Goal: Task Accomplishment & Management: Manage account settings

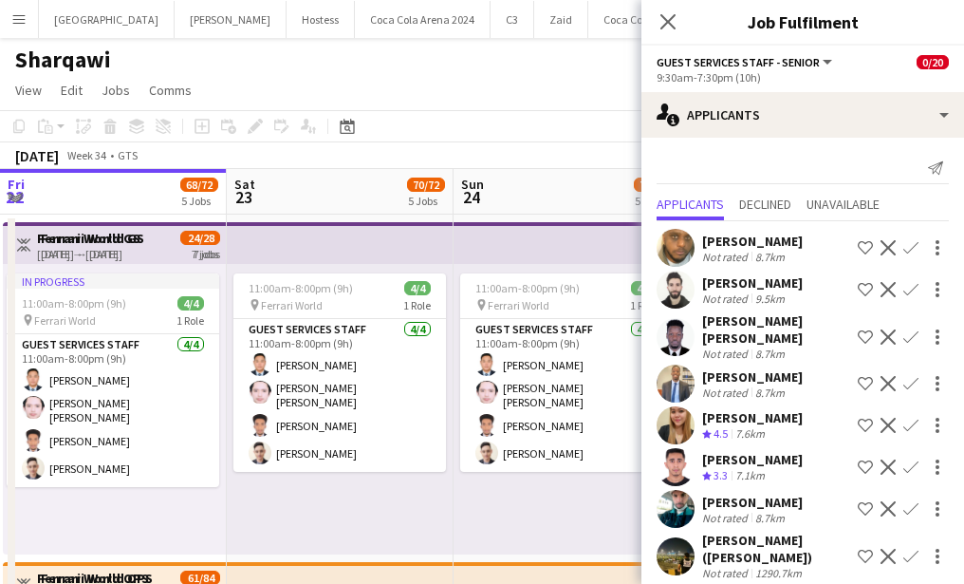
scroll to position [0, 555]
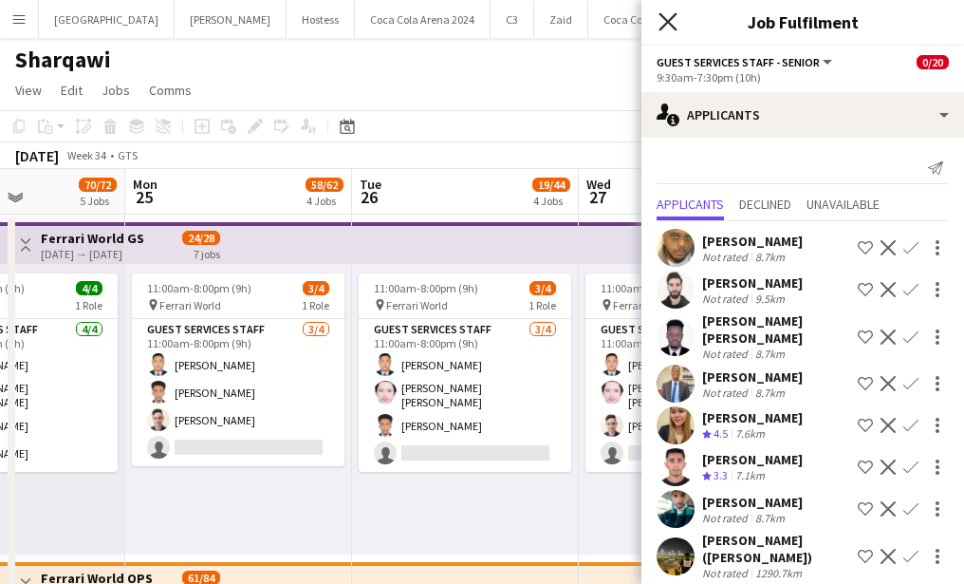
click at [668, 20] on icon at bounding box center [668, 21] width 18 height 18
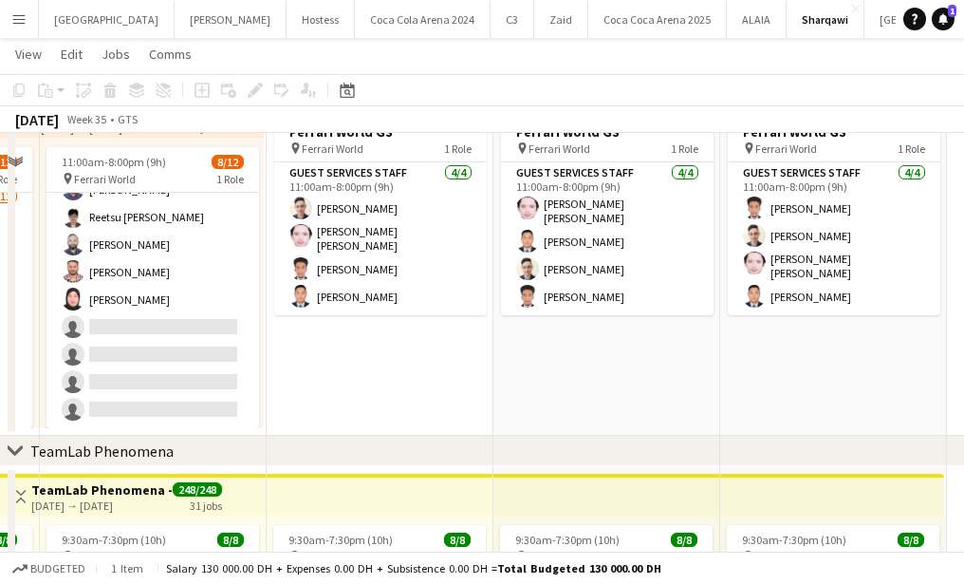
scroll to position [151, 0]
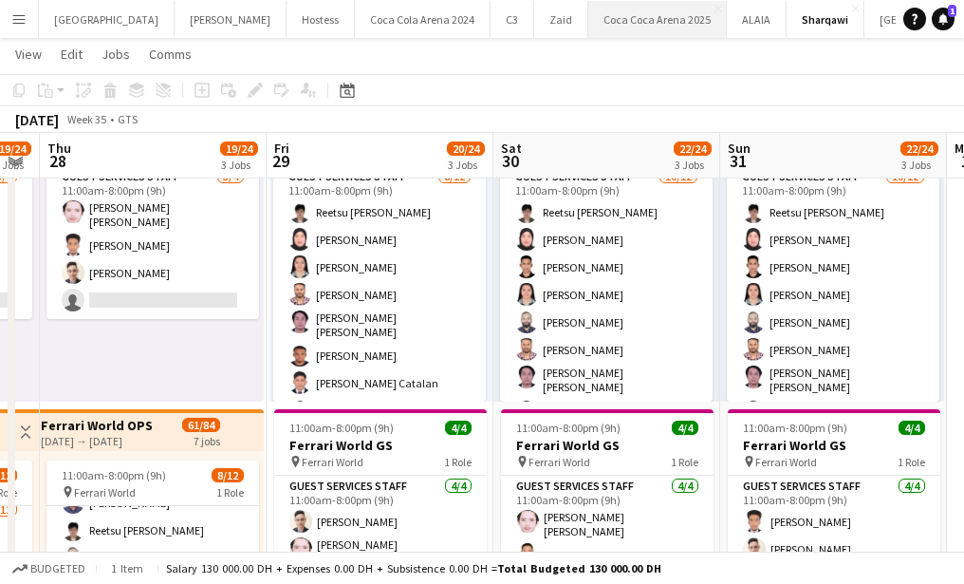
click at [588, 22] on button "[GEOGRAPHIC_DATA] 2025 Close" at bounding box center [657, 19] width 139 height 37
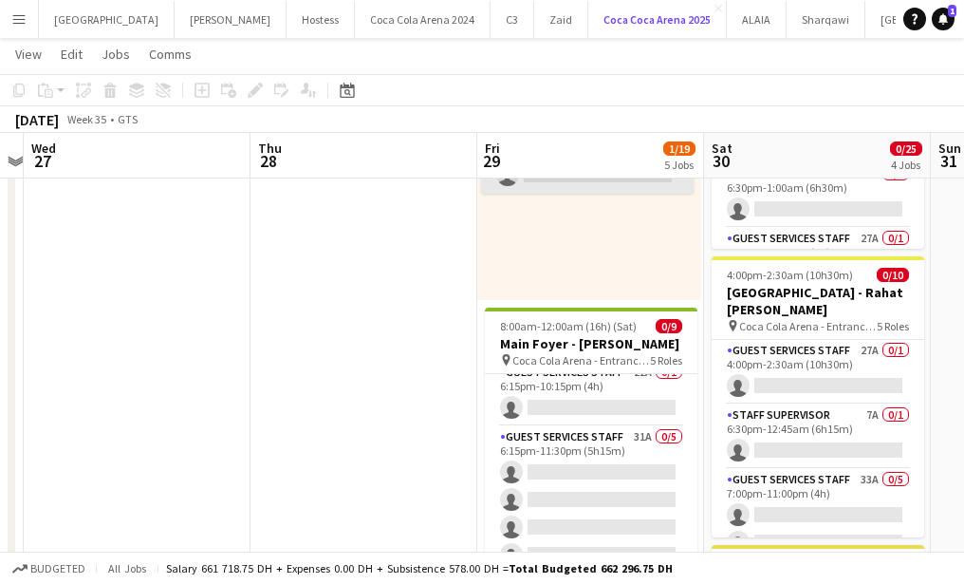
scroll to position [218, 0]
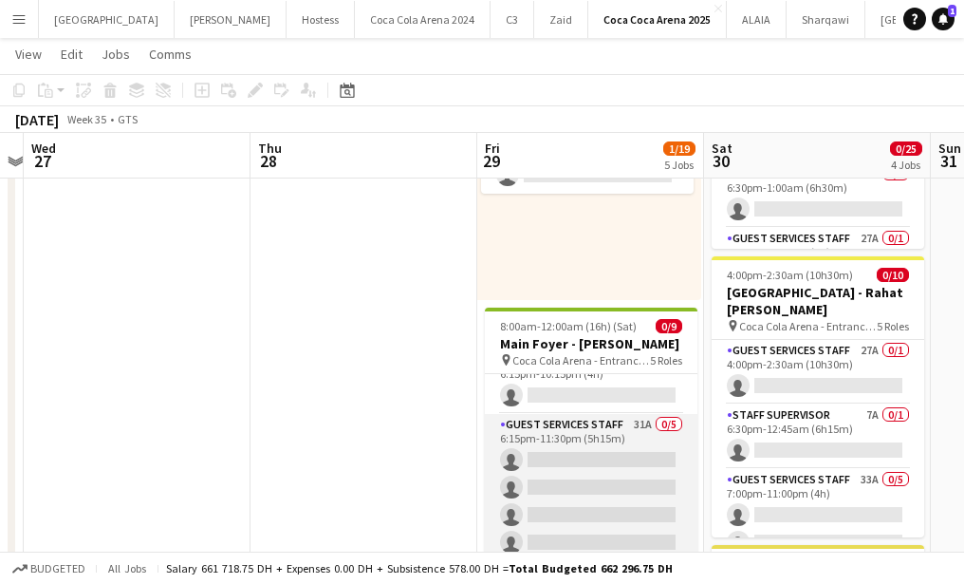
click at [603, 477] on app-card-role "Guest Services Staff 31A 0/5 6:15pm-11:30pm (5h15m) single-neutral-actions sing…" at bounding box center [591, 501] width 213 height 175
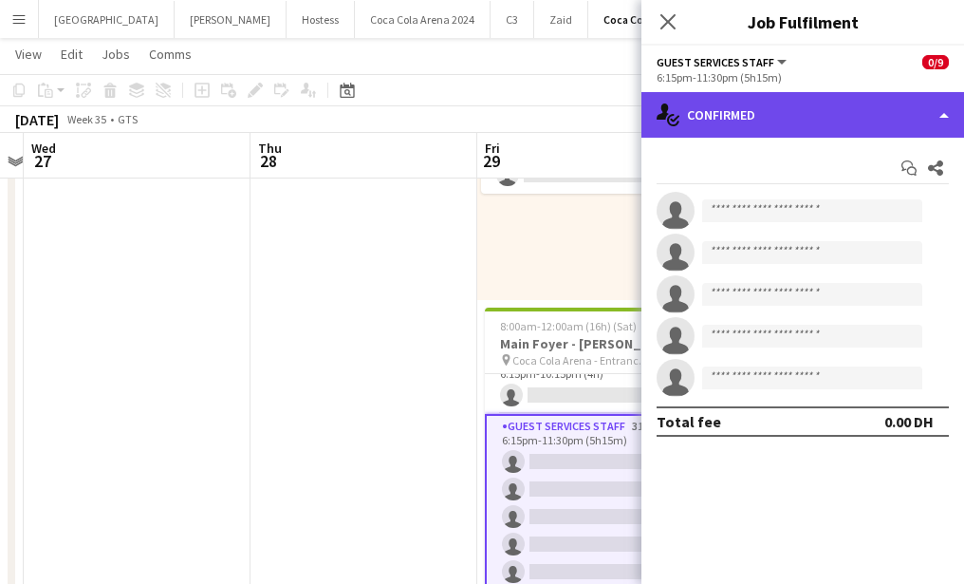
click at [801, 108] on div "single-neutral-actions-check-2 Confirmed" at bounding box center [802, 115] width 323 height 46
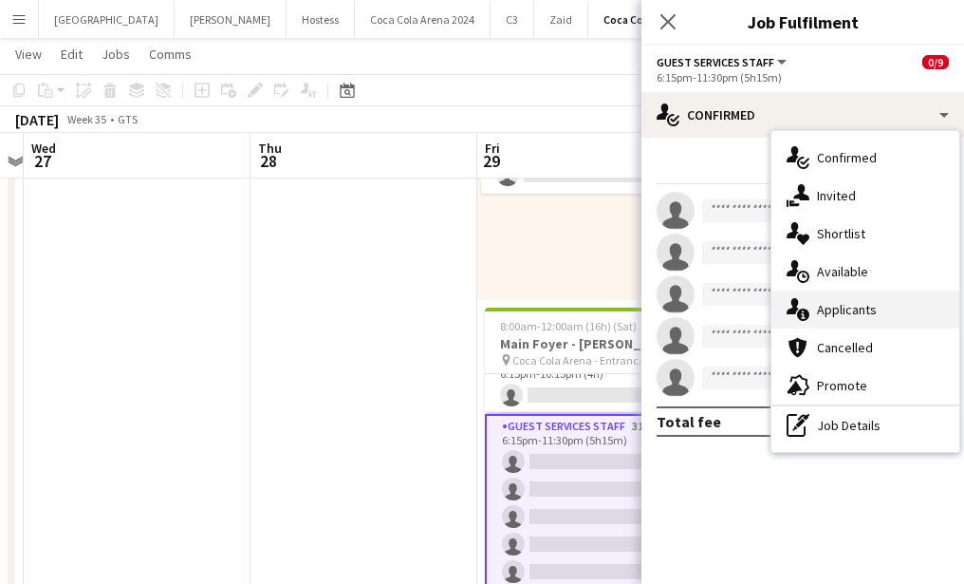
click at [882, 301] on div "single-neutral-actions-information Applicants" at bounding box center [865, 309] width 188 height 38
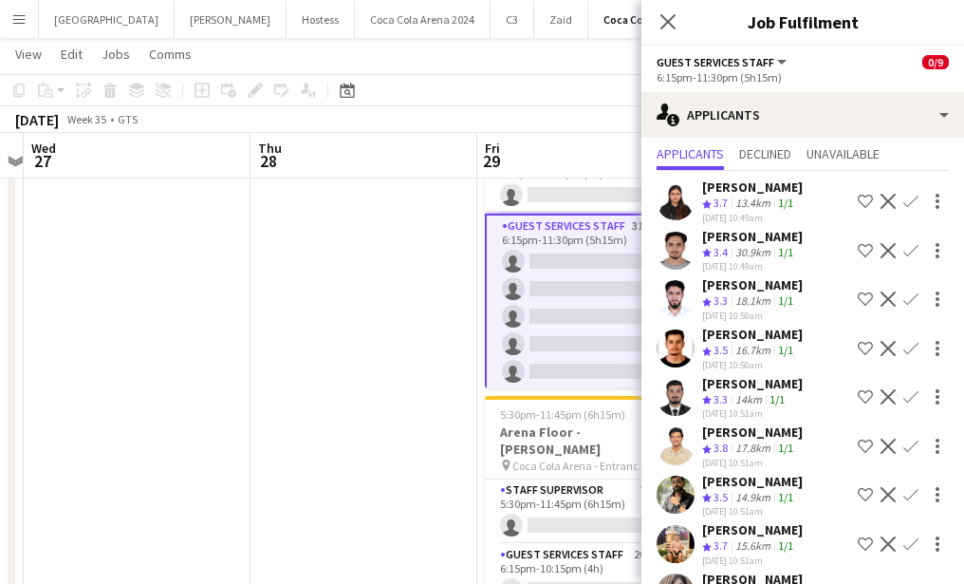
scroll to position [48, 0]
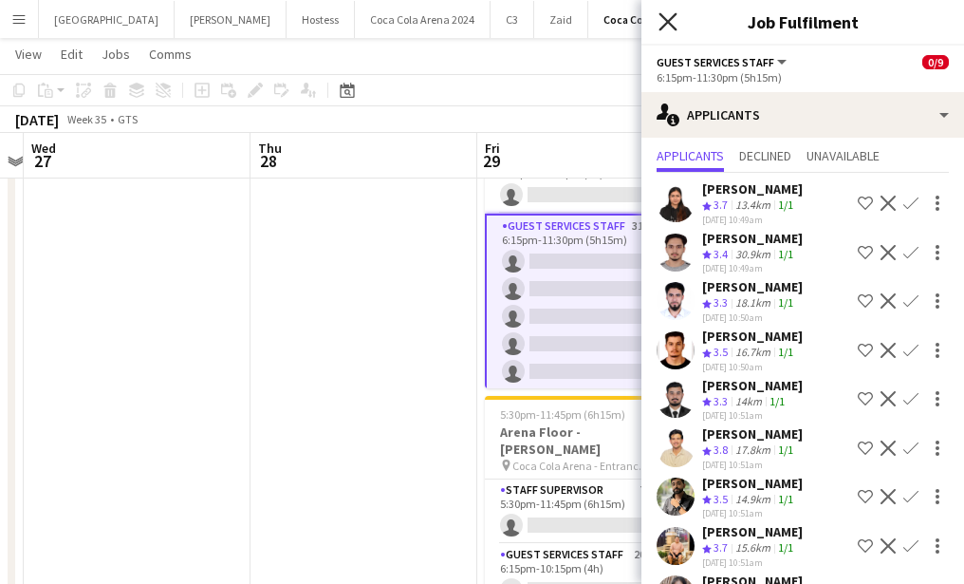
click at [666, 18] on icon "Close pop-in" at bounding box center [668, 21] width 18 height 18
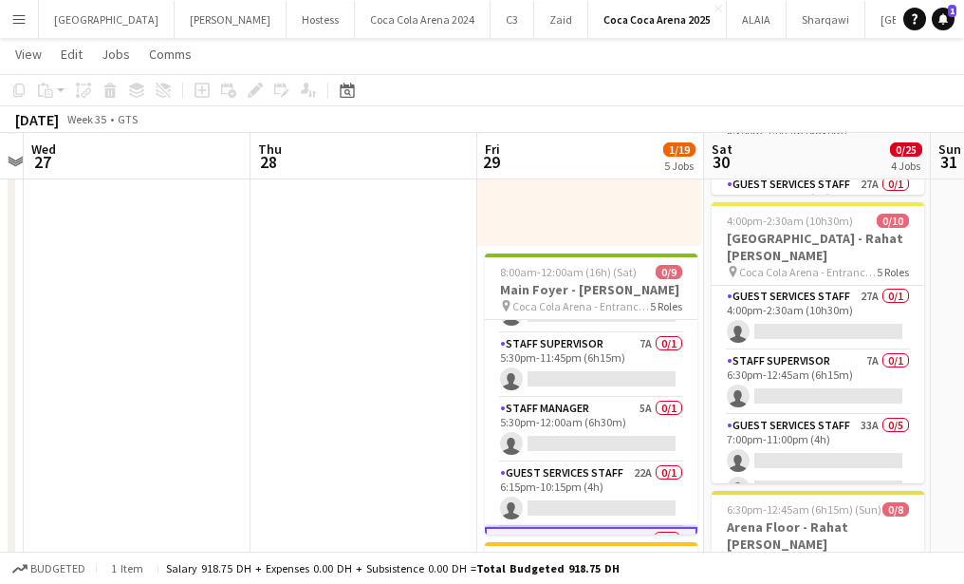
scroll to position [44, 0]
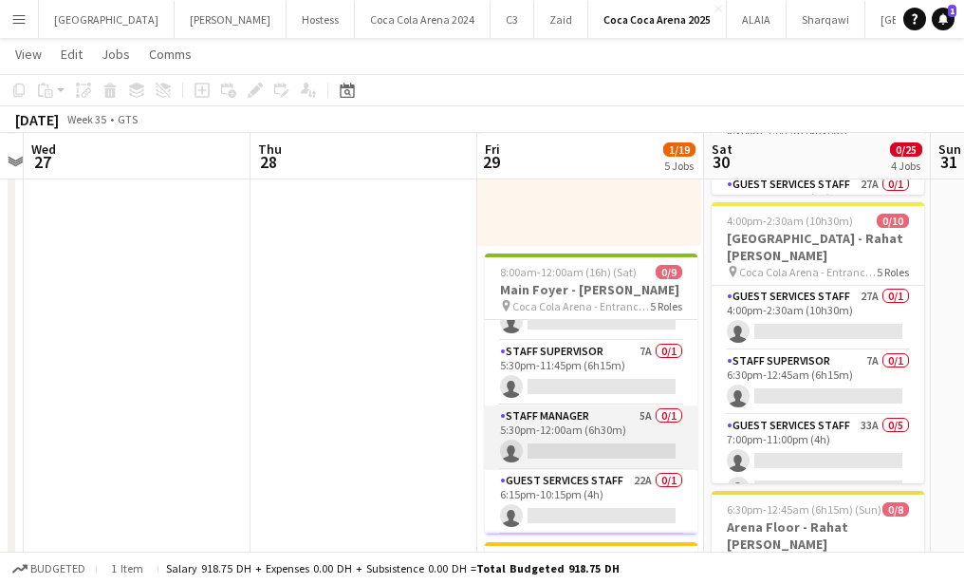
click at [572, 429] on app-card-role "Staff Manager 5A 0/1 5:30pm-12:00am (6h30m) single-neutral-actions" at bounding box center [591, 437] width 213 height 65
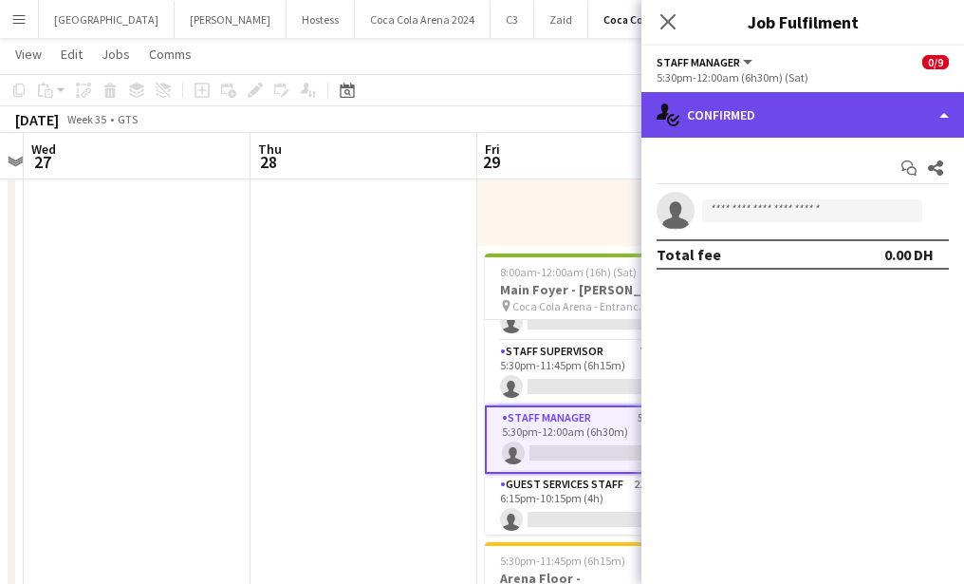
click at [796, 133] on div "single-neutral-actions-check-2 Confirmed" at bounding box center [802, 115] width 323 height 46
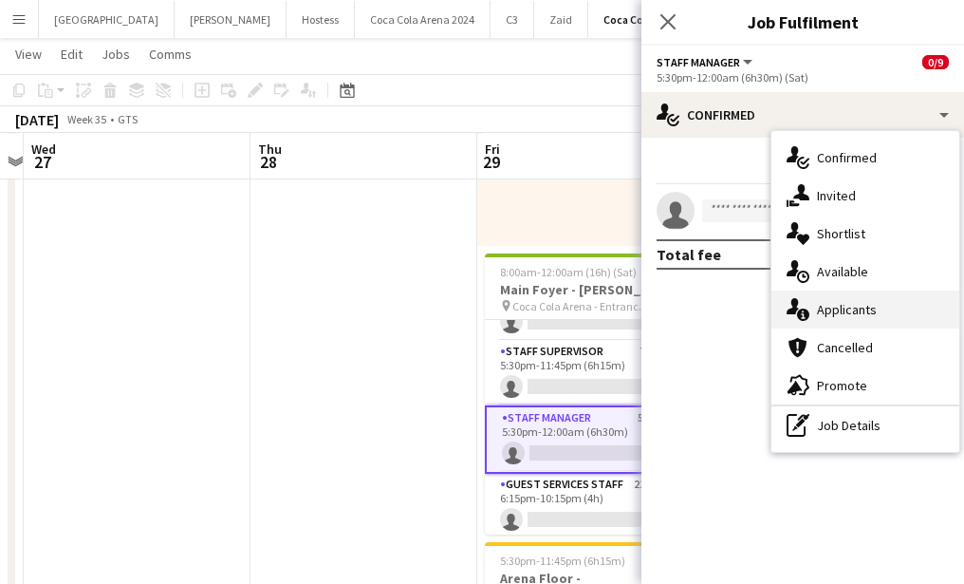
click at [847, 313] on div "single-neutral-actions-information Applicants" at bounding box center [865, 309] width 188 height 38
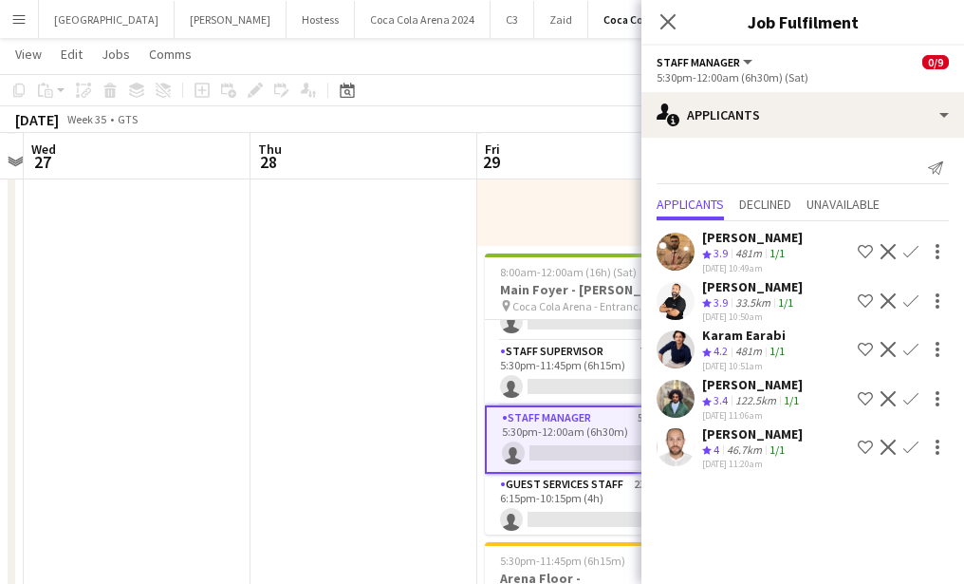
click at [909, 443] on app-icon "Confirm" at bounding box center [910, 446] width 15 height 15
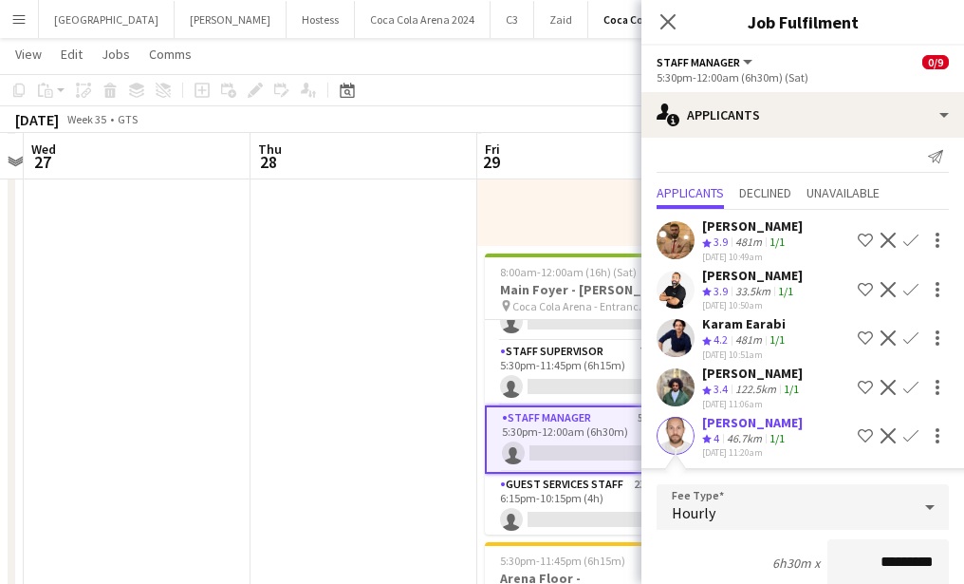
scroll to position [255, 0]
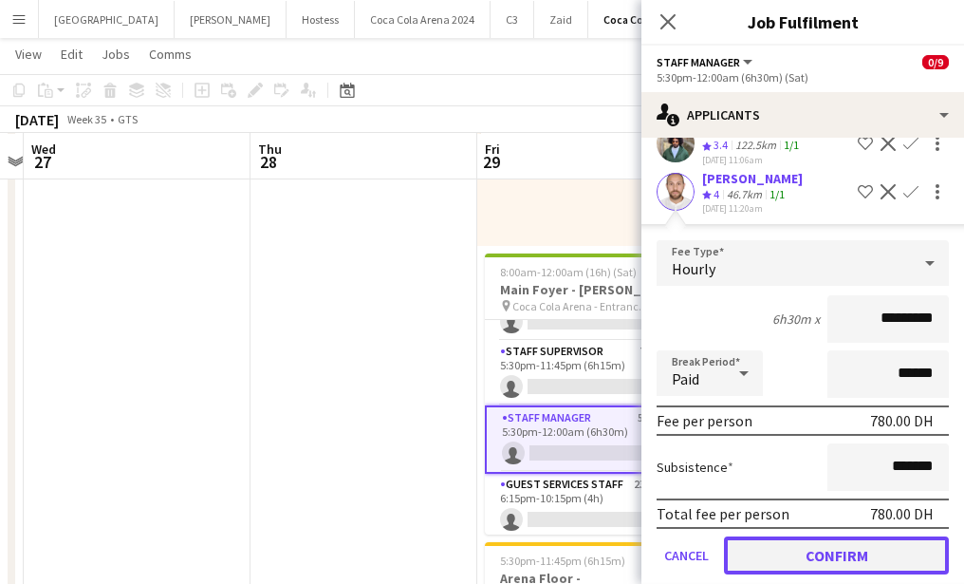
click at [879, 551] on button "Confirm" at bounding box center [836, 555] width 225 height 38
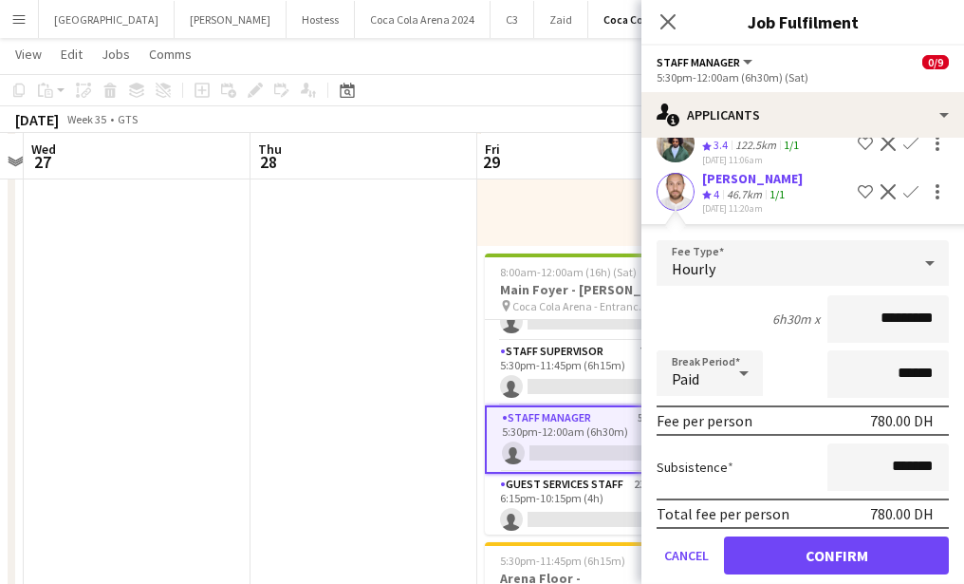
scroll to position [0, 0]
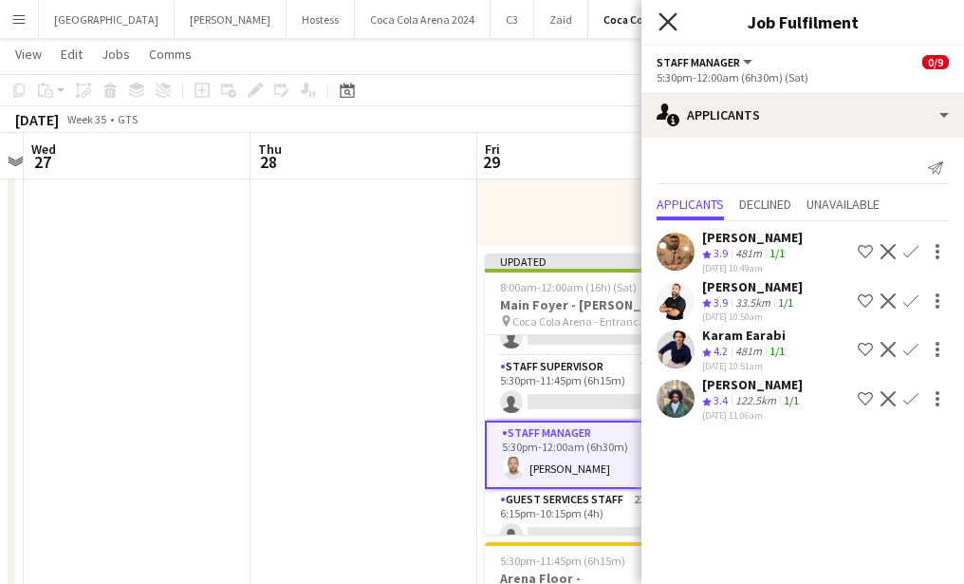
click at [664, 23] on icon "Close pop-in" at bounding box center [668, 21] width 18 height 18
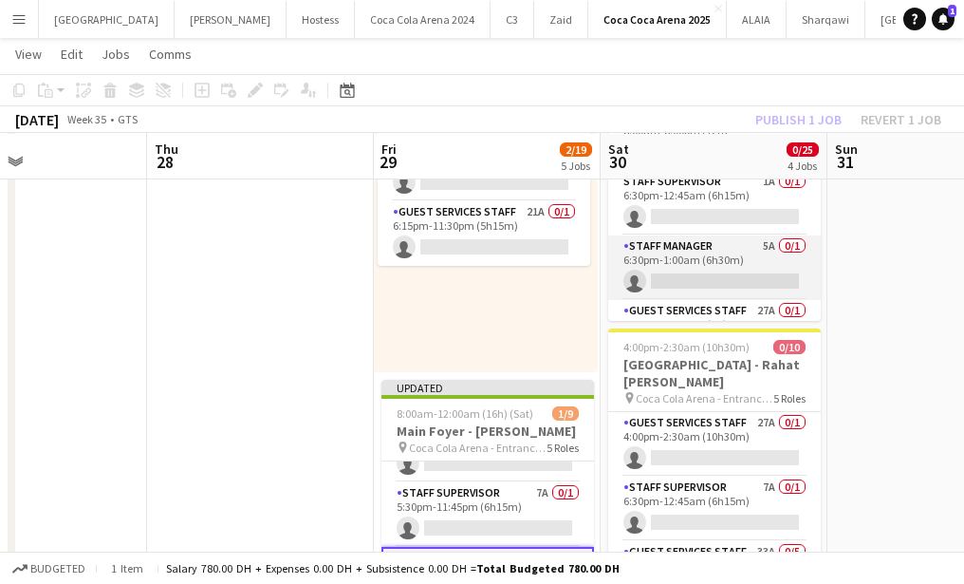
click at [686, 298] on app-card-role "Staff Manager 5A 0/1 6:30pm-1:00am (6h30m) single-neutral-actions" at bounding box center [714, 267] width 213 height 65
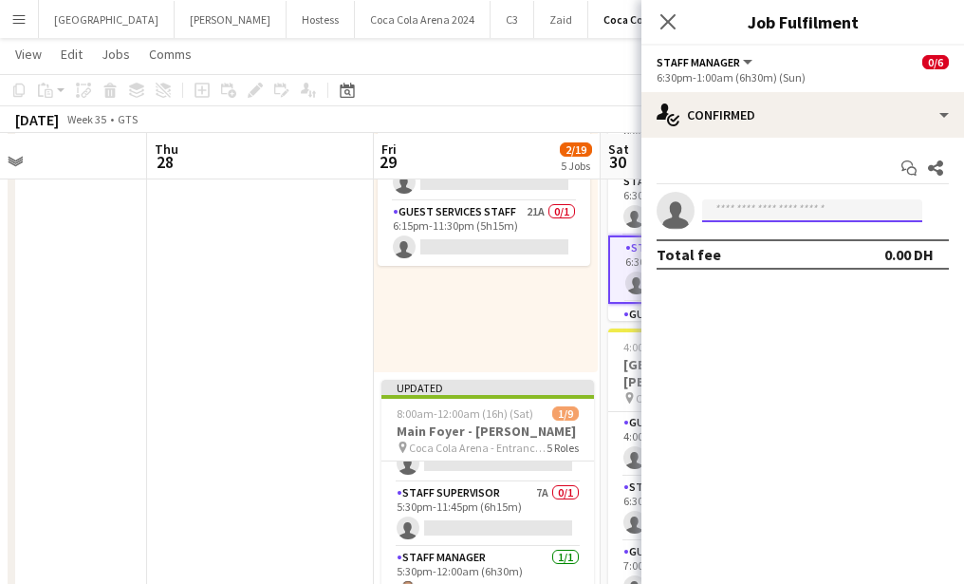
click at [792, 211] on input at bounding box center [812, 210] width 220 height 23
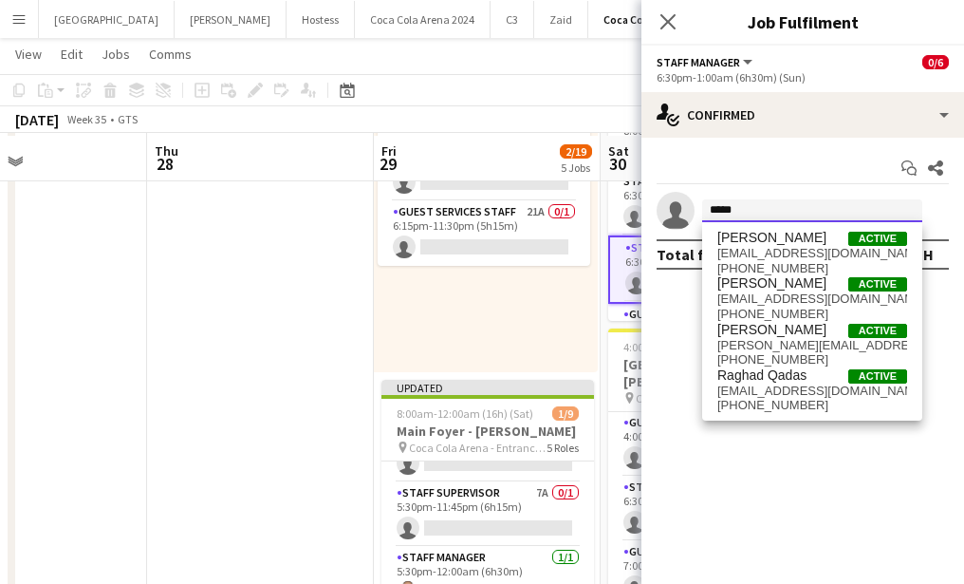
scroll to position [195, 0]
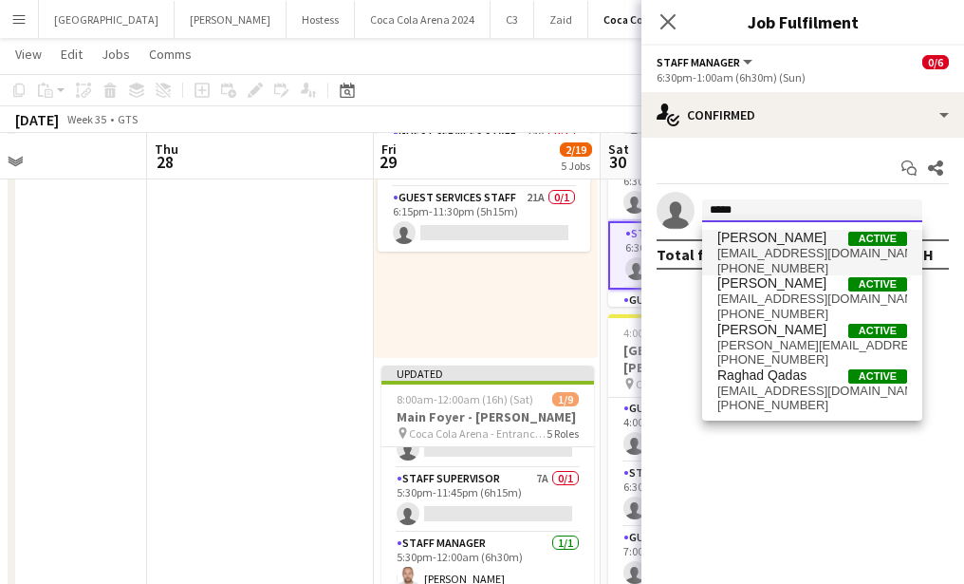
type input "*****"
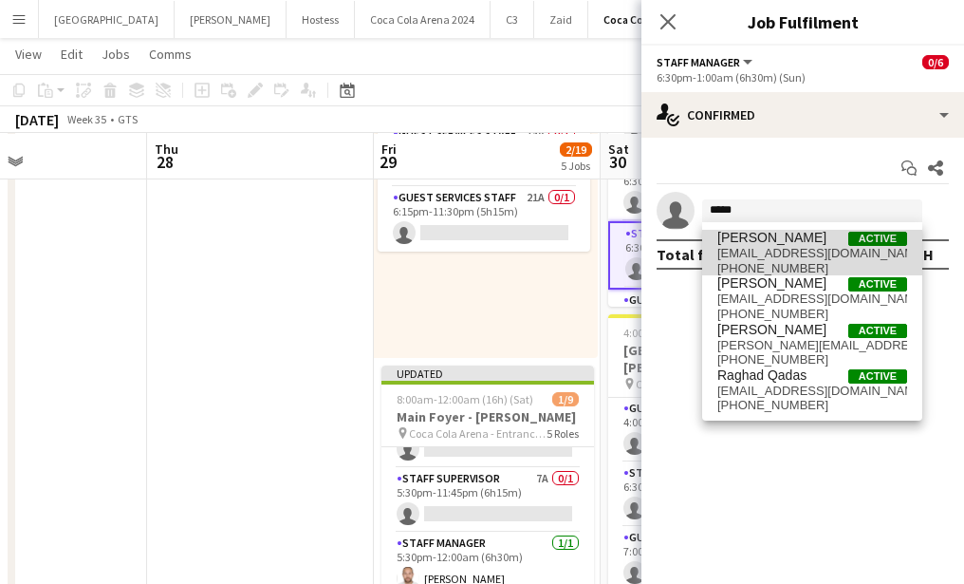
click at [788, 241] on span "[PERSON_NAME]" at bounding box center [771, 238] width 109 height 16
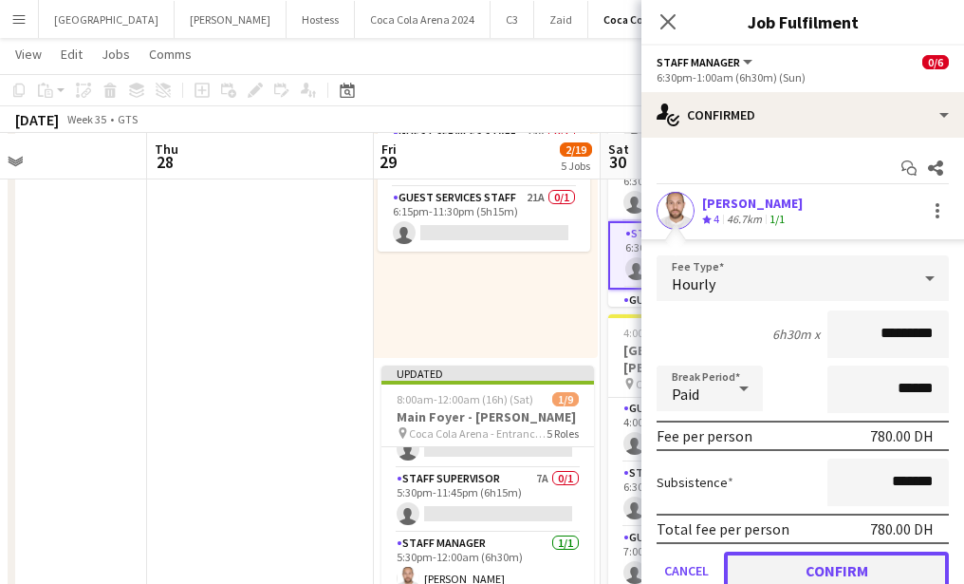
click at [864, 556] on button "Confirm" at bounding box center [836, 570] width 225 height 38
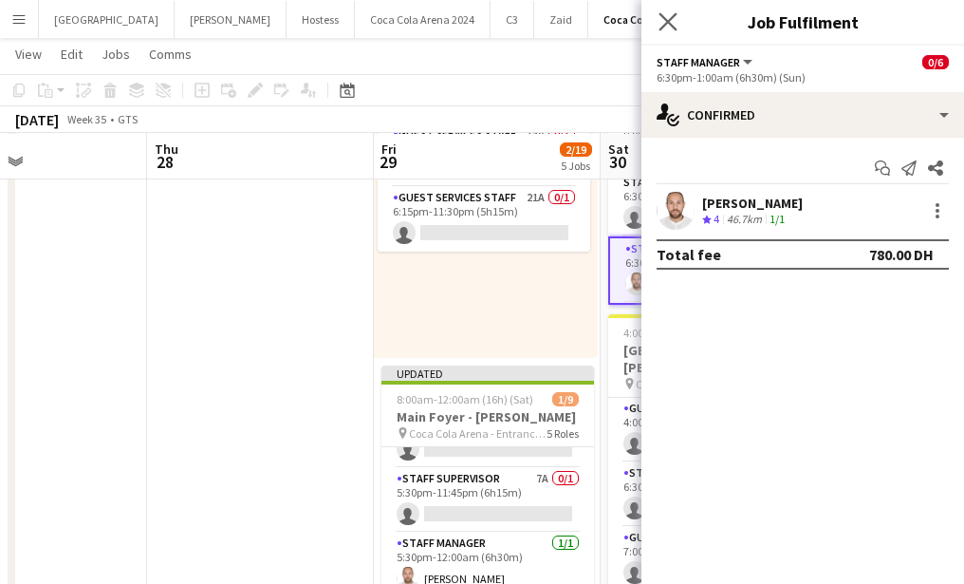
click at [665, 9] on app-icon "Close pop-in" at bounding box center [669, 23] width 28 height 28
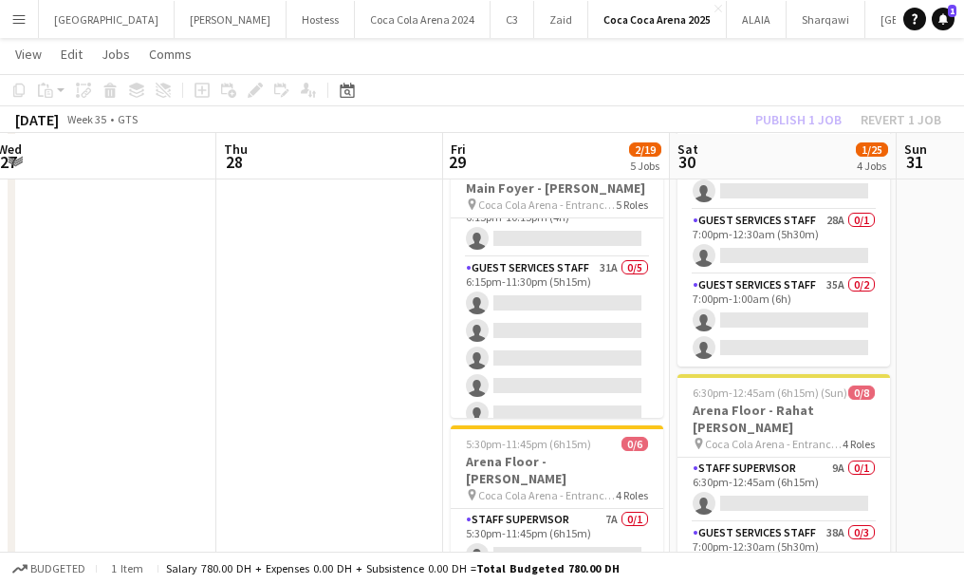
scroll to position [0, 452]
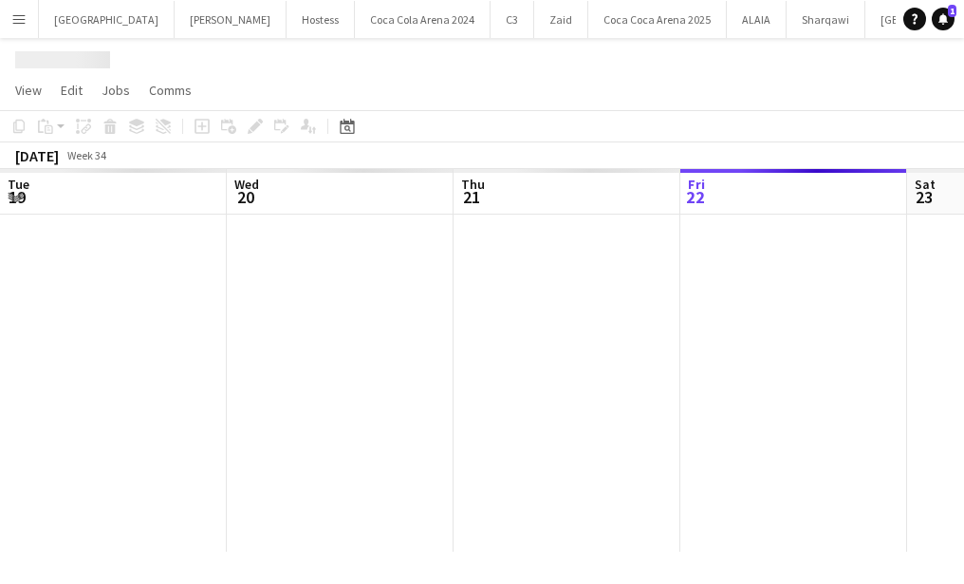
scroll to position [0, 454]
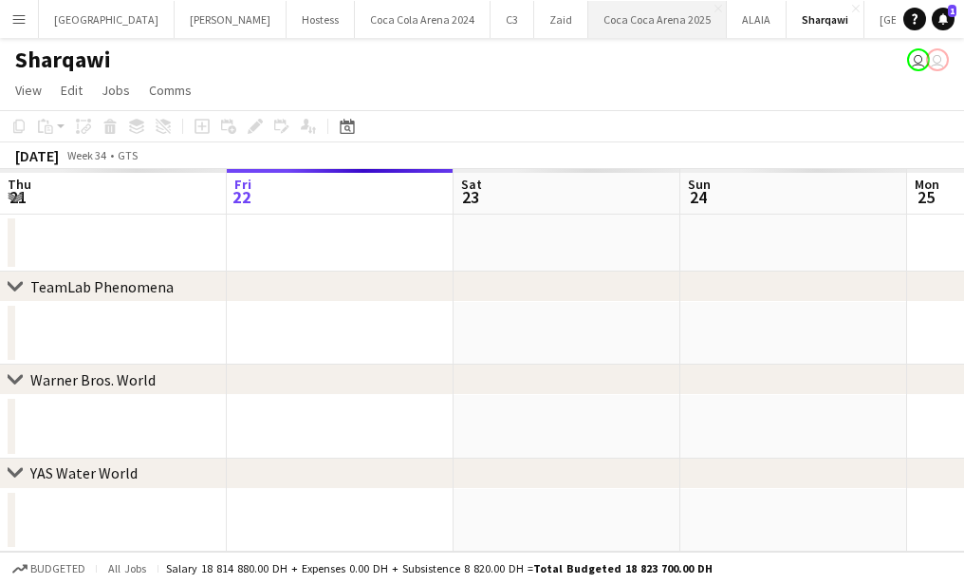
click at [588, 21] on button "[GEOGRAPHIC_DATA] 2025 Close" at bounding box center [657, 19] width 139 height 37
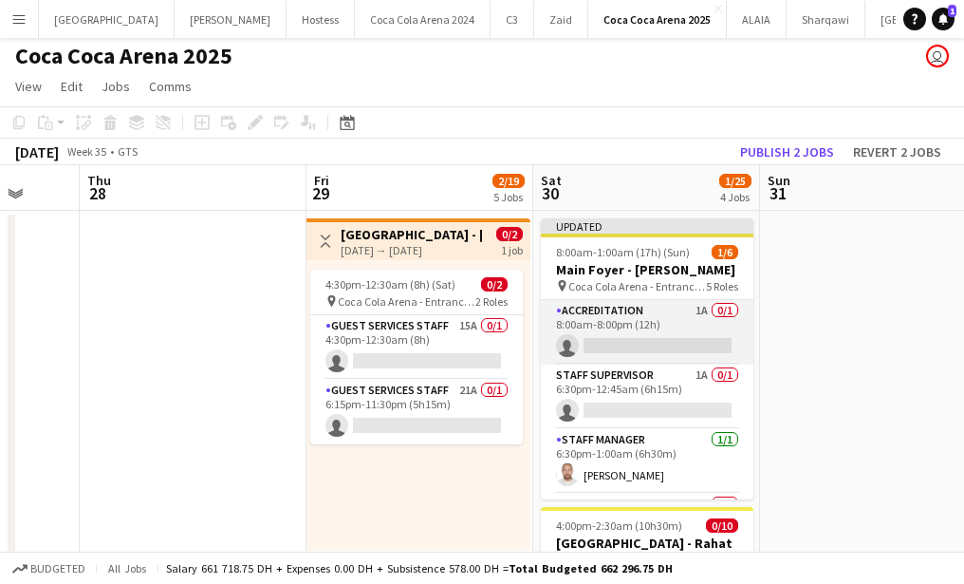
click at [629, 354] on app-card-role "Accreditation 1A 0/1 8:00am-8:00pm (12h) single-neutral-actions" at bounding box center [647, 332] width 213 height 65
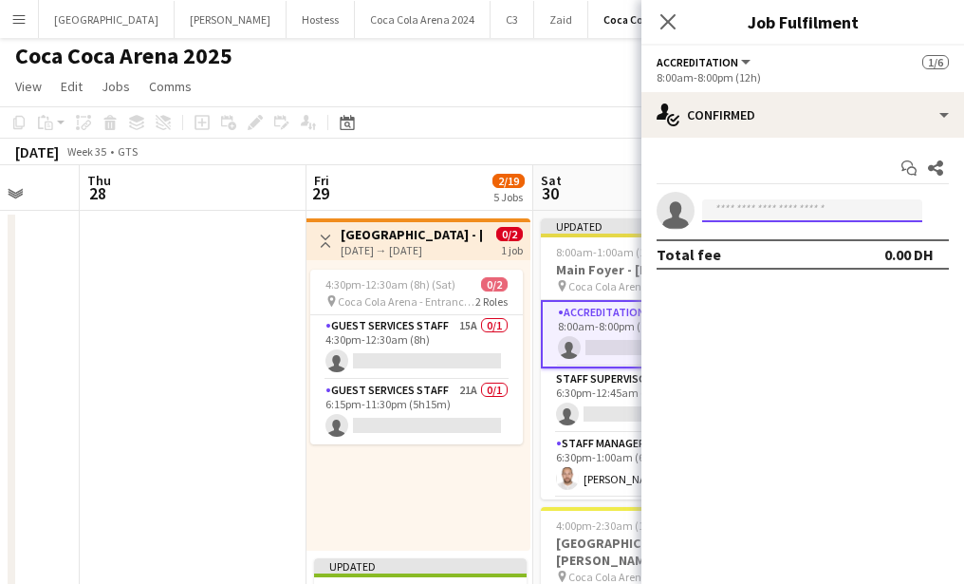
click at [774, 220] on input at bounding box center [812, 210] width 220 height 23
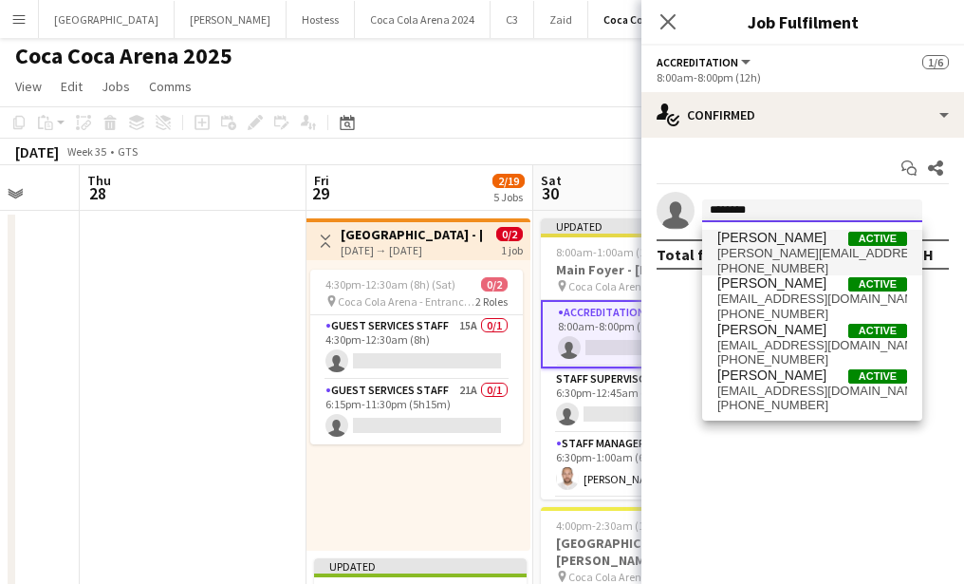
type input "********"
click at [753, 257] on span "[PERSON_NAME][EMAIL_ADDRESS][DOMAIN_NAME]" at bounding box center [812, 253] width 190 height 15
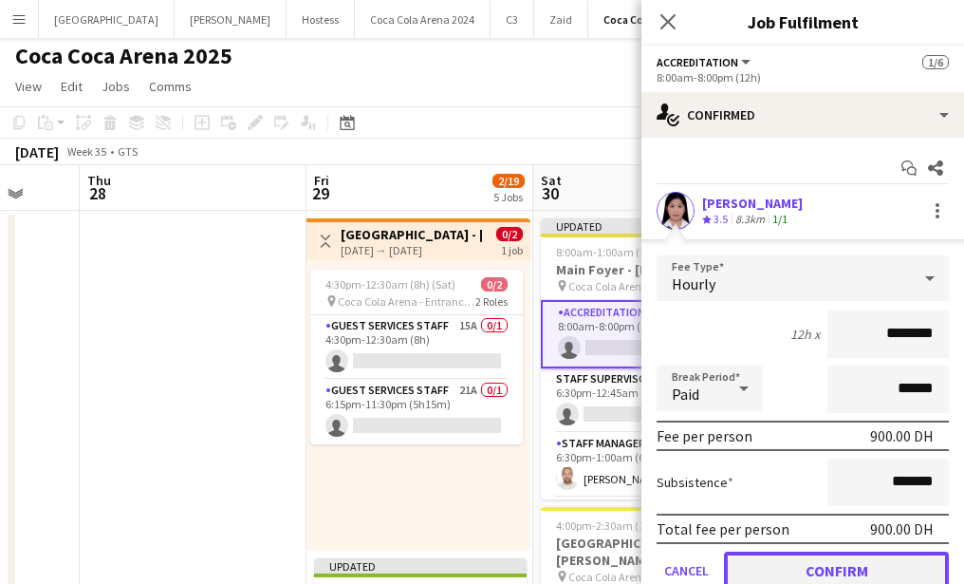
click at [877, 555] on button "Confirm" at bounding box center [836, 570] width 225 height 38
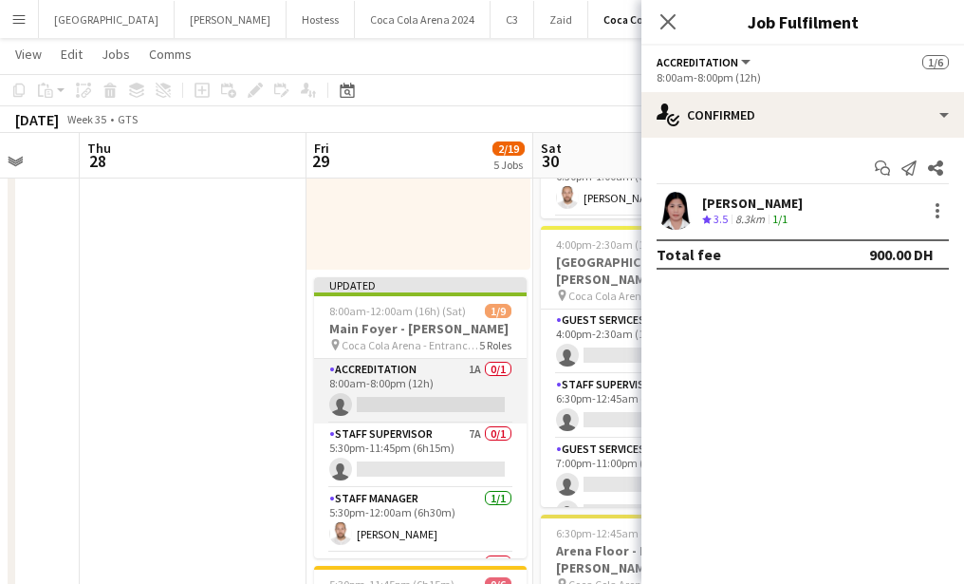
click at [439, 392] on app-card-role "Accreditation 1A 0/1 8:00am-8:00pm (12h) single-neutral-actions" at bounding box center [420, 391] width 213 height 65
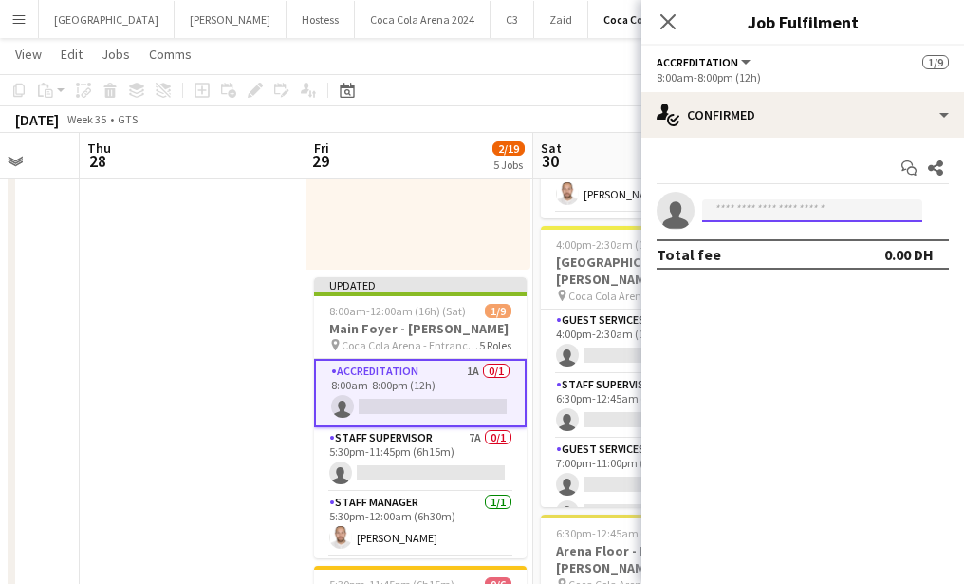
click at [807, 220] on input at bounding box center [812, 210] width 220 height 23
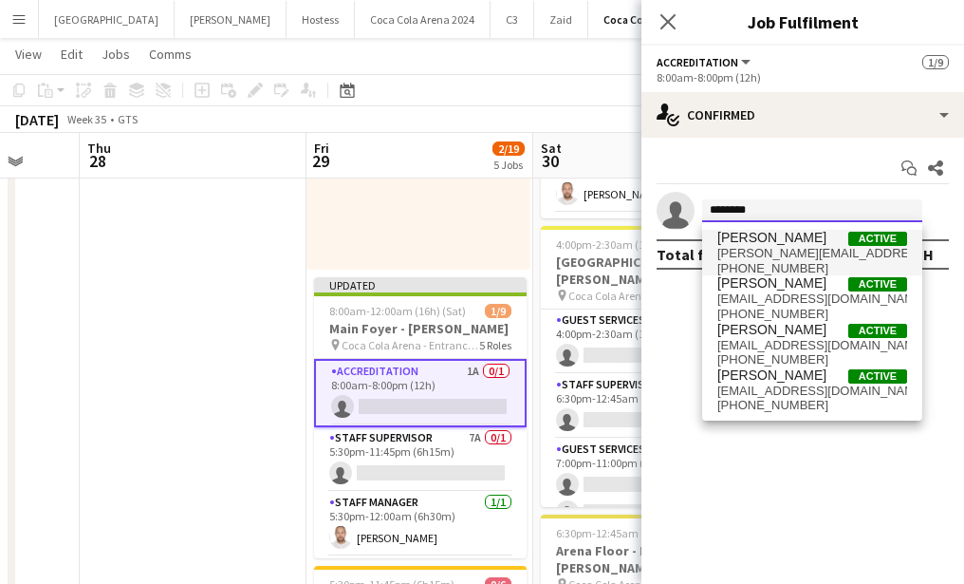
type input "********"
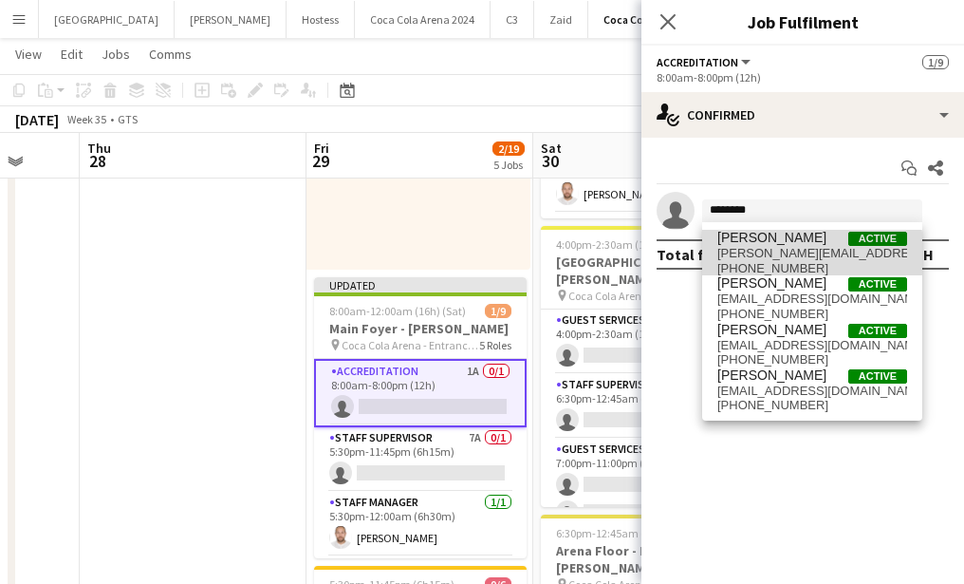
click at [800, 253] on span "[PERSON_NAME][EMAIL_ADDRESS][DOMAIN_NAME]" at bounding box center [812, 253] width 190 height 15
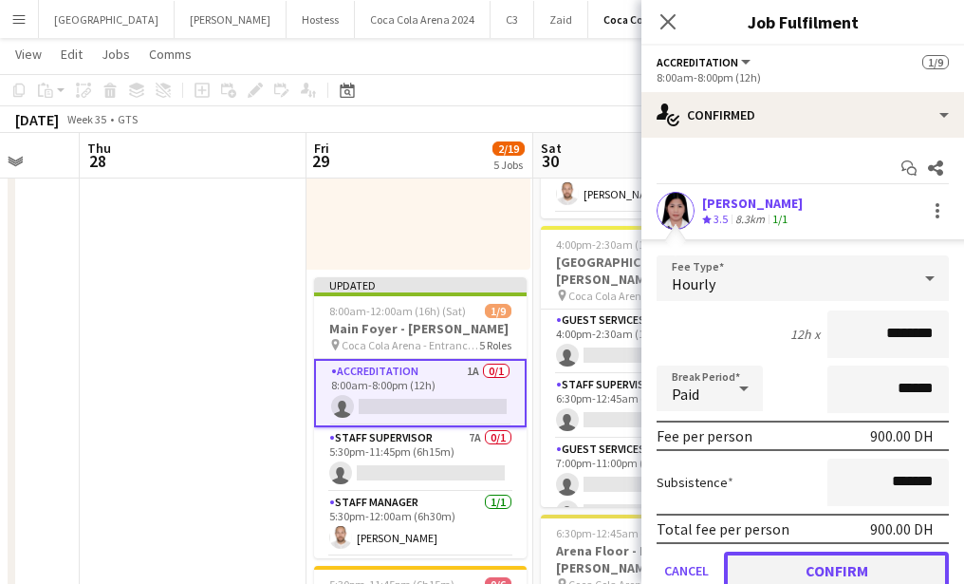
click at [859, 564] on button "Confirm" at bounding box center [836, 570] width 225 height 38
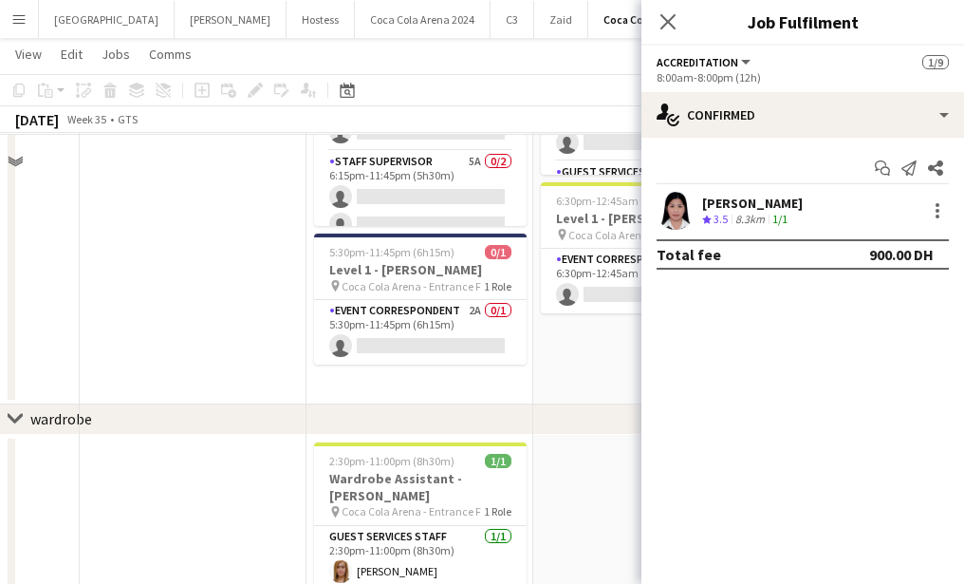
scroll to position [957, 0]
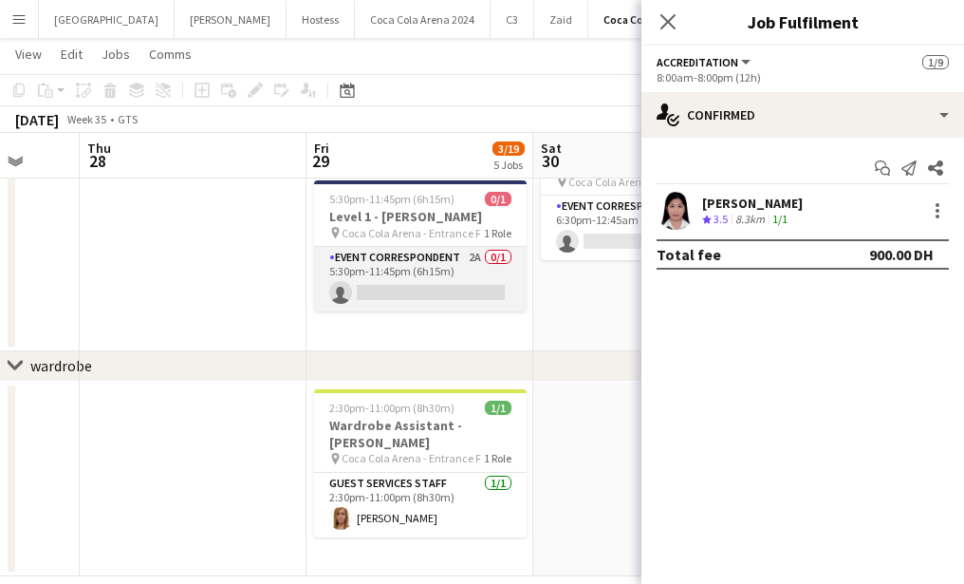
click at [390, 276] on app-card-role "Event Correspondent 2A 0/1 5:30pm-11:45pm (6h15m) single-neutral-actions" at bounding box center [420, 279] width 213 height 65
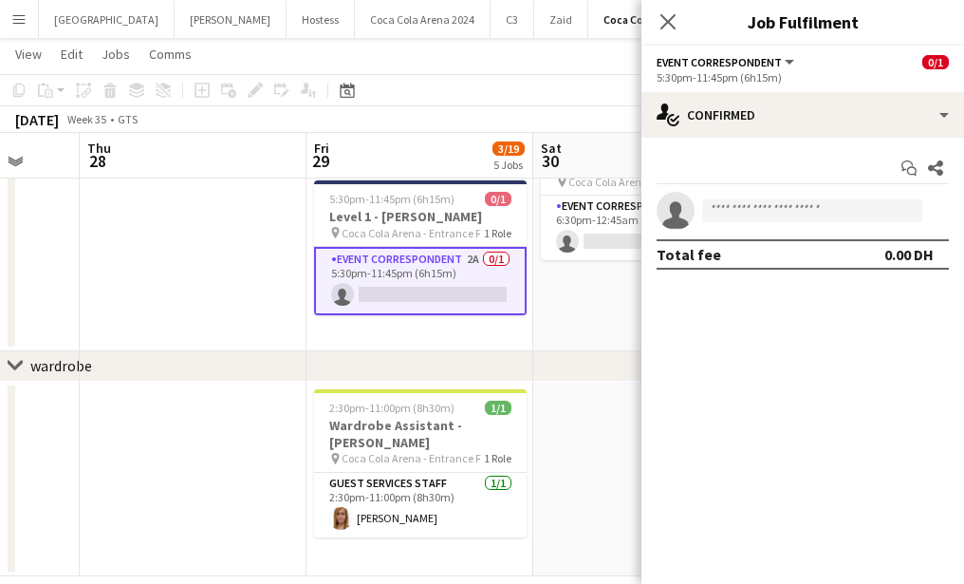
scroll to position [233, 0]
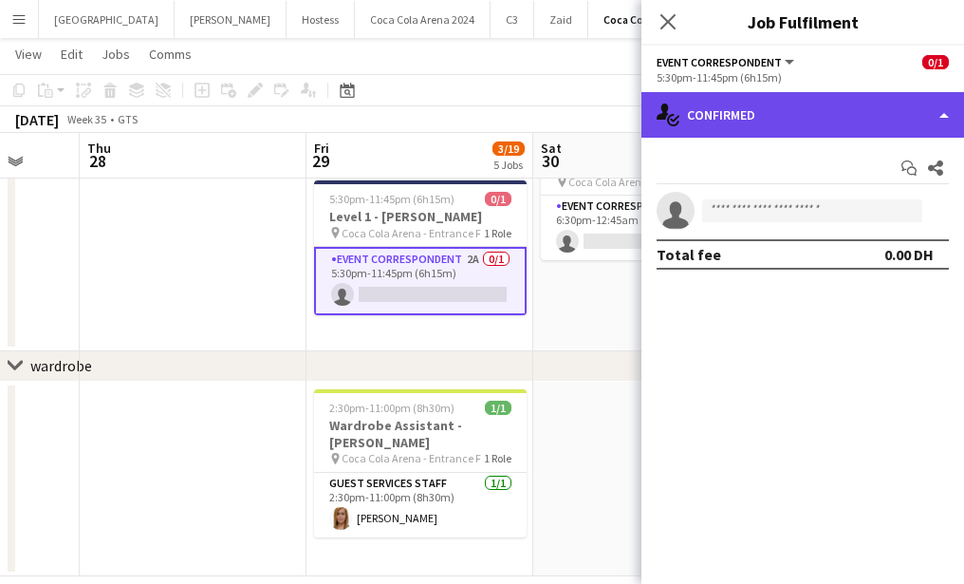
click at [730, 102] on div "single-neutral-actions-check-2 Confirmed" at bounding box center [802, 115] width 323 height 46
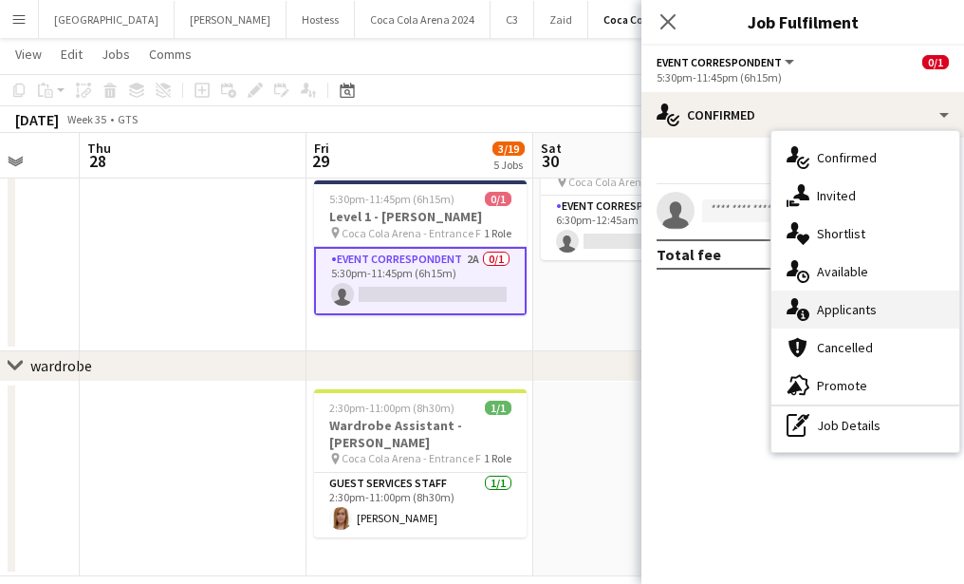
click at [840, 309] on div "single-neutral-actions-information Applicants" at bounding box center [865, 309] width 188 height 38
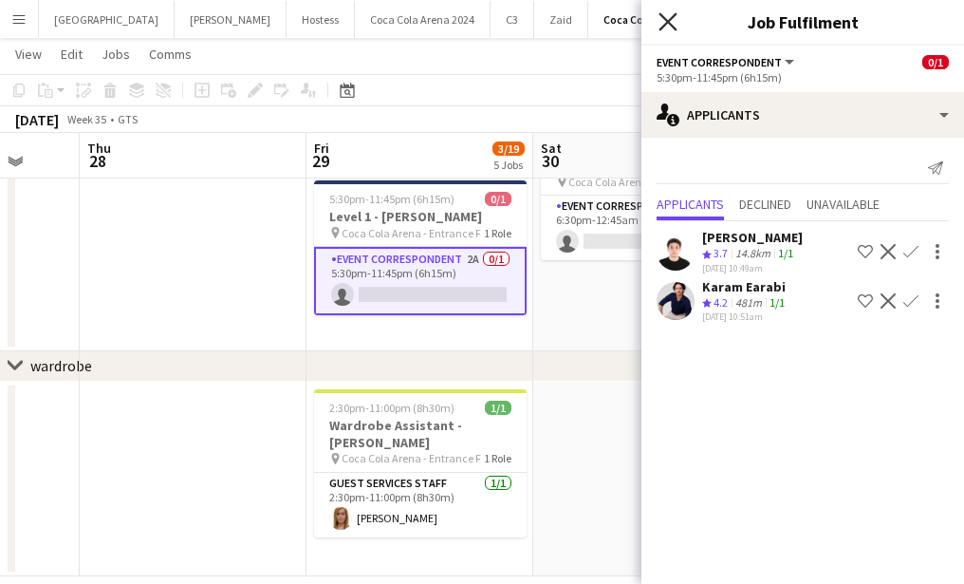
click at [673, 25] on icon at bounding box center [668, 21] width 18 height 18
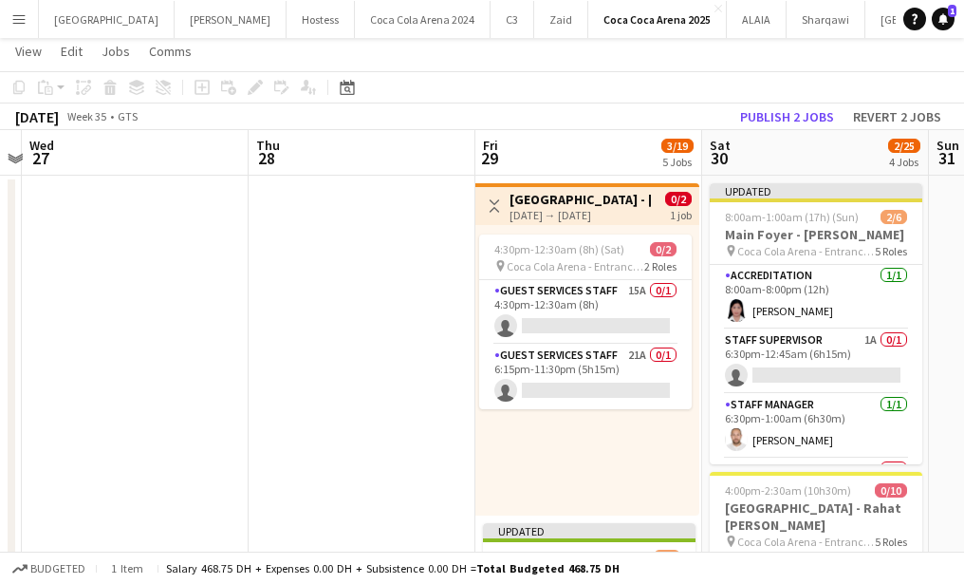
scroll to position [0, 0]
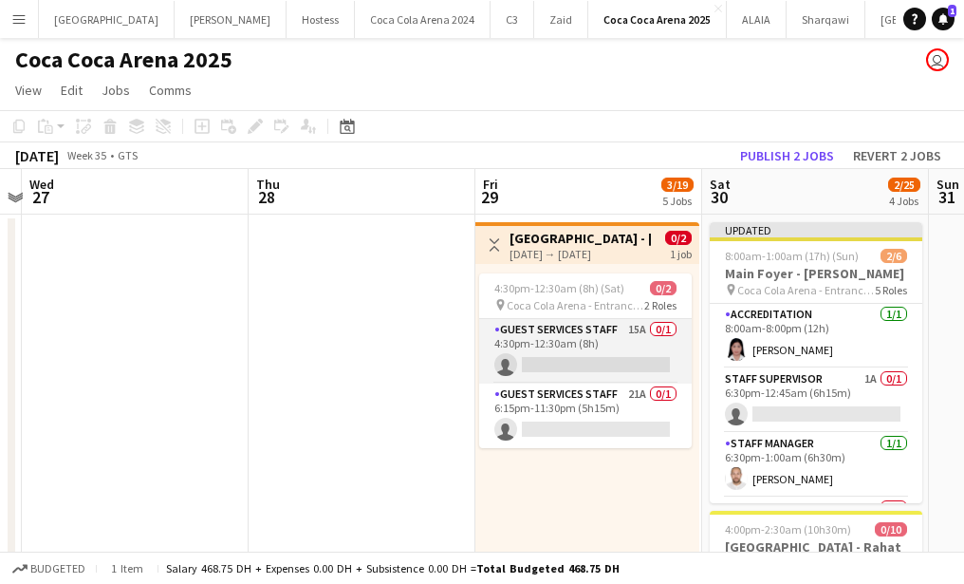
click at [559, 339] on app-card-role "Guest Services Staff 15A 0/1 4:30pm-12:30am (8h) single-neutral-actions" at bounding box center [585, 351] width 213 height 65
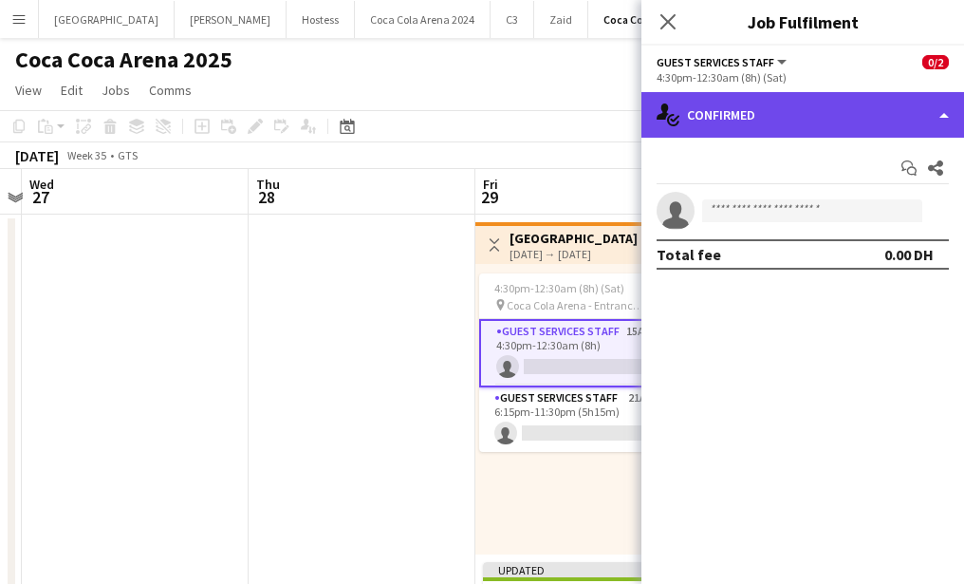
click at [829, 121] on div "single-neutral-actions-check-2 Confirmed" at bounding box center [802, 115] width 323 height 46
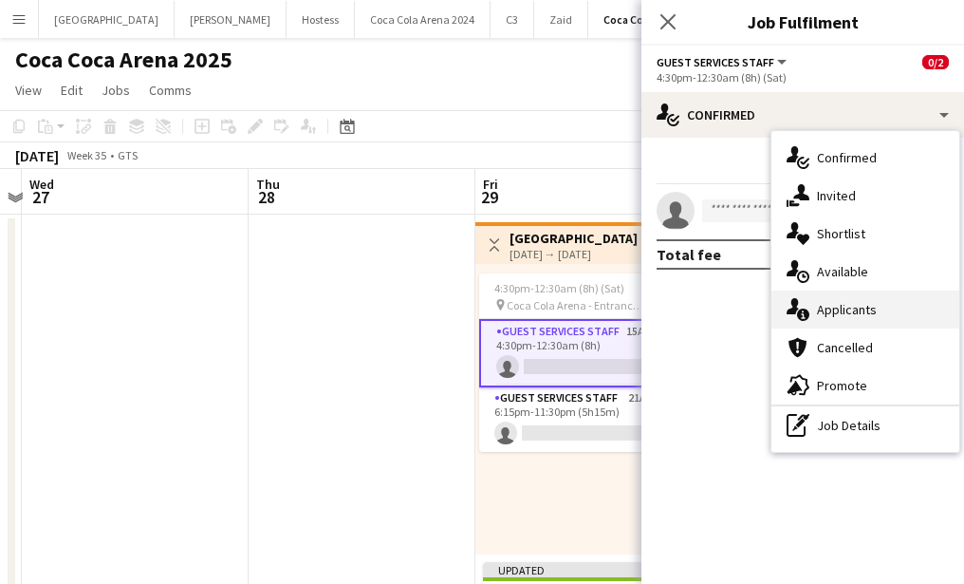
click at [864, 305] on div "single-neutral-actions-information Applicants" at bounding box center [865, 309] width 188 height 38
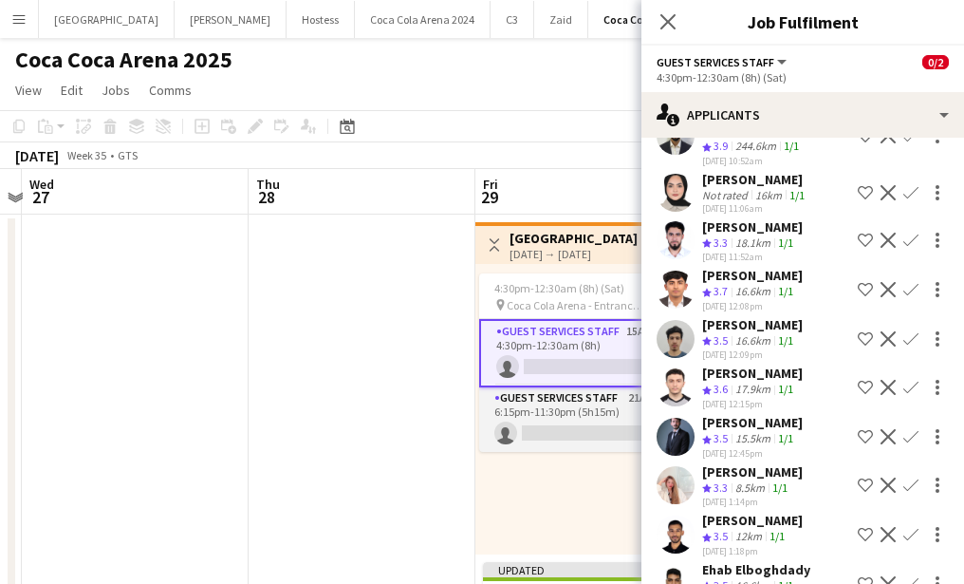
click at [563, 413] on app-card-role "Guest Services Staff 21A 0/1 6:15pm-11:30pm (5h15m) single-neutral-actions" at bounding box center [585, 419] width 213 height 65
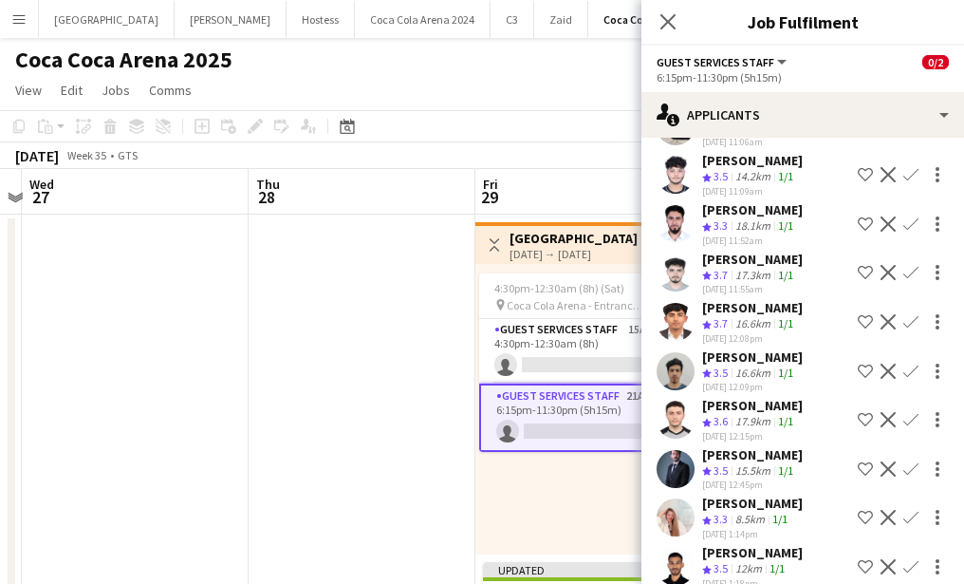
scroll to position [676, 0]
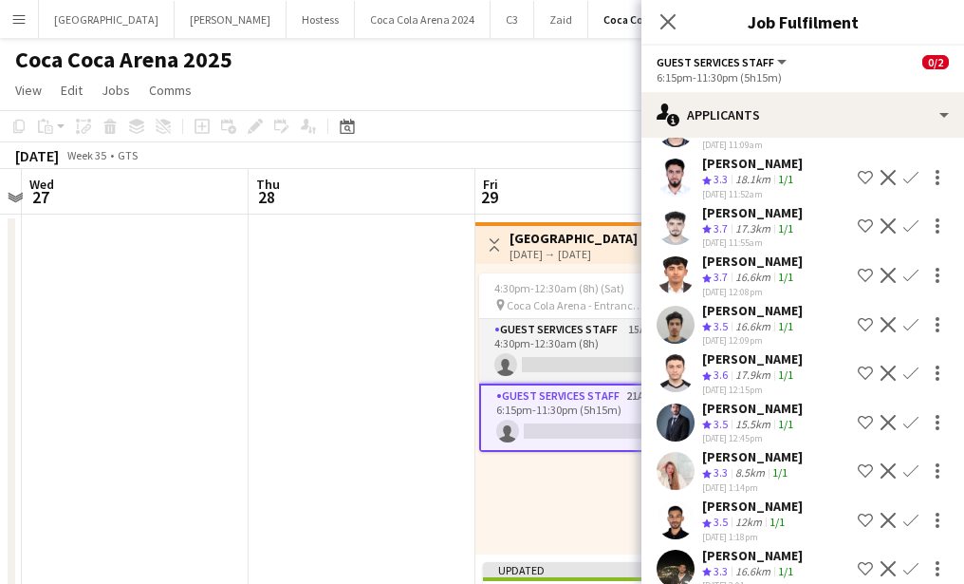
click at [571, 358] on app-card-role "Guest Services Staff 15A 0/1 4:30pm-12:30am (8h) single-neutral-actions" at bounding box center [585, 351] width 213 height 65
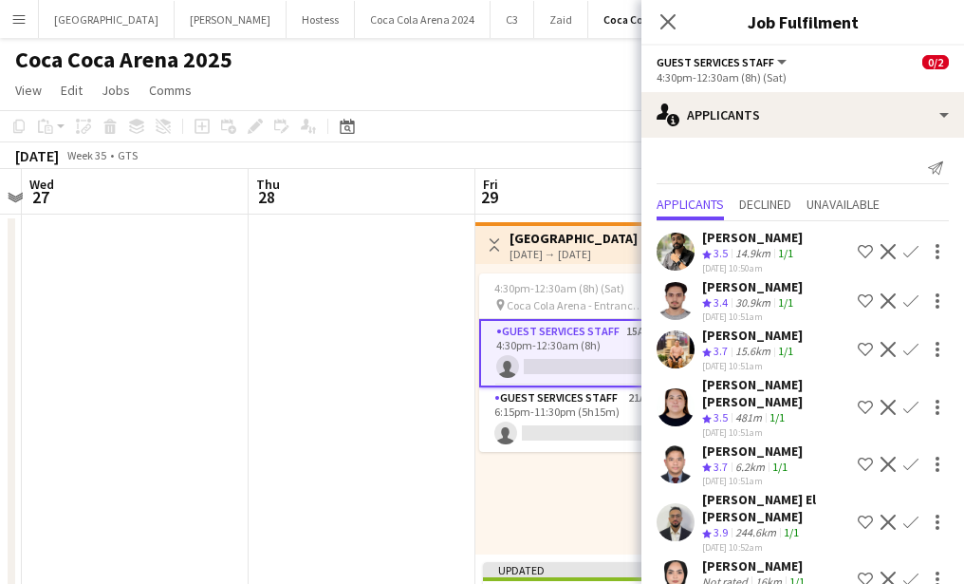
scroll to position [3, 0]
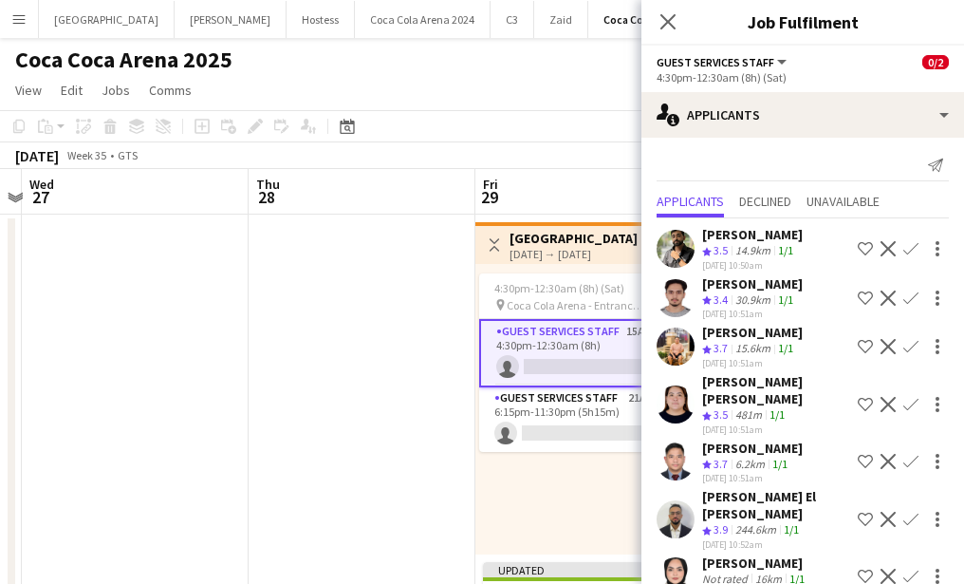
click at [916, 348] on app-icon "Confirm" at bounding box center [910, 346] width 15 height 15
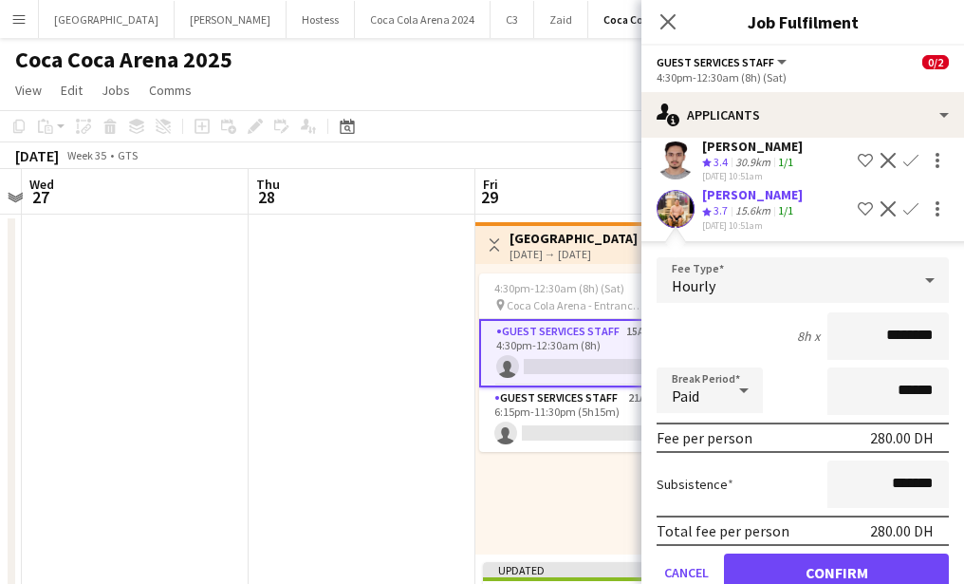
scroll to position [249, 0]
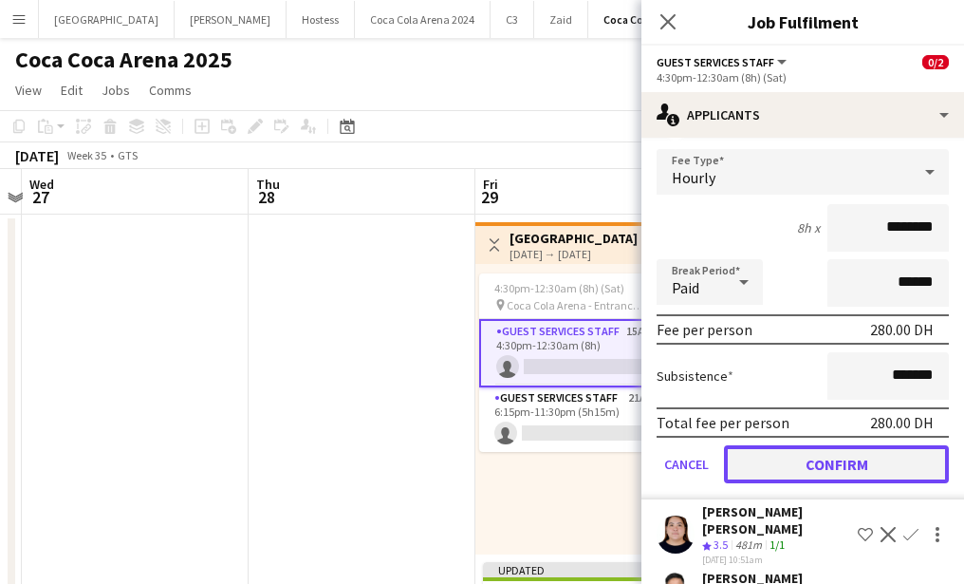
click at [846, 472] on button "Confirm" at bounding box center [836, 464] width 225 height 38
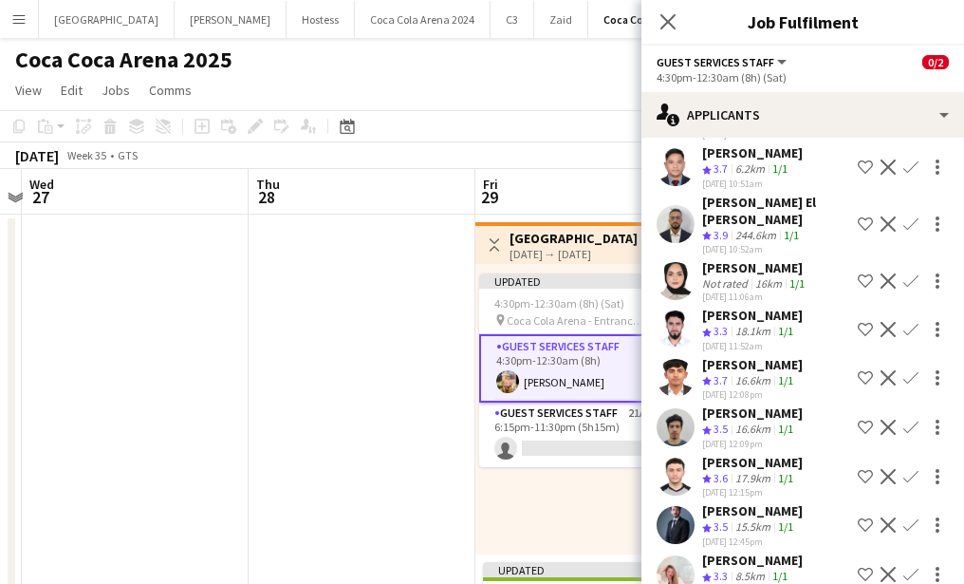
scroll to position [0, 0]
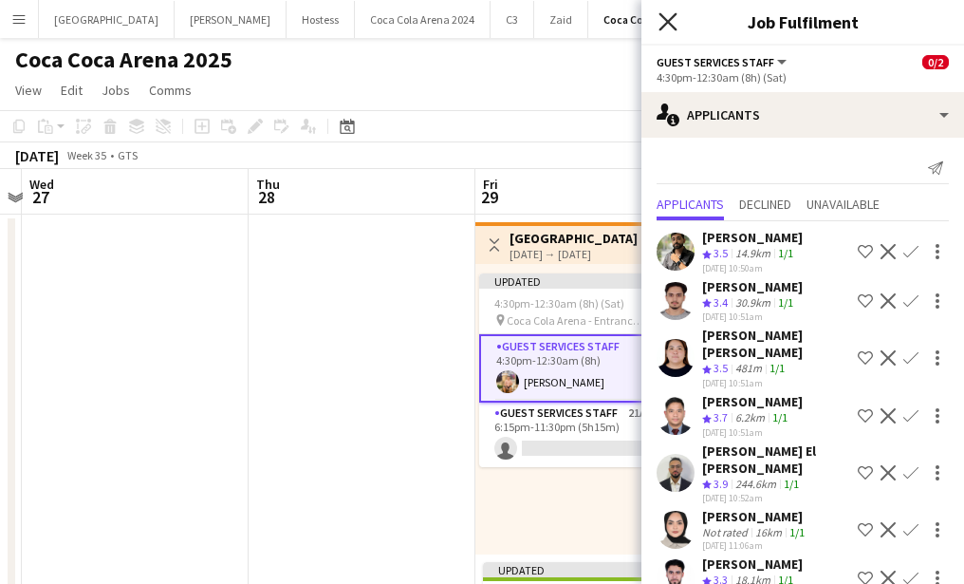
click at [667, 28] on icon "Close pop-in" at bounding box center [668, 21] width 18 height 18
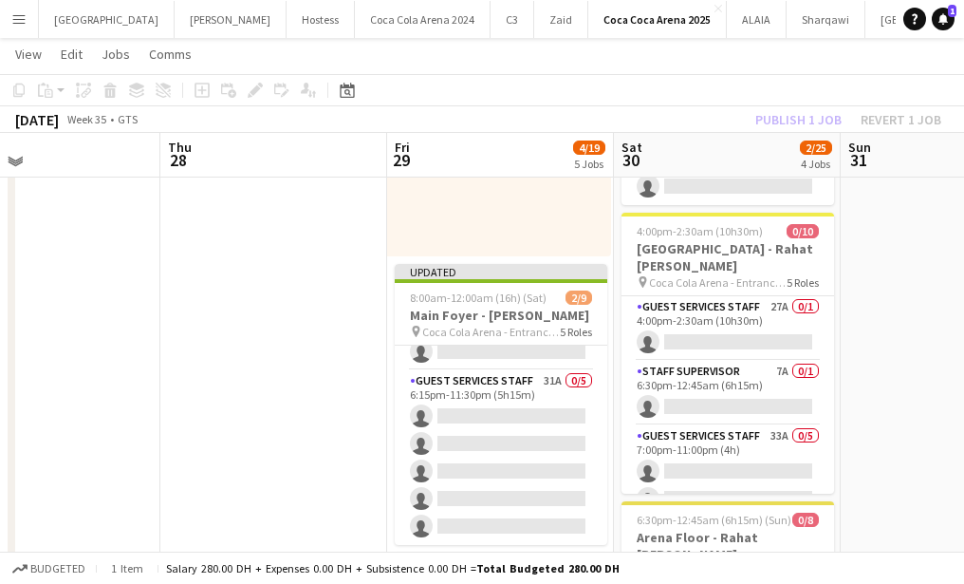
scroll to position [295, 0]
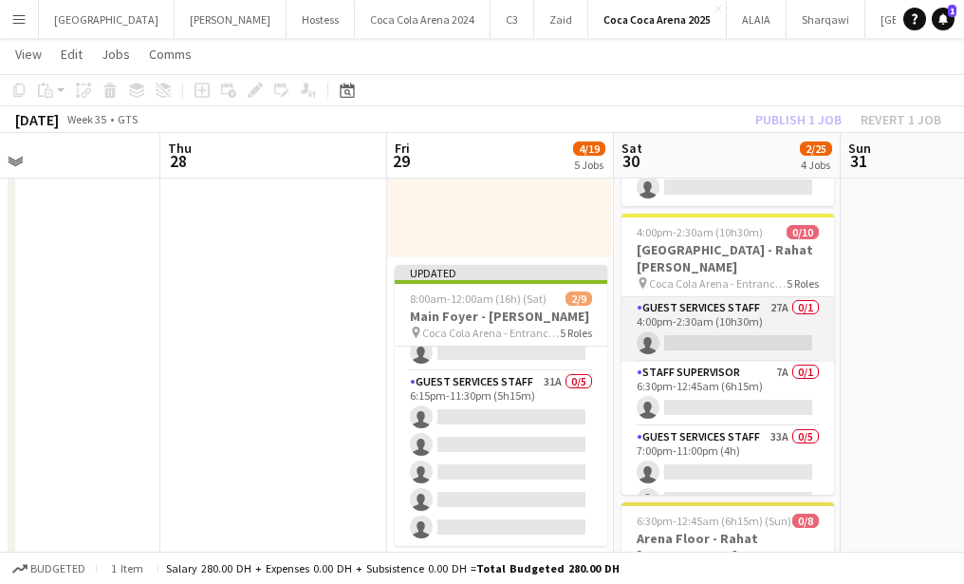
click at [686, 341] on app-card-role "Guest Services Staff 27A 0/1 4:00pm-2:30am (10h30m) single-neutral-actions" at bounding box center [728, 329] width 213 height 65
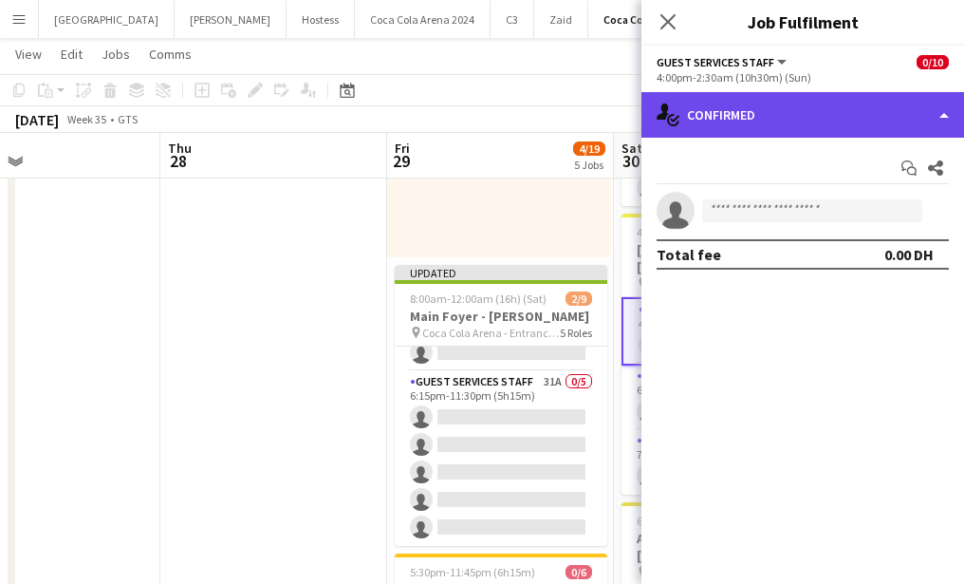
click at [776, 111] on div "single-neutral-actions-check-2 Confirmed" at bounding box center [802, 115] width 323 height 46
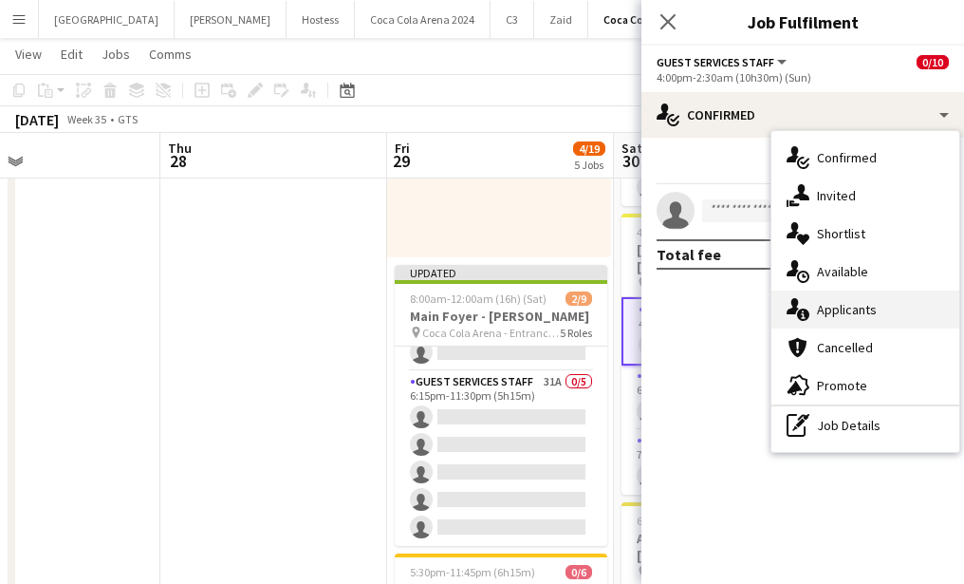
click at [865, 301] on div "single-neutral-actions-information Applicants" at bounding box center [865, 309] width 188 height 38
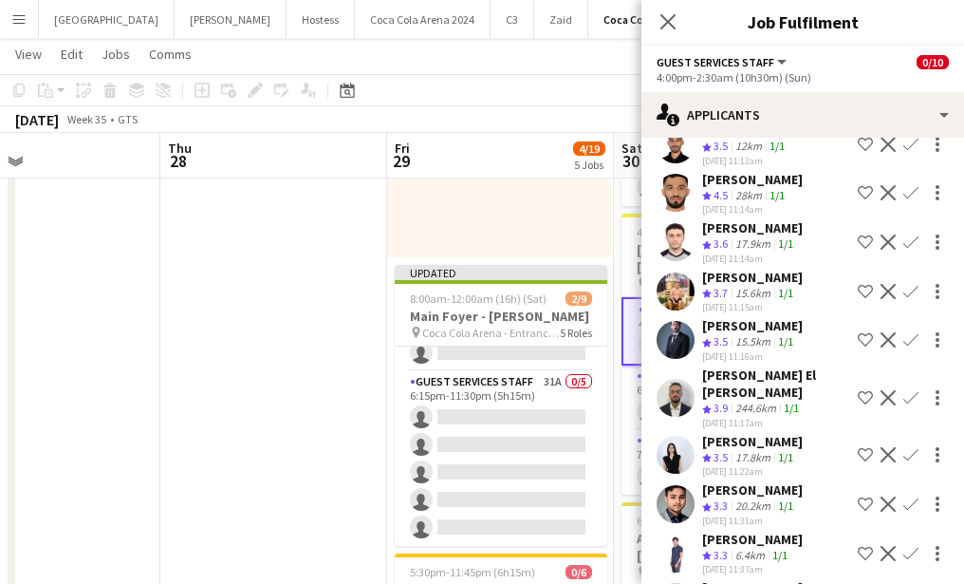
click at [912, 284] on app-icon "Confirm" at bounding box center [910, 291] width 15 height 15
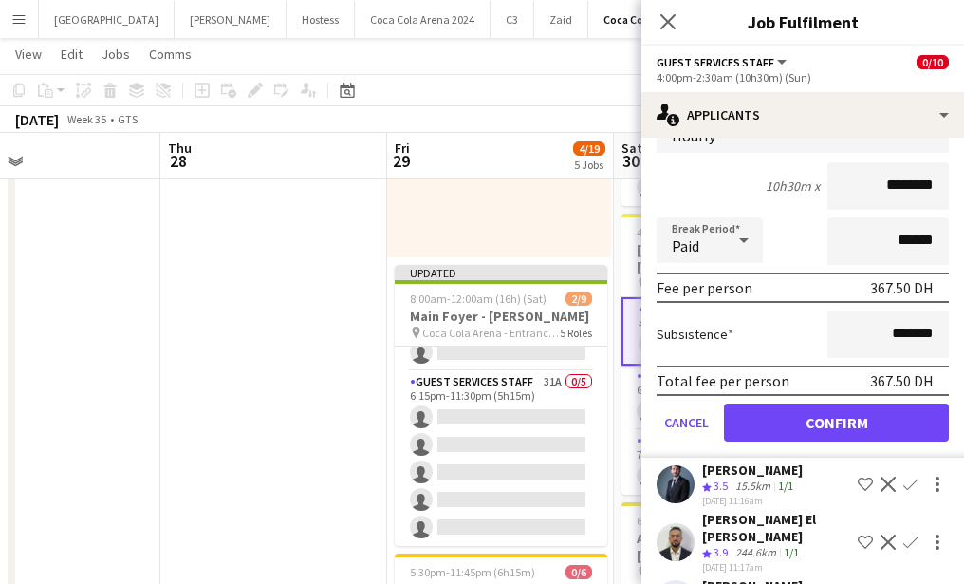
click at [754, 511] on div "[PERSON_NAME] El [PERSON_NAME]" at bounding box center [776, 528] width 148 height 34
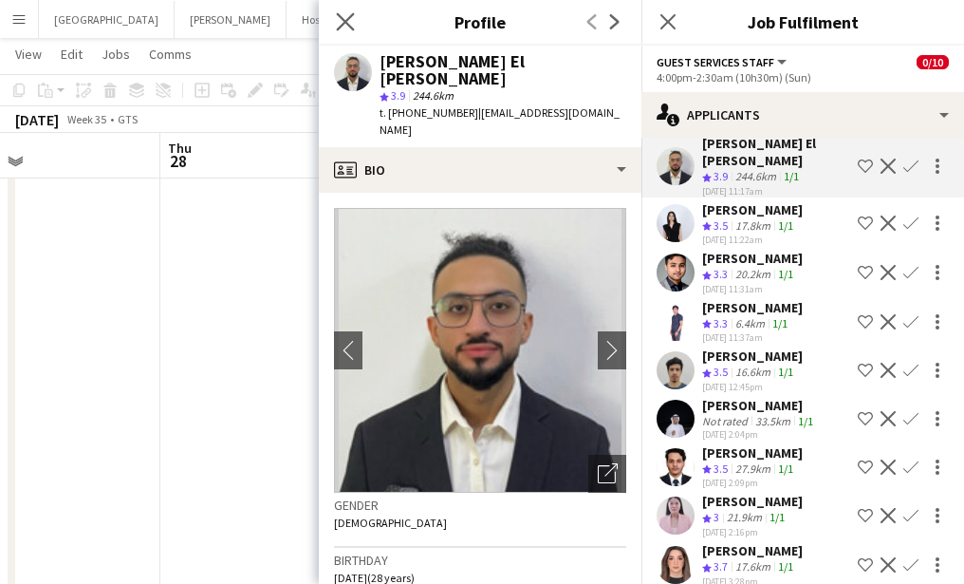
click at [353, 18] on icon "Close pop-in" at bounding box center [345, 21] width 18 height 18
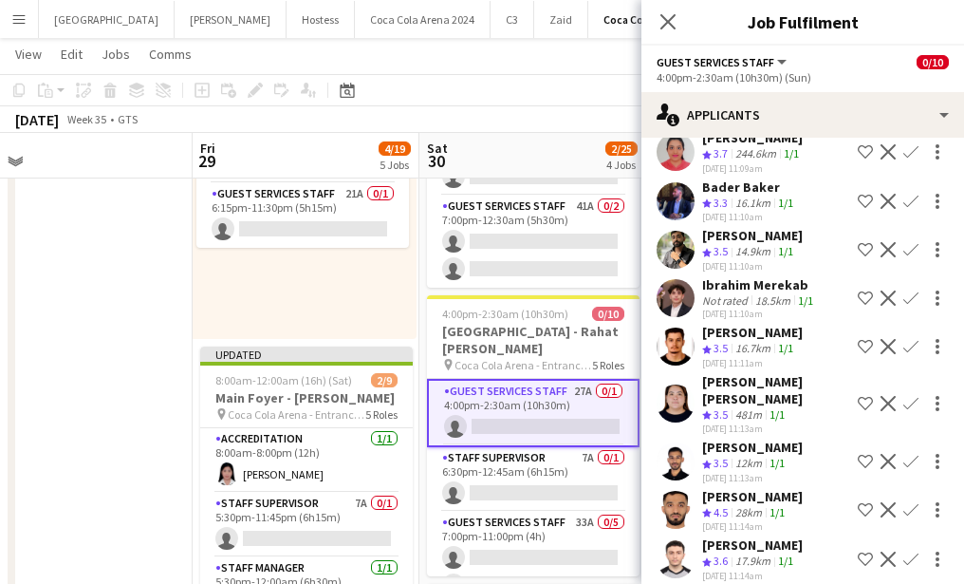
click at [555, 426] on app-card-role "Guest Services Staff 27A 0/1 4:00pm-2:30am (10h30m) single-neutral-actions" at bounding box center [533, 413] width 213 height 68
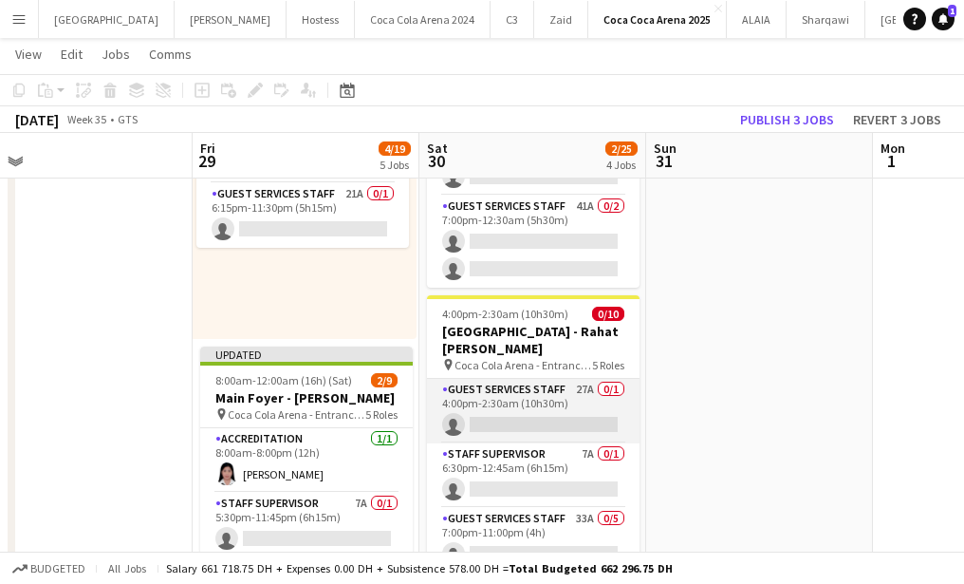
click at [548, 420] on app-card-role "Guest Services Staff 27A 0/1 4:00pm-2:30am (10h30m) single-neutral-actions" at bounding box center [533, 411] width 213 height 65
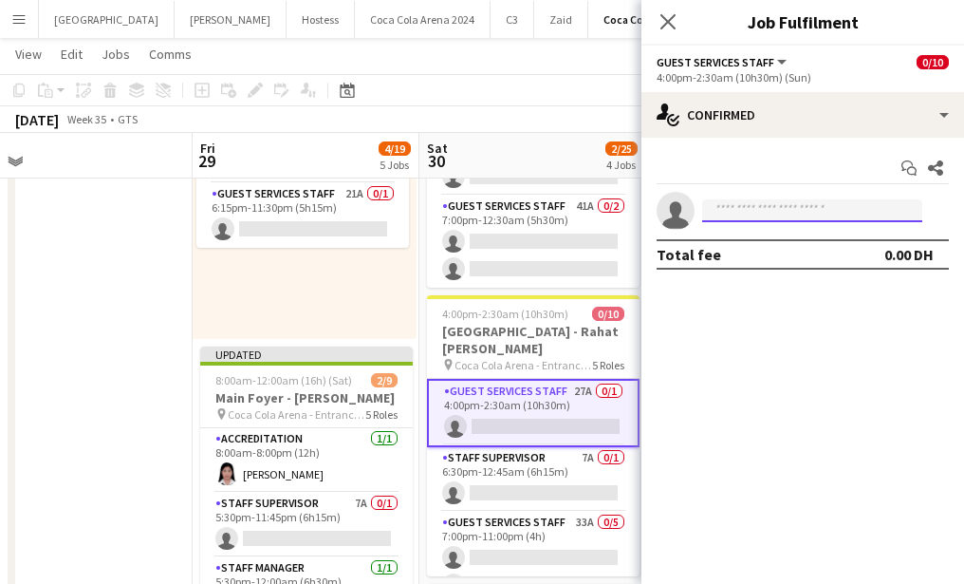
click at [755, 208] on input at bounding box center [812, 210] width 220 height 23
type input "*"
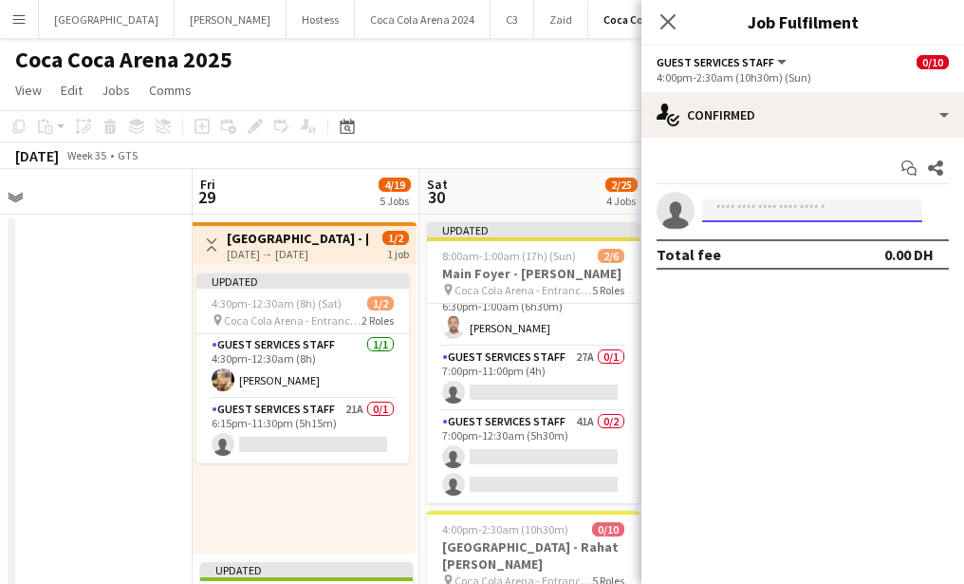
click at [744, 218] on input at bounding box center [812, 210] width 220 height 23
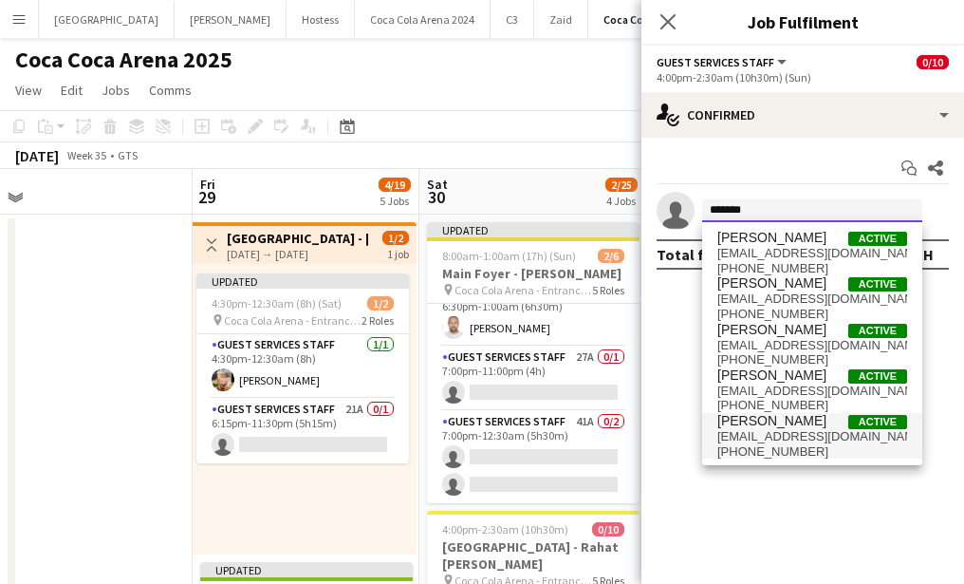
type input "*******"
click at [760, 427] on span "[PERSON_NAME]" at bounding box center [771, 421] width 109 height 16
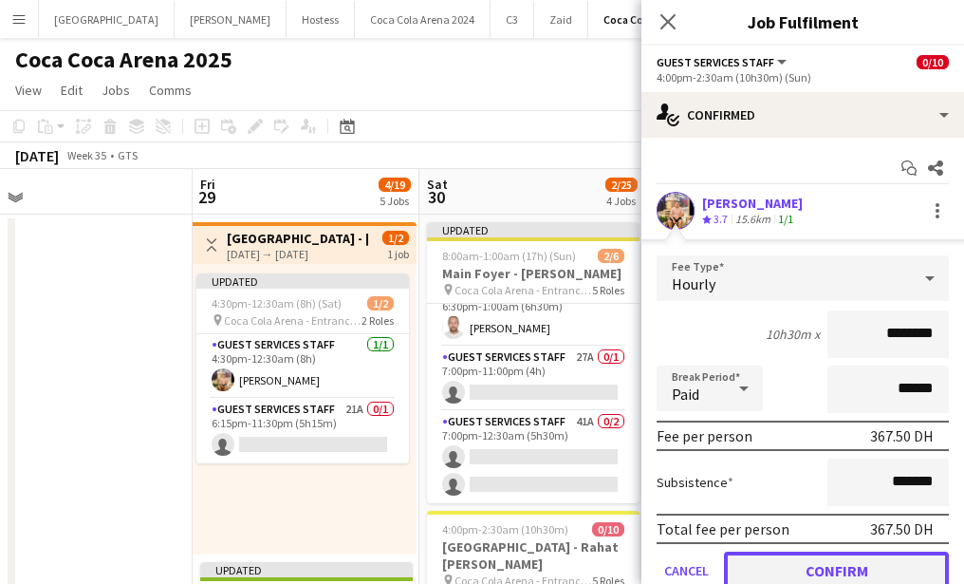
click at [808, 556] on button "Confirm" at bounding box center [836, 570] width 225 height 38
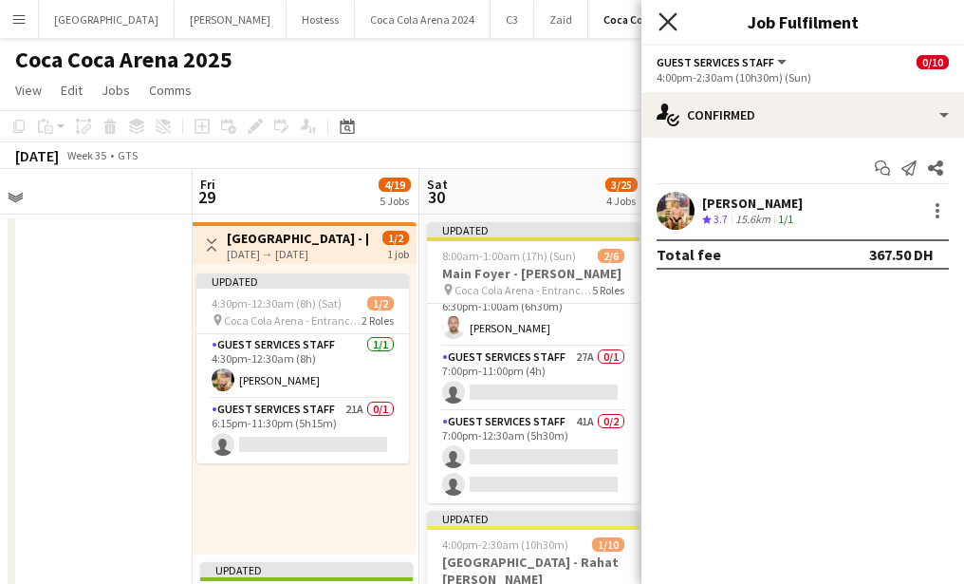
click at [661, 22] on icon "Close pop-in" at bounding box center [668, 21] width 18 height 18
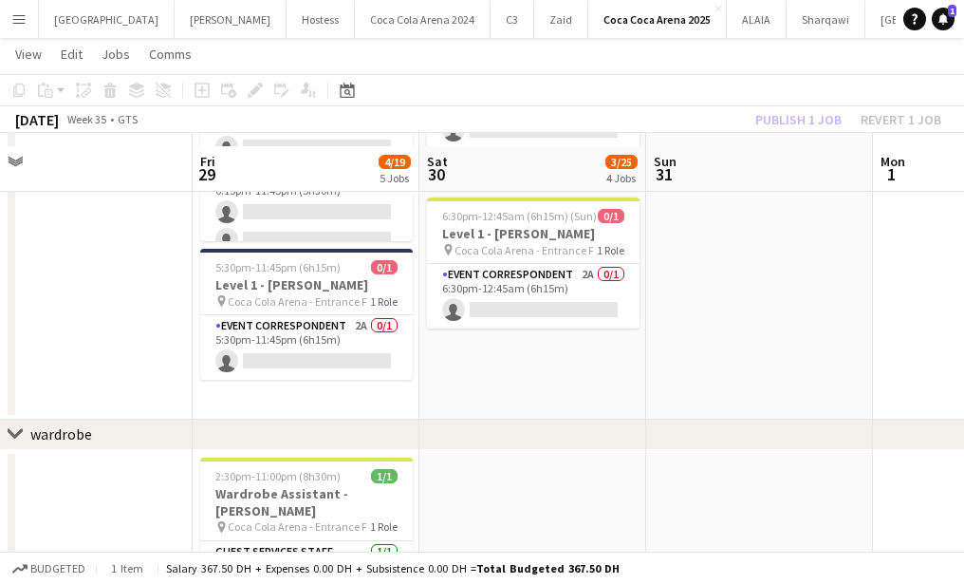
scroll to position [901, 0]
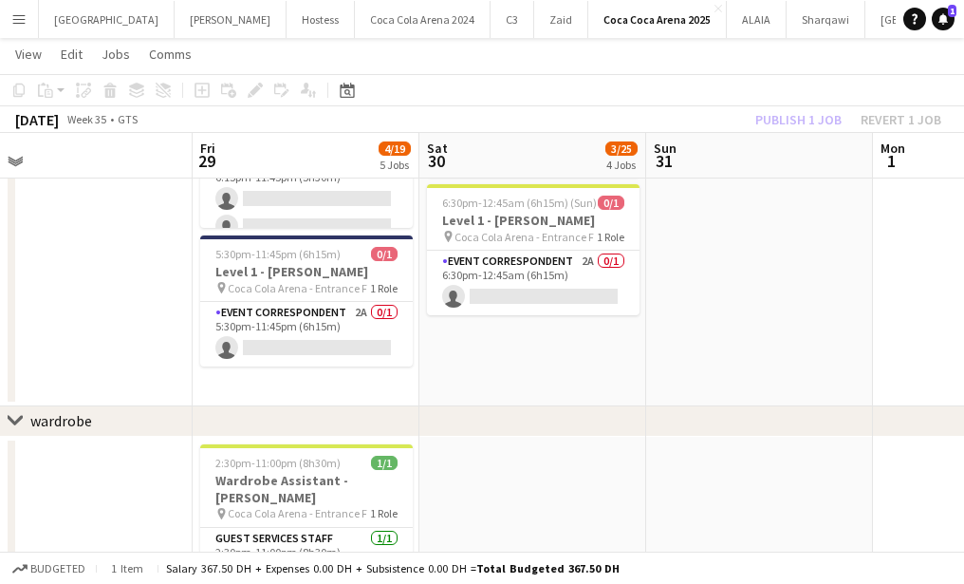
click at [283, 342] on app-card-role "Event Correspondent 2A 0/1 5:30pm-11:45pm (6h15m) single-neutral-actions" at bounding box center [306, 334] width 213 height 65
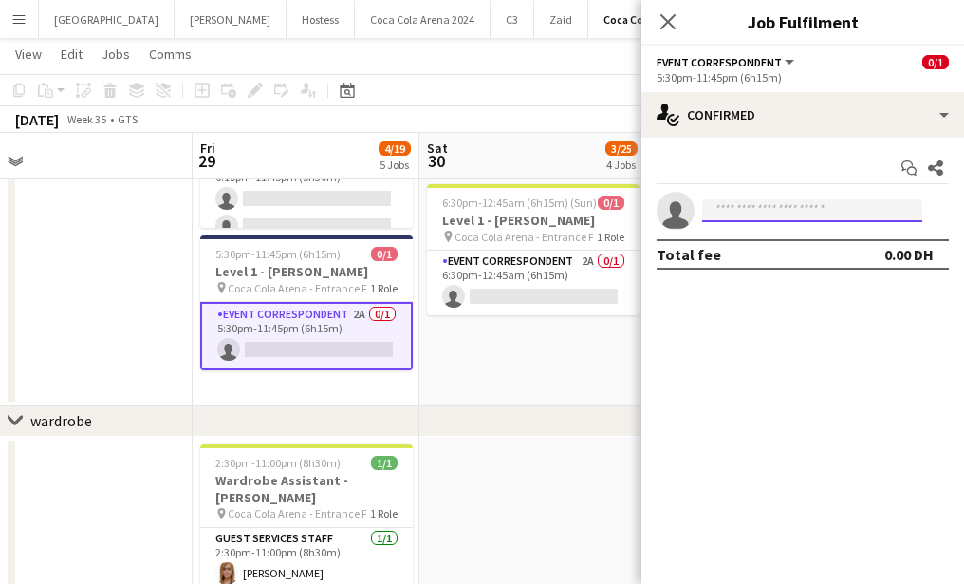
click at [763, 213] on input at bounding box center [812, 210] width 220 height 23
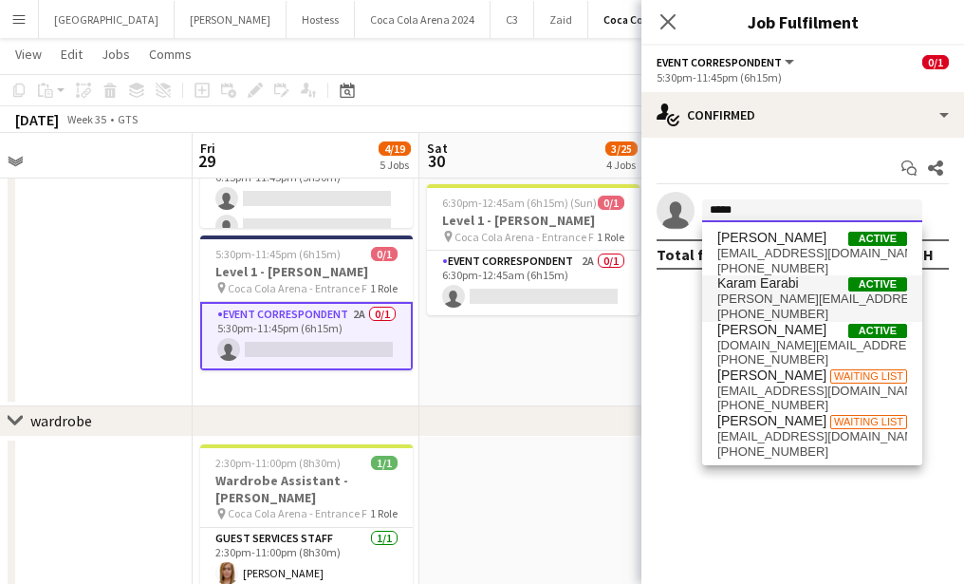
type input "*****"
click at [784, 307] on span "[PHONE_NUMBER]" at bounding box center [812, 314] width 190 height 15
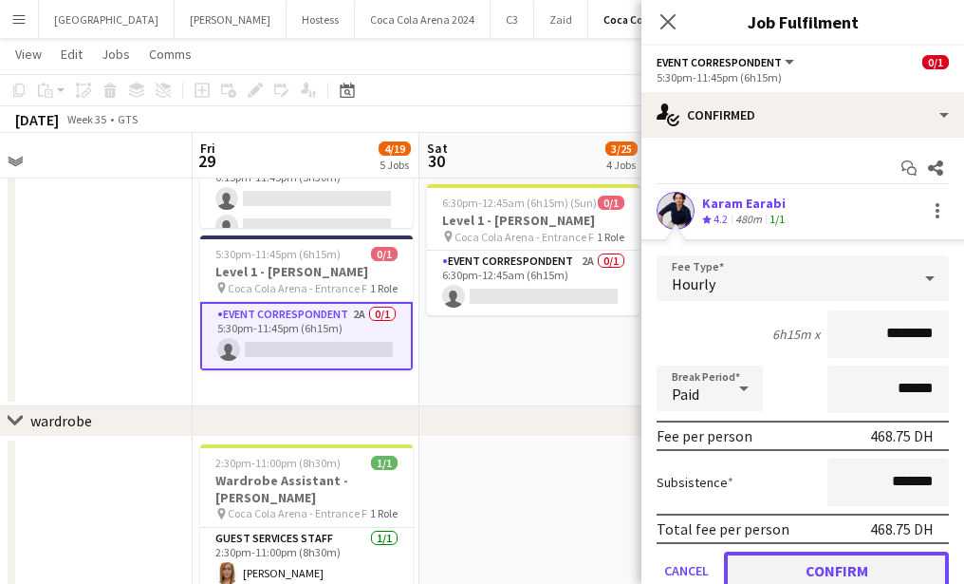
click at [838, 556] on button "Confirm" at bounding box center [836, 570] width 225 height 38
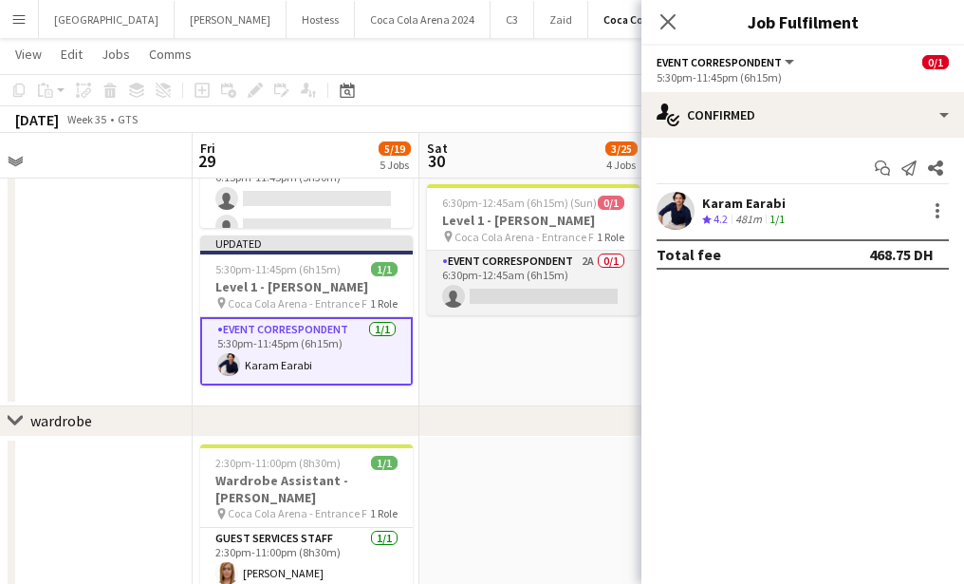
click at [544, 294] on app-card-role "Event Correspondent 2A 0/1 6:30pm-12:45am (6h15m) single-neutral-actions" at bounding box center [533, 283] width 213 height 65
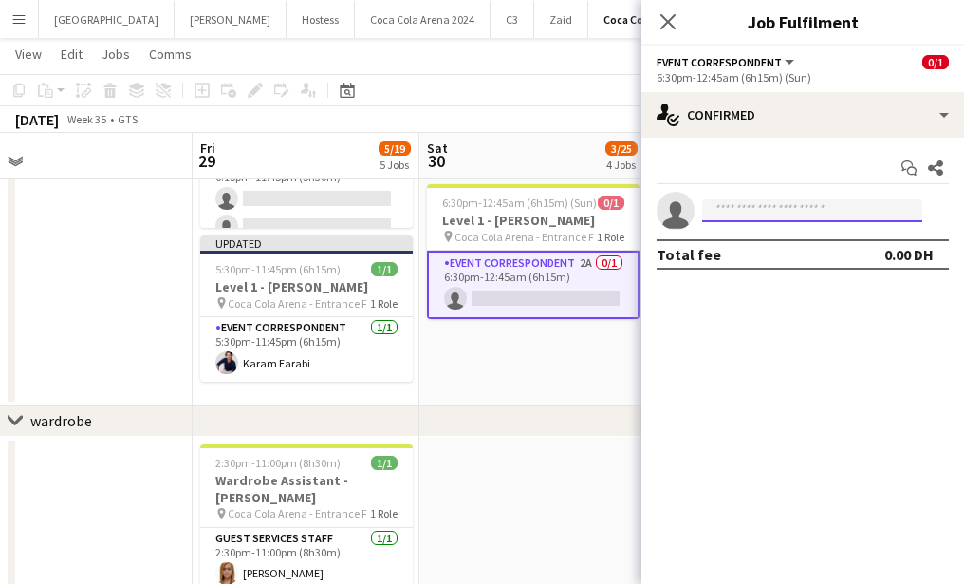
click at [746, 214] on input at bounding box center [812, 210] width 220 height 23
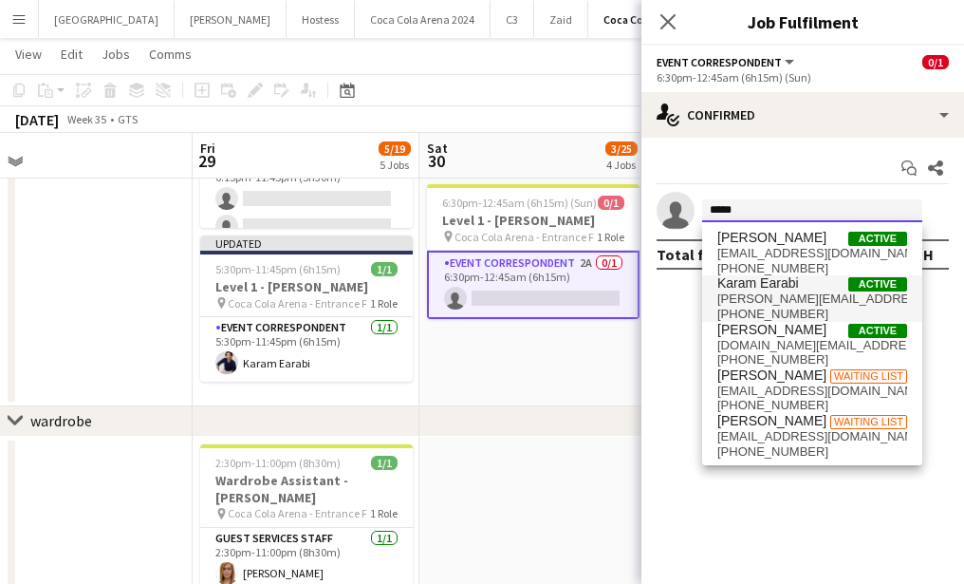
type input "*****"
click at [766, 298] on span "[PERSON_NAME][EMAIL_ADDRESS][DOMAIN_NAME]" at bounding box center [812, 298] width 190 height 15
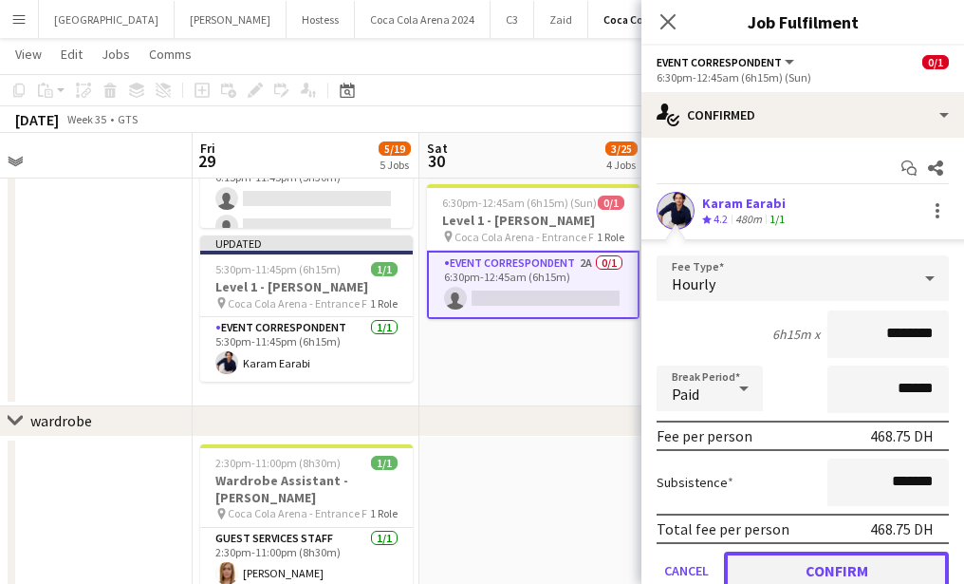
click at [849, 570] on button "Confirm" at bounding box center [836, 570] width 225 height 38
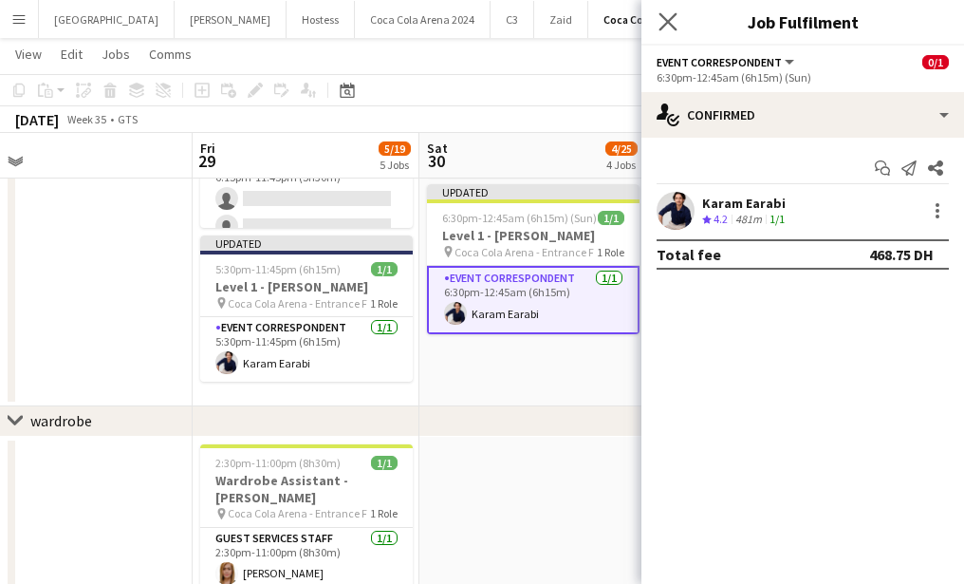
click at [659, 21] on icon "Close pop-in" at bounding box center [668, 21] width 18 height 18
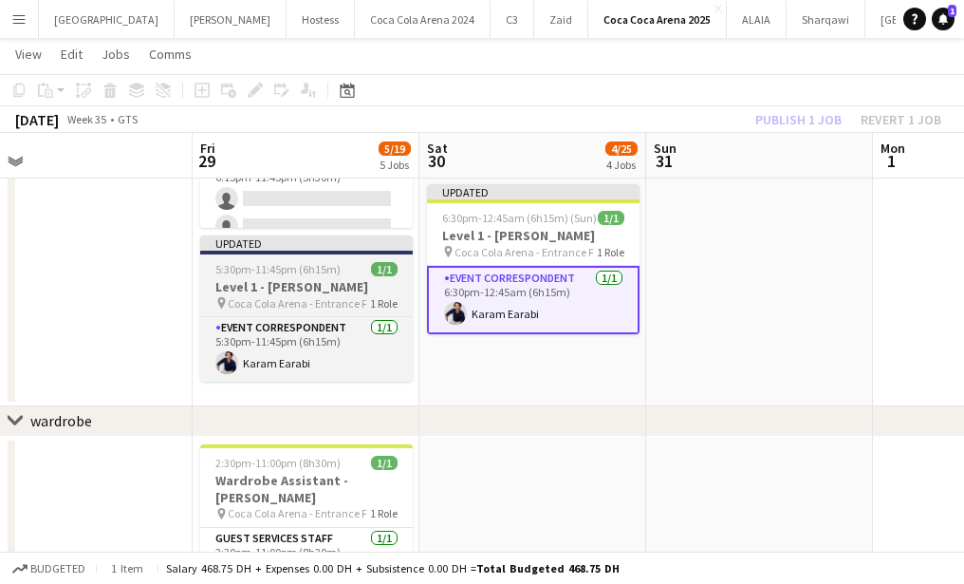
click at [312, 286] on h3 "Level 1 - [PERSON_NAME]" at bounding box center [306, 286] width 213 height 17
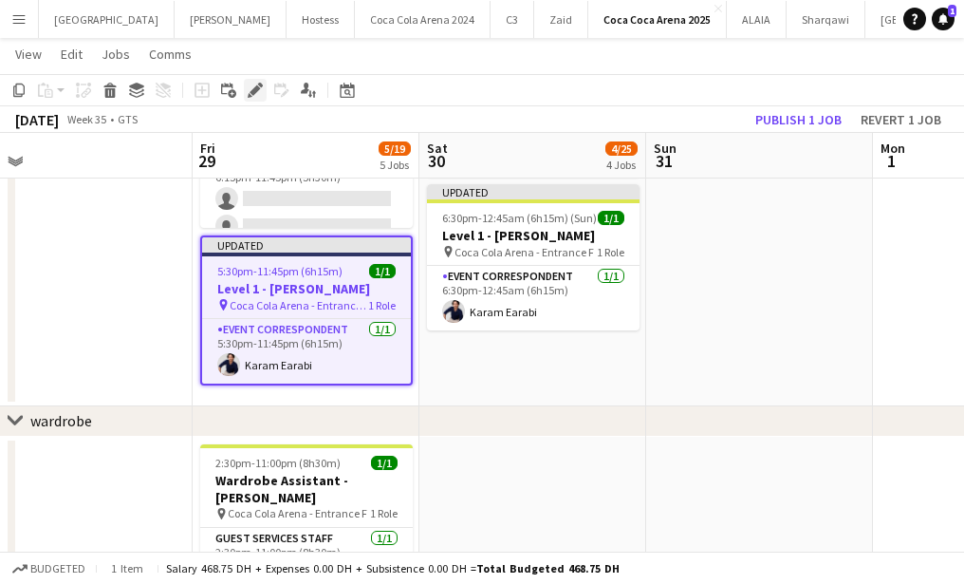
click at [256, 92] on icon "Edit" at bounding box center [255, 90] width 15 height 15
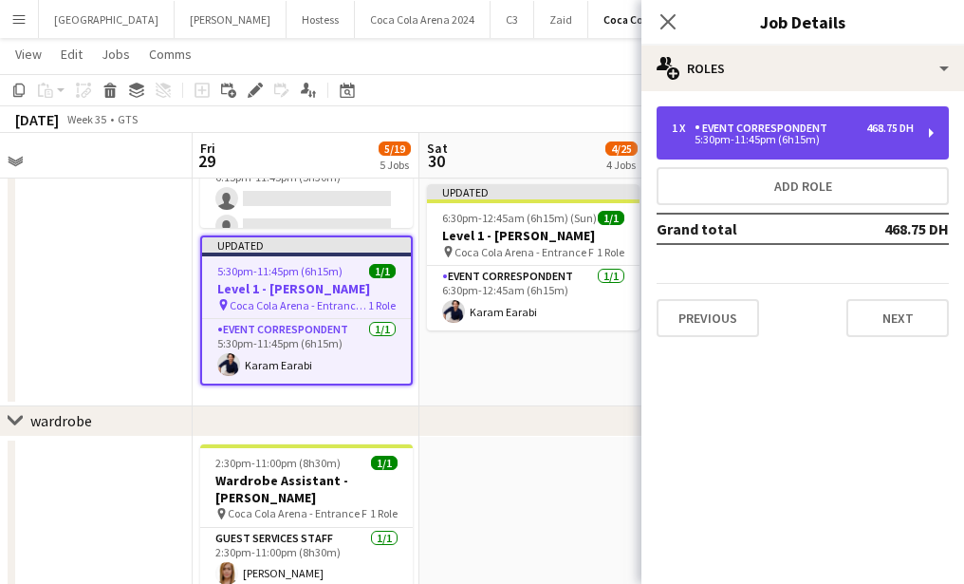
click at [738, 151] on div "1 x Event Correspondent 468.75 DH 5:30pm-11:45pm (6h15m)" at bounding box center [803, 132] width 292 height 53
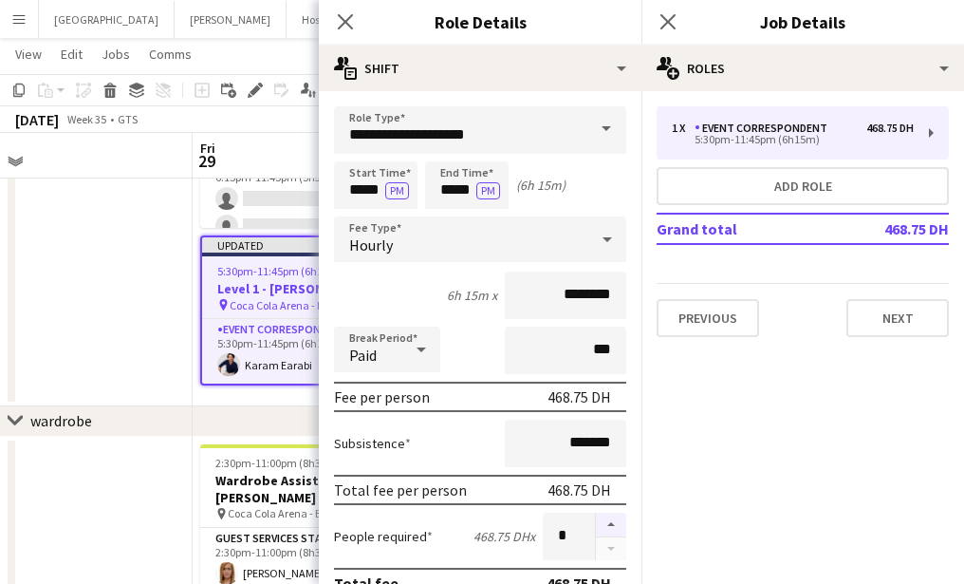
click at [613, 523] on button "button" at bounding box center [611, 524] width 30 height 25
type input "*"
click at [348, 16] on icon "Close pop-in" at bounding box center [345, 21] width 18 height 18
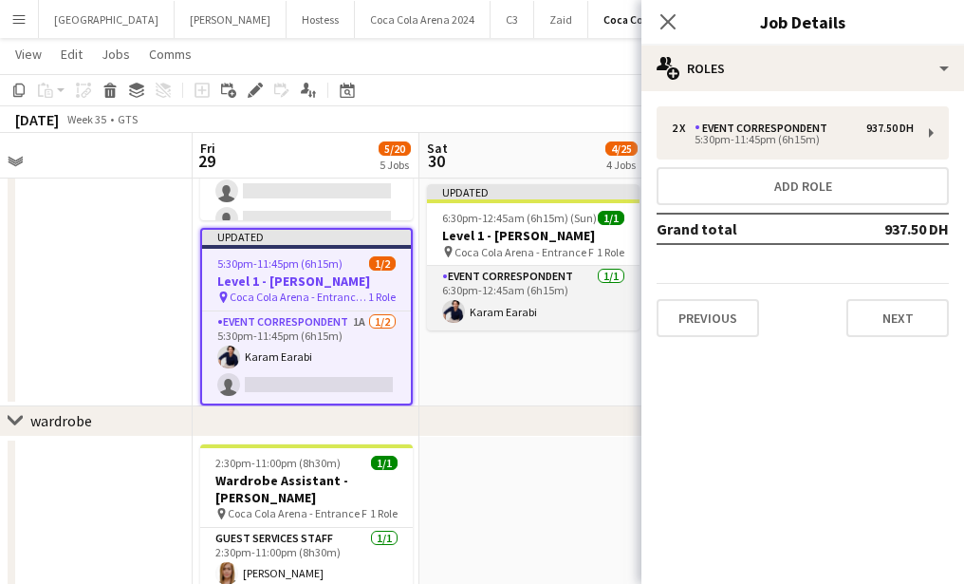
click at [586, 290] on app-card-role "Event Correspondent [DATE] 6:30pm-12:45am (6h15m) Karam Earabi" at bounding box center [533, 298] width 213 height 65
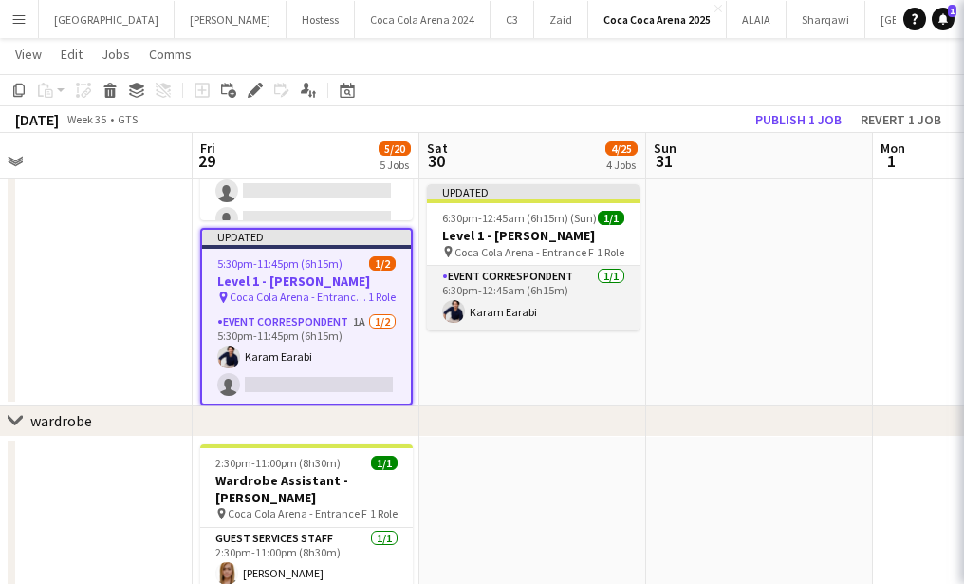
scroll to position [0, 489]
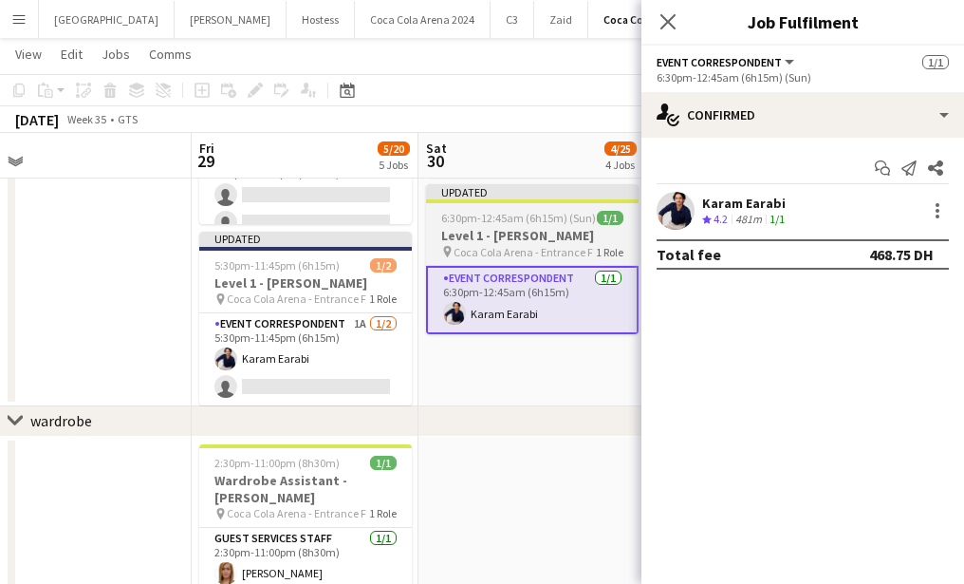
click at [530, 234] on h3 "Level 1 - [PERSON_NAME]" at bounding box center [532, 235] width 213 height 17
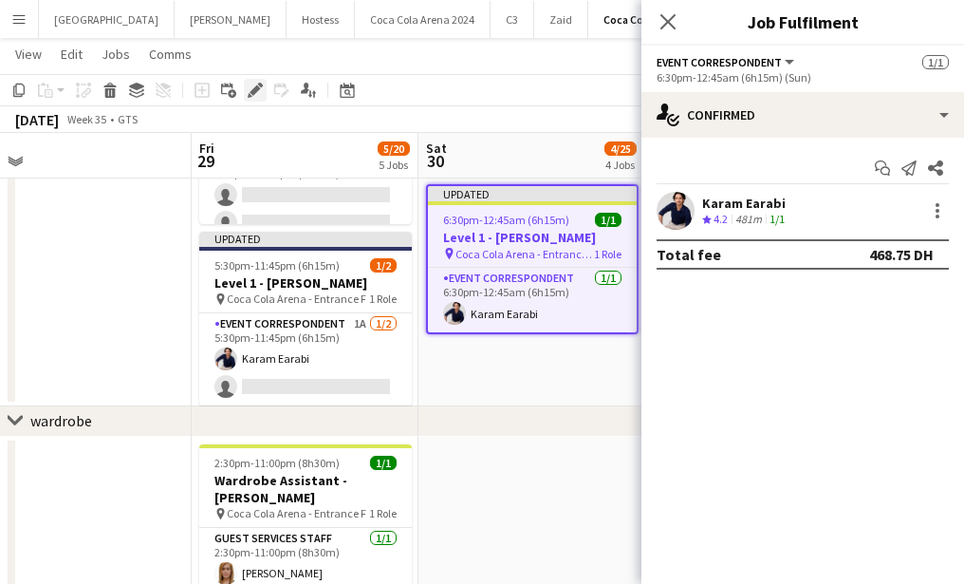
click at [251, 89] on icon "Edit" at bounding box center [255, 90] width 15 height 15
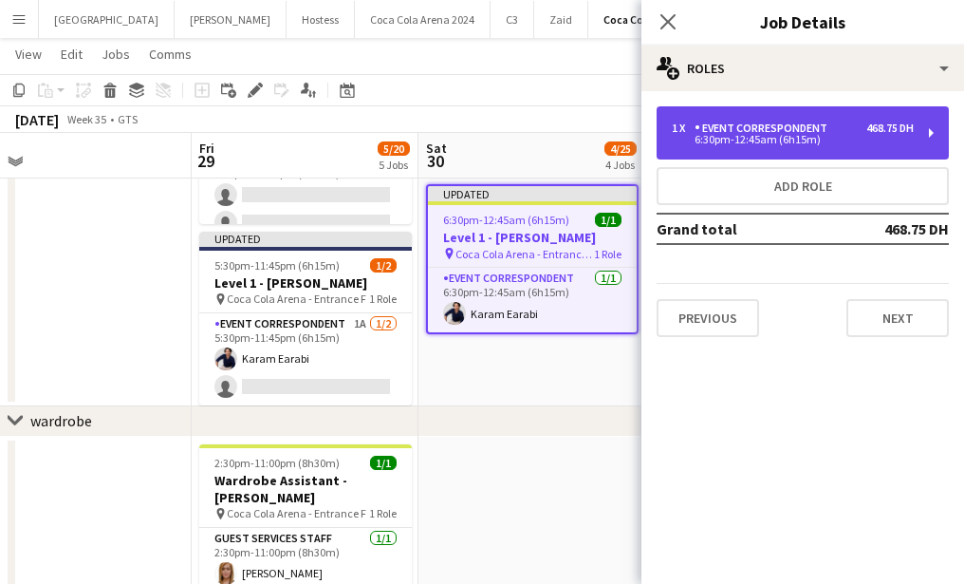
click at [809, 131] on div "Event Correspondent" at bounding box center [765, 127] width 140 height 13
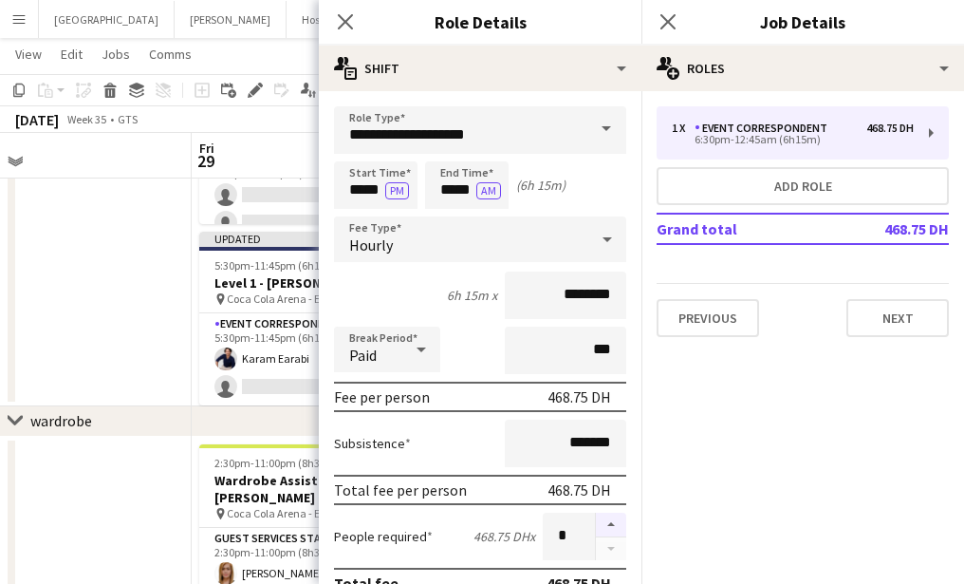
click at [615, 525] on button "button" at bounding box center [611, 524] width 30 height 25
type input "*"
click at [344, 20] on icon at bounding box center [345, 21] width 18 height 18
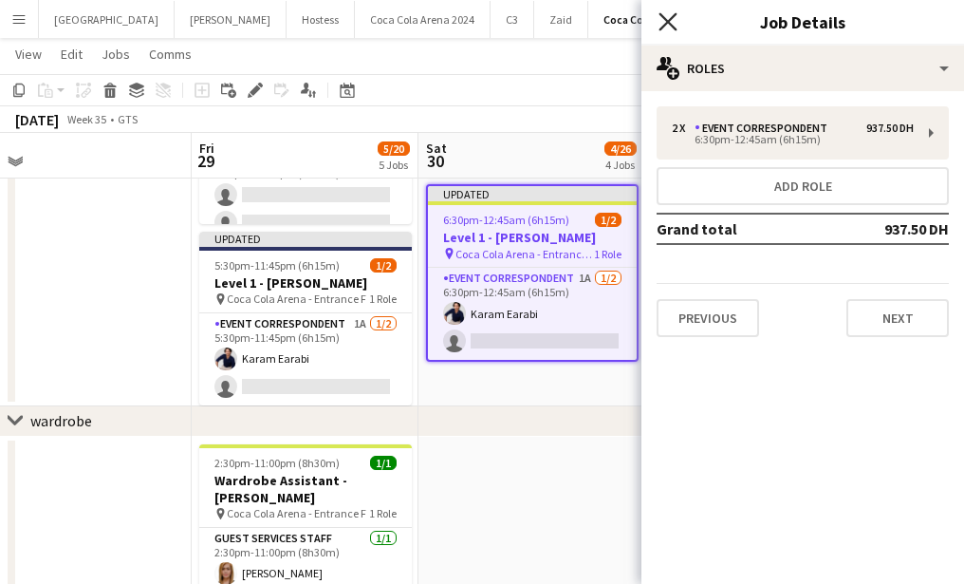
click at [669, 20] on icon at bounding box center [668, 21] width 18 height 18
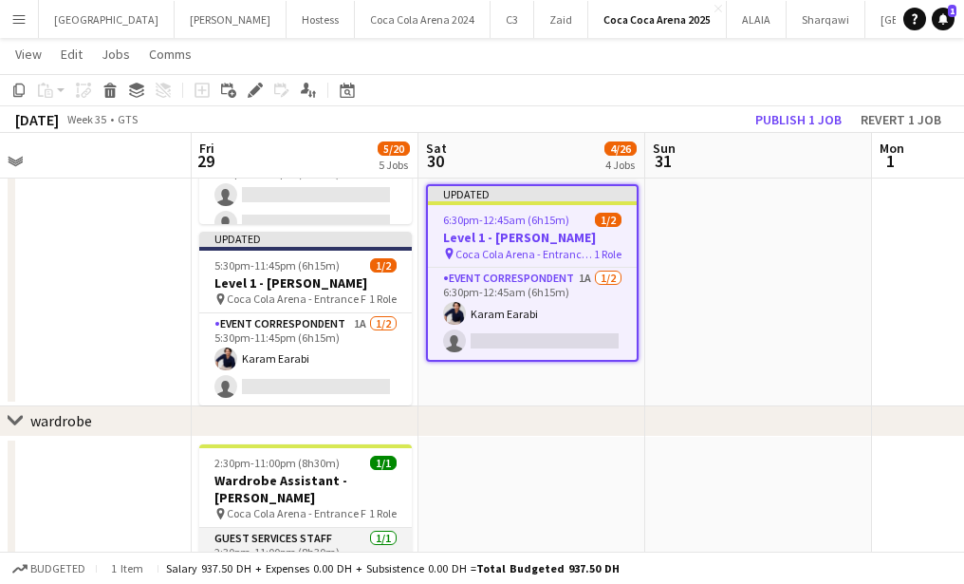
scroll to position [981, 0]
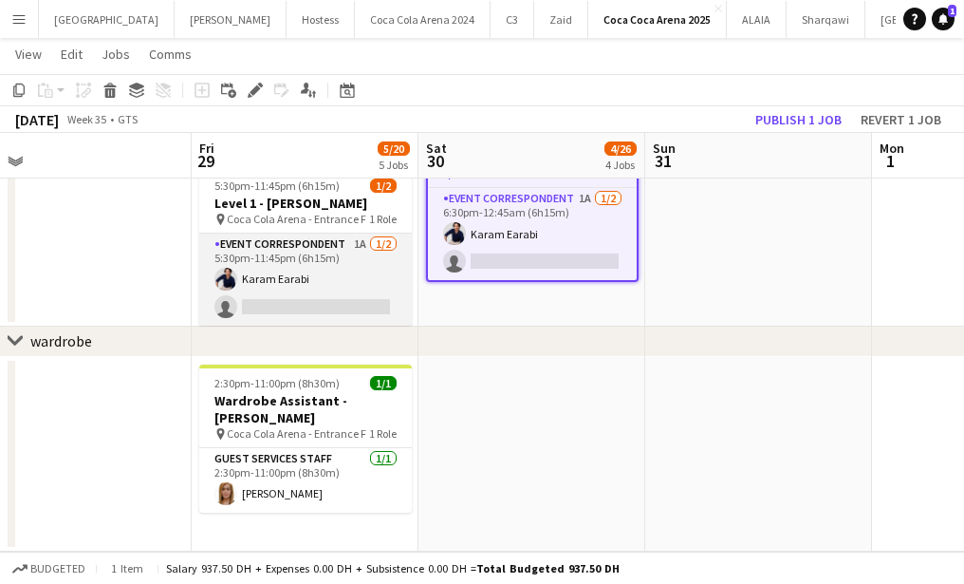
click at [289, 297] on app-card-role "Event Correspondent 1A [DATE] 5:30pm-11:45pm (6h15m) Karam Earabi single-neutra…" at bounding box center [305, 279] width 213 height 92
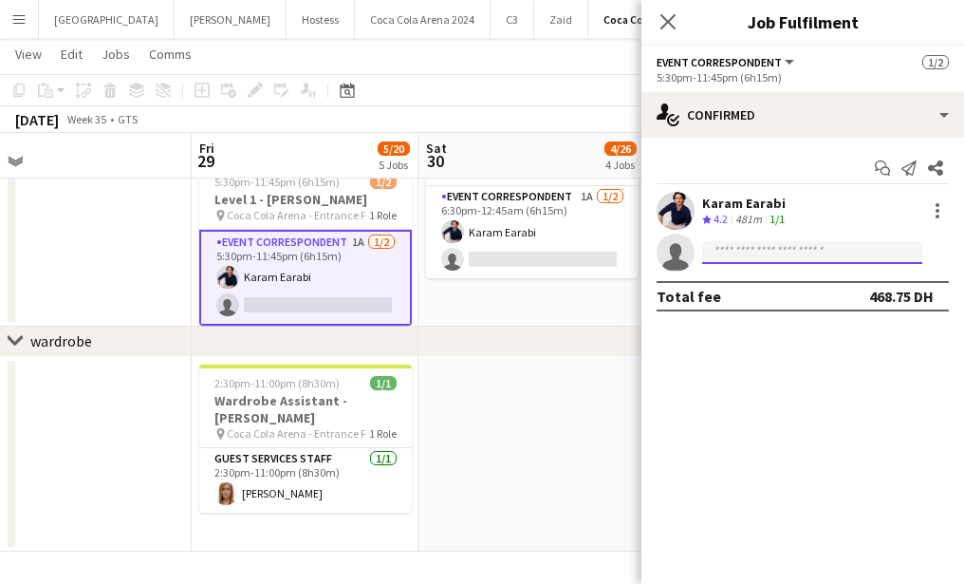
click at [791, 247] on input at bounding box center [812, 252] width 220 height 23
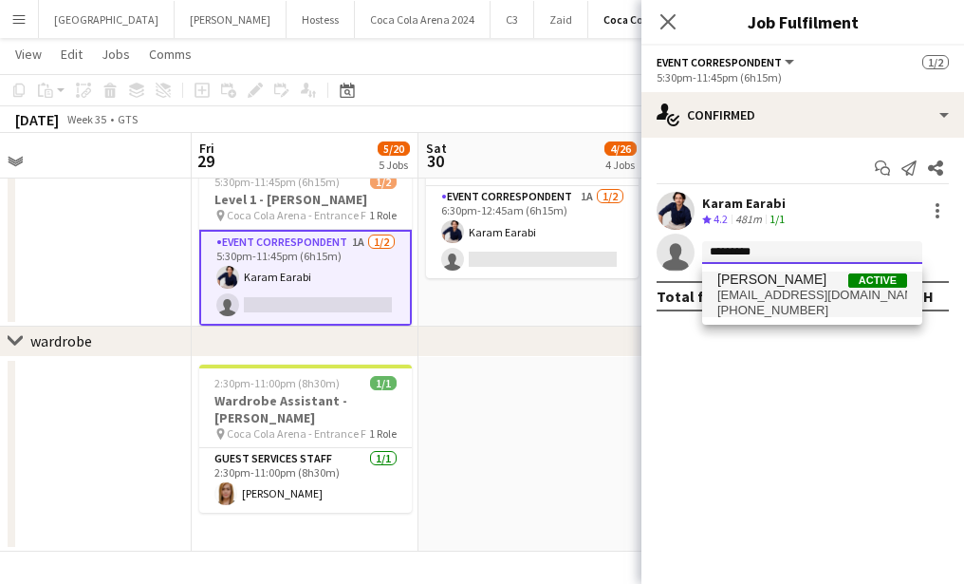
type input "*********"
click at [784, 284] on span "[PERSON_NAME]" at bounding box center [771, 279] width 109 height 16
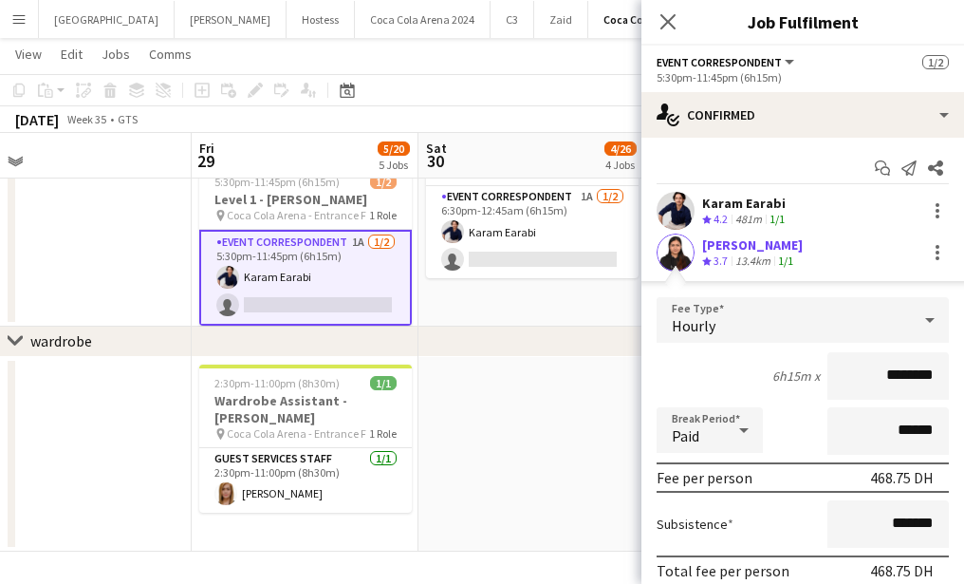
drag, startPoint x: 891, startPoint y: 370, endPoint x: 842, endPoint y: 365, distance: 49.6
click at [841, 366] on input "********" at bounding box center [887, 375] width 121 height 47
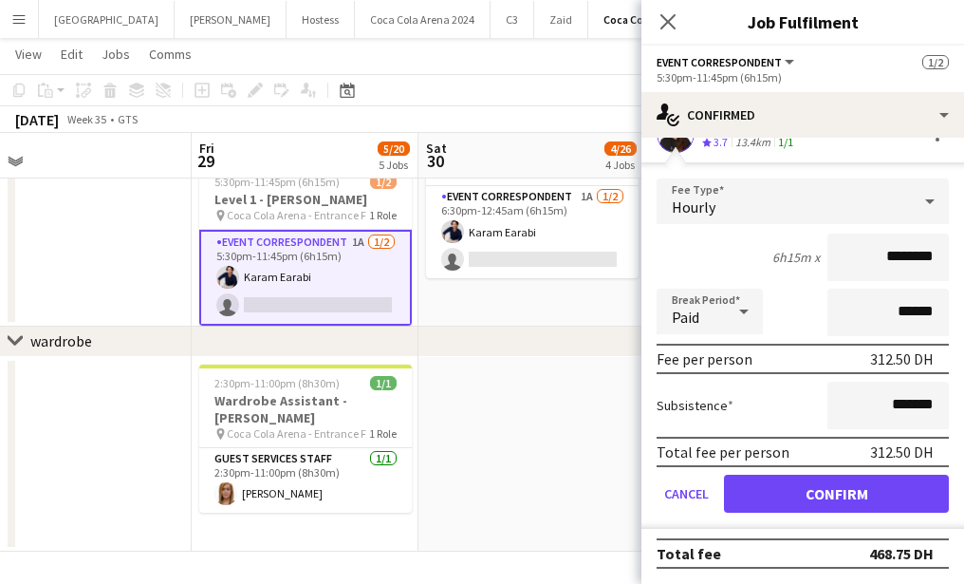
type input "********"
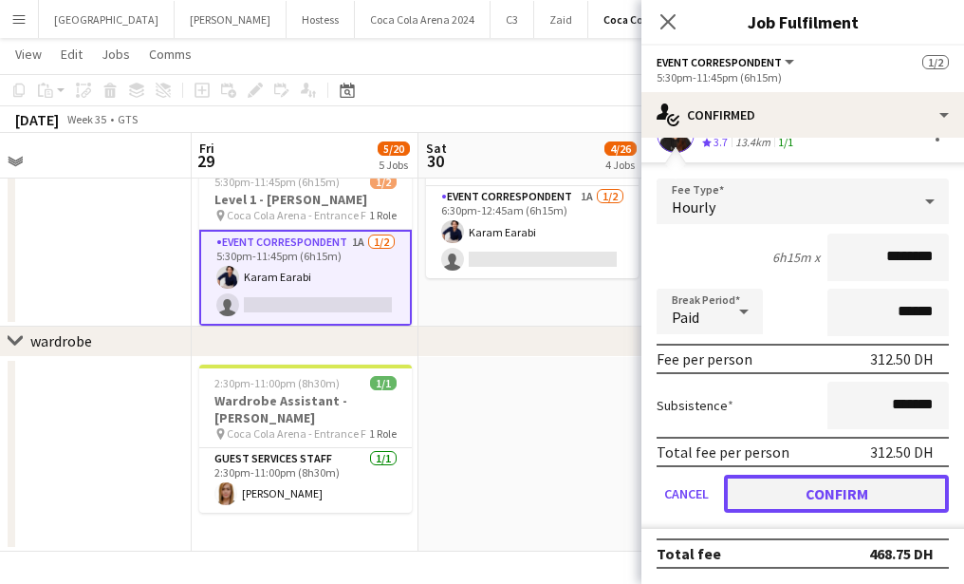
click at [826, 485] on button "Confirm" at bounding box center [836, 493] width 225 height 38
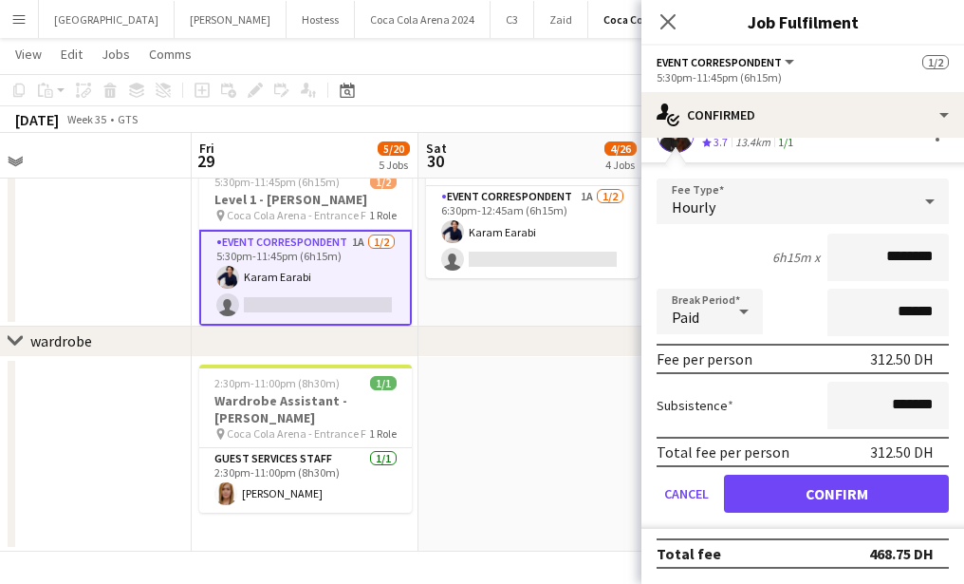
scroll to position [0, 0]
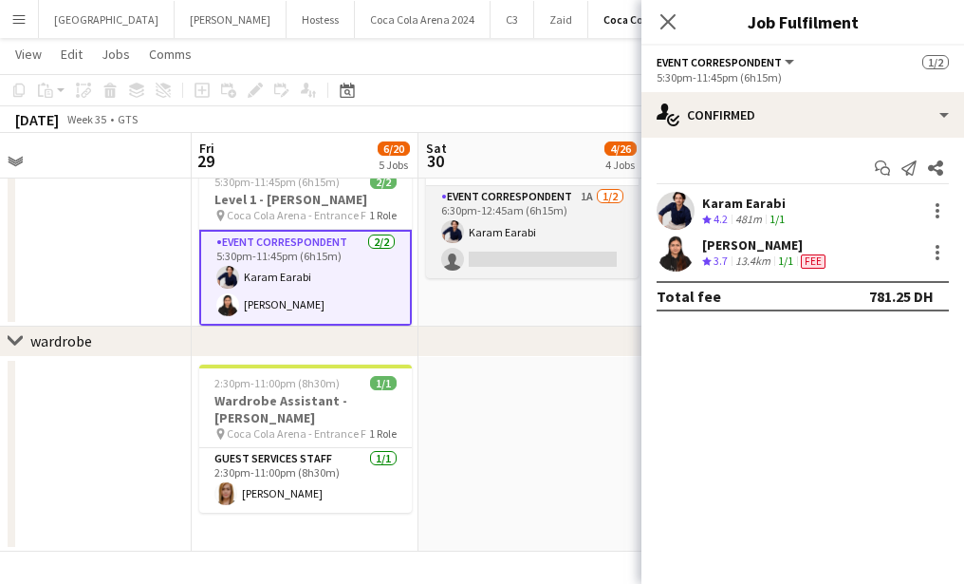
click at [564, 251] on app-card-role "Event Correspondent 1A [DATE] 6:30pm-12:45am (6h15m) Karam Earabi single-neutra…" at bounding box center [532, 232] width 213 height 92
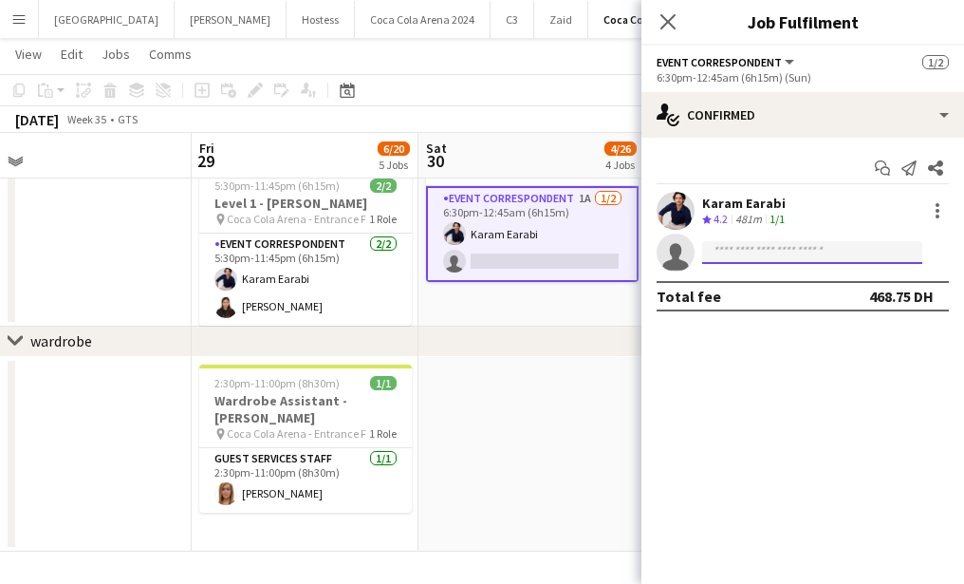
click at [719, 257] on input at bounding box center [812, 252] width 220 height 23
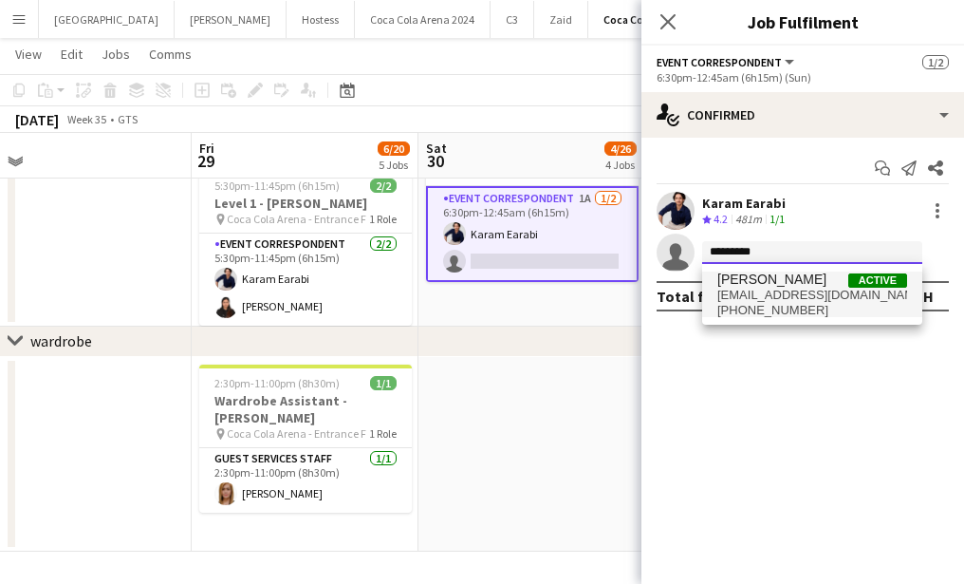
type input "*********"
click at [777, 305] on span "[PHONE_NUMBER]" at bounding box center [812, 310] width 190 height 15
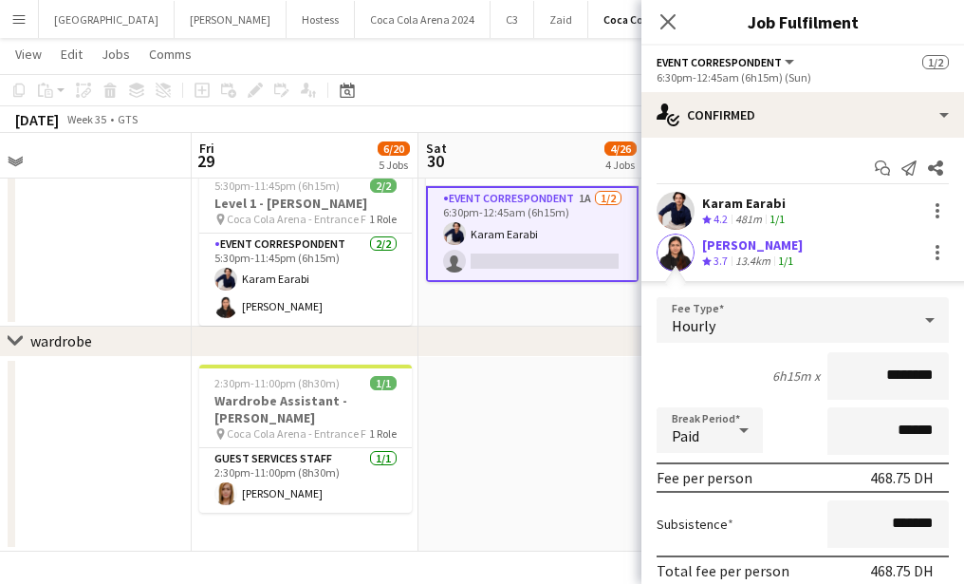
drag, startPoint x: 890, startPoint y: 373, endPoint x: 829, endPoint y: 370, distance: 60.8
click at [828, 370] on input "********" at bounding box center [887, 375] width 121 height 47
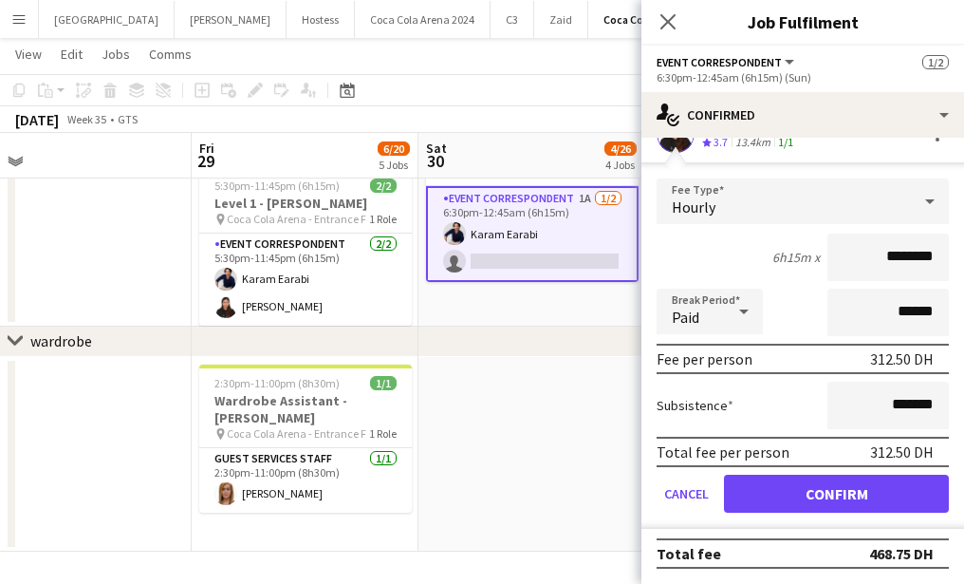
type input "********"
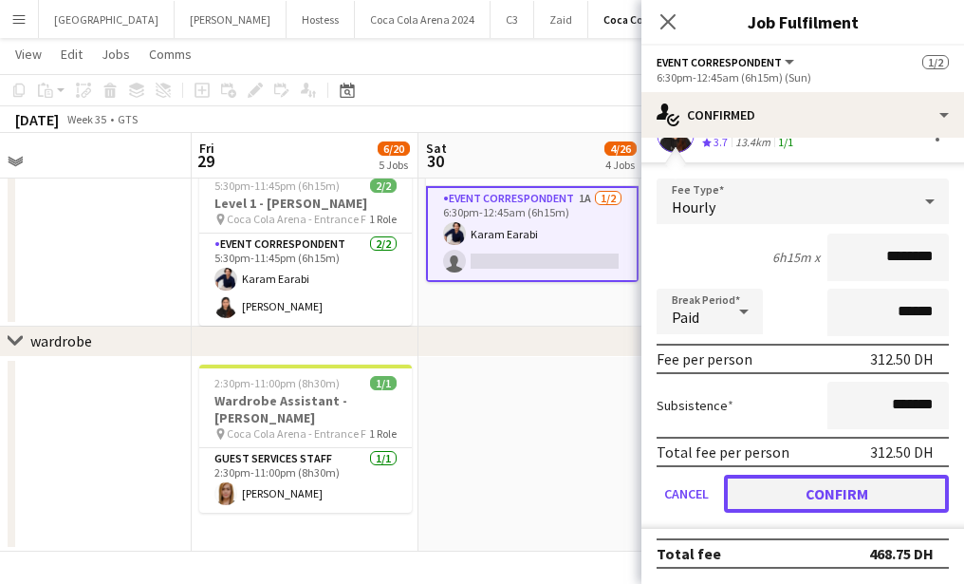
click at [790, 491] on button "Confirm" at bounding box center [836, 493] width 225 height 38
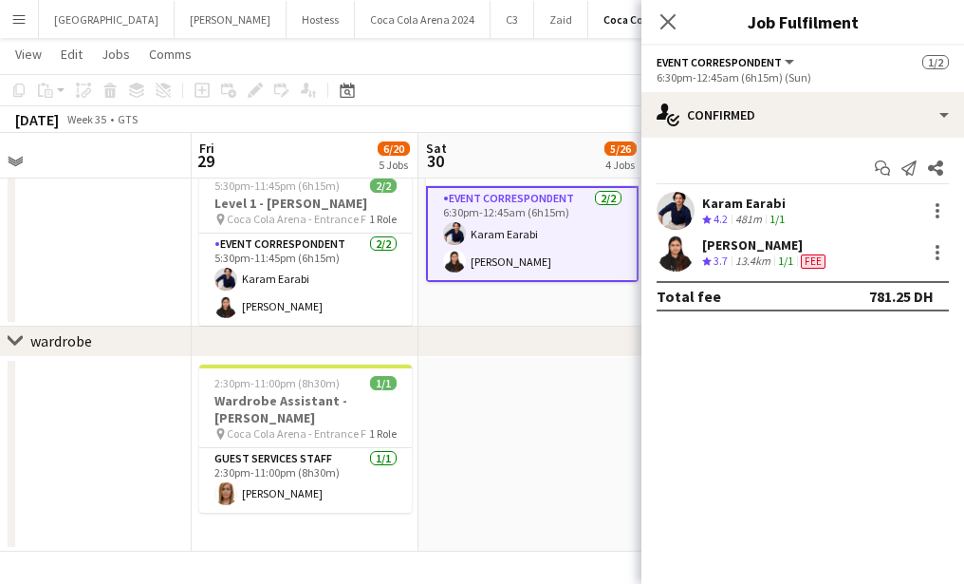
scroll to position [0, 0]
click at [670, 25] on icon at bounding box center [668, 21] width 18 height 18
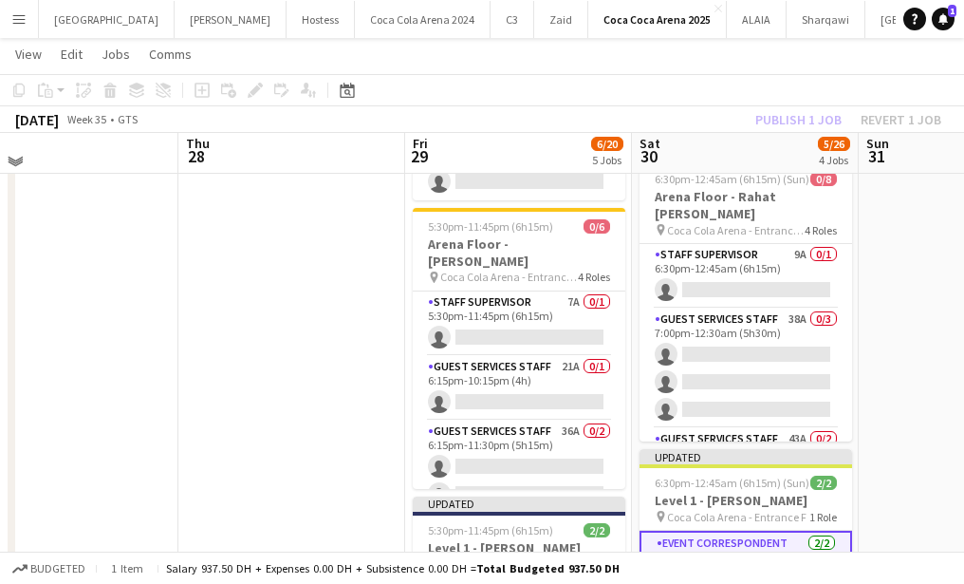
scroll to position [622, 0]
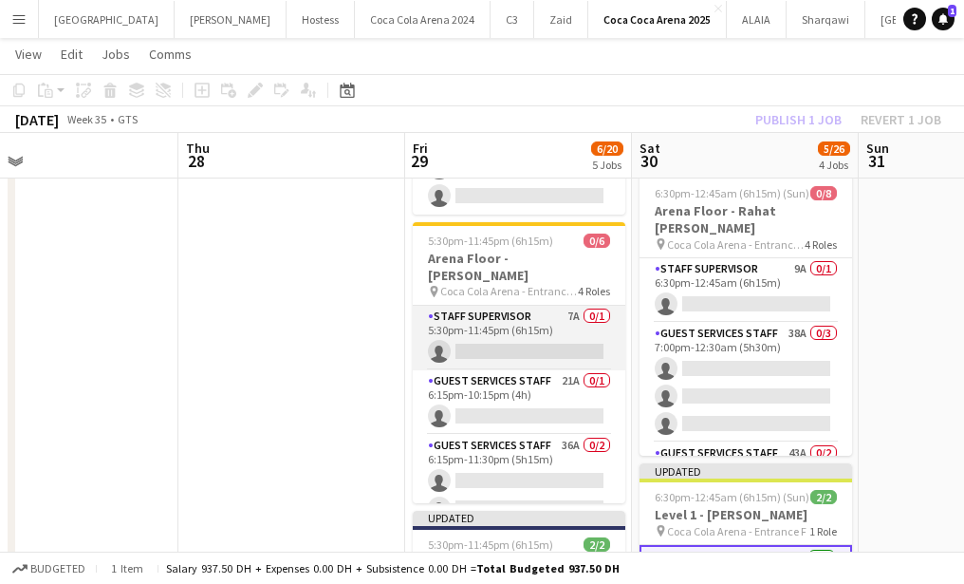
click at [484, 325] on app-card-role "Staff Supervisor 7A 0/1 5:30pm-11:45pm (6h15m) single-neutral-actions" at bounding box center [519, 338] width 213 height 65
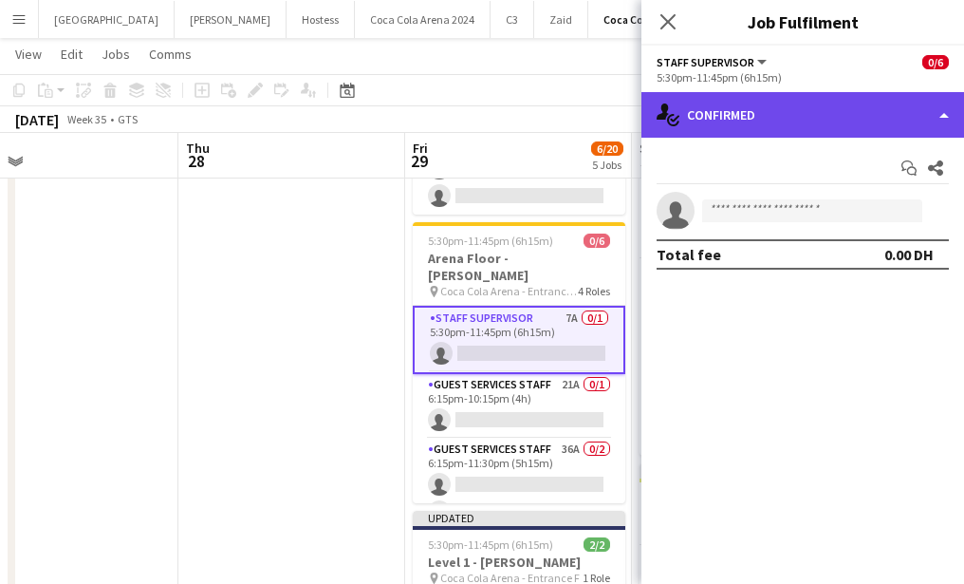
click at [829, 121] on div "single-neutral-actions-check-2 Confirmed" at bounding box center [802, 115] width 323 height 46
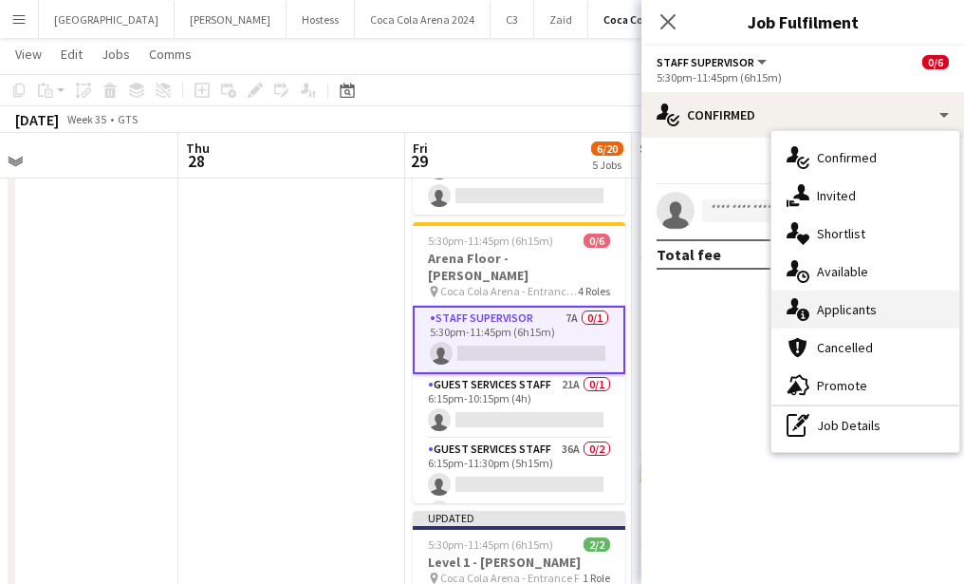
click at [860, 314] on div "single-neutral-actions-information Applicants" at bounding box center [865, 309] width 188 height 38
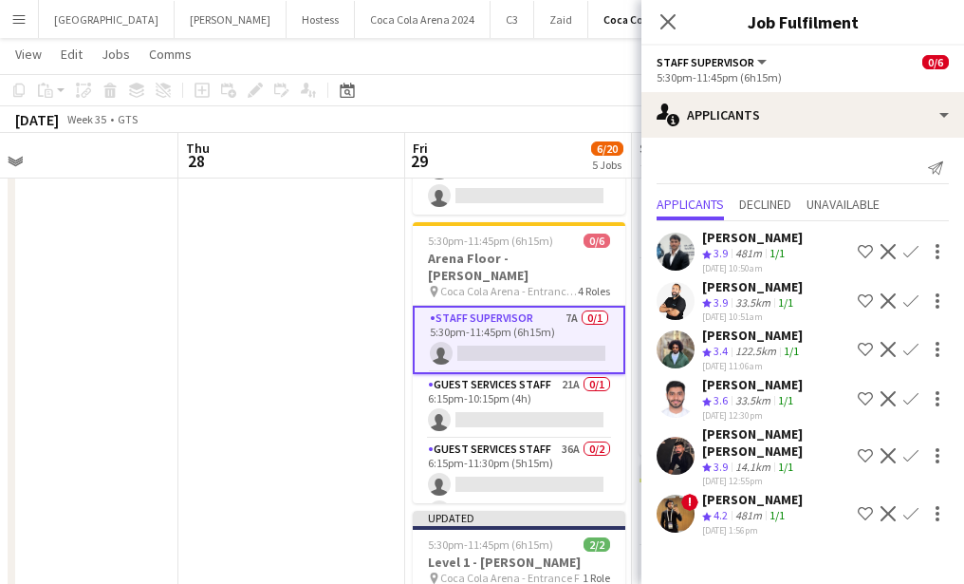
click at [743, 237] on div "[PERSON_NAME]" at bounding box center [752, 237] width 101 height 17
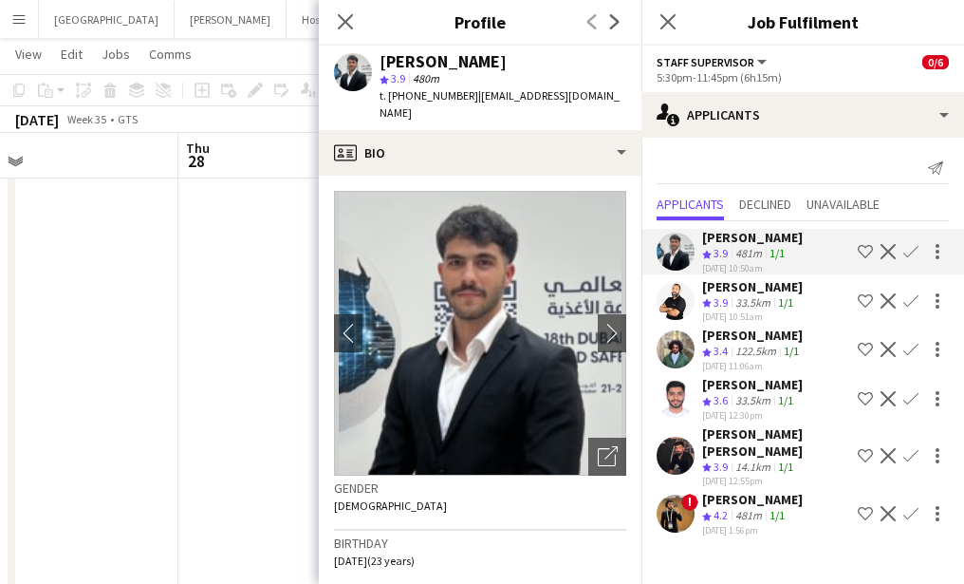
click at [903, 251] on app-icon "Confirm" at bounding box center [910, 251] width 15 height 15
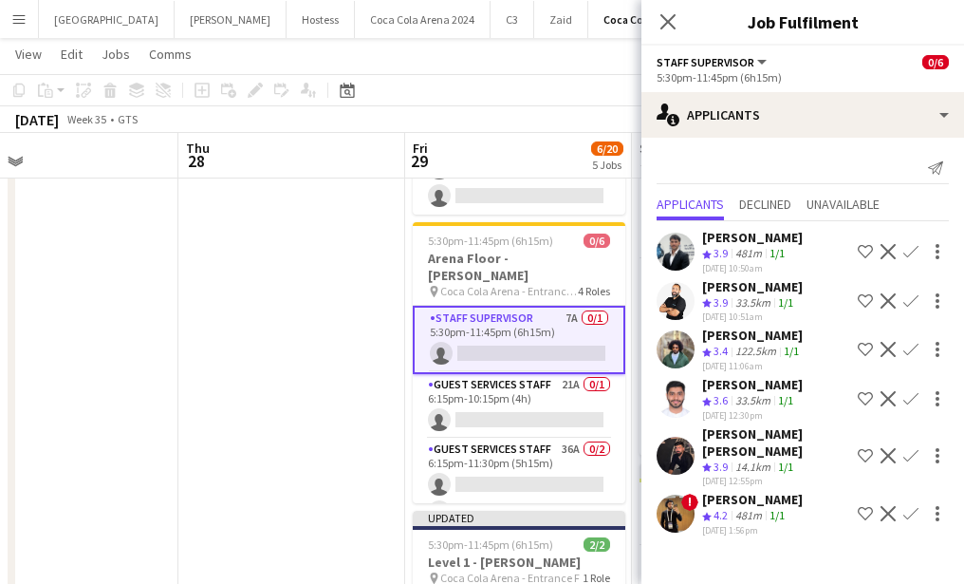
click at [907, 260] on button "Confirm" at bounding box center [911, 251] width 23 height 23
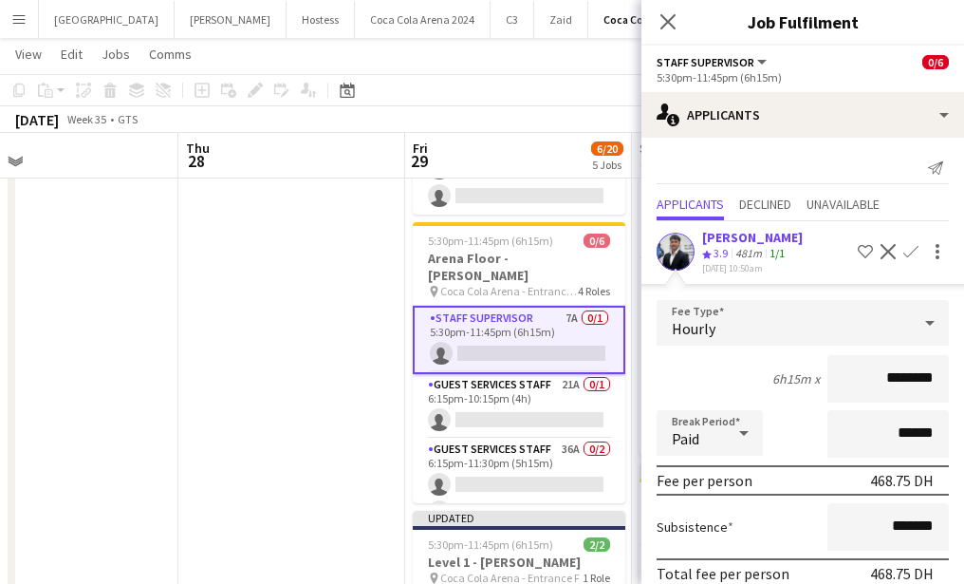
scroll to position [326, 0]
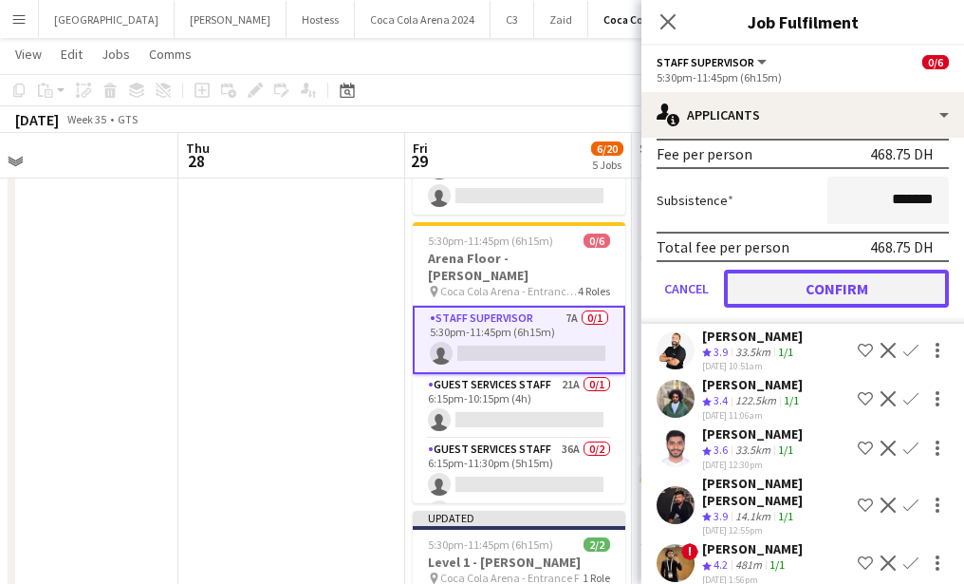
click at [808, 299] on button "Confirm" at bounding box center [836, 288] width 225 height 38
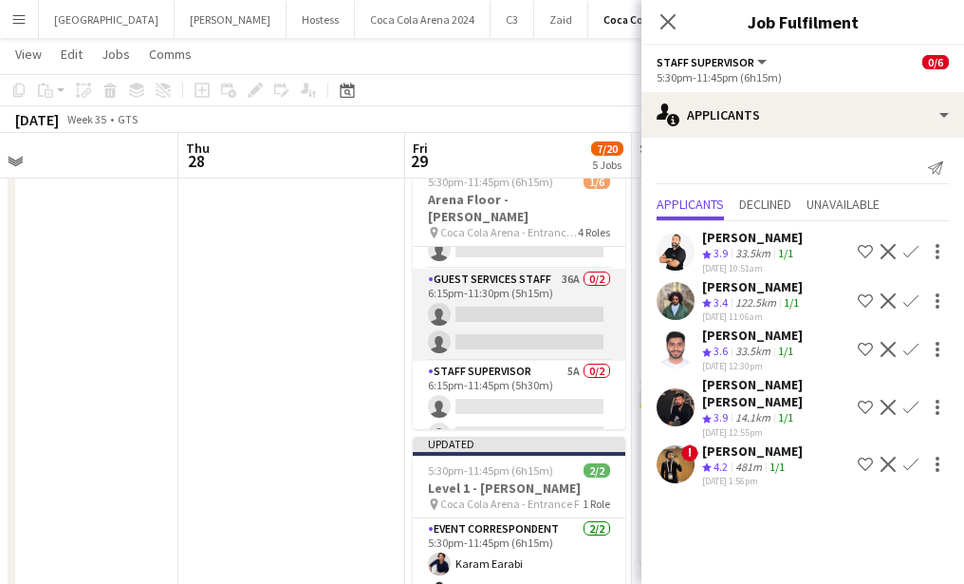
scroll to position [118, 0]
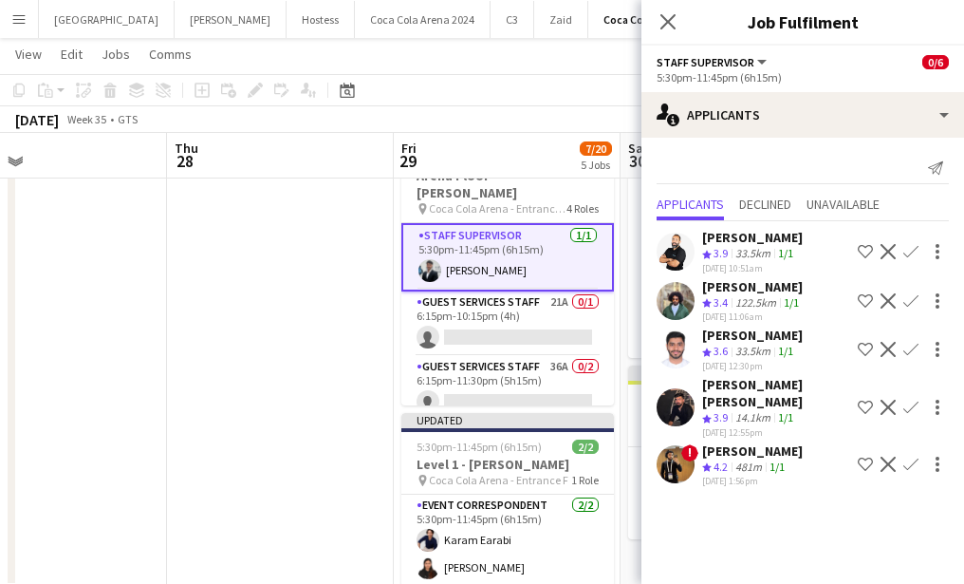
click at [527, 244] on app-card-role "Staff Supervisor [DATE] 5:30pm-11:45pm (6h15m) [PERSON_NAME]" at bounding box center [507, 257] width 213 height 68
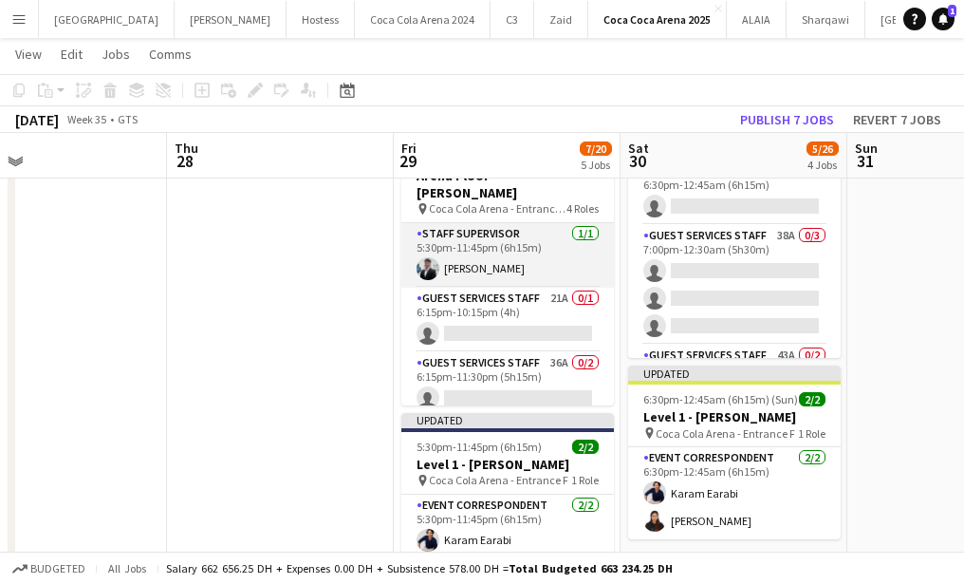
click at [516, 244] on app-card-role "Staff Supervisor [DATE] 5:30pm-11:45pm (6h15m) [PERSON_NAME]" at bounding box center [507, 255] width 213 height 65
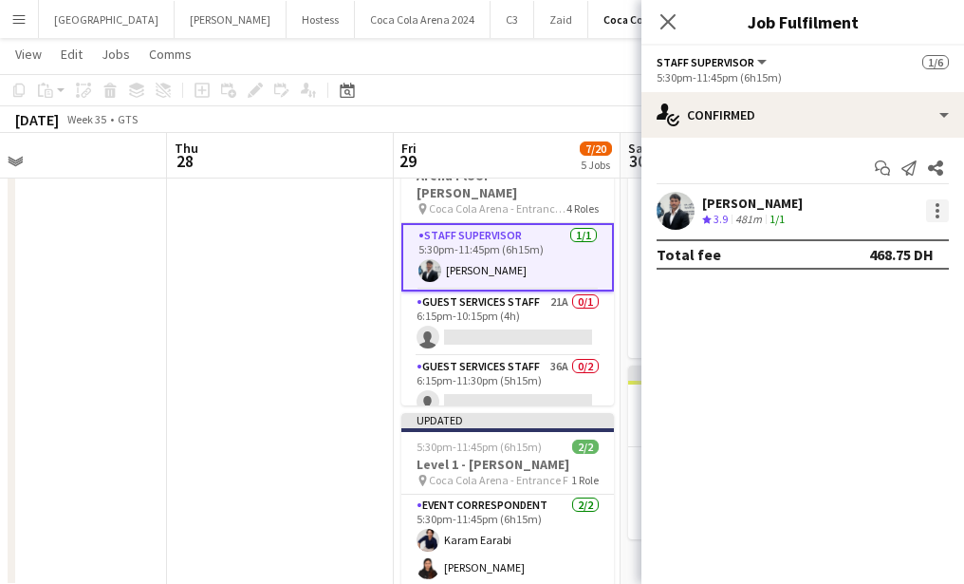
click at [938, 208] on div at bounding box center [937, 210] width 23 height 23
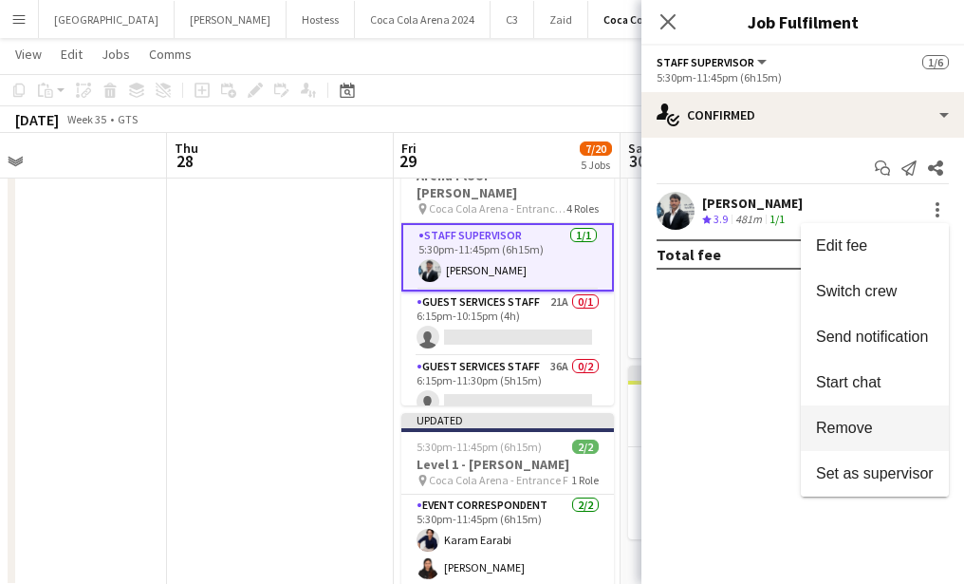
click at [859, 426] on span "Remove" at bounding box center [844, 427] width 57 height 16
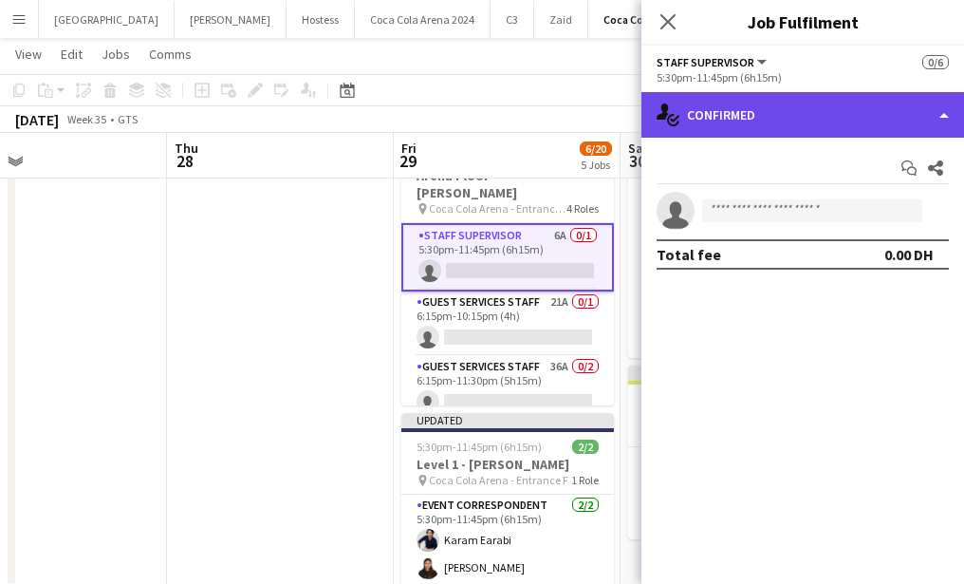
click at [753, 126] on div "single-neutral-actions-check-2 Confirmed" at bounding box center [802, 115] width 323 height 46
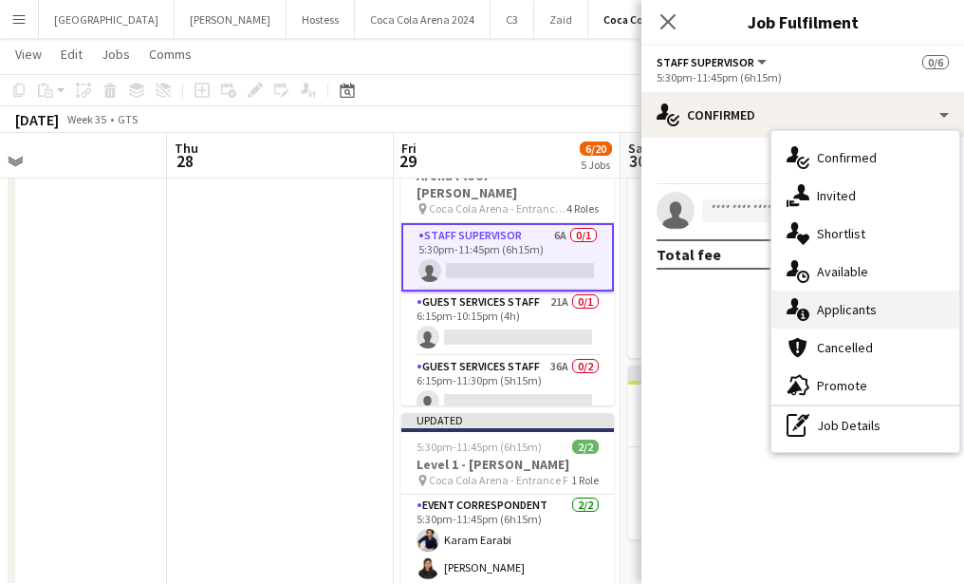
click at [847, 303] on div "single-neutral-actions-information Applicants" at bounding box center [865, 309] width 188 height 38
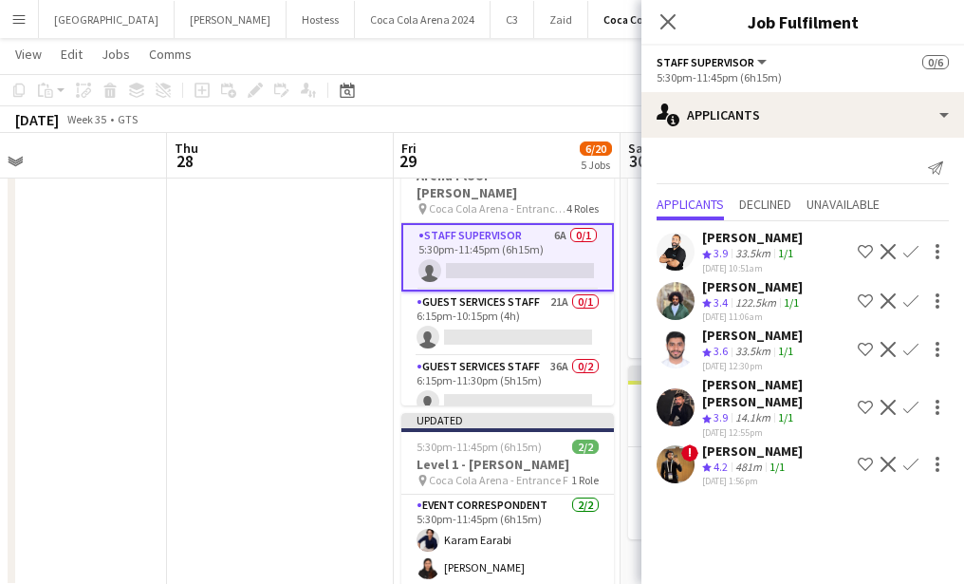
click at [906, 247] on app-icon "Confirm" at bounding box center [910, 251] width 15 height 15
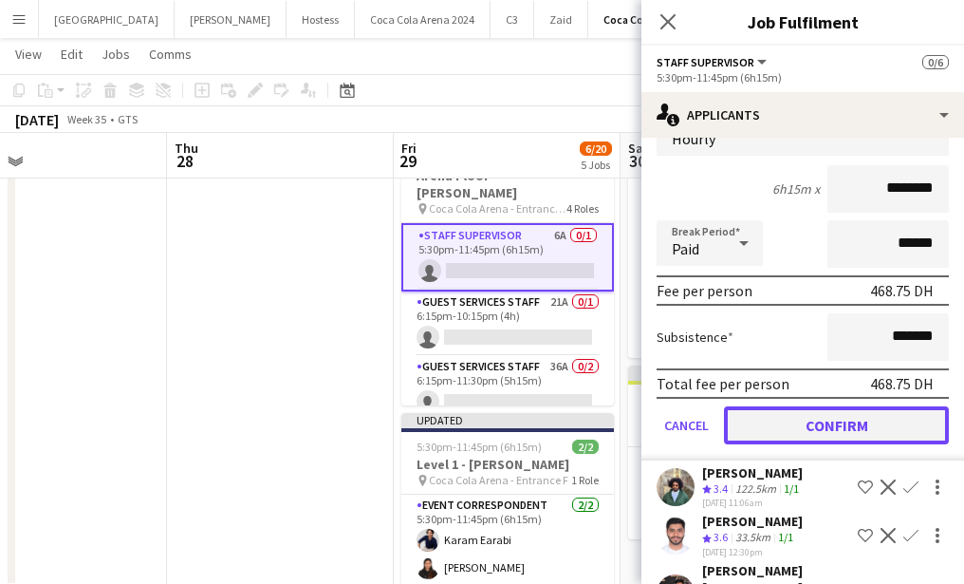
click at [850, 422] on button "Confirm" at bounding box center [836, 425] width 225 height 38
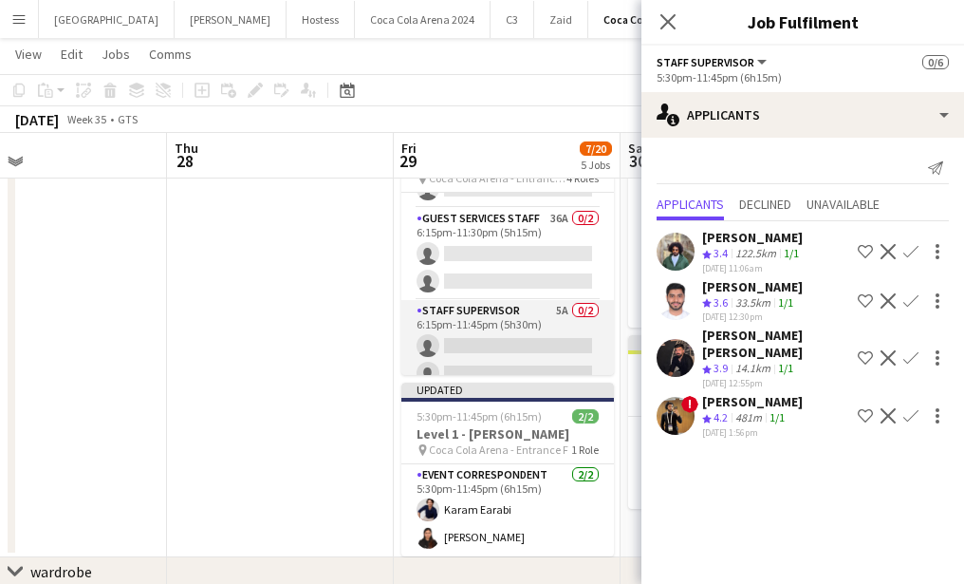
click at [516, 330] on app-card-role "Staff Supervisor 5A 0/2 6:15pm-11:45pm (5h30m) single-neutral-actions single-ne…" at bounding box center [507, 346] width 213 height 92
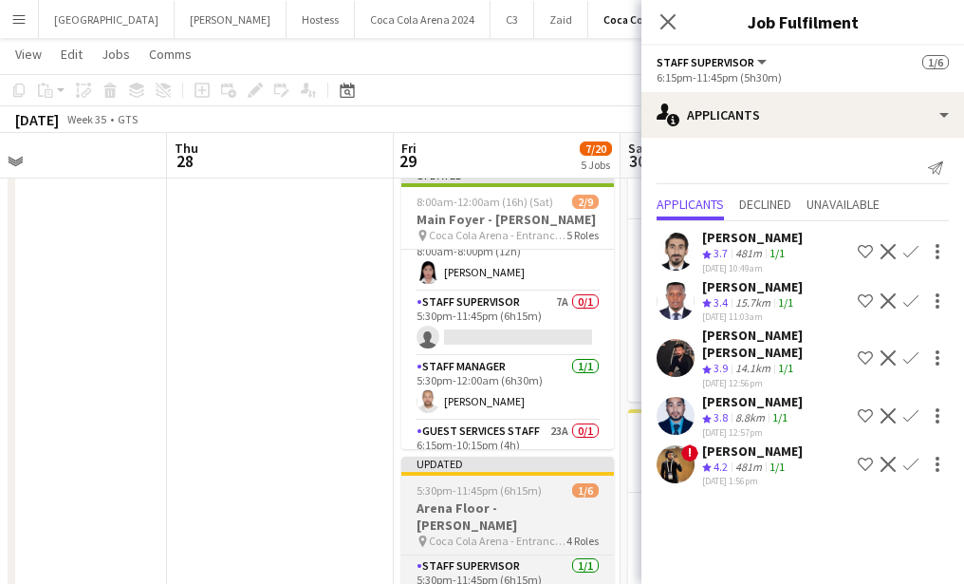
click at [523, 329] on app-card-role "Staff Supervisor 7A 0/1 5:30pm-11:45pm (6h15m) single-neutral-actions" at bounding box center [507, 323] width 213 height 65
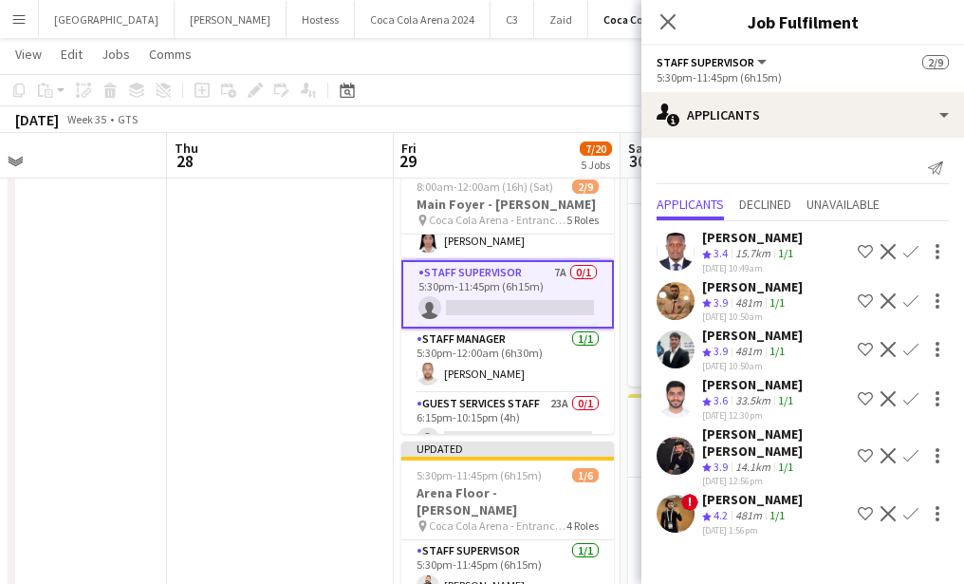
click at [901, 351] on button "Confirm" at bounding box center [911, 349] width 23 height 23
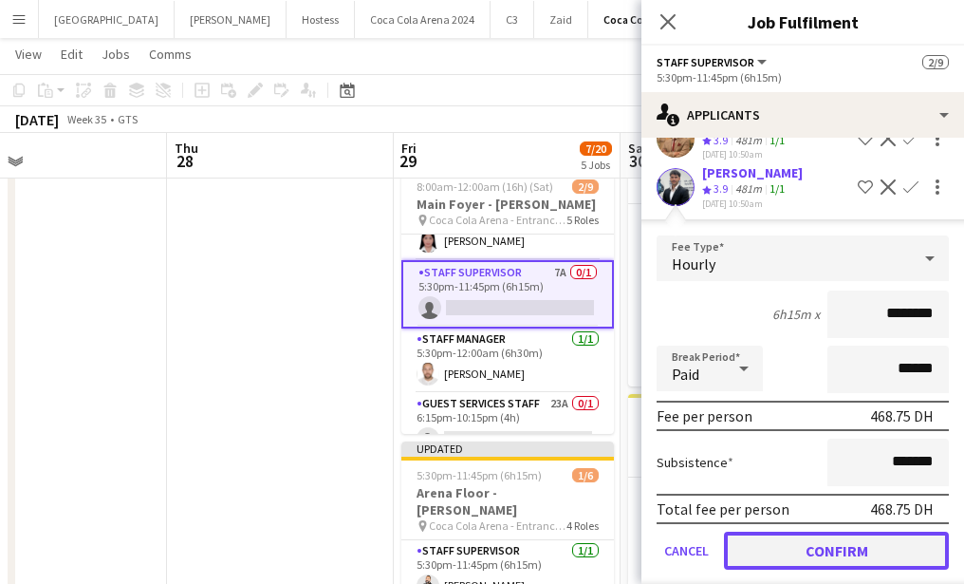
click at [861, 549] on button "Confirm" at bounding box center [836, 550] width 225 height 38
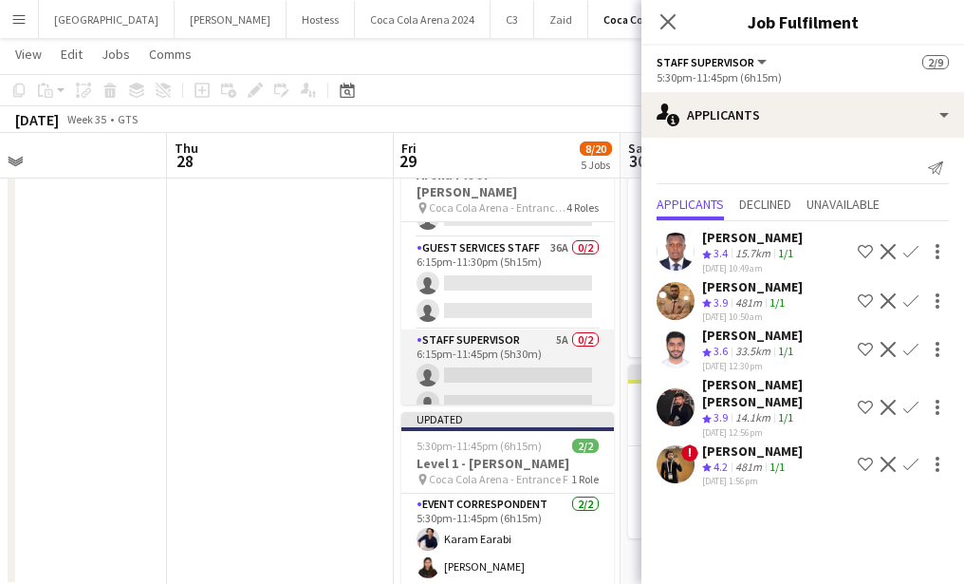
click at [492, 370] on app-card-role "Staff Supervisor 5A 0/2 6:15pm-11:45pm (5h30m) single-neutral-actions single-ne…" at bounding box center [507, 375] width 213 height 92
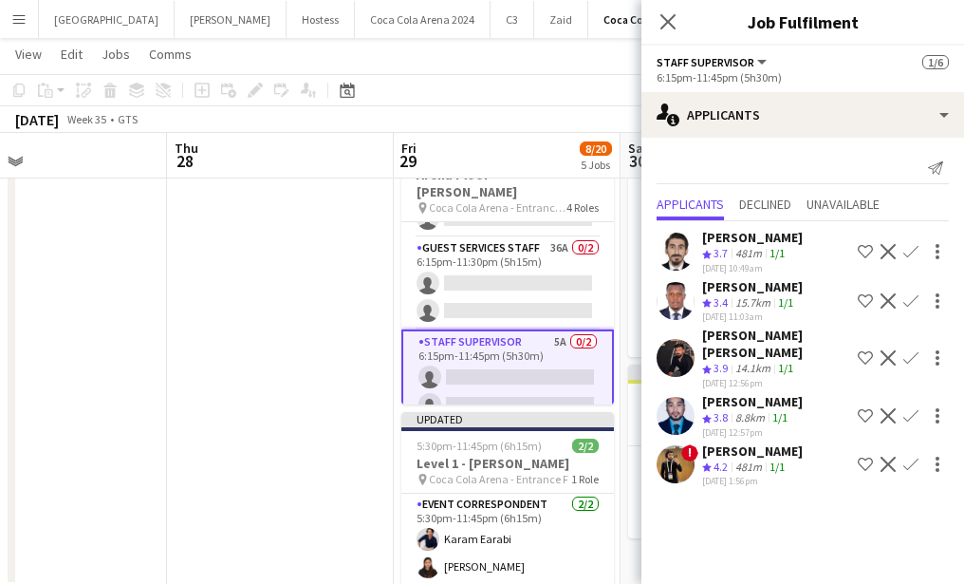
click at [480, 367] on app-card-role "Staff Supervisor 5A 0/2 6:15pm-11:45pm (5h30m) single-neutral-actions single-ne…" at bounding box center [507, 377] width 213 height 96
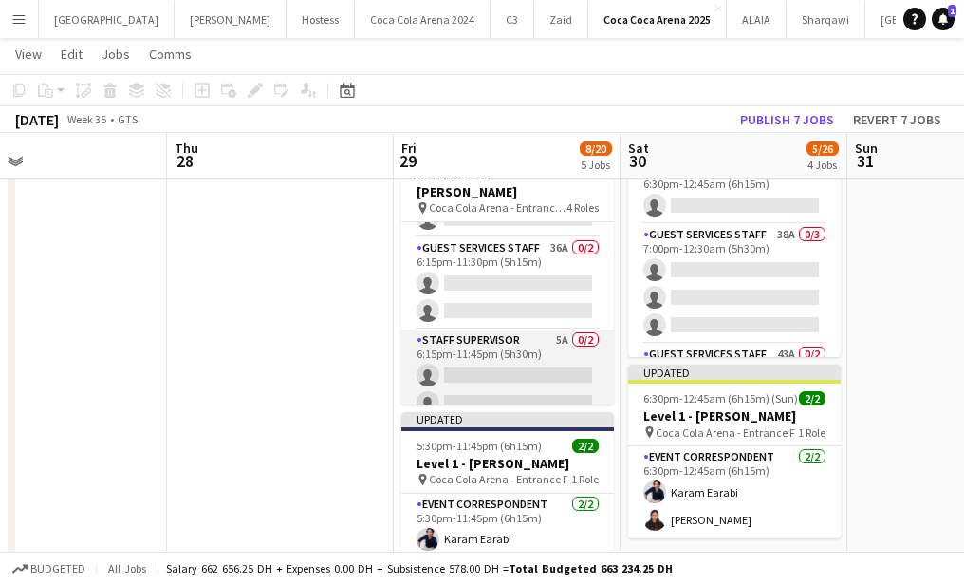
click at [480, 367] on app-card-role "Staff Supervisor 5A 0/2 6:15pm-11:45pm (5h30m) single-neutral-actions single-ne…" at bounding box center [507, 375] width 213 height 92
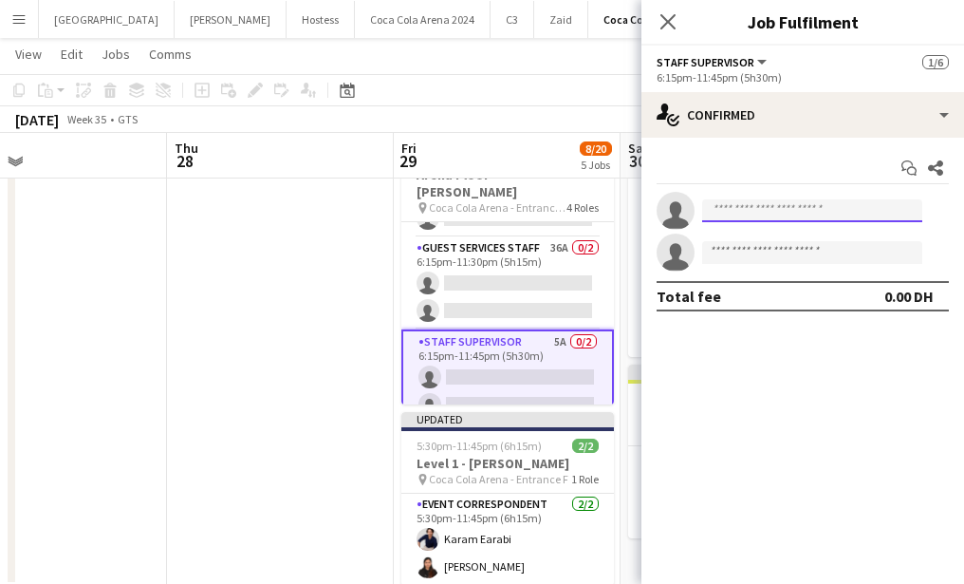
click at [745, 214] on input at bounding box center [812, 210] width 220 height 23
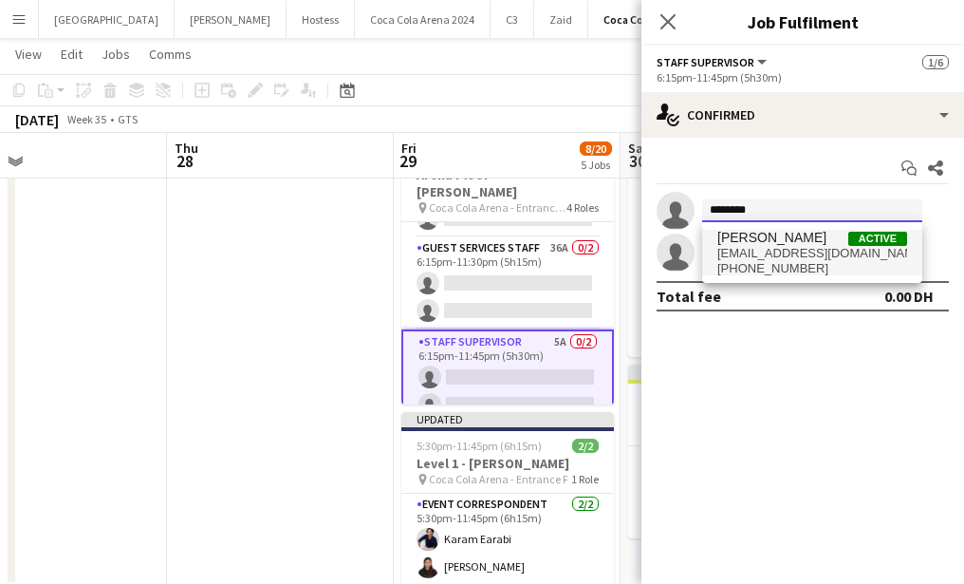
type input "********"
click at [769, 248] on span "[EMAIL_ADDRESS][DOMAIN_NAME]" at bounding box center [812, 253] width 190 height 15
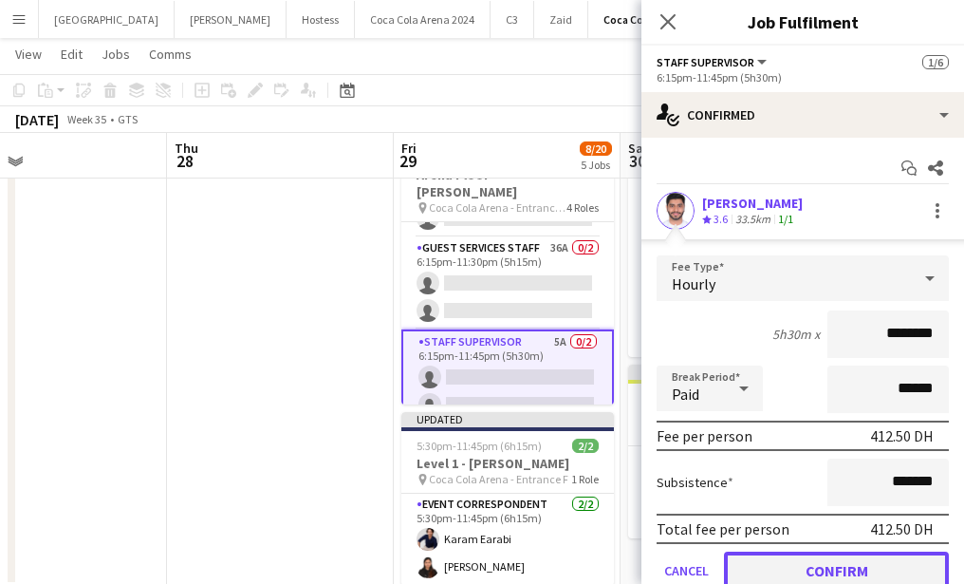
click at [821, 559] on button "Confirm" at bounding box center [836, 570] width 225 height 38
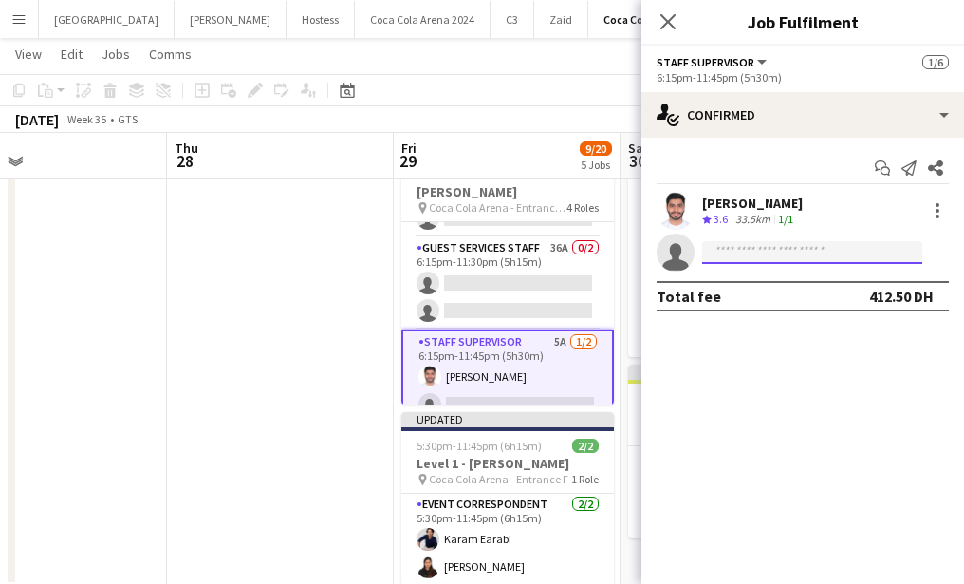
click at [768, 243] on input at bounding box center [812, 252] width 220 height 23
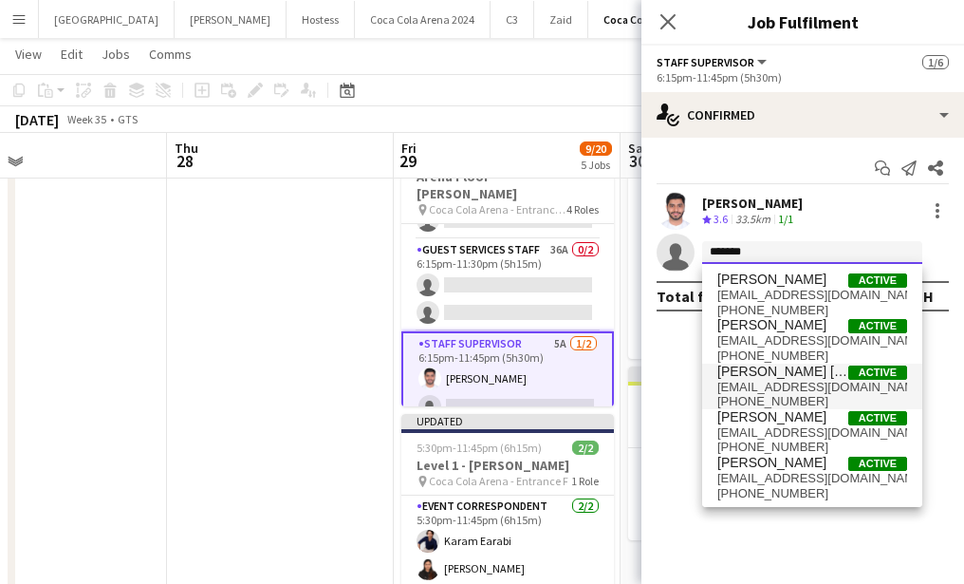
type input "*******"
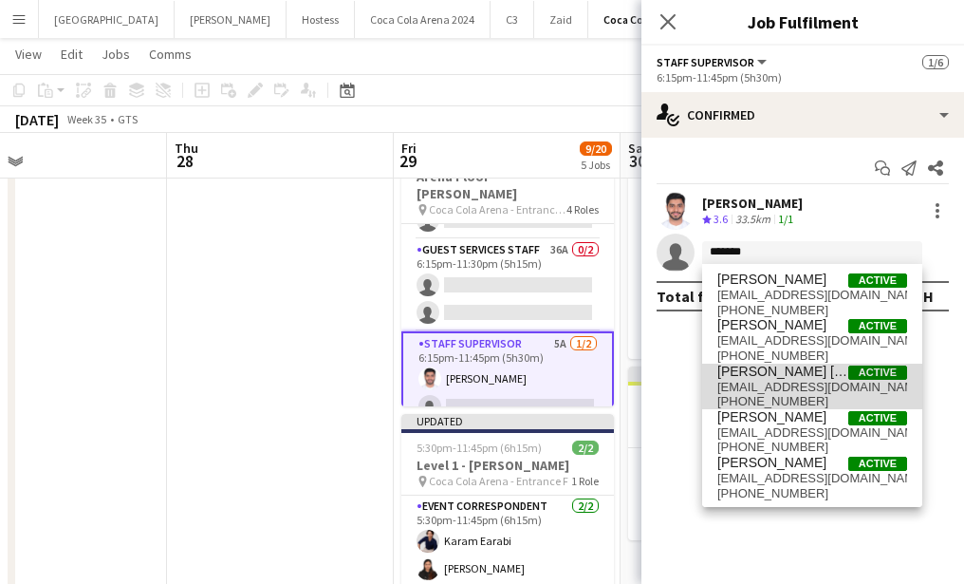
click at [788, 381] on span "[EMAIL_ADDRESS][DOMAIN_NAME]" at bounding box center [812, 387] width 190 height 15
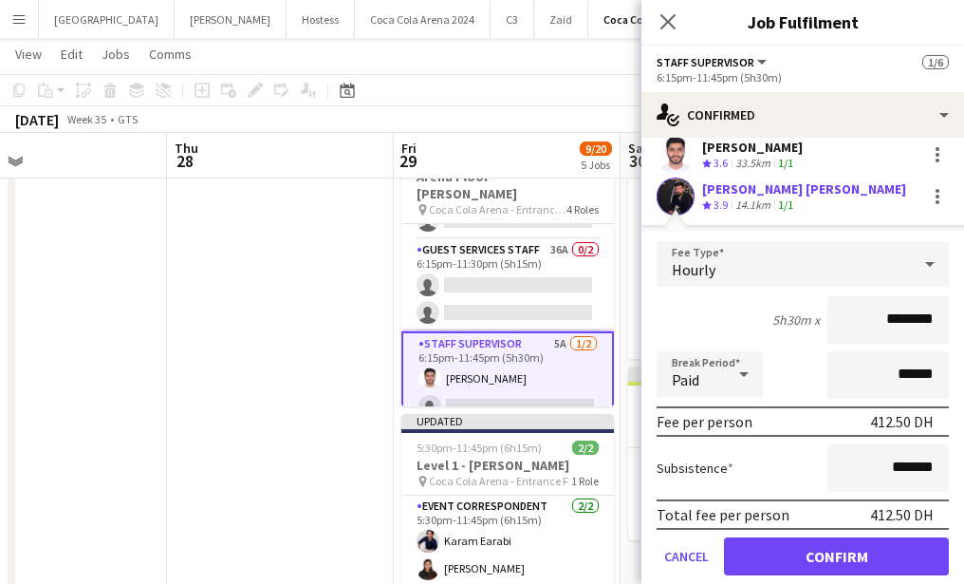
scroll to position [50, 0]
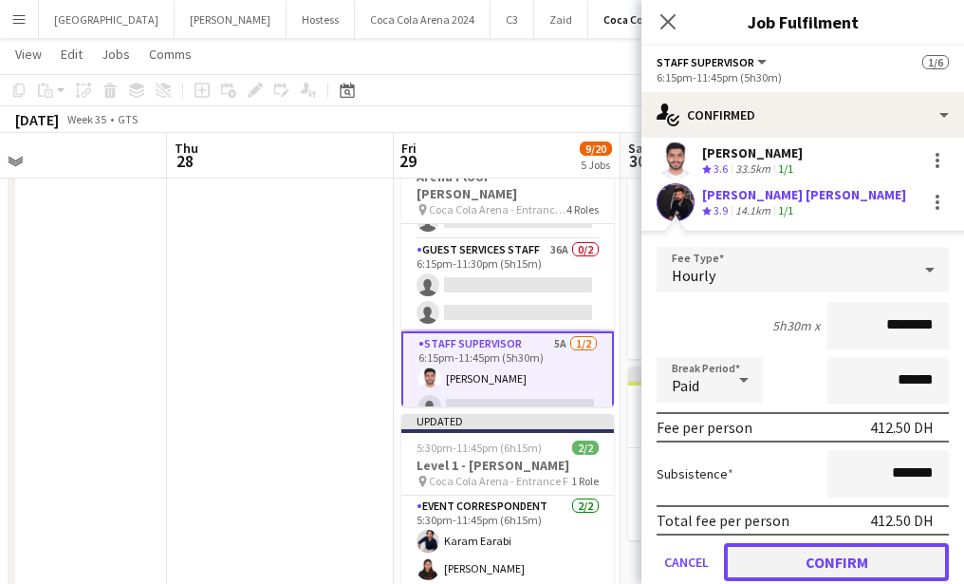
click at [821, 547] on button "Confirm" at bounding box center [836, 562] width 225 height 38
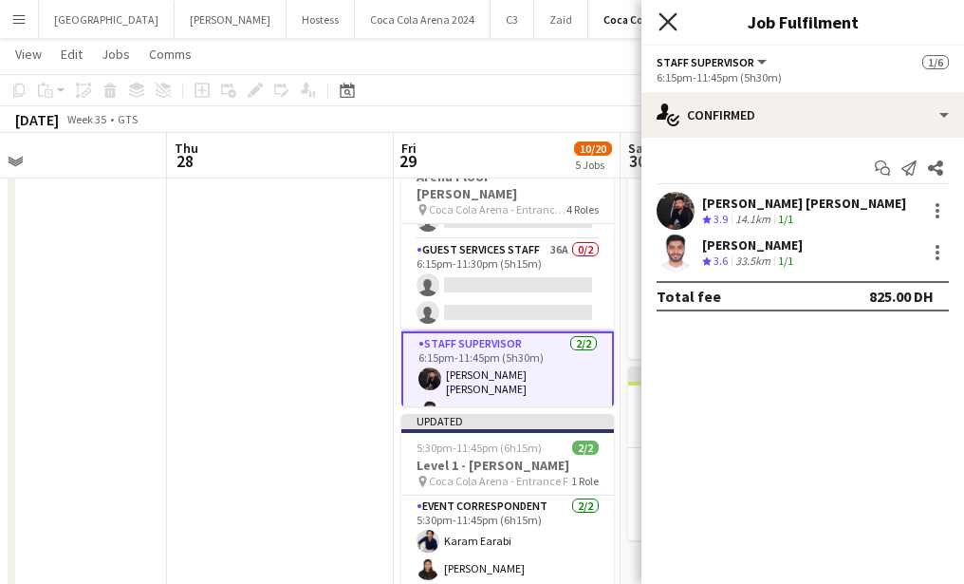
click at [660, 15] on icon at bounding box center [668, 21] width 18 height 18
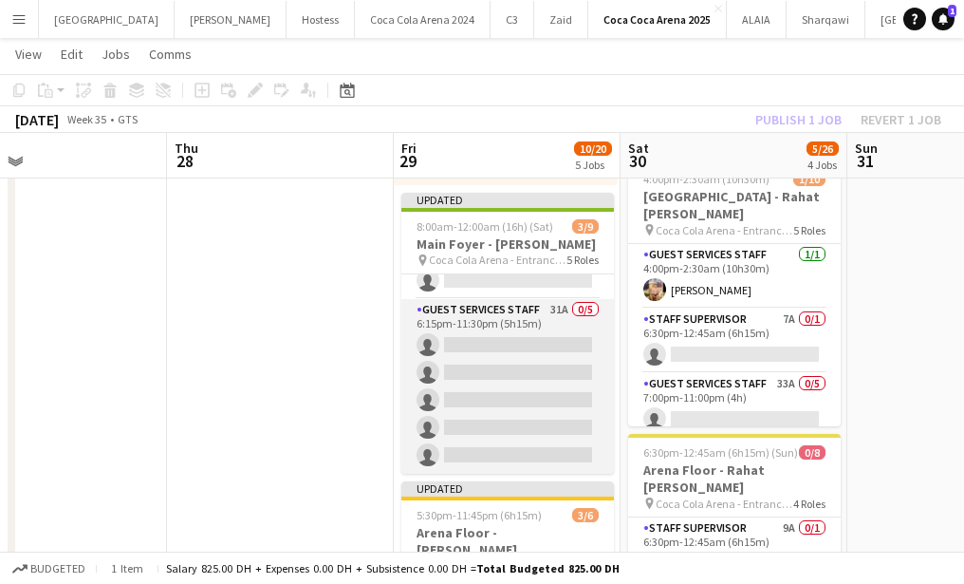
click at [510, 407] on app-card-role "Guest Services Staff 31A 0/5 6:15pm-11:30pm (5h15m) single-neutral-actions sing…" at bounding box center [507, 386] width 213 height 175
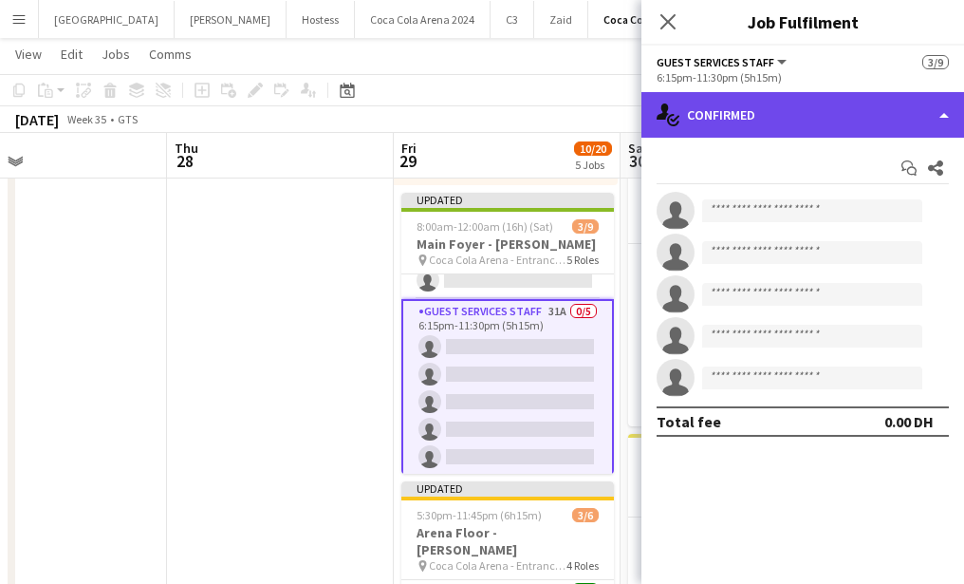
click at [779, 115] on div "single-neutral-actions-check-2 Confirmed" at bounding box center [802, 115] width 323 height 46
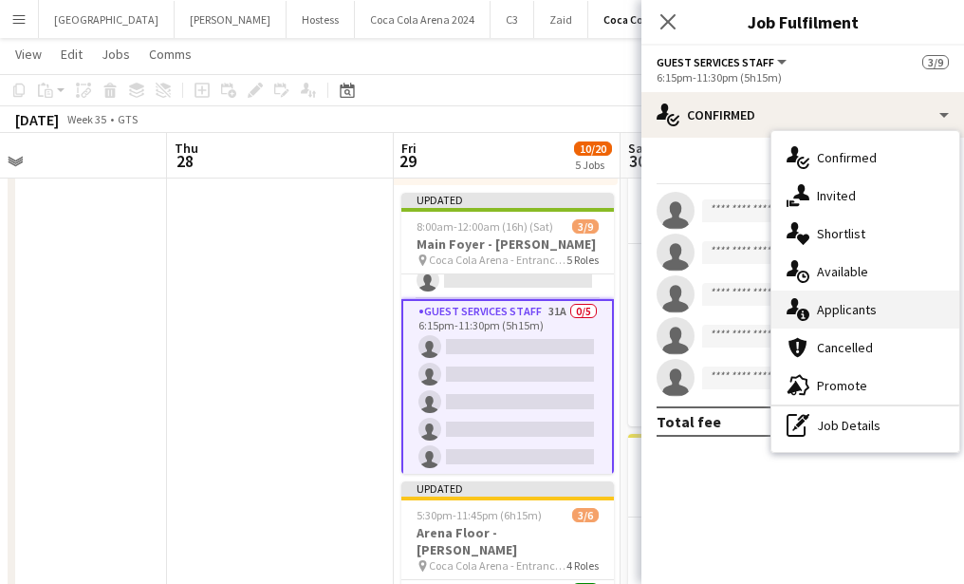
click at [842, 307] on div "single-neutral-actions-information Applicants" at bounding box center [865, 309] width 188 height 38
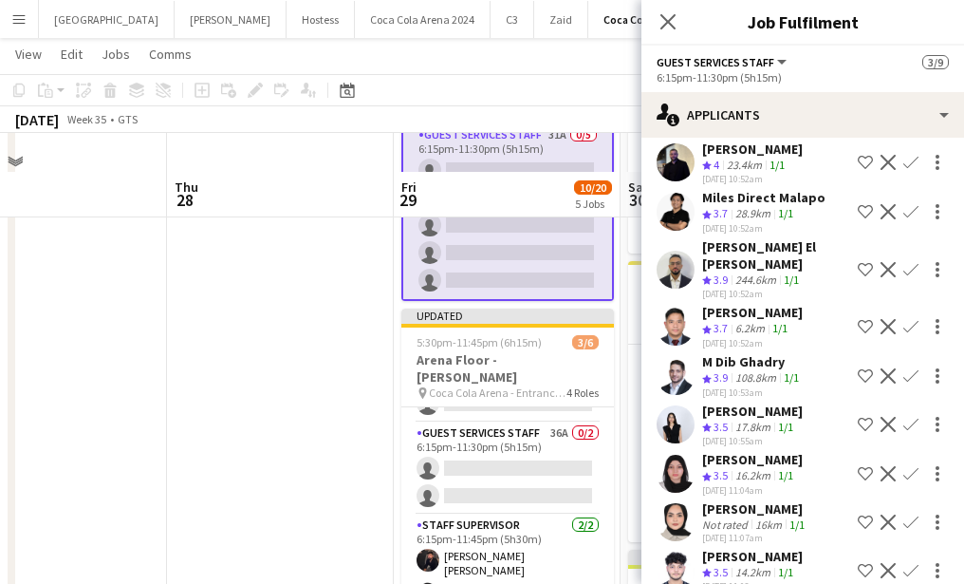
scroll to position [610, 0]
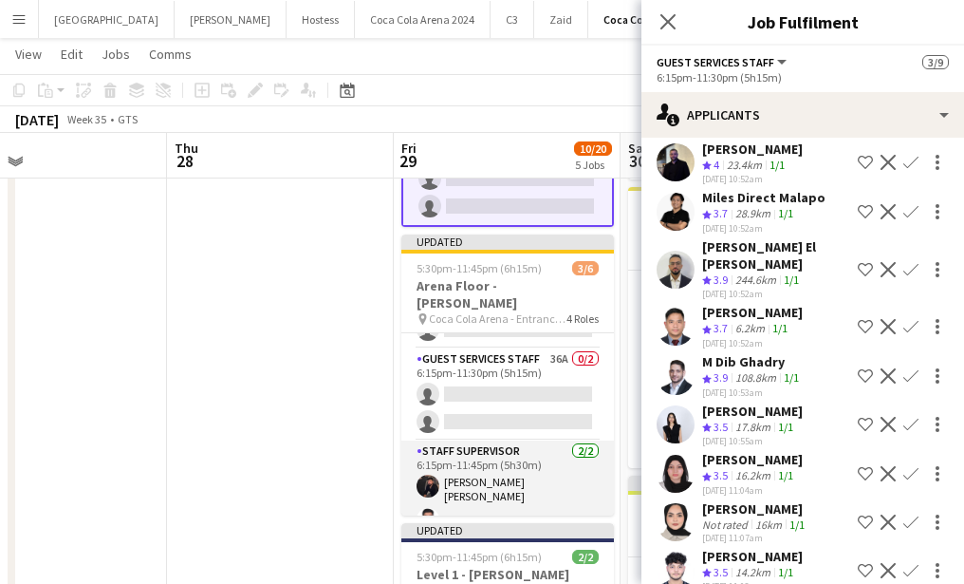
click at [487, 474] on app-card-role "Staff Supervisor [DATE] 6:15pm-11:45pm (5h30m) [PERSON_NAME] [PERSON_NAME] [PER…" at bounding box center [507, 489] width 213 height 98
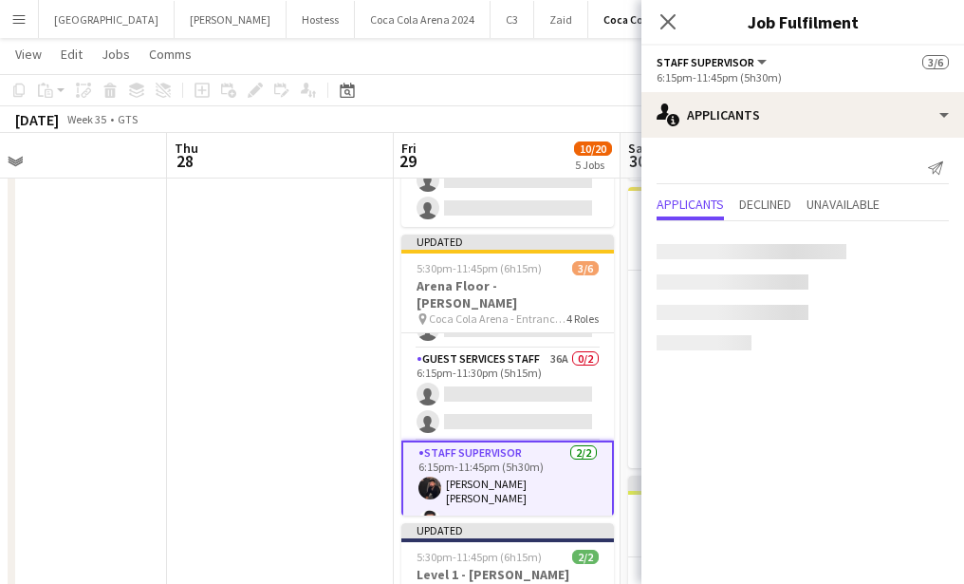
scroll to position [0, 0]
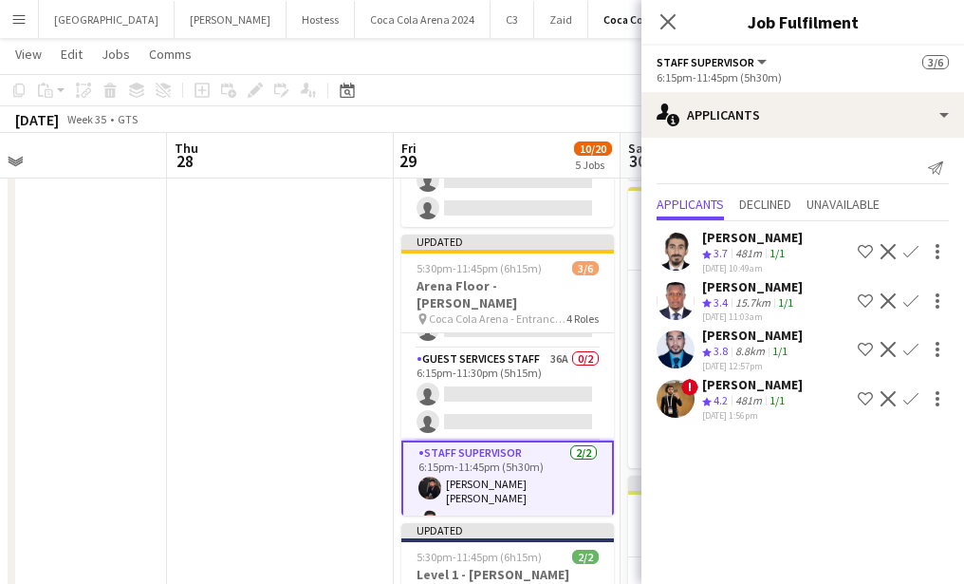
click at [504, 462] on app-card-role "Staff Supervisor [DATE] 6:15pm-11:45pm (5h30m) [PERSON_NAME] [PERSON_NAME] [PER…" at bounding box center [507, 491] width 213 height 102
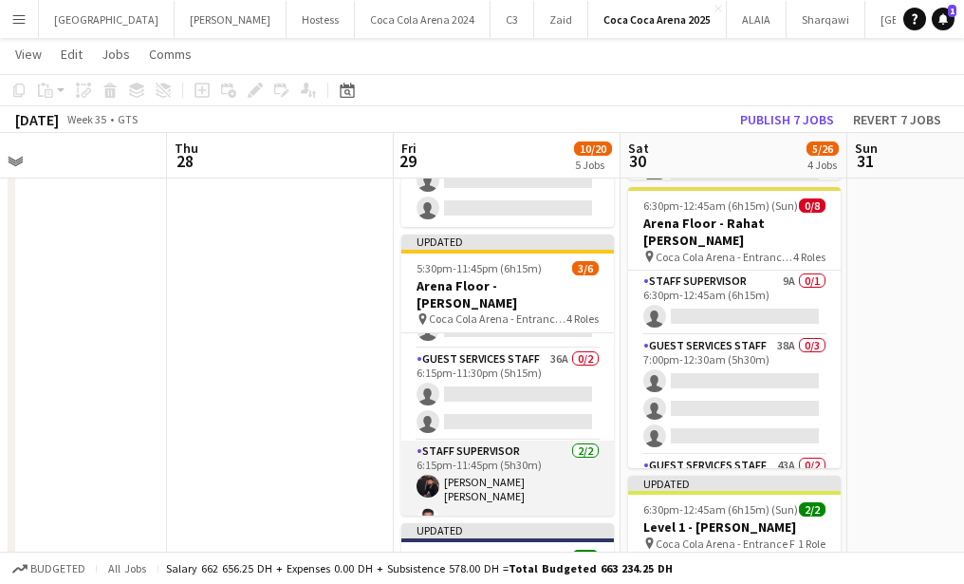
click at [497, 463] on app-card-role "Staff Supervisor [DATE] 6:15pm-11:45pm (5h30m) [PERSON_NAME] [PERSON_NAME] [PER…" at bounding box center [507, 489] width 213 height 98
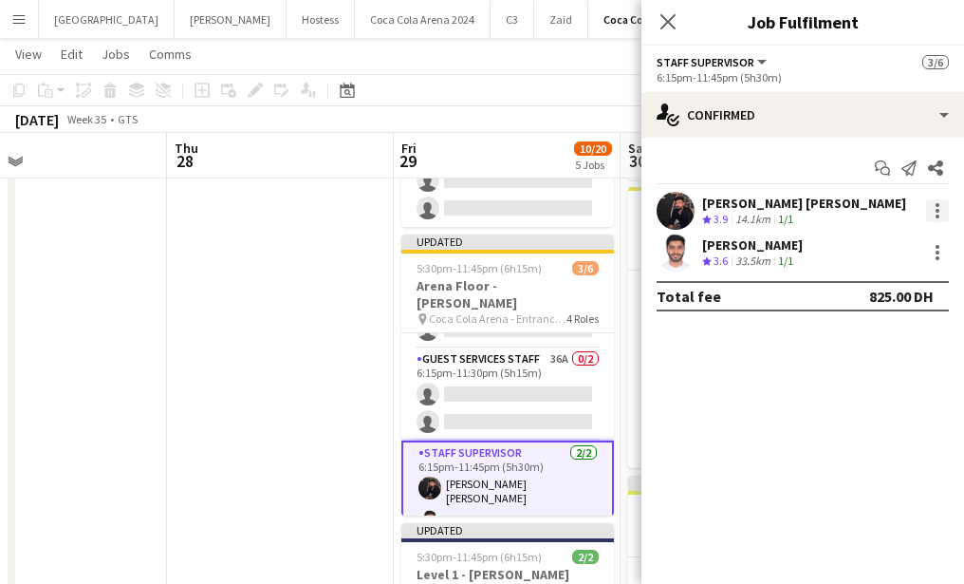
click at [938, 208] on div at bounding box center [937, 210] width 23 height 23
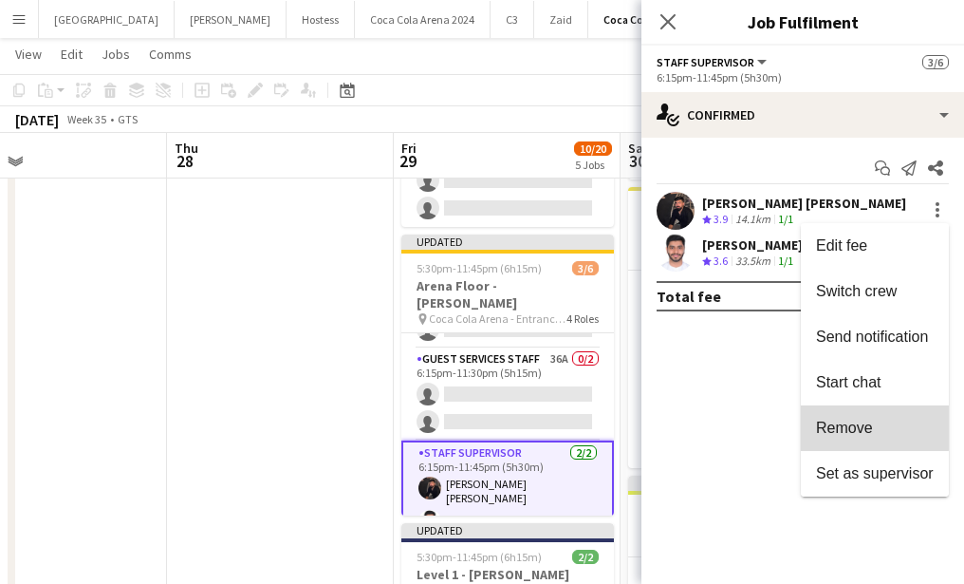
click at [869, 422] on span "Remove" at bounding box center [844, 427] width 57 height 16
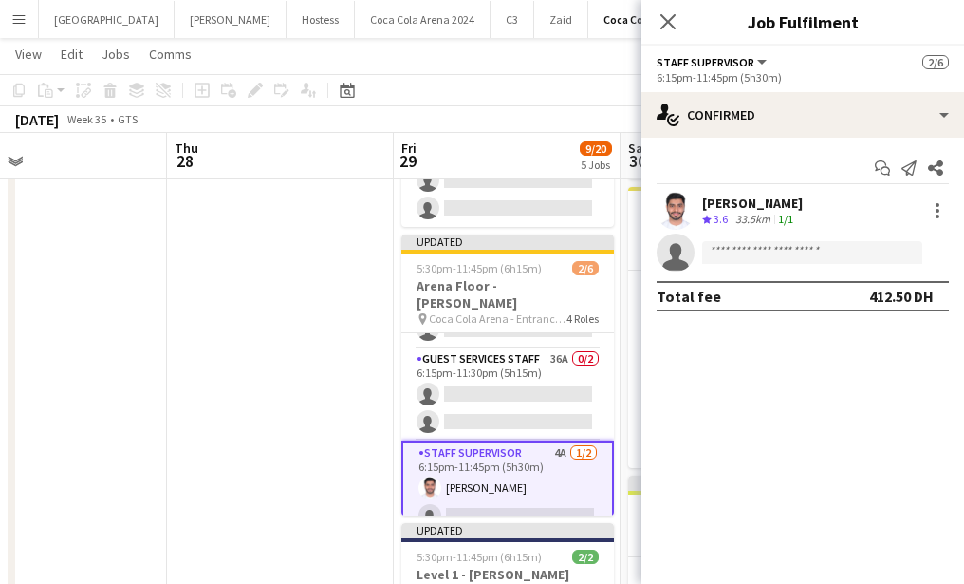
click at [939, 198] on div "[PERSON_NAME] Crew rating 3.6 33.5km 1/1" at bounding box center [802, 211] width 323 height 38
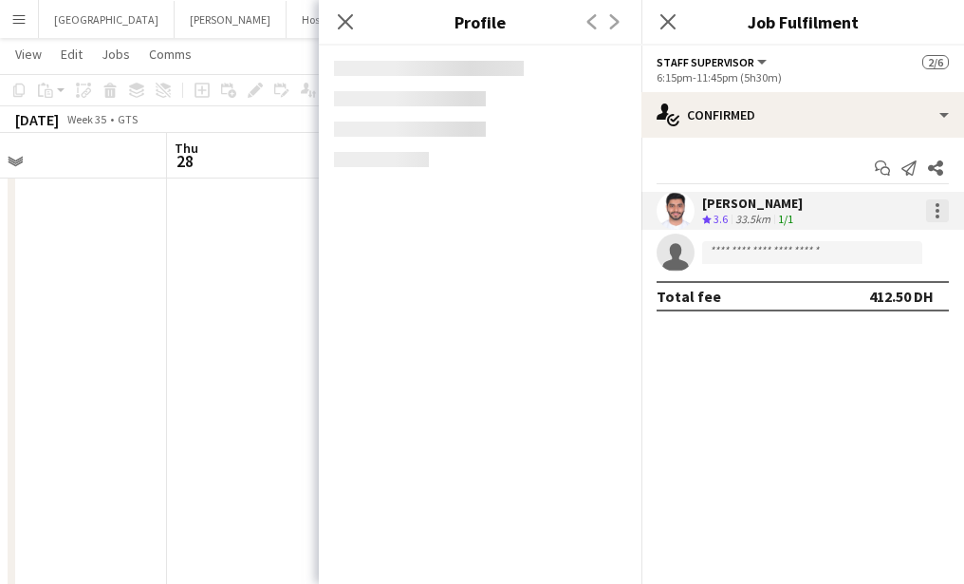
click at [938, 208] on div at bounding box center [937, 210] width 23 height 23
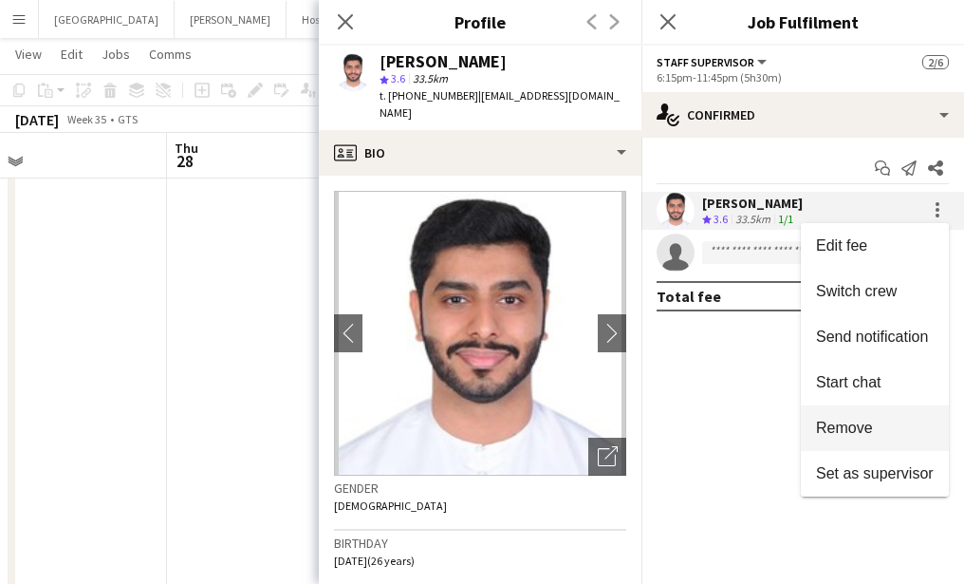
click at [859, 419] on span "Remove" at bounding box center [844, 427] width 57 height 16
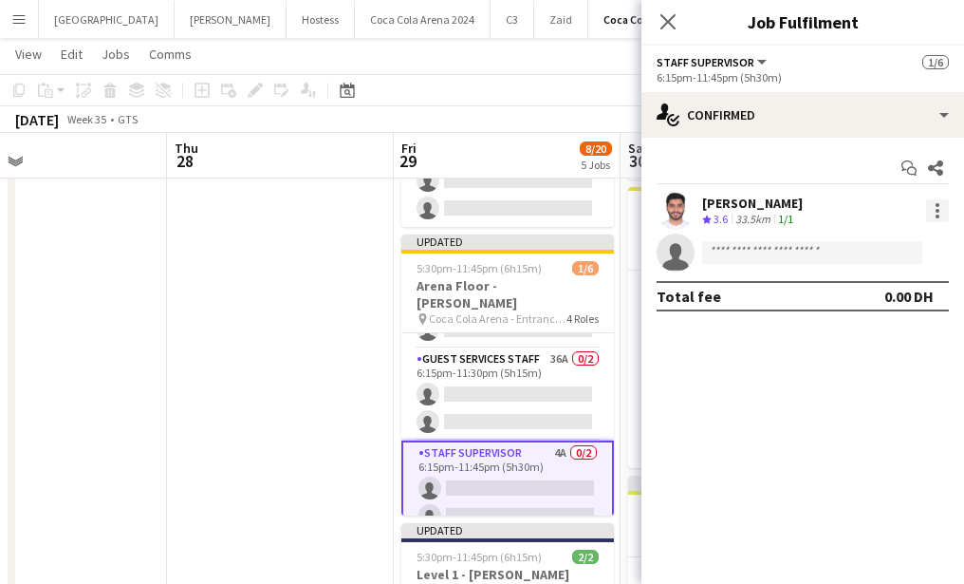
click at [939, 211] on div at bounding box center [937, 210] width 23 height 23
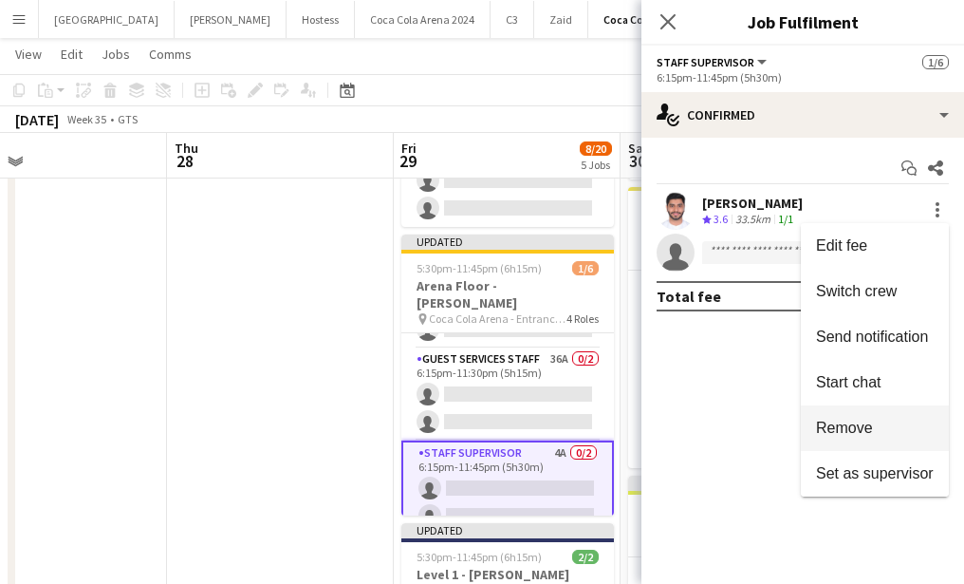
click at [860, 425] on span "Remove" at bounding box center [844, 427] width 57 height 16
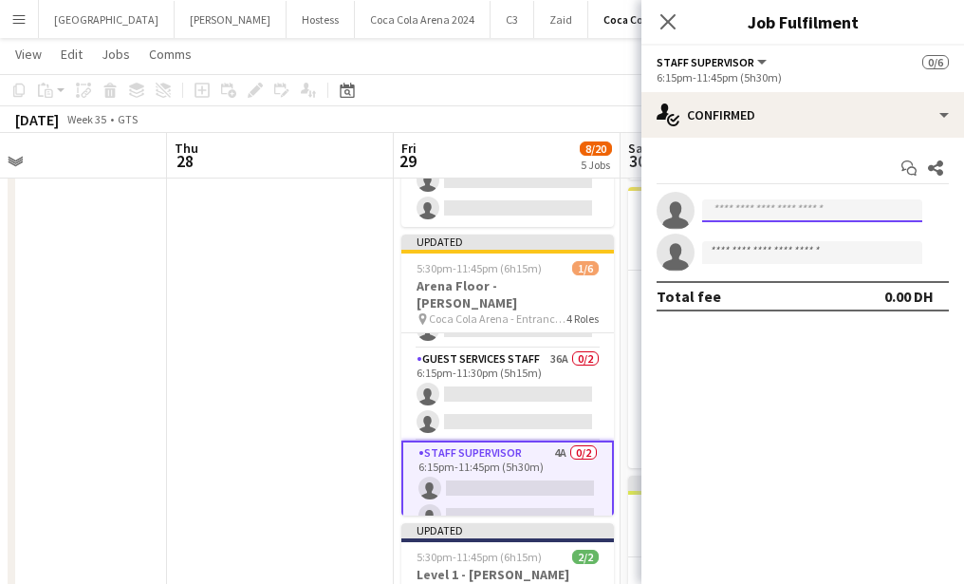
click at [790, 212] on input at bounding box center [812, 210] width 220 height 23
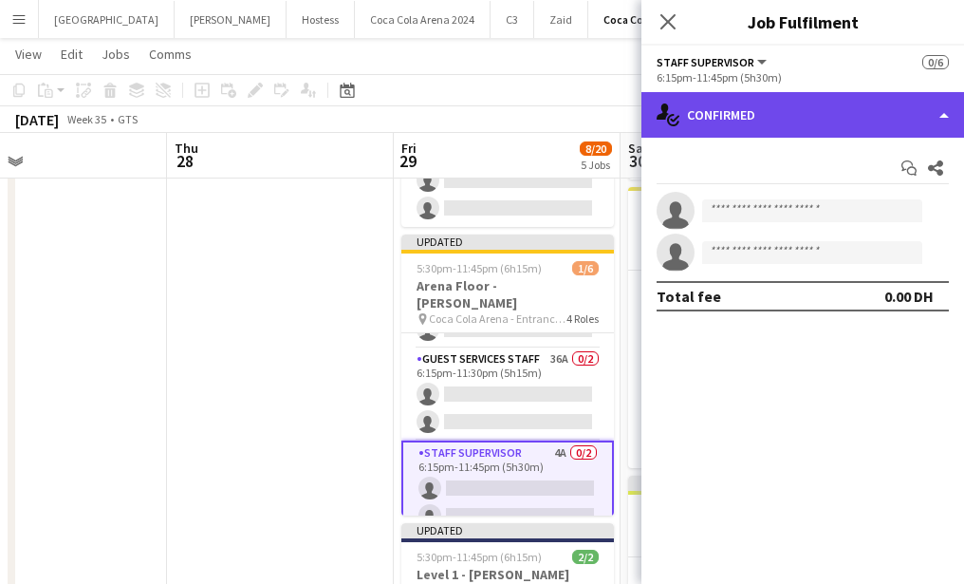
click at [790, 116] on div "single-neutral-actions-check-2 Confirmed" at bounding box center [802, 115] width 323 height 46
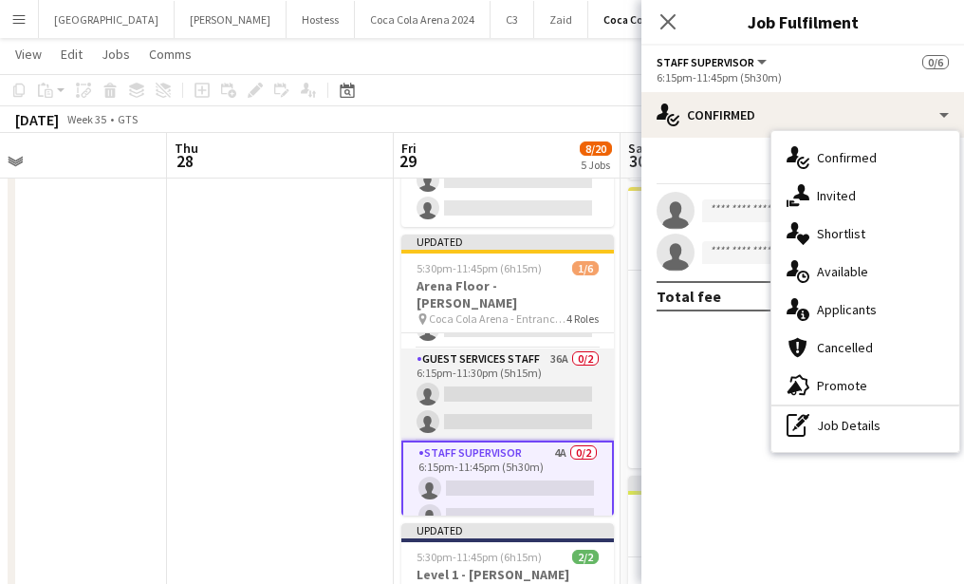
click at [496, 388] on app-card-role "Guest Services Staff 36A 0/2 6:15pm-11:30pm (5h15m) single-neutral-actions sing…" at bounding box center [507, 394] width 213 height 92
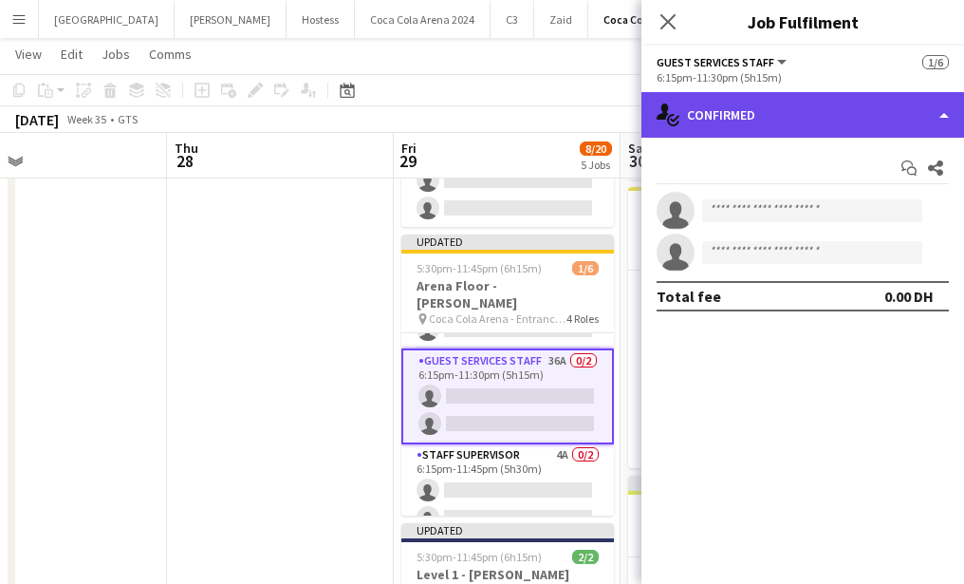
click at [769, 128] on div "single-neutral-actions-check-2 Confirmed" at bounding box center [802, 115] width 323 height 46
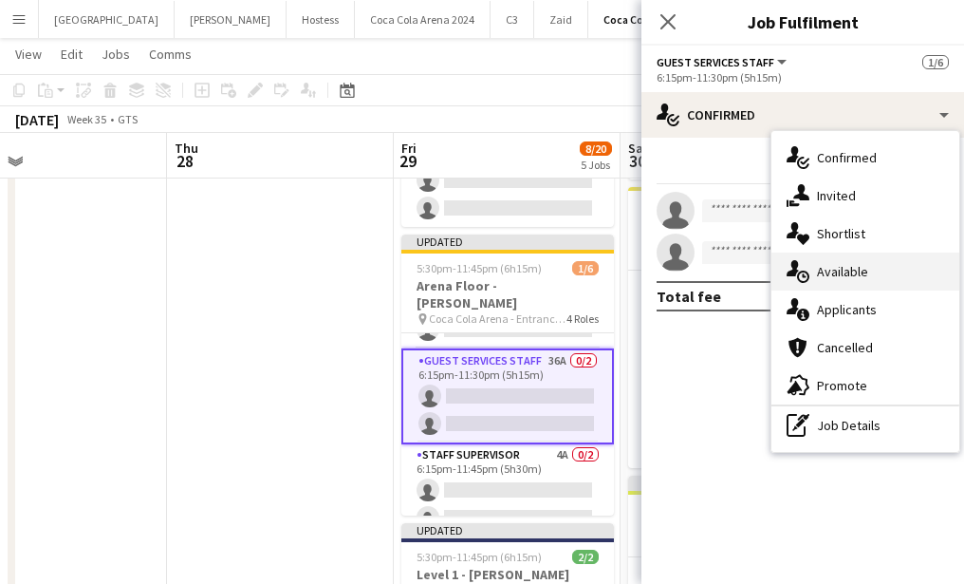
click at [849, 281] on div "single-neutral-actions-upload Available" at bounding box center [865, 271] width 188 height 38
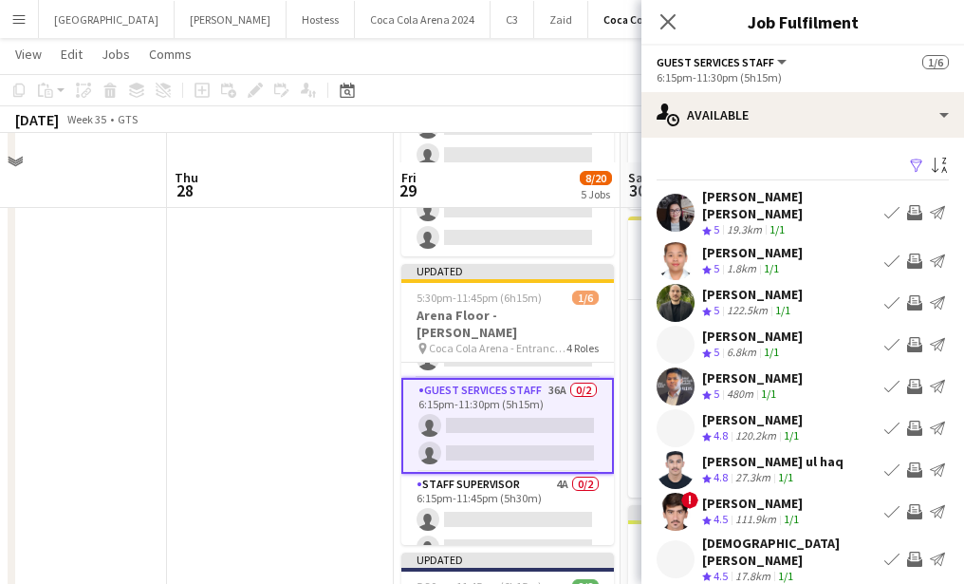
scroll to position [574, 0]
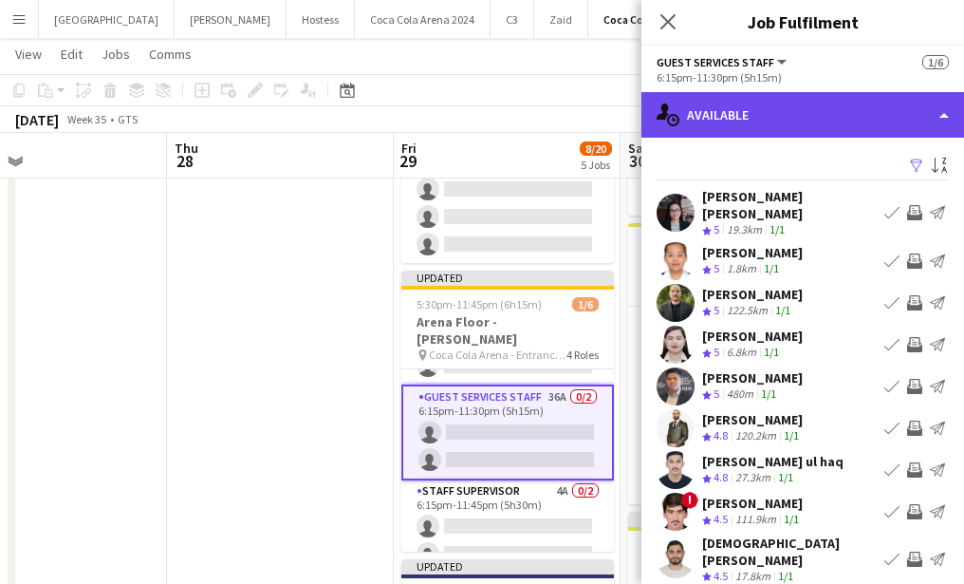
click at [764, 104] on div "single-neutral-actions-upload Available" at bounding box center [802, 115] width 323 height 46
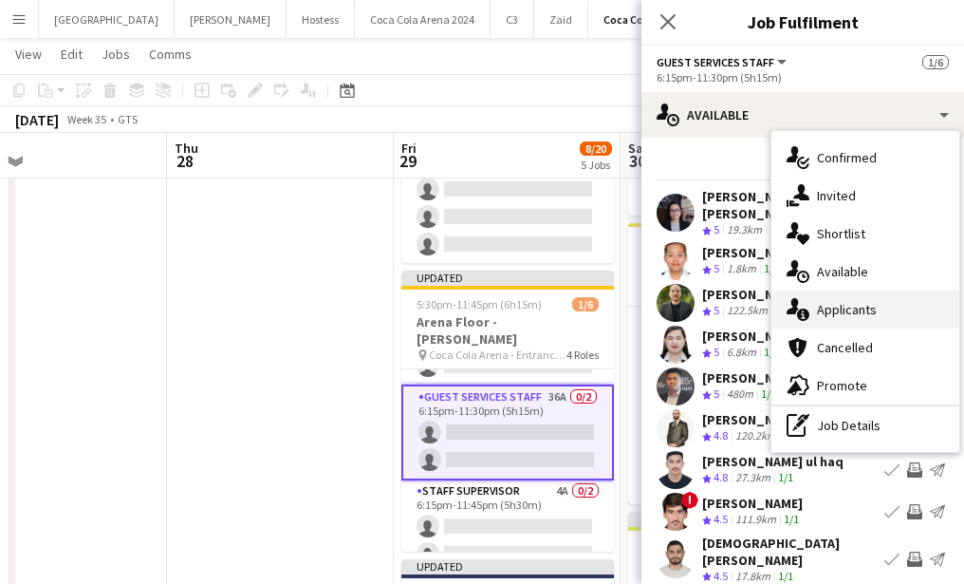
click at [854, 316] on div "single-neutral-actions-information Applicants" at bounding box center [865, 309] width 188 height 38
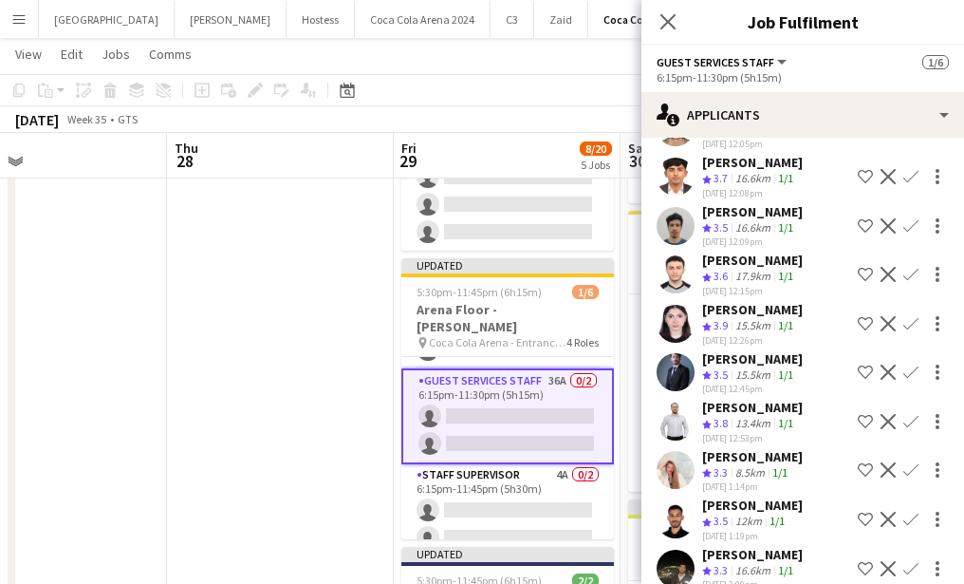
scroll to position [1303, 0]
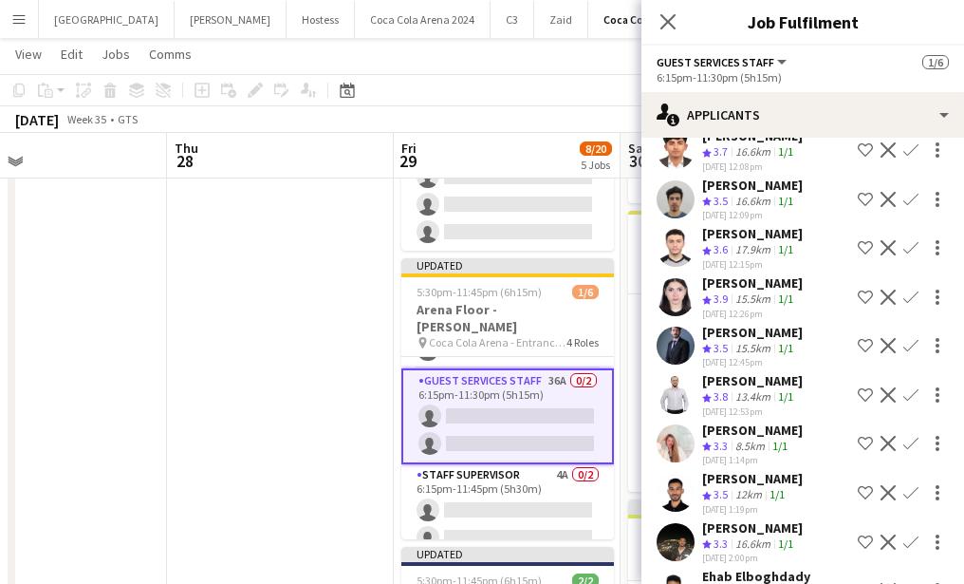
click at [676, 278] on app-user-avatar at bounding box center [676, 297] width 38 height 38
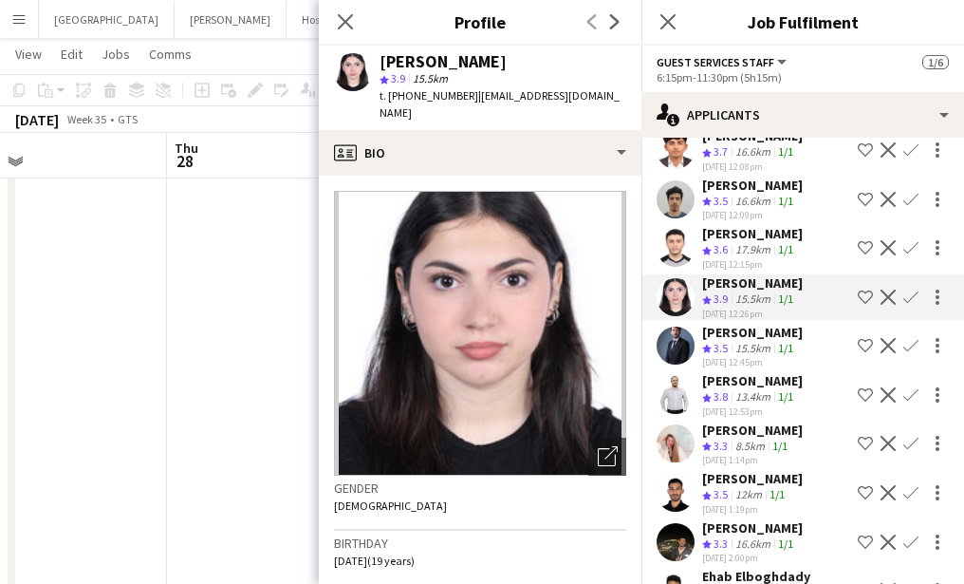
drag, startPoint x: 469, startPoint y: 97, endPoint x: 598, endPoint y: 99, distance: 129.1
click at [598, 99] on div "[PERSON_NAME] star 3.9 15.5km t. [PHONE_NUMBER] | [EMAIL_ADDRESS][DOMAIN_NAME]" at bounding box center [480, 88] width 323 height 84
copy span "[EMAIL_ADDRESS][DOMAIN_NAME]"
click at [346, 22] on icon at bounding box center [345, 21] width 18 height 18
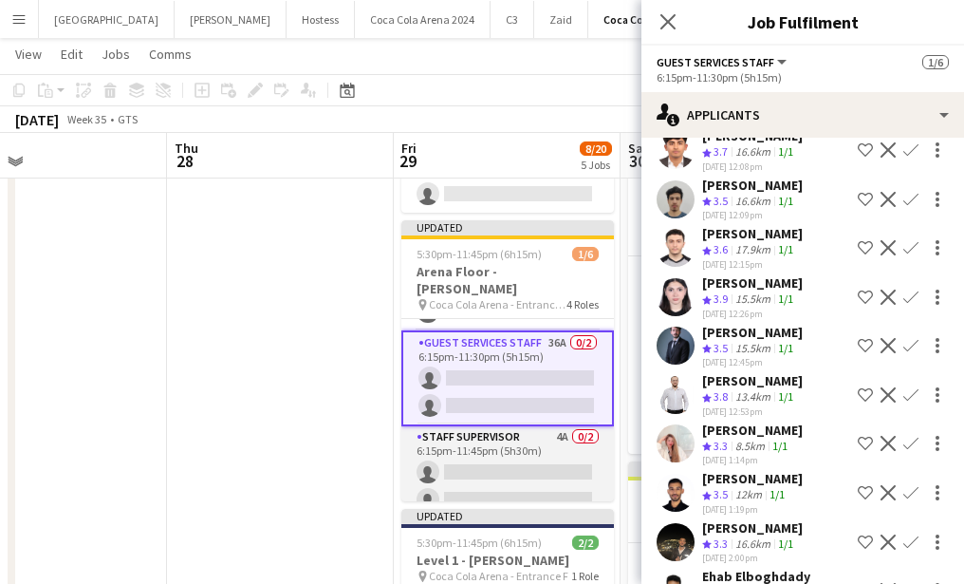
scroll to position [623, 0]
click at [508, 458] on app-card-role "Staff Supervisor 4A 0/2 6:15pm-11:45pm (5h30m) single-neutral-actions single-ne…" at bounding box center [507, 473] width 213 height 92
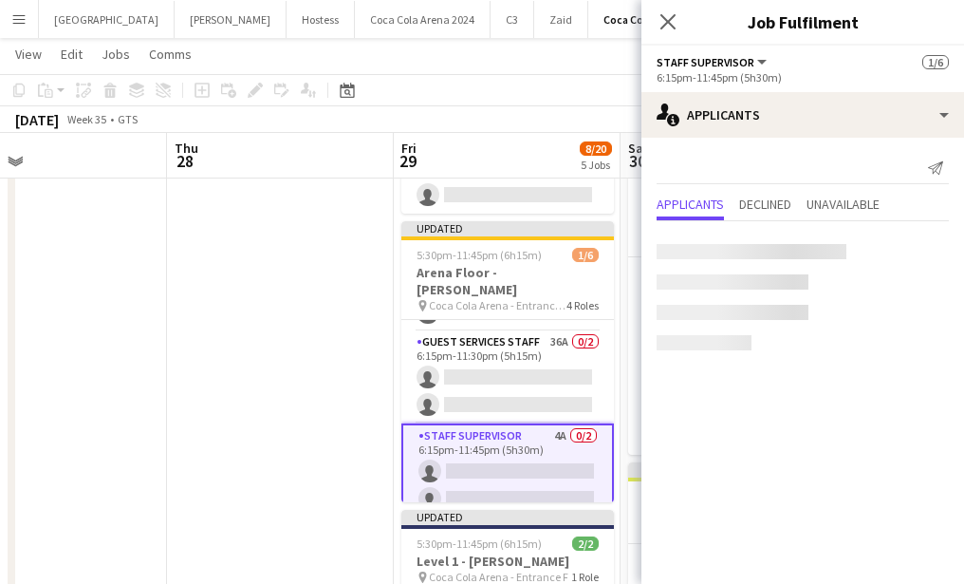
scroll to position [0, 0]
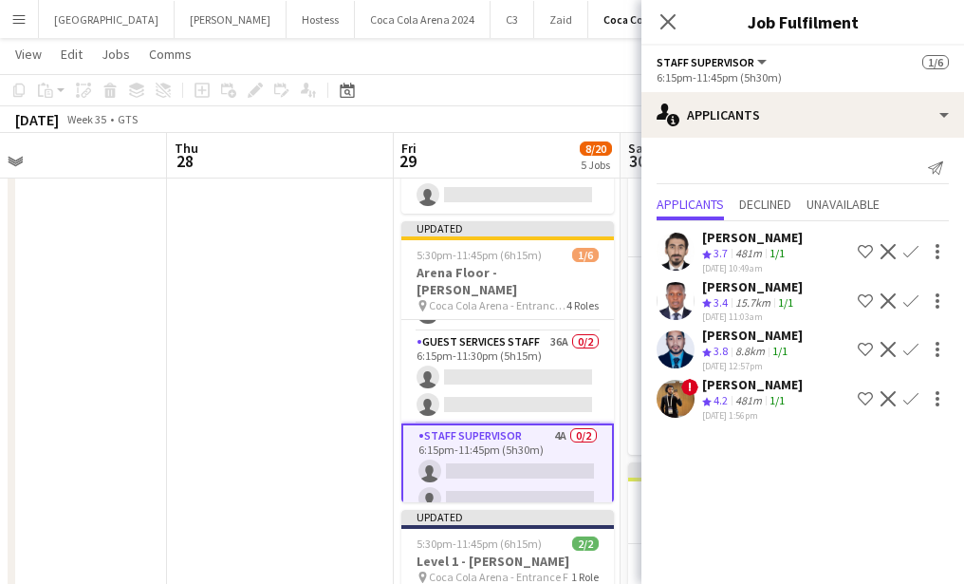
click at [536, 434] on app-card-role "Staff Supervisor 4A 0/2 6:15pm-11:45pm (5h30m) single-neutral-actions single-ne…" at bounding box center [507, 471] width 213 height 96
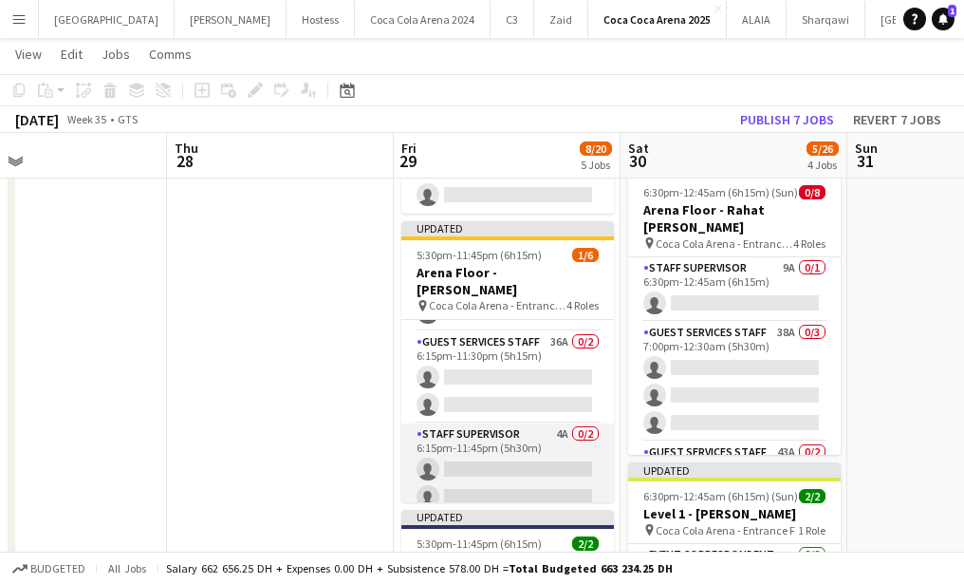
scroll to position [0, 514]
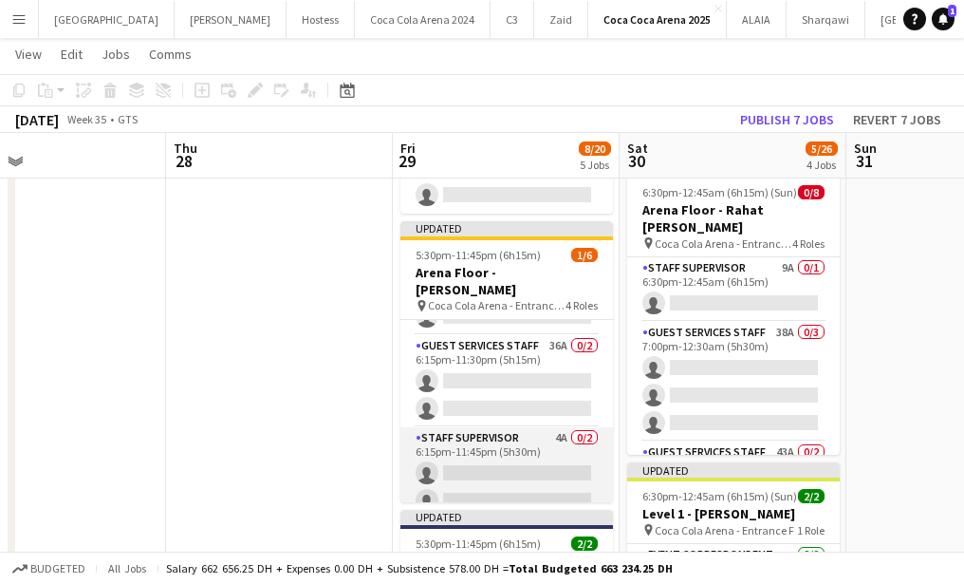
click at [537, 455] on app-card-role "Staff Supervisor 4A 0/2 6:15pm-11:45pm (5h30m) single-neutral-actions single-ne…" at bounding box center [506, 473] width 213 height 92
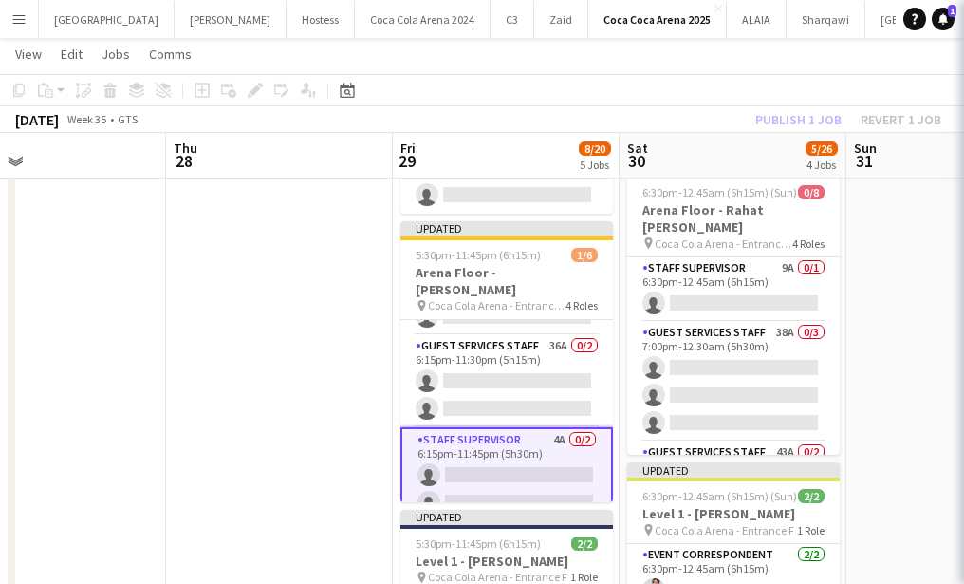
scroll to position [118, 0]
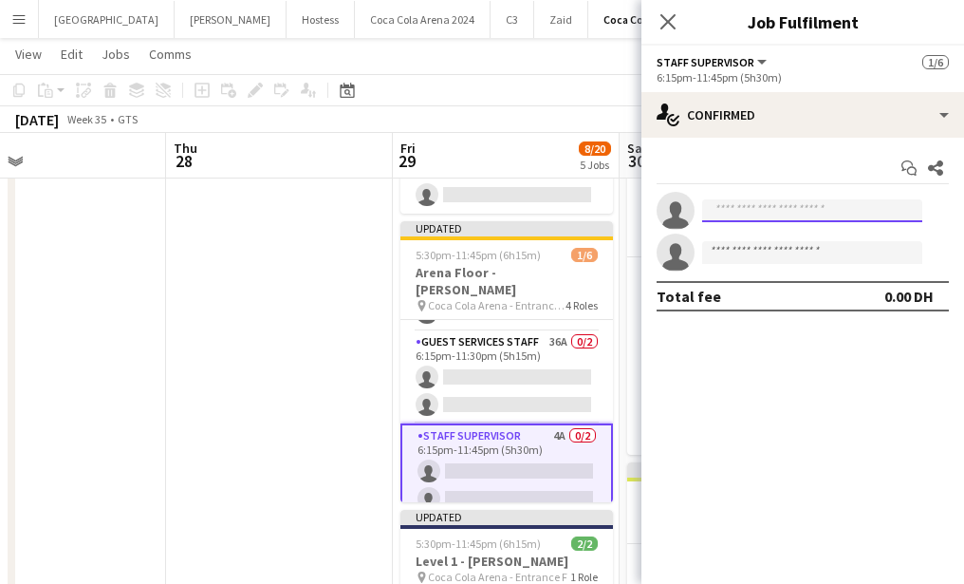
click at [723, 213] on input at bounding box center [812, 210] width 220 height 23
paste input "**********"
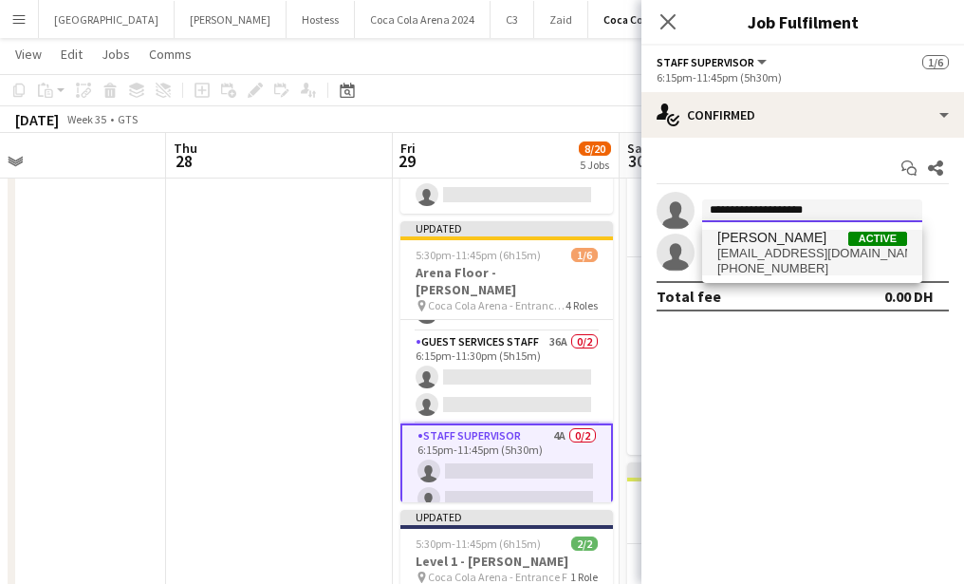
type input "**********"
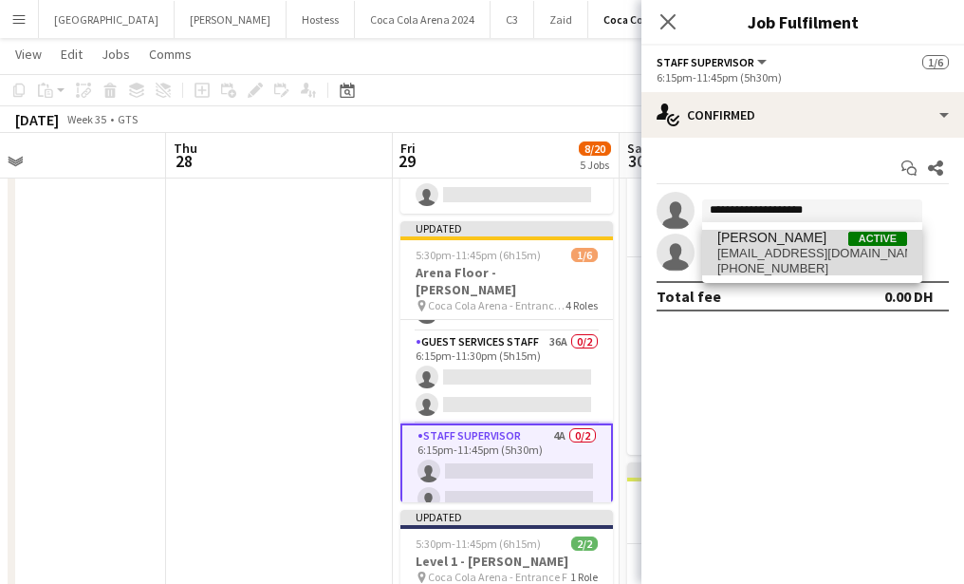
click at [737, 238] on span "[PERSON_NAME]" at bounding box center [771, 238] width 109 height 16
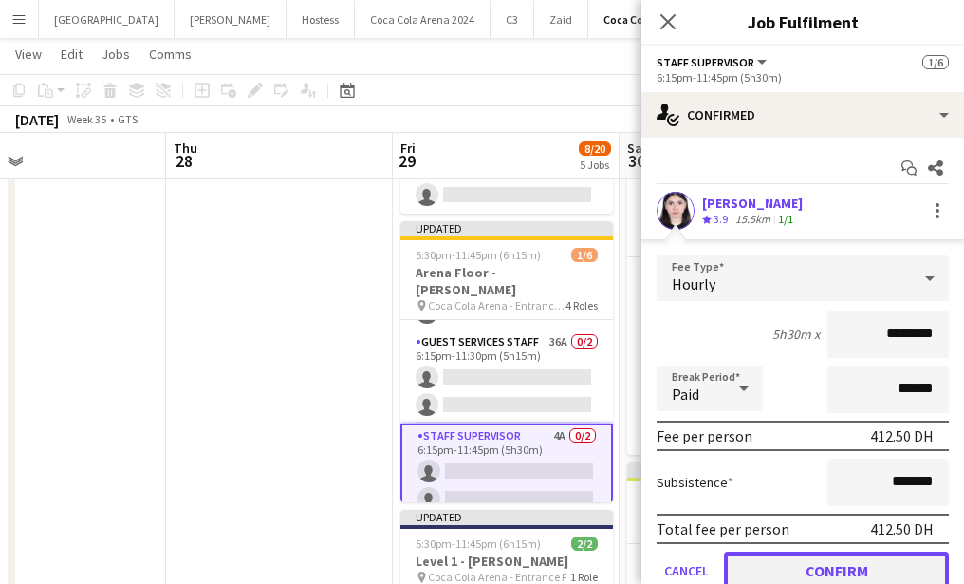
click at [804, 564] on button "Confirm" at bounding box center [836, 570] width 225 height 38
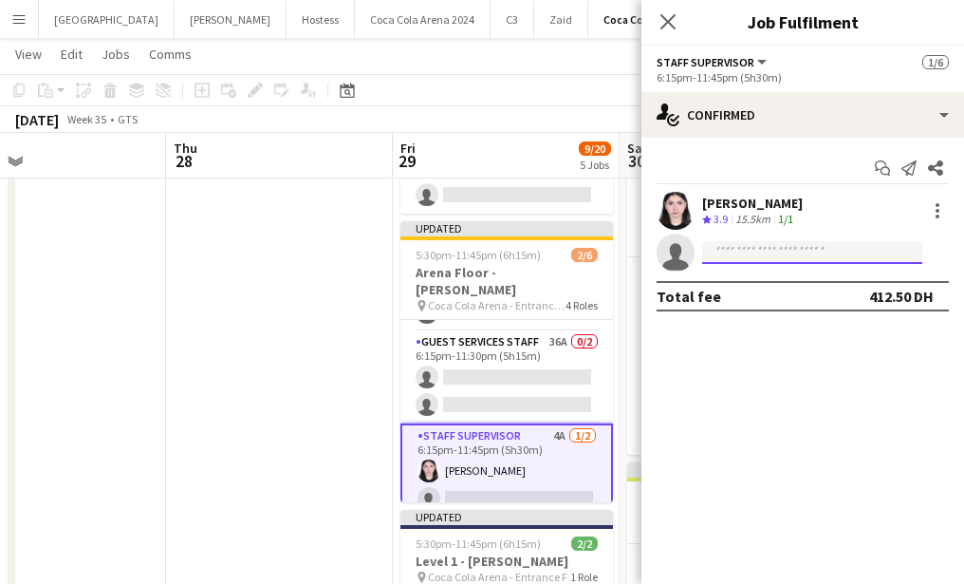
click at [749, 253] on input at bounding box center [812, 252] width 220 height 23
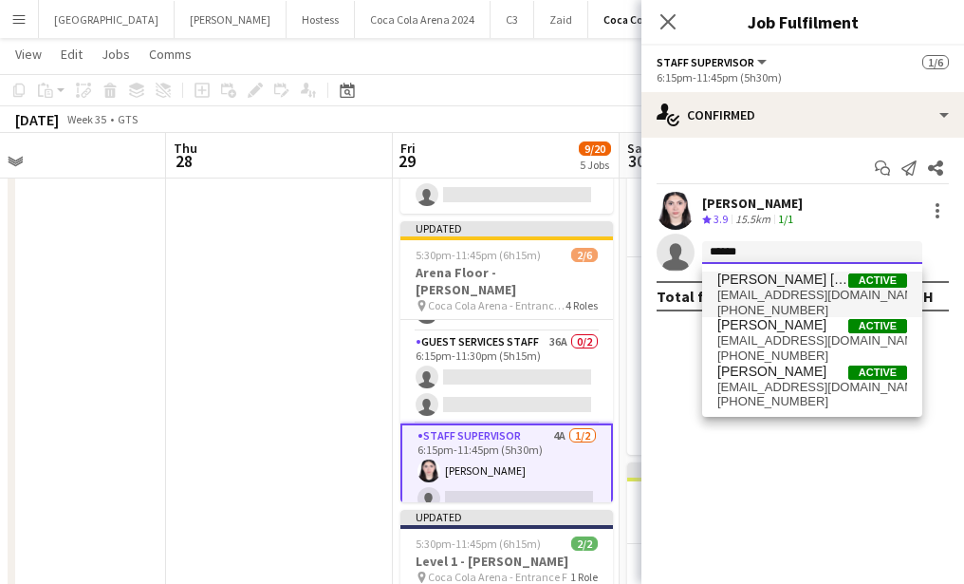
type input "******"
click at [768, 276] on span "[PERSON_NAME] [PERSON_NAME]" at bounding box center [782, 279] width 131 height 16
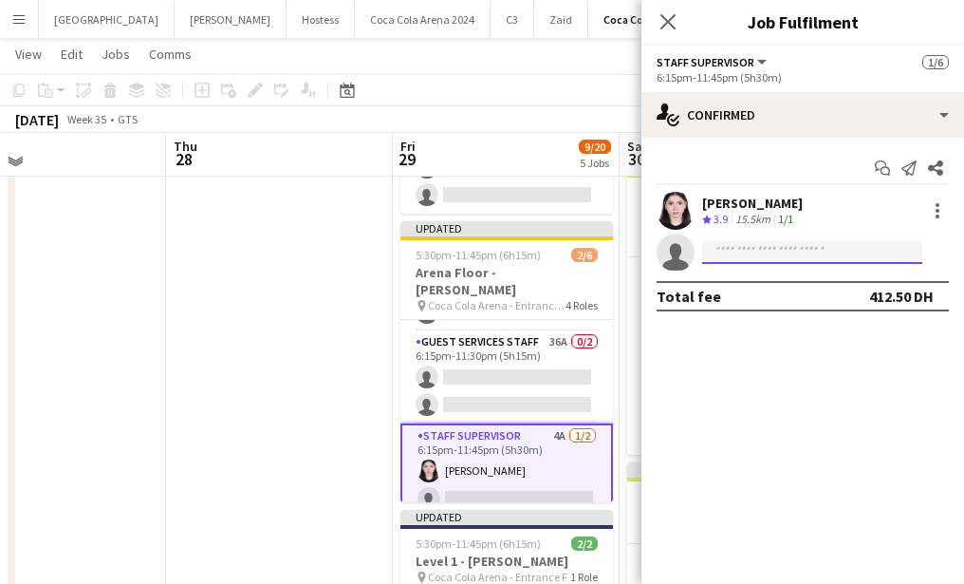
scroll to position [622, 0]
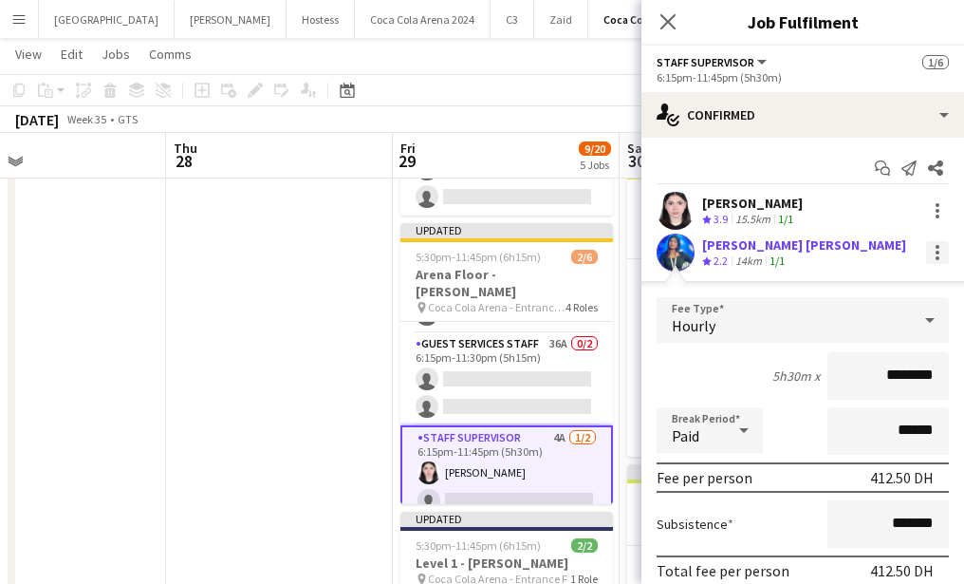
click at [935, 255] on div at bounding box center [937, 252] width 23 height 23
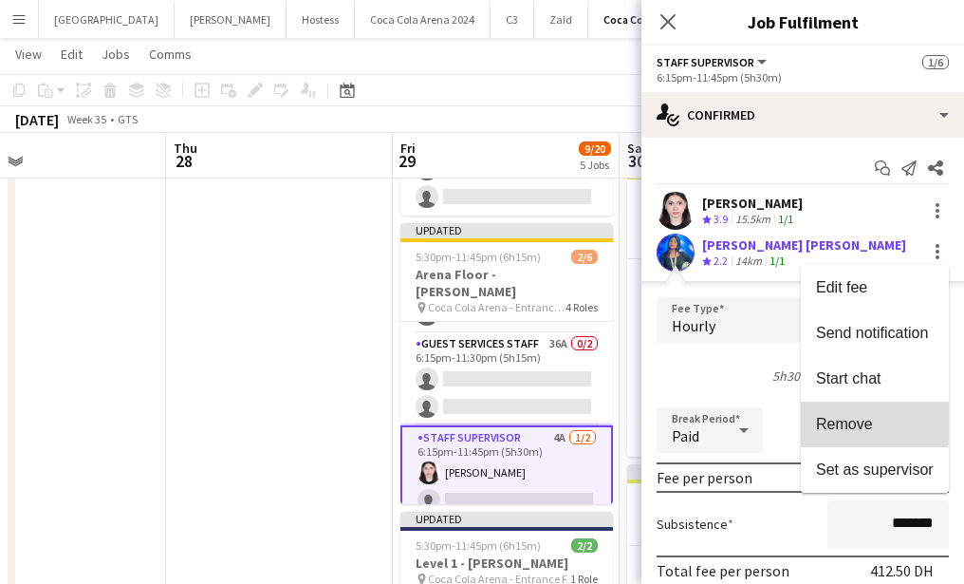
click at [846, 424] on span "Remove" at bounding box center [844, 424] width 57 height 16
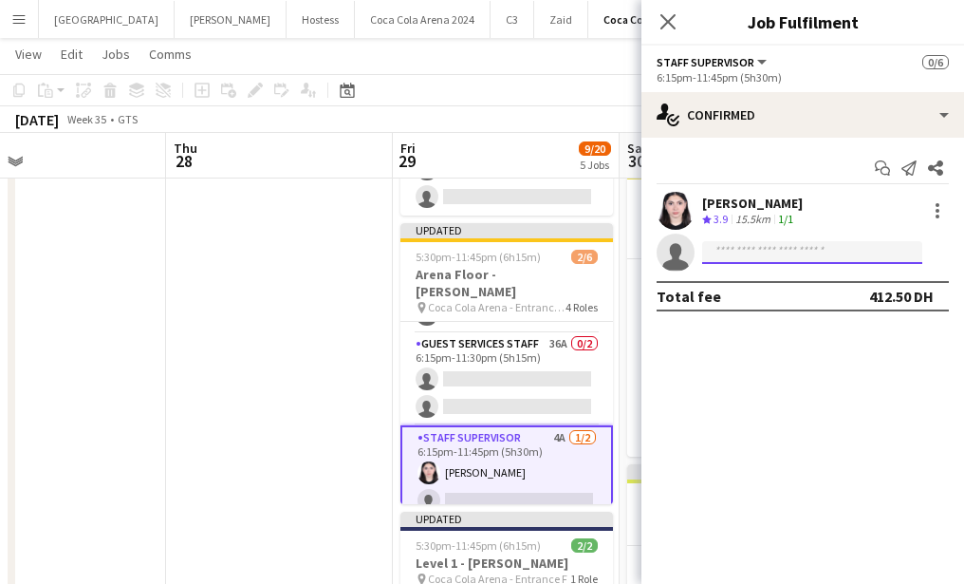
click at [784, 253] on input at bounding box center [812, 252] width 220 height 23
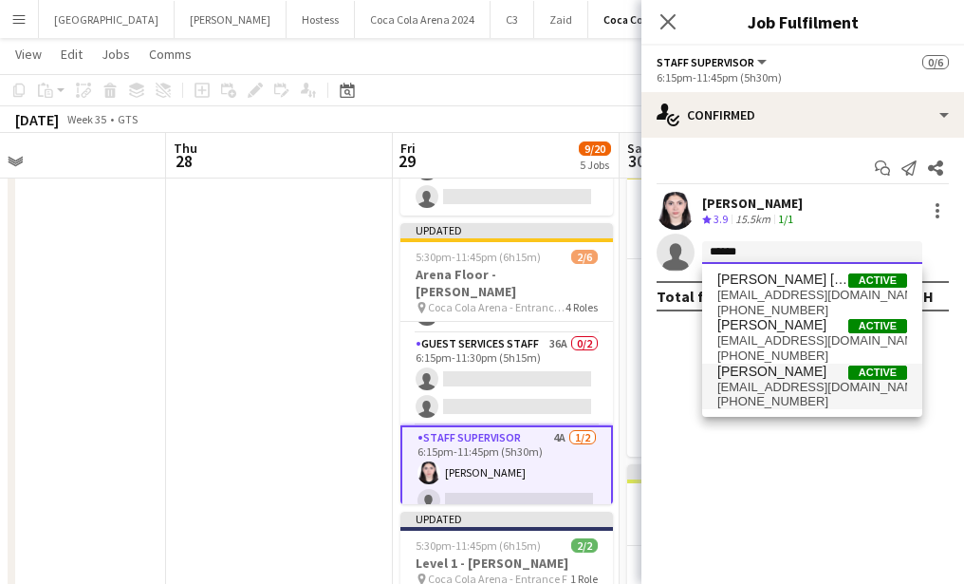
type input "******"
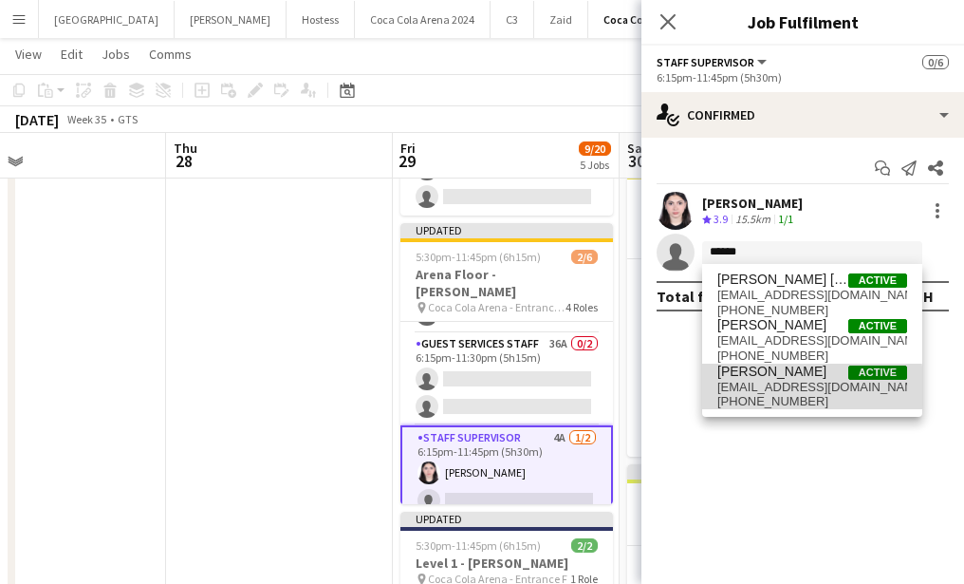
click at [759, 390] on span "[EMAIL_ADDRESS][DOMAIN_NAME]" at bounding box center [812, 387] width 190 height 15
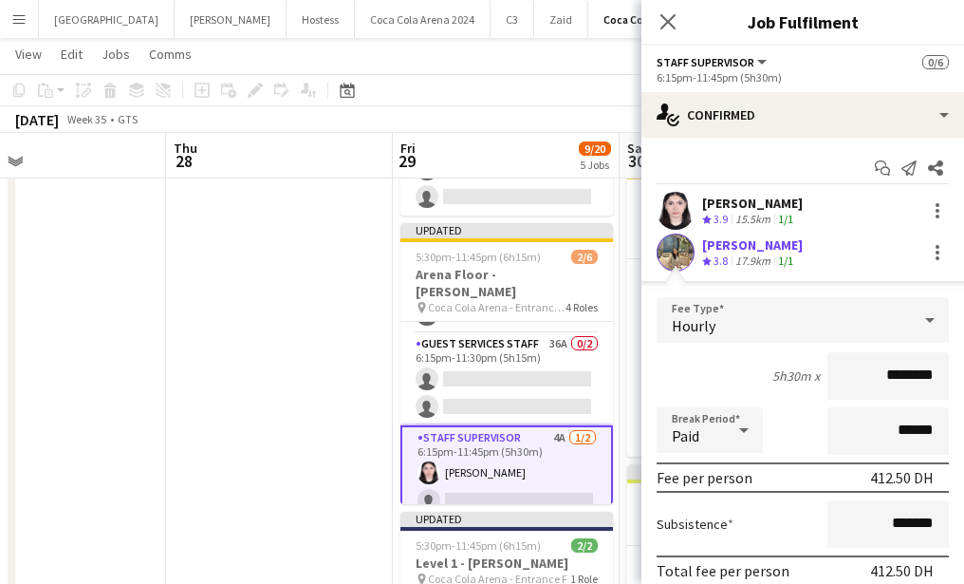
scroll to position [119, 0]
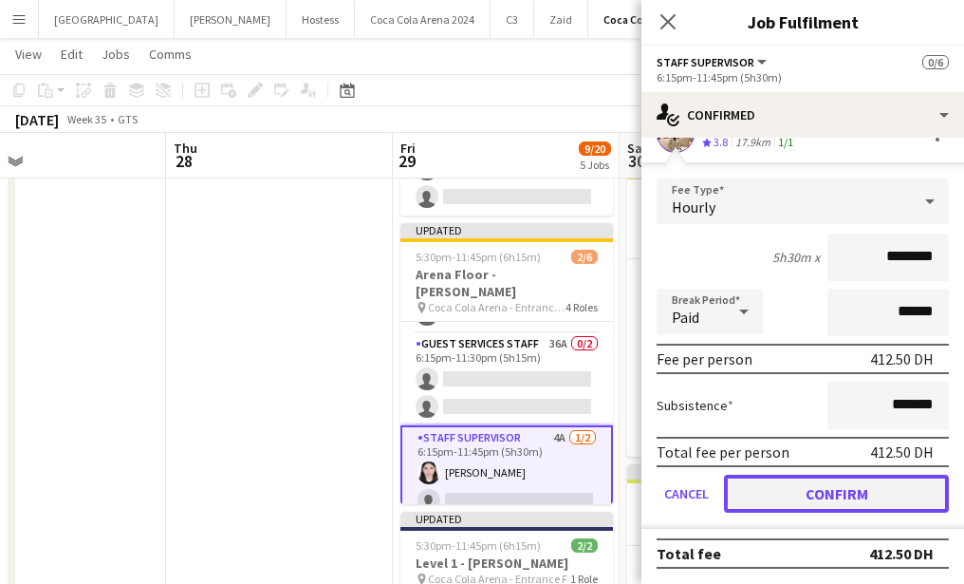
click at [758, 481] on button "Confirm" at bounding box center [836, 493] width 225 height 38
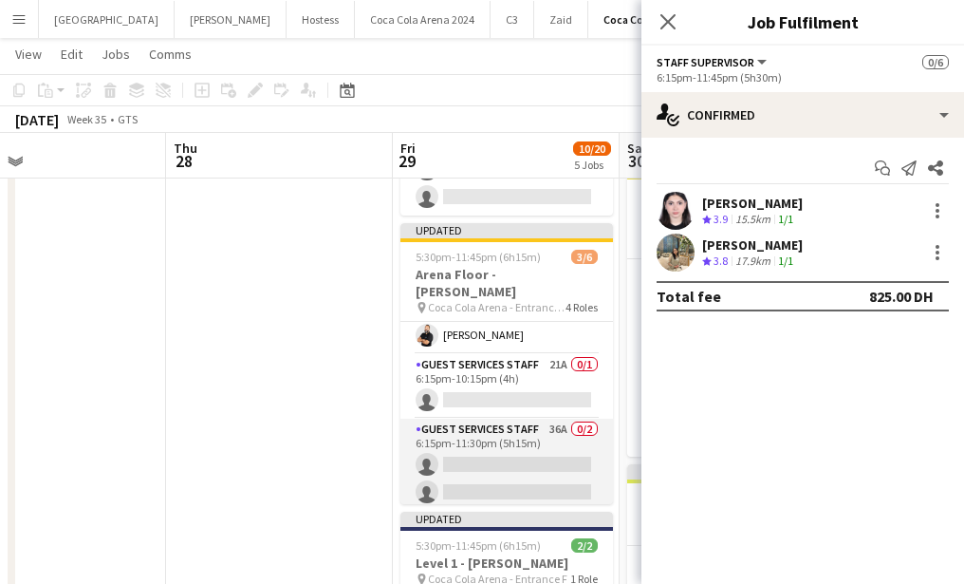
scroll to position [38, 0]
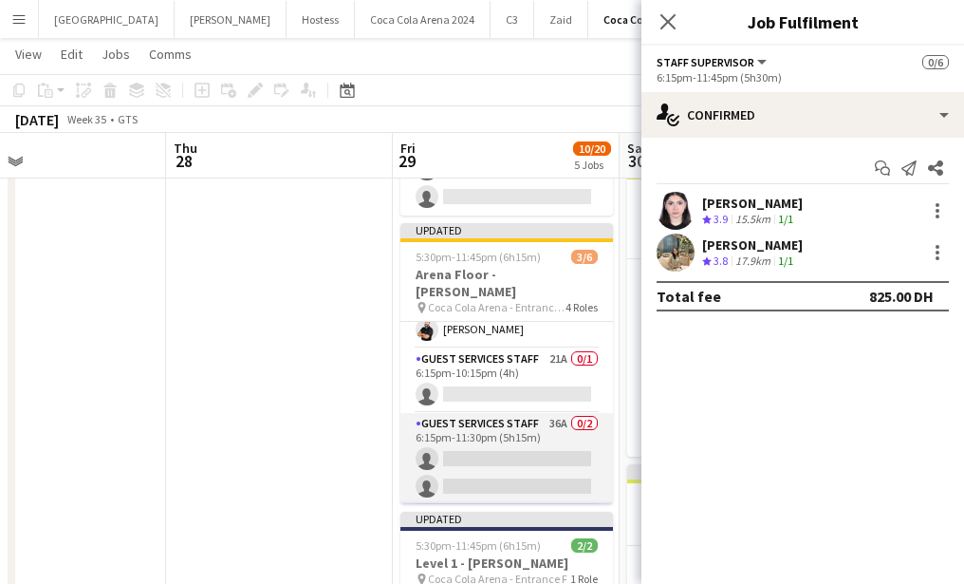
click at [509, 448] on app-card-role "Guest Services Staff 36A 0/2 6:15pm-11:30pm (5h15m) single-neutral-actions sing…" at bounding box center [506, 459] width 213 height 92
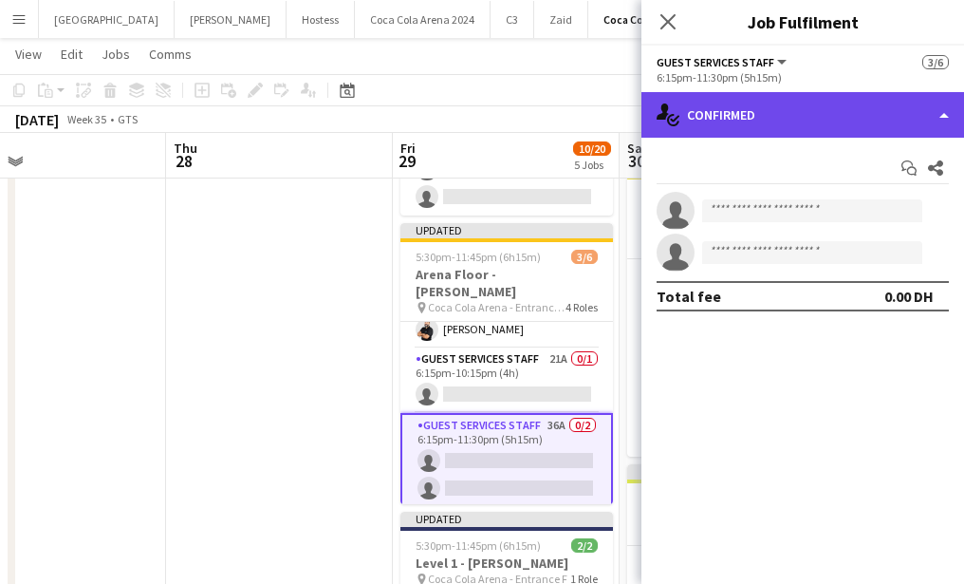
click at [775, 123] on div "single-neutral-actions-check-2 Confirmed" at bounding box center [802, 115] width 323 height 46
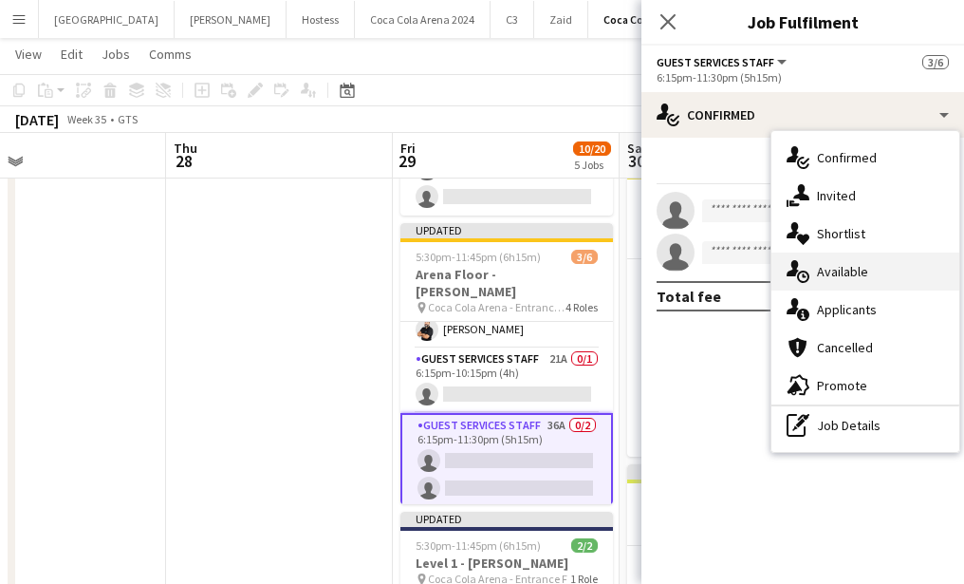
click at [834, 267] on div "single-neutral-actions-upload Available" at bounding box center [865, 271] width 188 height 38
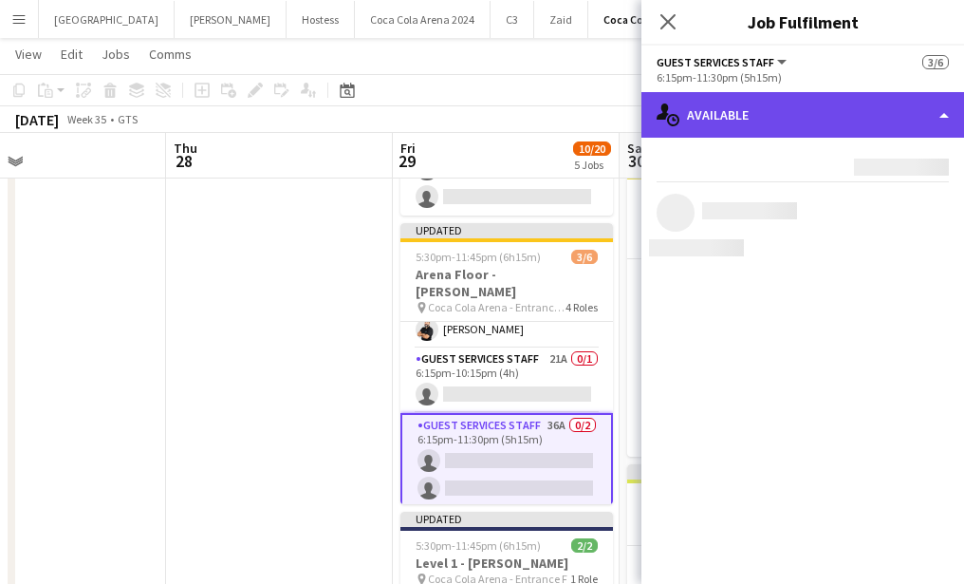
click at [790, 122] on div "single-neutral-actions-upload Available" at bounding box center [802, 115] width 323 height 46
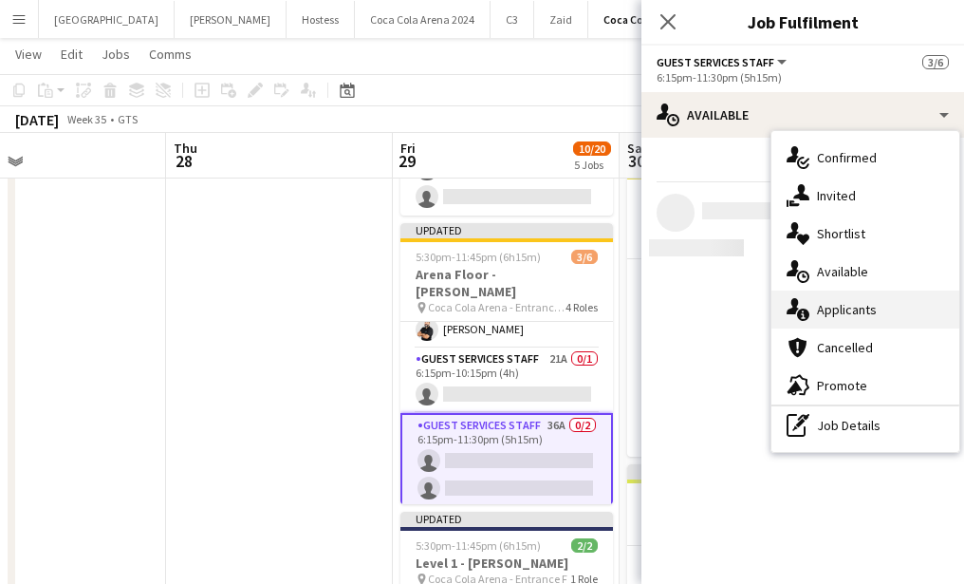
click at [839, 302] on div "single-neutral-actions-information Applicants" at bounding box center [865, 309] width 188 height 38
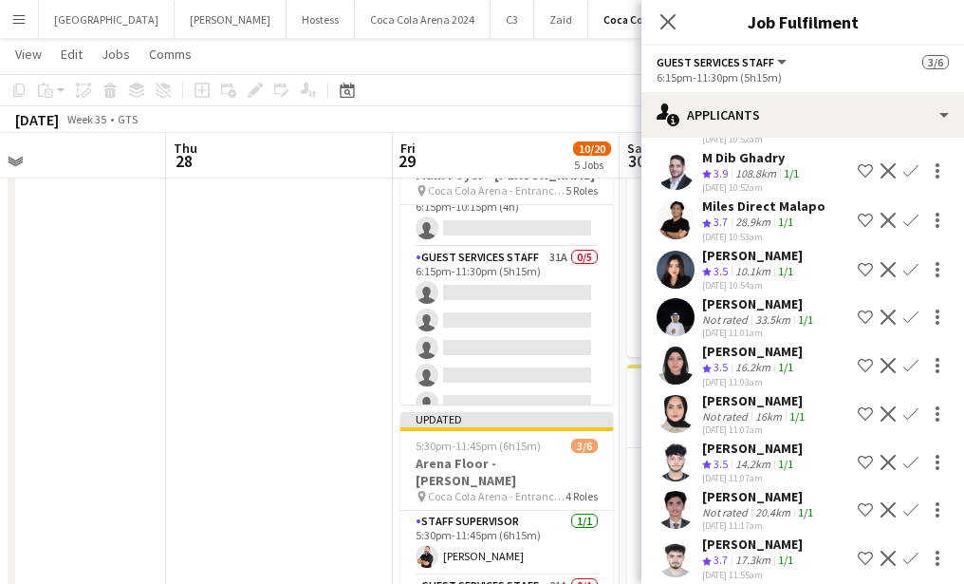
scroll to position [215, 0]
click at [901, 354] on button "Confirm" at bounding box center [911, 365] width 23 height 23
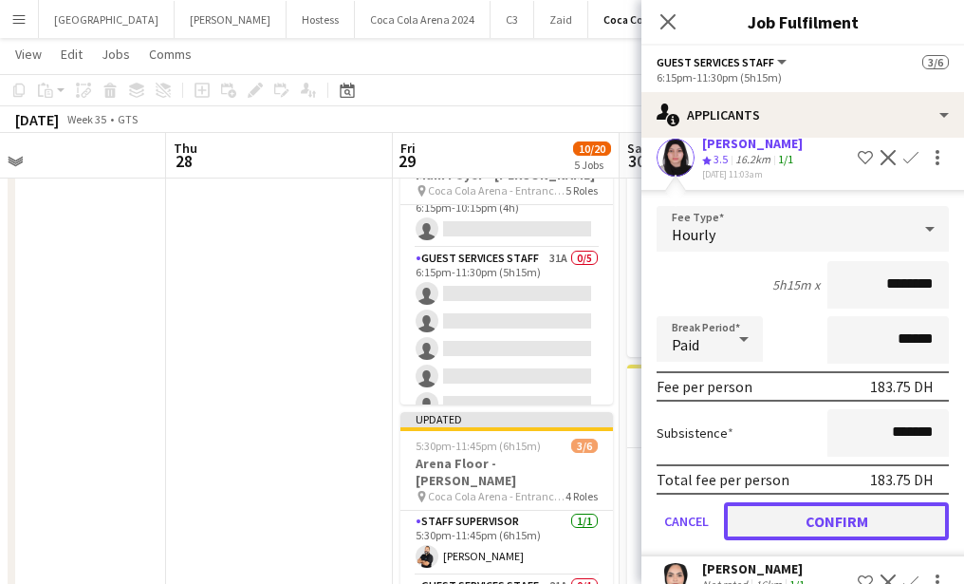
click at [846, 502] on button "Confirm" at bounding box center [836, 521] width 225 height 38
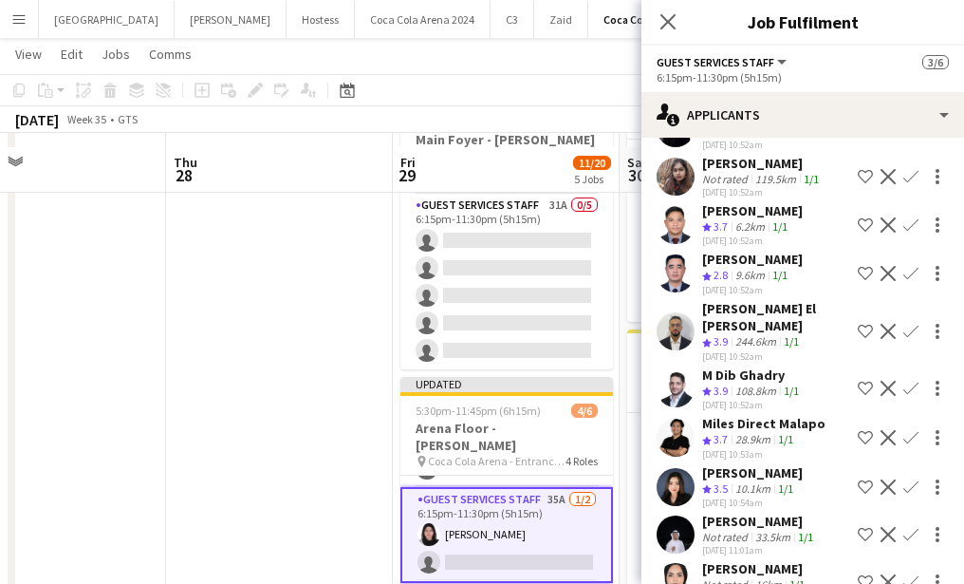
scroll to position [500, 0]
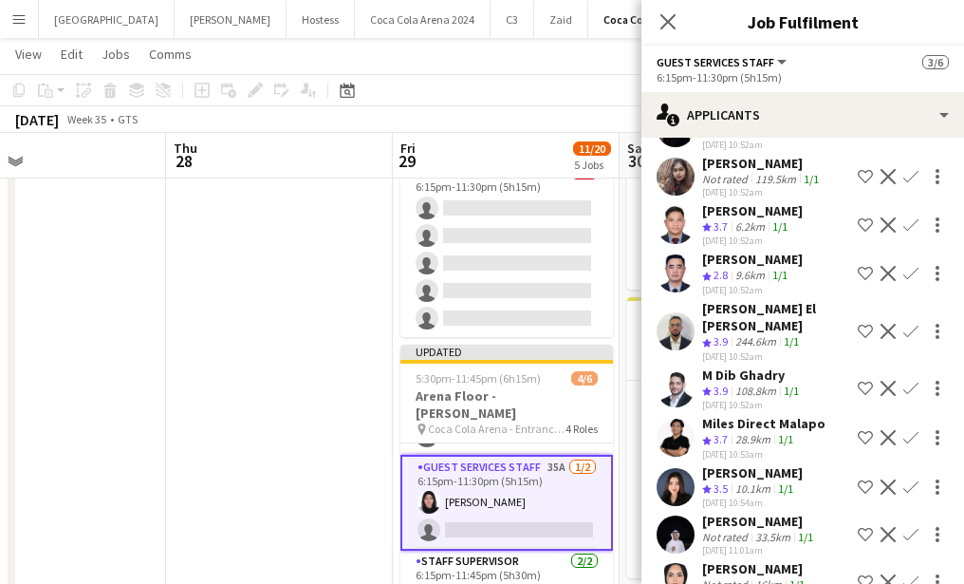
click at [526, 494] on app-card-role "Guest Services Staff 35A [DATE] 6:15pm-11:30pm (5h15m) [PERSON_NAME] single-neu…" at bounding box center [506, 503] width 213 height 96
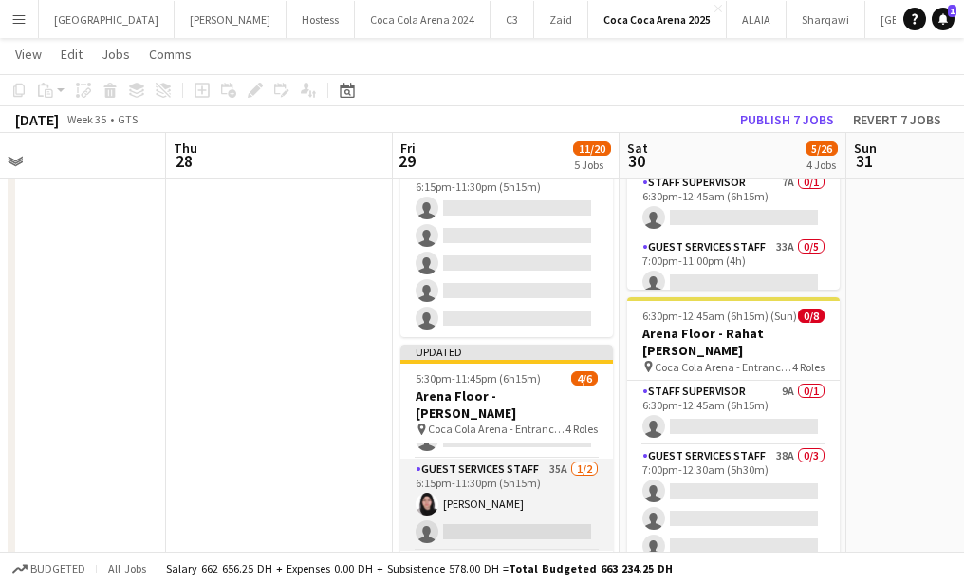
click at [510, 493] on app-card-role "Guest Services Staff 35A [DATE] 6:15pm-11:30pm (5h15m) [PERSON_NAME] single-neu…" at bounding box center [506, 504] width 213 height 92
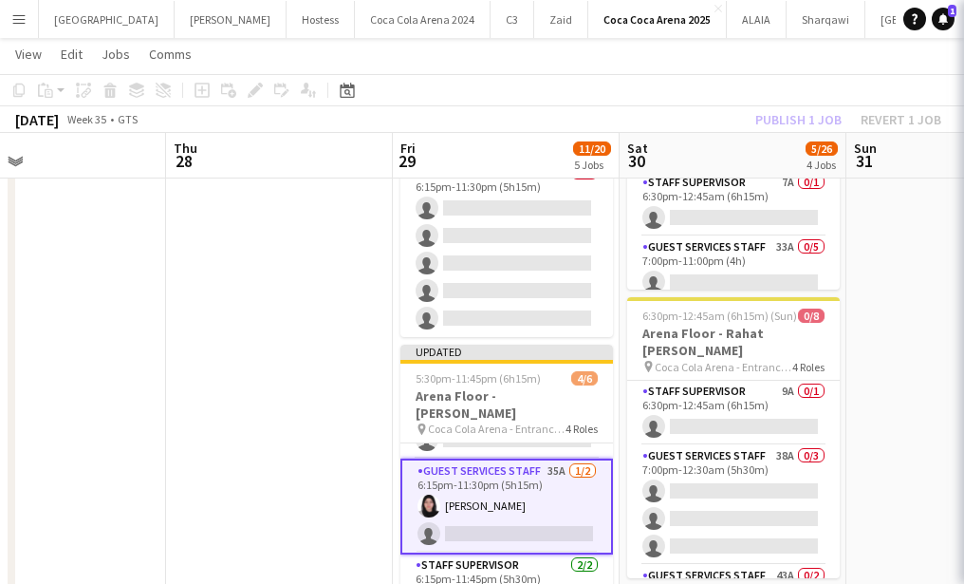
scroll to position [118, 0]
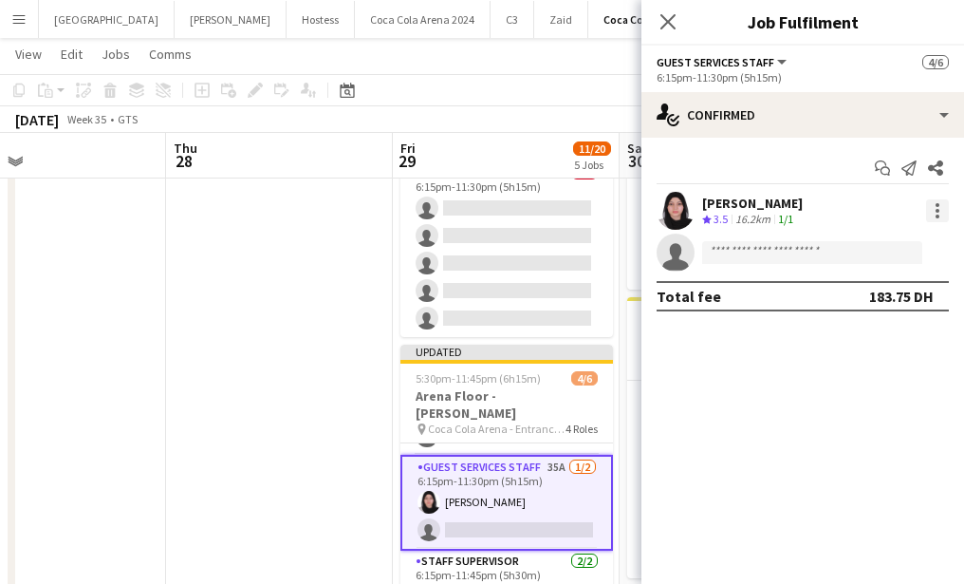
click at [942, 206] on div at bounding box center [937, 210] width 23 height 23
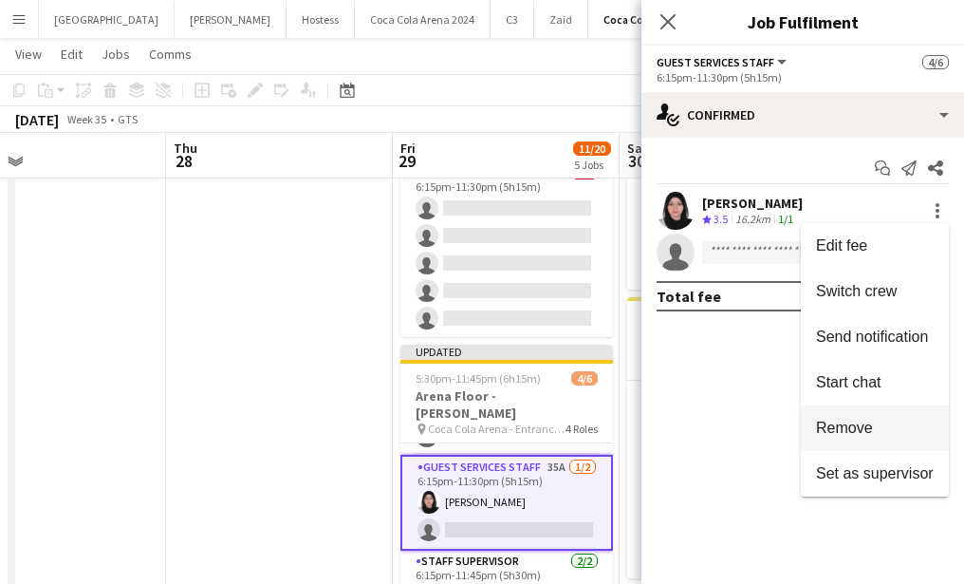
click at [848, 427] on span "Remove" at bounding box center [844, 427] width 57 height 16
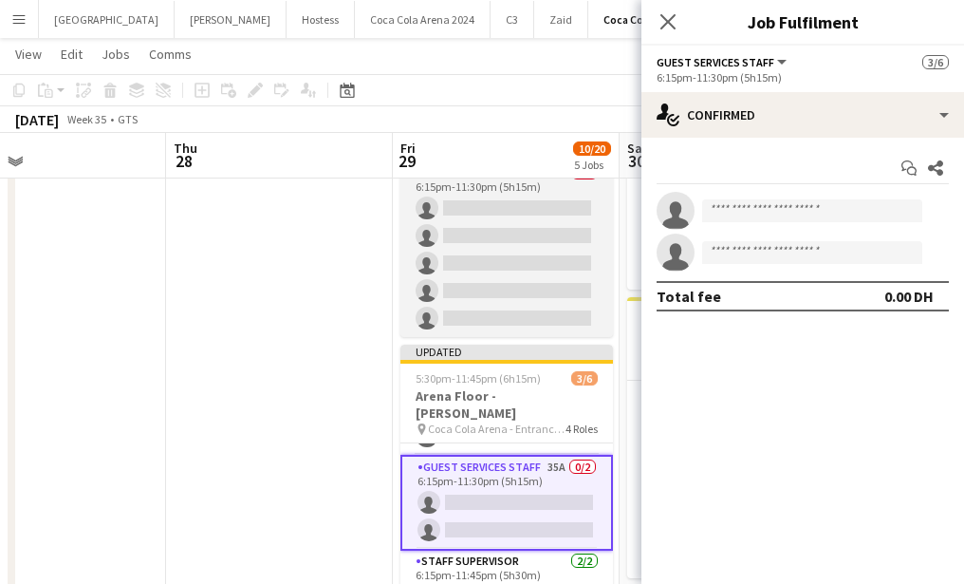
click at [487, 280] on app-card-role "Guest Services Staff 31A 0/5 6:15pm-11:30pm (5h15m) single-neutral-actions sing…" at bounding box center [506, 249] width 213 height 175
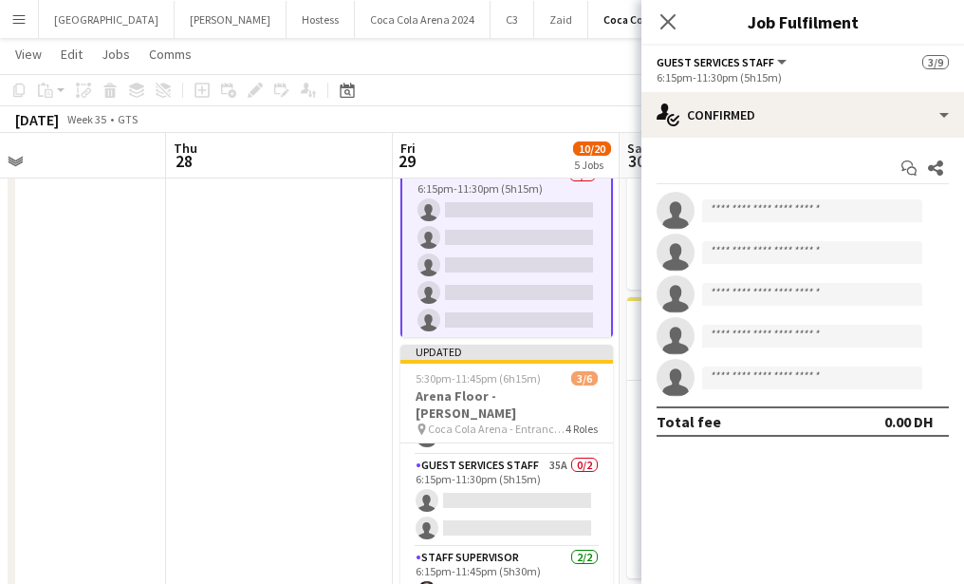
scroll to position [114, 0]
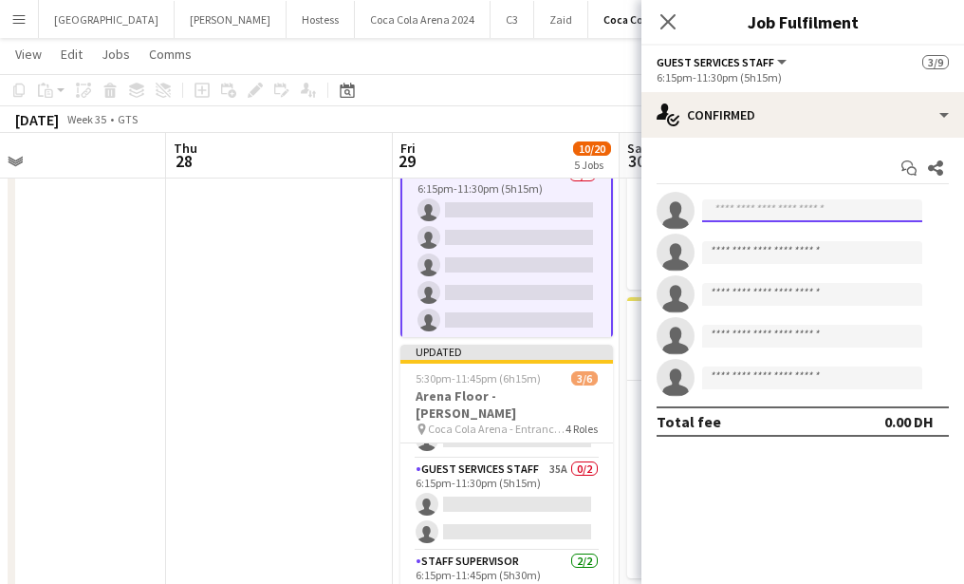
click at [767, 214] on input at bounding box center [812, 210] width 220 height 23
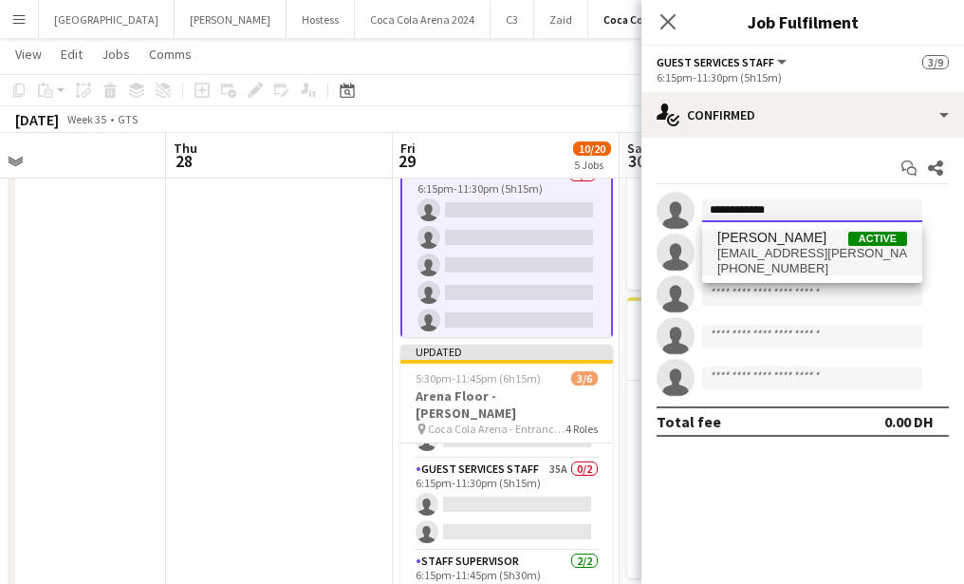
type input "**********"
click at [776, 250] on span "[EMAIL_ADDRESS][PERSON_NAME][DOMAIN_NAME]" at bounding box center [812, 253] width 190 height 15
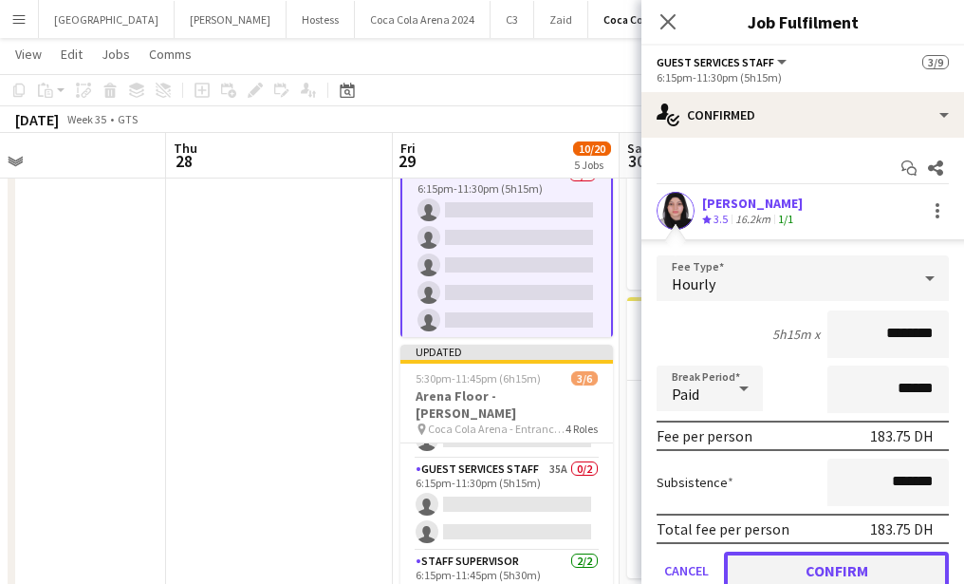
click at [797, 563] on button "Confirm" at bounding box center [836, 570] width 225 height 38
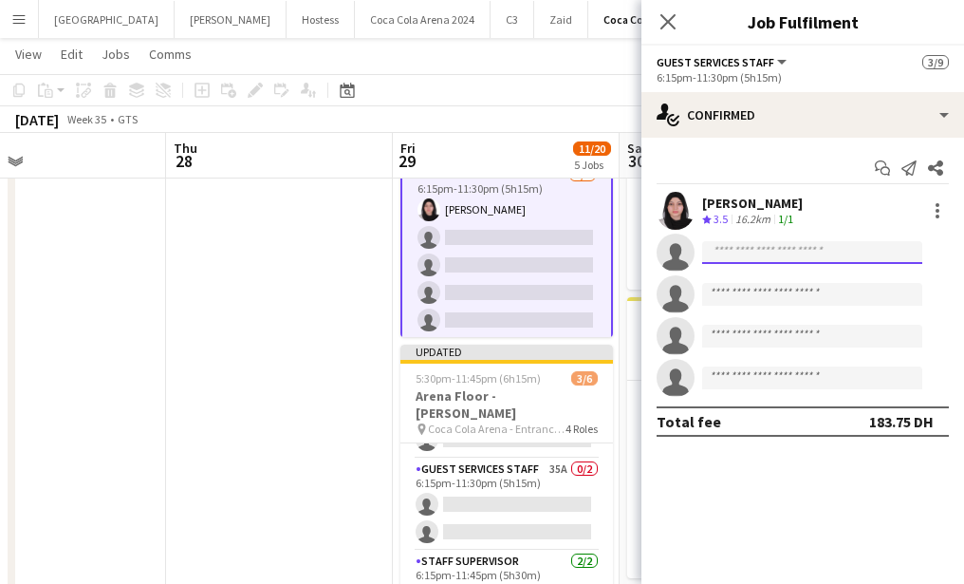
click at [745, 257] on input at bounding box center [812, 252] width 220 height 23
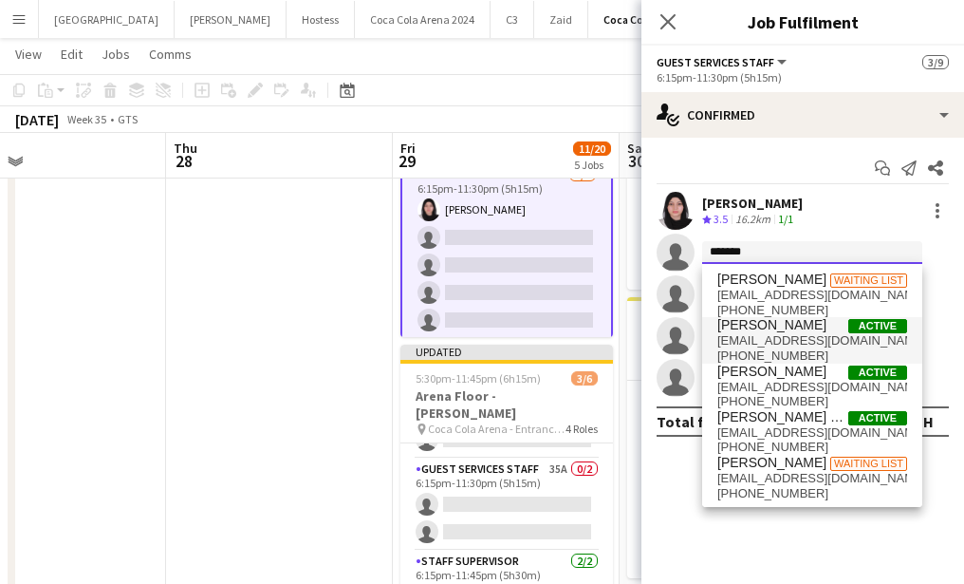
type input "*******"
click at [773, 339] on span "[EMAIL_ADDRESS][DOMAIN_NAME]" at bounding box center [812, 340] width 190 height 15
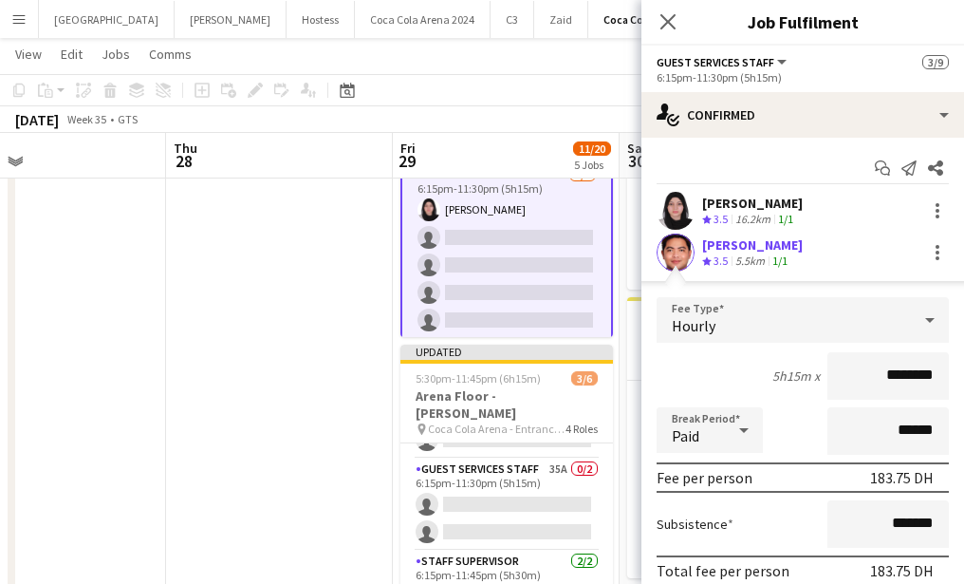
drag, startPoint x: 887, startPoint y: 374, endPoint x: 844, endPoint y: 373, distance: 43.7
click at [844, 373] on input "********" at bounding box center [887, 375] width 121 height 47
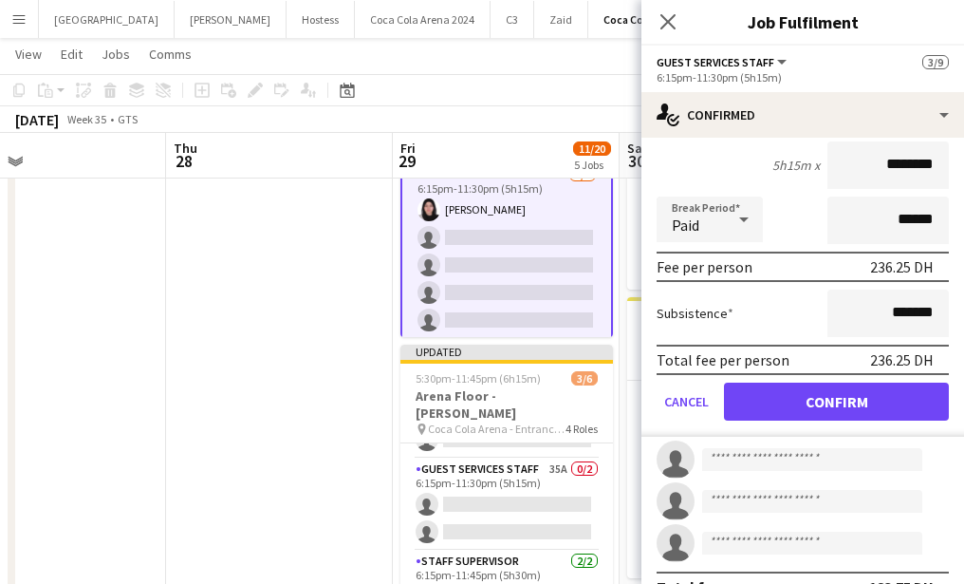
scroll to position [244, 0]
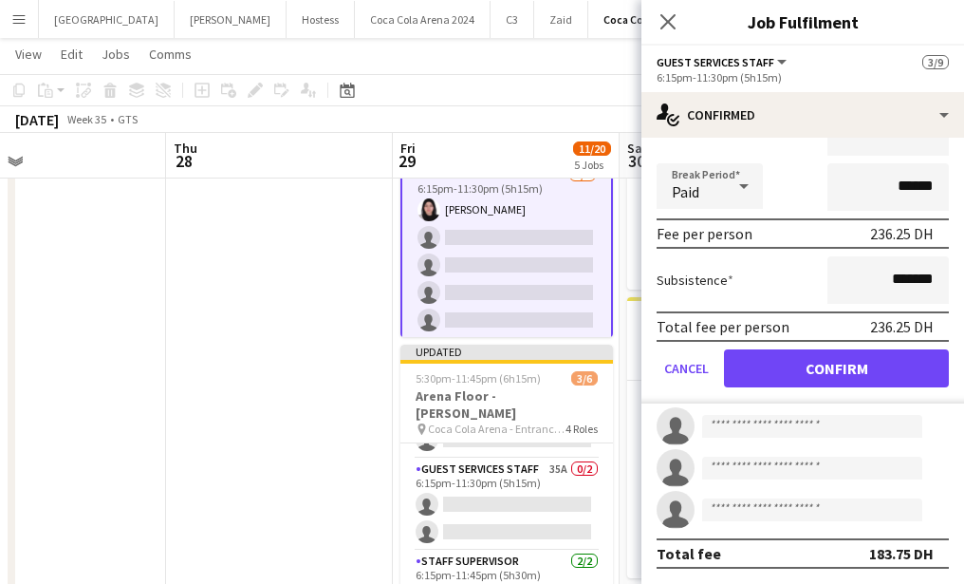
type input "********"
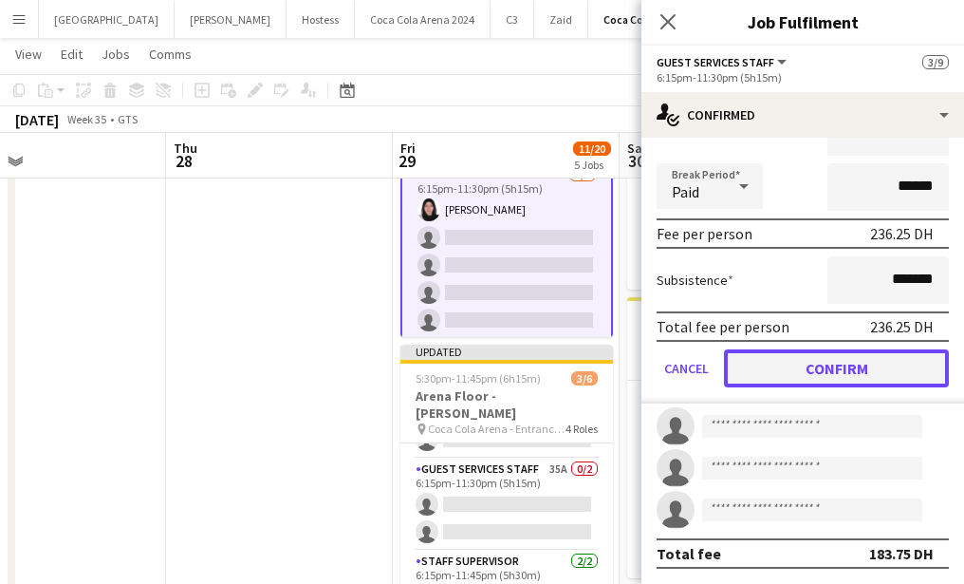
click at [825, 374] on button "Confirm" at bounding box center [836, 368] width 225 height 38
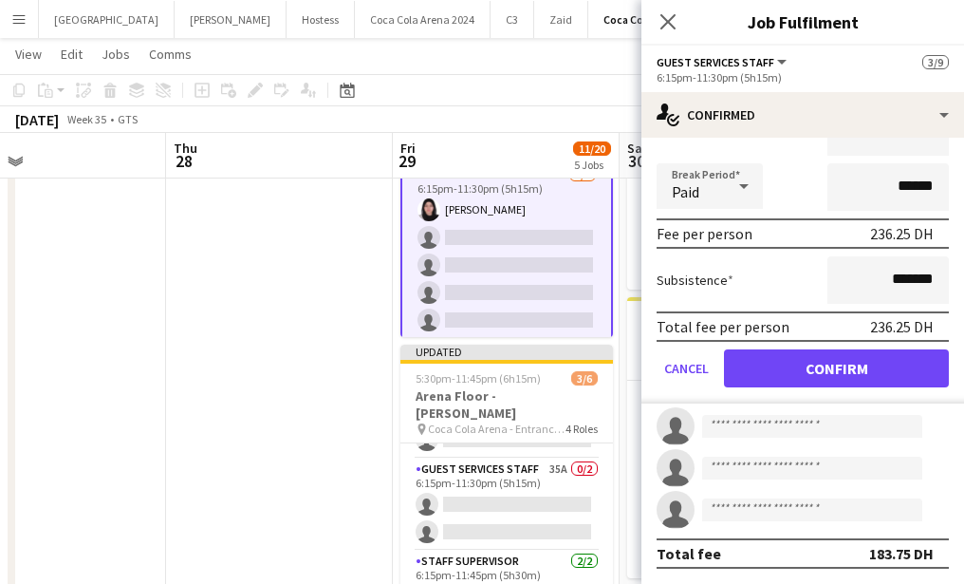
scroll to position [0, 0]
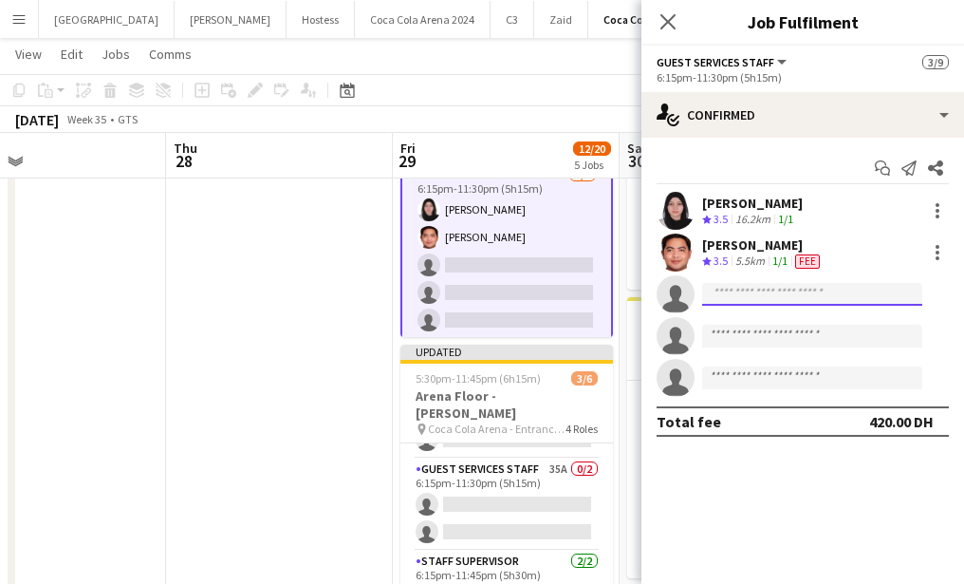
click at [746, 290] on input at bounding box center [812, 294] width 220 height 23
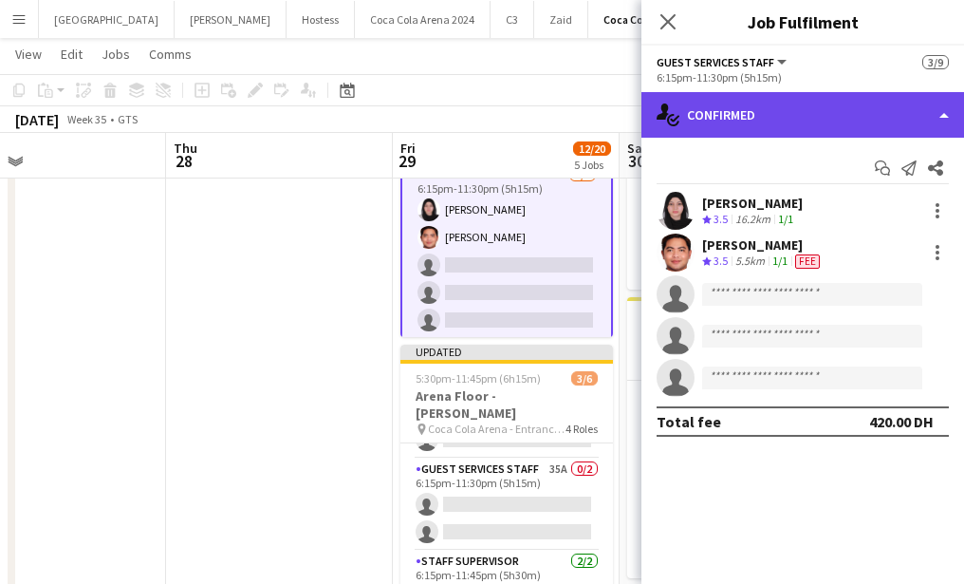
click at [770, 108] on div "single-neutral-actions-check-2 Confirmed" at bounding box center [802, 115] width 323 height 46
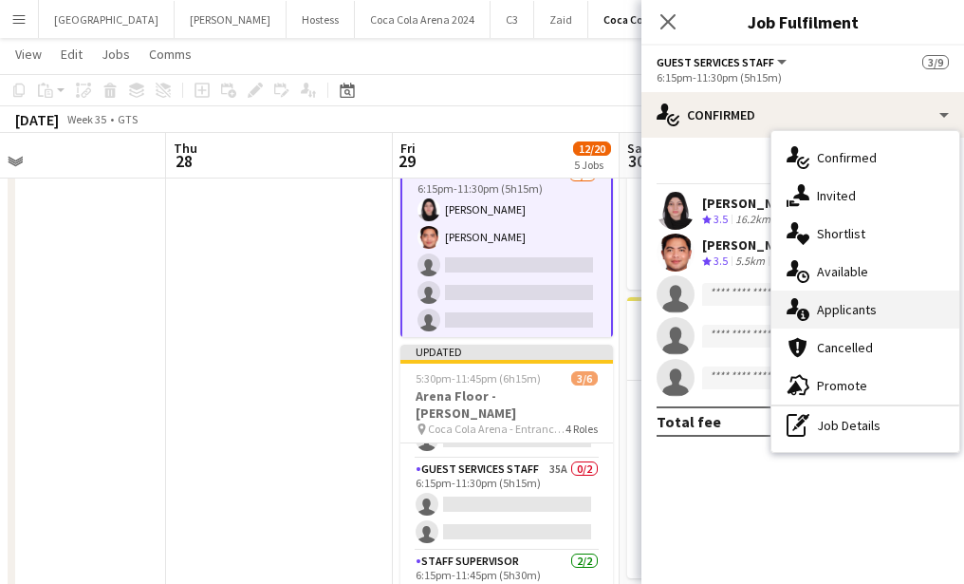
click at [828, 305] on div "single-neutral-actions-information Applicants" at bounding box center [865, 309] width 188 height 38
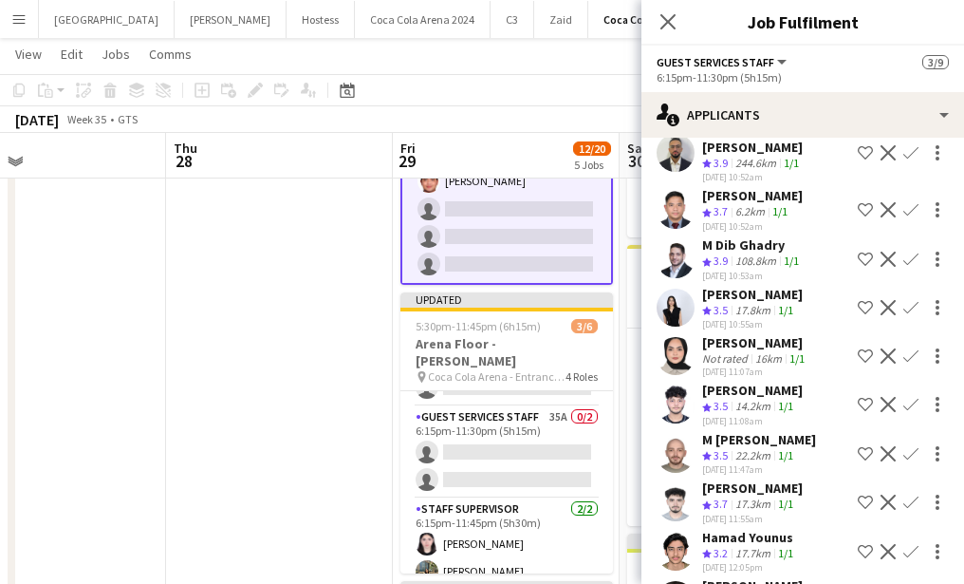
scroll to position [537, 0]
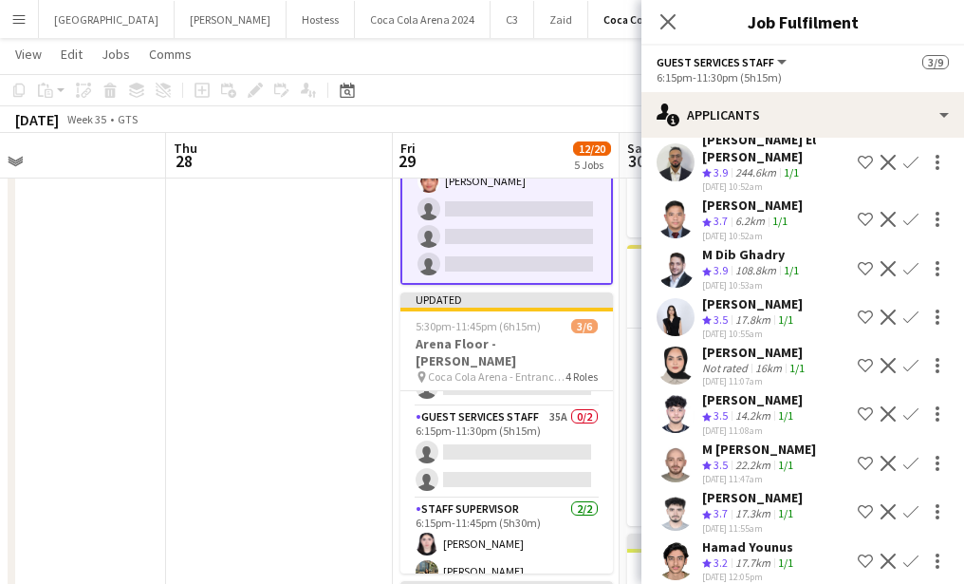
click at [910, 309] on app-icon "Confirm" at bounding box center [910, 316] width 15 height 15
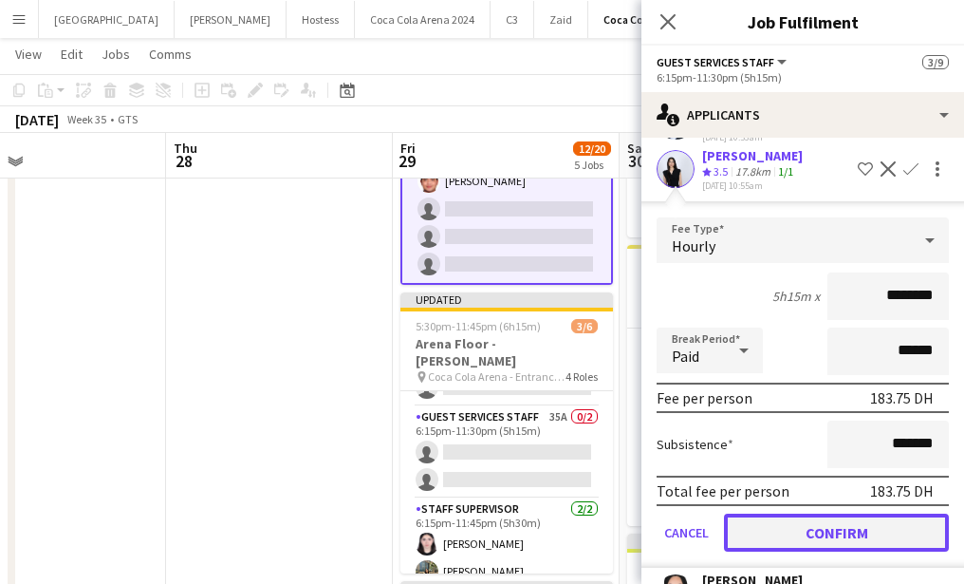
click at [816, 513] on button "Confirm" at bounding box center [836, 532] width 225 height 38
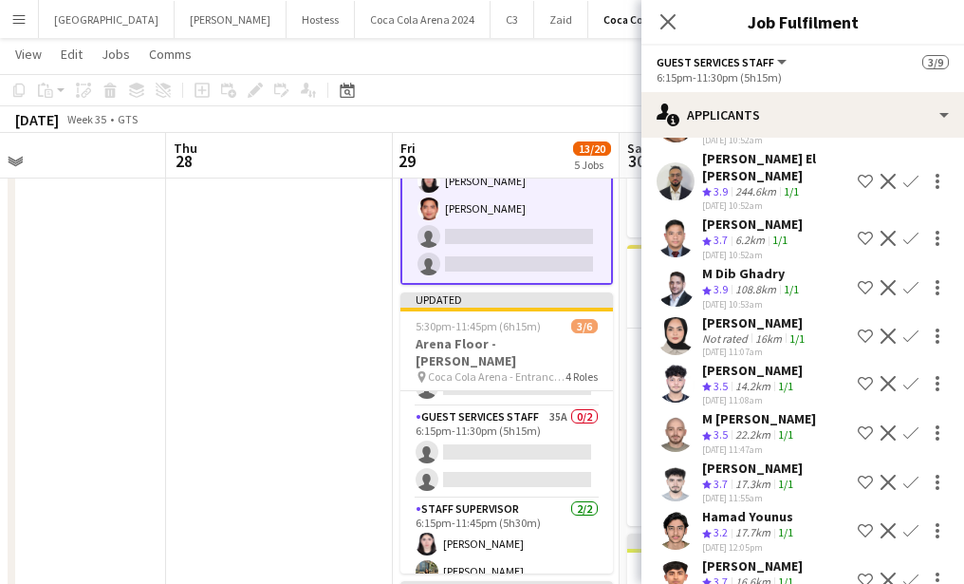
scroll to position [546, 0]
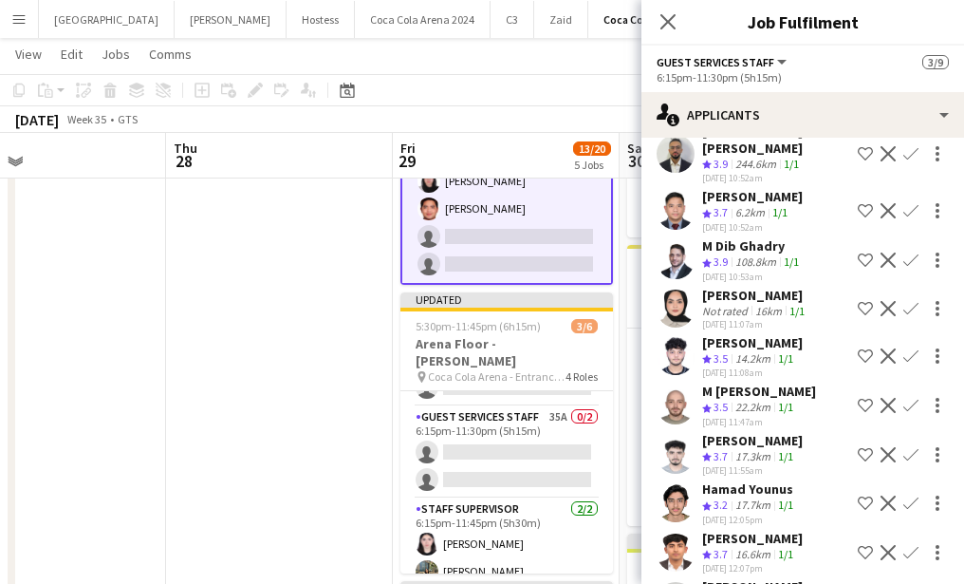
click at [673, 292] on app-user-avatar at bounding box center [676, 308] width 38 height 38
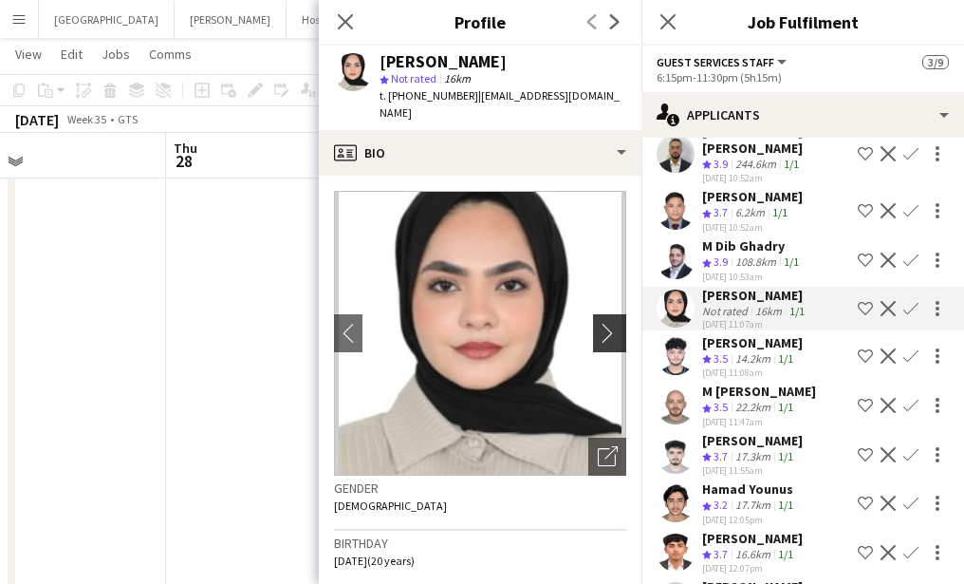
click at [609, 323] on app-icon "chevron-right" at bounding box center [612, 333] width 29 height 20
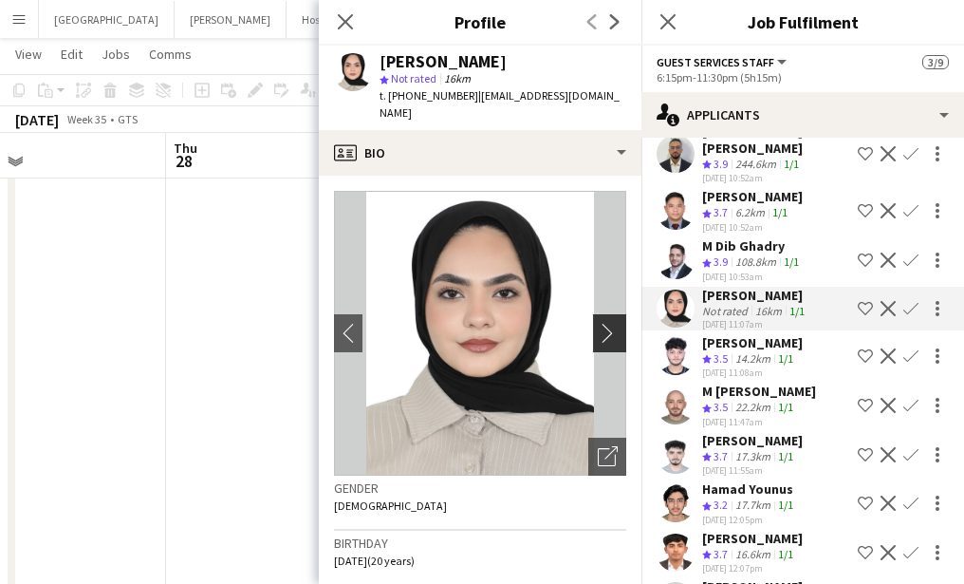
click at [602, 323] on app-icon "chevron-right" at bounding box center [612, 333] width 29 height 20
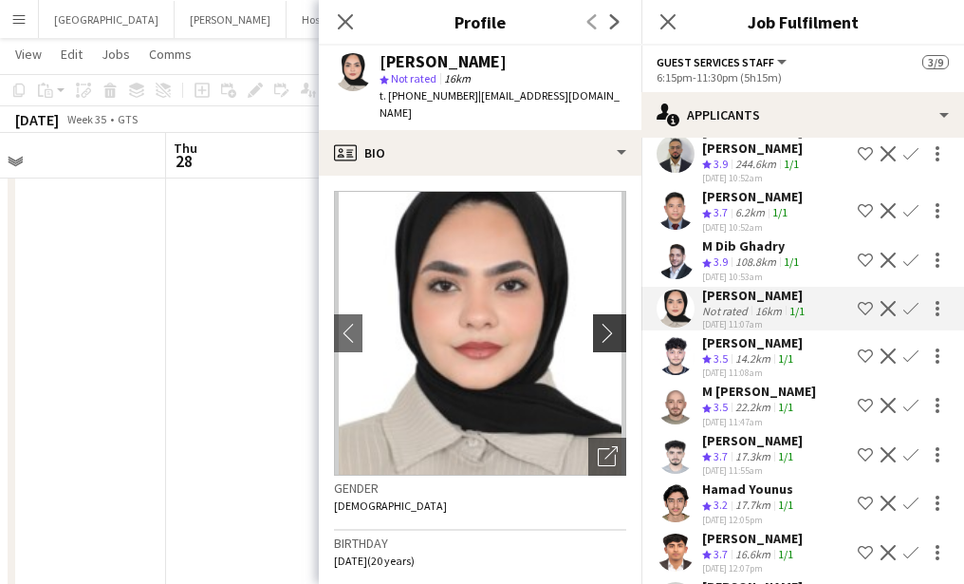
click at [602, 323] on app-icon "chevron-right" at bounding box center [612, 333] width 29 height 20
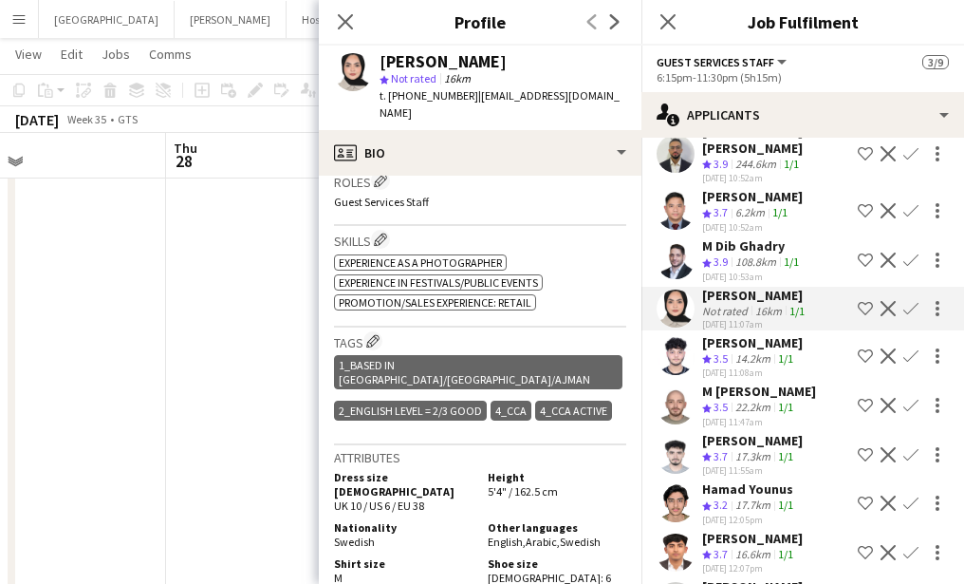
scroll to position [677, 0]
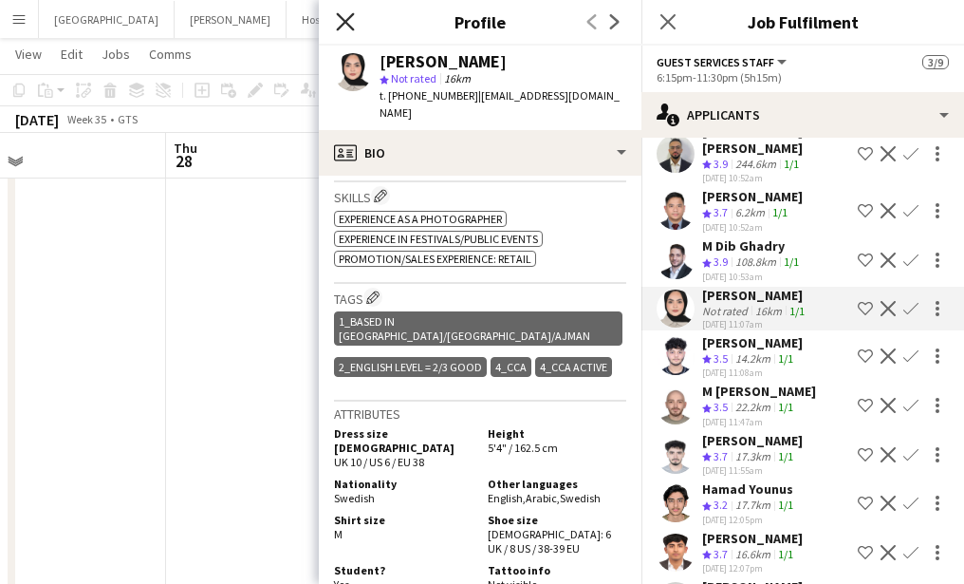
click at [344, 16] on icon "Close pop-in" at bounding box center [345, 21] width 18 height 18
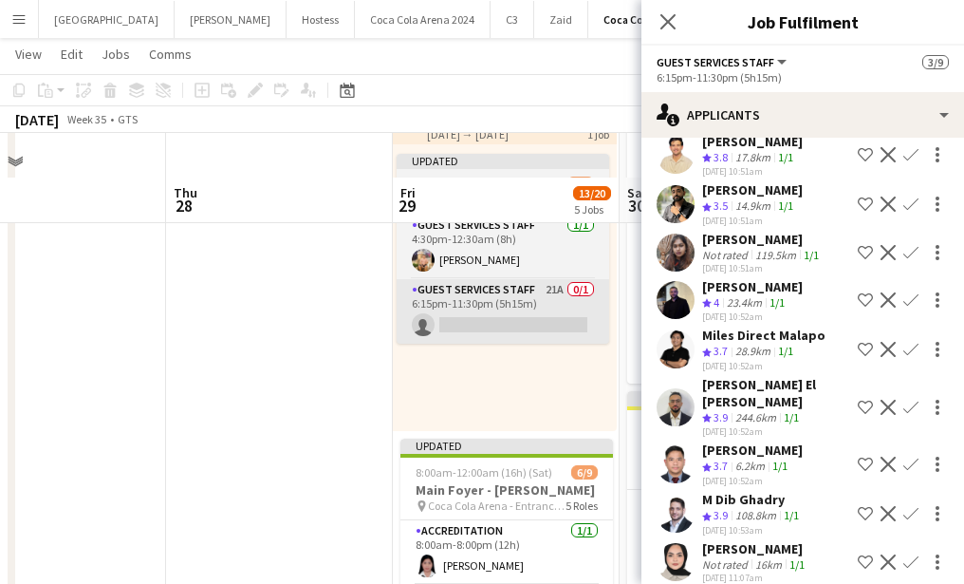
scroll to position [96, 0]
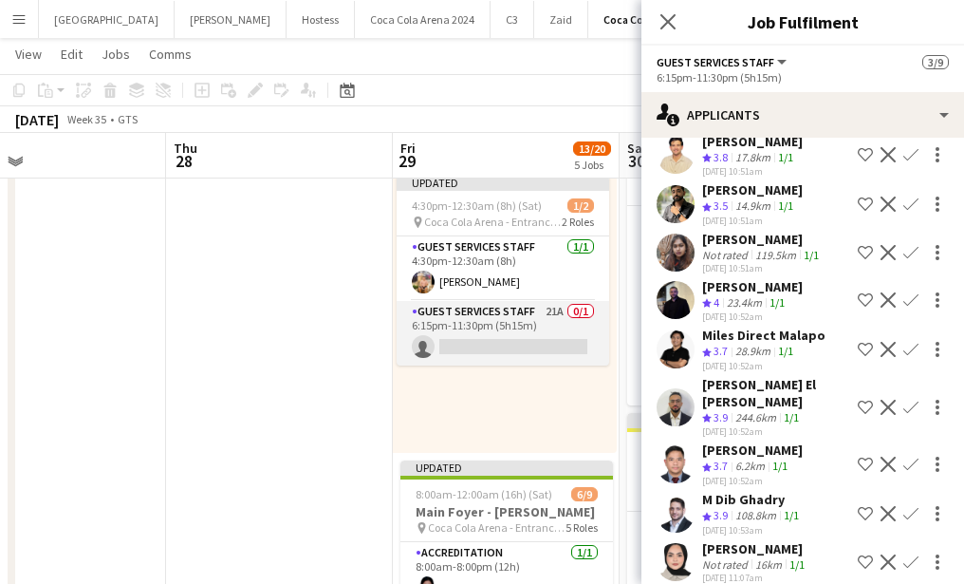
click at [536, 311] on app-card-role "Guest Services Staff 21A 0/1 6:15pm-11:30pm (5h15m) single-neutral-actions" at bounding box center [503, 333] width 213 height 65
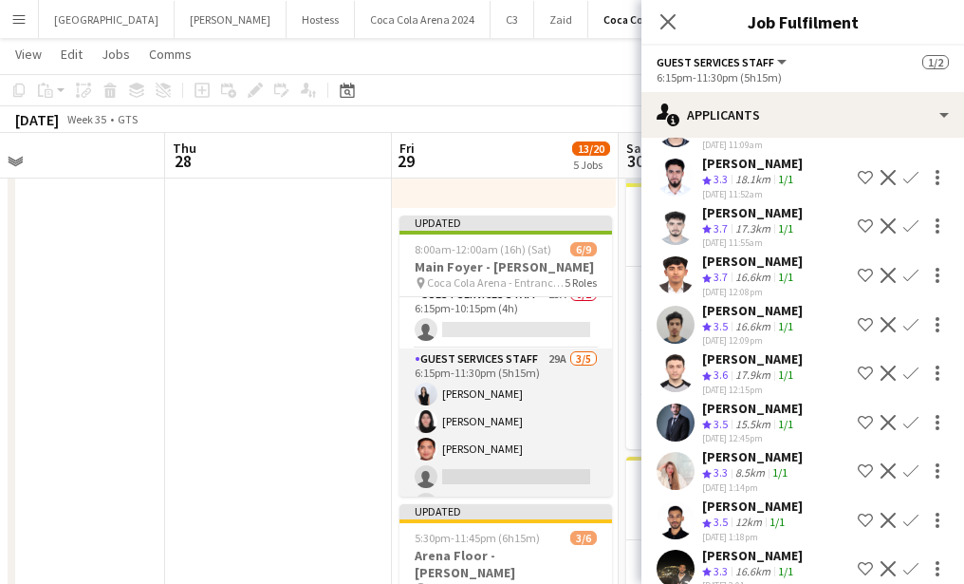
scroll to position [233, 0]
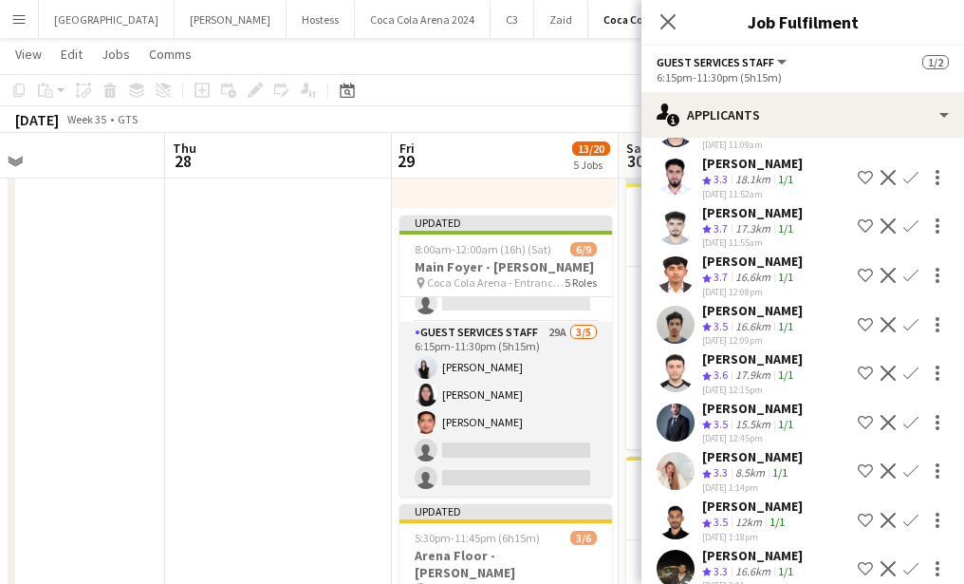
click at [517, 461] on app-card-role "Guest Services Staff 29A [DATE] 6:15pm-11:30pm (5h15m) [PERSON_NAME] Rawan [PER…" at bounding box center [505, 409] width 213 height 175
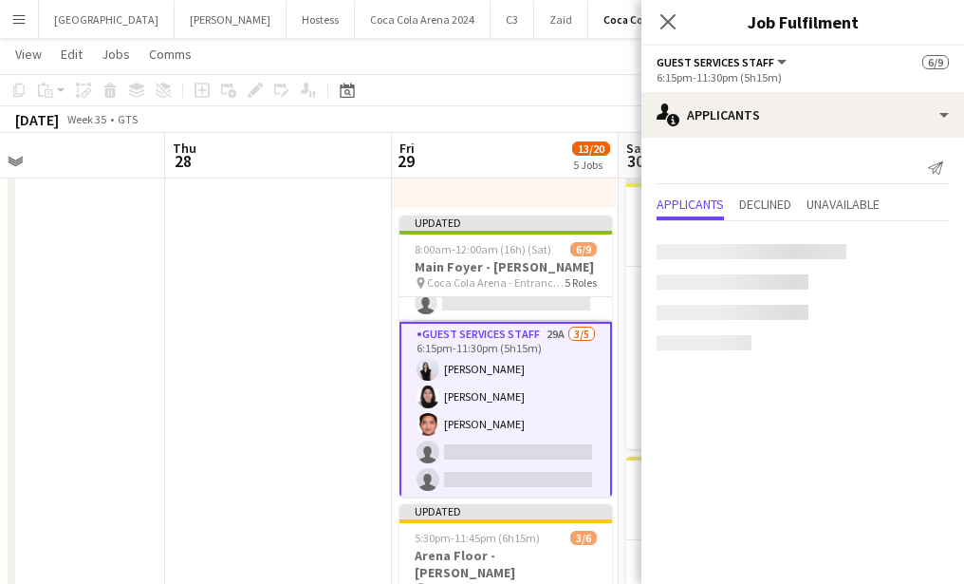
scroll to position [0, 0]
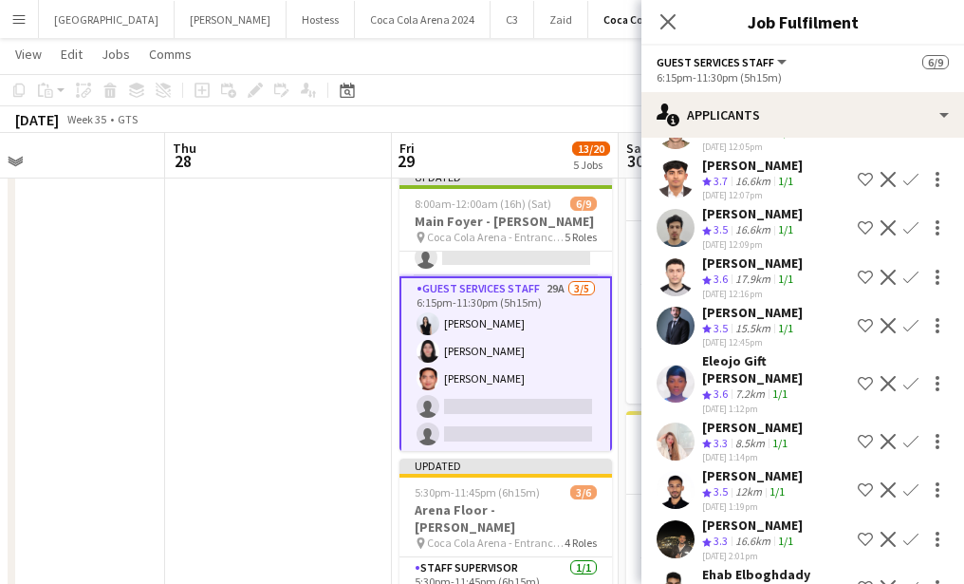
click at [911, 376] on app-icon "Confirm" at bounding box center [910, 383] width 15 height 15
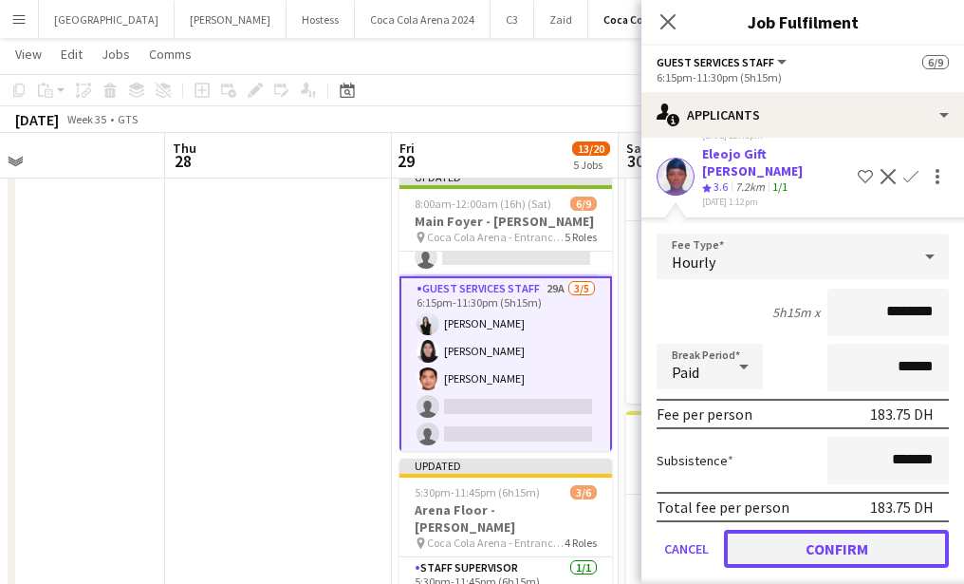
click at [807, 530] on button "Confirm" at bounding box center [836, 549] width 225 height 38
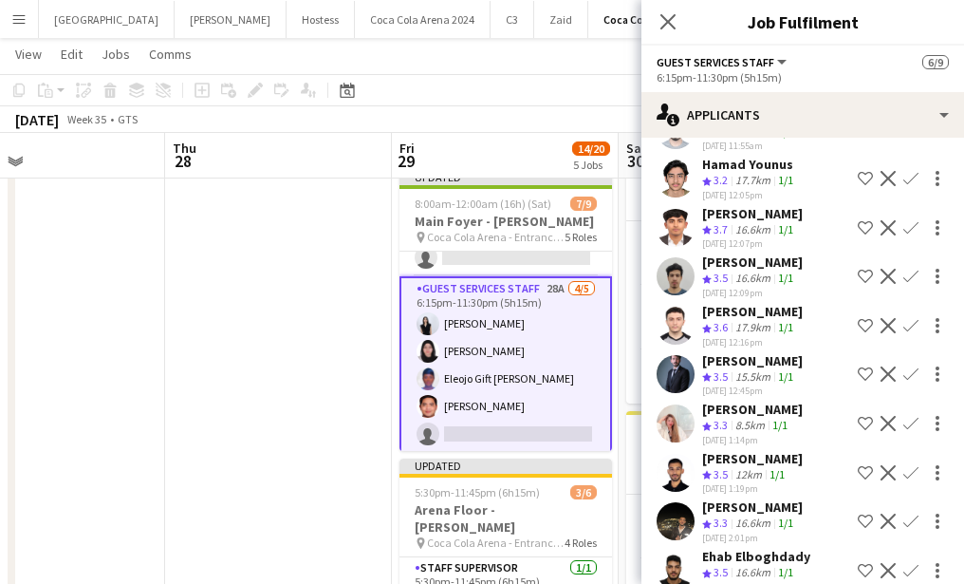
scroll to position [399, 0]
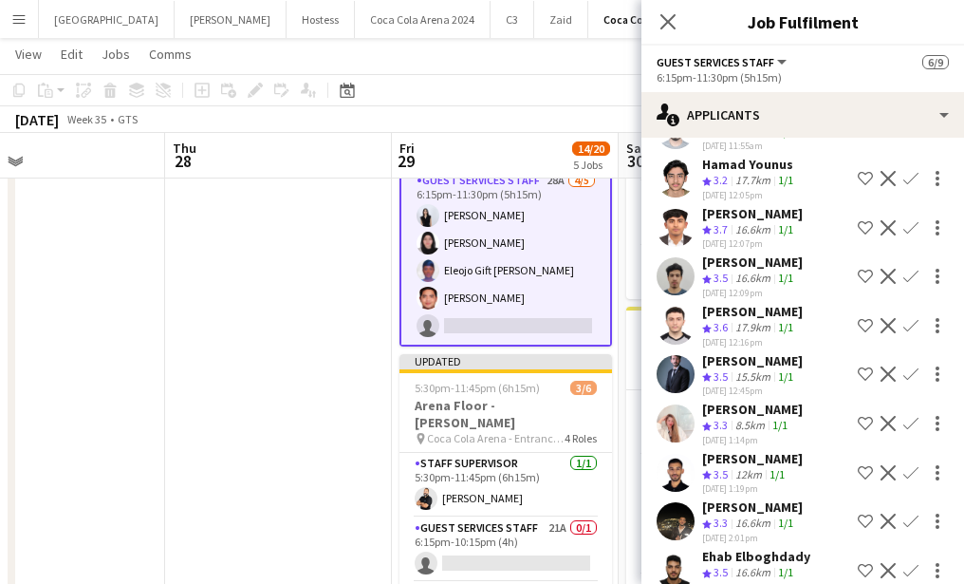
click at [542, 311] on app-card-role "Guest Services Staff 28A [DATE] 6:15pm-11:30pm (5h15m) [PERSON_NAME] [PERSON_NA…" at bounding box center [505, 257] width 213 height 178
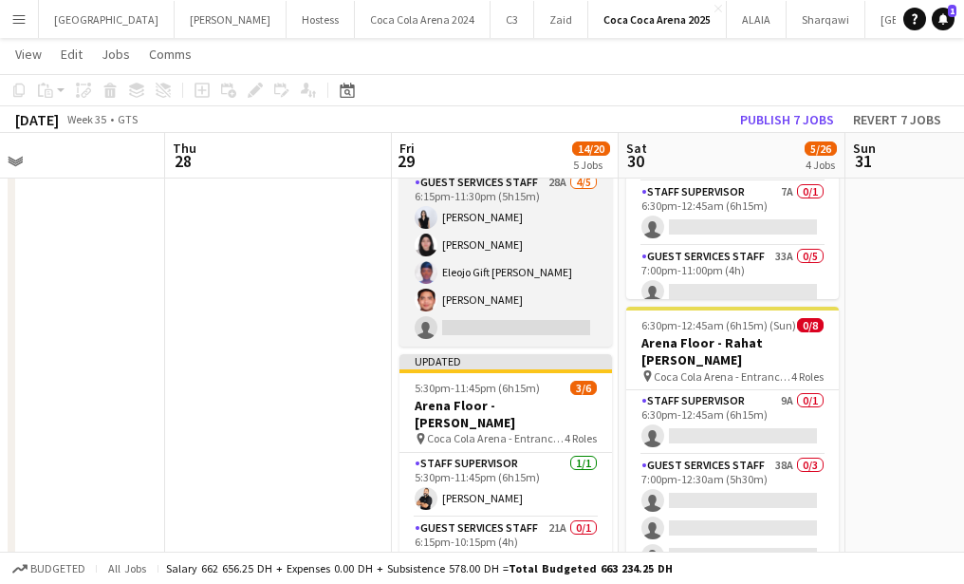
click at [547, 323] on app-card-role "Guest Services Staff 28A [DATE] 6:15pm-11:30pm (5h15m) [PERSON_NAME] [PERSON_NA…" at bounding box center [505, 259] width 213 height 175
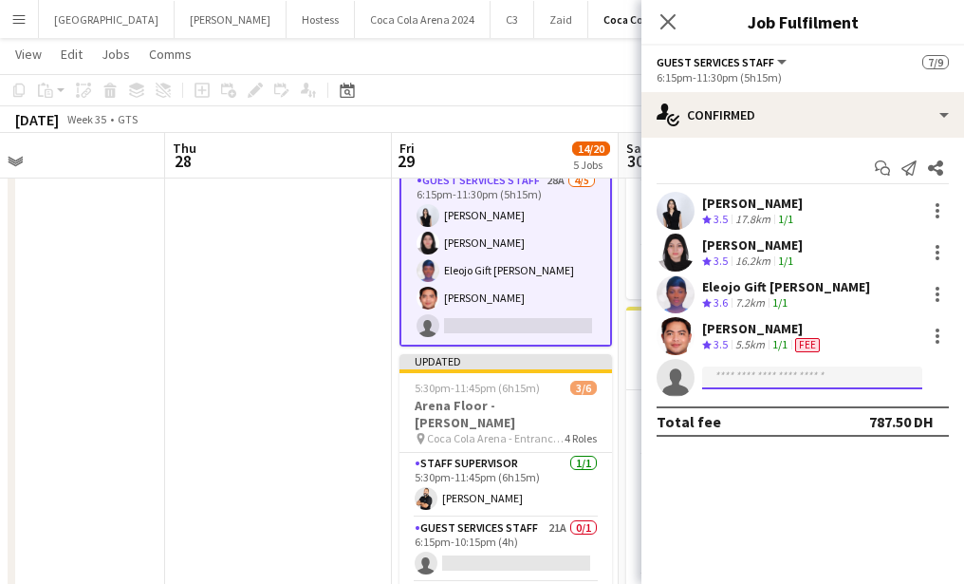
click at [784, 372] on input at bounding box center [812, 377] width 220 height 23
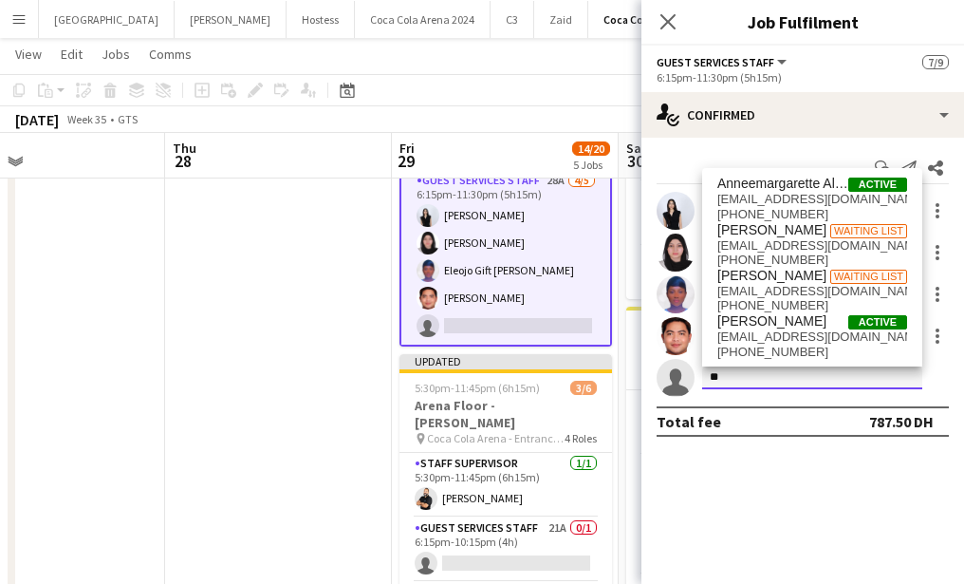
type input "*"
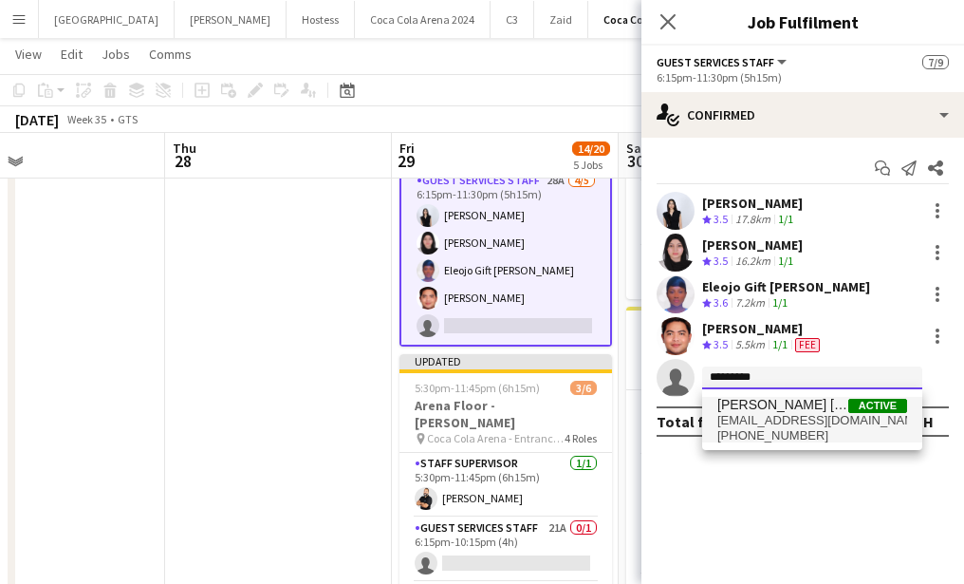
type input "*********"
click at [751, 406] on span "[PERSON_NAME] [PERSON_NAME]" at bounding box center [782, 405] width 131 height 16
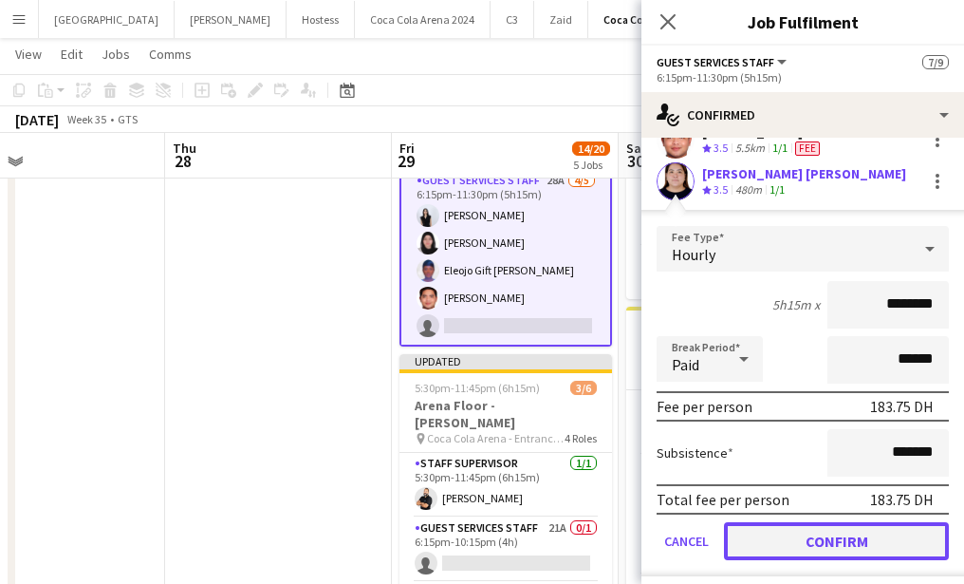
click at [784, 534] on button "Confirm" at bounding box center [836, 541] width 225 height 38
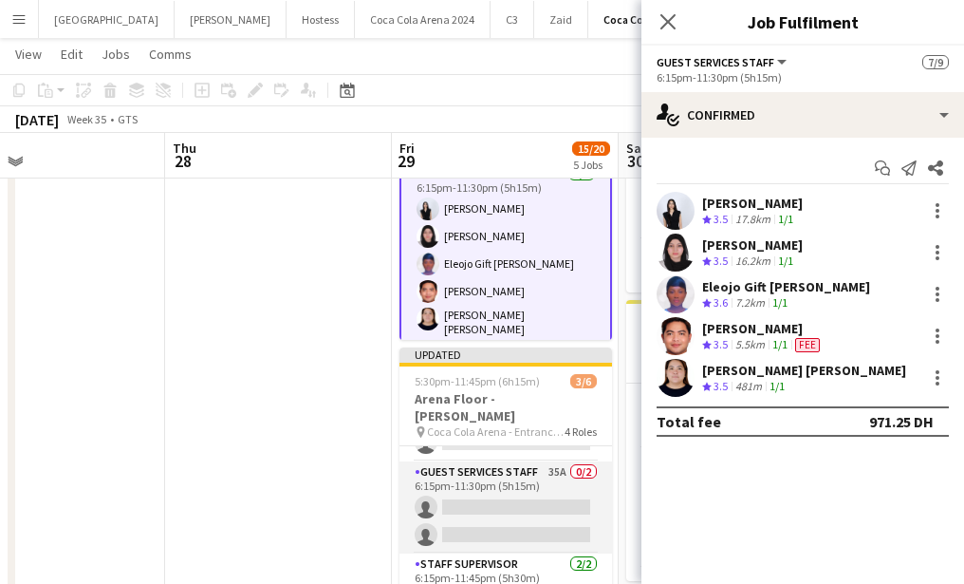
click at [521, 476] on app-card-role "Guest Services Staff 35A 0/2 6:15pm-11:30pm (5h15m) single-neutral-actions sing…" at bounding box center [505, 507] width 213 height 92
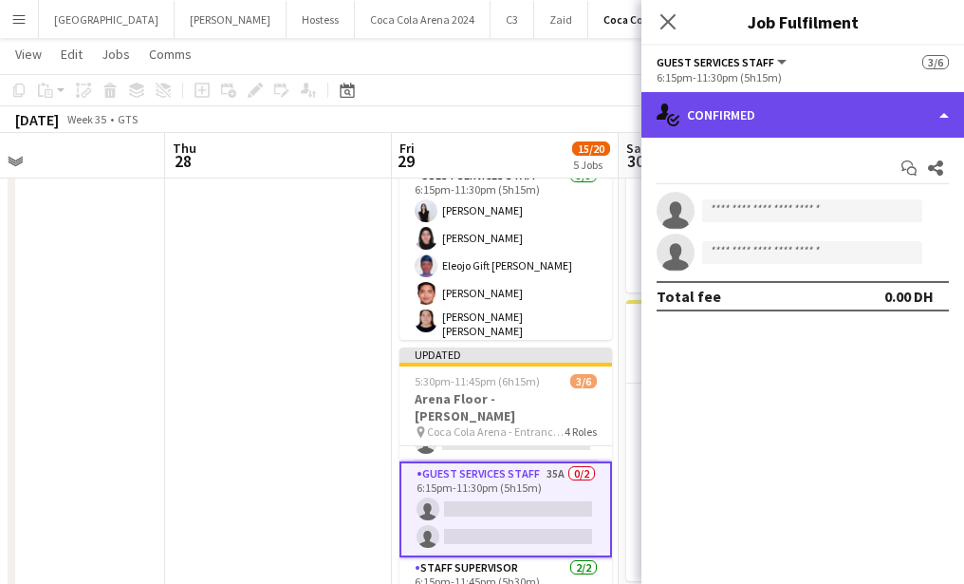
click at [756, 113] on div "single-neutral-actions-check-2 Confirmed" at bounding box center [802, 115] width 323 height 46
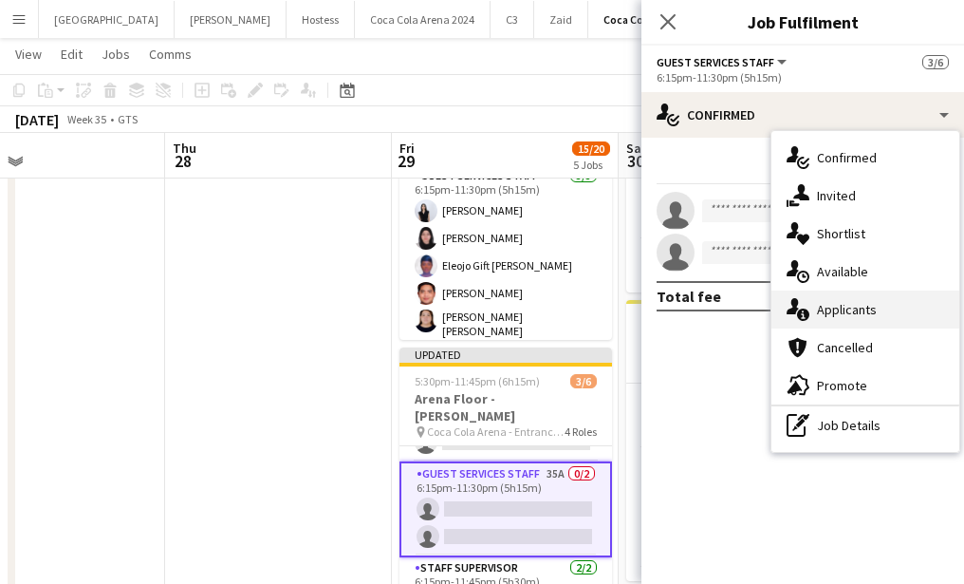
click at [823, 311] on div "single-neutral-actions-information Applicants" at bounding box center [865, 309] width 188 height 38
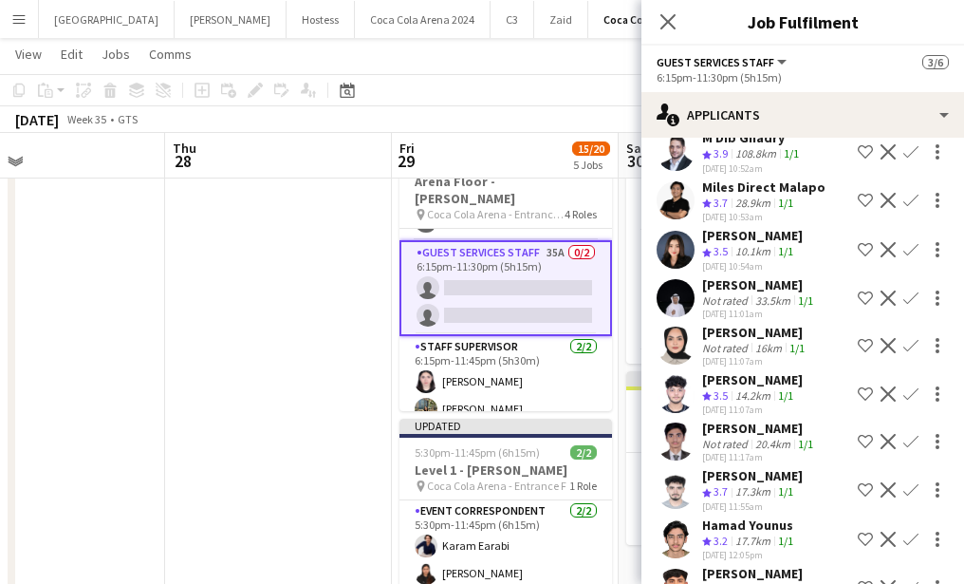
scroll to position [687, 0]
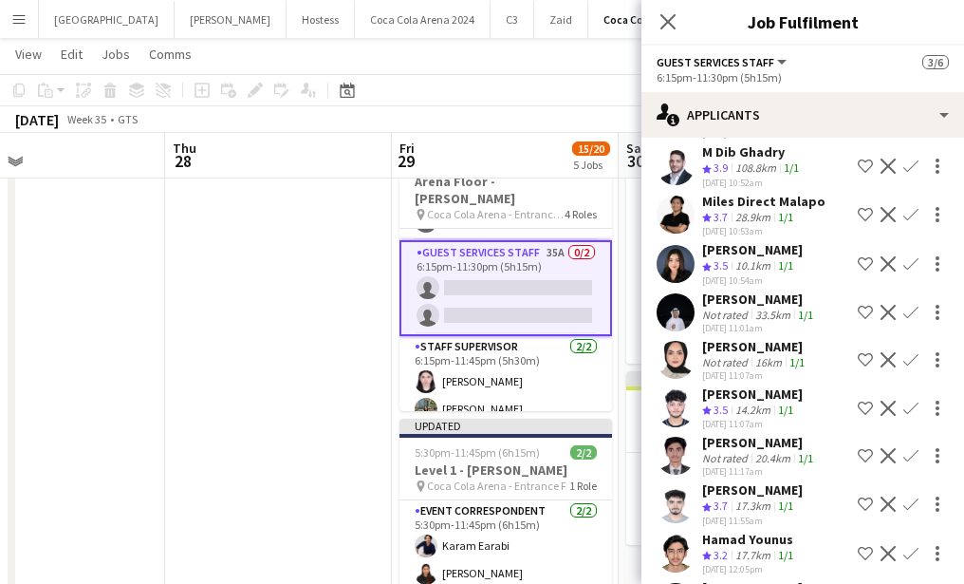
click at [908, 352] on app-icon "Confirm" at bounding box center [910, 359] width 15 height 15
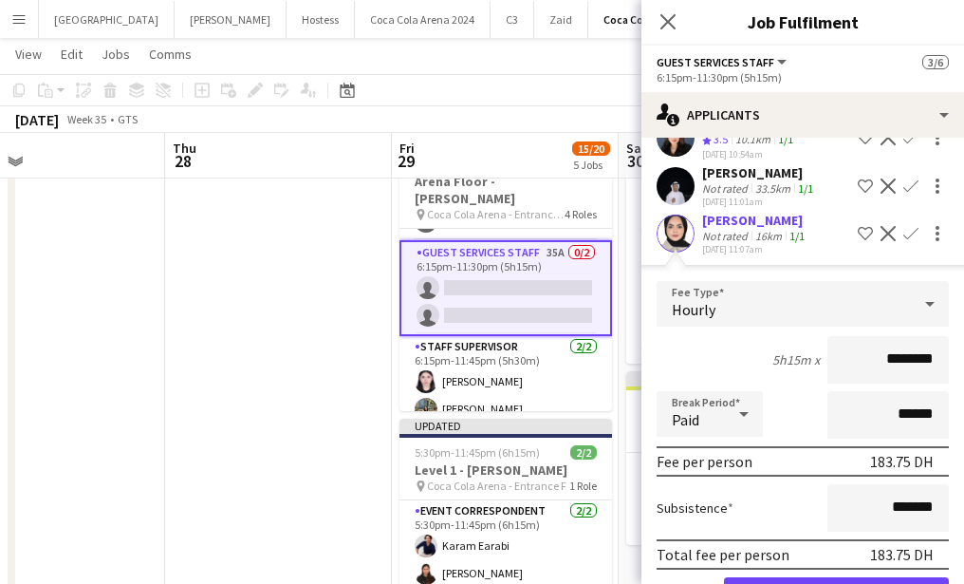
scroll to position [845, 0]
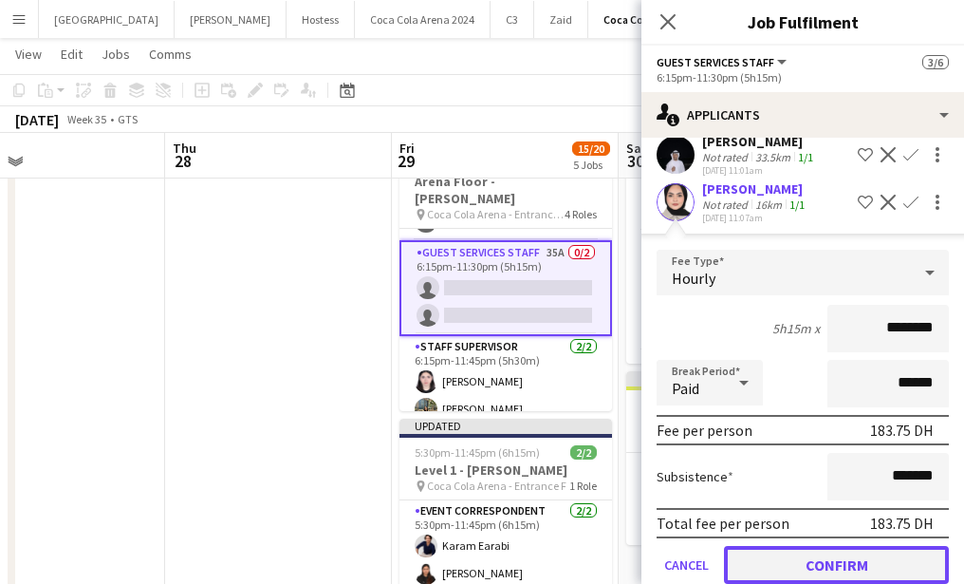
click at [825, 546] on button "Confirm" at bounding box center [836, 565] width 225 height 38
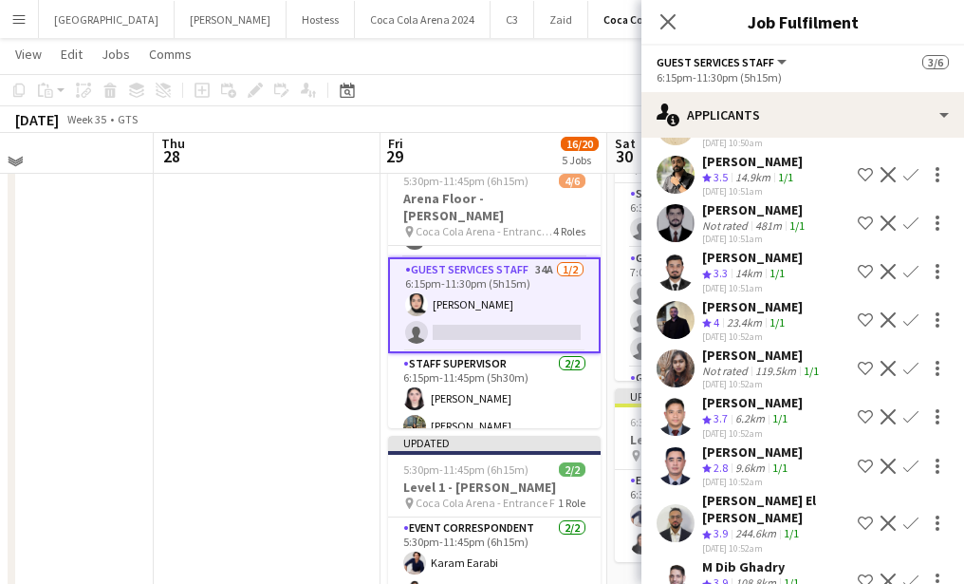
scroll to position [693, 0]
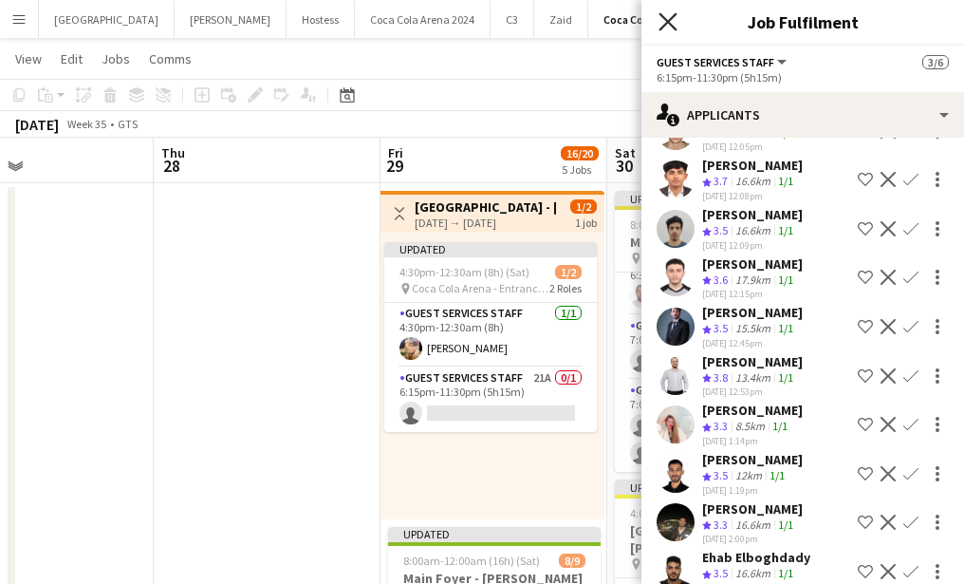
click at [668, 28] on icon "Close pop-in" at bounding box center [668, 21] width 18 height 18
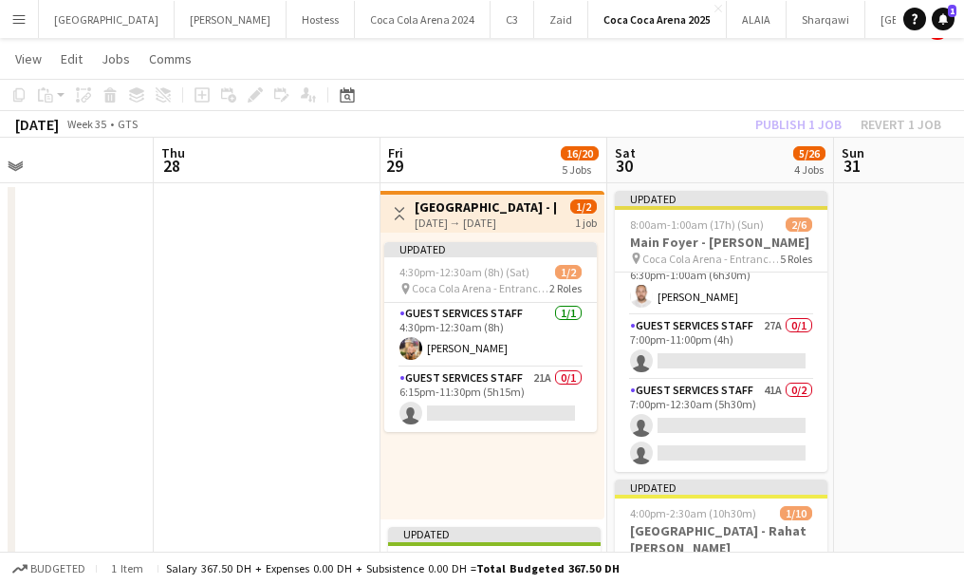
click at [780, 130] on div "Publish 1 job Revert 1 job" at bounding box center [849, 124] width 232 height 25
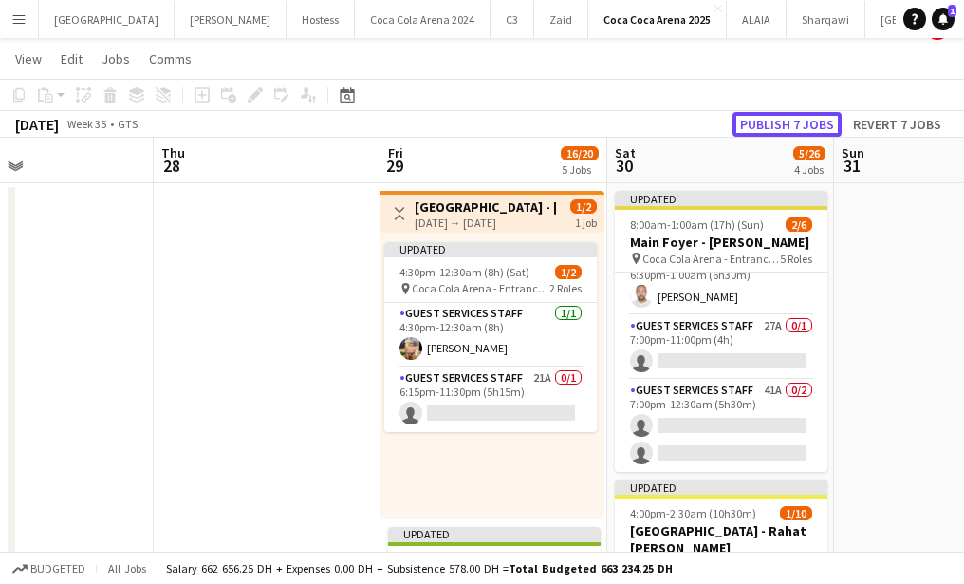
click at [780, 130] on button "Publish 7 jobs" at bounding box center [787, 124] width 109 height 25
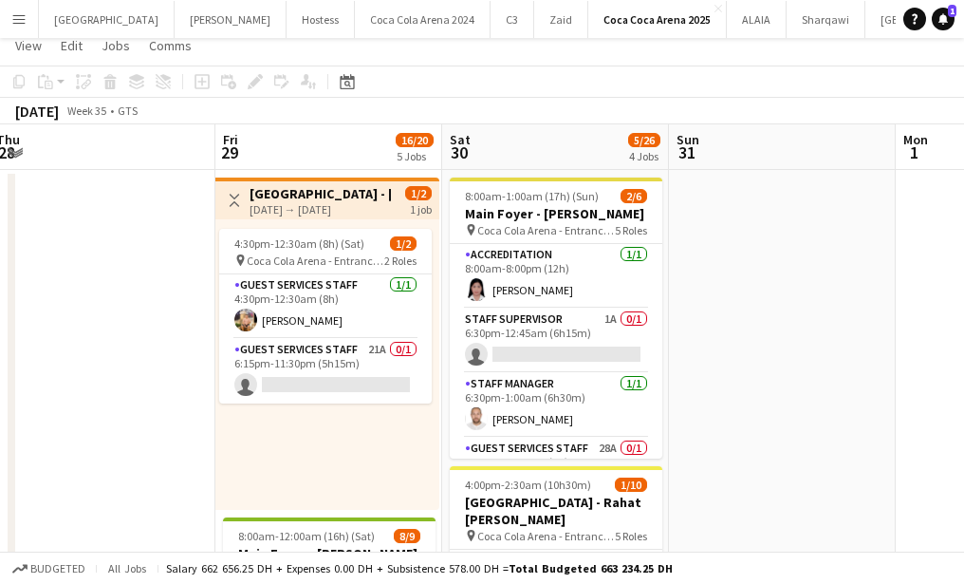
scroll to position [1, 0]
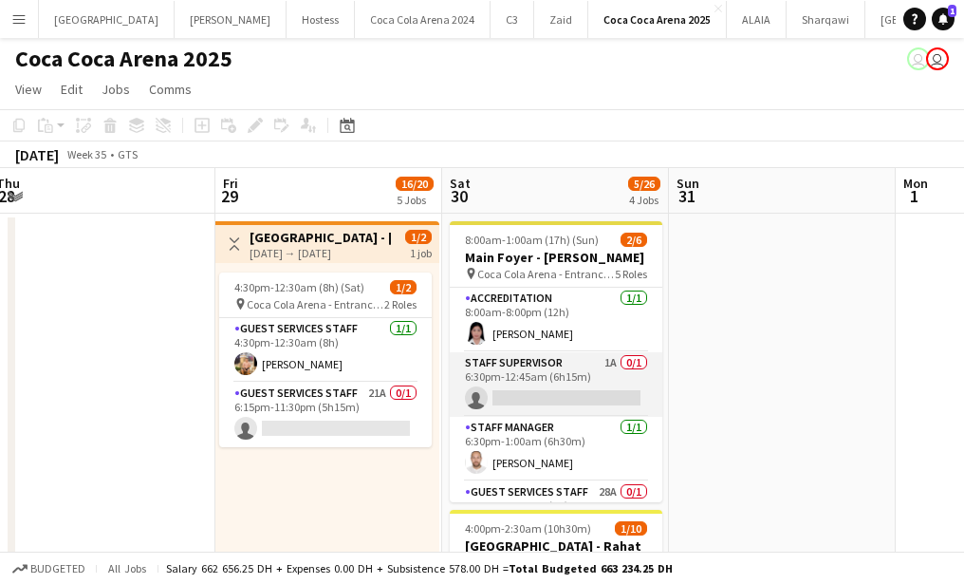
click at [540, 402] on app-card-role "Staff Supervisor 1A 0/1 6:30pm-12:45am (6h15m) single-neutral-actions" at bounding box center [556, 384] width 213 height 65
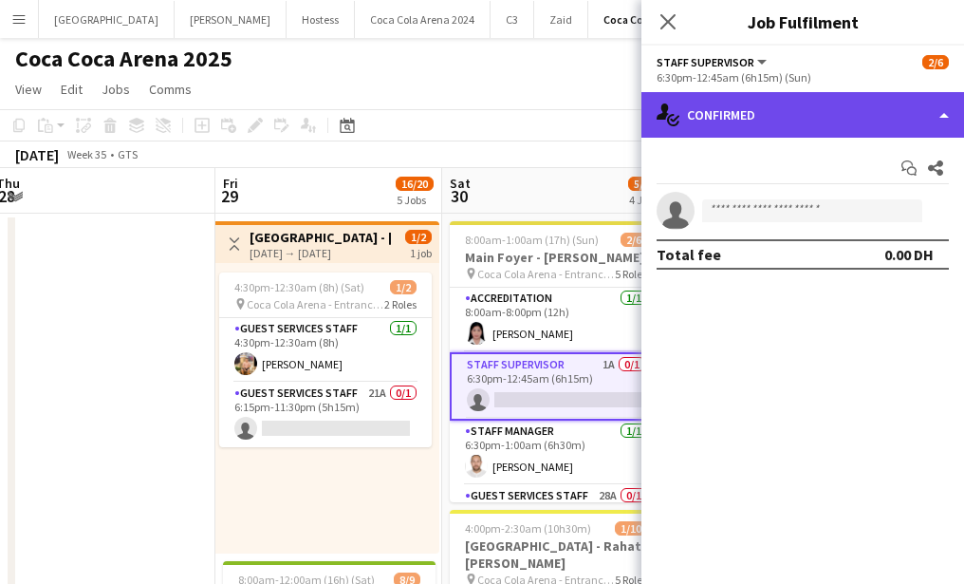
click at [775, 128] on div "single-neutral-actions-check-2 Confirmed" at bounding box center [802, 115] width 323 height 46
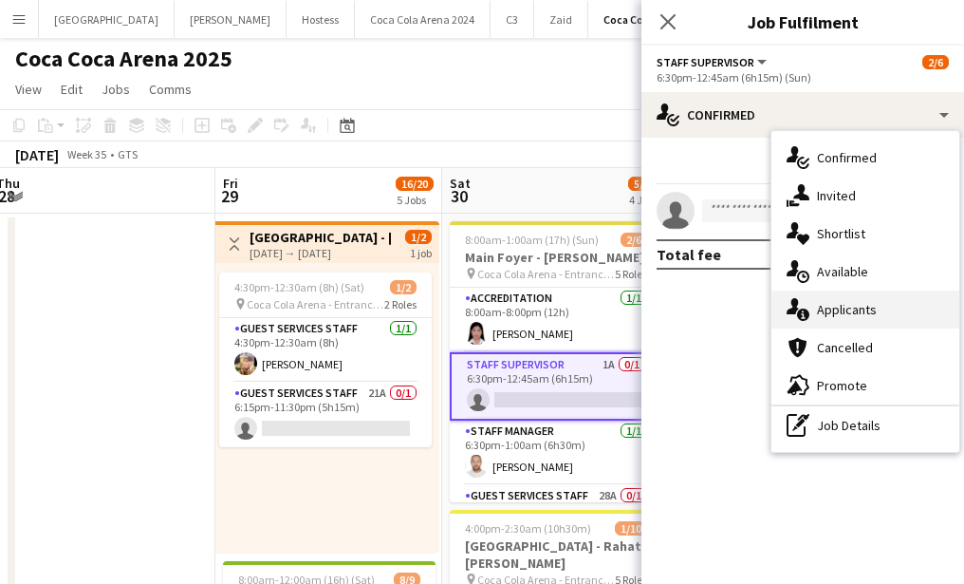
click at [846, 317] on div "single-neutral-actions-information Applicants" at bounding box center [865, 309] width 188 height 38
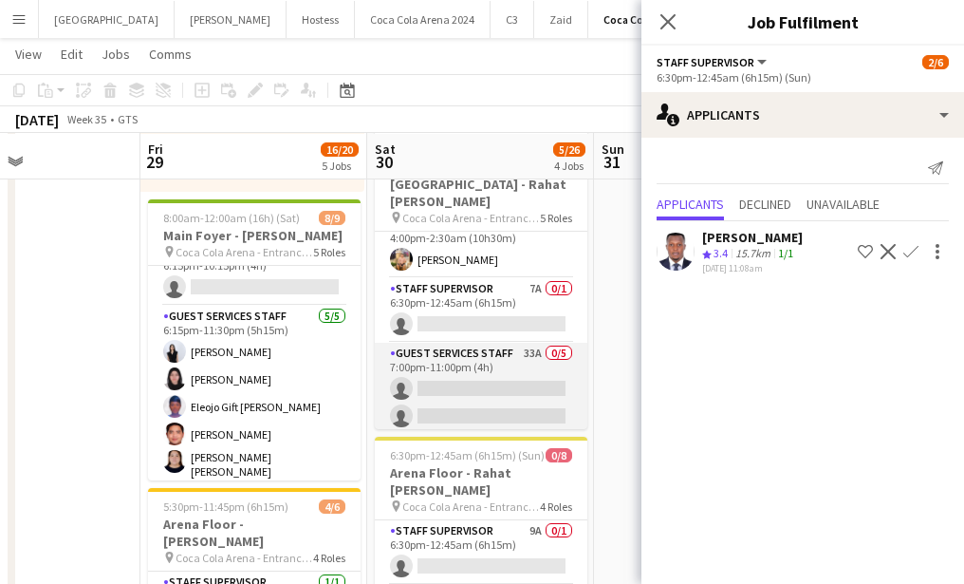
scroll to position [0, 0]
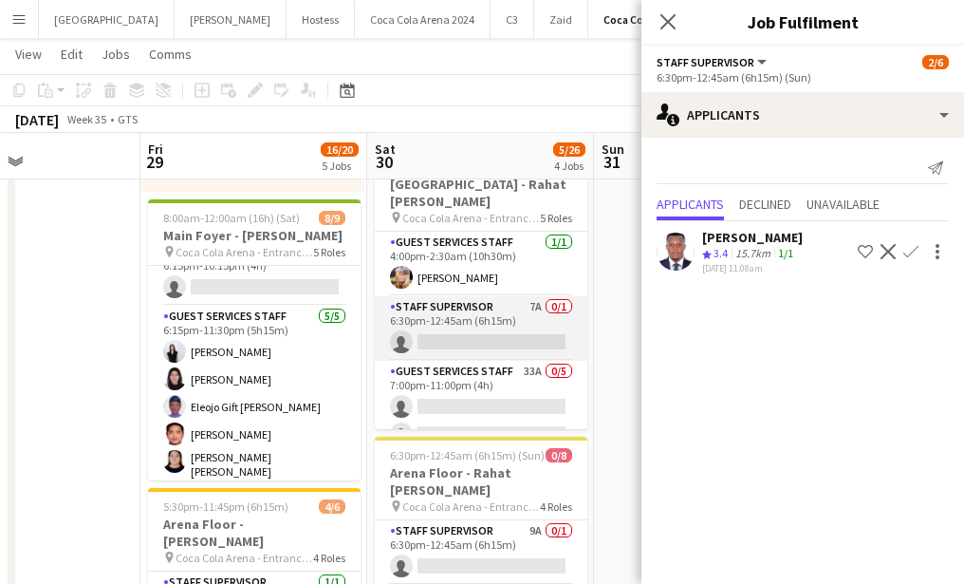
click at [492, 339] on app-card-role "Staff Supervisor 7A 0/1 6:30pm-12:45am (6h15m) single-neutral-actions" at bounding box center [481, 328] width 213 height 65
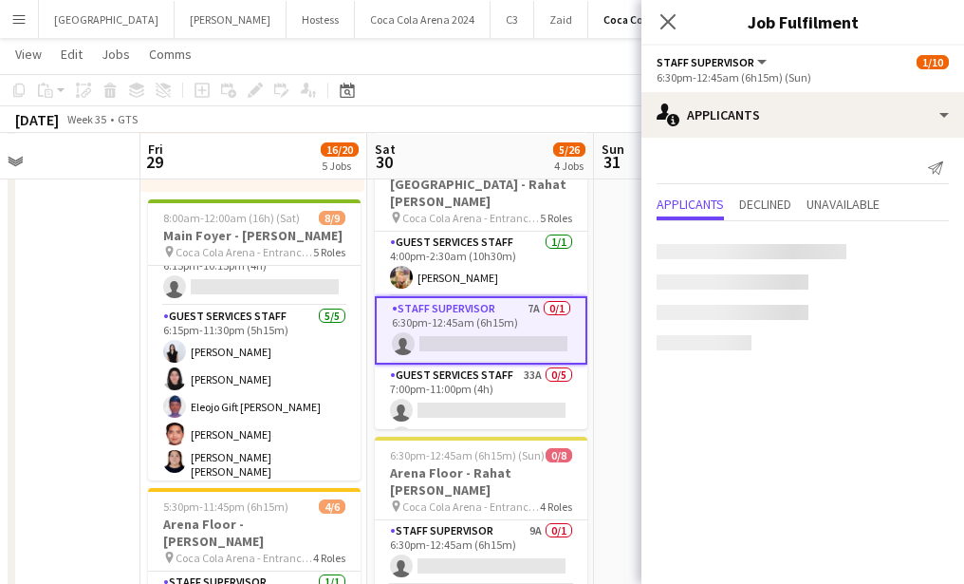
scroll to position [153, 0]
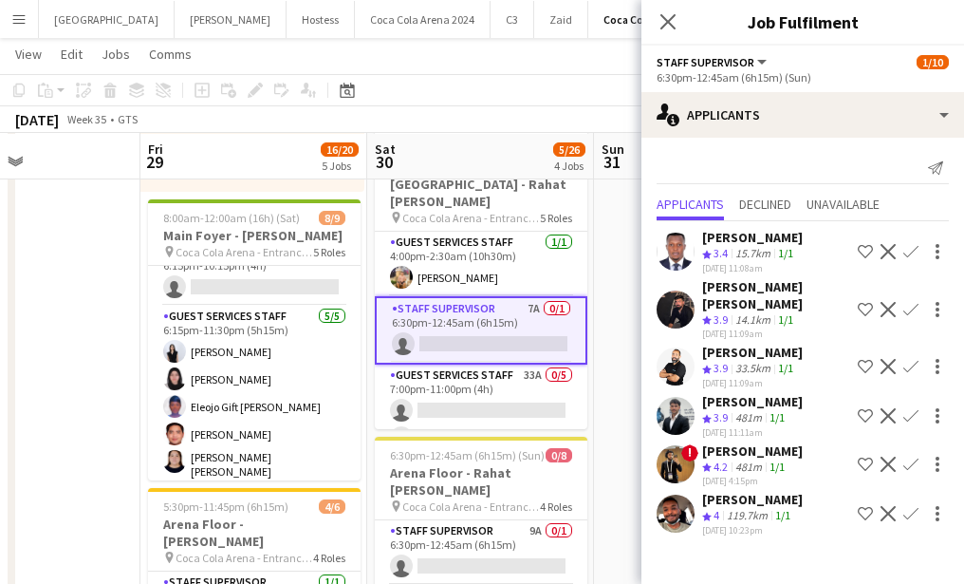
click at [907, 302] on app-icon "Confirm" at bounding box center [910, 309] width 15 height 15
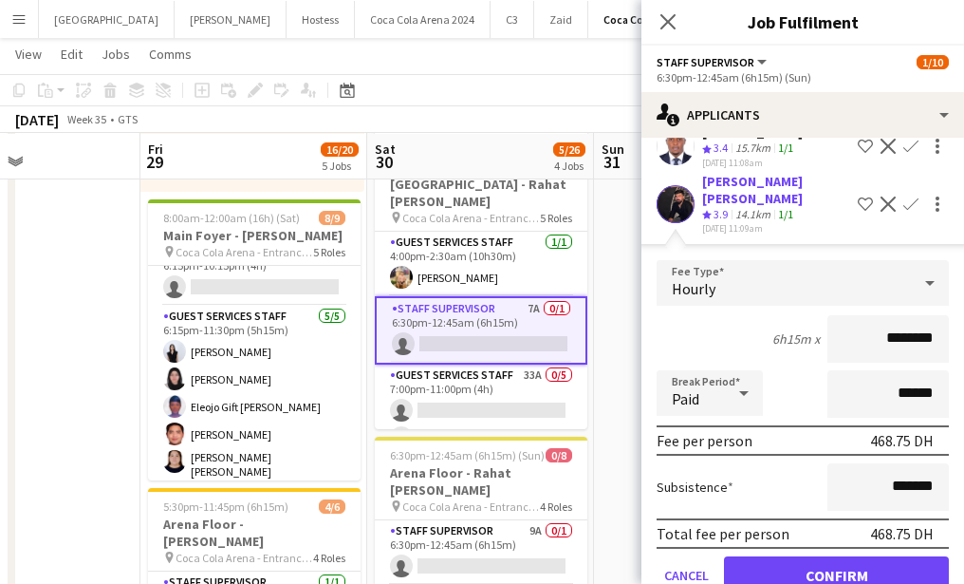
scroll to position [137, 0]
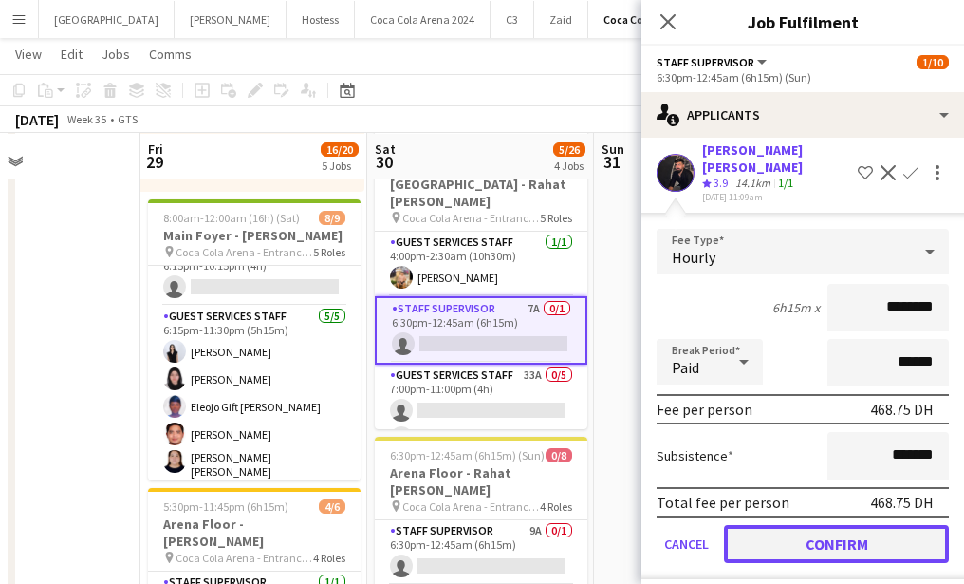
click at [861, 525] on button "Confirm" at bounding box center [836, 544] width 225 height 38
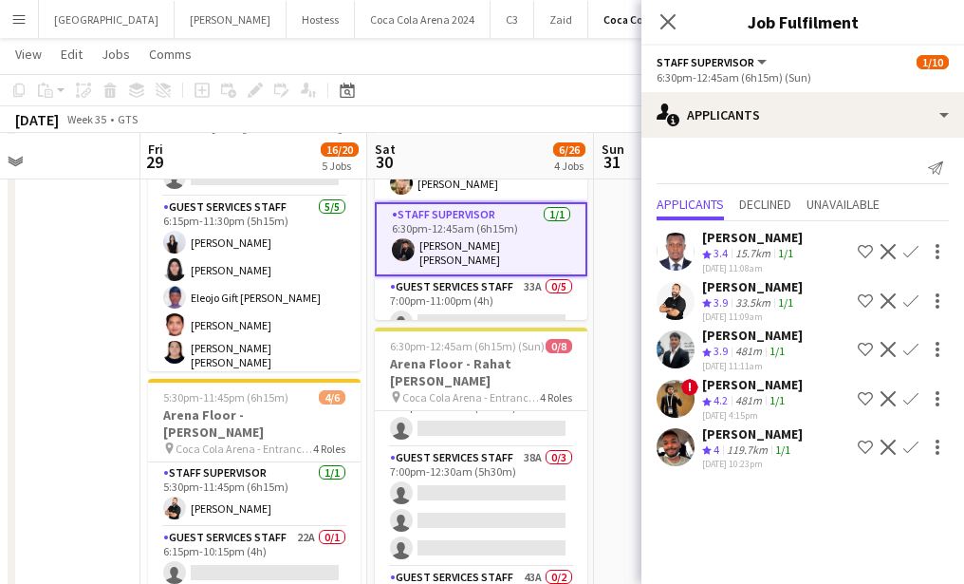
scroll to position [0, 0]
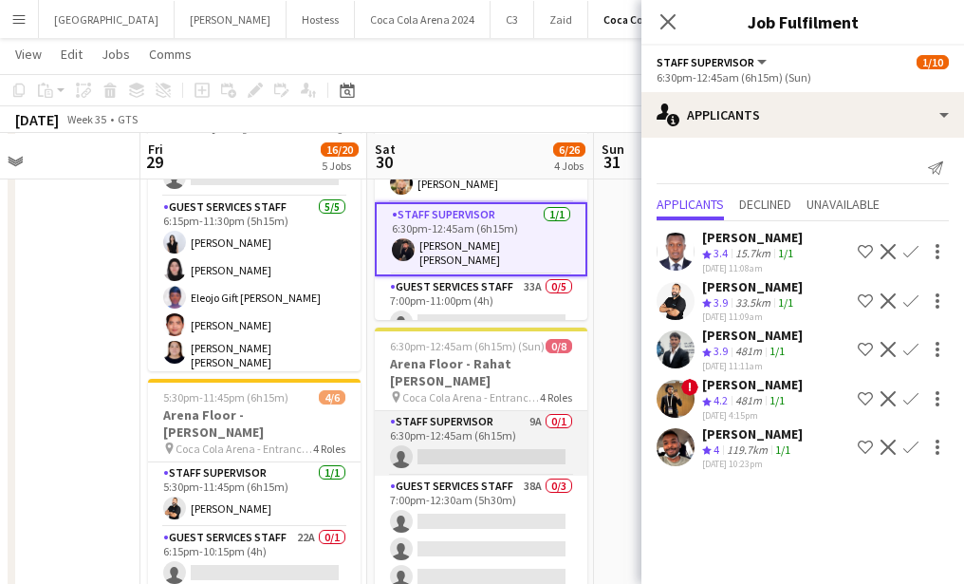
click at [488, 446] on app-card-role "Staff Supervisor 9A 0/1 6:30pm-12:45am (6h15m) single-neutral-actions" at bounding box center [481, 443] width 213 height 65
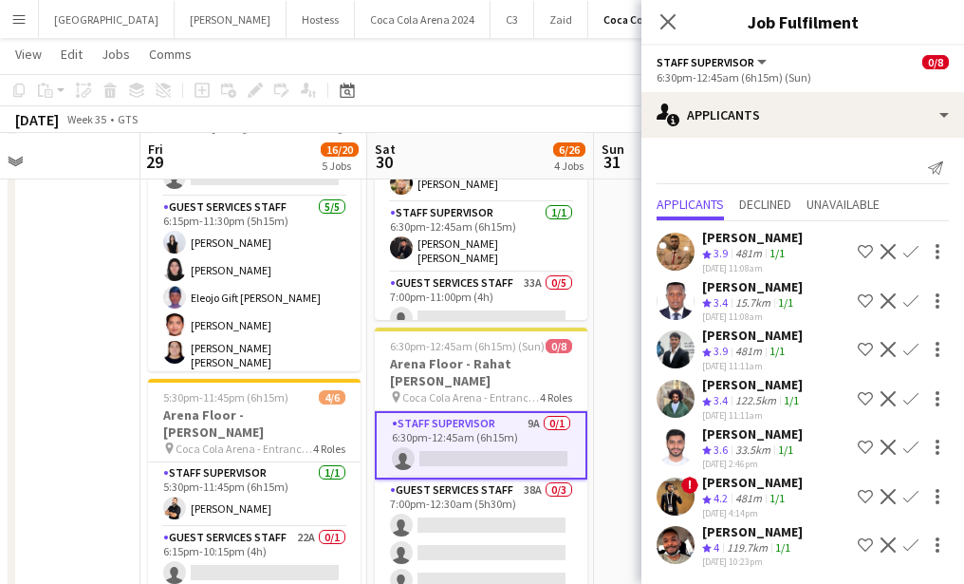
click at [910, 246] on app-icon "Confirm" at bounding box center [910, 251] width 15 height 15
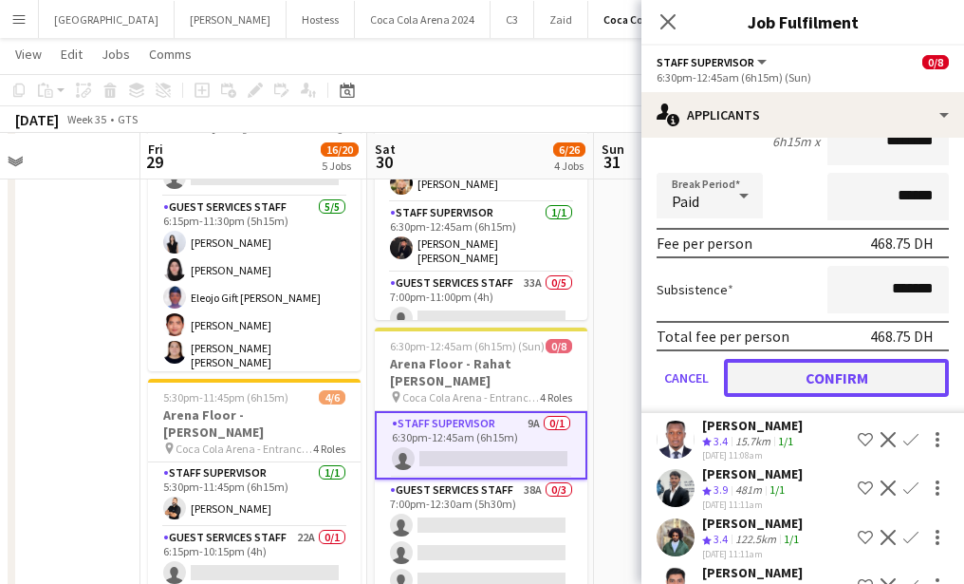
click at [788, 377] on button "Confirm" at bounding box center [836, 378] width 225 height 38
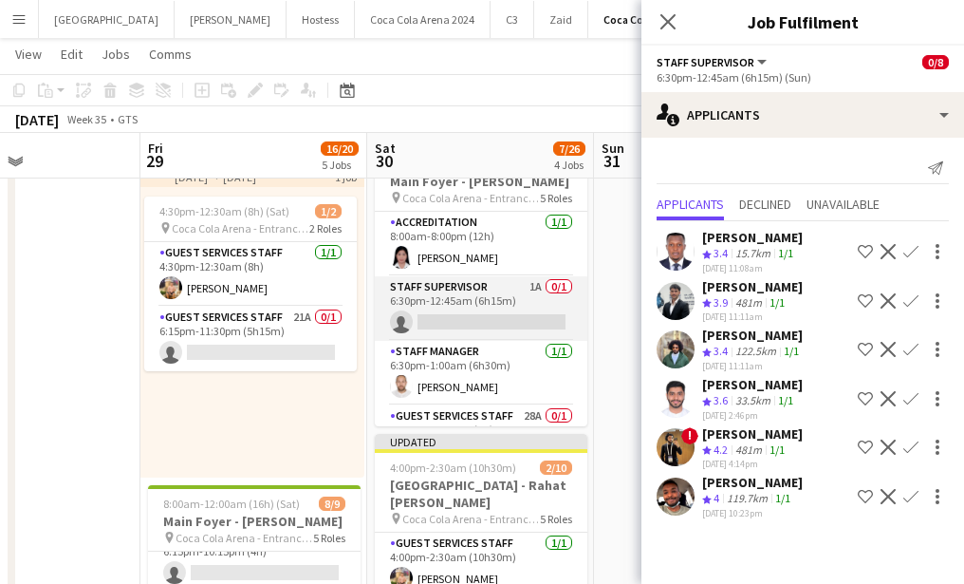
click at [450, 326] on app-card-role "Staff Supervisor 1A 0/1 6:30pm-12:45am (6h15m) single-neutral-actions" at bounding box center [481, 308] width 213 height 65
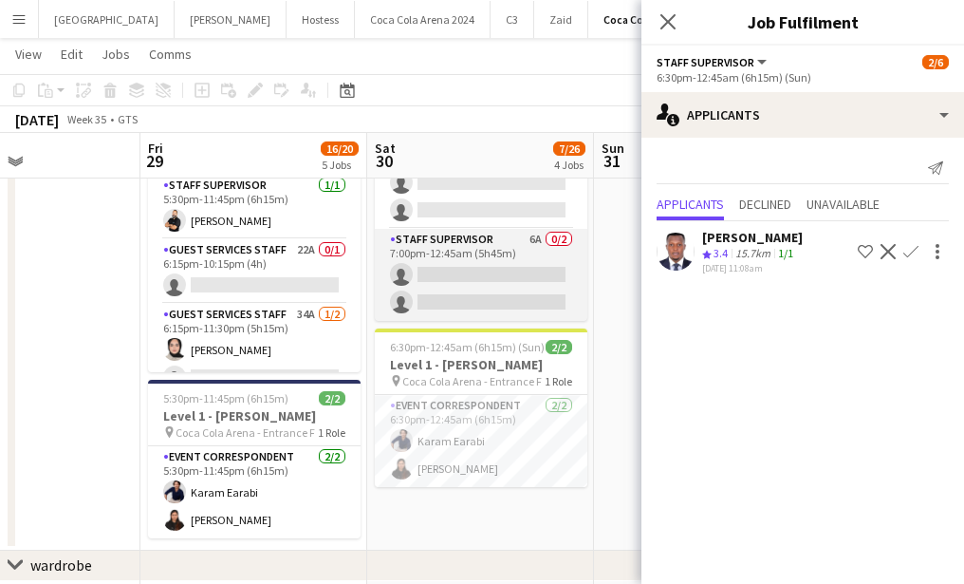
click at [464, 288] on app-card-role "Staff Supervisor 6A 0/2 7:00pm-12:45am (5h45m) single-neutral-actions single-ne…" at bounding box center [481, 275] width 213 height 92
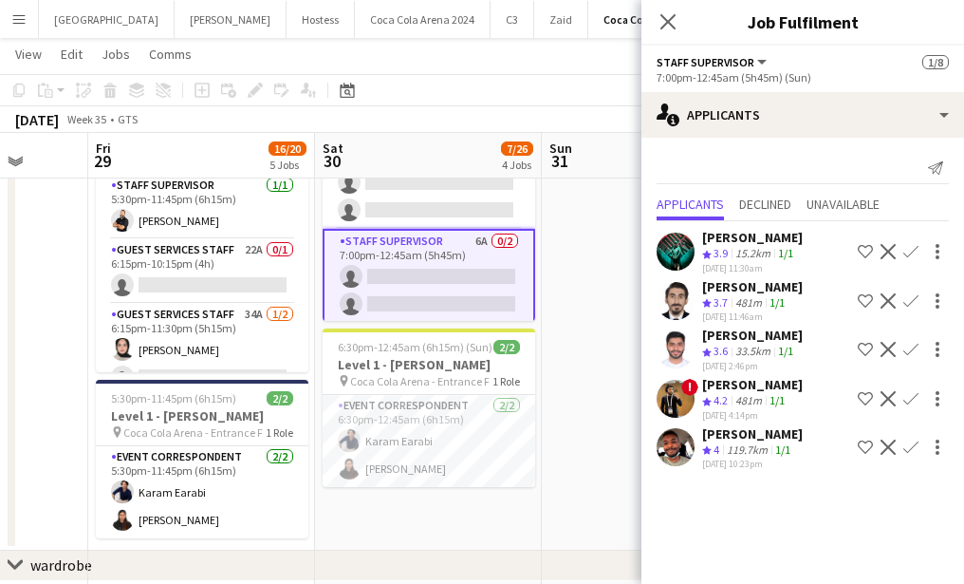
click at [905, 251] on app-icon "Confirm" at bounding box center [910, 251] width 15 height 15
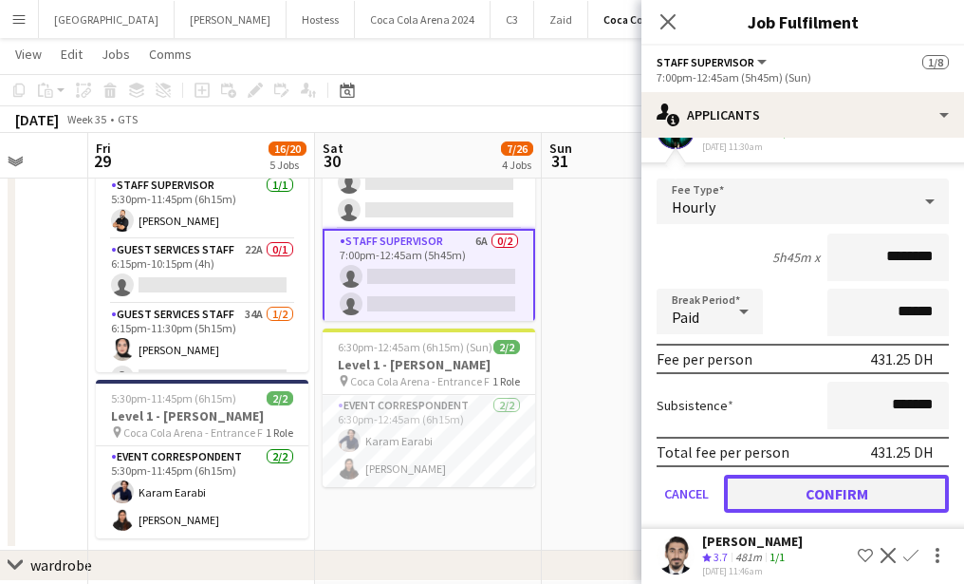
click at [798, 487] on button "Confirm" at bounding box center [836, 493] width 225 height 38
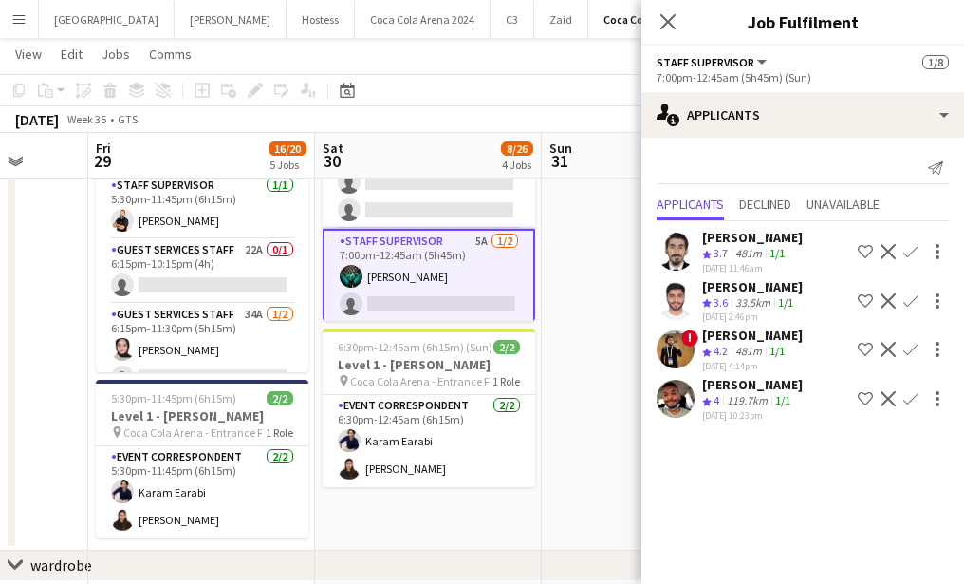
click at [907, 296] on app-icon "Confirm" at bounding box center [910, 300] width 15 height 15
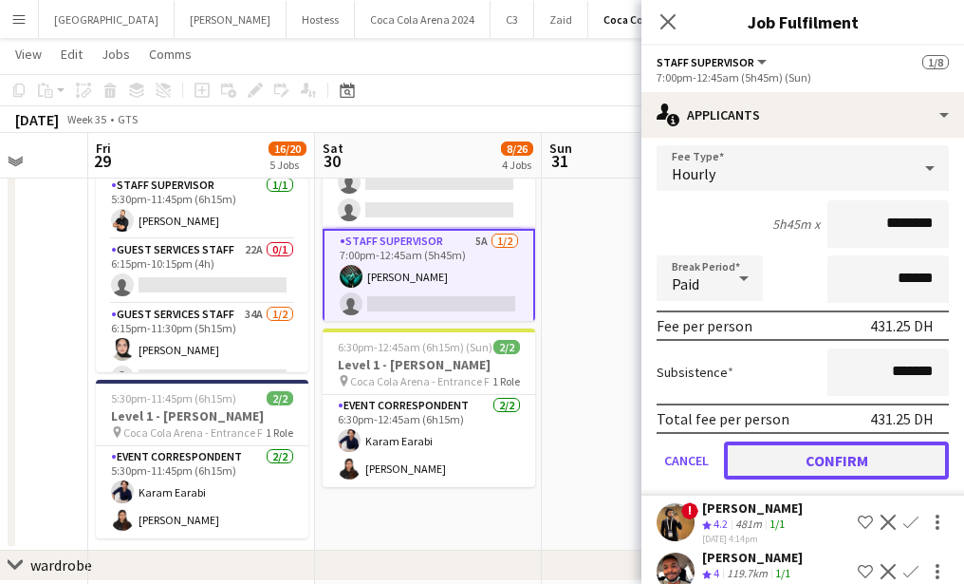
click at [837, 456] on button "Confirm" at bounding box center [836, 460] width 225 height 38
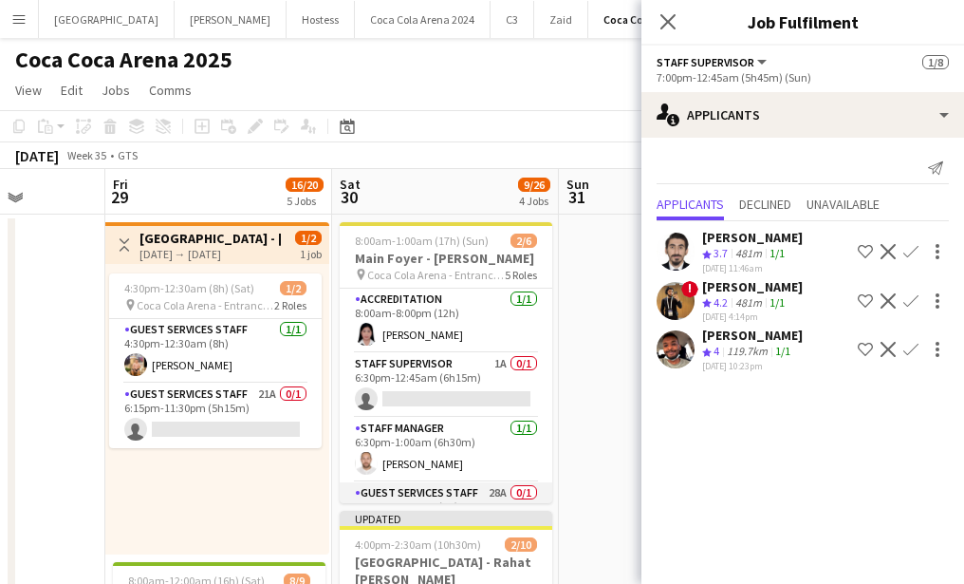
click at [432, 400] on app-card-role "Staff Supervisor 1A 0/1 6:30pm-12:45am (6h15m) single-neutral-actions" at bounding box center [446, 385] width 213 height 65
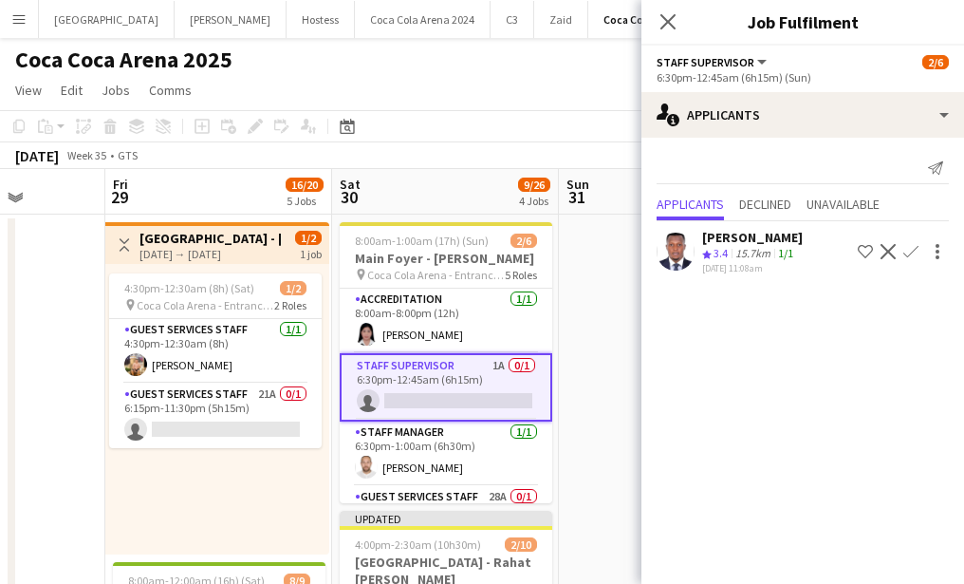
click at [454, 411] on app-card-role "Staff Supervisor 1A 0/1 6:30pm-12:45am (6h15m) single-neutral-actions" at bounding box center [446, 387] width 213 height 68
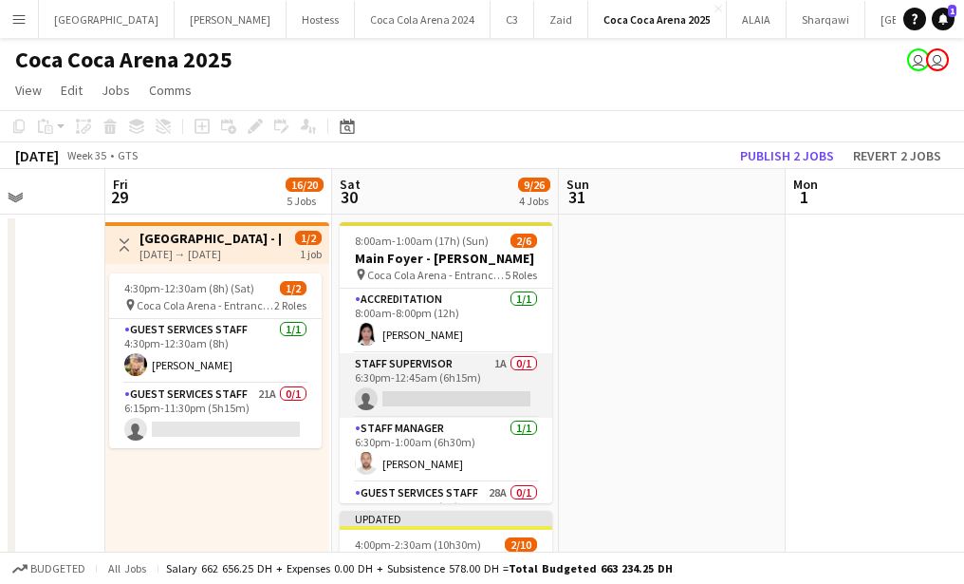
click at [454, 411] on app-card-role "Staff Supervisor 1A 0/1 6:30pm-12:45am (6h15m) single-neutral-actions" at bounding box center [446, 385] width 213 height 65
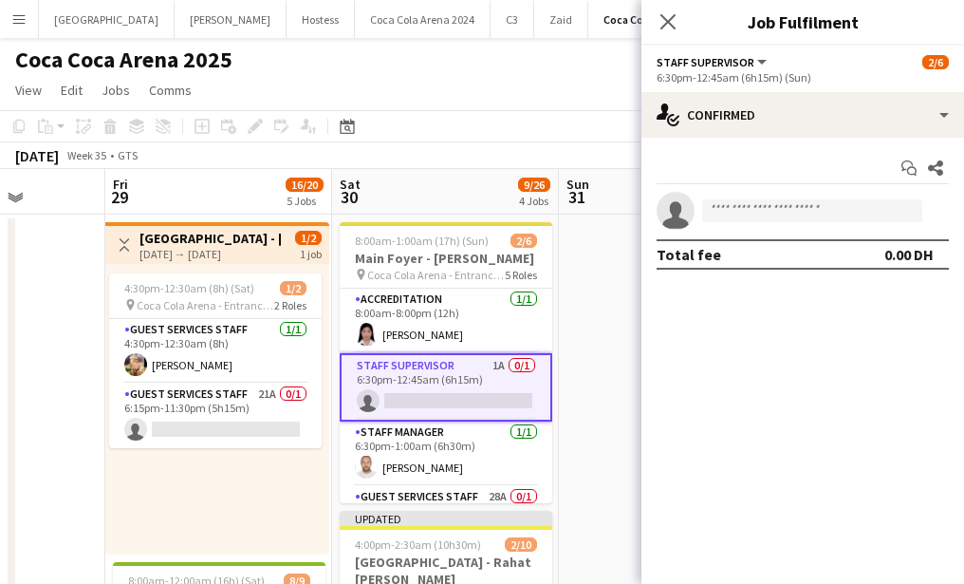
click at [783, 222] on app-invite-slot "single-neutral-actions" at bounding box center [802, 211] width 323 height 38
click at [768, 214] on input at bounding box center [812, 210] width 220 height 23
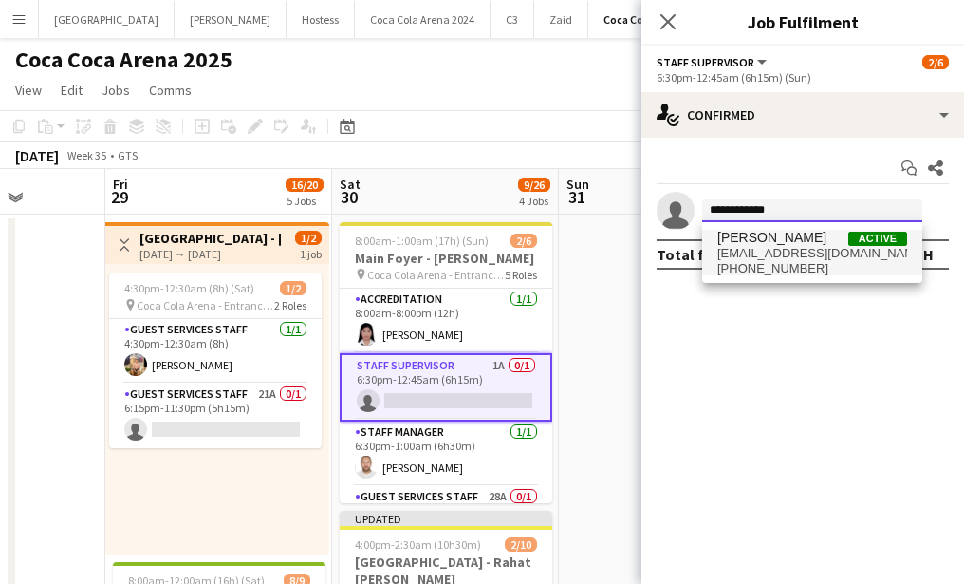
type input "**********"
click at [772, 232] on span "[PERSON_NAME]" at bounding box center [771, 238] width 109 height 16
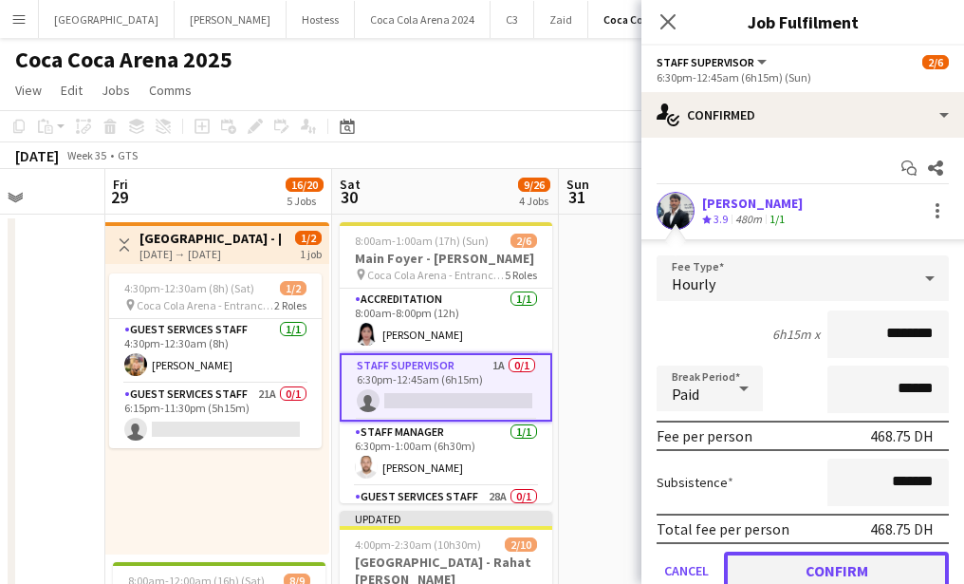
click at [790, 566] on button "Confirm" at bounding box center [836, 570] width 225 height 38
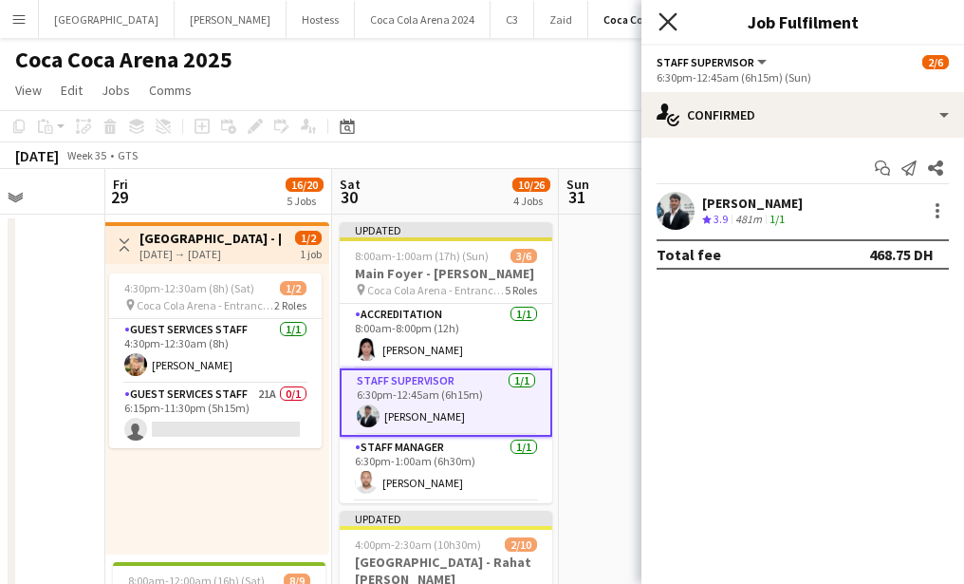
click at [659, 20] on icon "Close pop-in" at bounding box center [668, 21] width 18 height 18
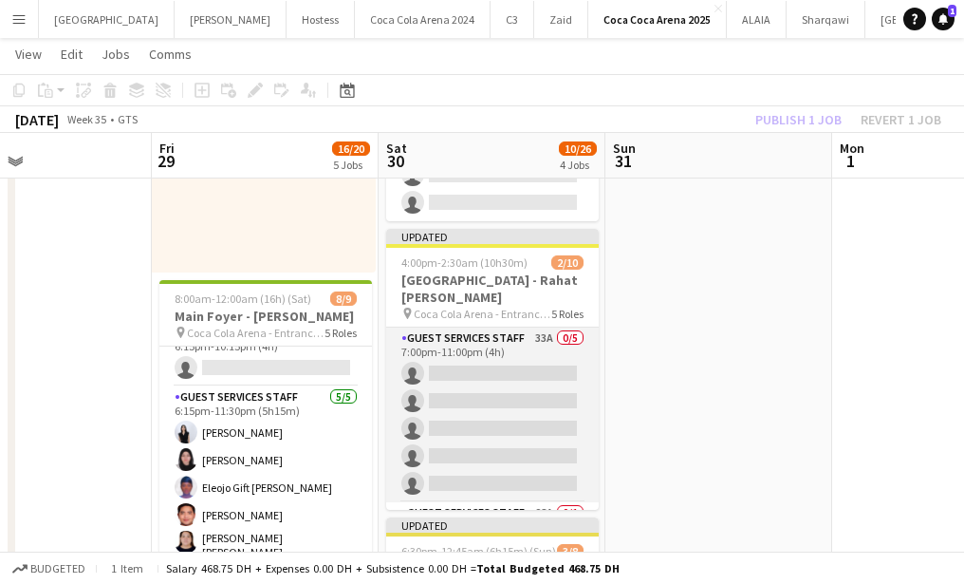
click at [542, 398] on app-card-role "Guest Services Staff 33A 0/5 7:00pm-11:00pm (4h) single-neutral-actions single-…" at bounding box center [492, 414] width 213 height 175
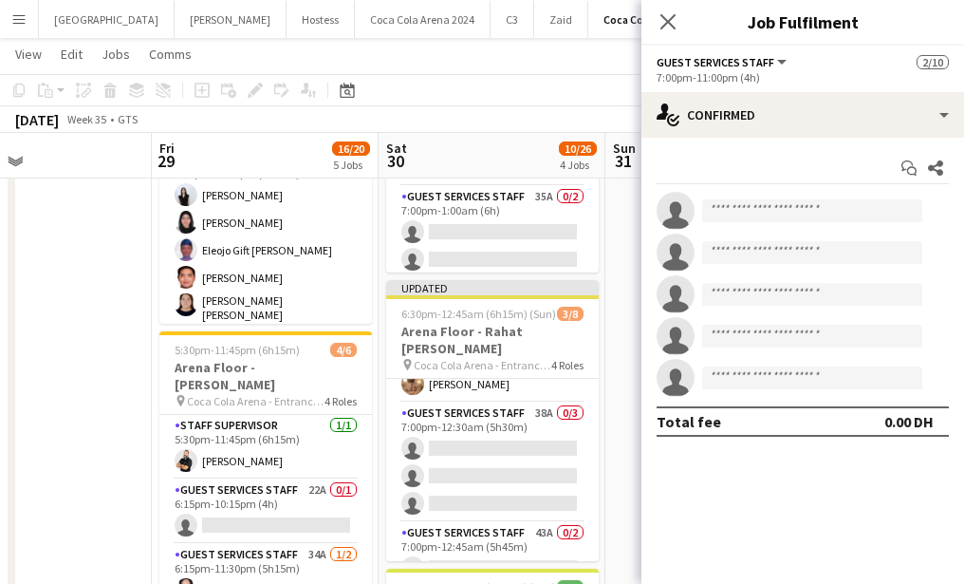
scroll to position [35, 0]
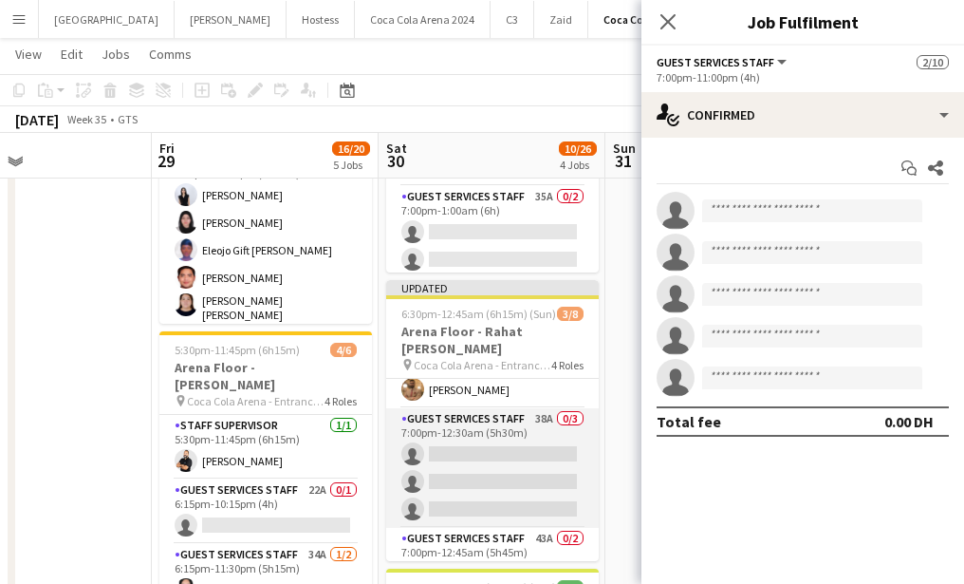
click at [525, 453] on app-card-role "Guest Services Staff 38A 0/3 7:00pm-12:30am (5h30m) single-neutral-actions sing…" at bounding box center [492, 468] width 213 height 120
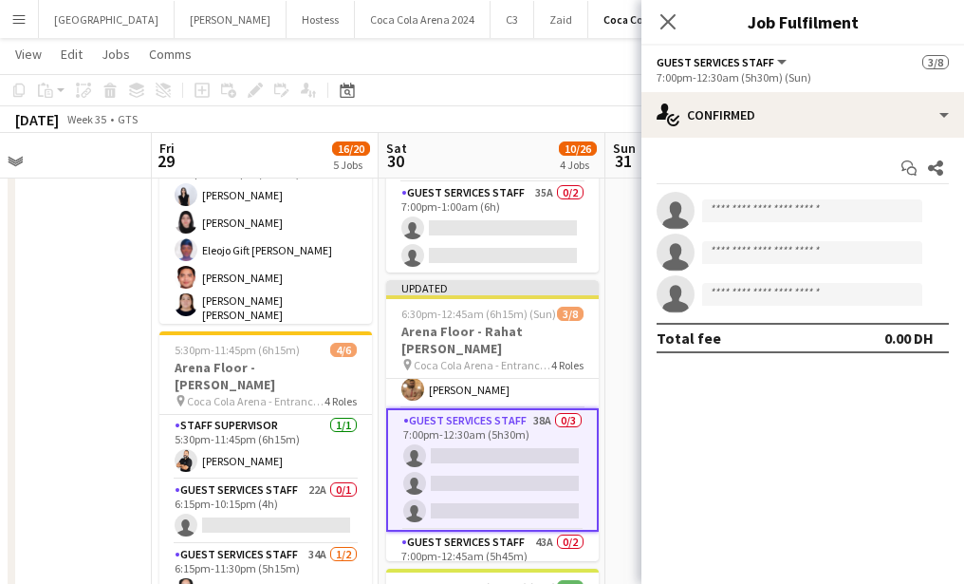
scroll to position [278, 0]
click at [734, 217] on input at bounding box center [812, 210] width 220 height 23
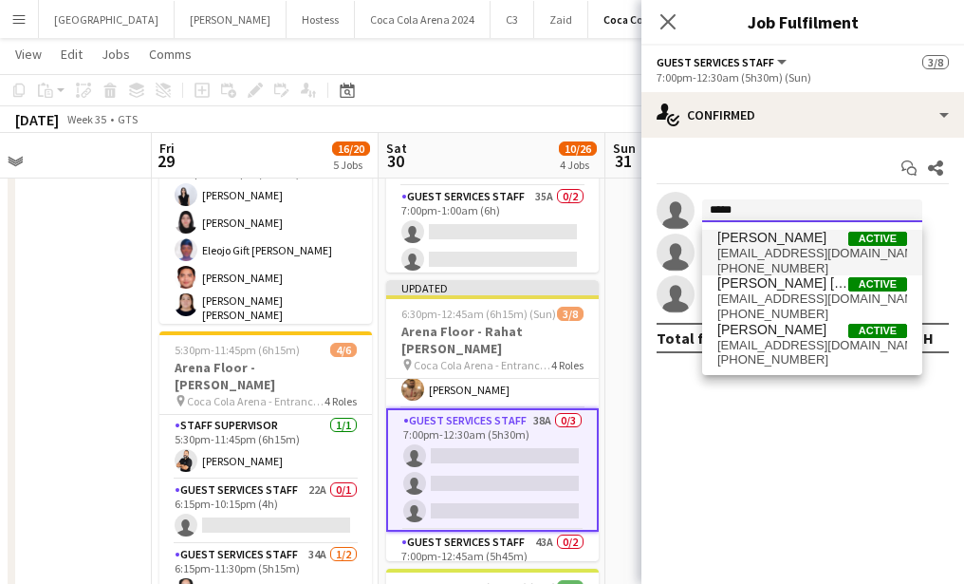
type input "*****"
click at [776, 237] on span "[PERSON_NAME]" at bounding box center [771, 238] width 109 height 16
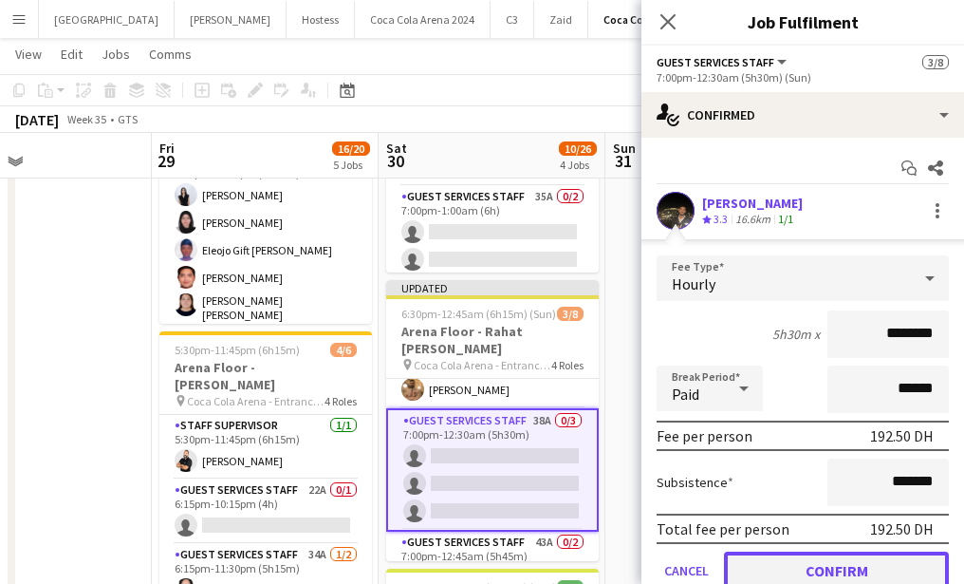
click at [845, 560] on button "Confirm" at bounding box center [836, 570] width 225 height 38
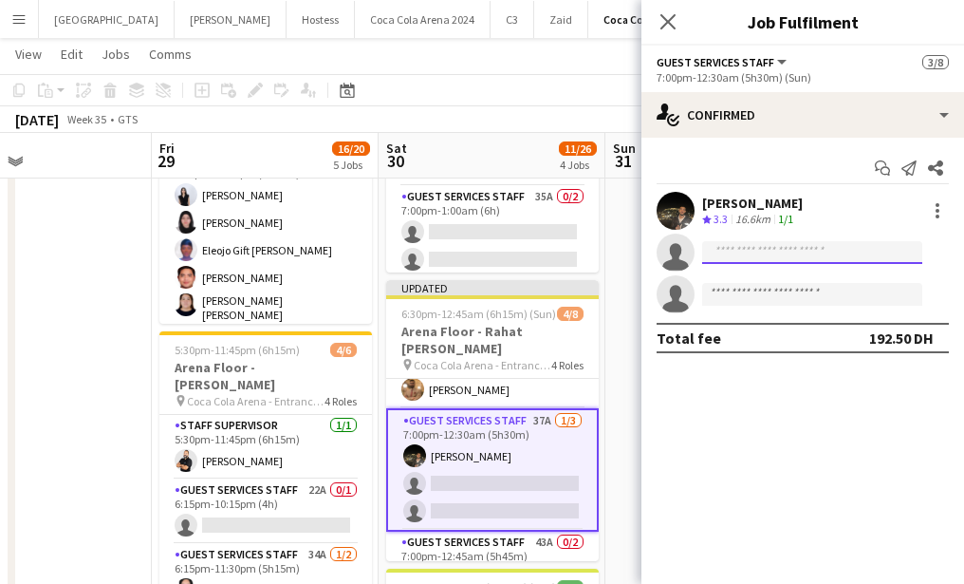
click at [747, 254] on input at bounding box center [812, 252] width 220 height 23
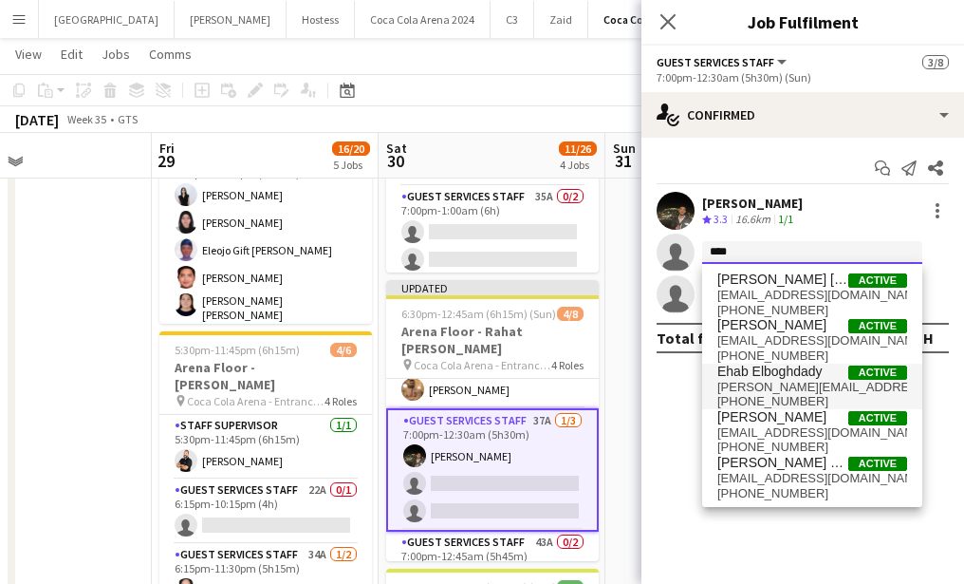
type input "****"
click at [753, 380] on span "[PERSON_NAME][EMAIL_ADDRESS][DOMAIN_NAME]" at bounding box center [812, 387] width 190 height 15
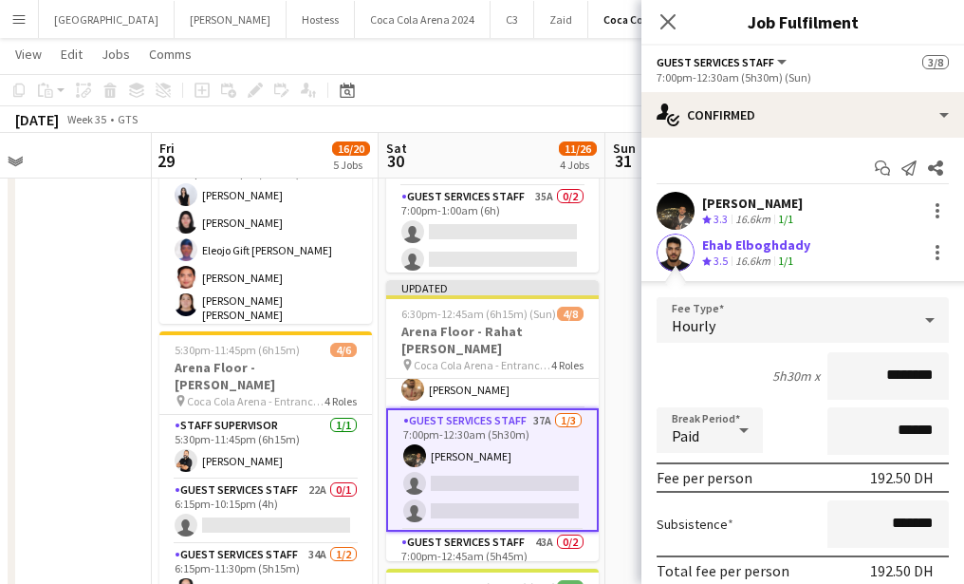
scroll to position [160, 0]
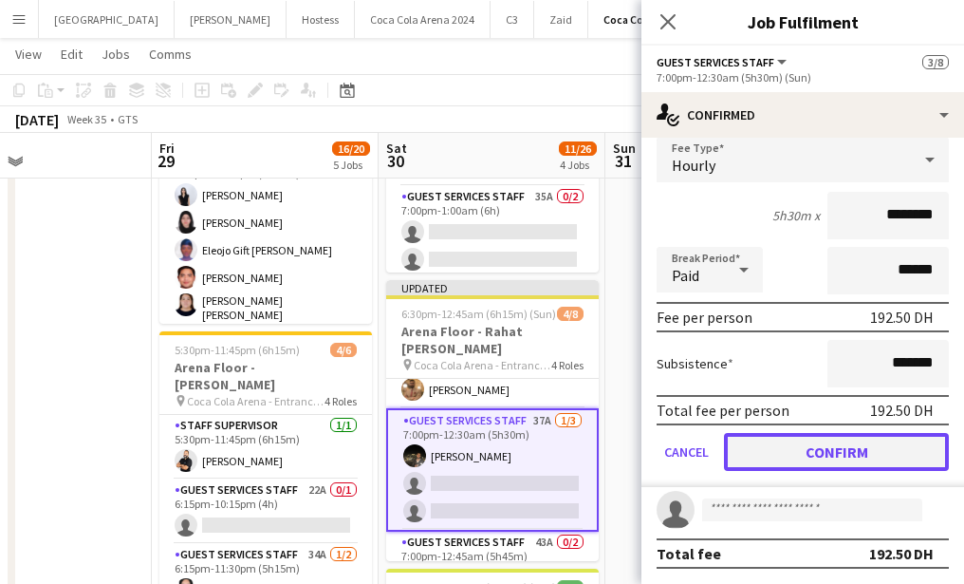
click at [768, 444] on button "Confirm" at bounding box center [836, 452] width 225 height 38
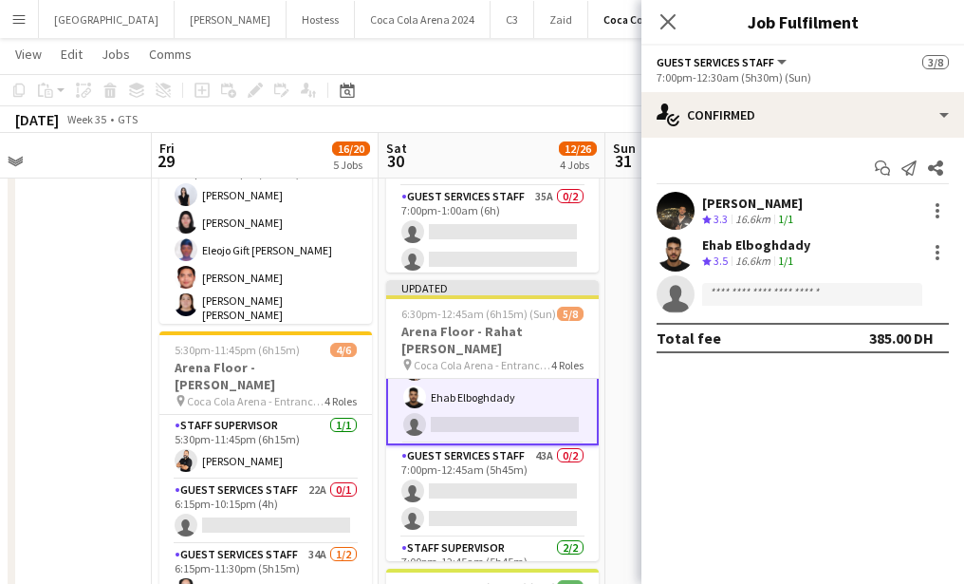
scroll to position [138, 0]
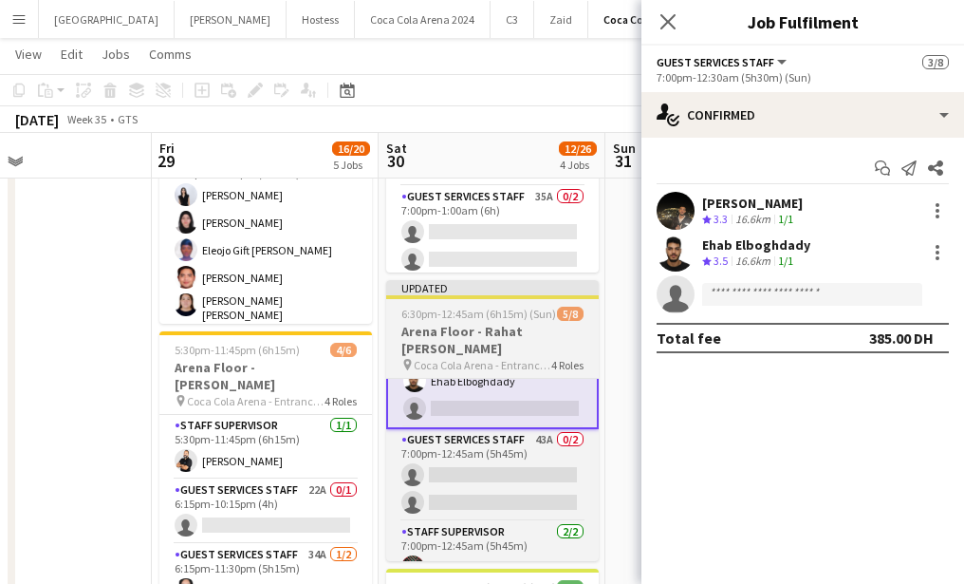
click at [438, 311] on span "6:30pm-12:45am (6h15m) (Sun)" at bounding box center [478, 314] width 155 height 14
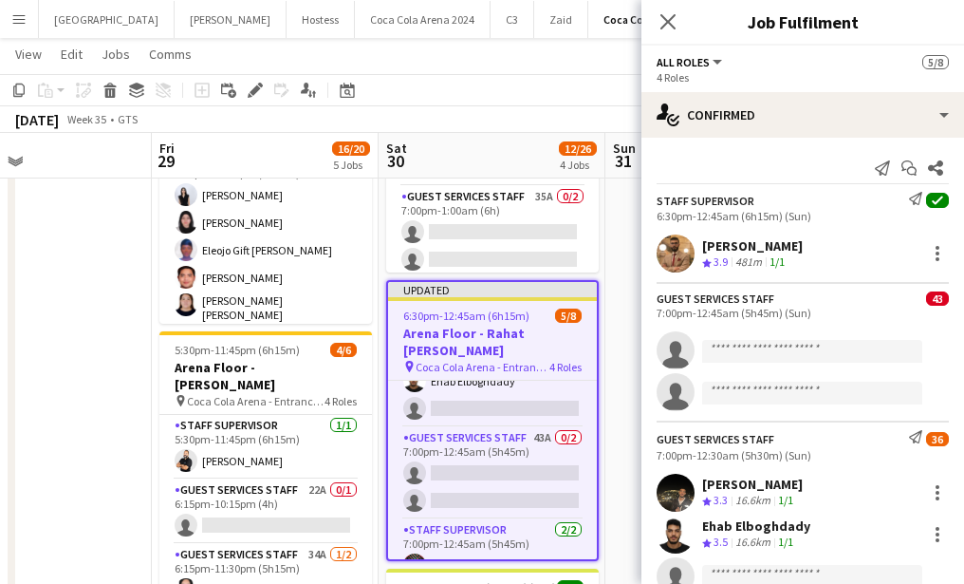
scroll to position [136, 0]
click at [251, 85] on icon "Edit" at bounding box center [255, 90] width 15 height 15
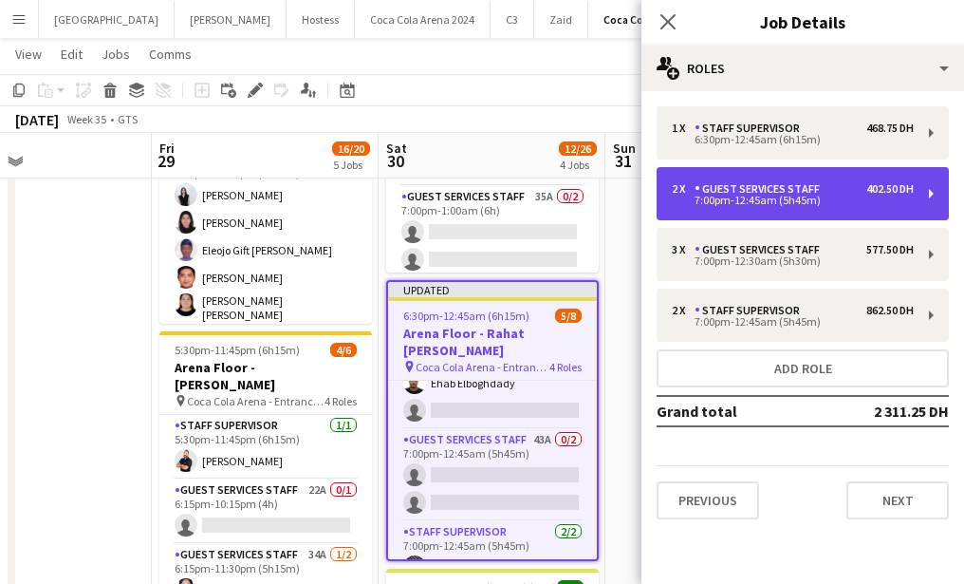
click at [726, 199] on div "7:00pm-12:45am (5h45m)" at bounding box center [793, 199] width 242 height 9
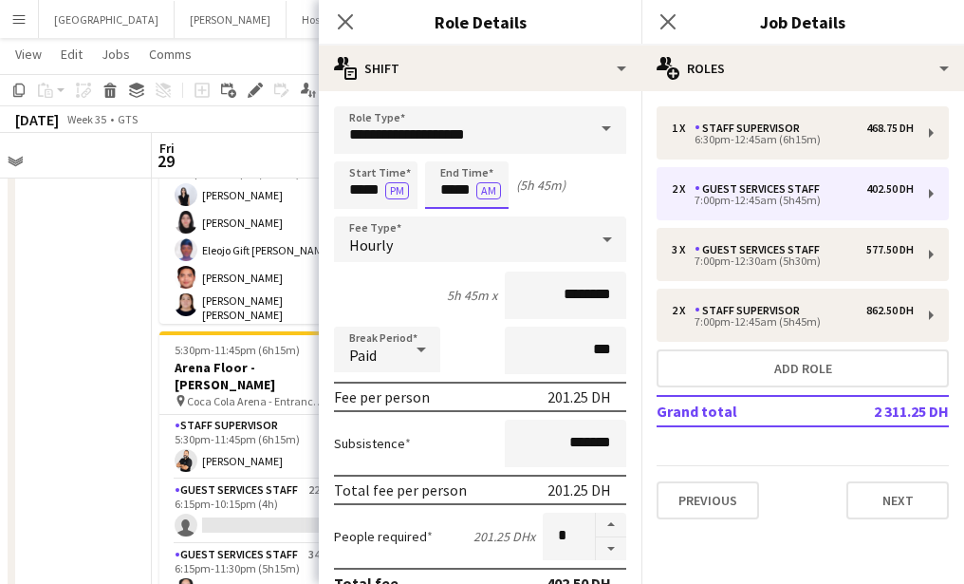
click at [462, 195] on input "*****" at bounding box center [467, 184] width 84 height 47
click at [451, 215] on div at bounding box center [448, 218] width 38 height 19
type input "*****"
click at [483, 148] on div at bounding box center [486, 151] width 38 height 19
click at [347, 15] on icon "Close pop-in" at bounding box center [345, 21] width 18 height 18
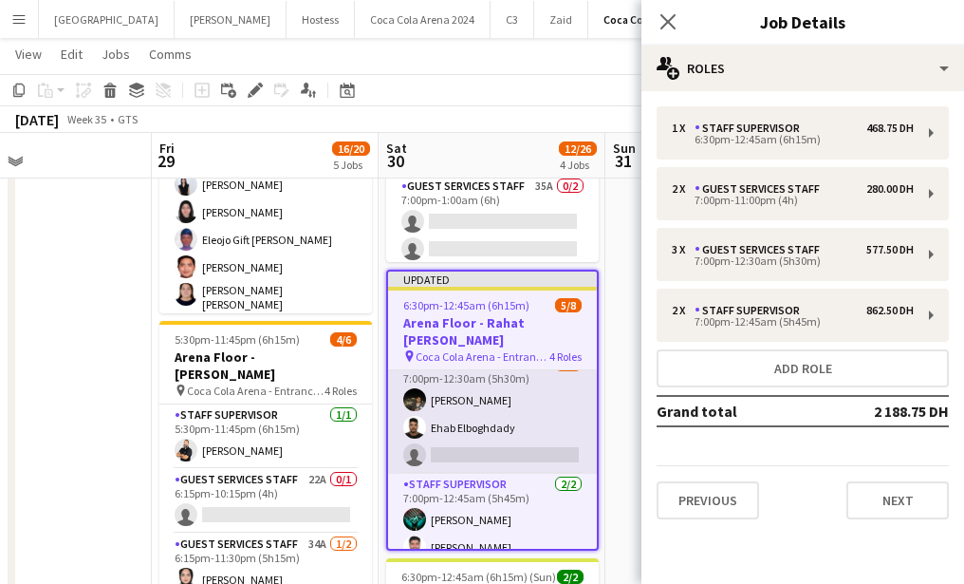
scroll to position [190, 0]
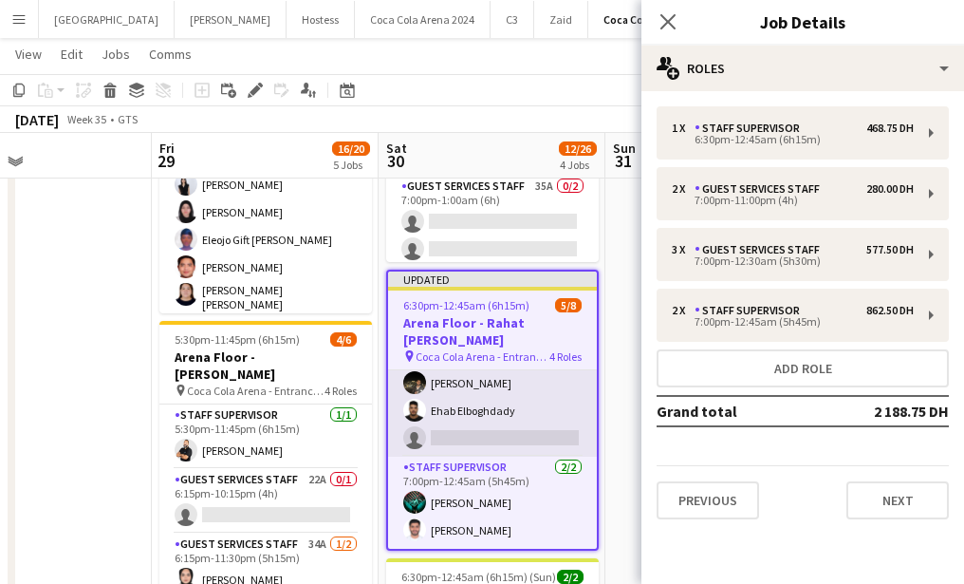
click at [524, 427] on app-card-role "Guest Services Staff 36A [DATE] 7:00pm-12:30am (5h30m) [PERSON_NAME] [PERSON_NA…" at bounding box center [492, 397] width 209 height 120
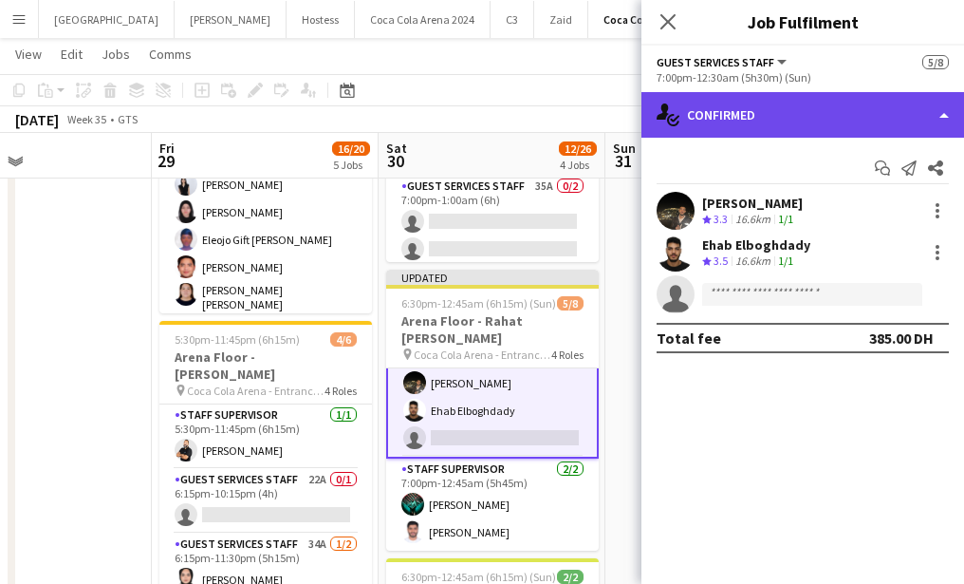
click at [787, 114] on div "single-neutral-actions-check-2 Confirmed" at bounding box center [802, 115] width 323 height 46
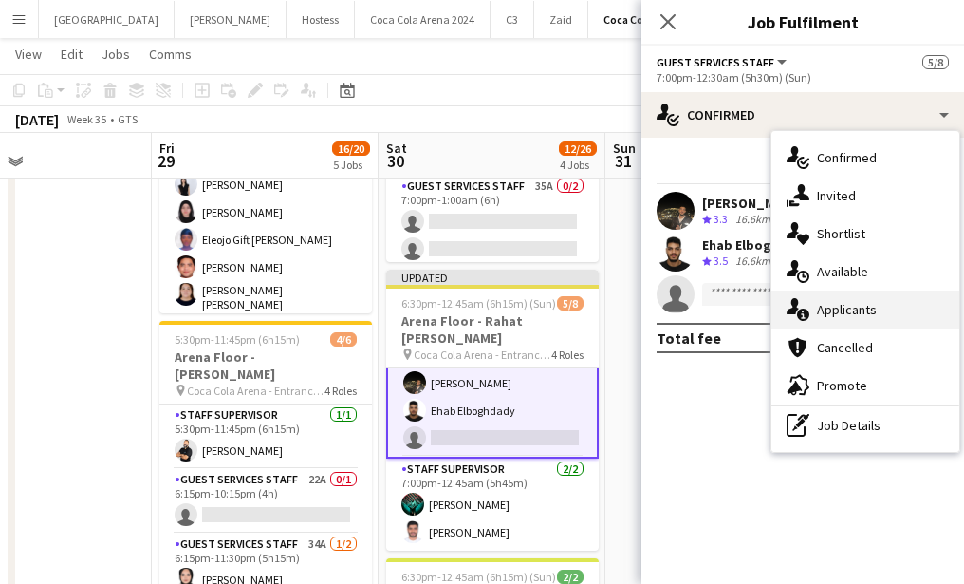
click at [849, 315] on div "single-neutral-actions-information Applicants" at bounding box center [865, 309] width 188 height 38
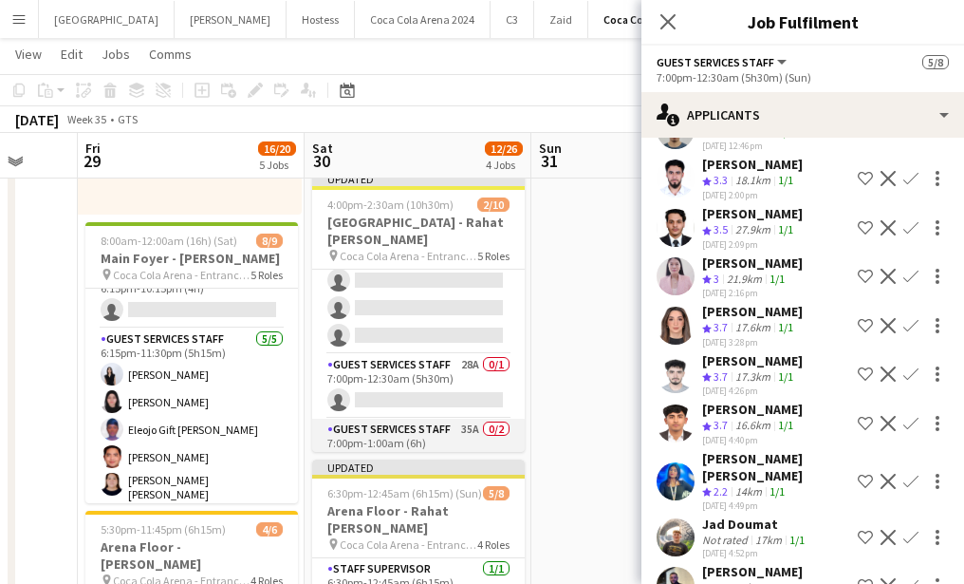
scroll to position [278, 0]
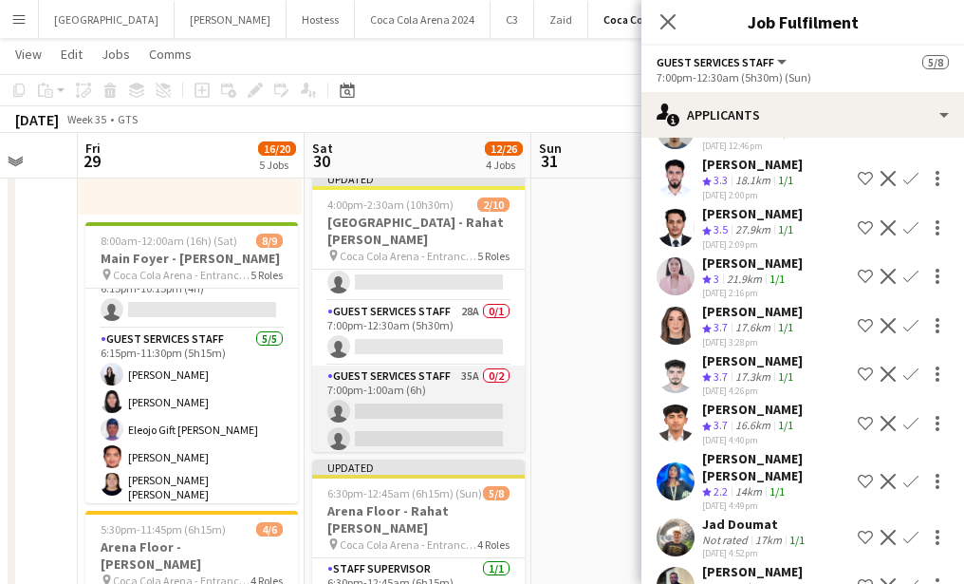
click at [398, 395] on app-card-role "Guest Services Staff 35A 0/2 7:00pm-1:00am (6h) single-neutral-actions single-n…" at bounding box center [418, 411] width 213 height 92
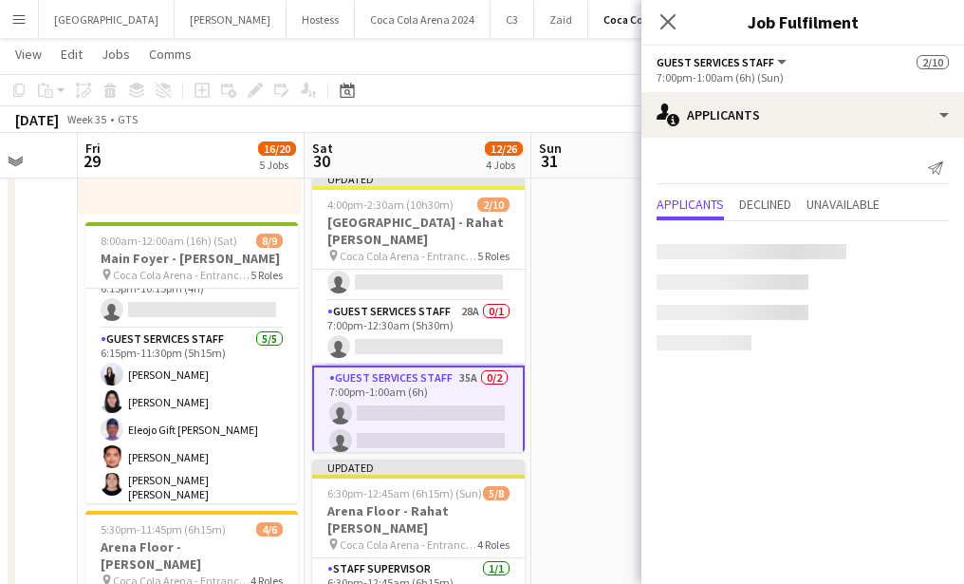
scroll to position [0, 0]
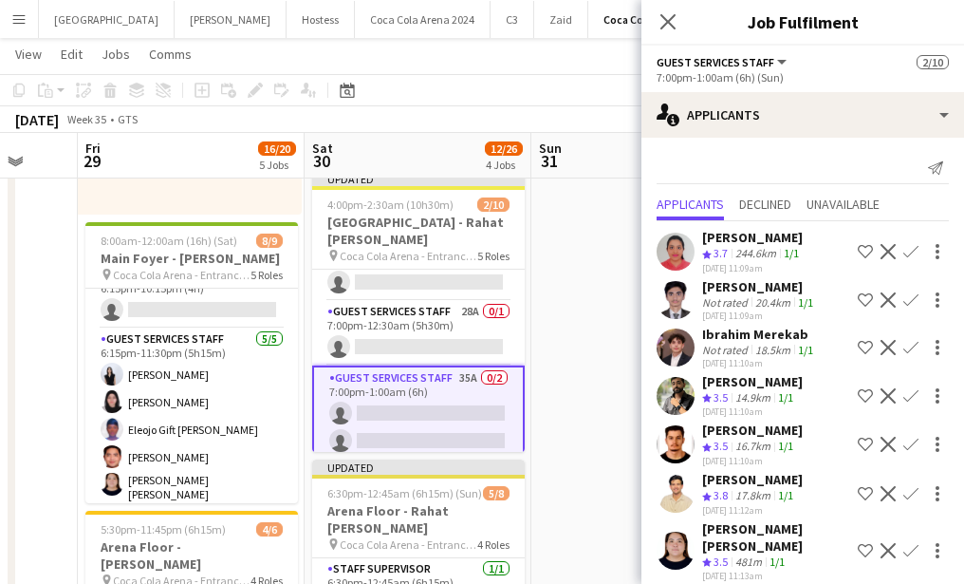
click at [447, 397] on app-card-role "Guest Services Staff 35A 0/2 7:00pm-1:00am (6h) single-neutral-actions single-n…" at bounding box center [418, 413] width 213 height 96
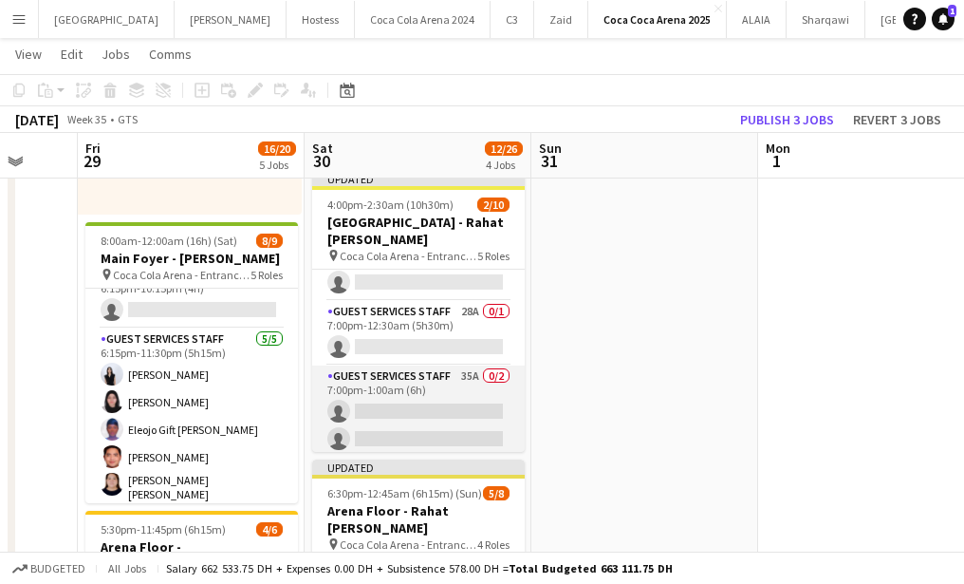
click at [434, 406] on app-card-role "Guest Services Staff 35A 0/2 7:00pm-1:00am (6h) single-neutral-actions single-n…" at bounding box center [418, 411] width 213 height 92
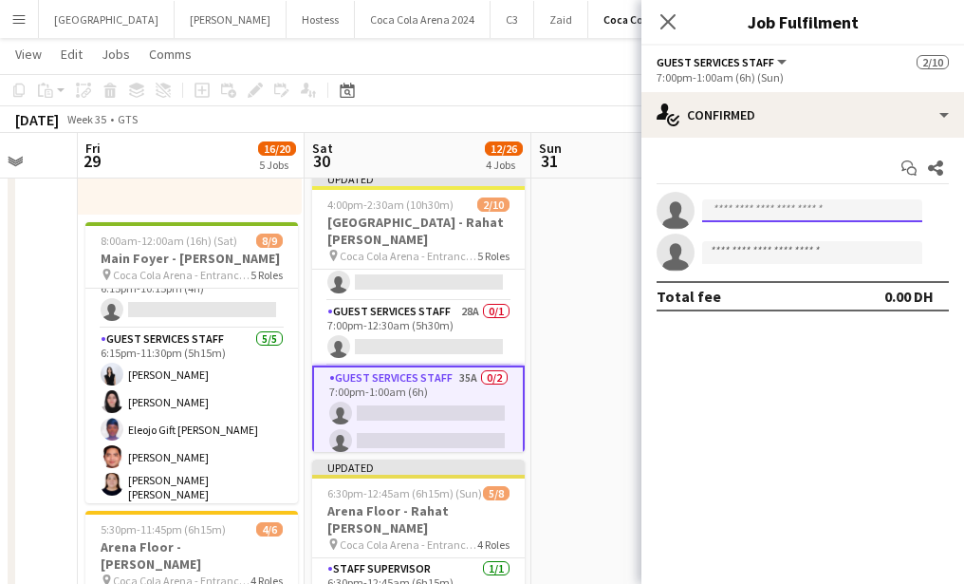
click at [772, 209] on input at bounding box center [812, 210] width 220 height 23
type input "*"
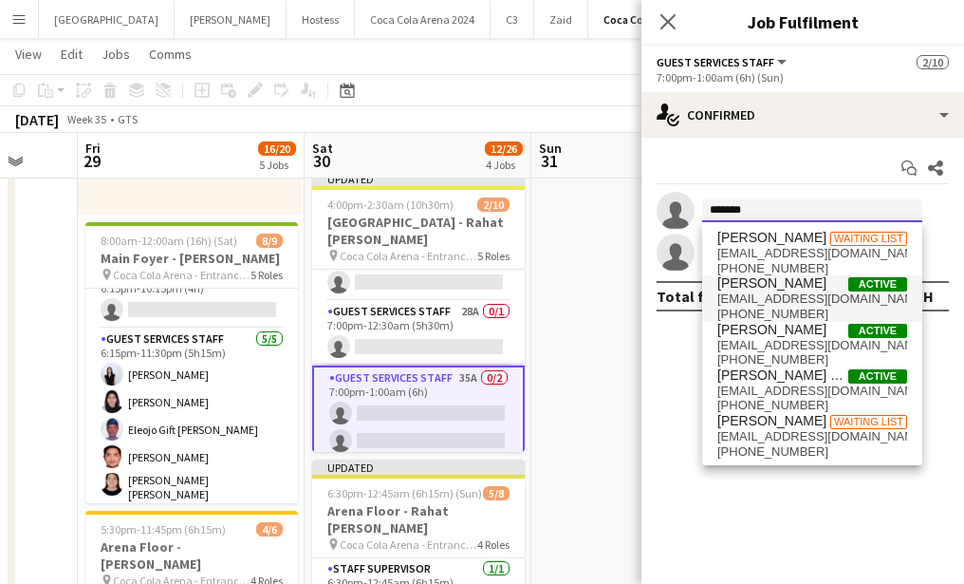
type input "*******"
click at [771, 286] on span "[PERSON_NAME]" at bounding box center [771, 283] width 109 height 16
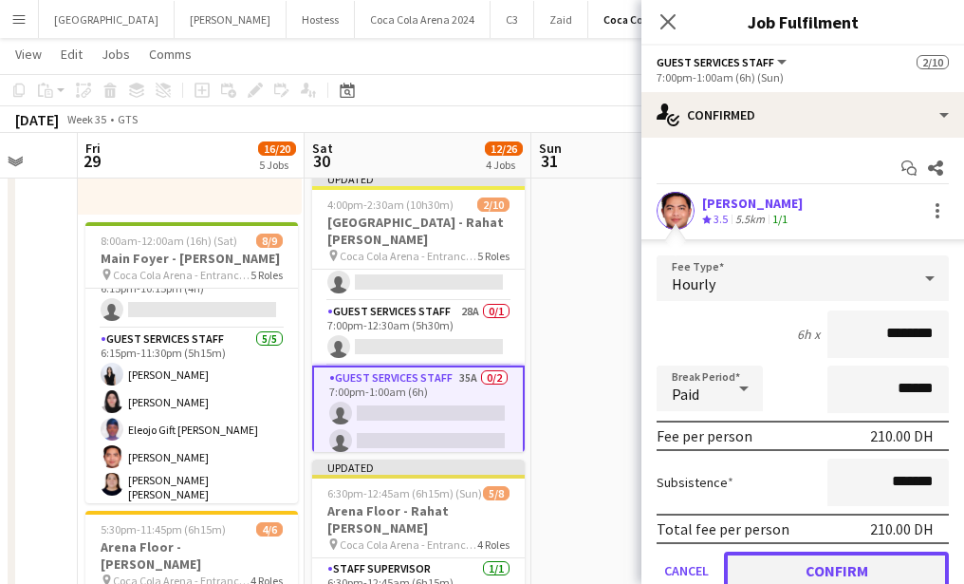
click at [787, 560] on button "Confirm" at bounding box center [836, 570] width 225 height 38
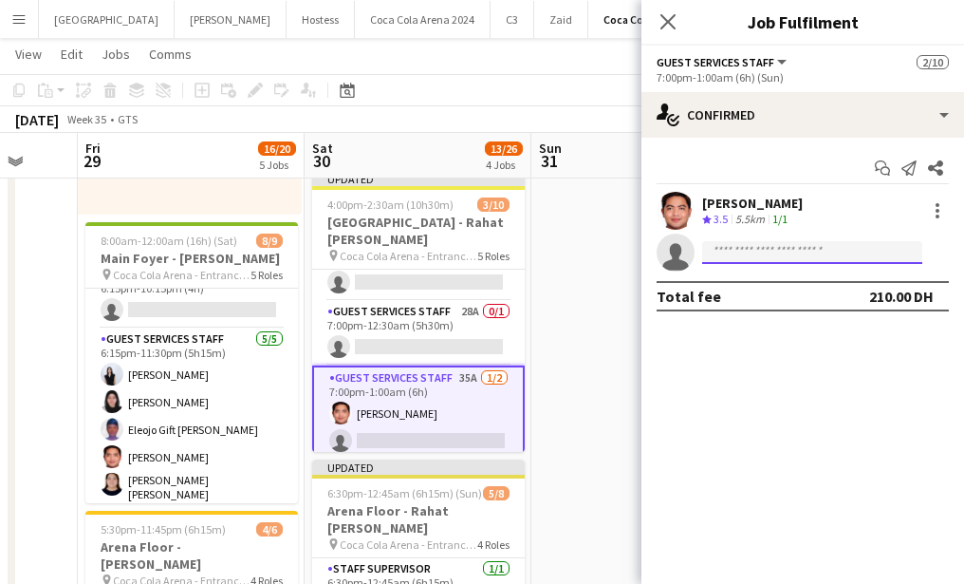
click at [758, 253] on input at bounding box center [812, 252] width 220 height 23
type input "*"
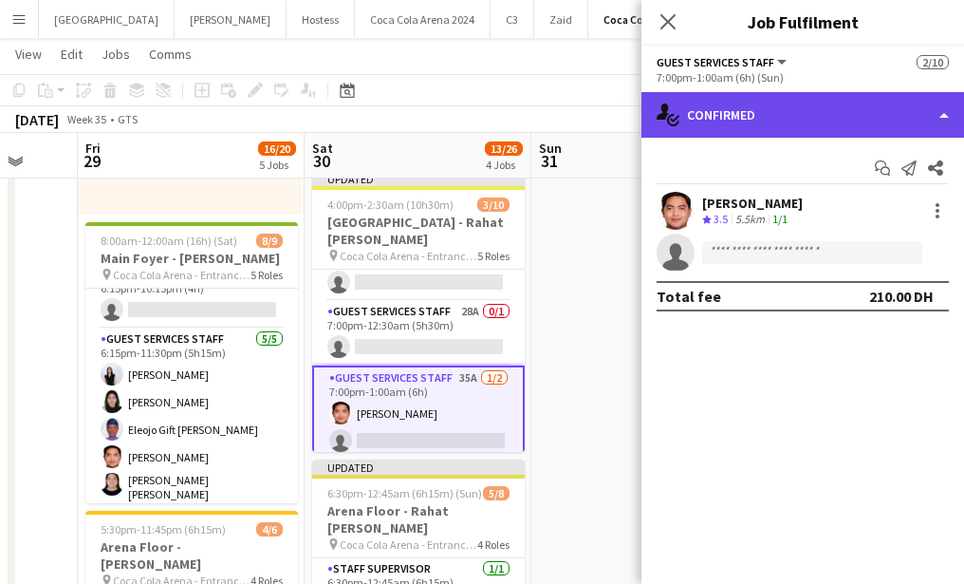
click at [773, 115] on div "single-neutral-actions-check-2 Confirmed" at bounding box center [802, 115] width 323 height 46
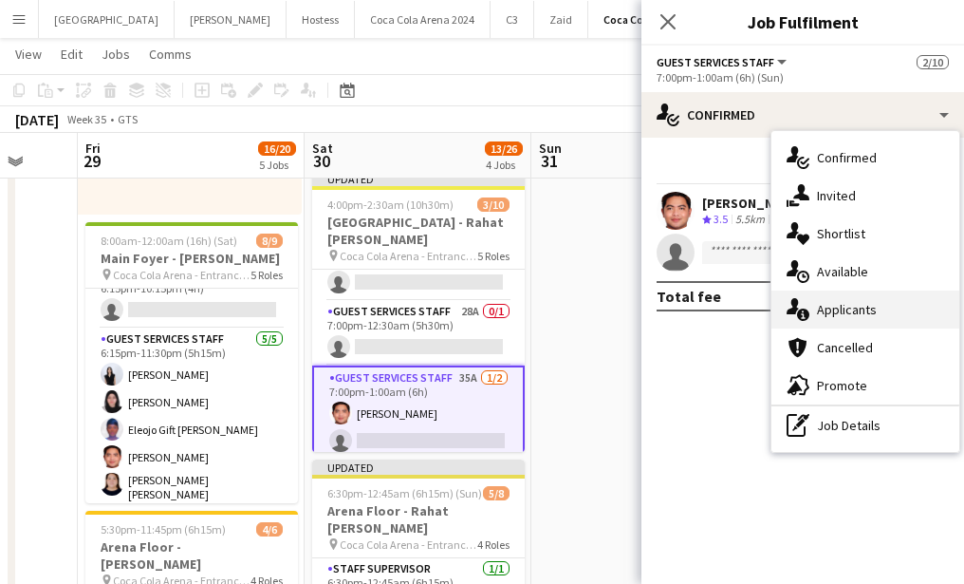
click at [838, 313] on div "single-neutral-actions-information Applicants" at bounding box center [865, 309] width 188 height 38
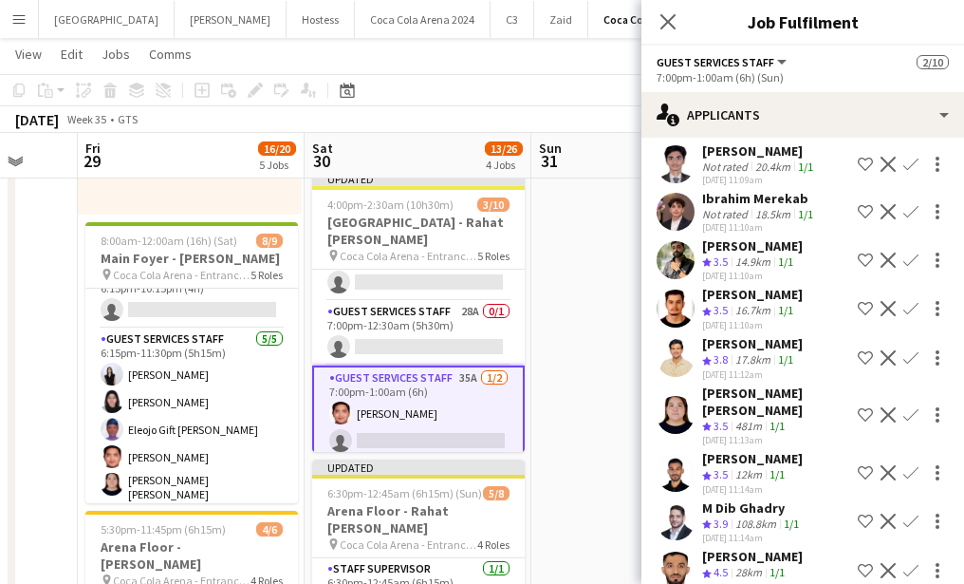
scroll to position [139, 0]
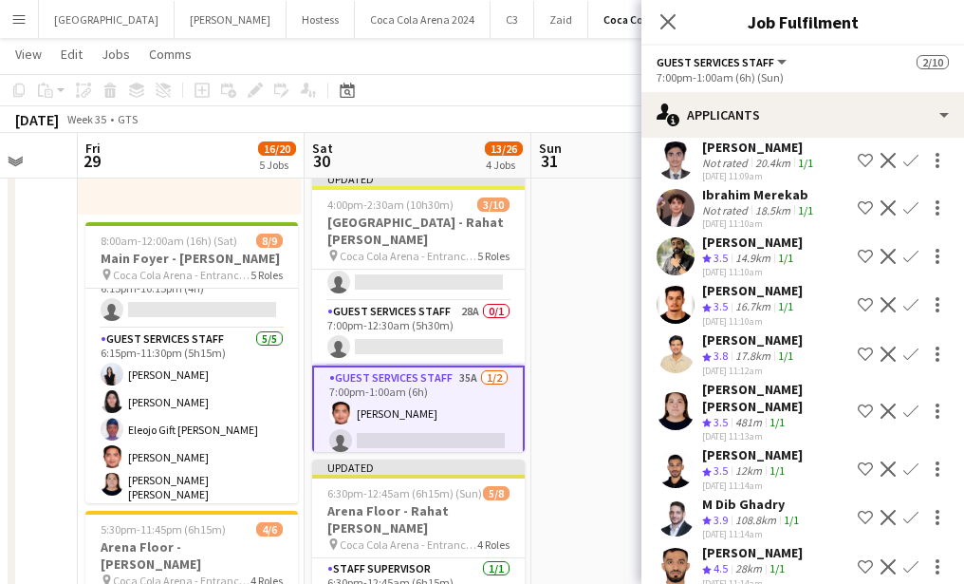
click at [908, 403] on app-icon "Confirm" at bounding box center [910, 410] width 15 height 15
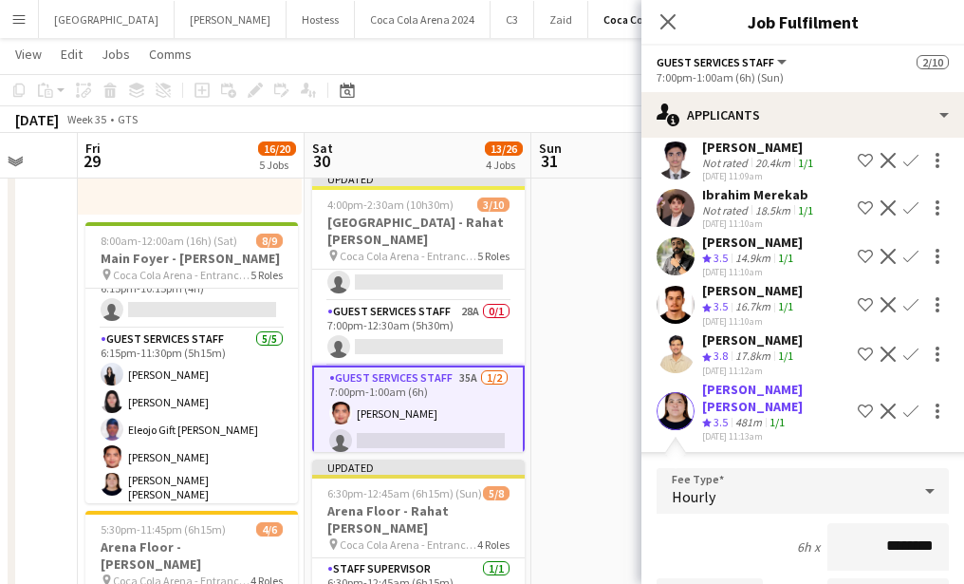
scroll to position [376, 0]
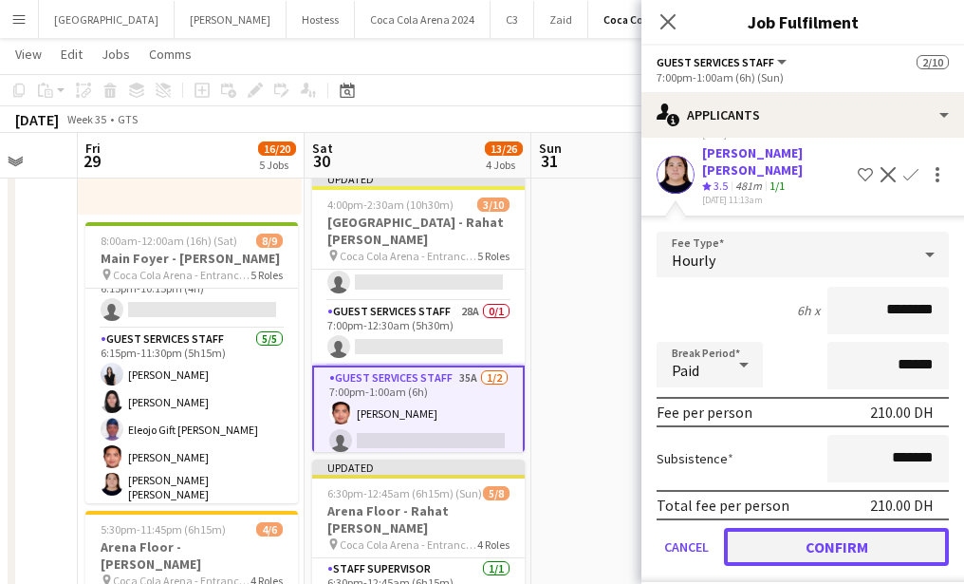
click at [789, 533] on button "Confirm" at bounding box center [836, 547] width 225 height 38
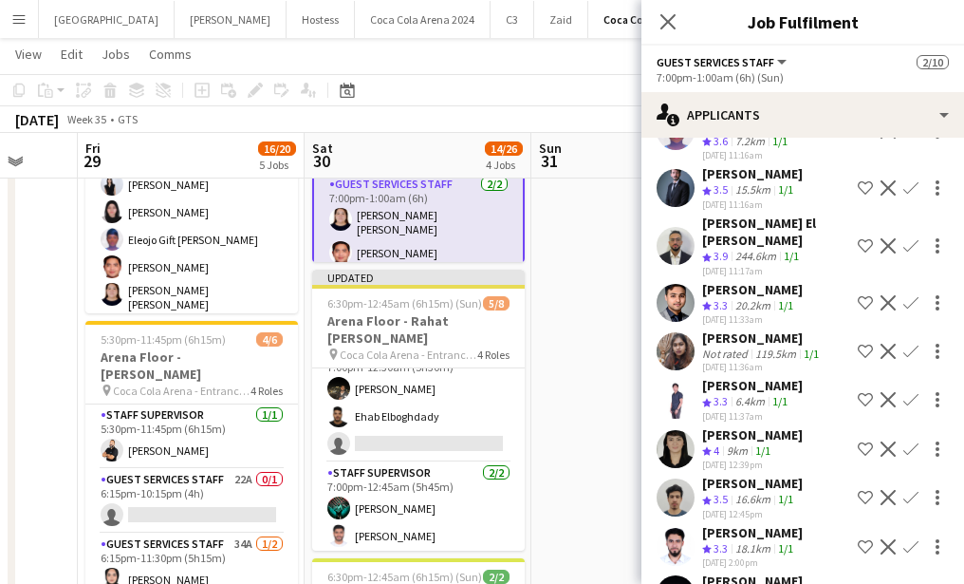
scroll to position [186, 0]
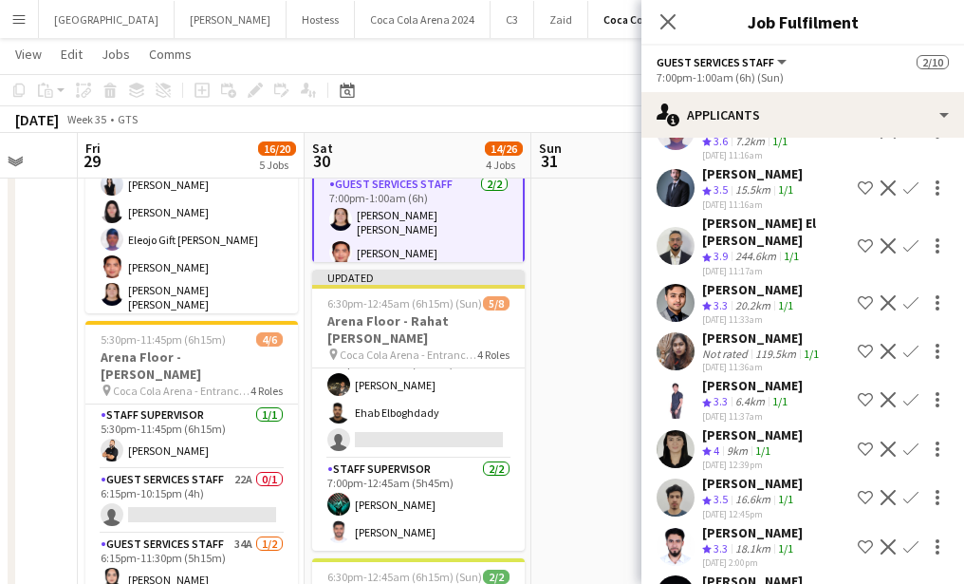
click at [668, 430] on app-user-avatar at bounding box center [676, 449] width 38 height 38
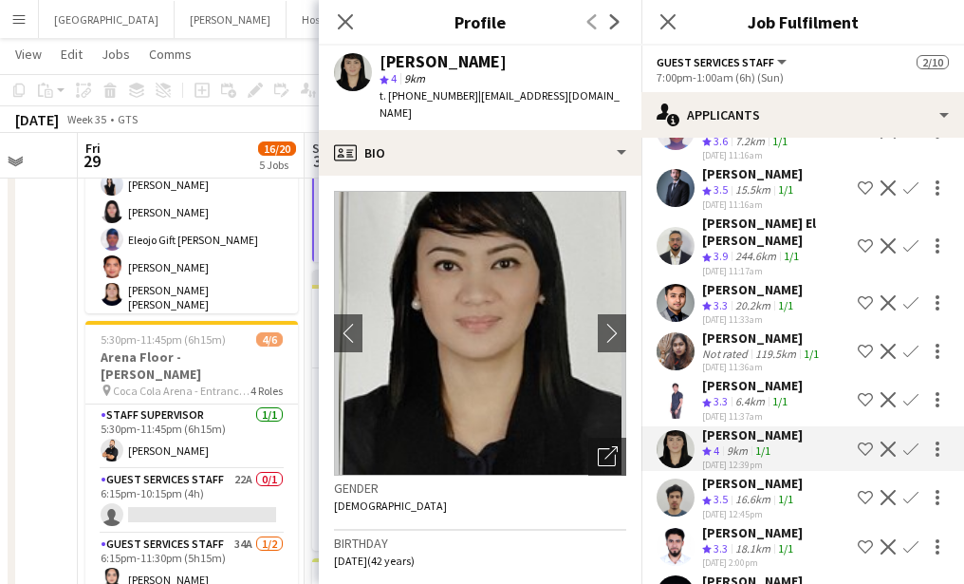
drag, startPoint x: 472, startPoint y: 96, endPoint x: 620, endPoint y: 88, distance: 148.2
click at [620, 88] on div "[PERSON_NAME] star 4 9km t. [PHONE_NUMBER] | [EMAIL_ADDRESS][DOMAIN_NAME]" at bounding box center [480, 88] width 323 height 84
copy span "[EMAIL_ADDRESS][DOMAIN_NAME]"
click at [339, 12] on icon "Close pop-in" at bounding box center [345, 21] width 18 height 18
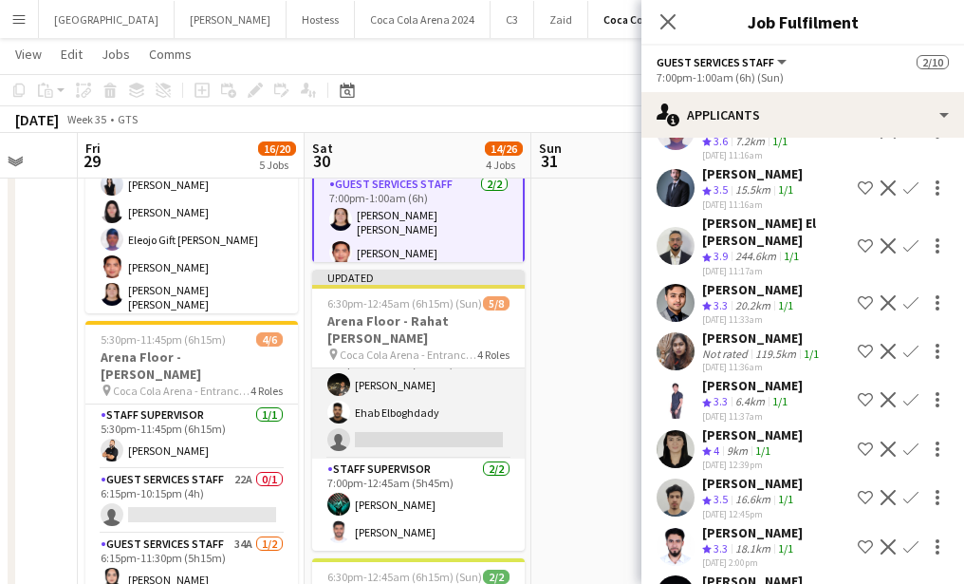
click at [436, 434] on app-card-role "Guest Services Staff 36A [DATE] 7:00pm-12:30am (5h30m) [PERSON_NAME] [PERSON_NA…" at bounding box center [418, 399] width 213 height 120
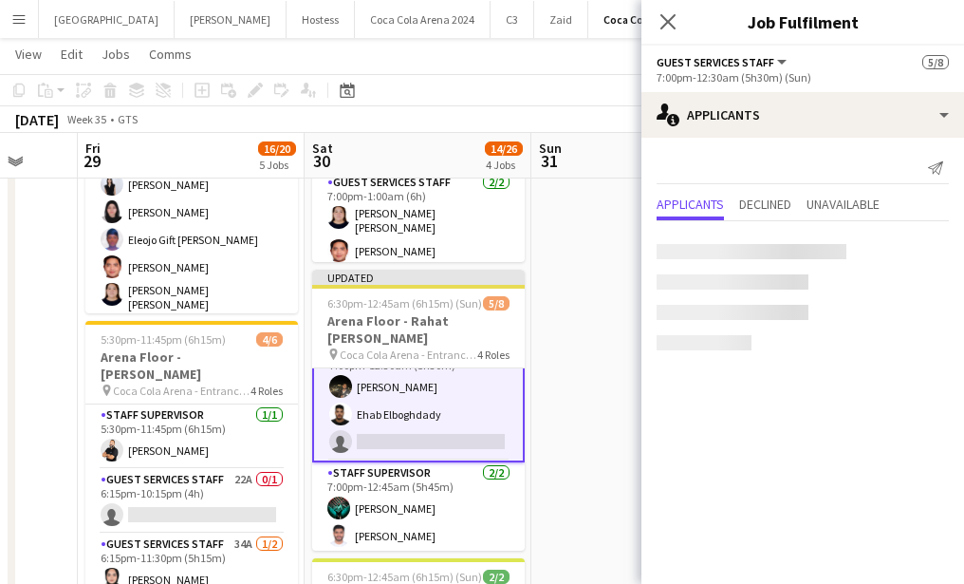
scroll to position [188, 0]
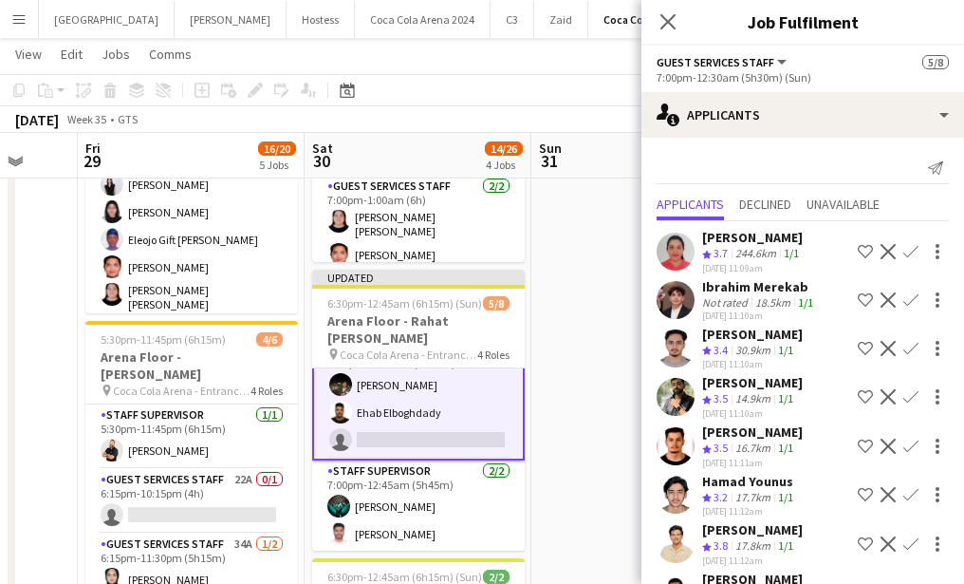
click at [461, 428] on app-card-role "Guest Services Staff 36A [DATE] 7:00pm-12:30am (5h30m) [PERSON_NAME] [PERSON_NA…" at bounding box center [418, 398] width 213 height 123
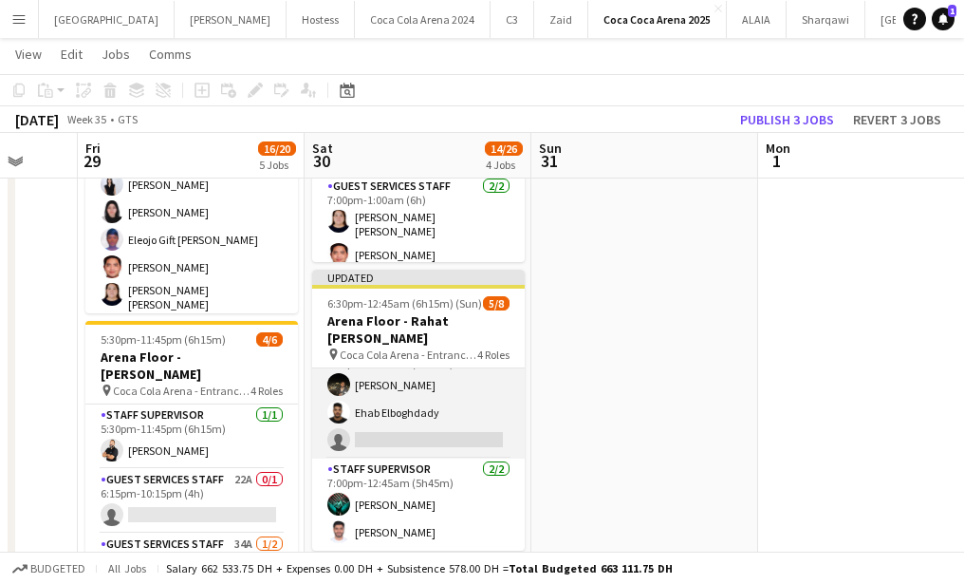
scroll to position [0, 604]
click at [454, 434] on app-card-role "Guest Services Staff 36A [DATE] 7:00pm-12:30am (5h30m) [PERSON_NAME] [PERSON_NA…" at bounding box center [417, 399] width 213 height 120
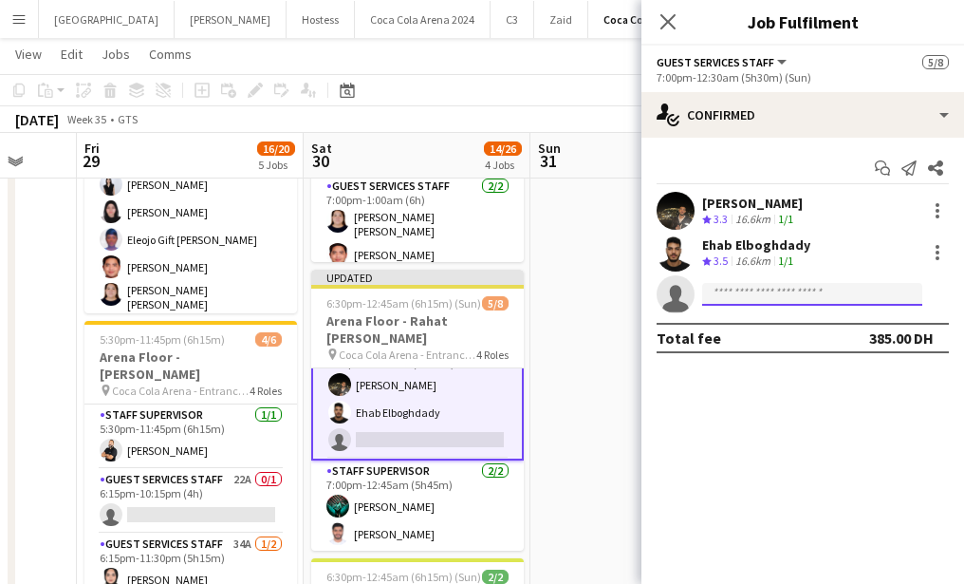
click at [734, 290] on input at bounding box center [812, 294] width 220 height 23
paste input "**********"
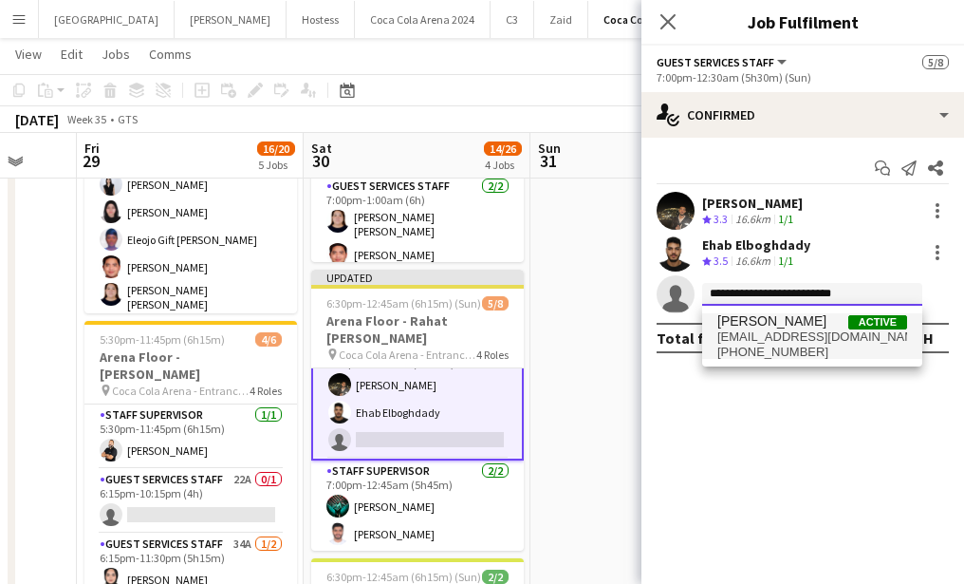
type input "**********"
click at [740, 333] on span "[EMAIL_ADDRESS][DOMAIN_NAME]" at bounding box center [812, 336] width 190 height 15
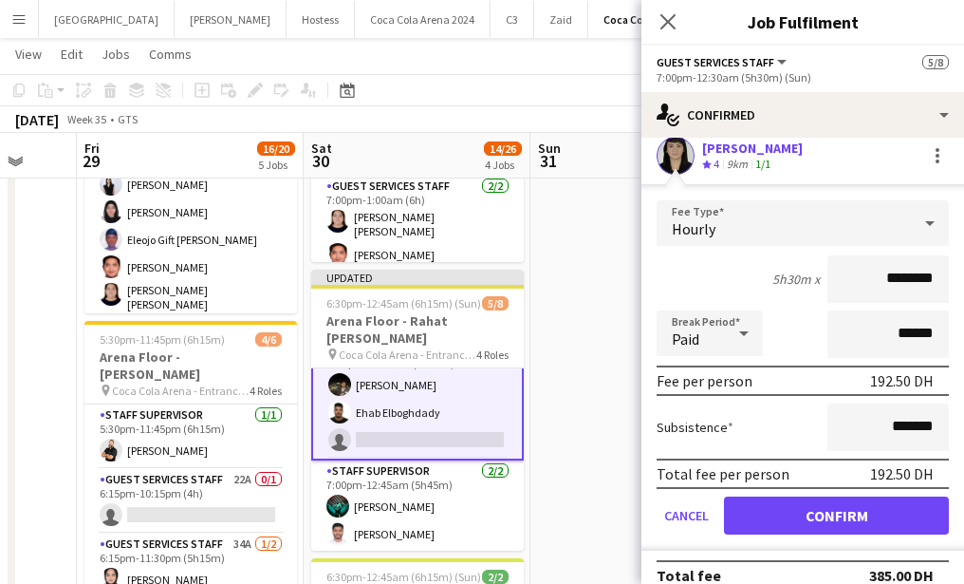
scroll to position [160, 0]
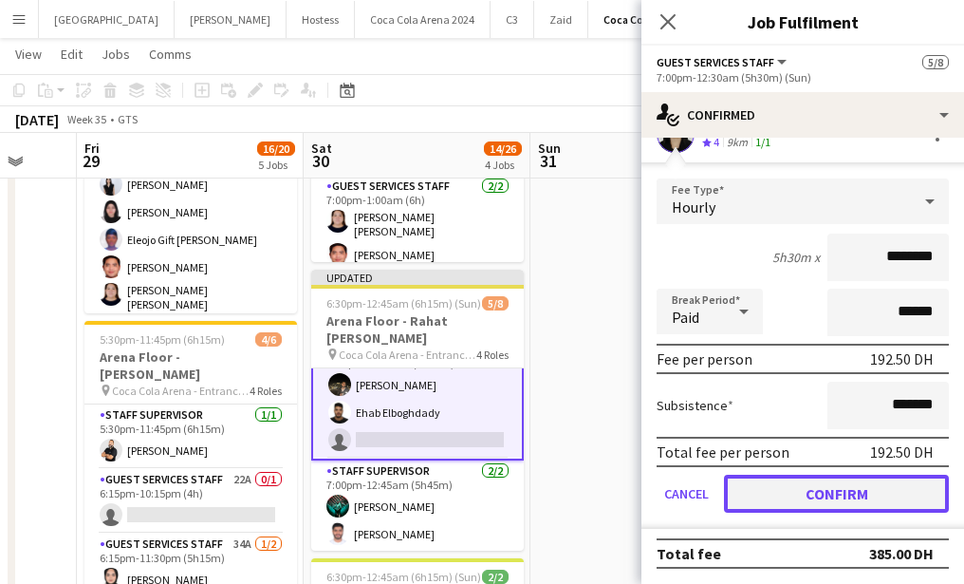
click at [753, 493] on button "Confirm" at bounding box center [836, 493] width 225 height 38
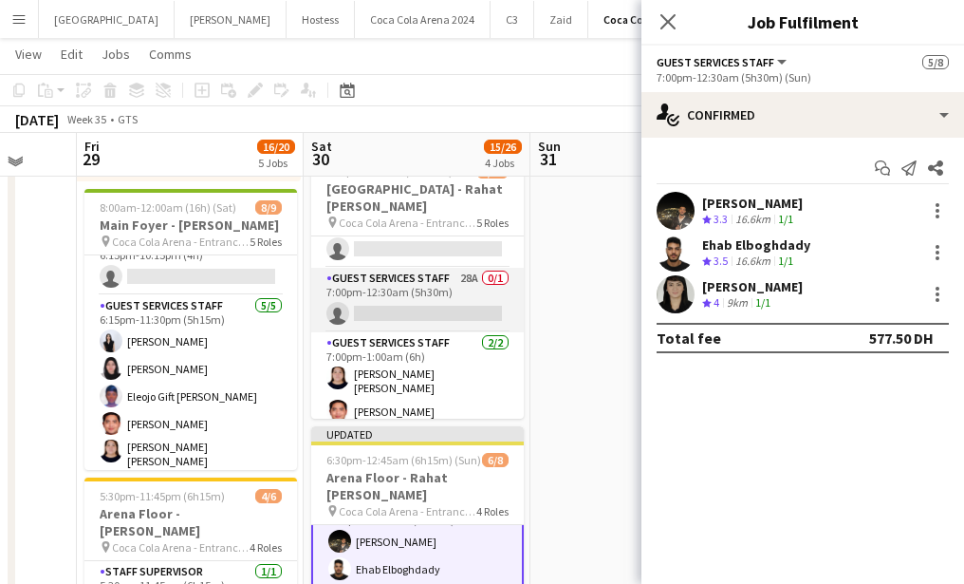
scroll to position [369, 0]
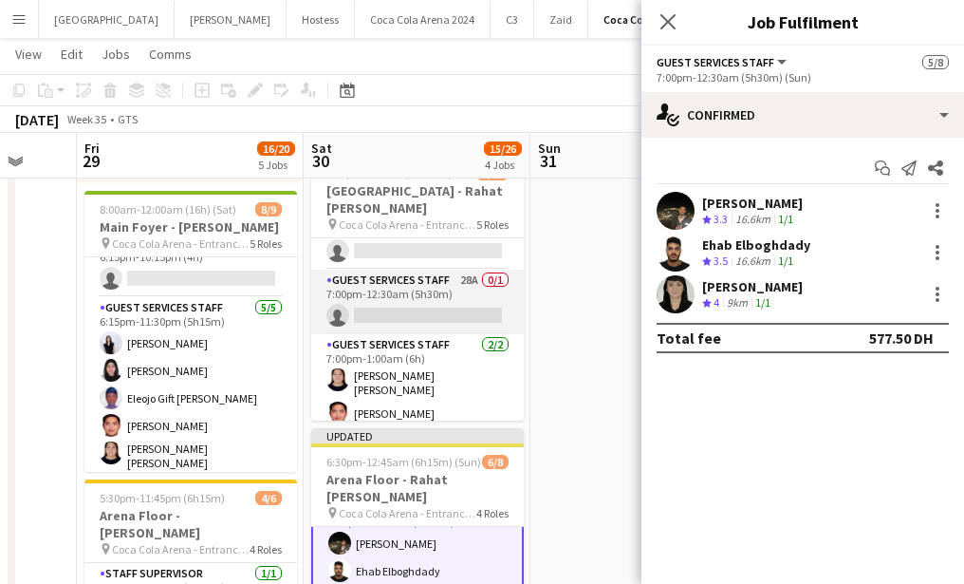
click at [424, 304] on app-card-role "Guest Services Staff 28A 0/1 7:00pm-12:30am (5h30m) single-neutral-actions" at bounding box center [417, 301] width 213 height 65
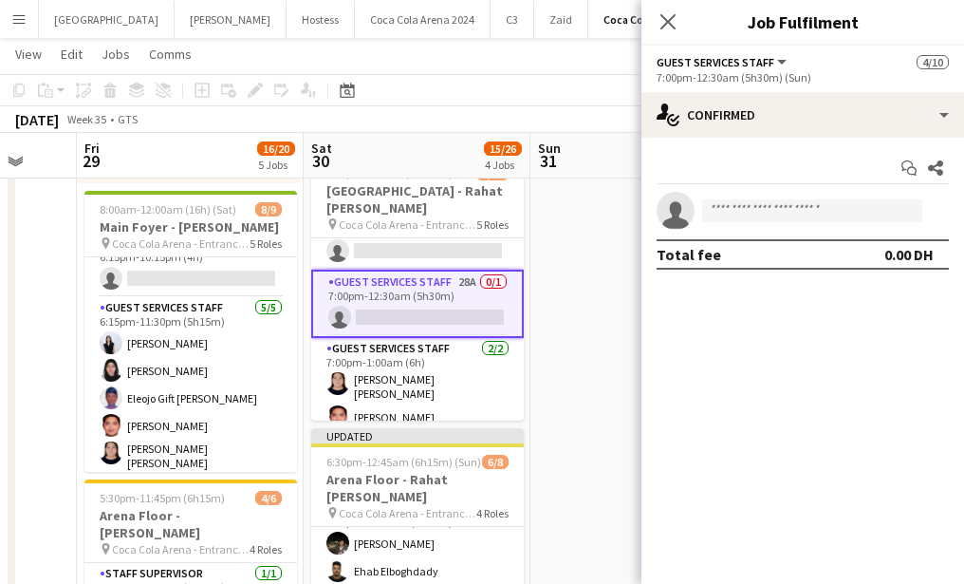
scroll to position [186, 0]
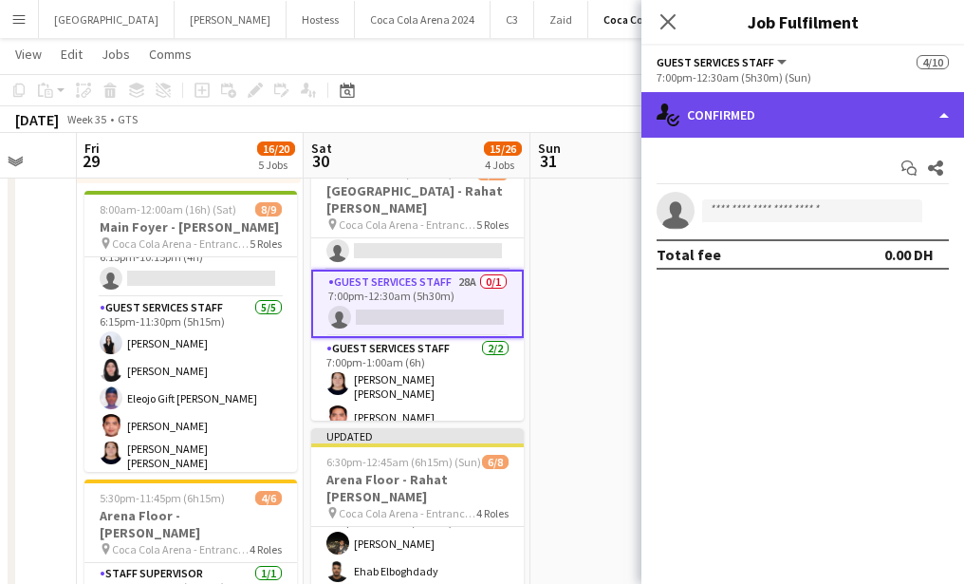
click at [764, 112] on div "single-neutral-actions-check-2 Confirmed" at bounding box center [802, 115] width 323 height 46
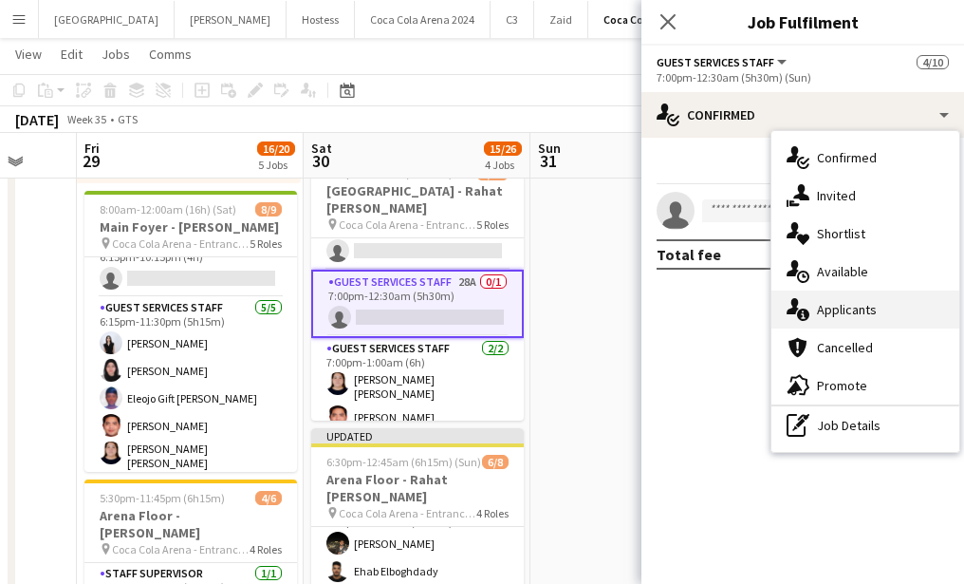
click at [848, 311] on div "single-neutral-actions-information Applicants" at bounding box center [865, 309] width 188 height 38
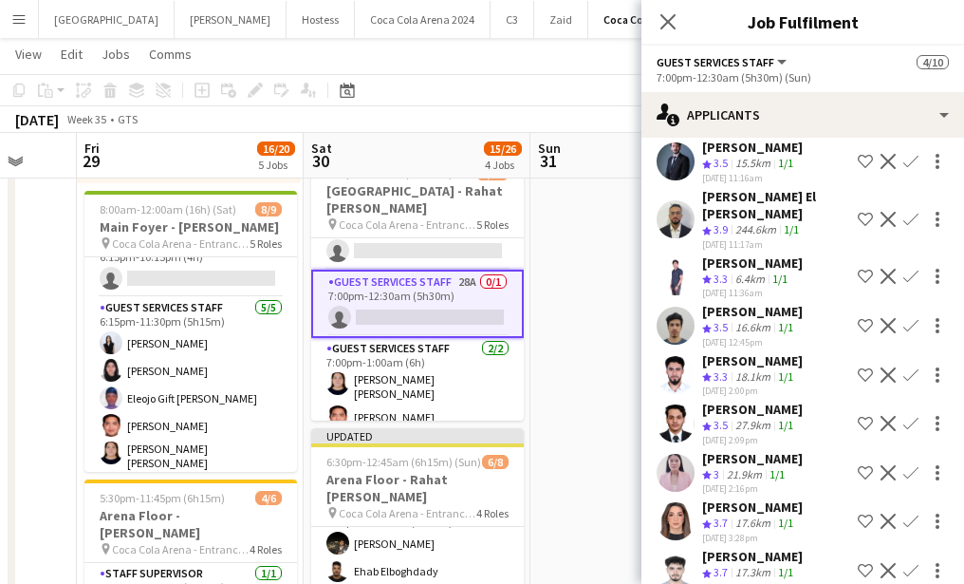
scroll to position [589, 0]
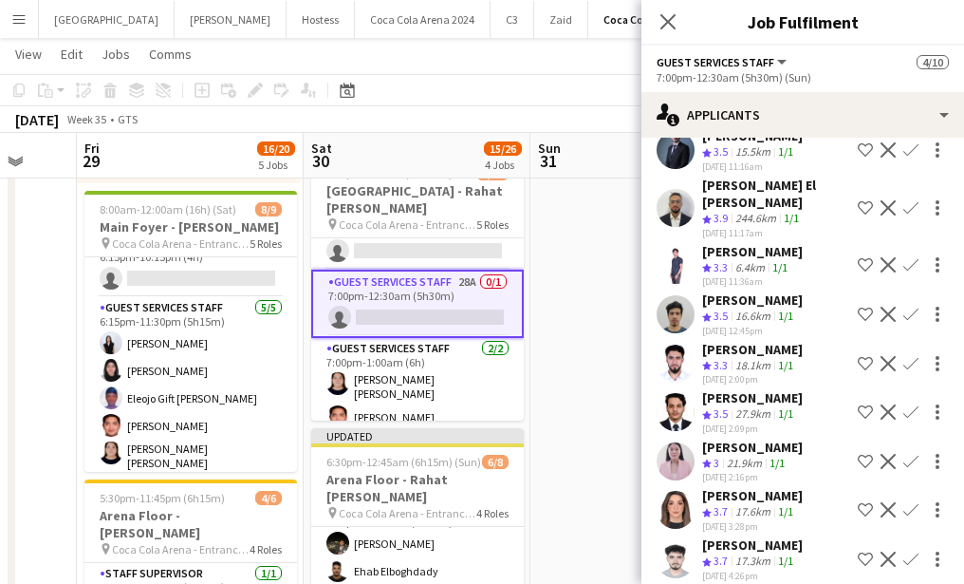
click at [912, 502] on app-icon "Confirm" at bounding box center [910, 509] width 15 height 15
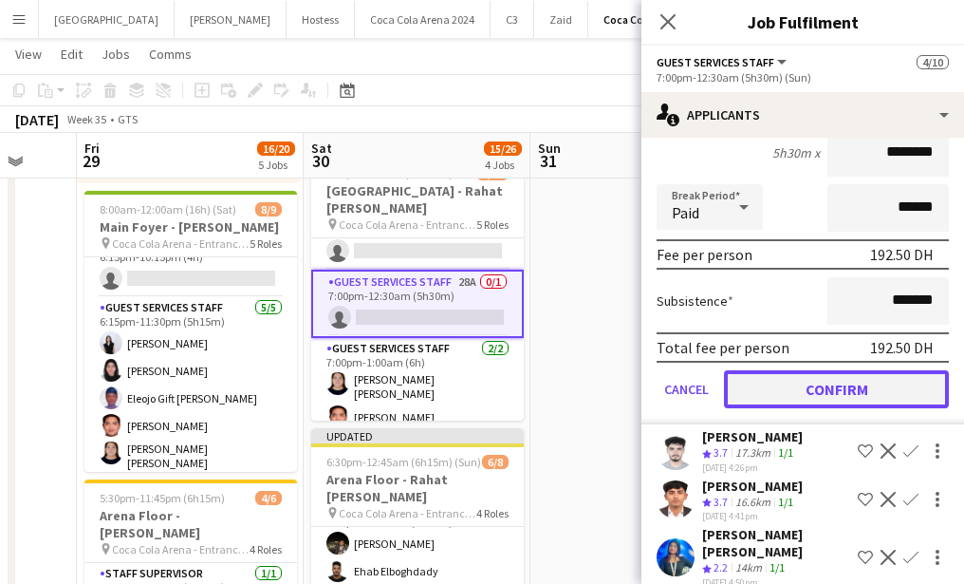
click at [762, 370] on button "Confirm" at bounding box center [836, 389] width 225 height 38
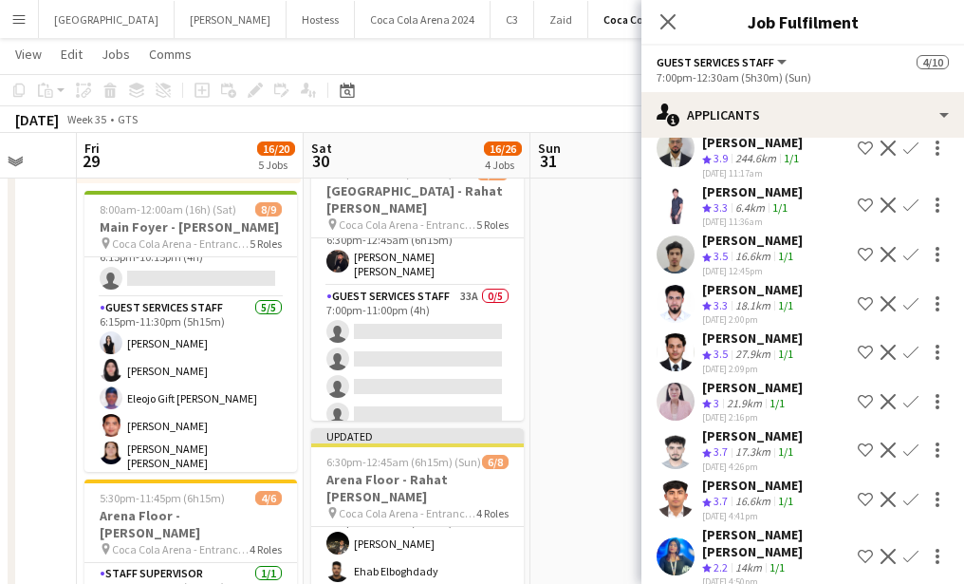
scroll to position [93, 0]
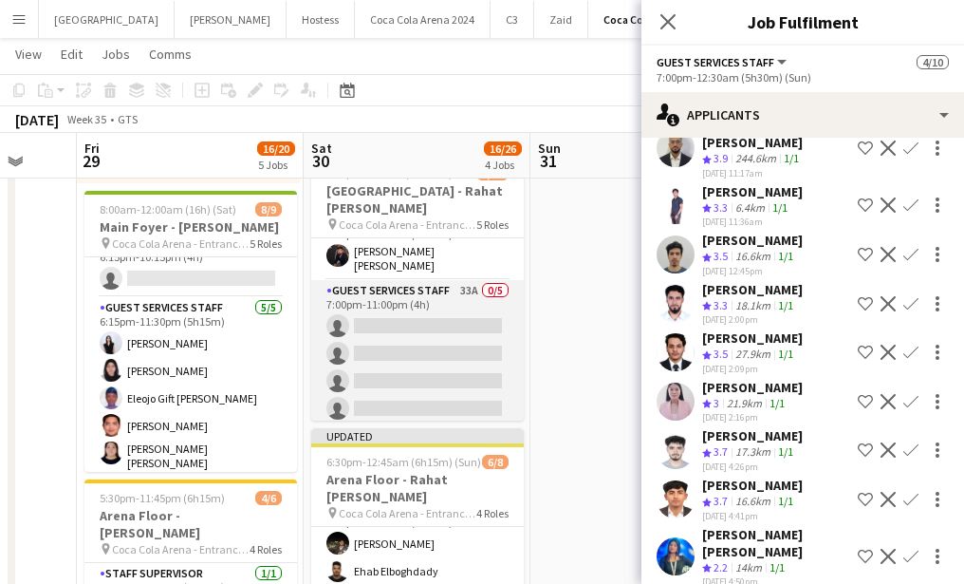
click at [397, 358] on app-card-role "Guest Services Staff 33A 0/5 7:00pm-11:00pm (4h) single-neutral-actions single-…" at bounding box center [417, 367] width 213 height 175
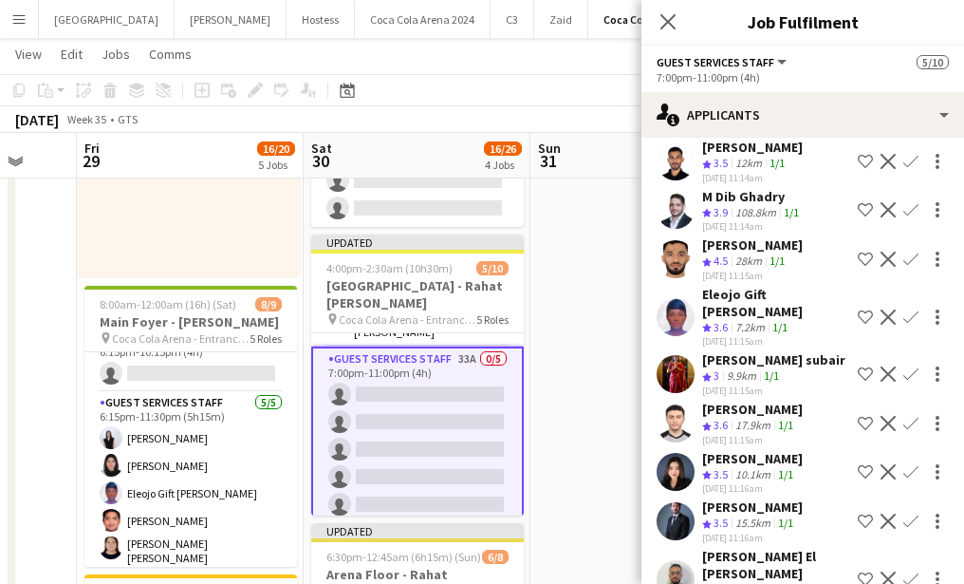
scroll to position [170, 0]
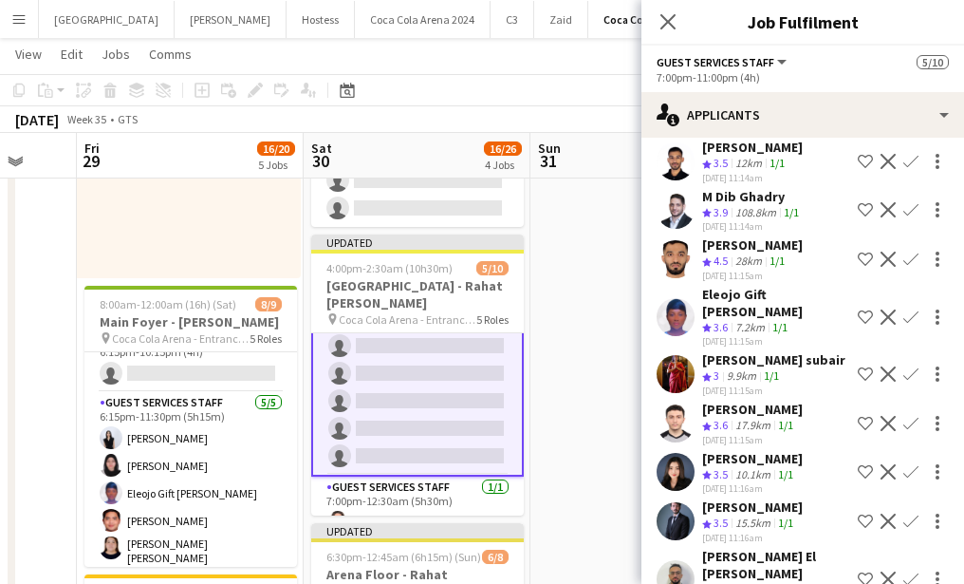
click at [907, 513] on app-icon "Confirm" at bounding box center [910, 520] width 15 height 15
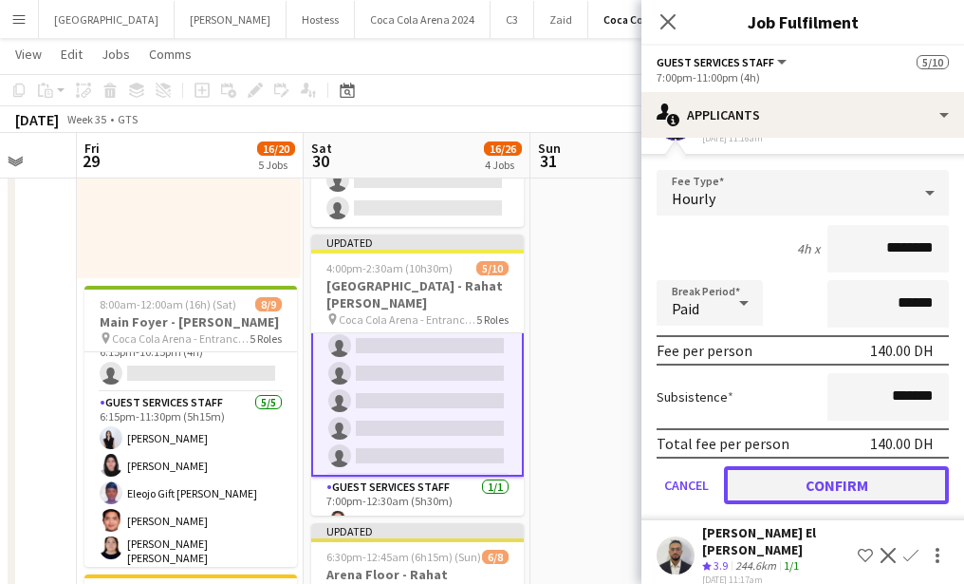
click at [827, 466] on button "Confirm" at bounding box center [836, 485] width 225 height 38
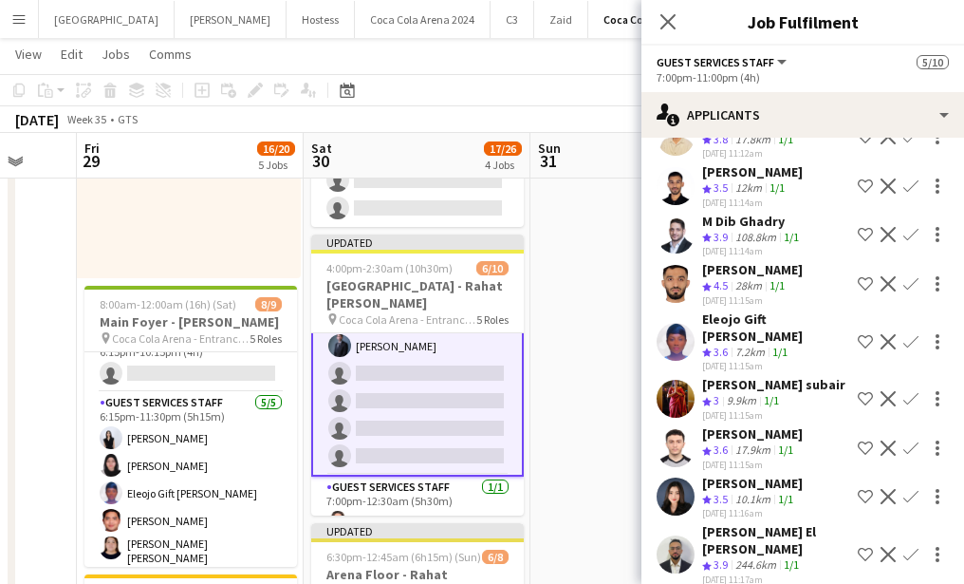
click at [914, 547] on app-icon "Confirm" at bounding box center [910, 554] width 15 height 15
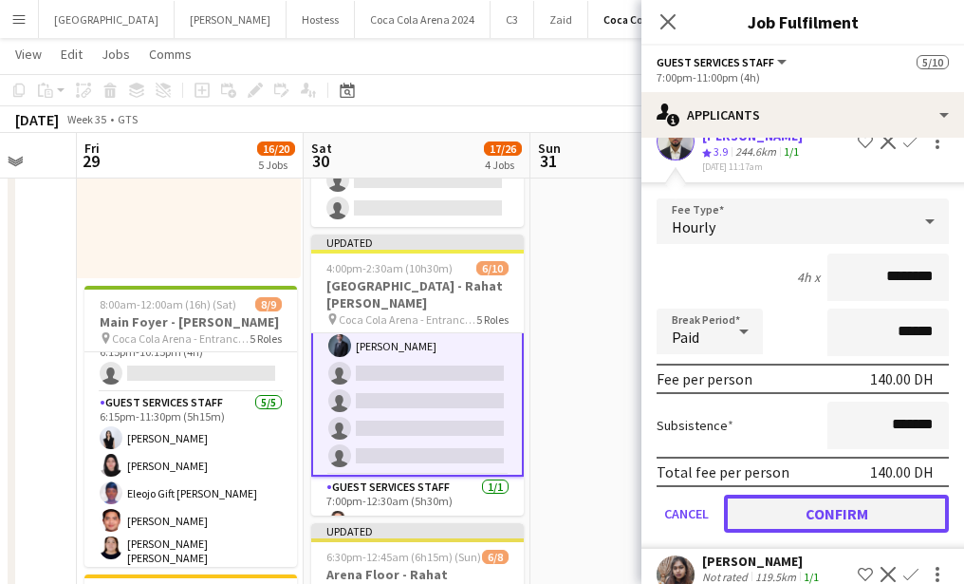
click at [819, 494] on button "Confirm" at bounding box center [836, 513] width 225 height 38
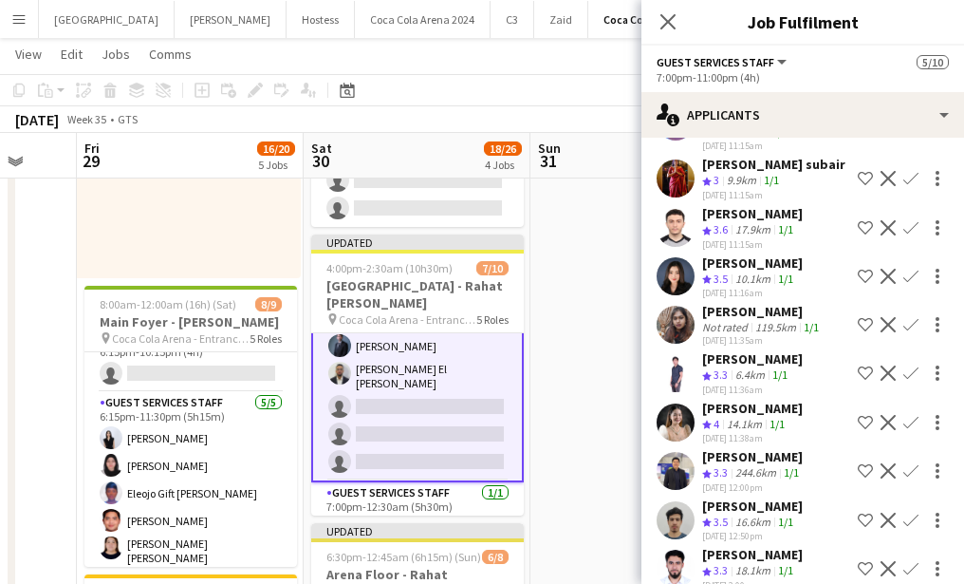
scroll to position [581, 0]
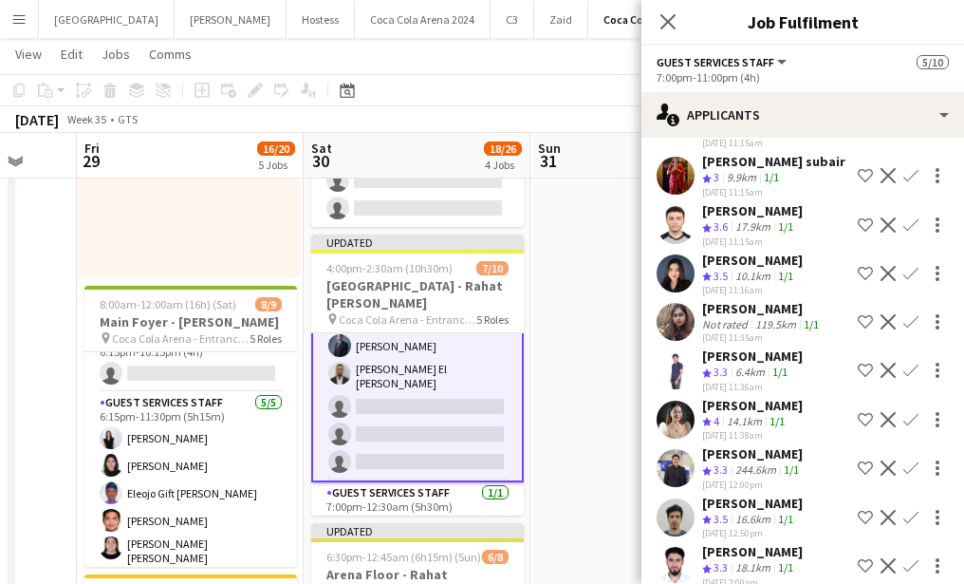
click at [908, 412] on app-icon "Confirm" at bounding box center [910, 419] width 15 height 15
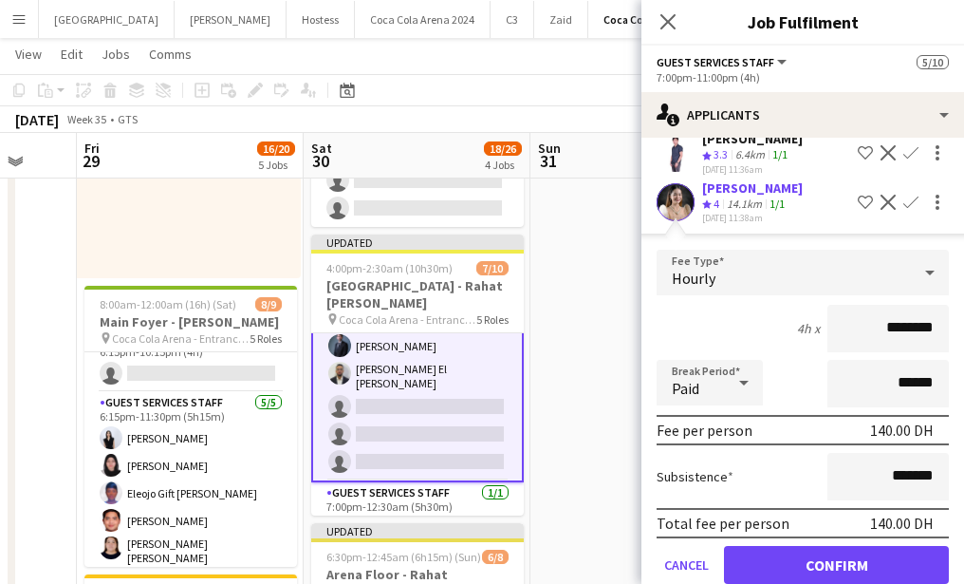
scroll to position [805, 0]
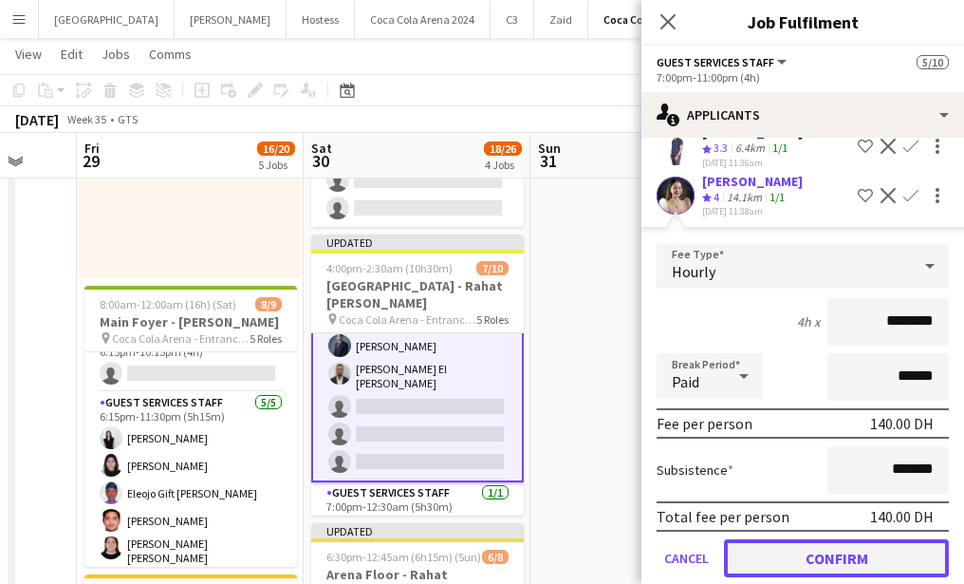
click at [844, 539] on button "Confirm" at bounding box center [836, 558] width 225 height 38
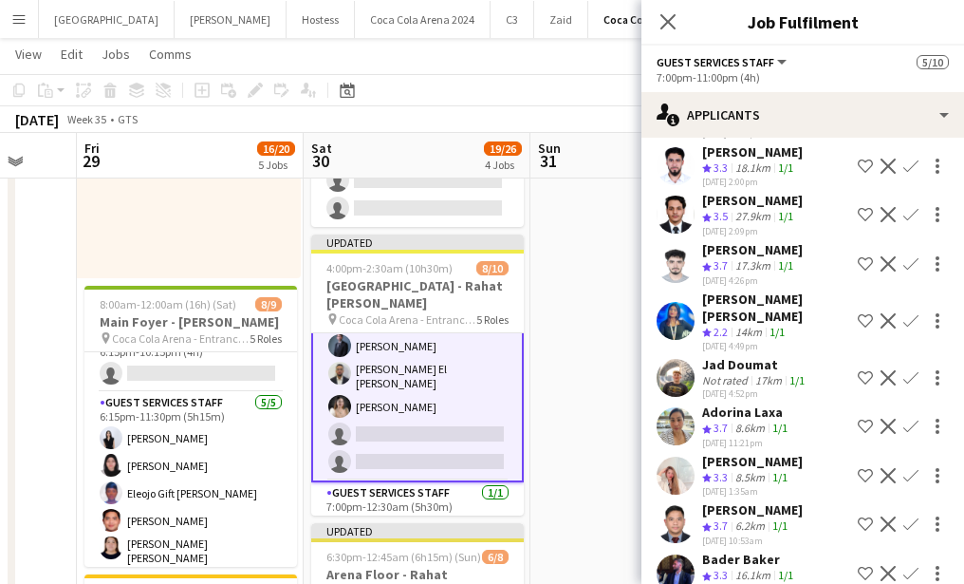
scroll to position [982, 0]
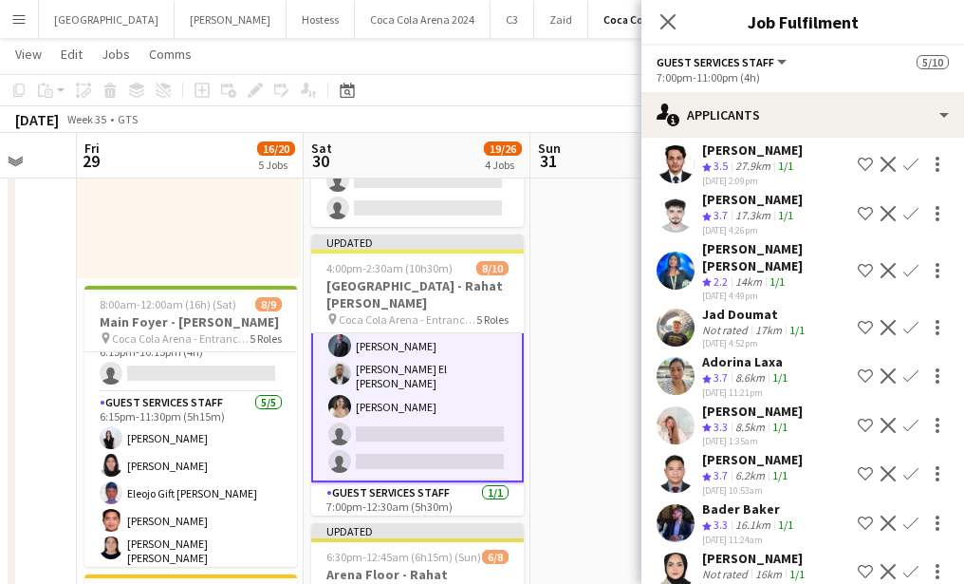
click at [908, 466] on app-icon "Confirm" at bounding box center [910, 473] width 15 height 15
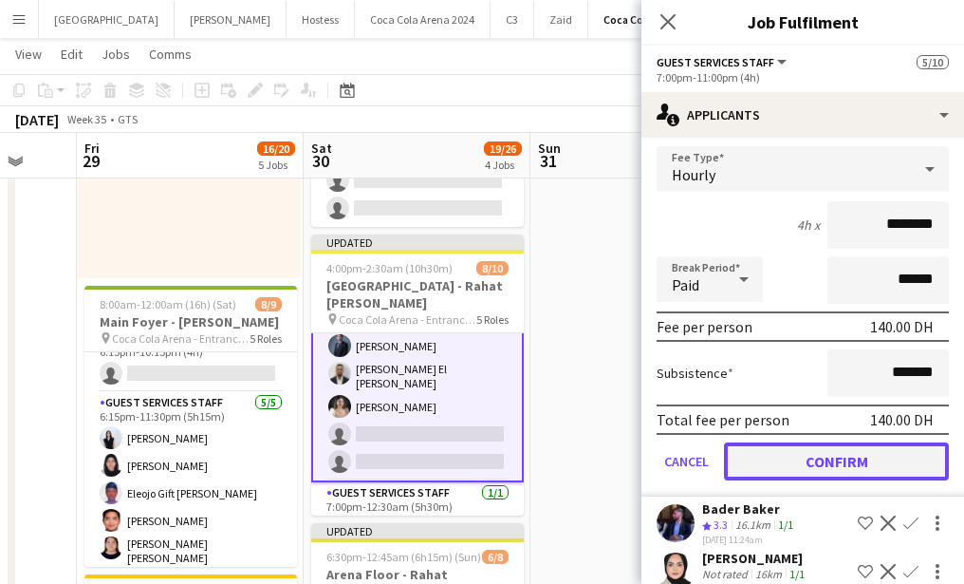
click at [795, 442] on button "Confirm" at bounding box center [836, 461] width 225 height 38
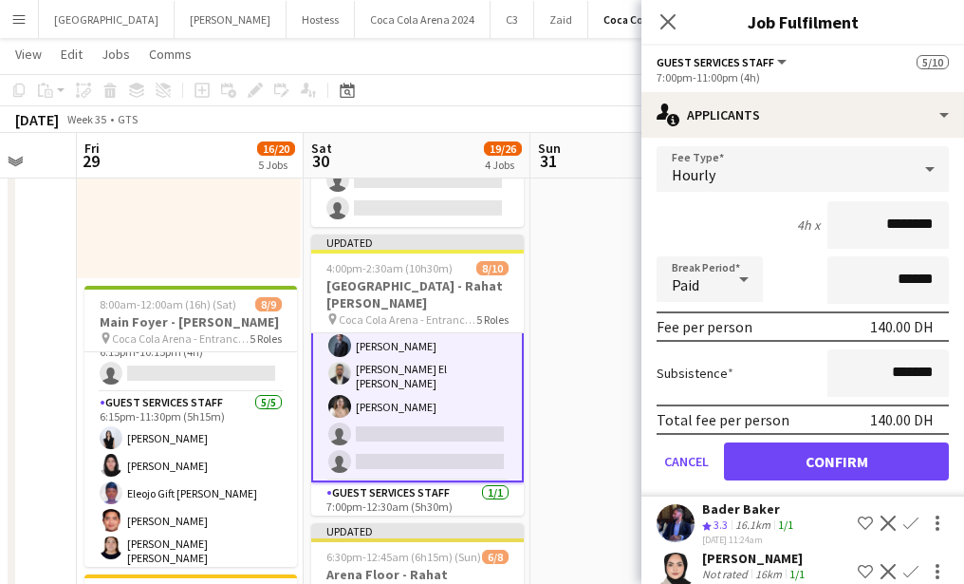
scroll to position [934, 0]
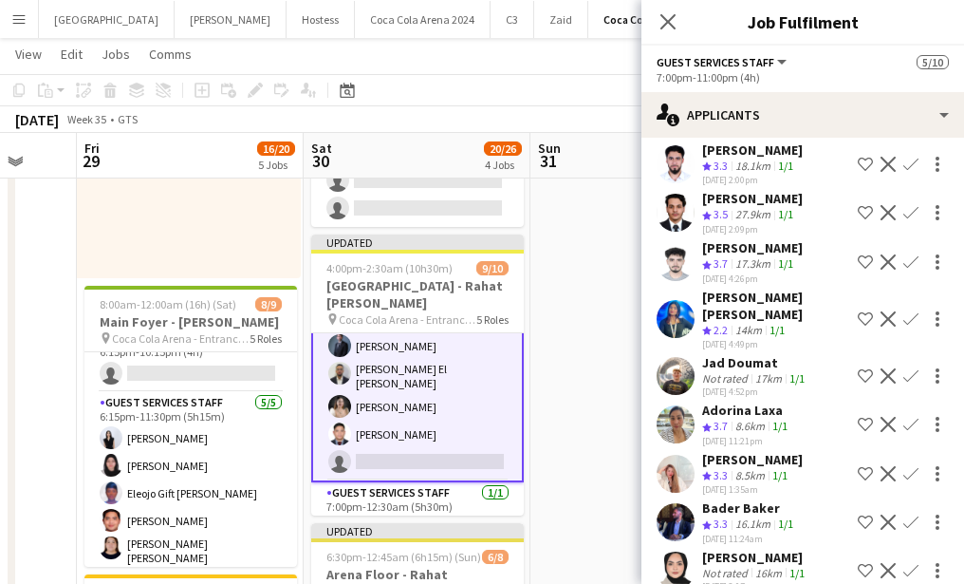
click at [906, 563] on app-icon "Confirm" at bounding box center [910, 570] width 15 height 15
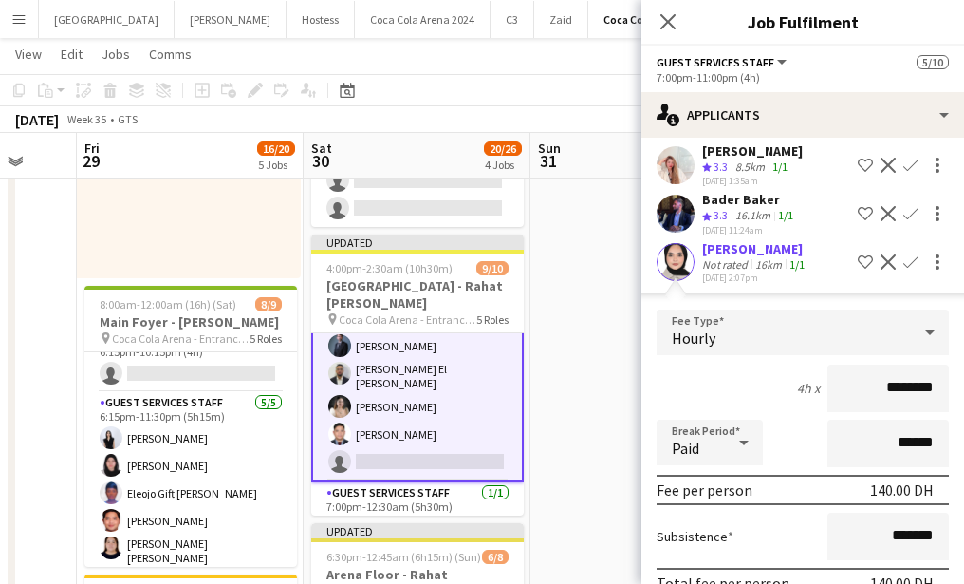
scroll to position [1310, 0]
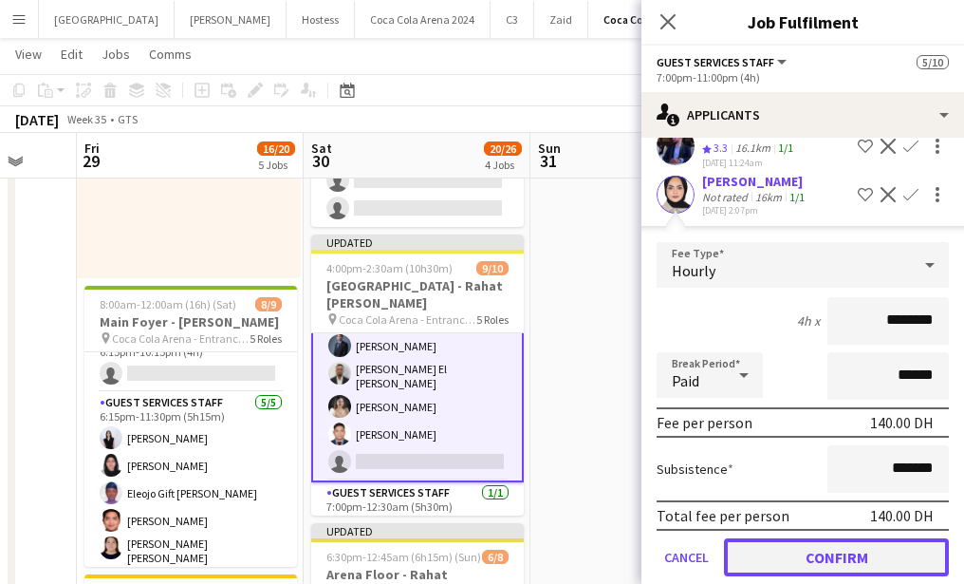
click at [812, 538] on button "Confirm" at bounding box center [836, 557] width 225 height 38
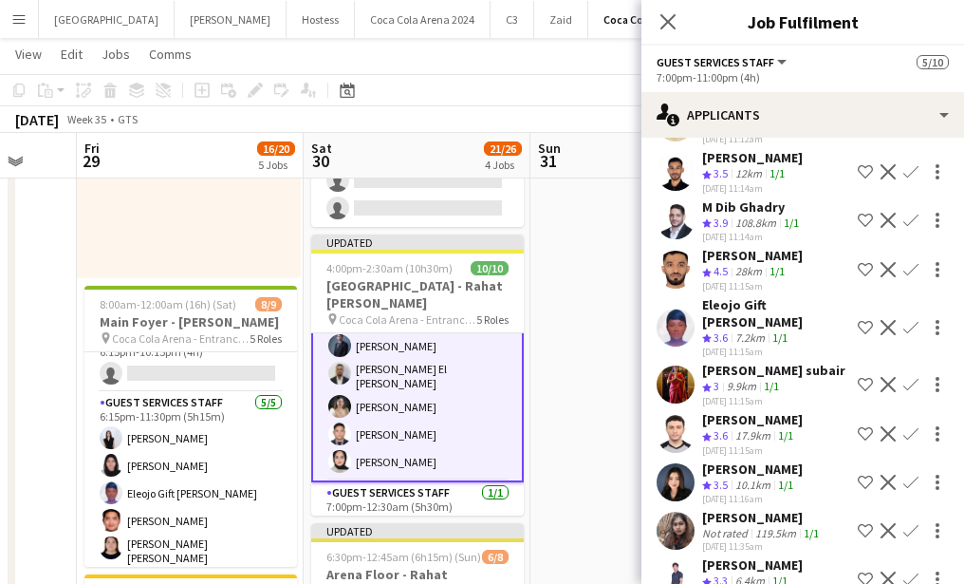
scroll to position [299, 0]
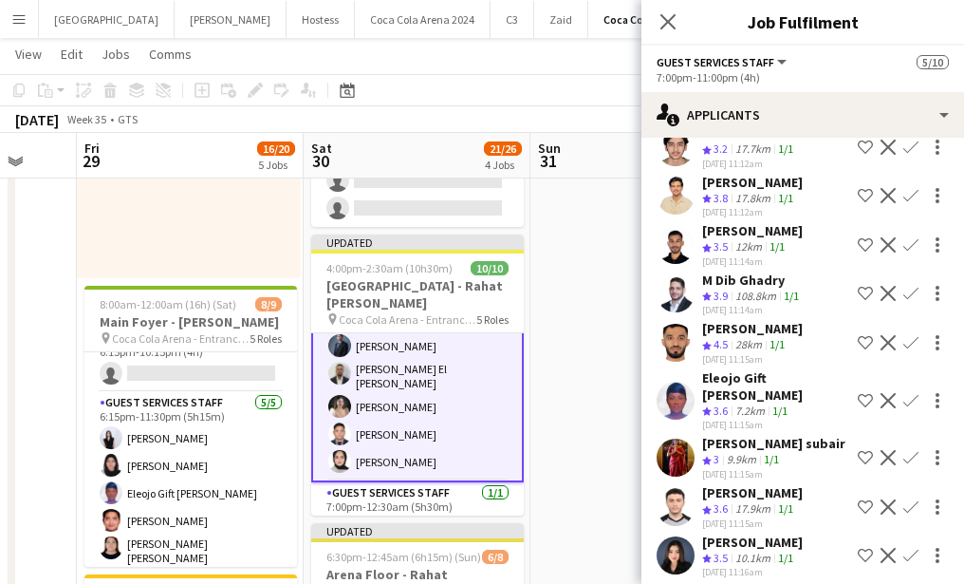
click at [914, 393] on app-icon "Confirm" at bounding box center [910, 400] width 15 height 15
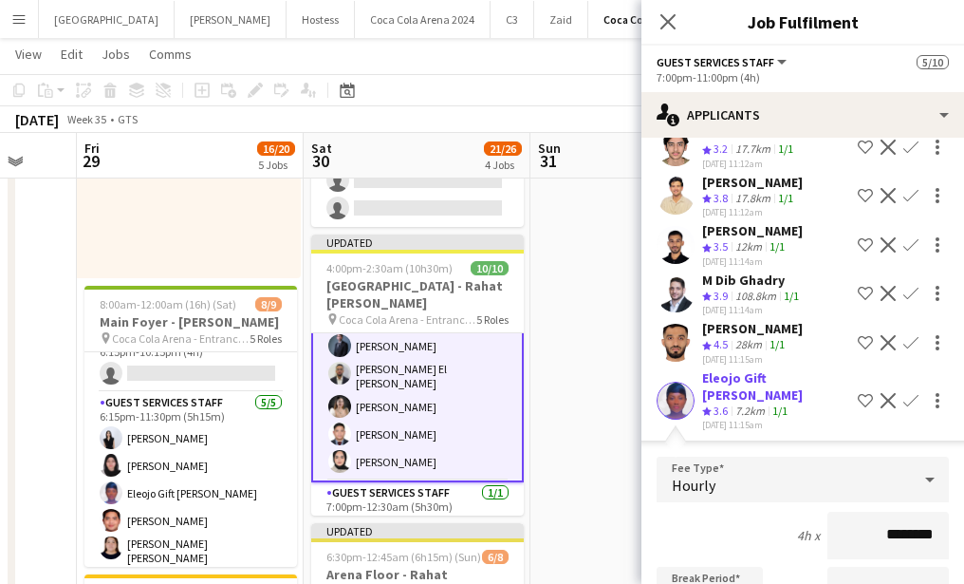
scroll to position [478, 0]
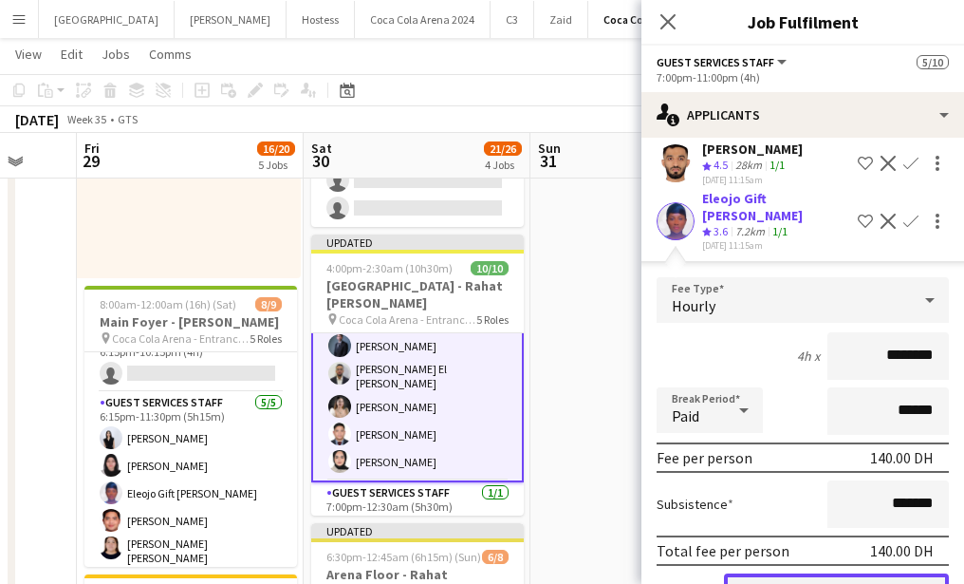
click at [838, 573] on button "Confirm" at bounding box center [836, 592] width 225 height 38
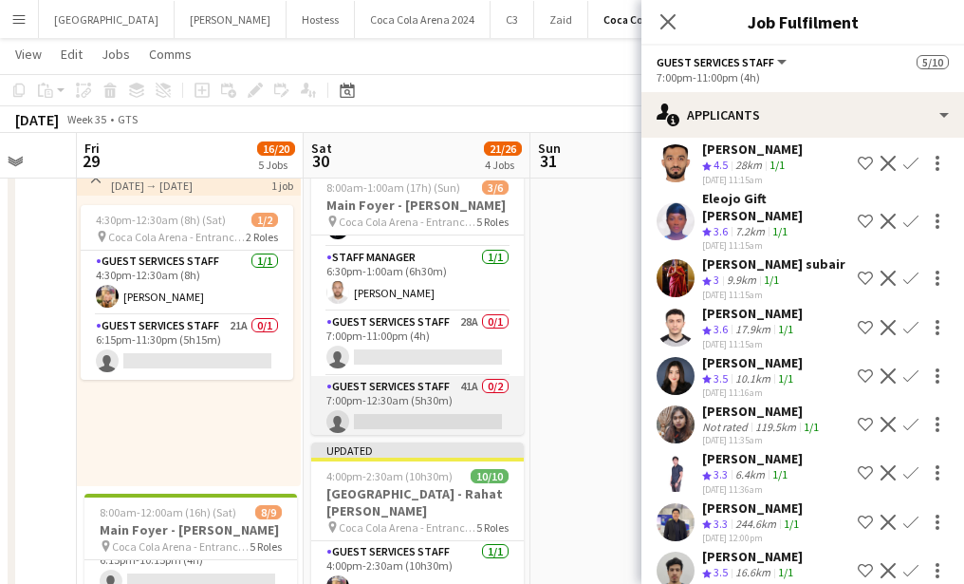
scroll to position [168, 0]
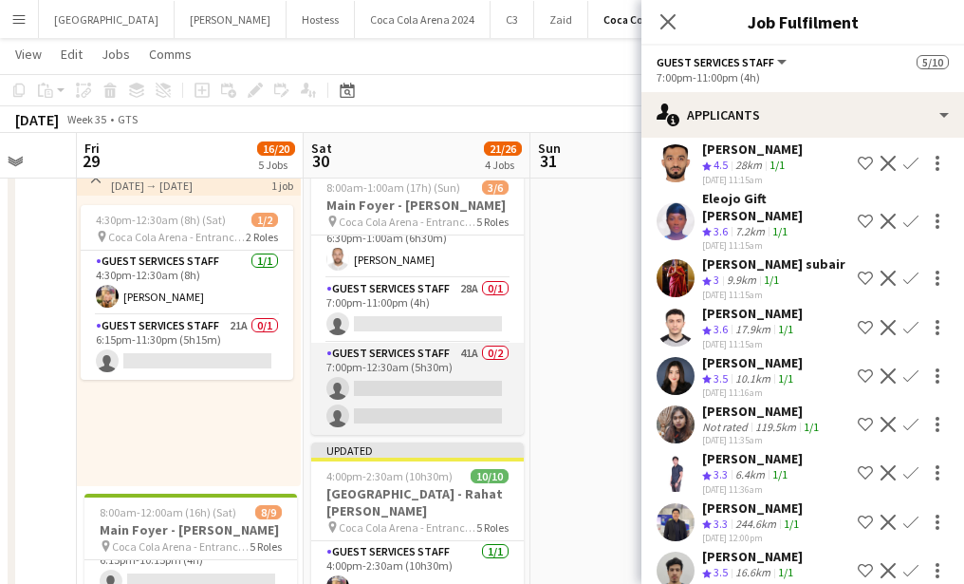
click at [449, 395] on app-card-role "Guest Services Staff 41A 0/2 7:00pm-12:30am (5h30m) single-neutral-actions sing…" at bounding box center [417, 389] width 213 height 92
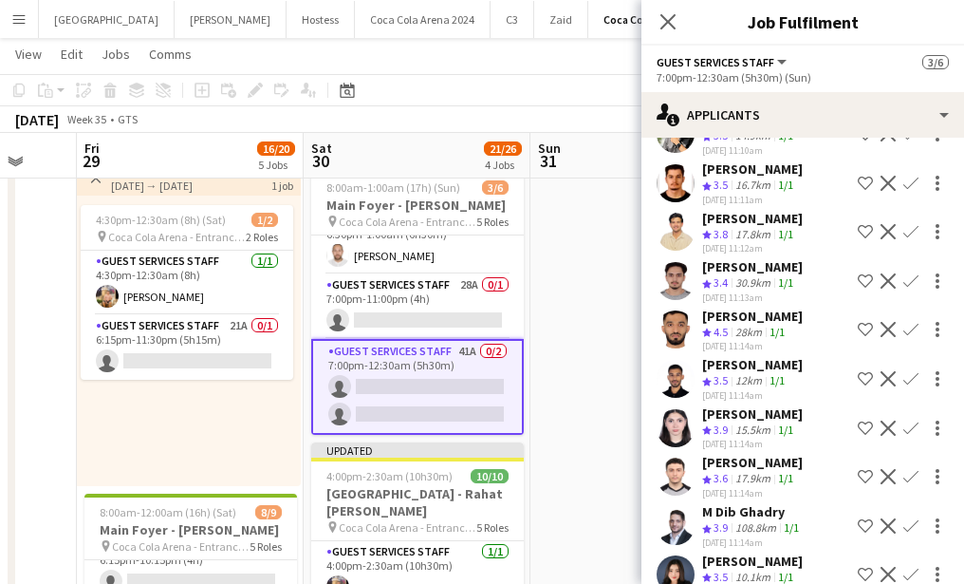
scroll to position [267, 0]
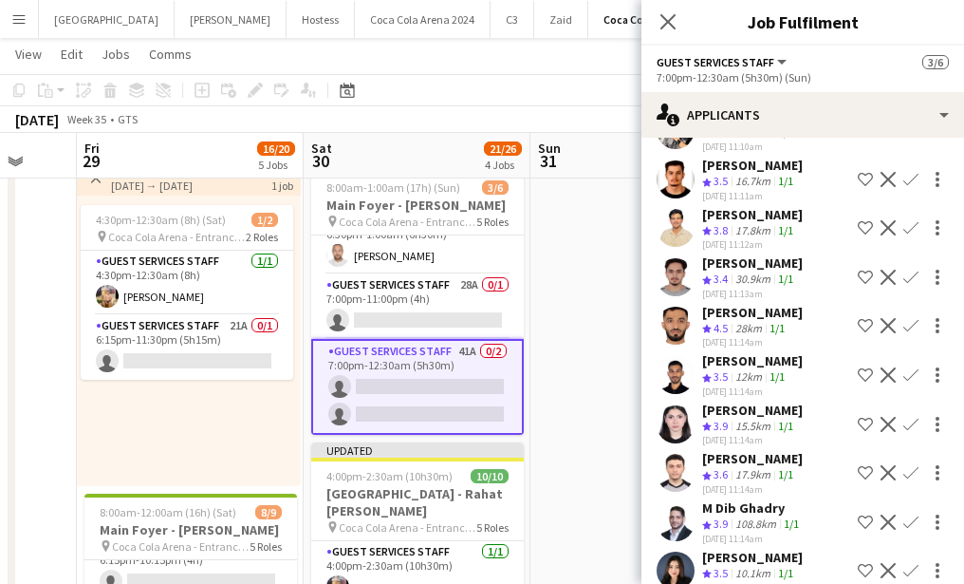
click at [907, 424] on app-icon "Confirm" at bounding box center [910, 424] width 15 height 15
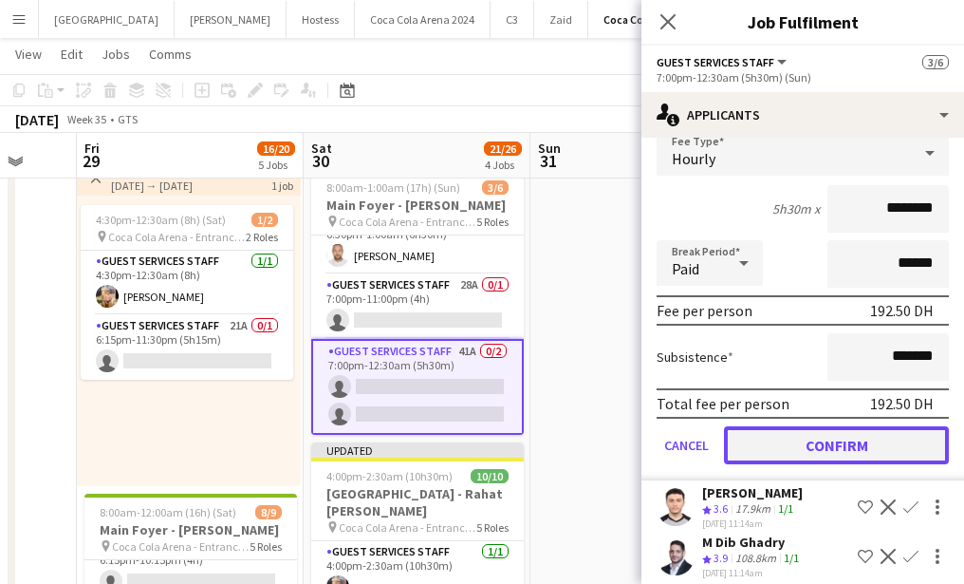
click at [802, 446] on button "Confirm" at bounding box center [836, 445] width 225 height 38
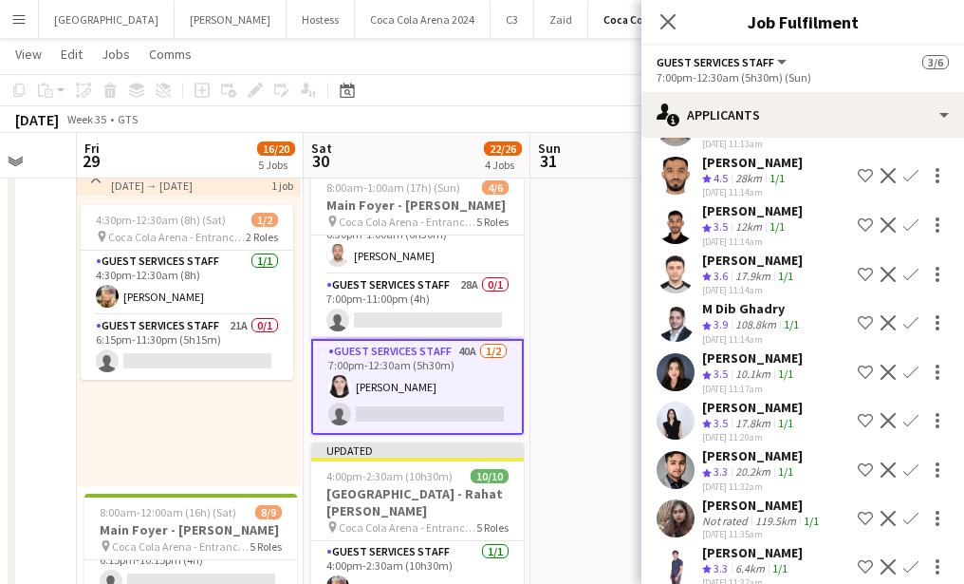
scroll to position [437, 0]
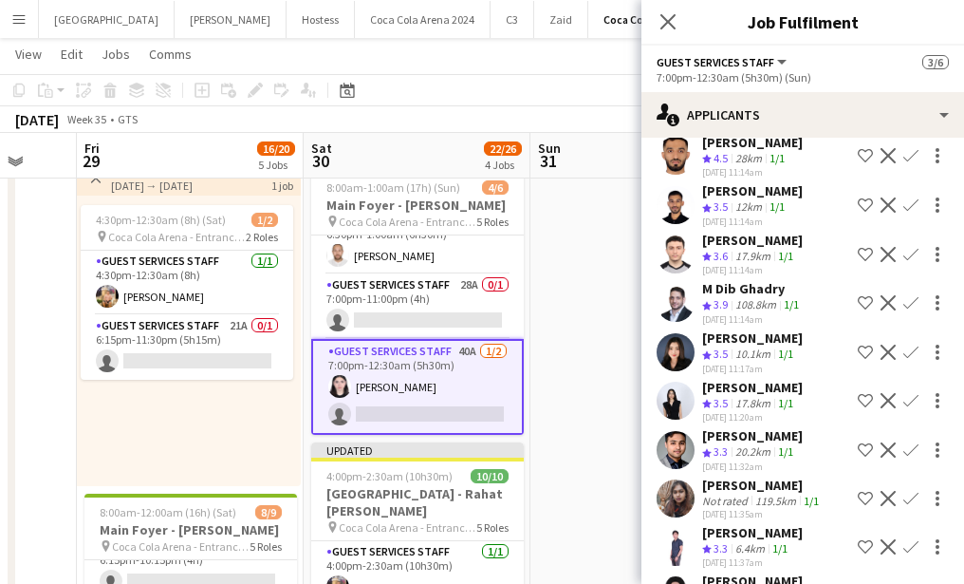
click at [909, 393] on app-icon "Confirm" at bounding box center [910, 400] width 15 height 15
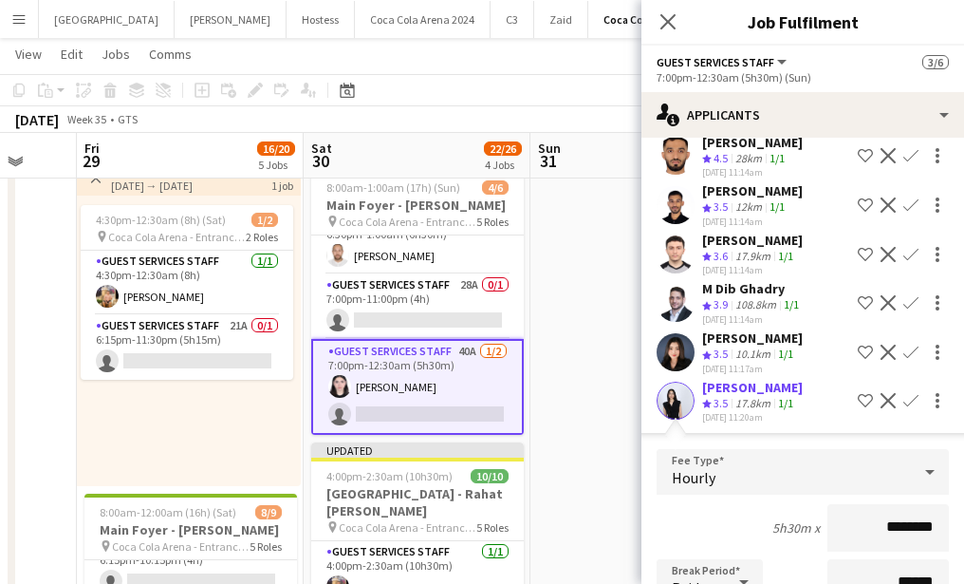
scroll to position [653, 0]
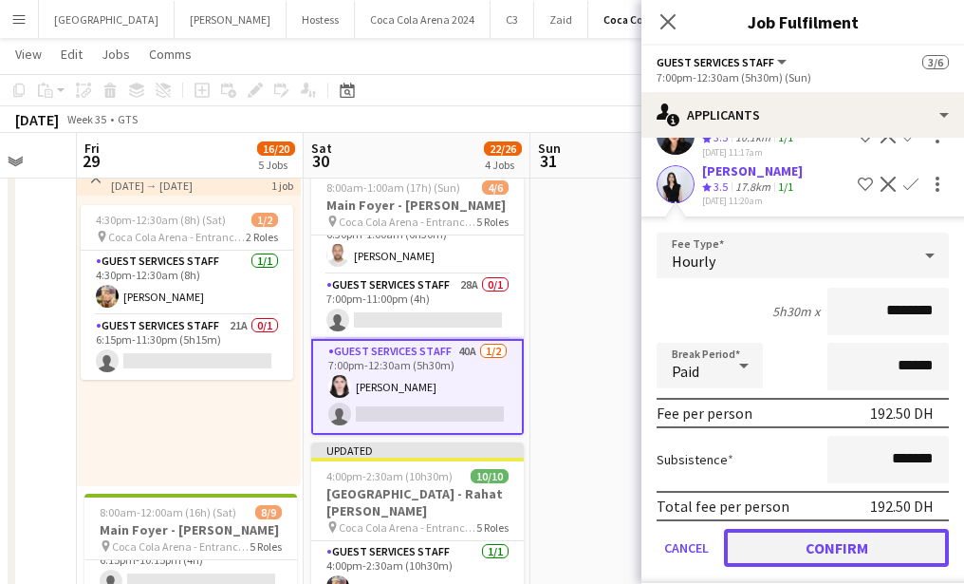
click at [775, 536] on button "Confirm" at bounding box center [836, 548] width 225 height 38
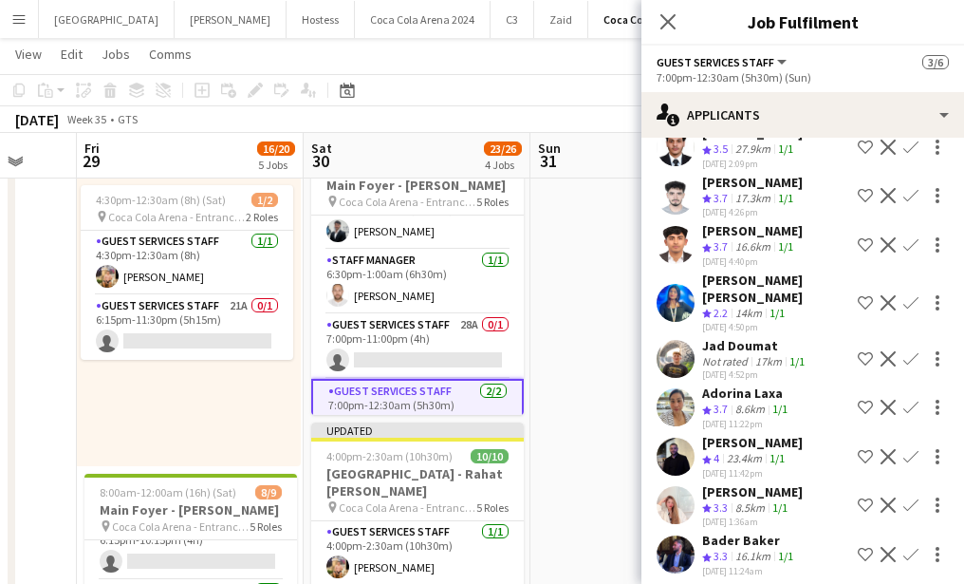
scroll to position [97, 0]
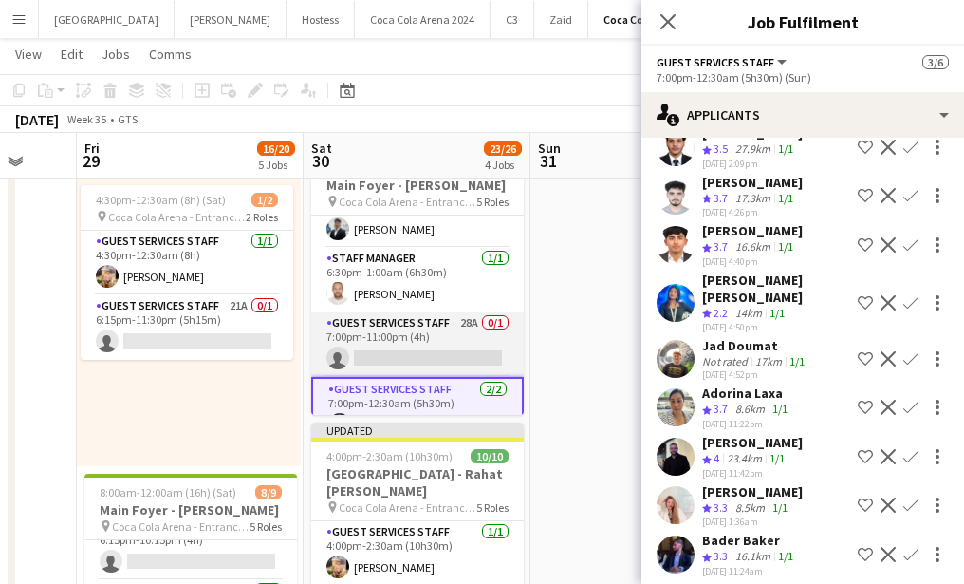
click at [427, 362] on app-card-role "Guest Services Staff 28A 0/1 7:00pm-11:00pm (4h) single-neutral-actions" at bounding box center [417, 344] width 213 height 65
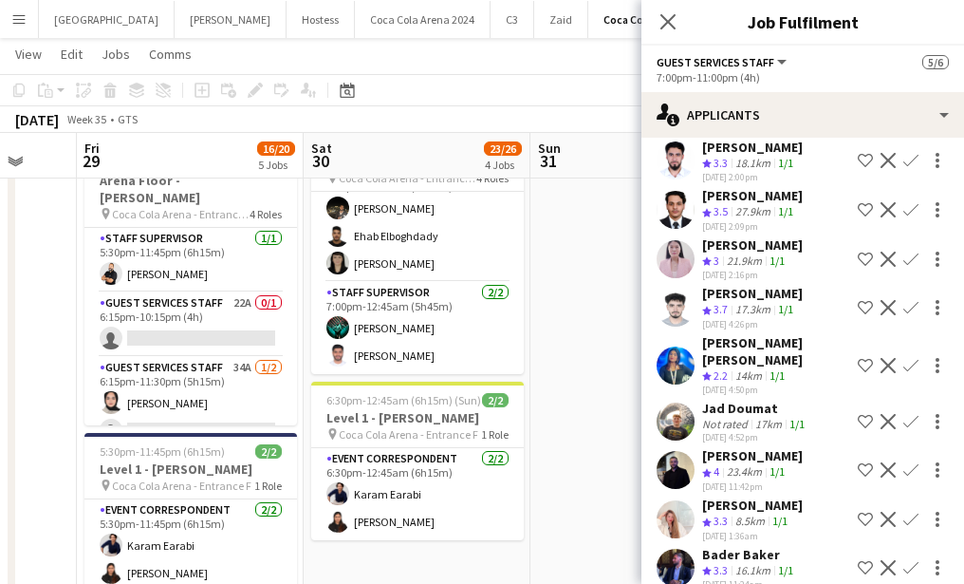
scroll to position [682, 0]
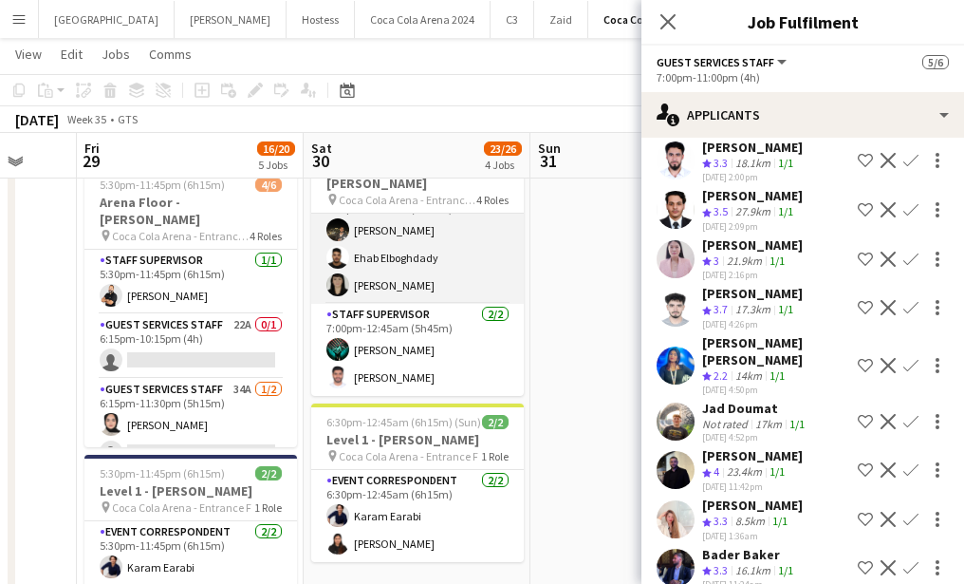
click at [395, 281] on app-card-role "Guest Services Staff [DATE] 7:00pm-12:30am (5h30m) [PERSON_NAME] [PERSON_NAME] …" at bounding box center [417, 244] width 213 height 120
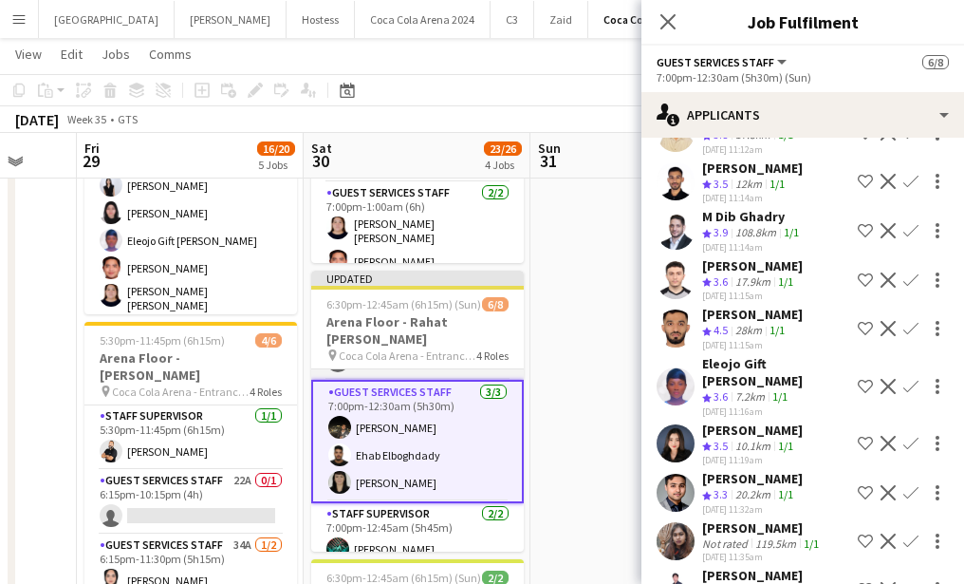
scroll to position [190, 0]
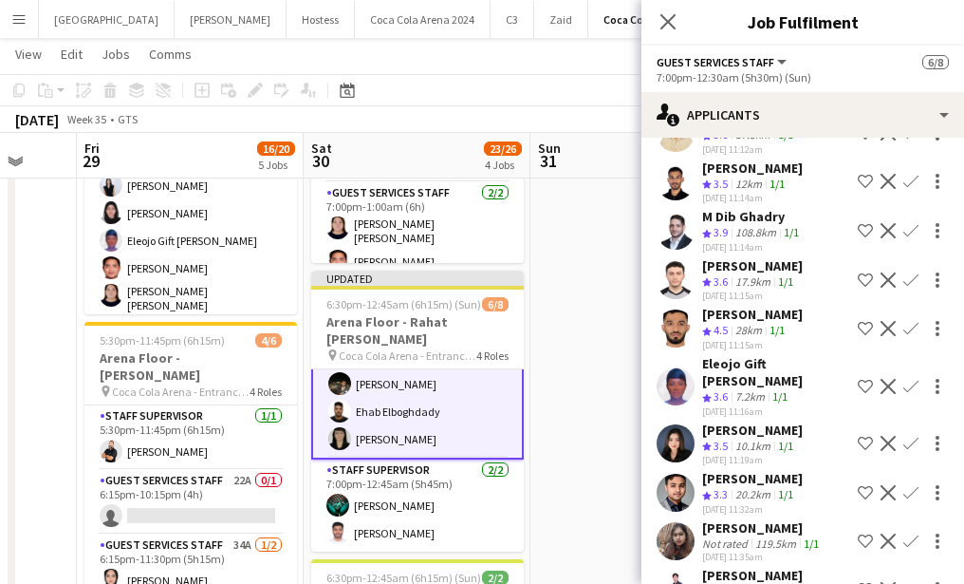
click at [368, 437] on app-card-role "Guest Services Staff [DATE] 7:00pm-12:30am (5h30m) [PERSON_NAME] [PERSON_NAME] …" at bounding box center [417, 397] width 213 height 123
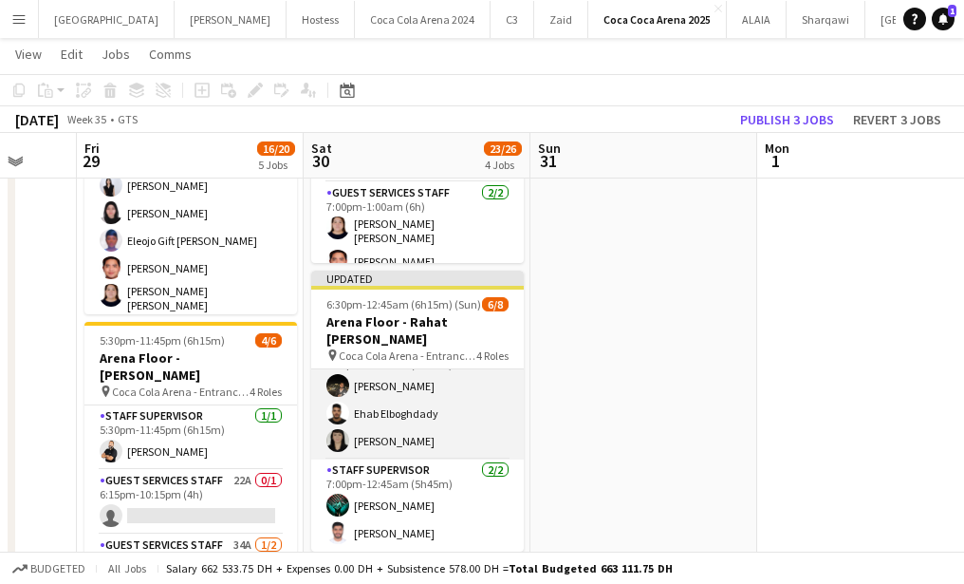
click at [382, 436] on app-card-role "Guest Services Staff [DATE] 7:00pm-12:30am (5h30m) [PERSON_NAME] [PERSON_NAME] …" at bounding box center [417, 400] width 213 height 120
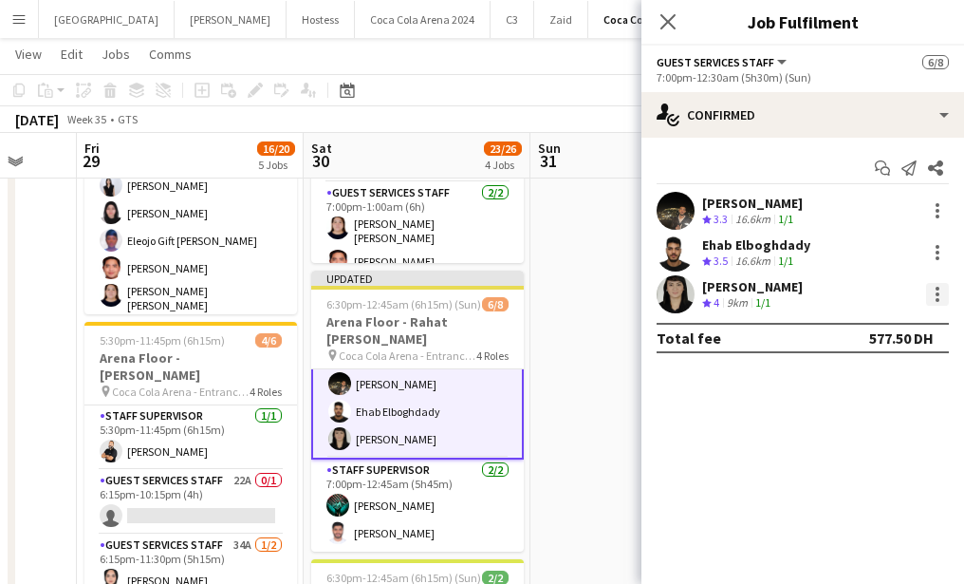
click at [940, 292] on div at bounding box center [937, 294] width 23 height 23
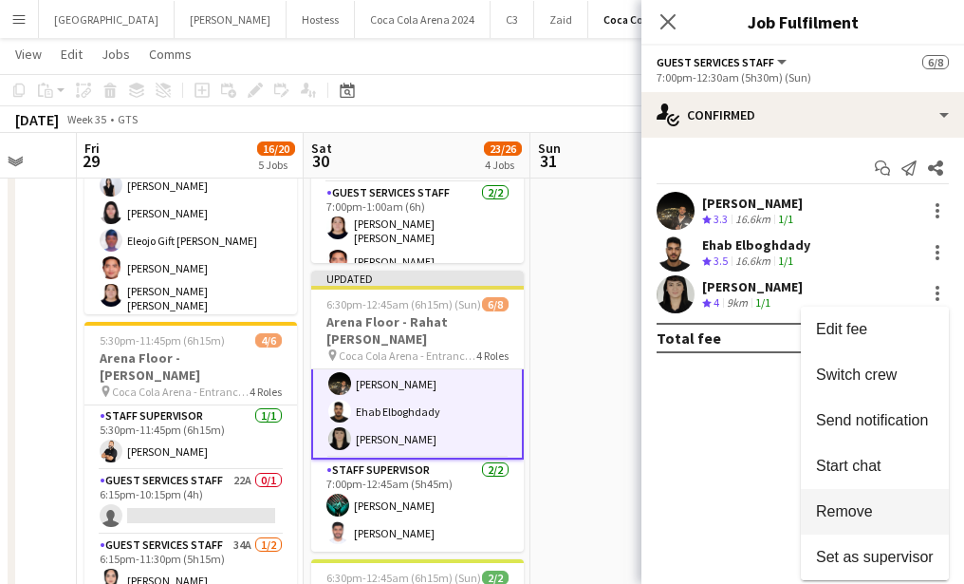
click at [862, 518] on span "Remove" at bounding box center [844, 511] width 57 height 16
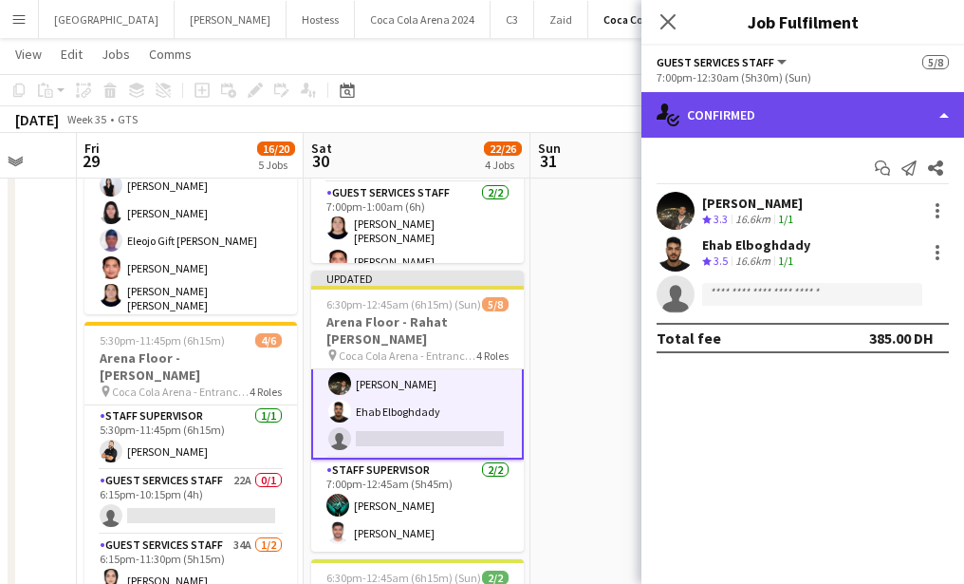
click at [776, 113] on div "single-neutral-actions-check-2 Confirmed" at bounding box center [802, 115] width 323 height 46
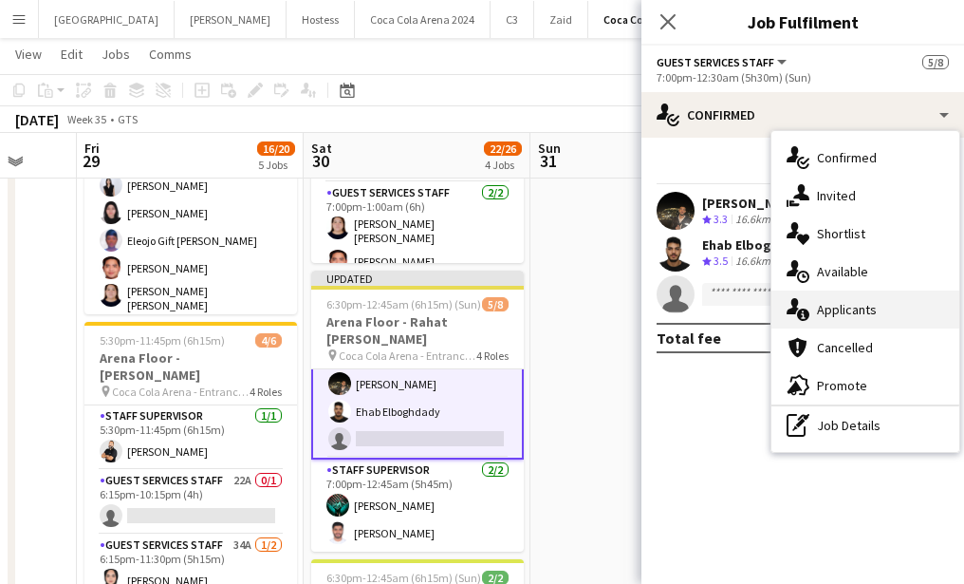
click at [824, 304] on div "single-neutral-actions-information Applicants" at bounding box center [865, 309] width 188 height 38
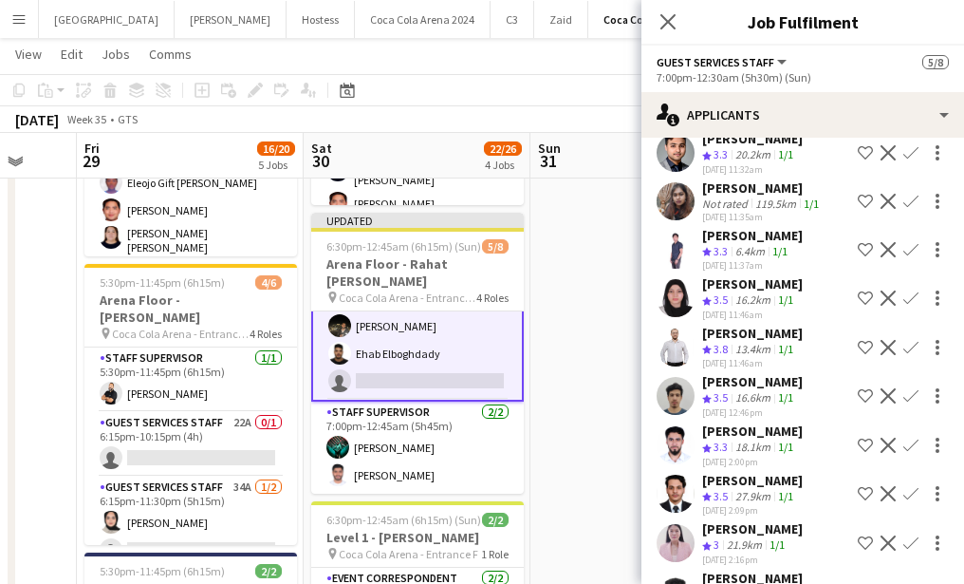
scroll to position [722, 0]
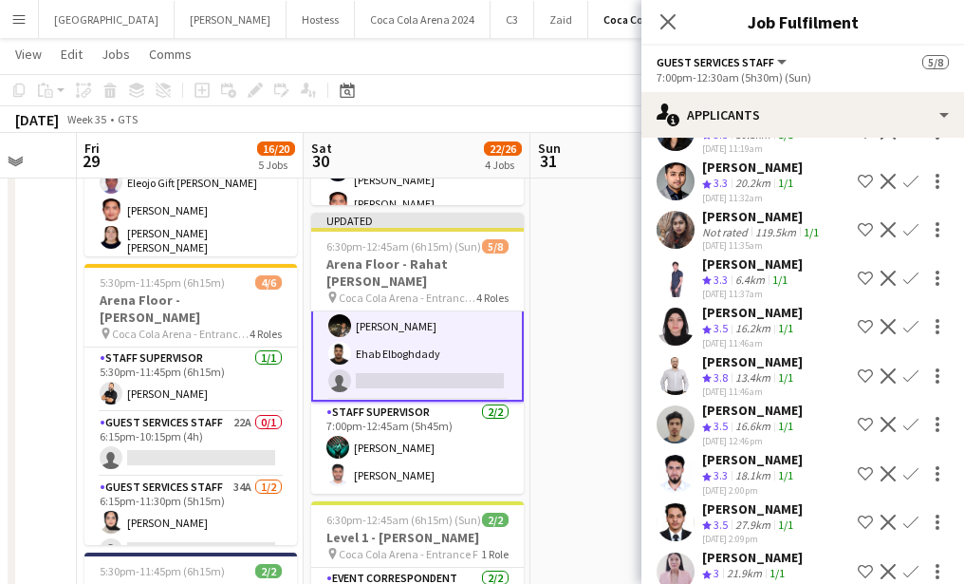
click at [910, 319] on app-icon "Confirm" at bounding box center [910, 326] width 15 height 15
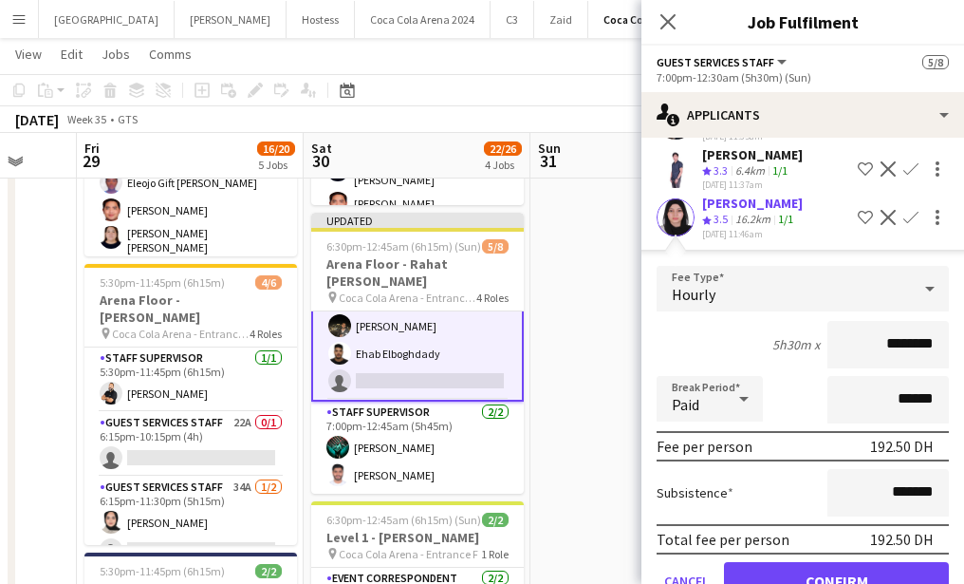
scroll to position [846, 0]
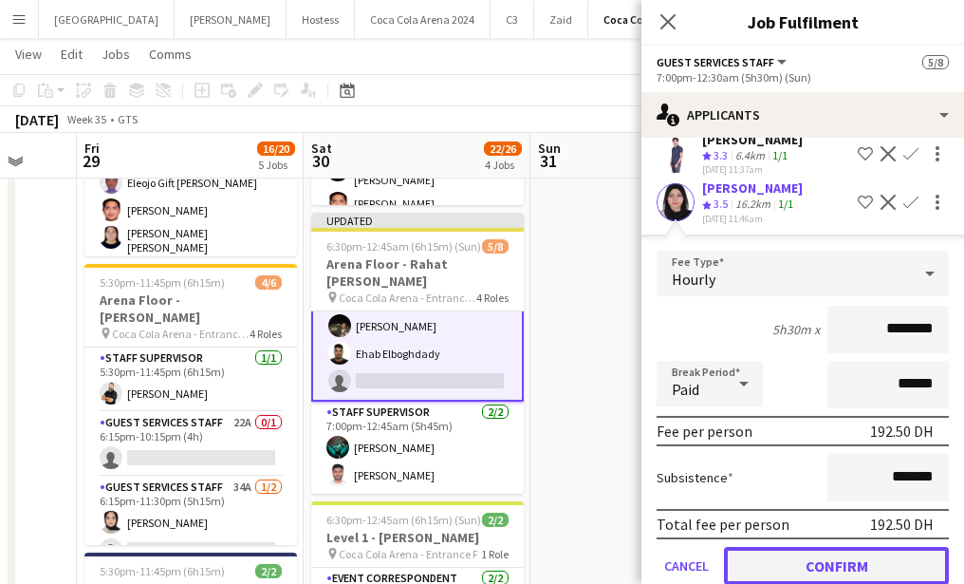
click at [811, 547] on button "Confirm" at bounding box center [836, 566] width 225 height 38
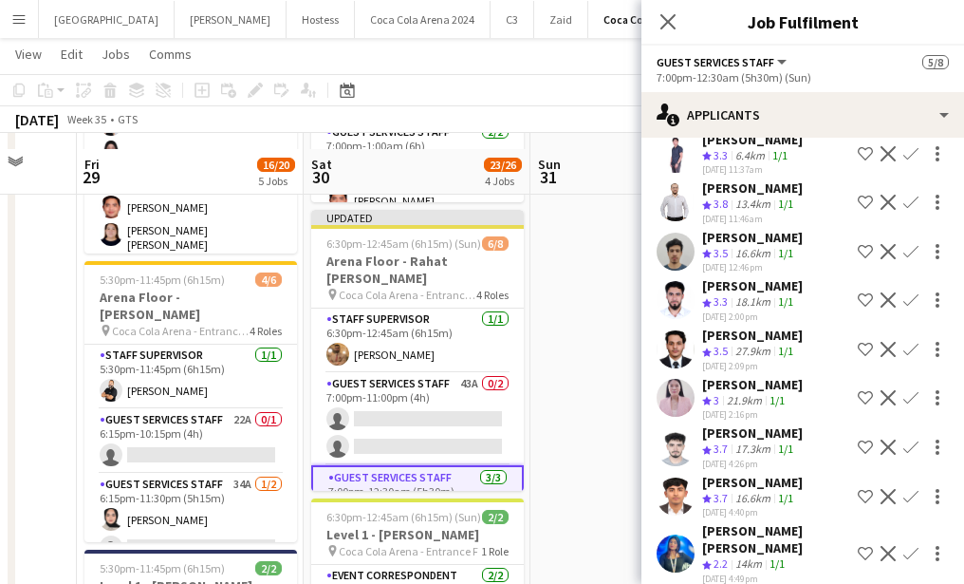
scroll to position [604, 0]
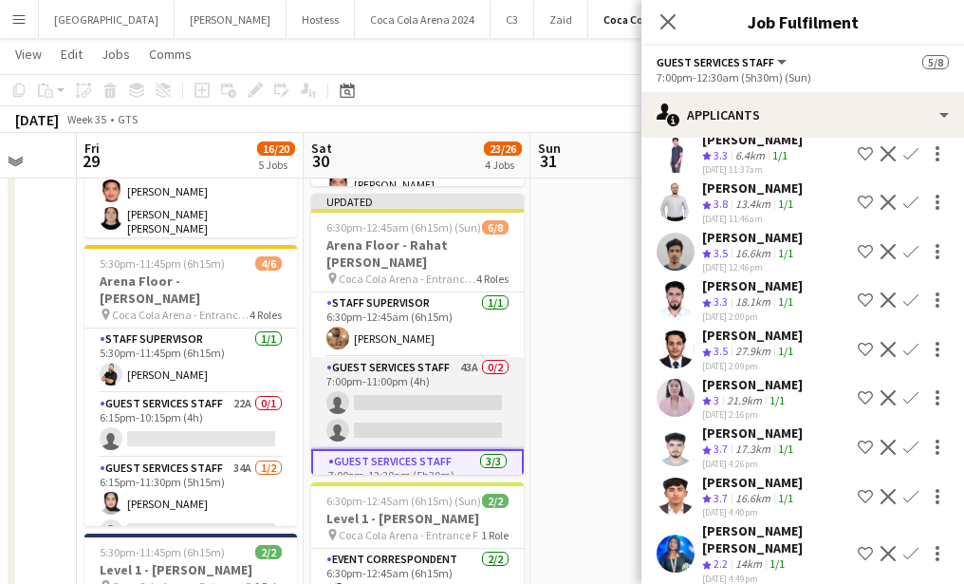
click at [460, 412] on app-card-role "Guest Services Staff 43A 0/2 7:00pm-11:00pm (4h) single-neutral-actions single-…" at bounding box center [417, 403] width 213 height 92
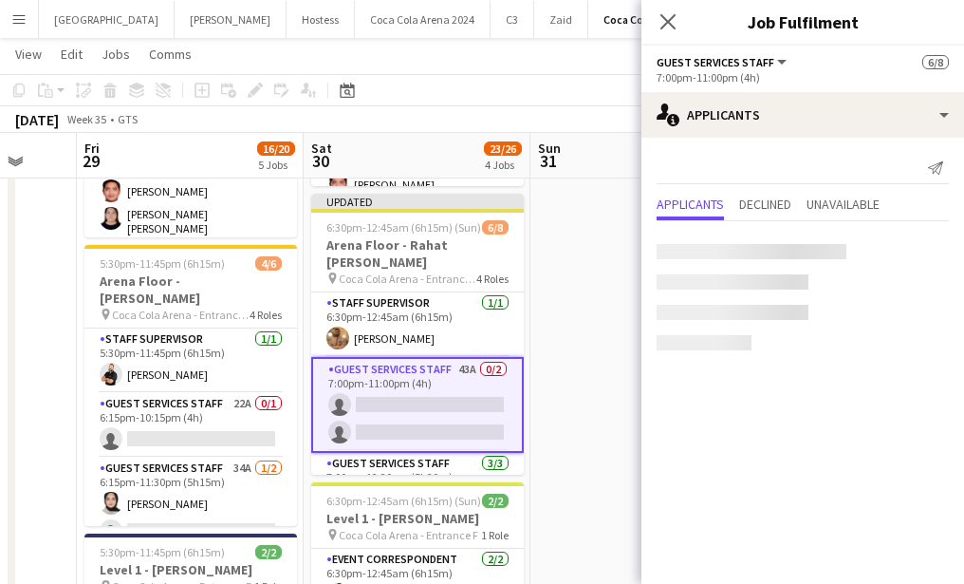
scroll to position [0, 0]
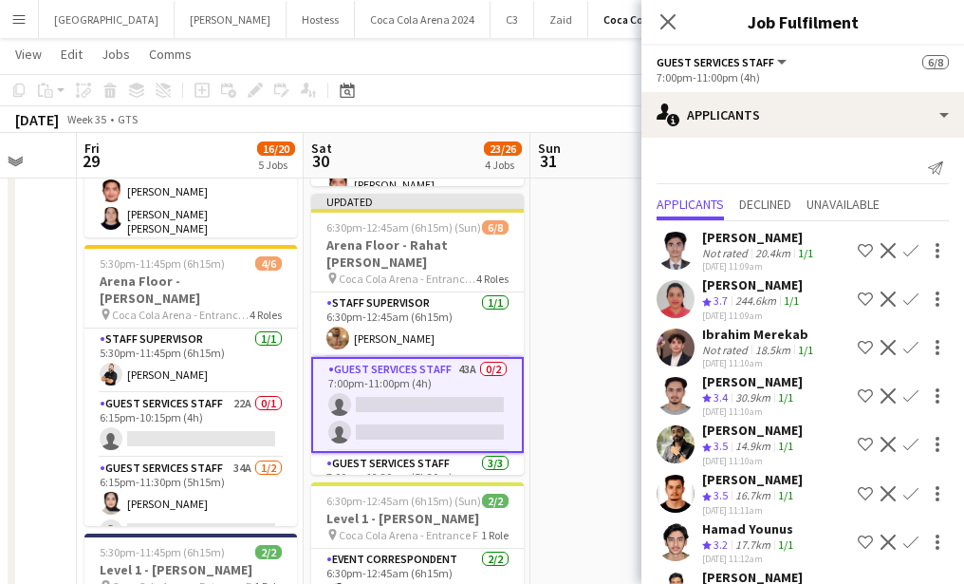
click at [909, 299] on app-icon "Confirm" at bounding box center [910, 298] width 15 height 15
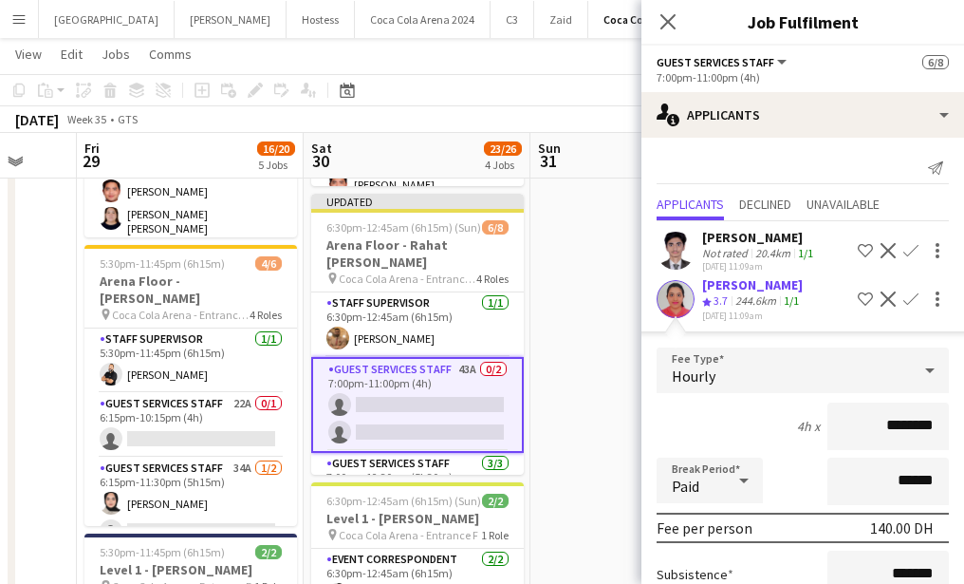
scroll to position [210, 0]
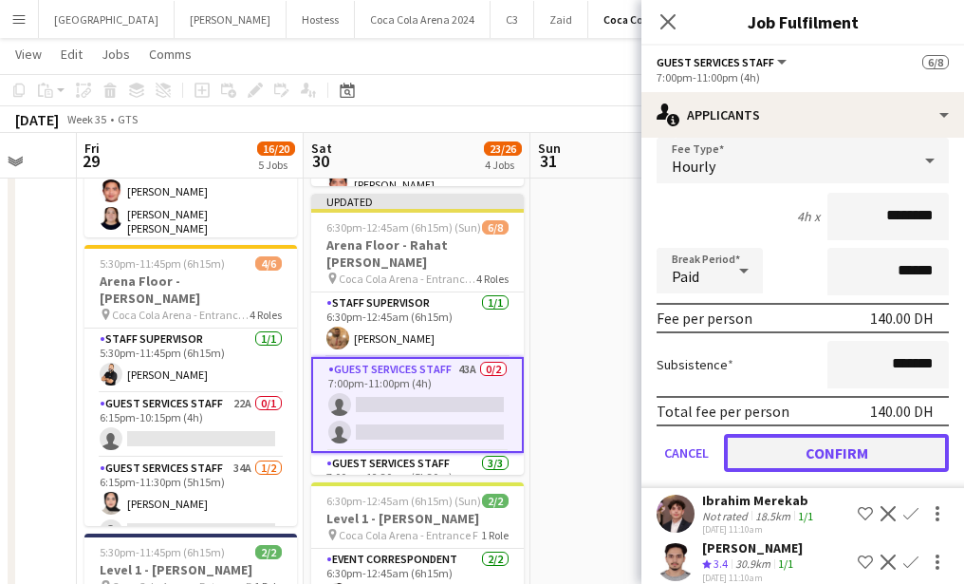
click at [770, 450] on button "Confirm" at bounding box center [836, 453] width 225 height 38
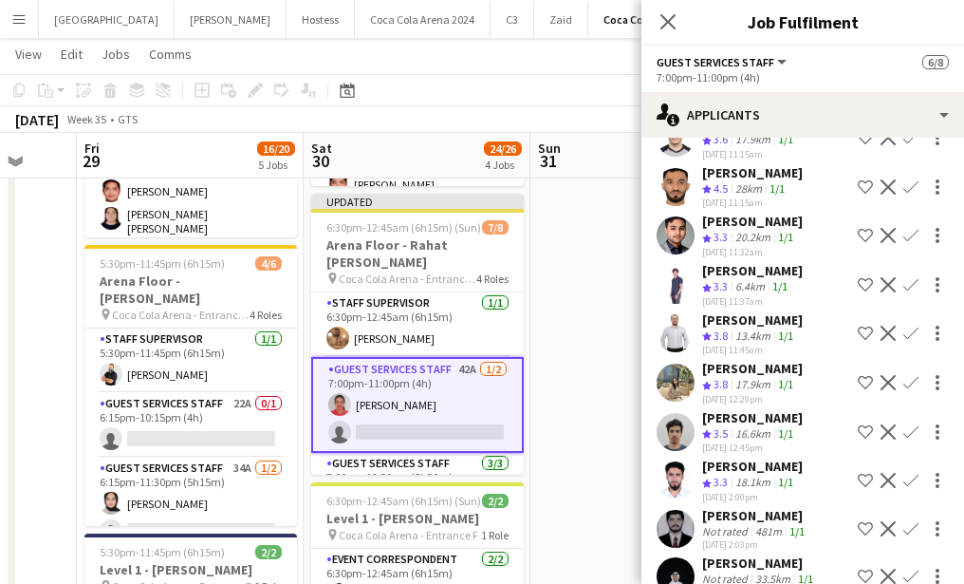
scroll to position [564, 0]
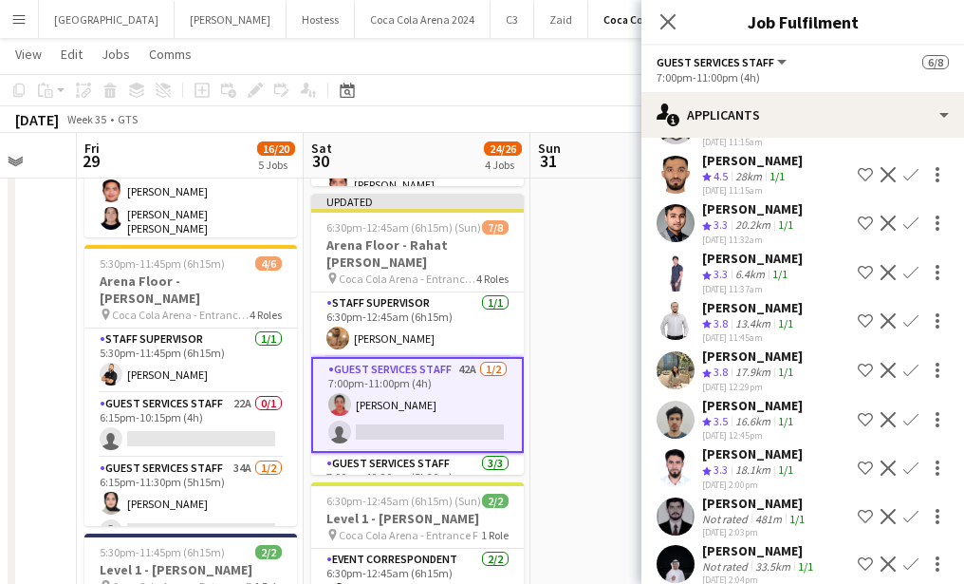
click at [908, 363] on app-icon "Confirm" at bounding box center [910, 369] width 15 height 15
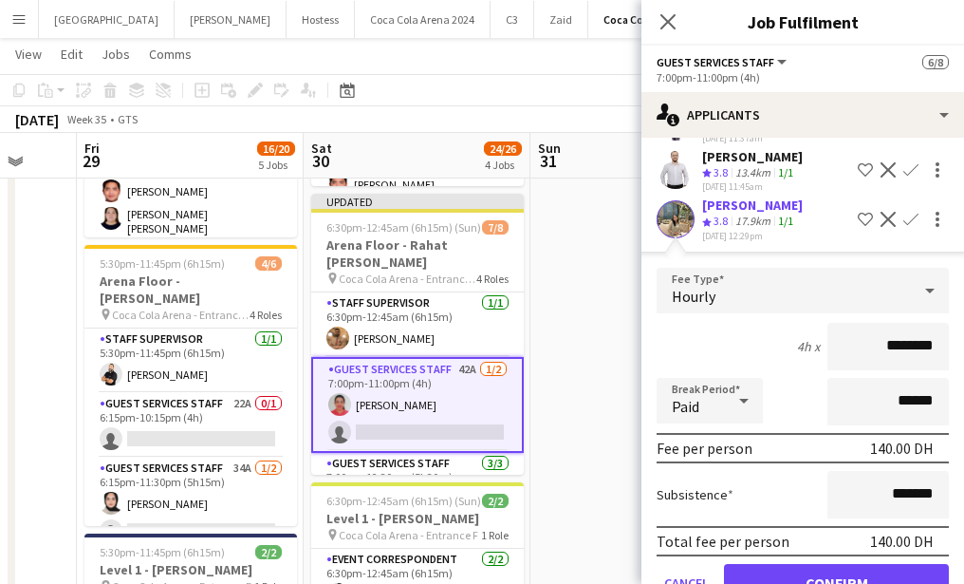
scroll to position [746, 0]
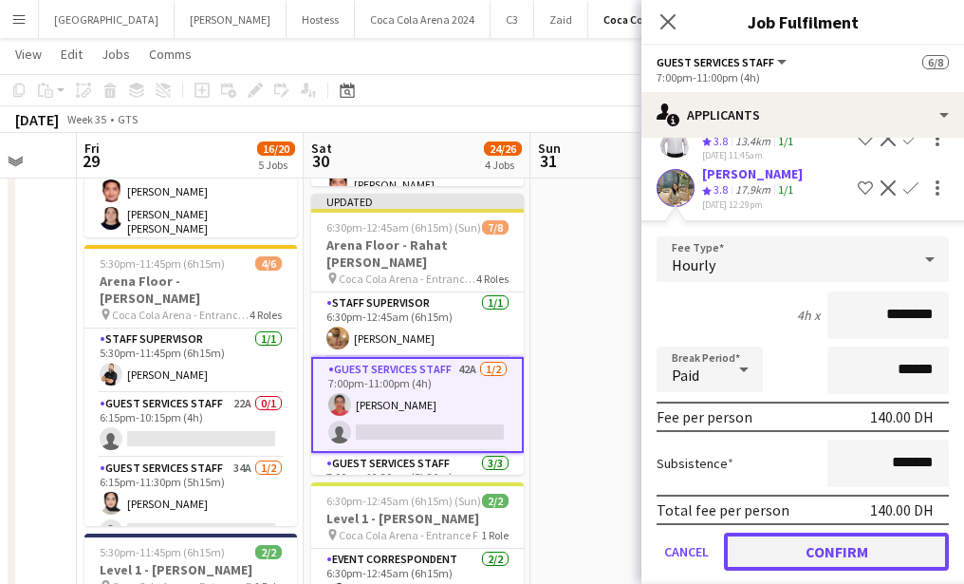
click at [809, 549] on button "Confirm" at bounding box center [836, 551] width 225 height 38
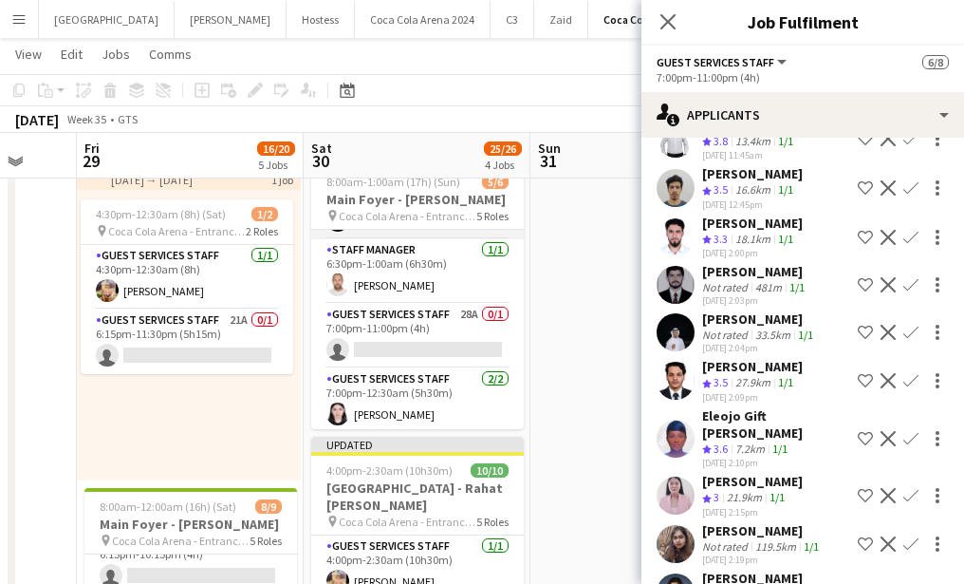
scroll to position [142, 0]
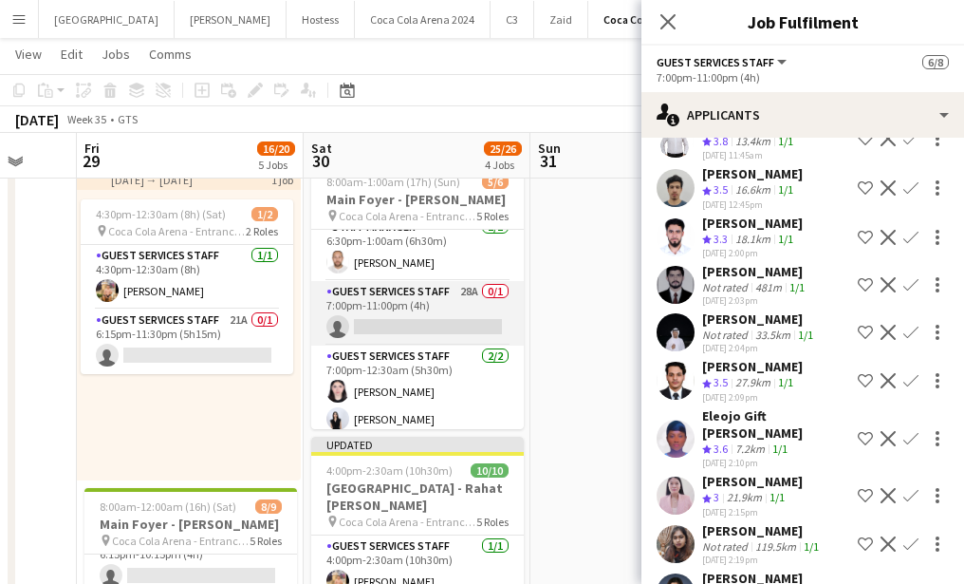
click at [392, 330] on app-card-role "Guest Services Staff 28A 0/1 7:00pm-11:00pm (4h) single-neutral-actions" at bounding box center [417, 313] width 213 height 65
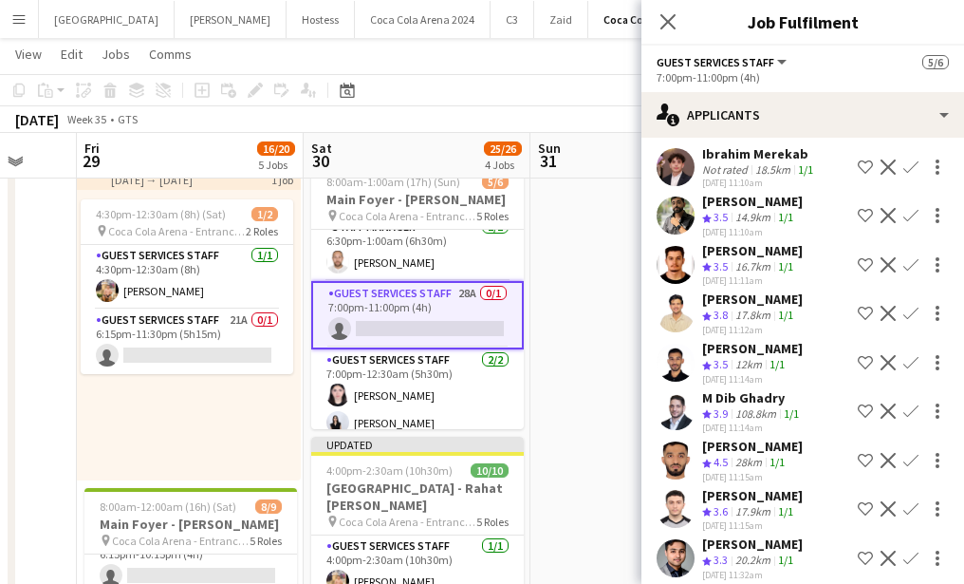
scroll to position [86, 0]
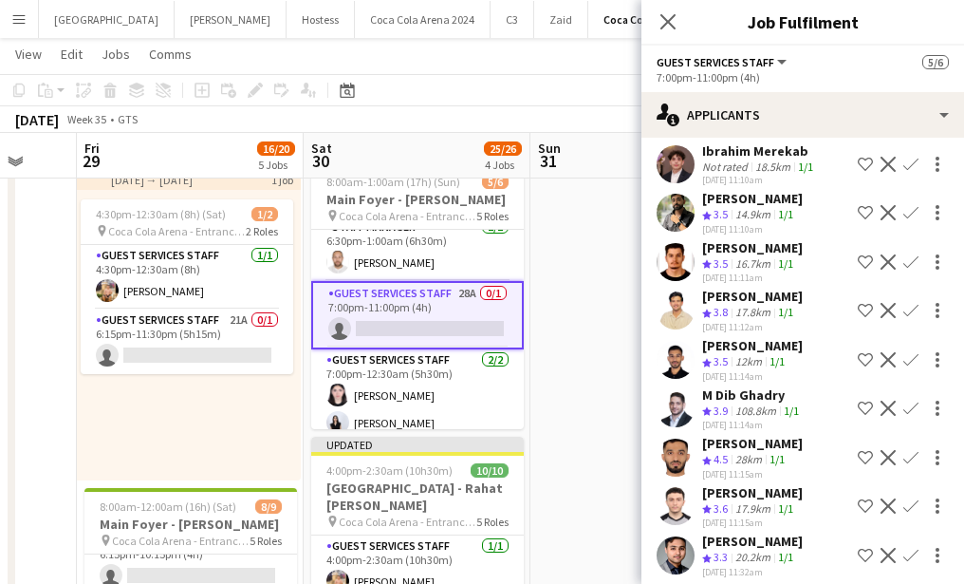
click at [678, 308] on app-user-avatar at bounding box center [676, 310] width 38 height 38
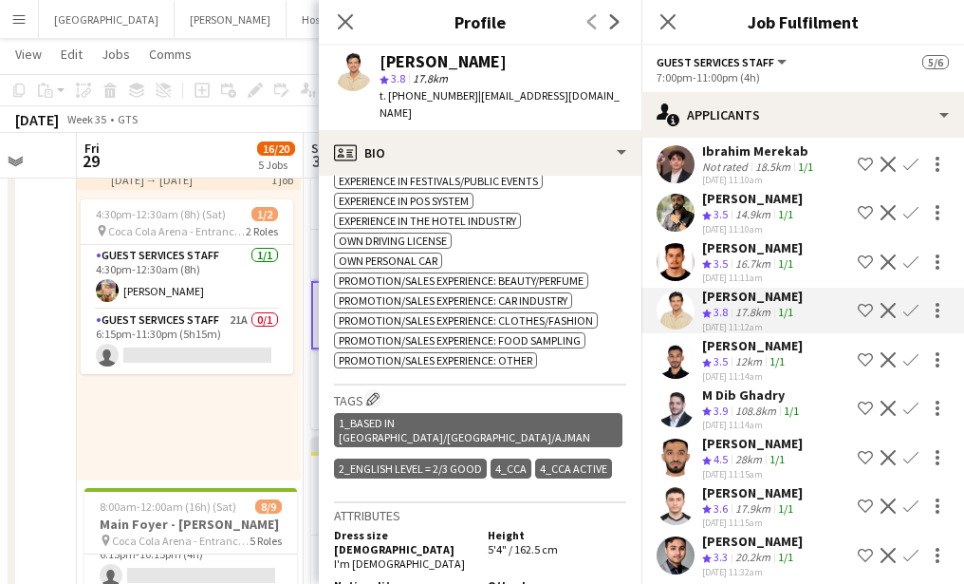
scroll to position [863, 0]
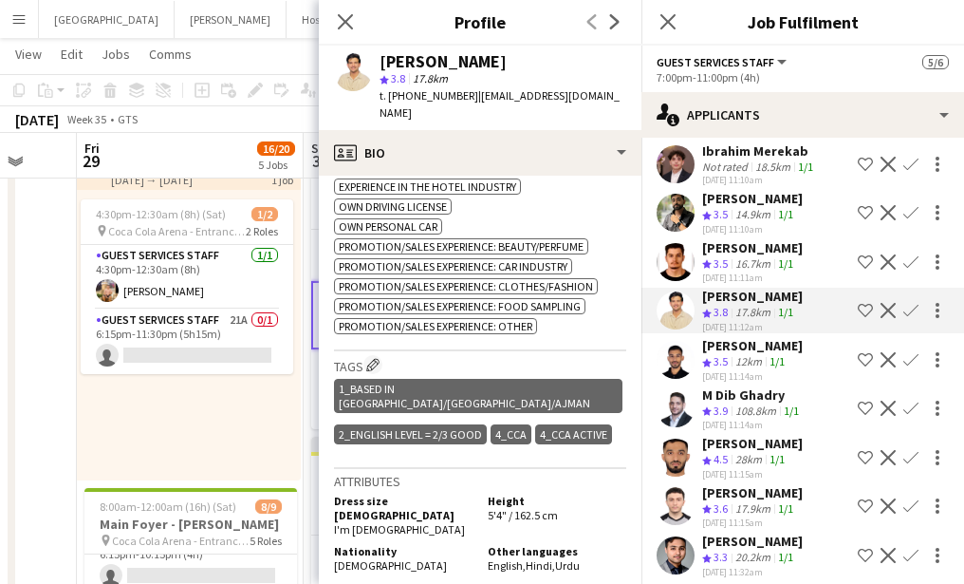
click at [910, 311] on app-icon "Confirm" at bounding box center [910, 310] width 15 height 15
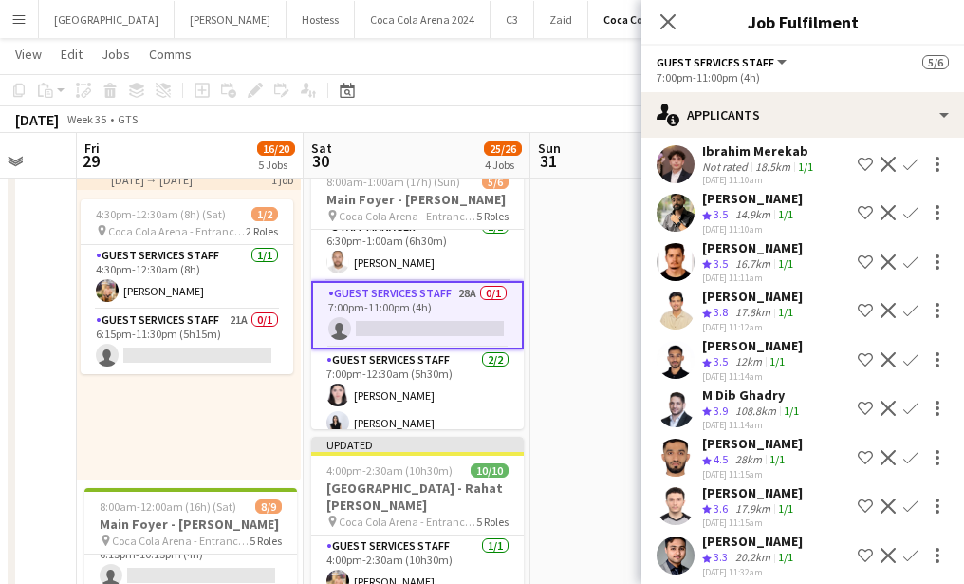
click at [909, 311] on app-icon "Confirm" at bounding box center [910, 310] width 15 height 15
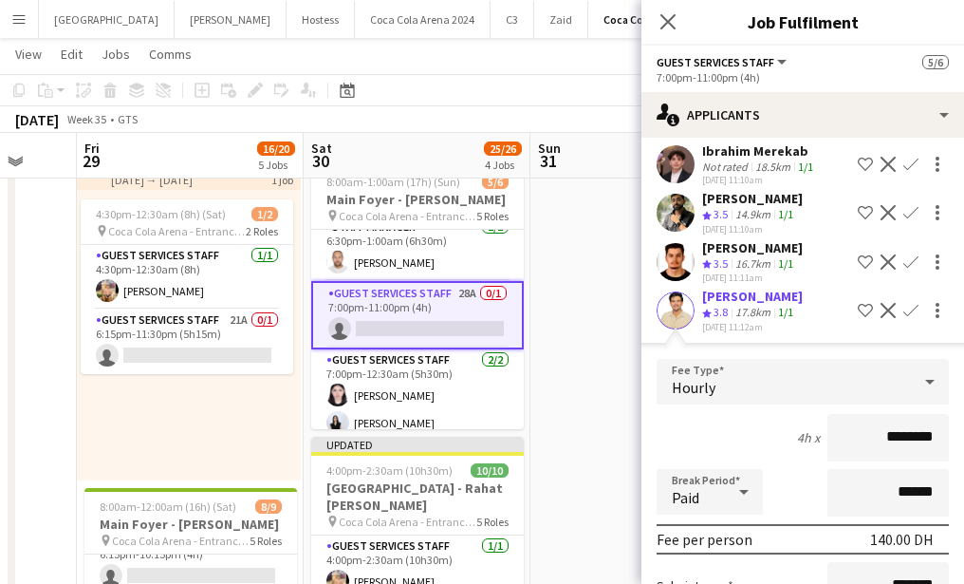
scroll to position [355, 0]
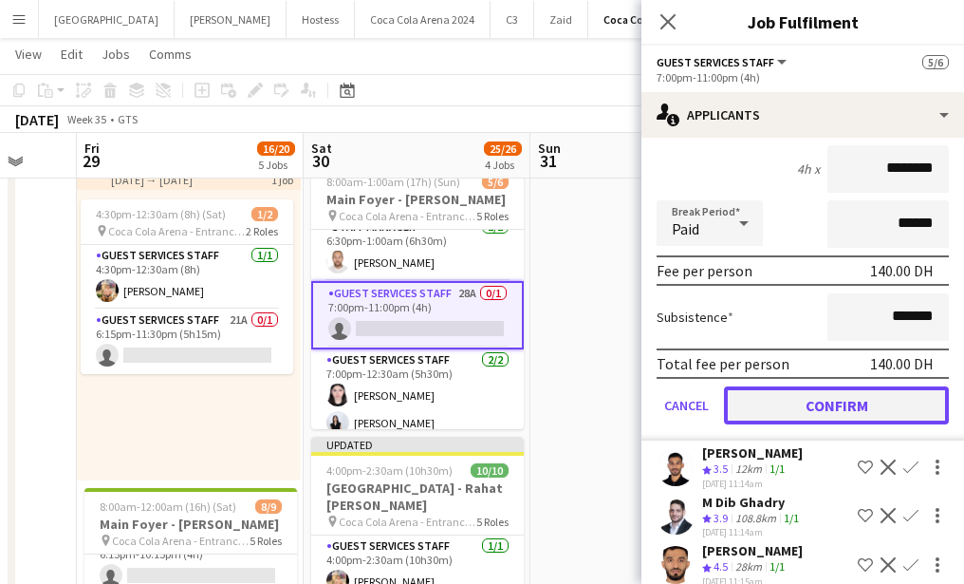
click at [780, 400] on button "Confirm" at bounding box center [836, 405] width 225 height 38
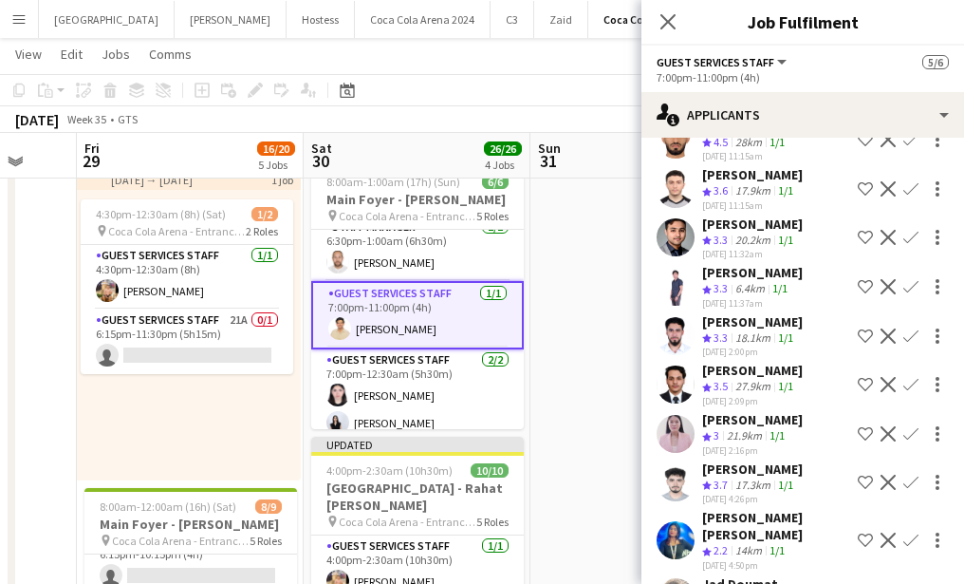
scroll to position [0, 0]
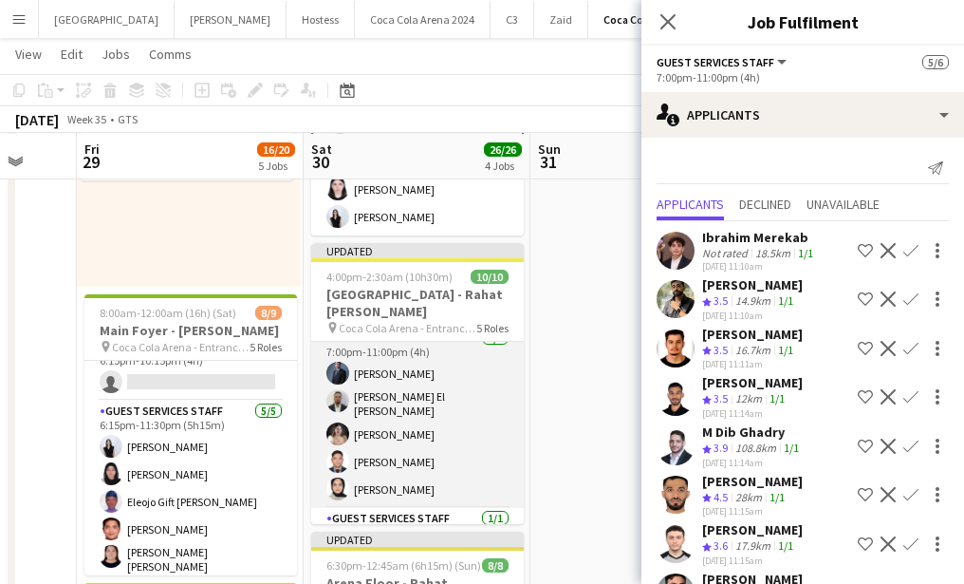
click at [402, 383] on app-card-role "Guest Services Staff [DATE] 7:00pm-11:00pm (4h) [PERSON_NAME] El [PERSON_NAME] …" at bounding box center [417, 417] width 213 height 180
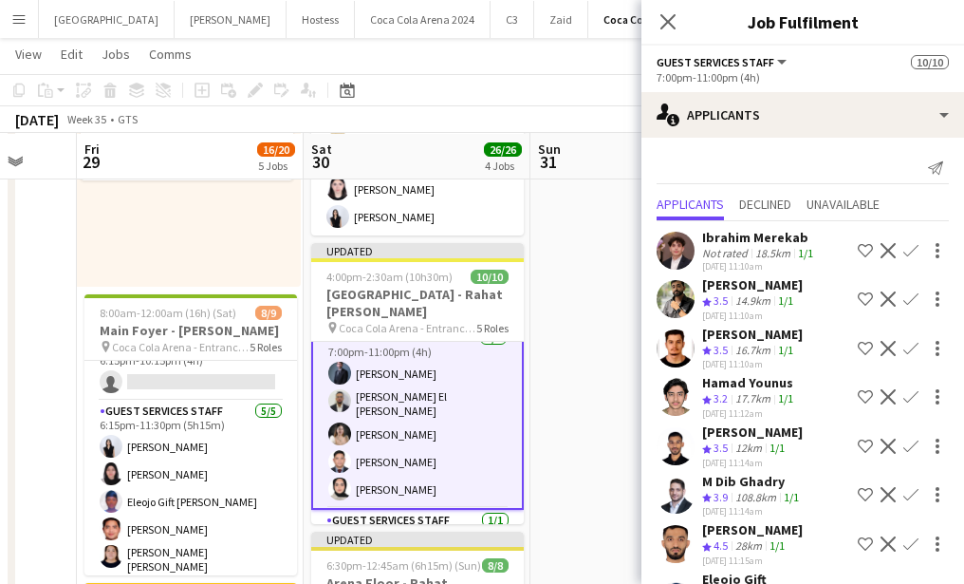
click at [421, 360] on app-card-role "Guest Services Staff [DATE] 7:00pm-11:00pm (4h) [PERSON_NAME] El [PERSON_NAME] …" at bounding box center [417, 417] width 213 height 184
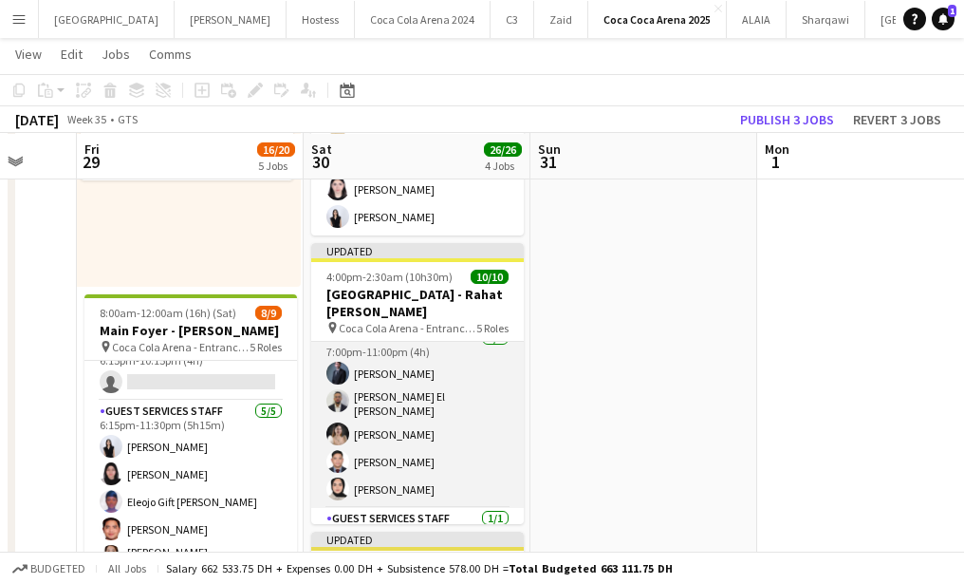
click at [407, 363] on app-card-role "Guest Services Staff [DATE] 7:00pm-11:00pm (4h) [PERSON_NAME] El [PERSON_NAME] …" at bounding box center [417, 417] width 213 height 180
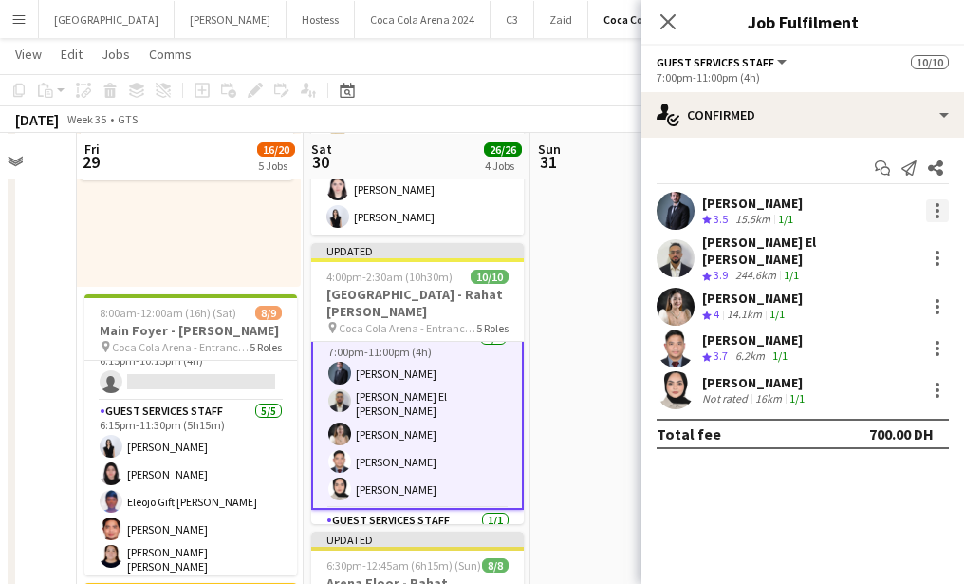
click at [938, 207] on div at bounding box center [937, 210] width 23 height 23
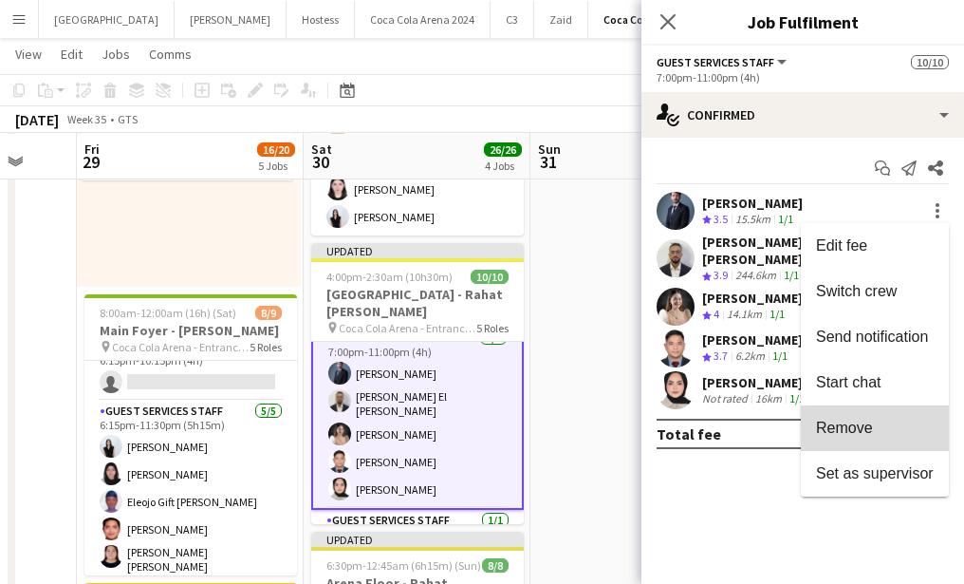
click at [864, 419] on span "Remove" at bounding box center [844, 427] width 57 height 16
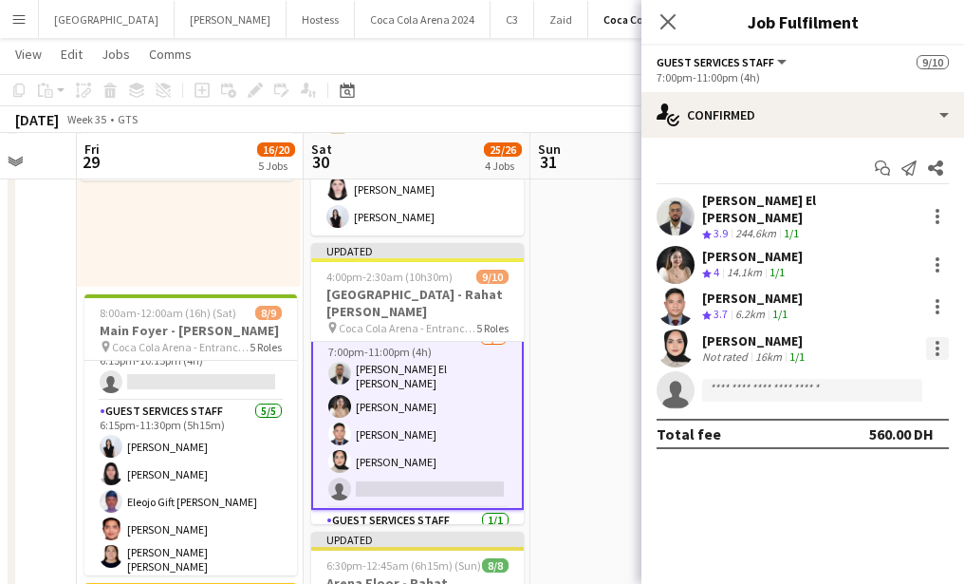
click at [932, 337] on div at bounding box center [937, 348] width 23 height 23
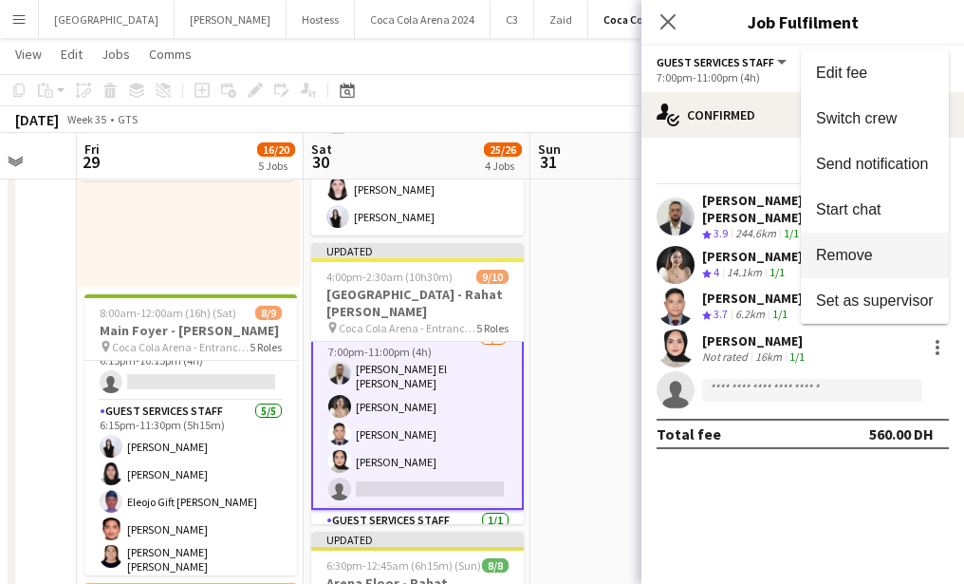
click at [820, 262] on span "Remove" at bounding box center [844, 255] width 57 height 16
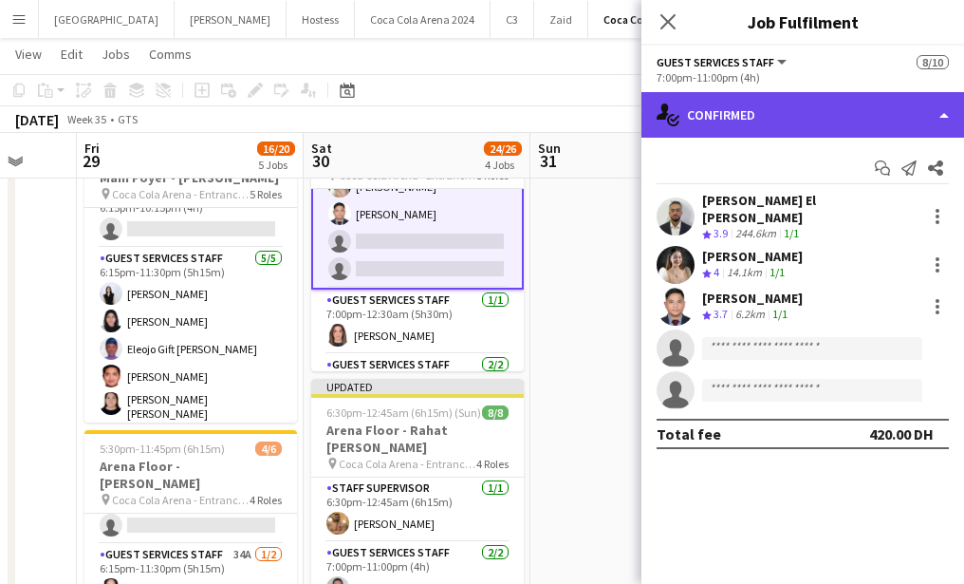
click at [775, 109] on div "single-neutral-actions-check-2 Confirmed" at bounding box center [802, 115] width 323 height 46
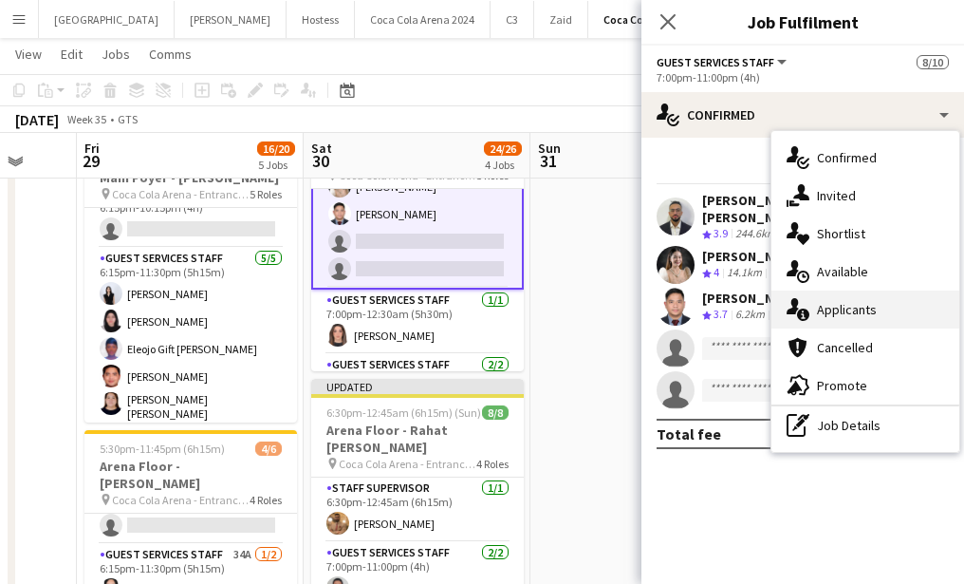
click at [842, 312] on div "single-neutral-actions-information Applicants" at bounding box center [865, 309] width 188 height 38
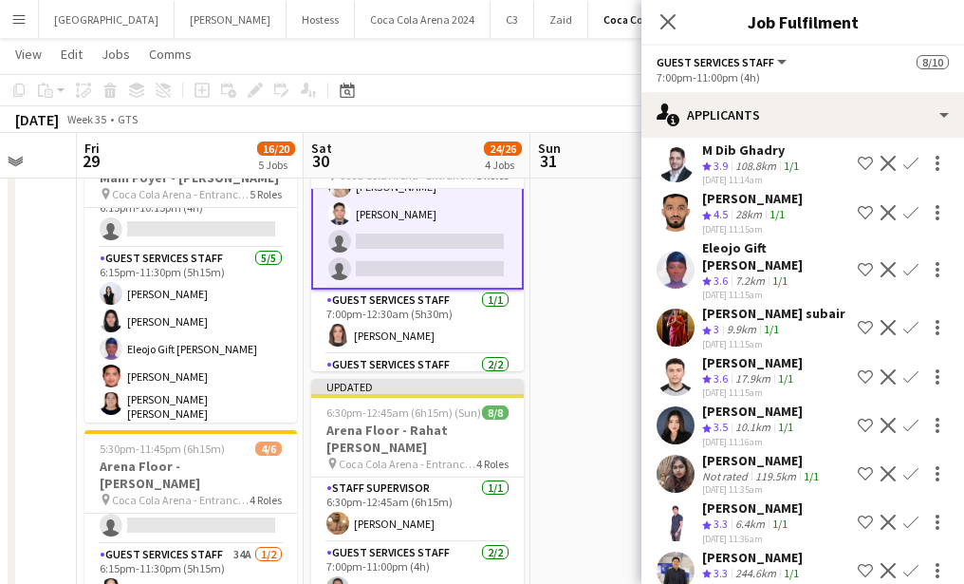
click at [678, 312] on app-user-avatar at bounding box center [676, 327] width 38 height 38
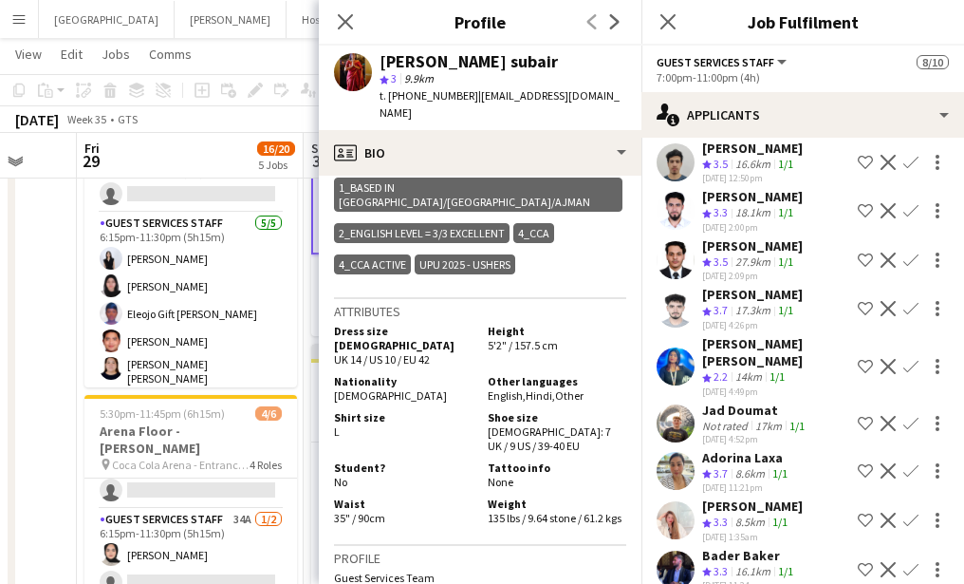
click at [679, 550] on app-user-avatar at bounding box center [676, 569] width 38 height 38
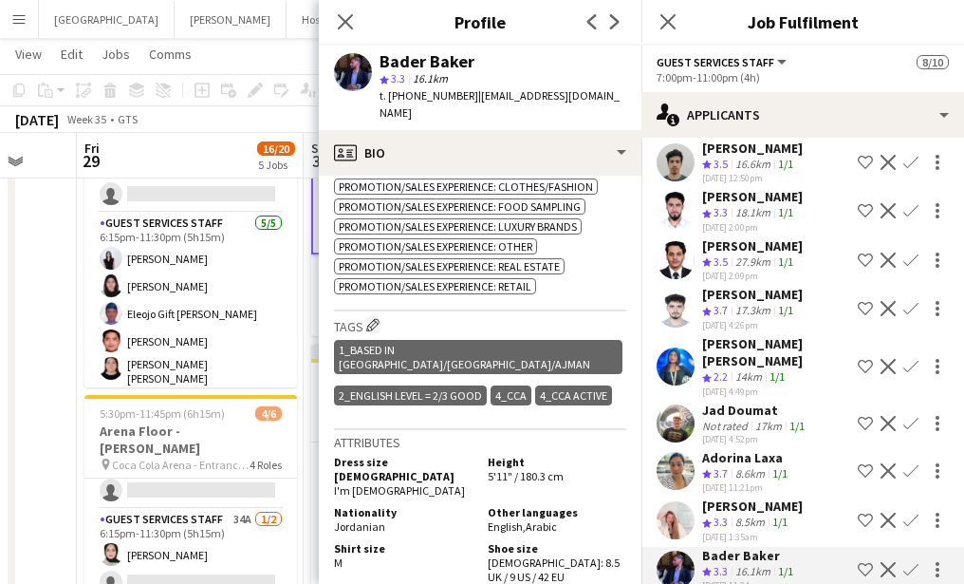
click at [665, 347] on app-user-avatar at bounding box center [676, 366] width 38 height 38
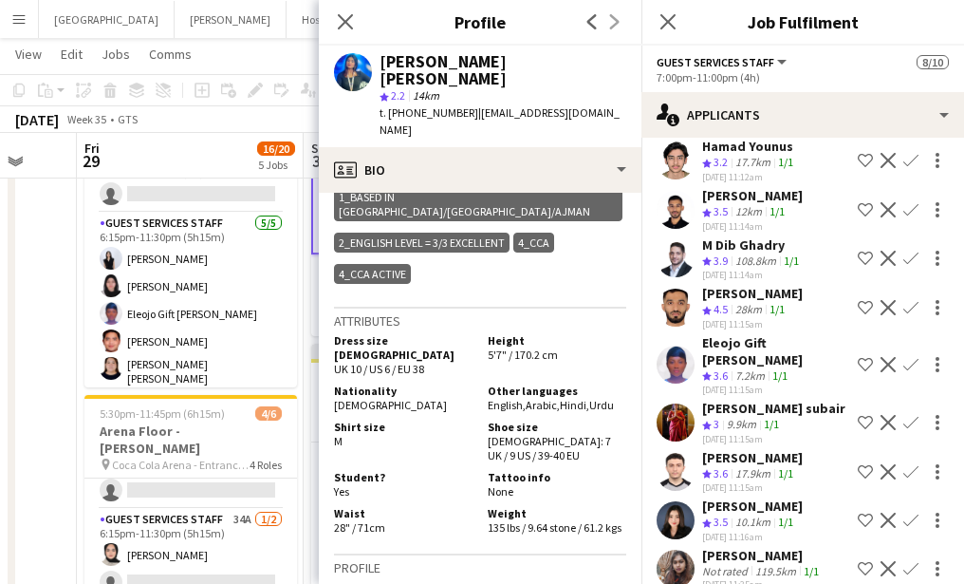
click at [678, 403] on app-user-avatar at bounding box center [676, 422] width 38 height 38
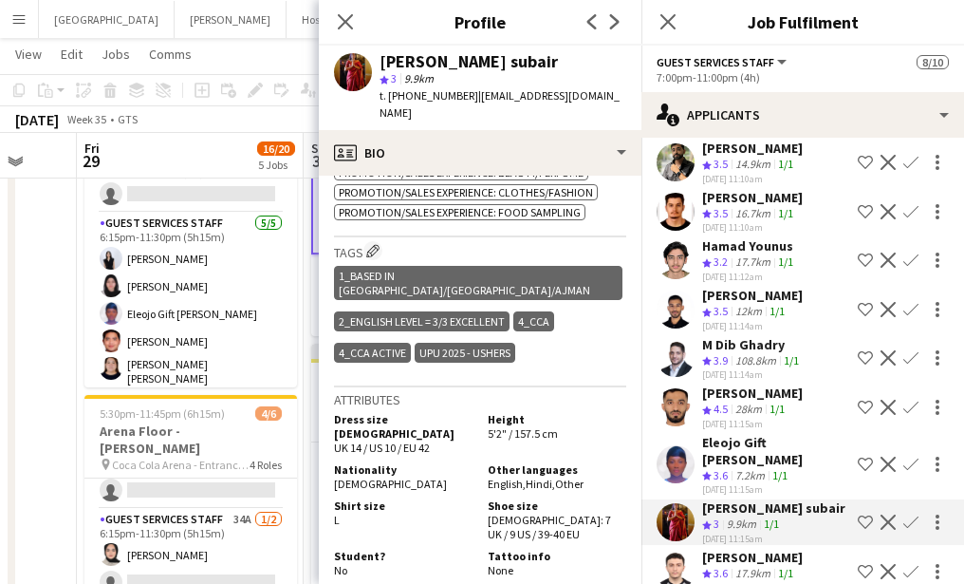
scroll to position [111, 0]
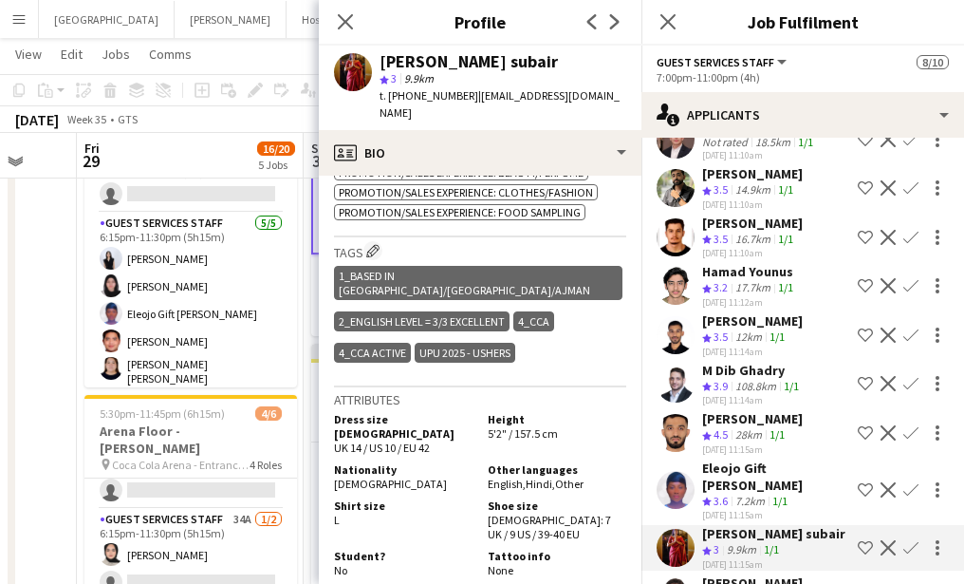
click at [675, 275] on app-user-avatar at bounding box center [676, 286] width 38 height 38
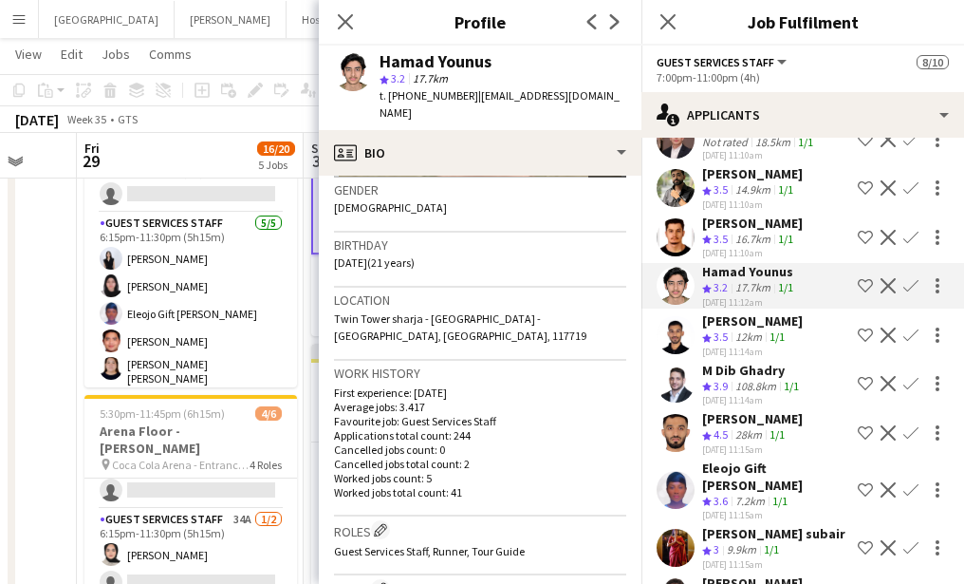
scroll to position [281, 0]
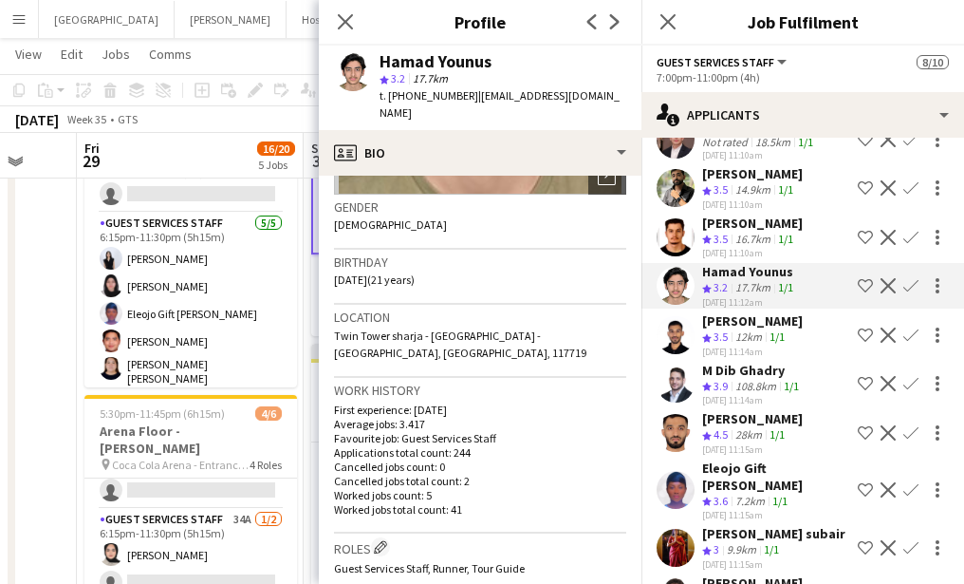
click at [662, 238] on app-user-avatar at bounding box center [676, 237] width 38 height 38
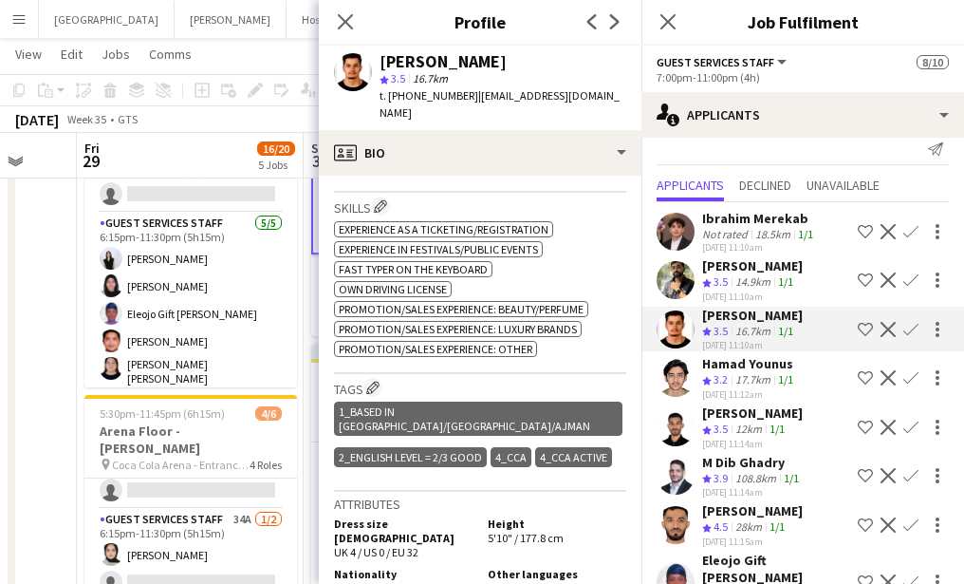
scroll to position [0, 0]
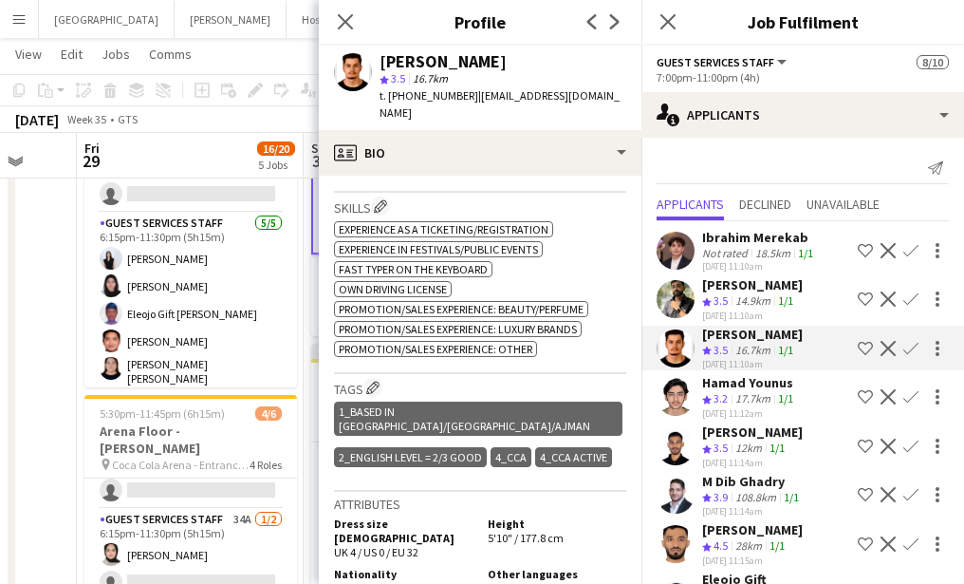
click at [677, 438] on app-user-avatar at bounding box center [676, 446] width 38 height 38
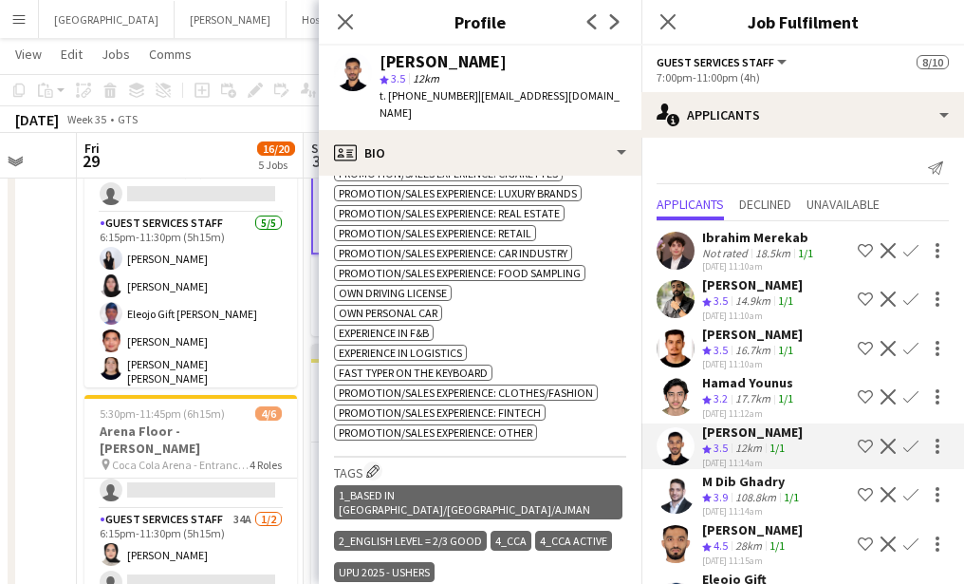
scroll to position [1192, 0]
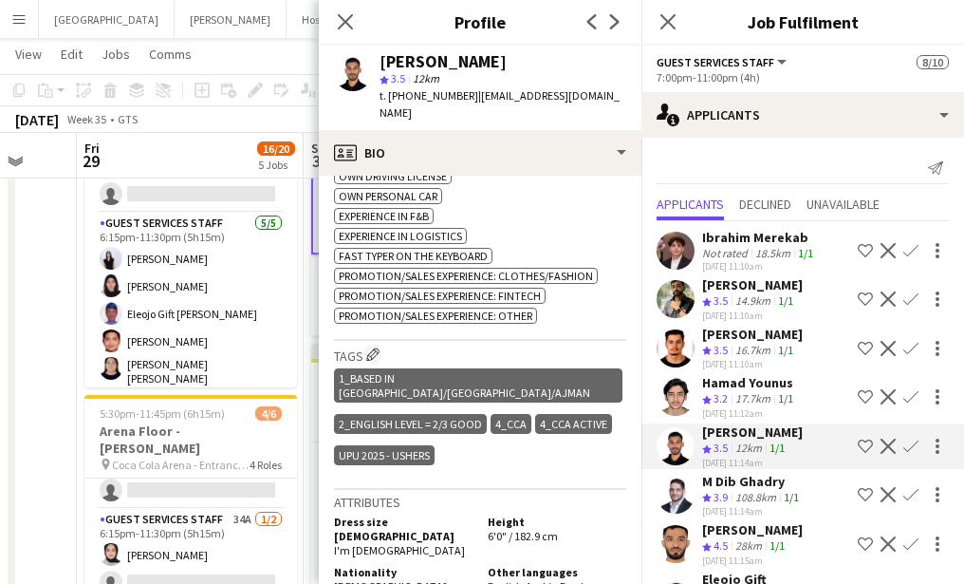
click at [682, 486] on app-user-avatar at bounding box center [676, 494] width 38 height 38
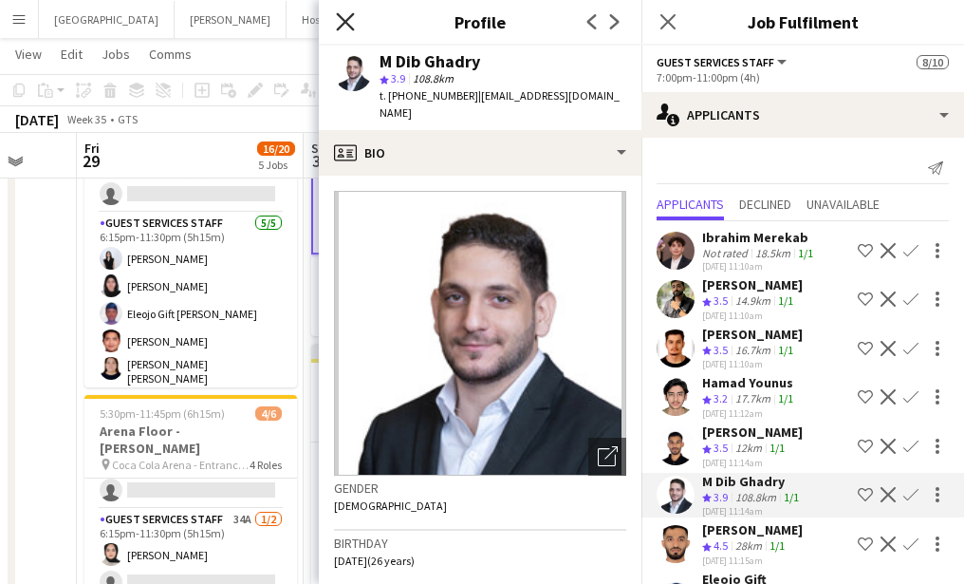
click at [344, 25] on icon "Close pop-in" at bounding box center [345, 21] width 18 height 18
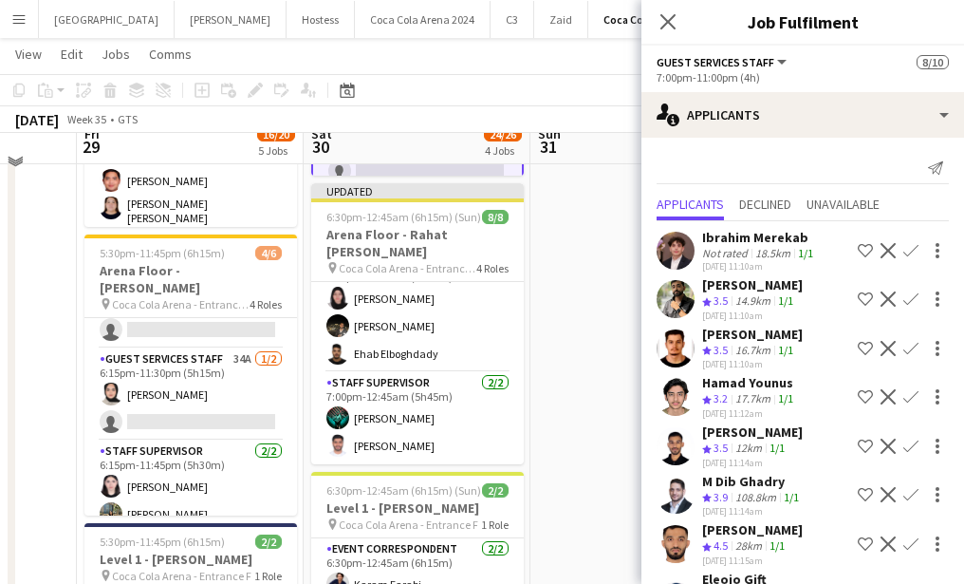
scroll to position [621, 0]
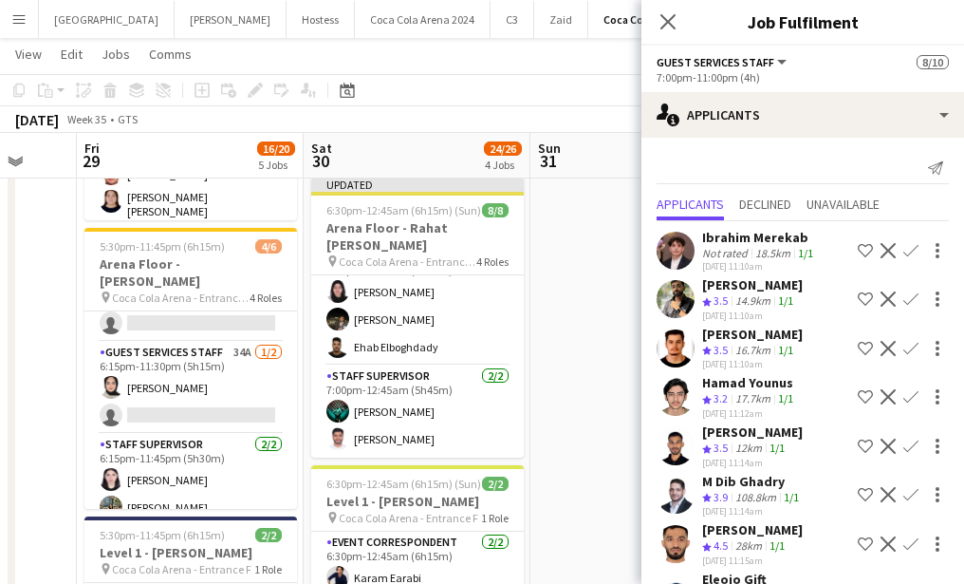
click at [665, 549] on app-user-avatar at bounding box center [676, 544] width 38 height 38
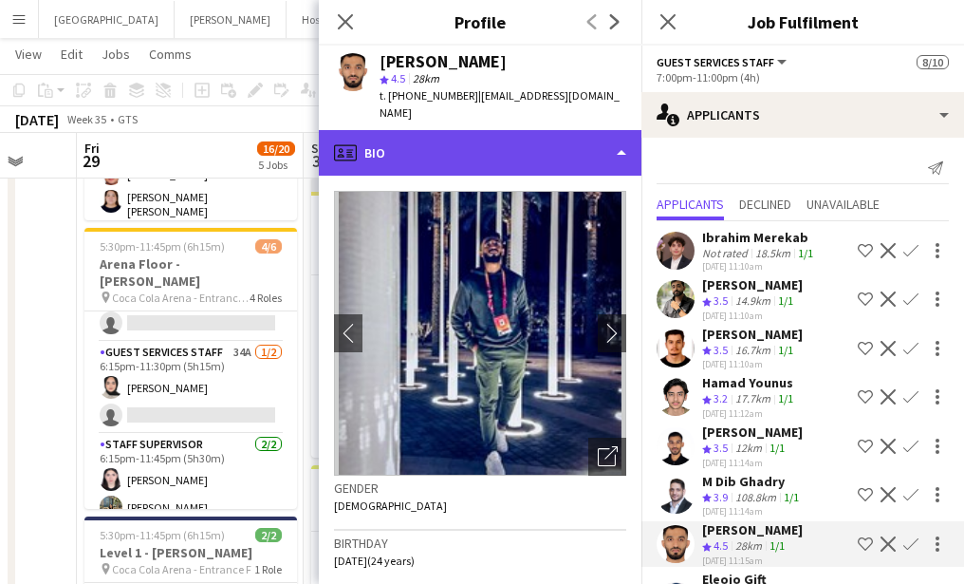
click at [453, 143] on div "profile Bio" at bounding box center [480, 153] width 323 height 46
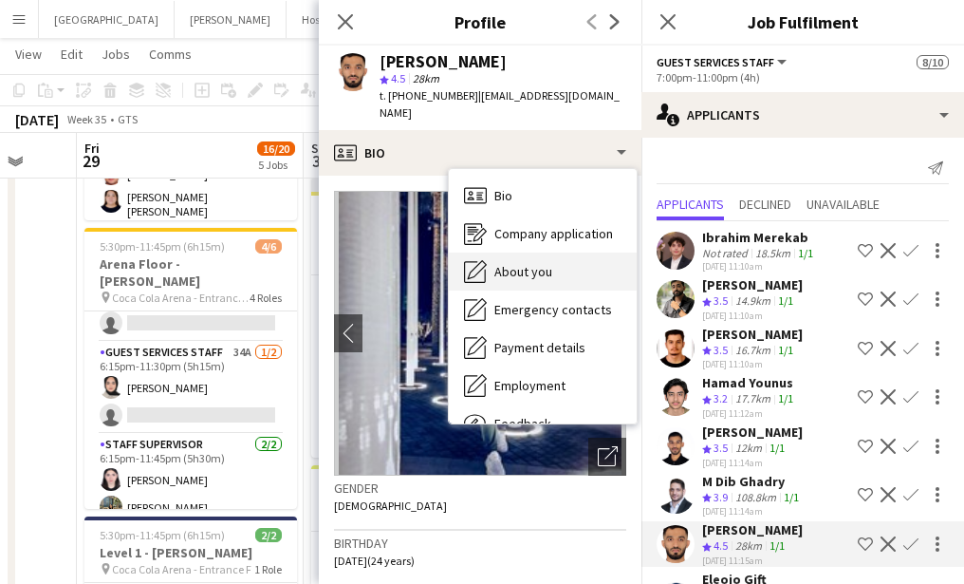
click at [510, 263] on span "About you" at bounding box center [523, 271] width 58 height 17
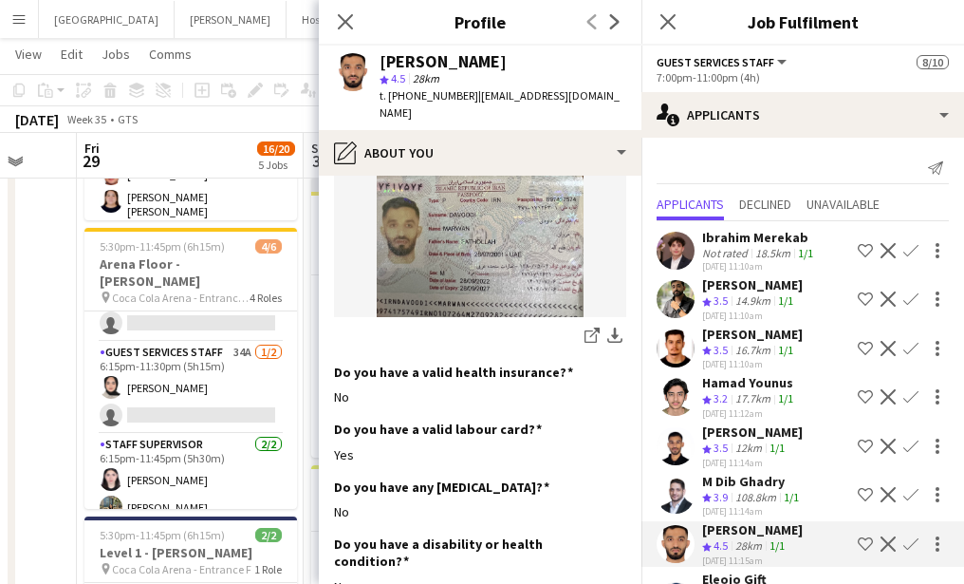
scroll to position [1917, 0]
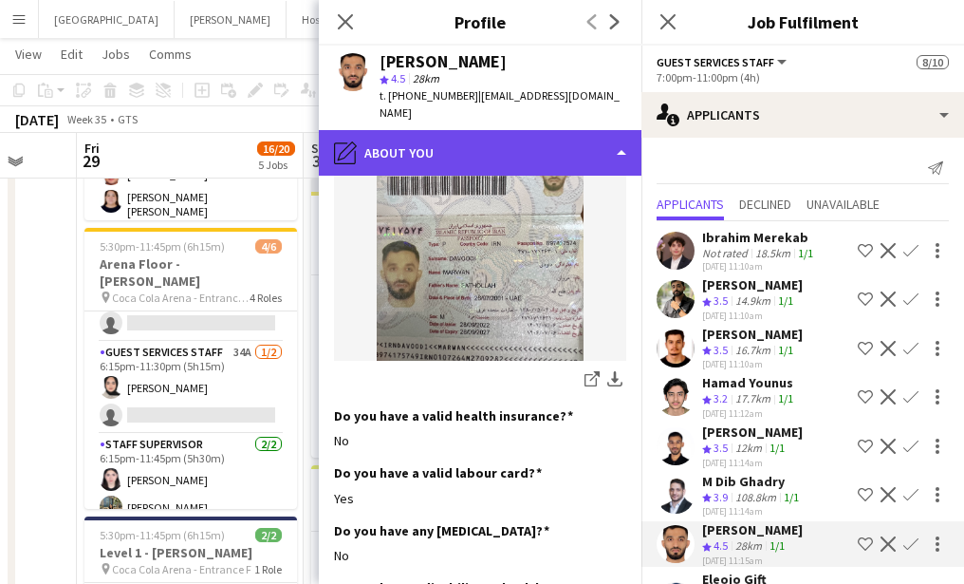
click at [470, 130] on div "pencil4 About you" at bounding box center [480, 153] width 323 height 46
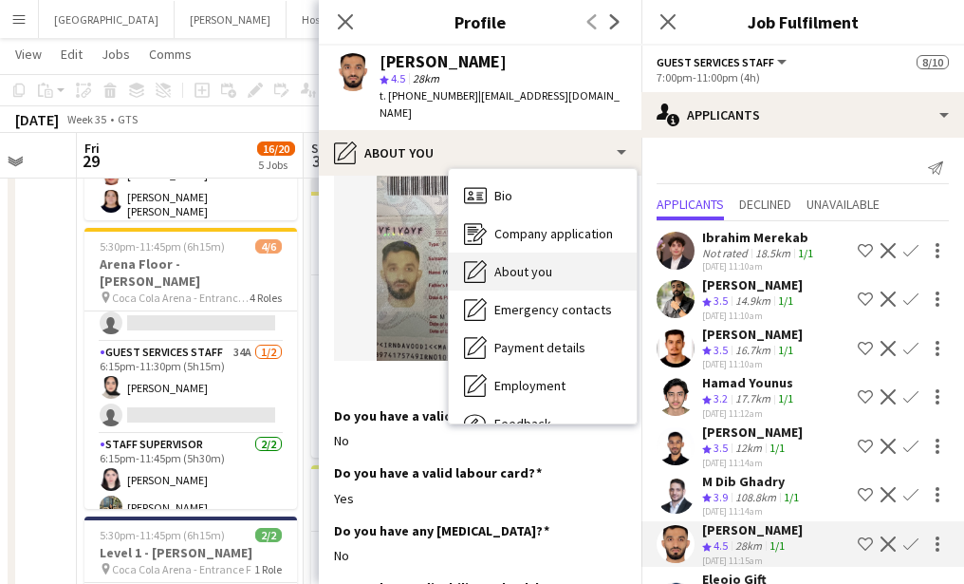
click at [512, 263] on span "About you" at bounding box center [523, 271] width 58 height 17
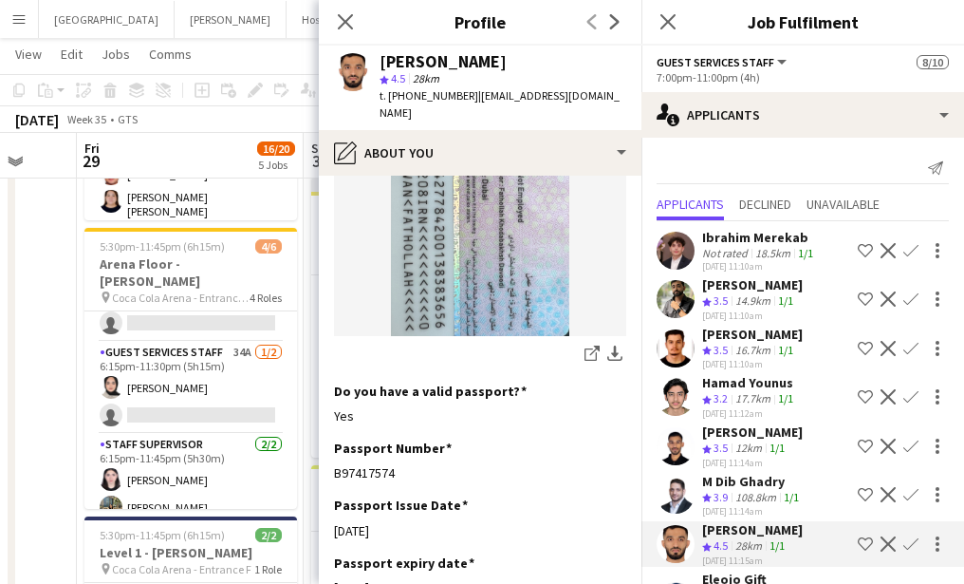
scroll to position [1369, 0]
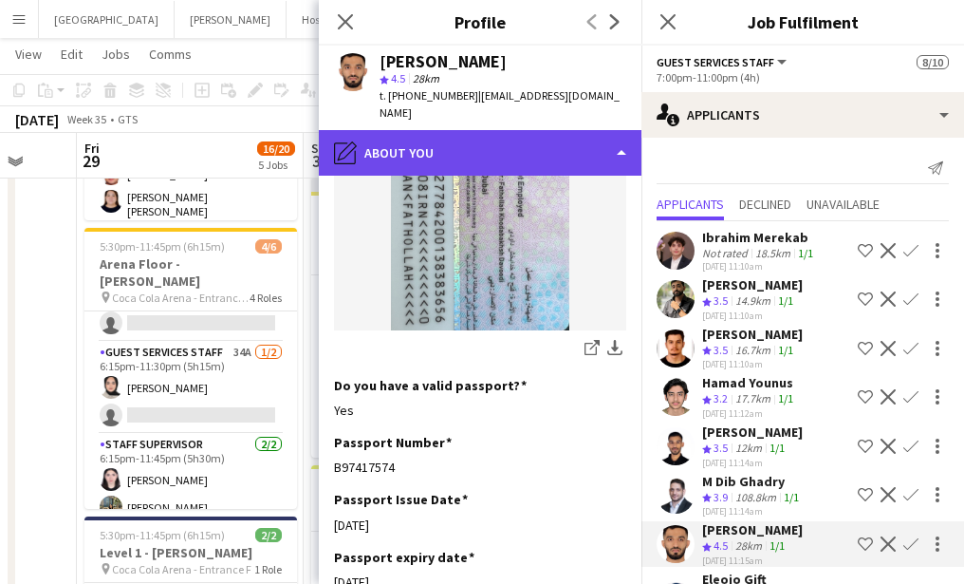
click at [471, 140] on div "pencil4 About you" at bounding box center [480, 153] width 323 height 46
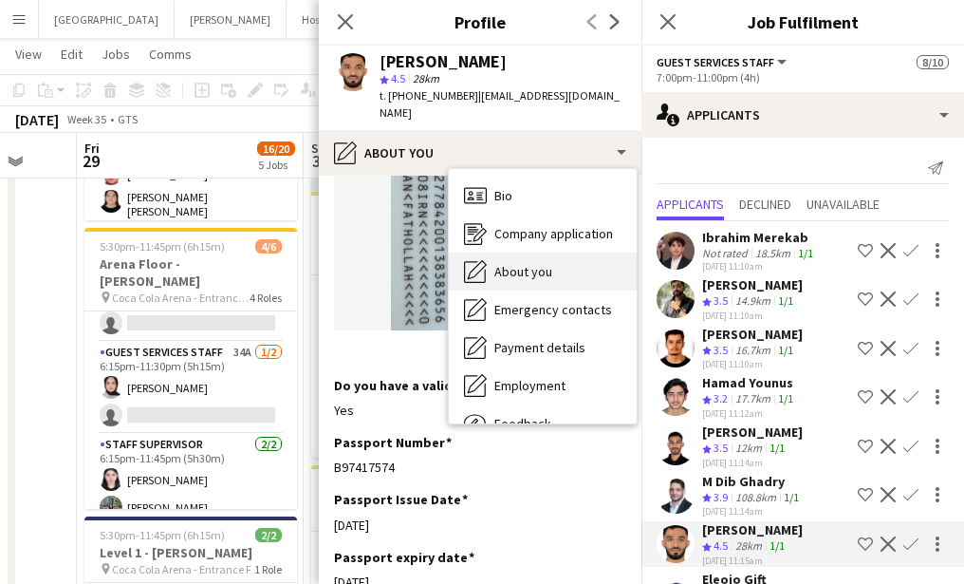
click at [520, 263] on span "About you" at bounding box center [523, 271] width 58 height 17
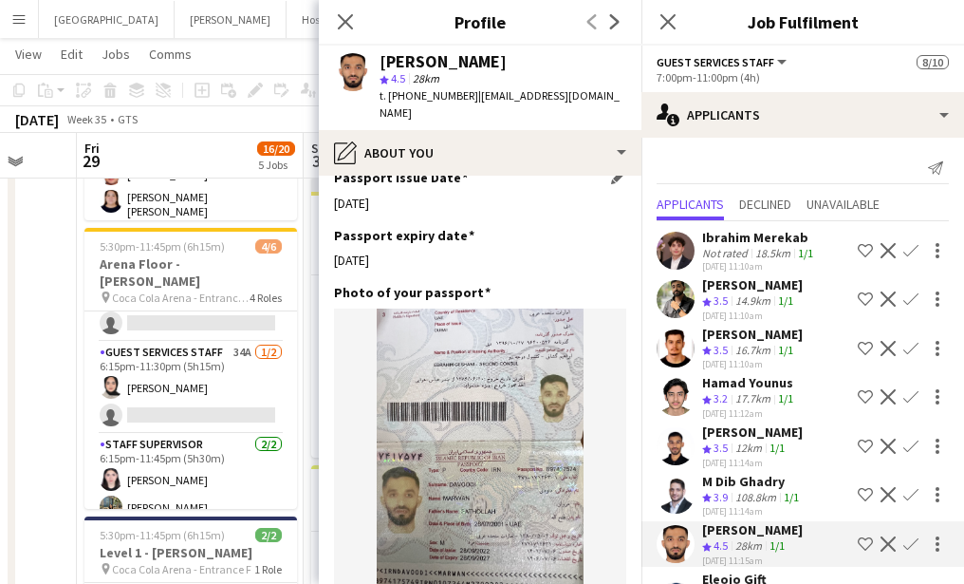
scroll to position [1663, 0]
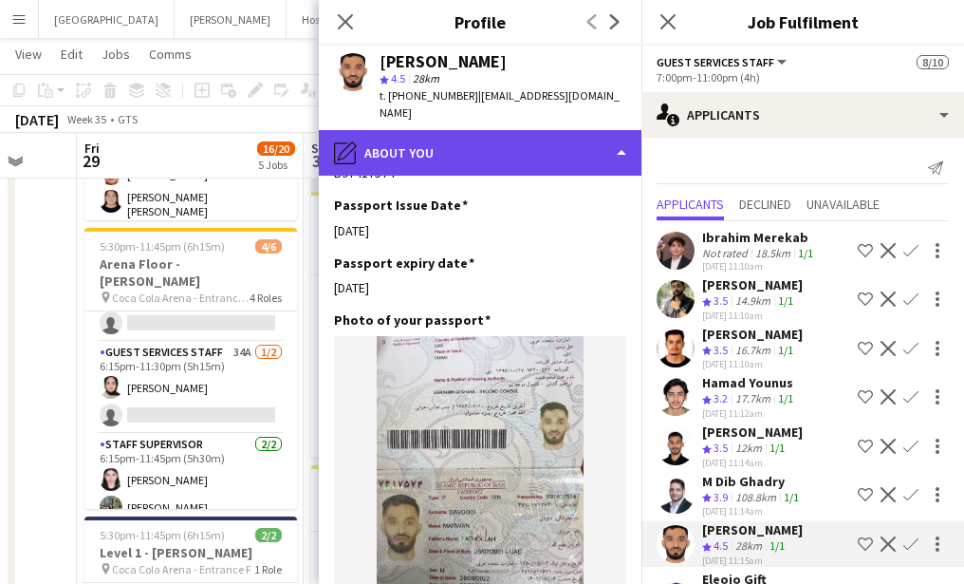
click at [448, 130] on div "pencil4 About you" at bounding box center [480, 153] width 323 height 46
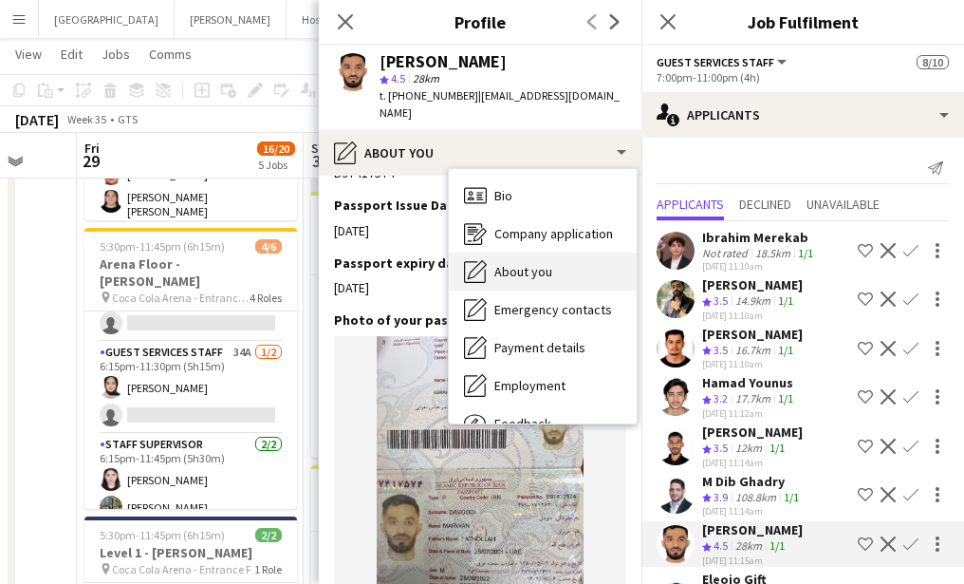
click at [559, 258] on div "About you About you" at bounding box center [543, 271] width 188 height 38
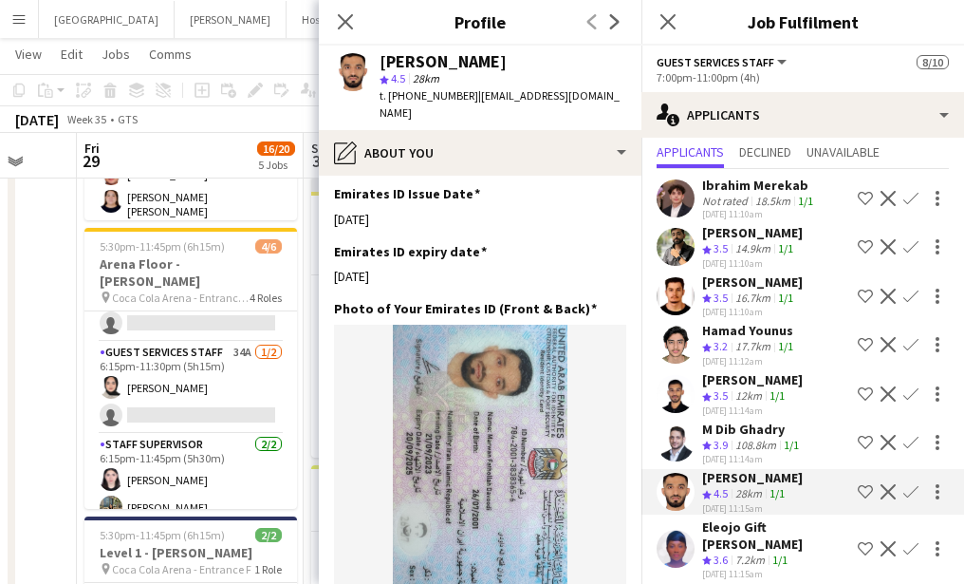
scroll to position [54, 0]
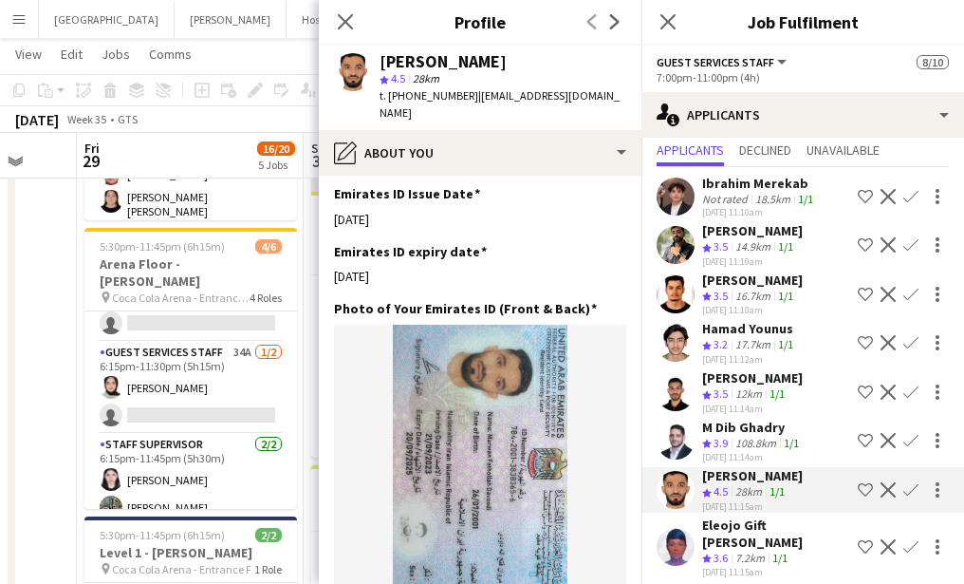
click at [676, 341] on app-user-avatar at bounding box center [676, 343] width 38 height 38
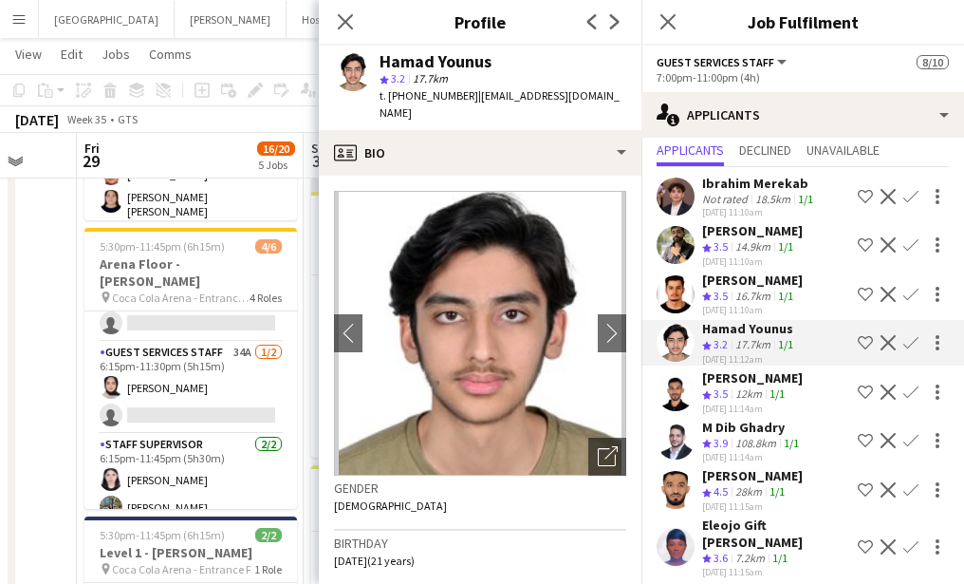
click at [911, 346] on app-icon "Confirm" at bounding box center [910, 342] width 15 height 15
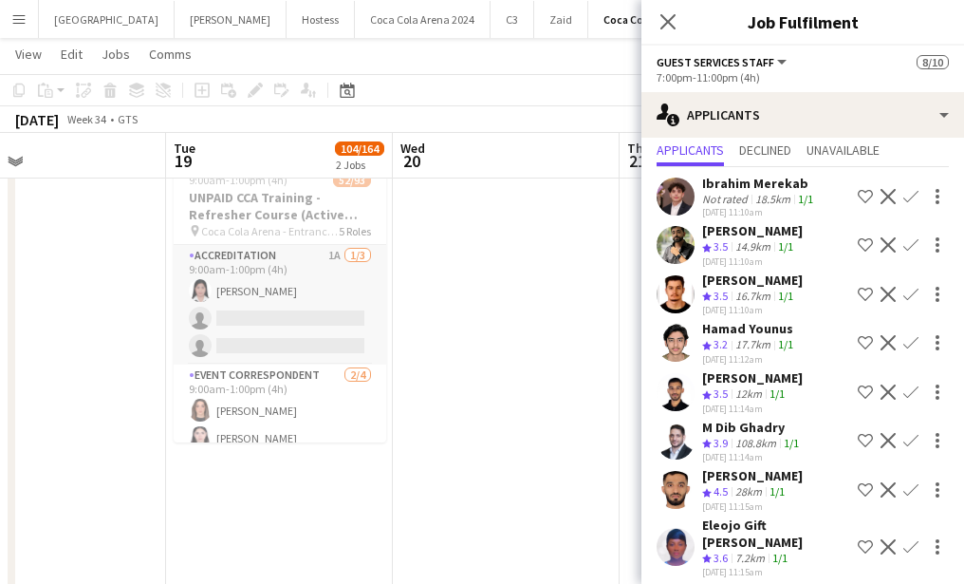
scroll to position [72, 0]
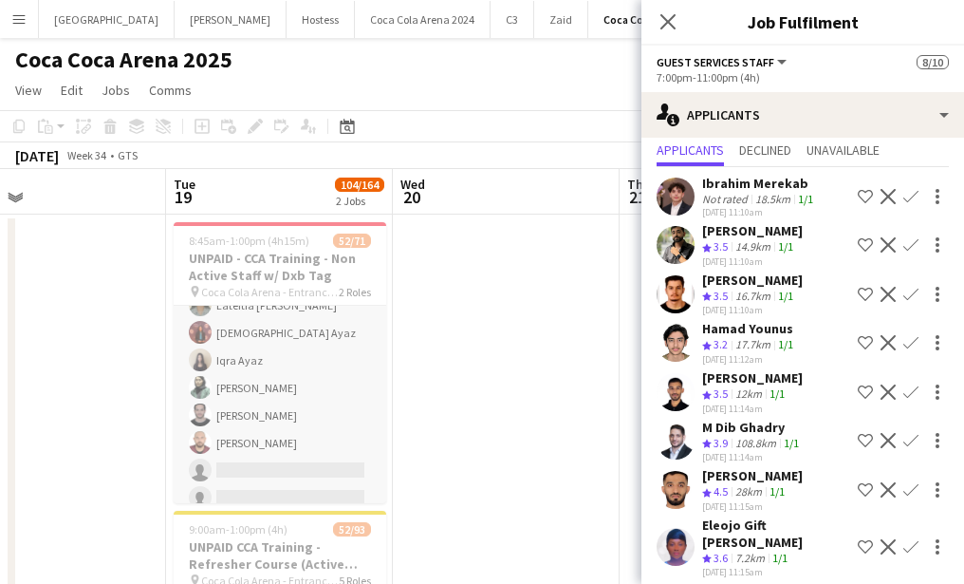
click at [244, 344] on app-card-role "Guest Services Staff 189A 51/70 9:00am-1:00pm (4h) [PERSON_NAME] Jannat [PERSON…" at bounding box center [280, -1] width 213 height 1969
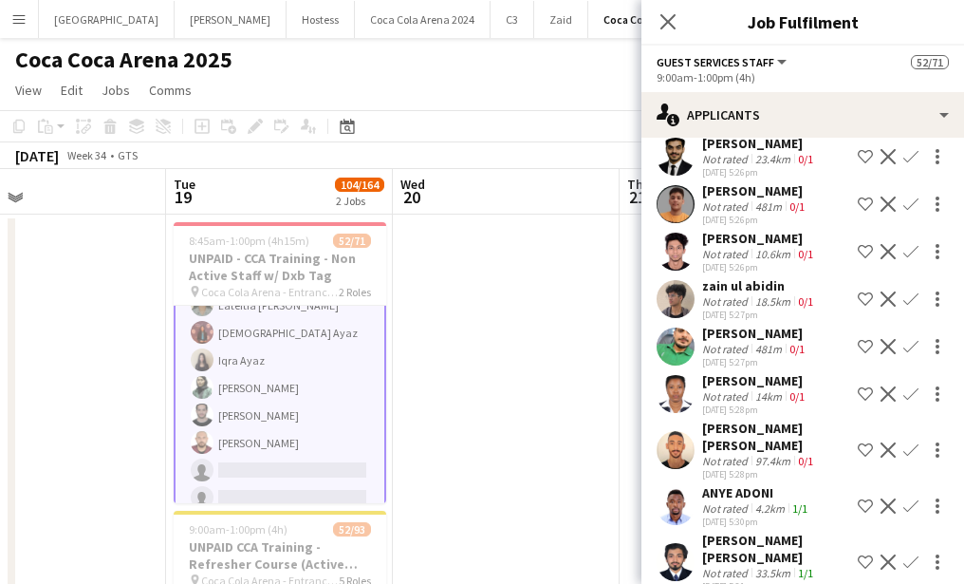
scroll to position [1126, 0]
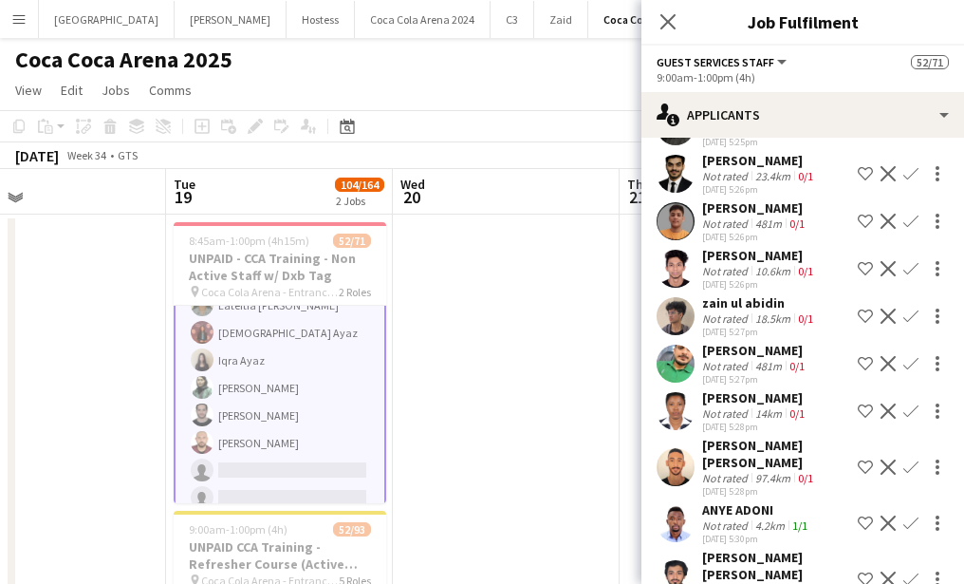
click at [245, 373] on app-card-role "Guest Services Staff 189A 51/70 9:00am-1:00pm (4h) [PERSON_NAME] Jannat [PERSON…" at bounding box center [280, -1] width 213 height 1973
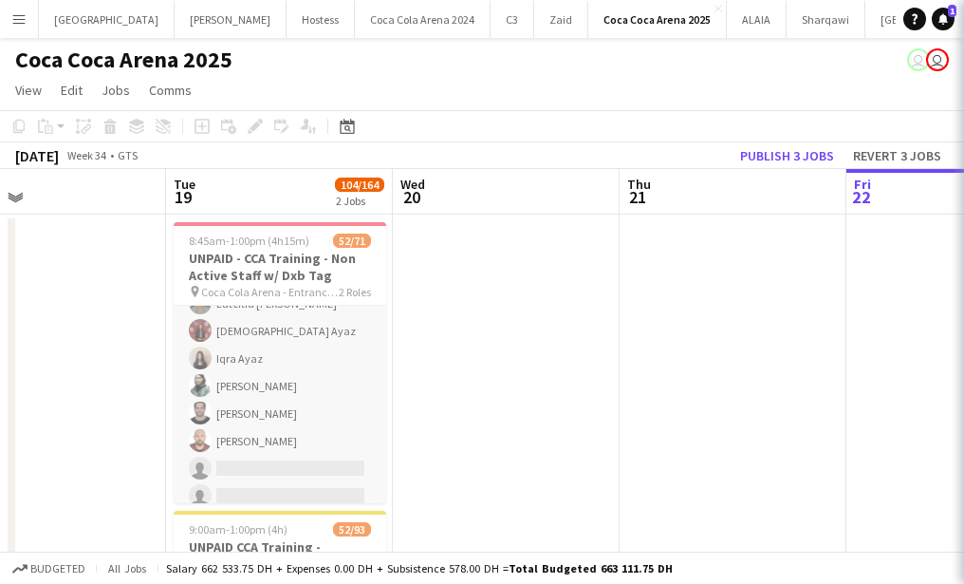
scroll to position [0, 0]
click at [245, 373] on app-card-role "Guest Services Staff 189A 51/70 9:00am-1:00pm (4h) [PERSON_NAME] Jannat [PERSON…" at bounding box center [280, -1] width 213 height 1969
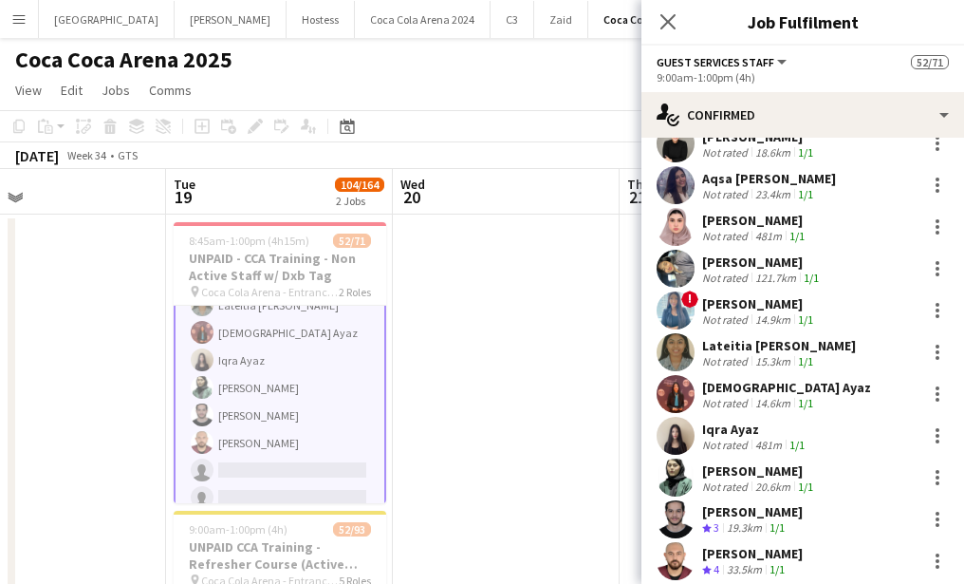
scroll to position [1749, 0]
click at [675, 379] on app-user-avatar at bounding box center [676, 393] width 38 height 38
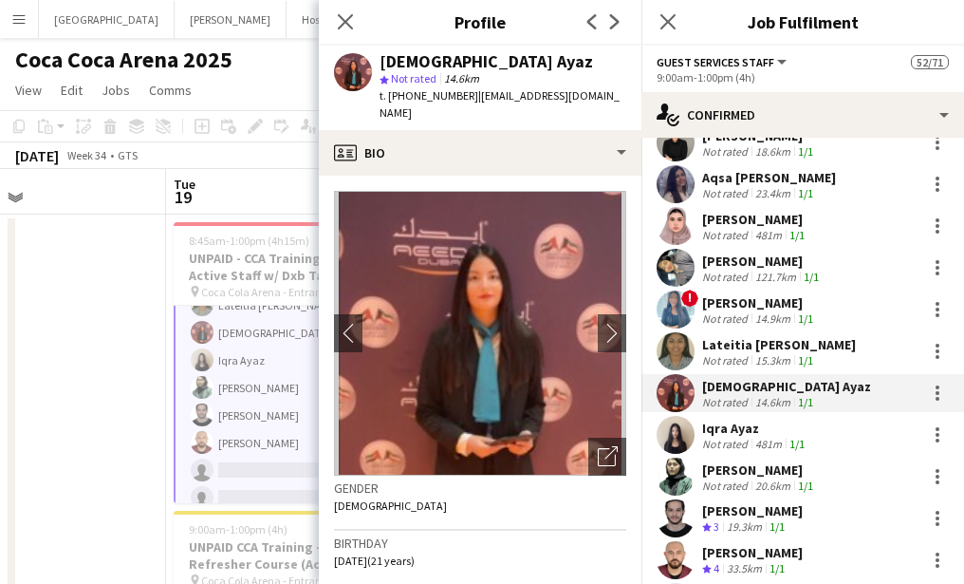
drag, startPoint x: 471, startPoint y: 93, endPoint x: 597, endPoint y: 95, distance: 126.2
click at [597, 95] on app-profile-header "Aqsa Ayaz star Not rated 14.6km t. [PHONE_NUMBER] | [EMAIL_ADDRESS][DOMAIN_NAME]" at bounding box center [480, 88] width 323 height 84
copy span "[EMAIL_ADDRESS][DOMAIN_NAME]"
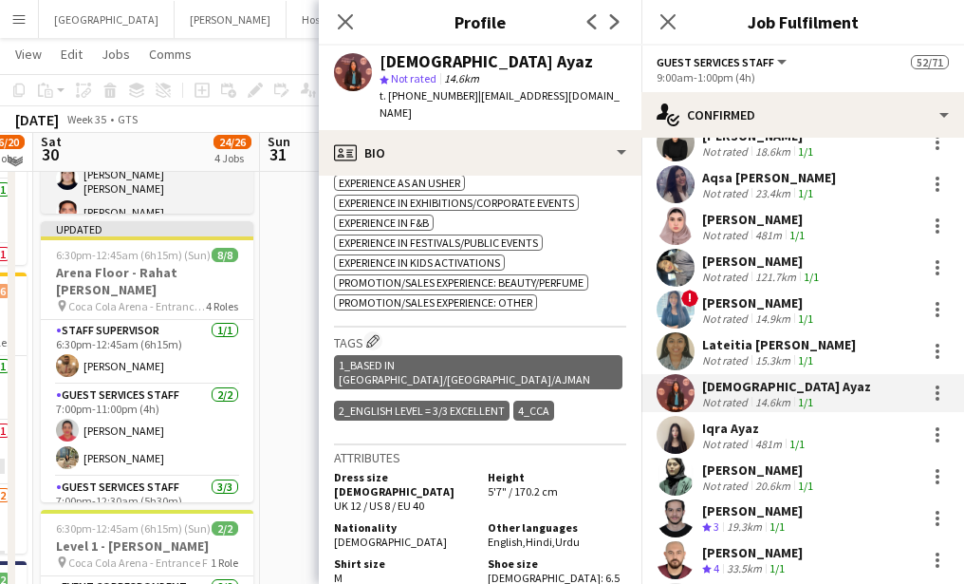
scroll to position [577, 0]
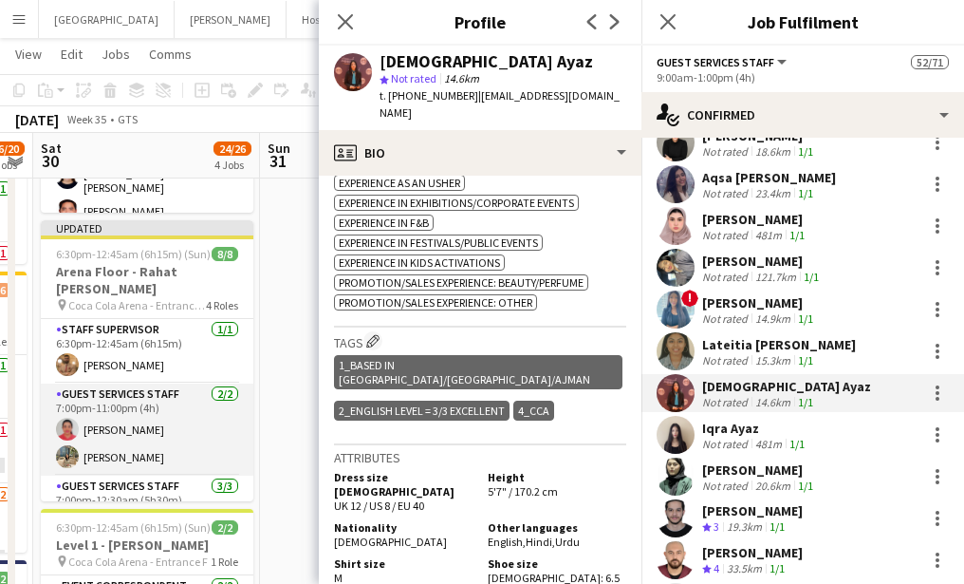
click at [170, 432] on app-card-role "Guest Services Staff [DATE] 7:00pm-11:00pm (4h) [PERSON_NAME] [PERSON_NAME]" at bounding box center [147, 429] width 213 height 92
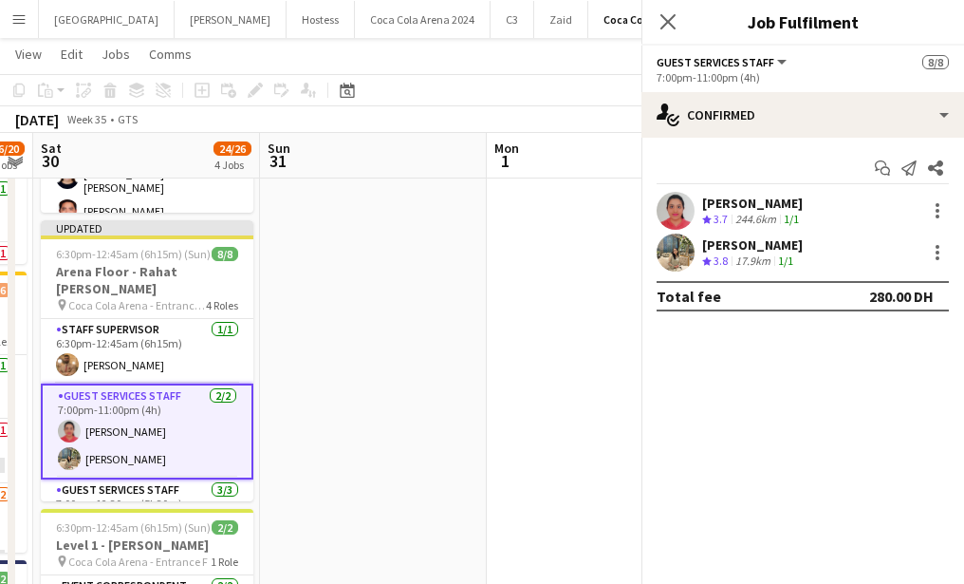
scroll to position [0, 0]
click at [667, 217] on app-user-avatar at bounding box center [676, 211] width 38 height 38
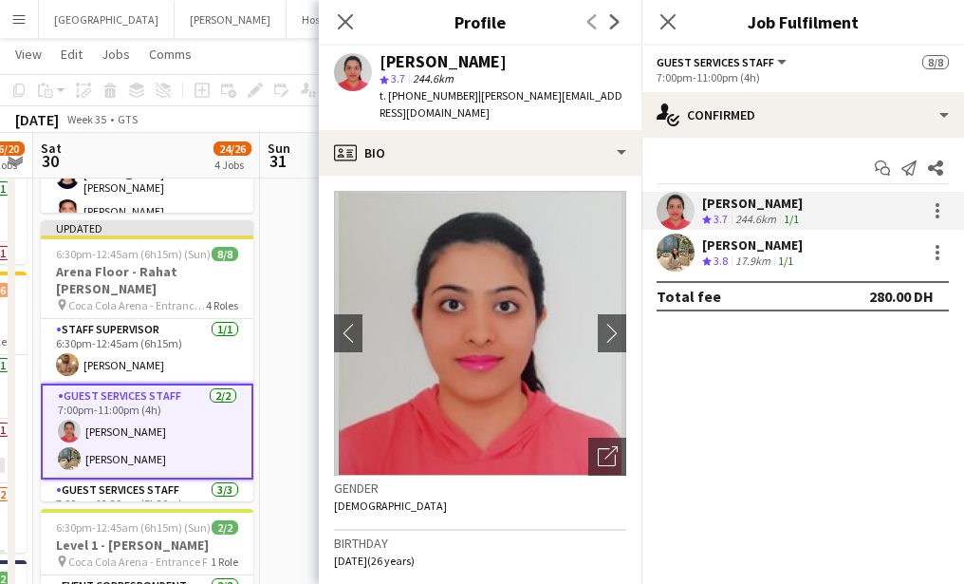
drag, startPoint x: 470, startPoint y: 96, endPoint x: 621, endPoint y: 98, distance: 150.9
click at [621, 98] on app-profile-header "[PERSON_NAME] star 3.7 244.6km t. [PHONE_NUMBER] | [PERSON_NAME][EMAIL_ADDRESS]…" at bounding box center [480, 88] width 323 height 84
copy span "[PERSON_NAME][EMAIL_ADDRESS][DOMAIN_NAME]"
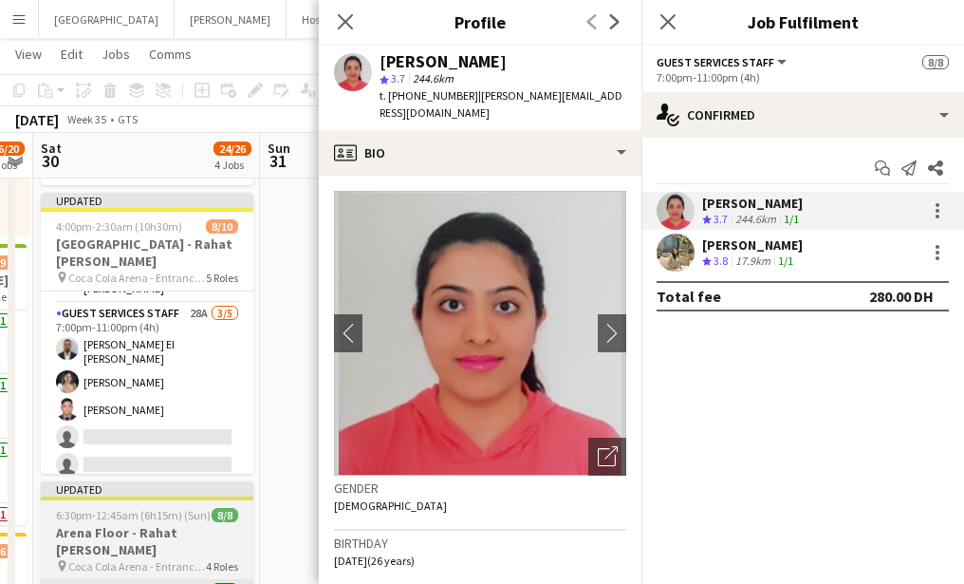
scroll to position [127, 0]
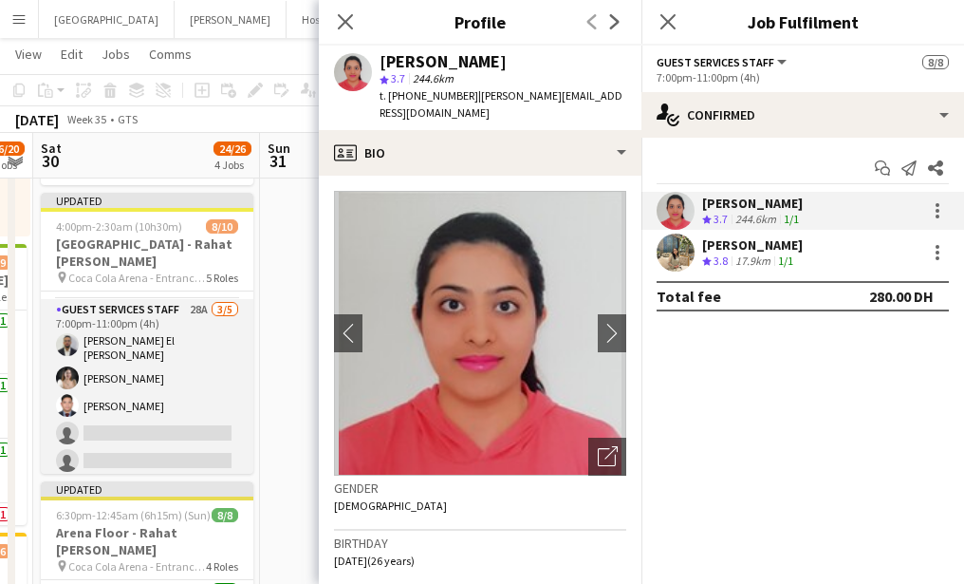
click at [167, 422] on app-card-role "Guest Services Staff 28A [DATE] 7:00pm-11:00pm (4h) [PERSON_NAME] El [PERSON_NA…" at bounding box center [147, 389] width 213 height 180
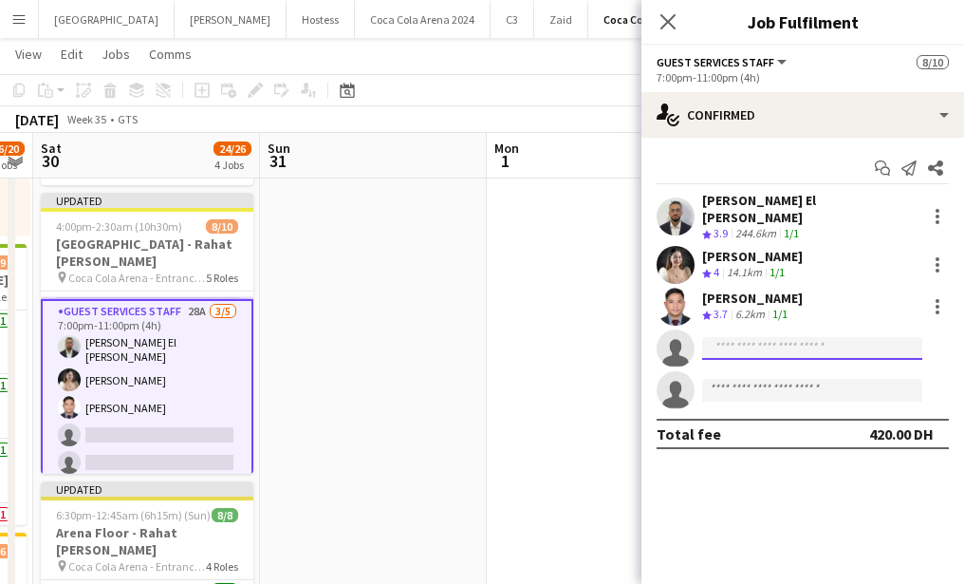
click at [767, 337] on input at bounding box center [812, 348] width 220 height 23
paste input "**********"
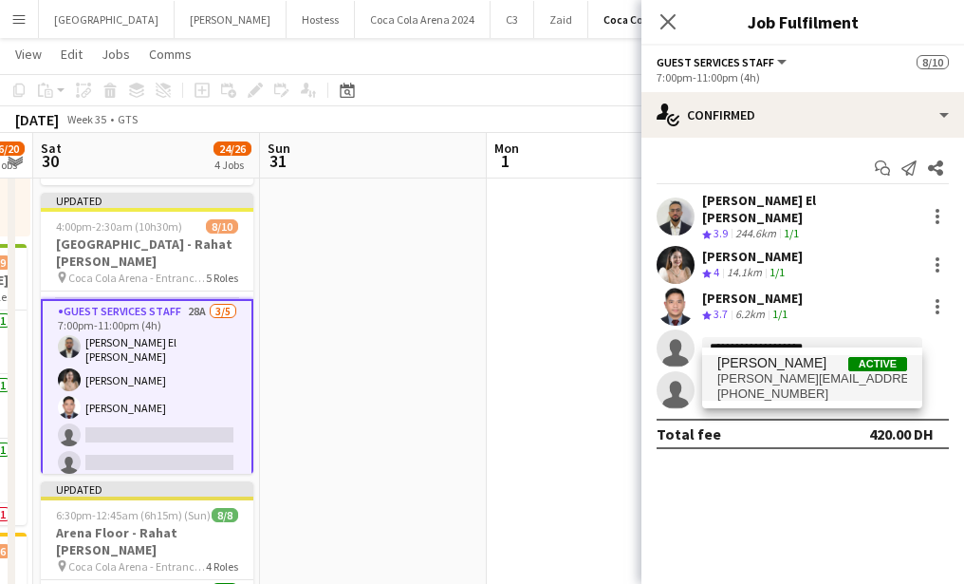
type input "**********"
click at [759, 370] on span "[PERSON_NAME]" at bounding box center [771, 363] width 109 height 16
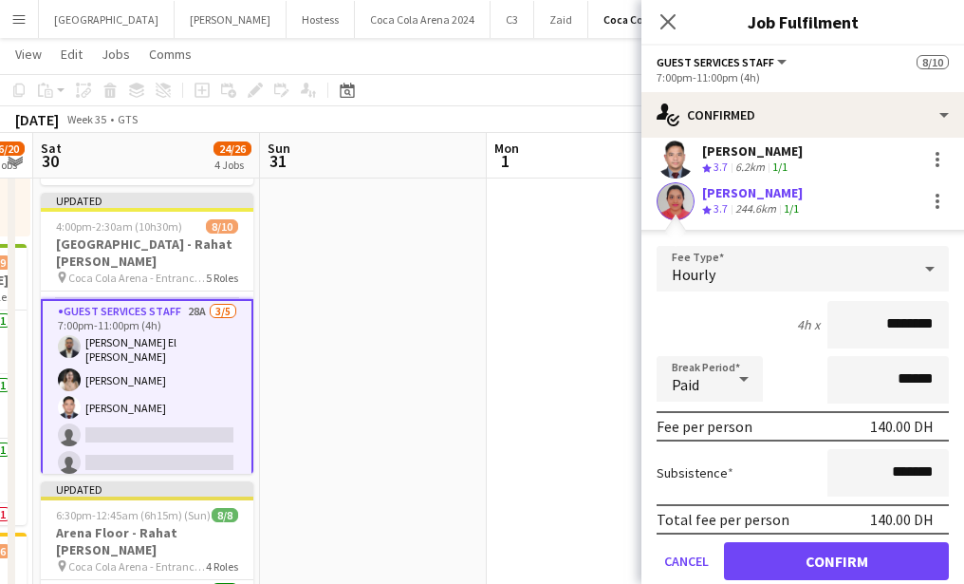
scroll to position [188, 0]
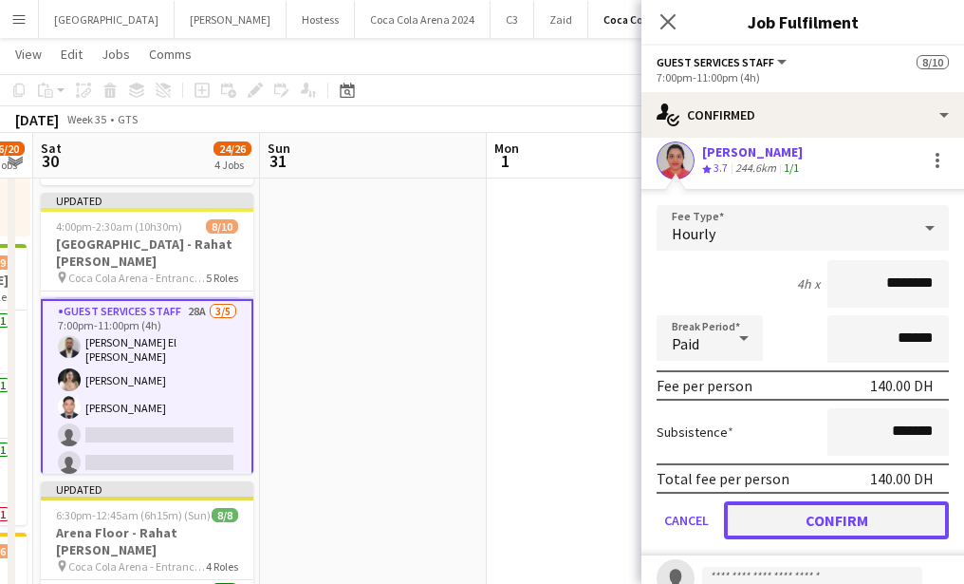
click at [774, 504] on button "Confirm" at bounding box center [836, 520] width 225 height 38
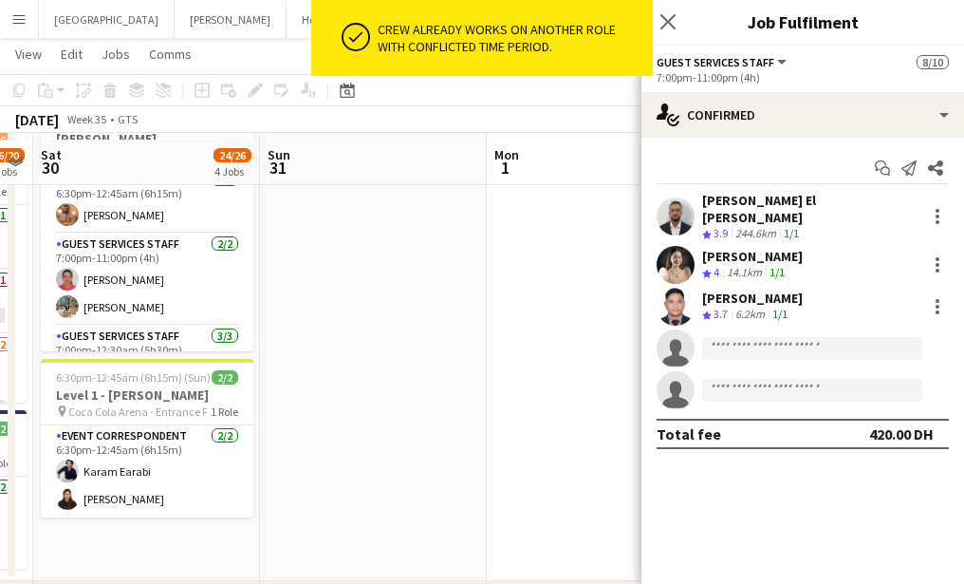
scroll to position [734, 0]
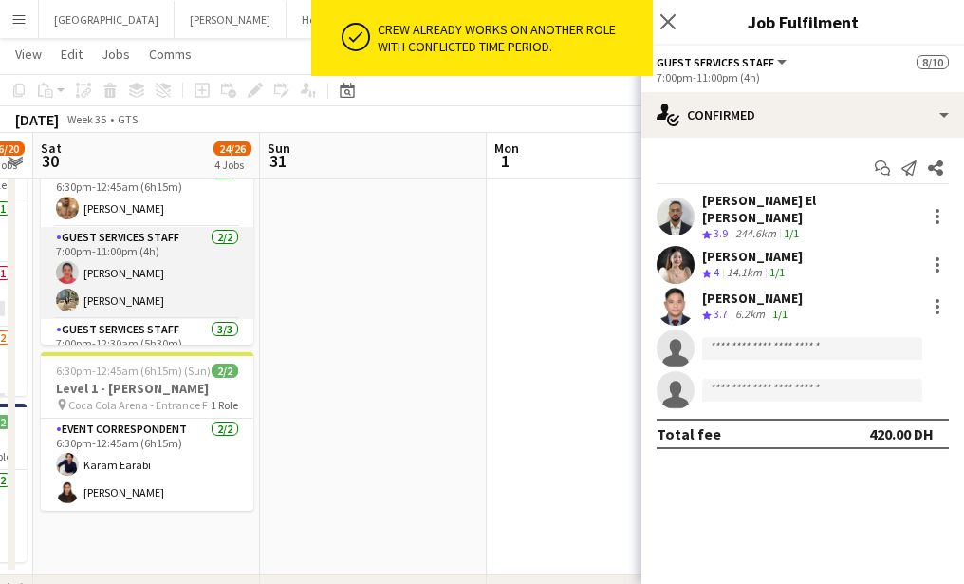
click at [131, 268] on app-card-role "Guest Services Staff [DATE] 7:00pm-11:00pm (4h) [PERSON_NAME] [PERSON_NAME]" at bounding box center [147, 273] width 213 height 92
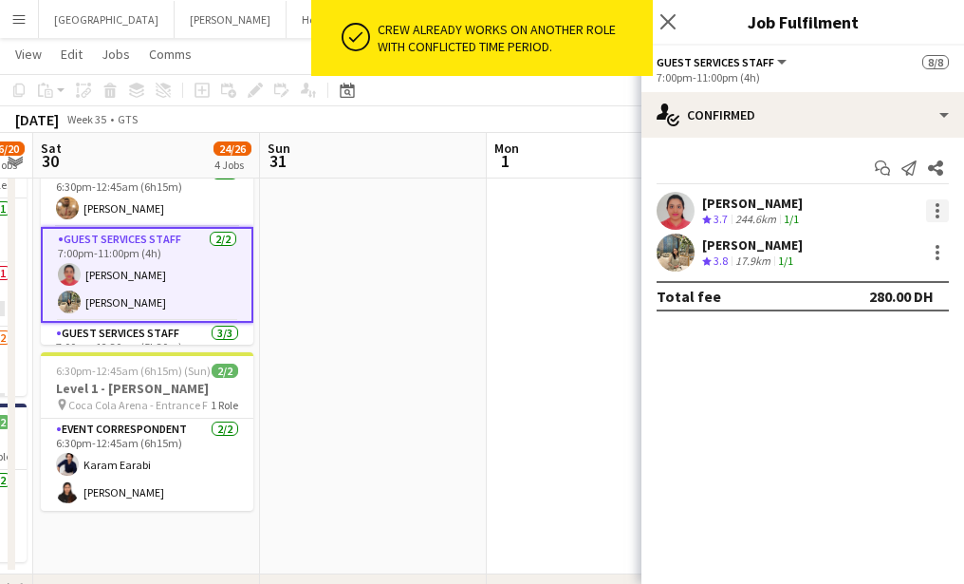
click at [939, 210] on div at bounding box center [937, 210] width 23 height 23
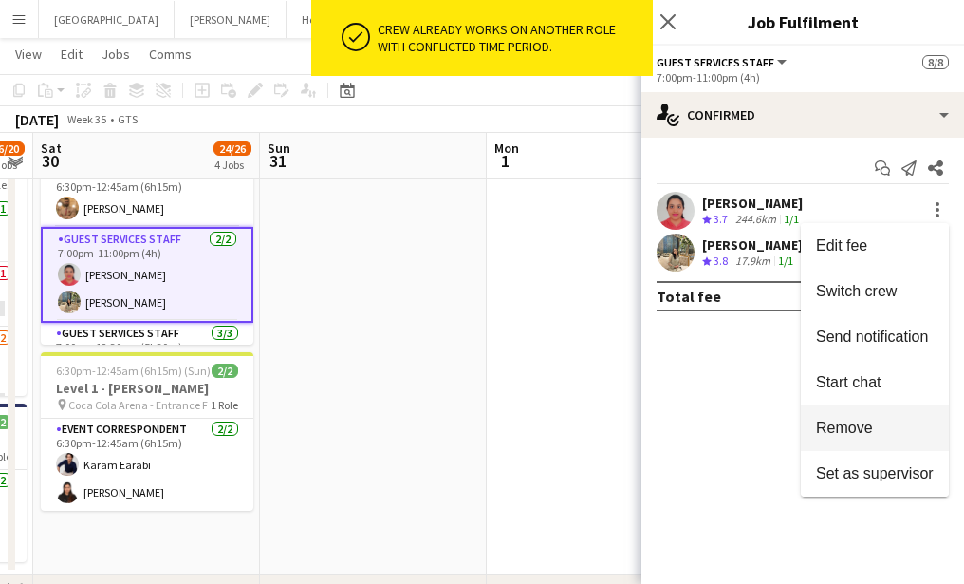
click at [826, 430] on span "Remove" at bounding box center [844, 427] width 57 height 16
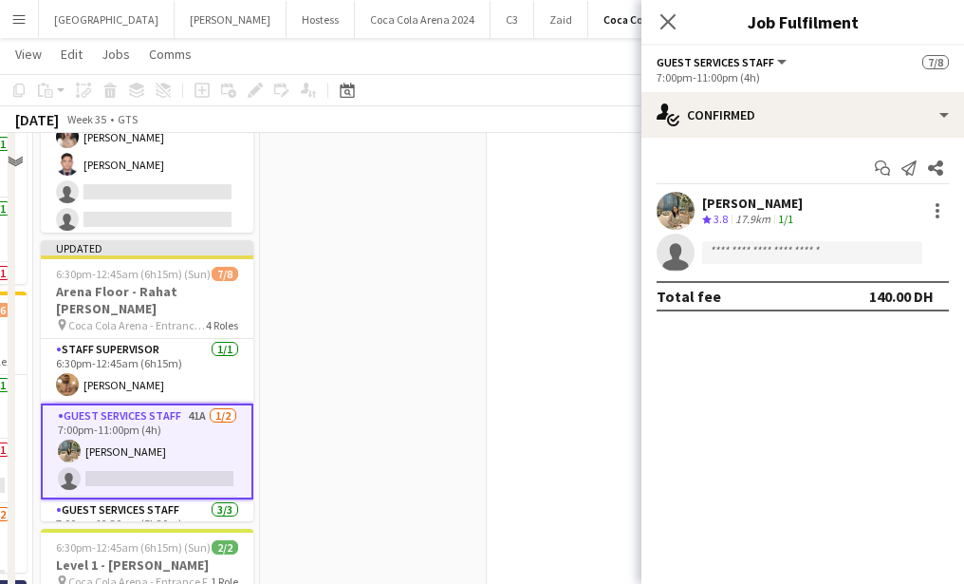
scroll to position [397, 0]
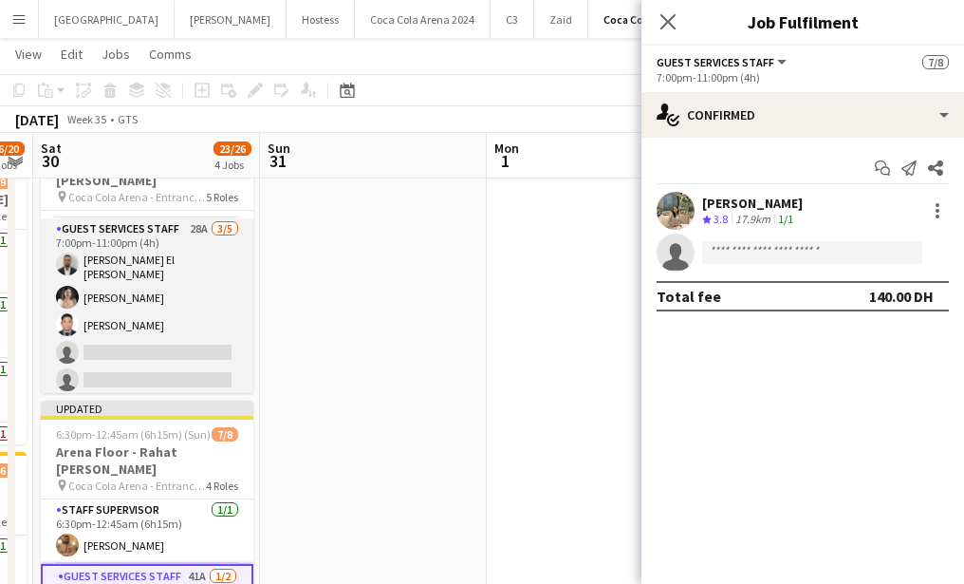
click at [151, 368] on app-card-role "Guest Services Staff 28A [DATE] 7:00pm-11:00pm (4h) [PERSON_NAME] El [PERSON_NA…" at bounding box center [147, 308] width 213 height 180
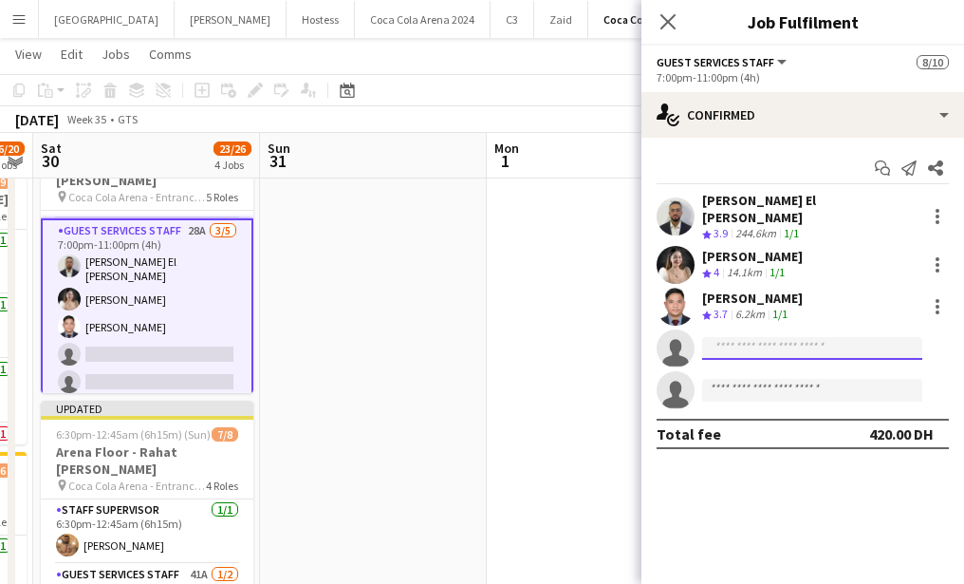
click at [727, 345] on input at bounding box center [812, 348] width 220 height 23
paste input "**********"
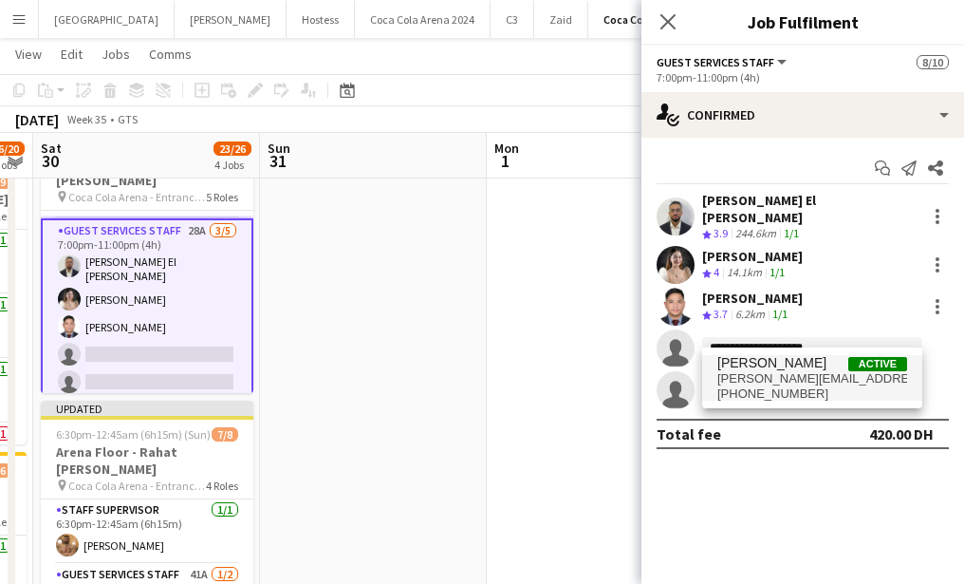
type input "**********"
click at [744, 379] on span "[PERSON_NAME][EMAIL_ADDRESS][DOMAIN_NAME]" at bounding box center [812, 378] width 190 height 15
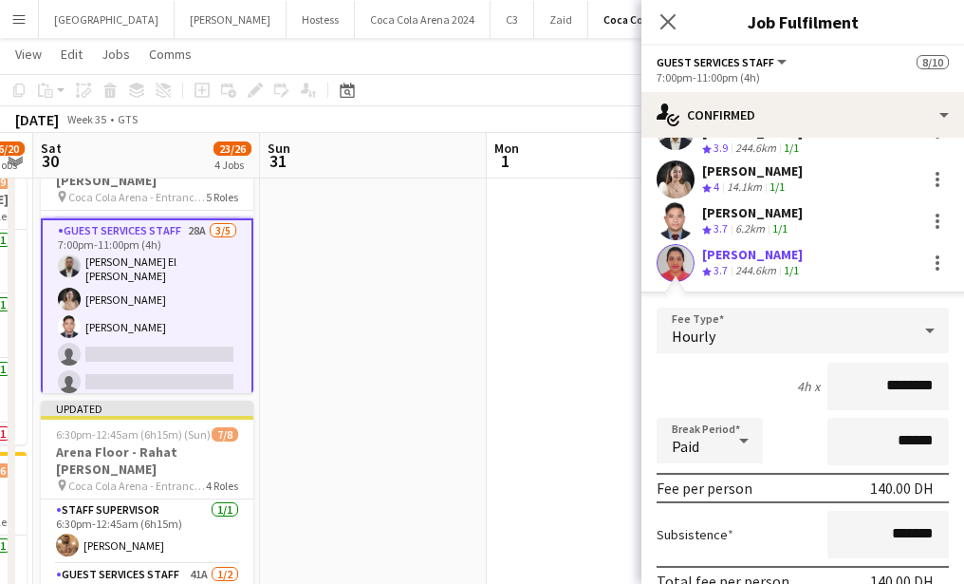
scroll to position [194, 0]
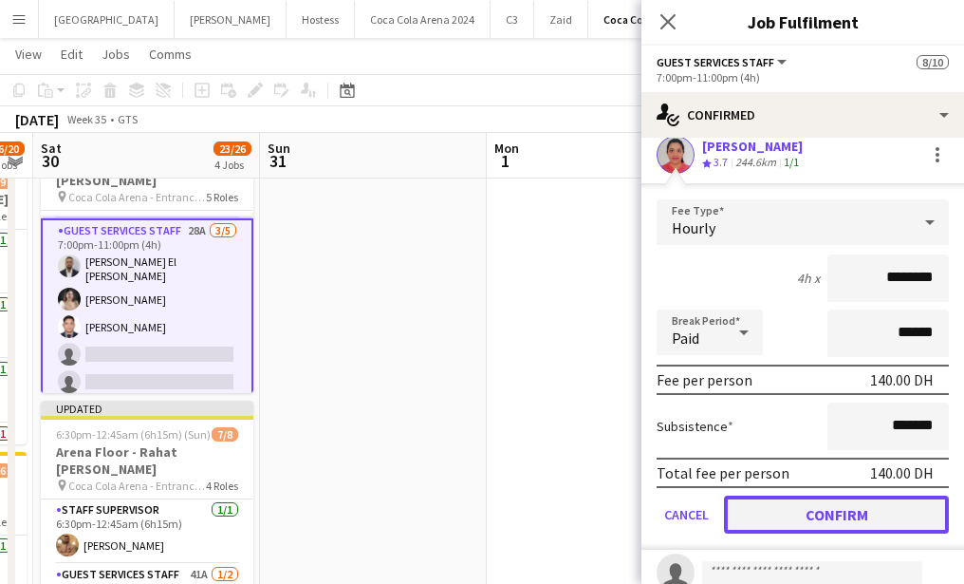
click at [768, 495] on button "Confirm" at bounding box center [836, 514] width 225 height 38
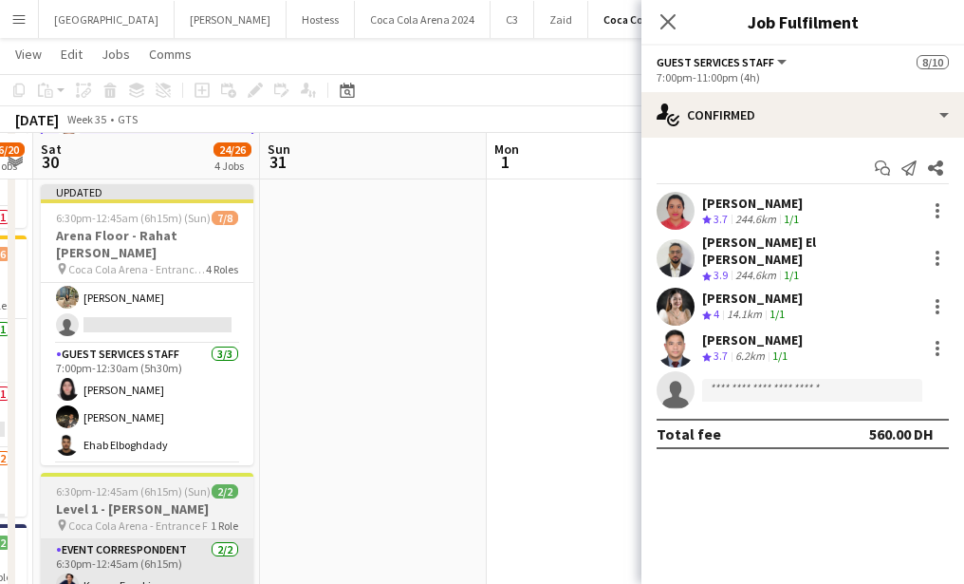
scroll to position [73, 0]
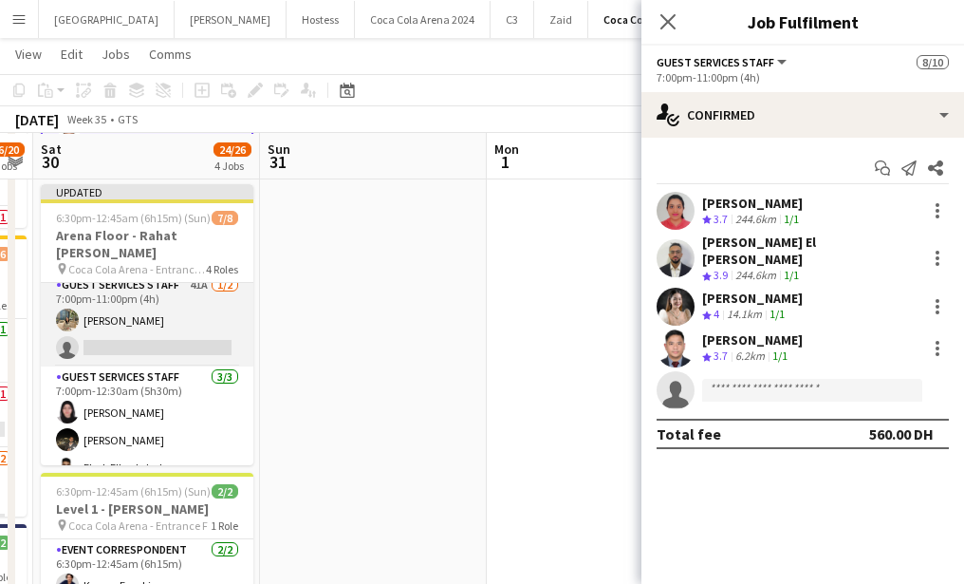
click at [168, 340] on app-card-role "Guest Services Staff 41A [DATE] 7:00pm-11:00pm (4h) [PERSON_NAME] single-neutra…" at bounding box center [147, 320] width 213 height 92
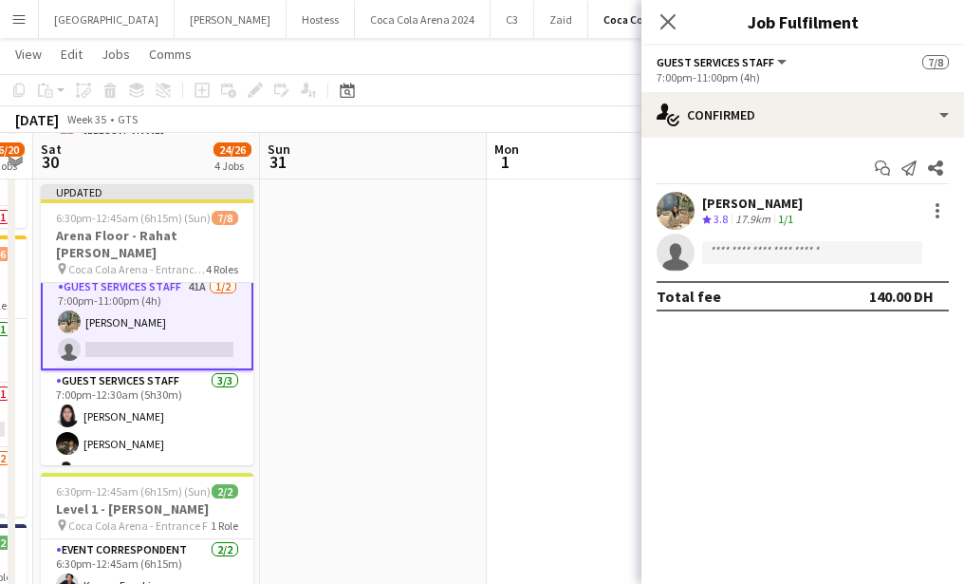
scroll to position [75, 0]
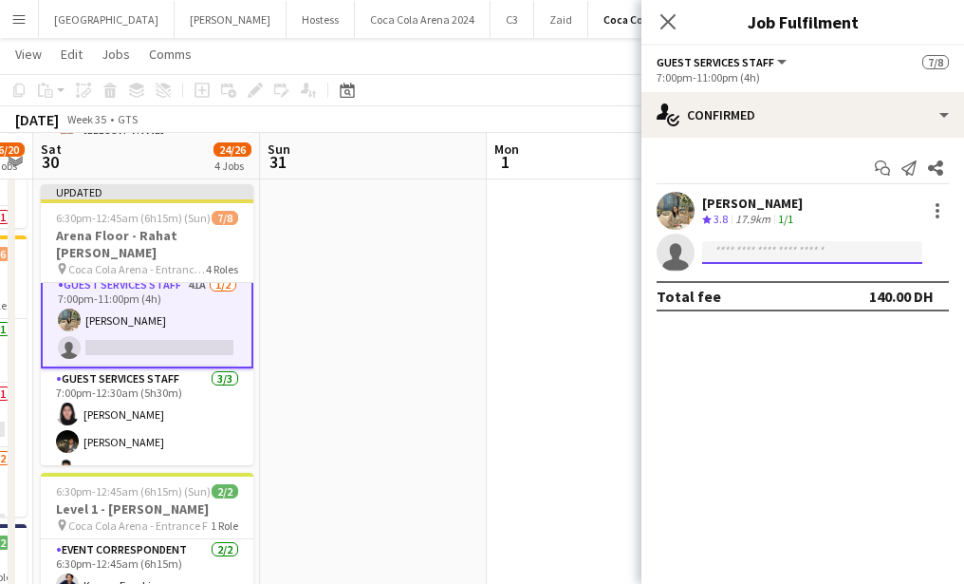
click at [745, 252] on input at bounding box center [812, 252] width 220 height 23
paste input "**********"
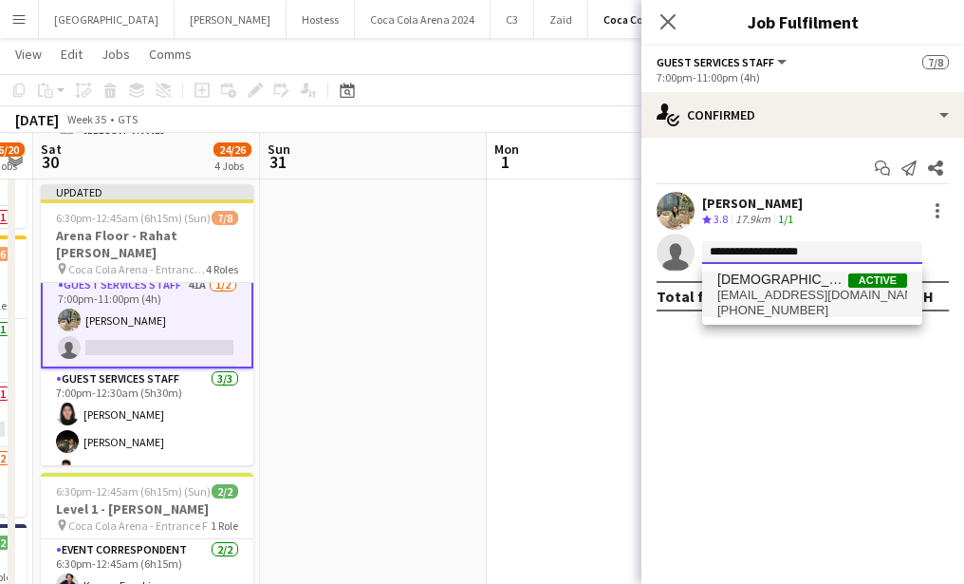
type input "**********"
click at [748, 304] on span "[PHONE_NUMBER]" at bounding box center [812, 310] width 190 height 15
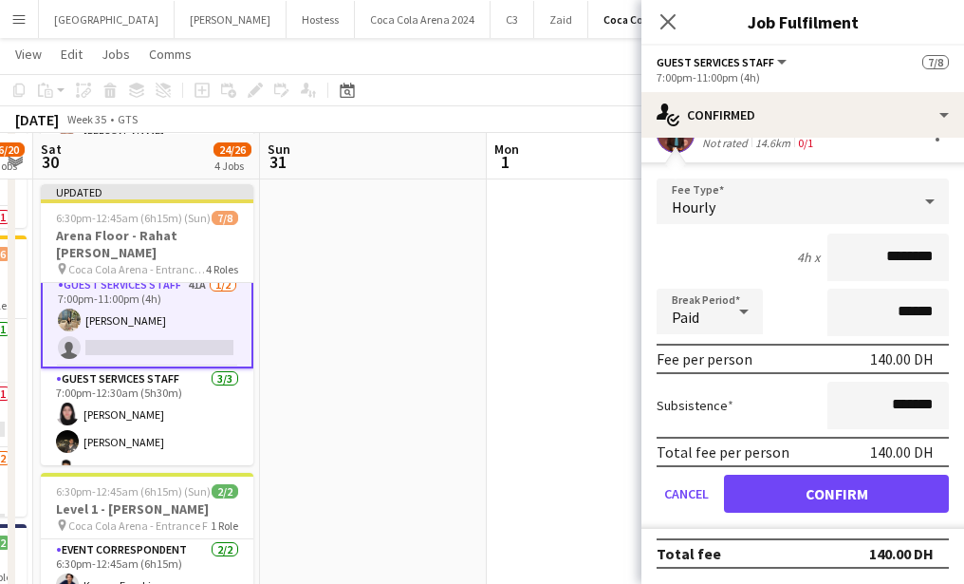
scroll to position [622, 0]
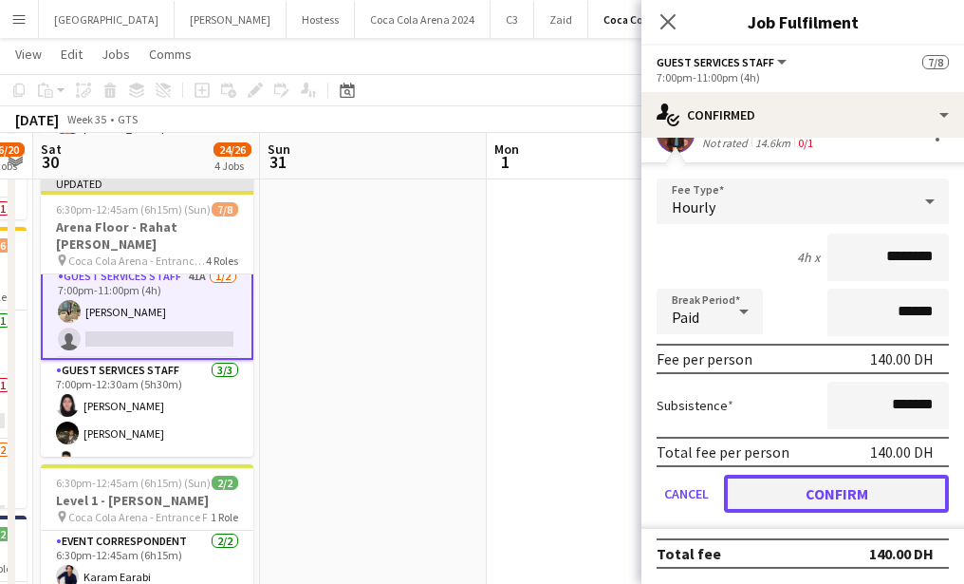
click at [756, 496] on button "Confirm" at bounding box center [836, 493] width 225 height 38
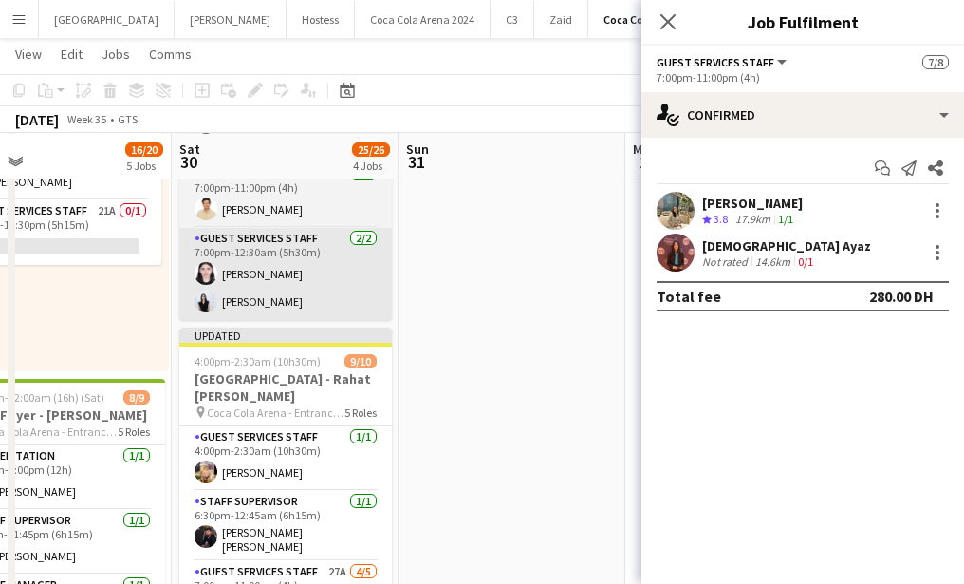
scroll to position [182, 0]
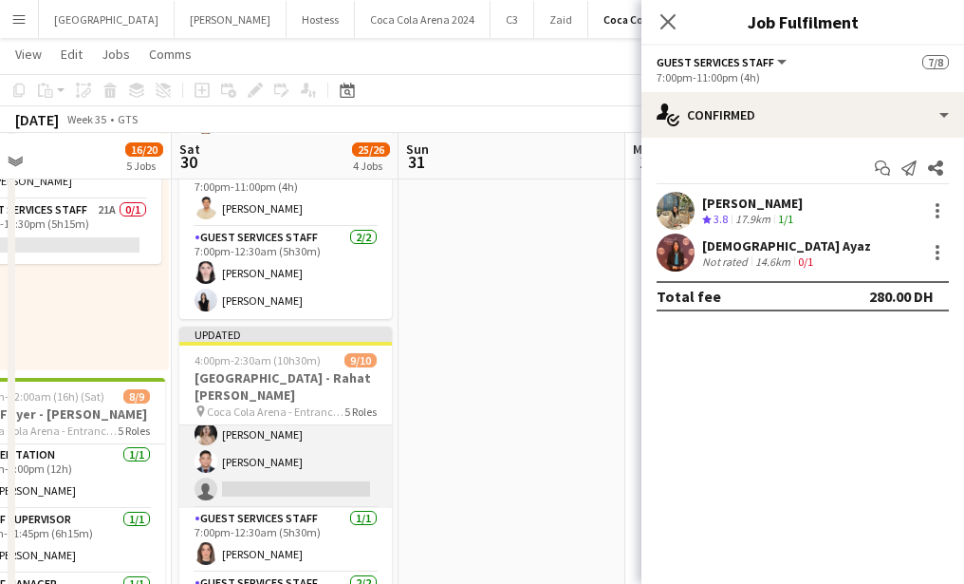
click at [280, 461] on app-card-role "Guest Services Staff 27A [DATE] 7:00pm-11:00pm (4h) [PERSON_NAME] [PERSON_NAME]…" at bounding box center [285, 417] width 213 height 180
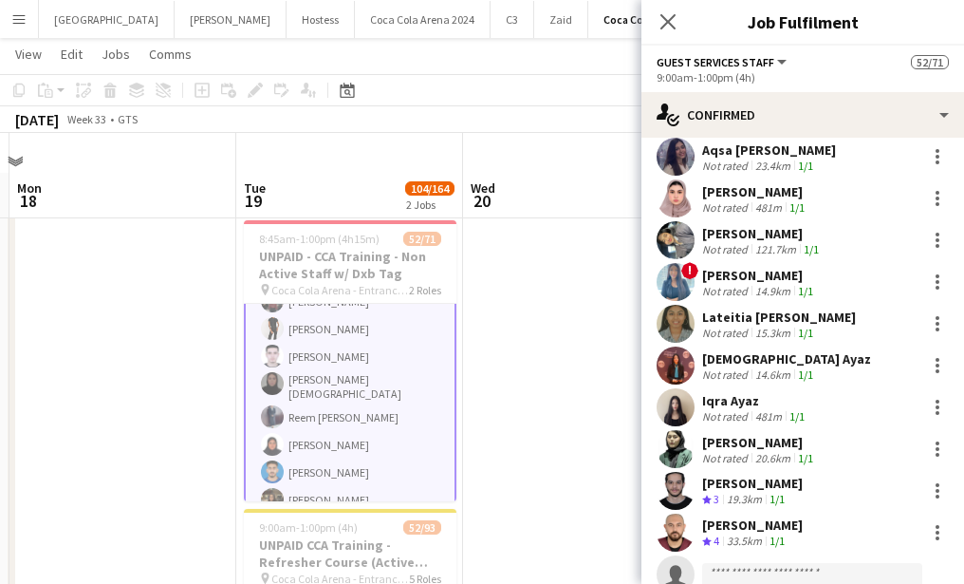
scroll to position [1779, 0]
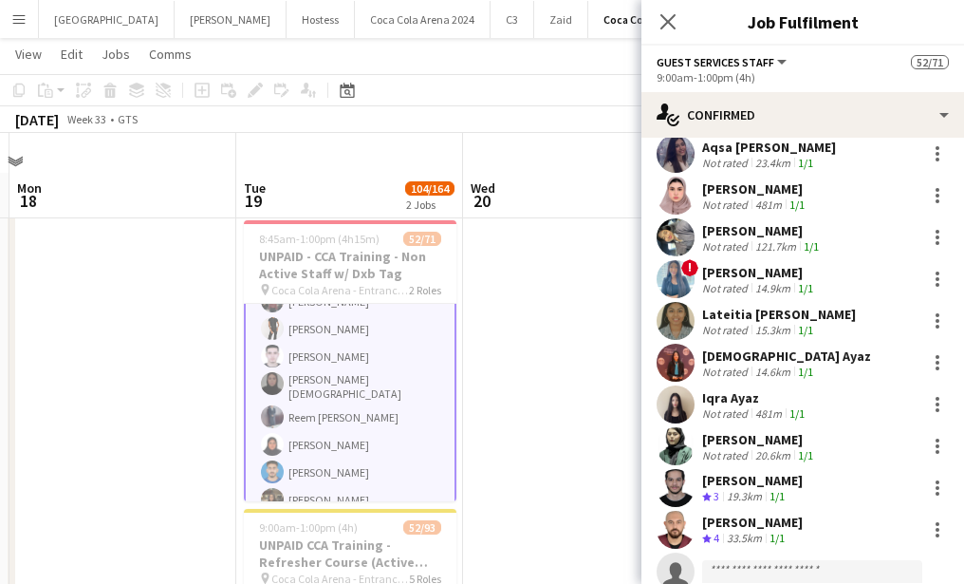
click at [674, 385] on app-user-avatar at bounding box center [676, 404] width 38 height 38
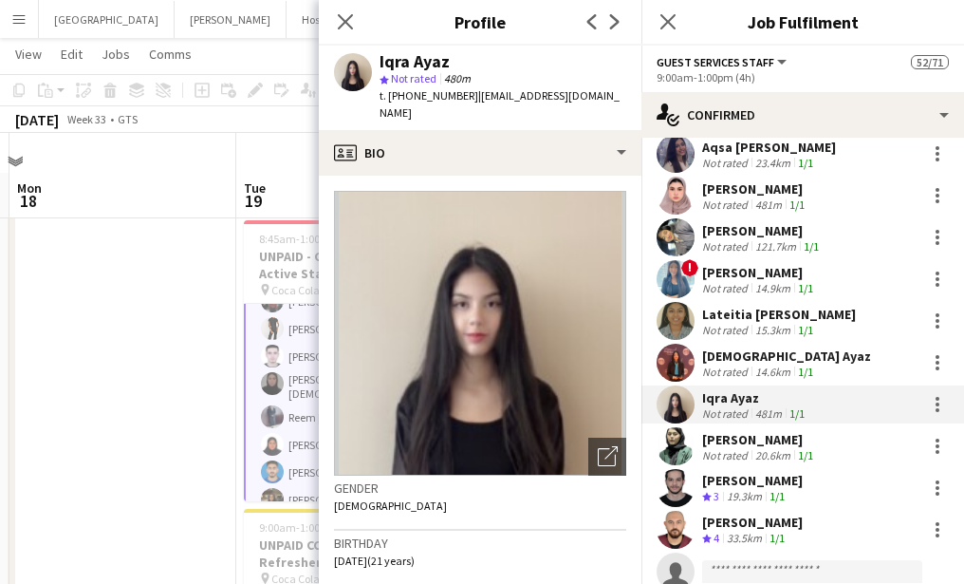
drag, startPoint x: 468, startPoint y: 95, endPoint x: 593, endPoint y: 104, distance: 125.6
click at [593, 104] on div "Iqra Ayaz star Not rated 480m t. +971543951642 | ayaziqra158@gmail.com" at bounding box center [480, 88] width 323 height 84
drag, startPoint x: 470, startPoint y: 95, endPoint x: 597, endPoint y: 96, distance: 127.2
click at [597, 96] on div "Iqra Ayaz star Not rated 480m t. +971543951642 | ayaziqra158@gmail.com" at bounding box center [480, 88] width 323 height 84
copy span "ayaziqra158@gmail.com"
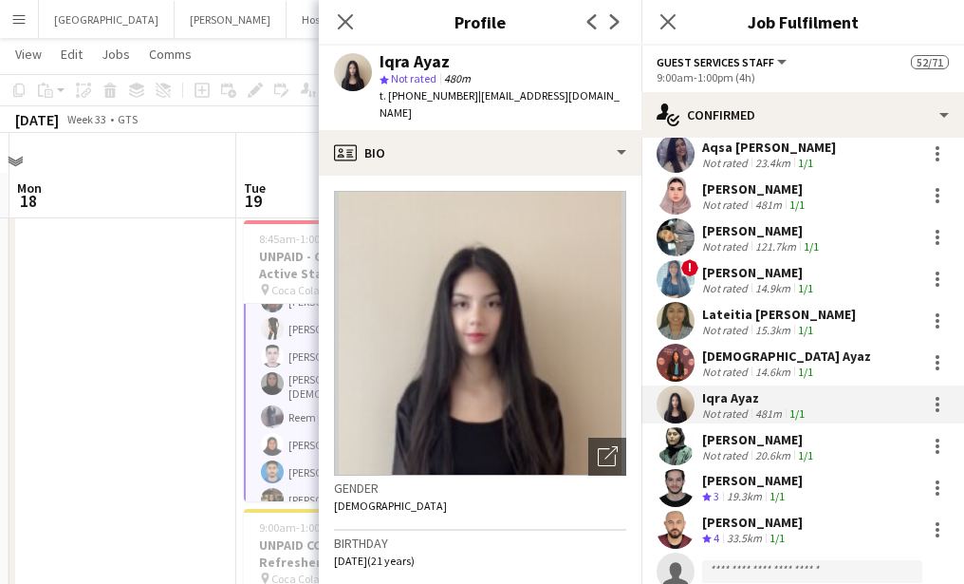
click at [335, 8] on div "Close pop-in" at bounding box center [345, 22] width 53 height 44
click at [351, 16] on icon "Close pop-in" at bounding box center [345, 21] width 18 height 18
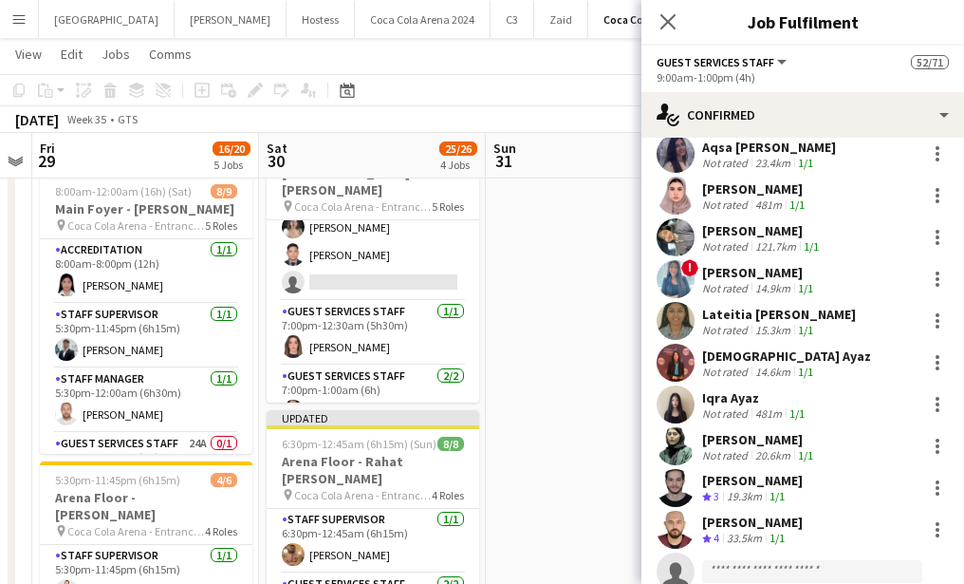
scroll to position [221, 0]
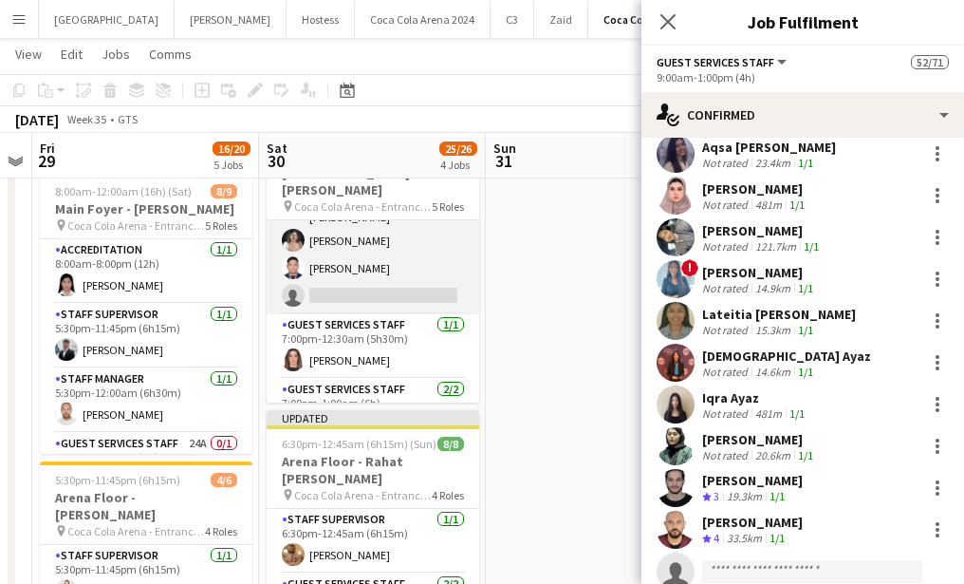
click at [362, 285] on app-card-role "Guest Services Staff 27A [DATE] 7:00pm-11:00pm (4h) [PERSON_NAME] [PERSON_NAME]…" at bounding box center [373, 224] width 213 height 180
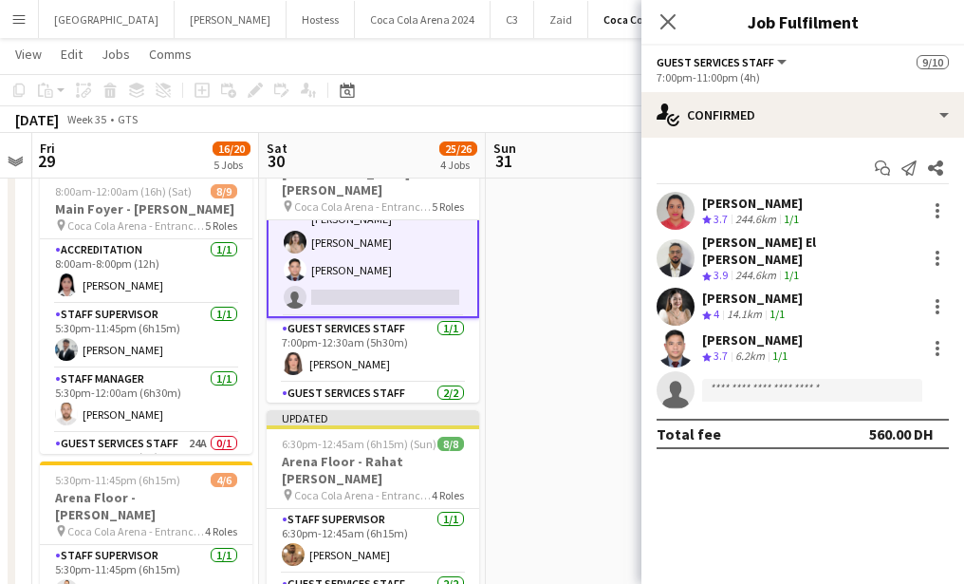
scroll to position [223, 0]
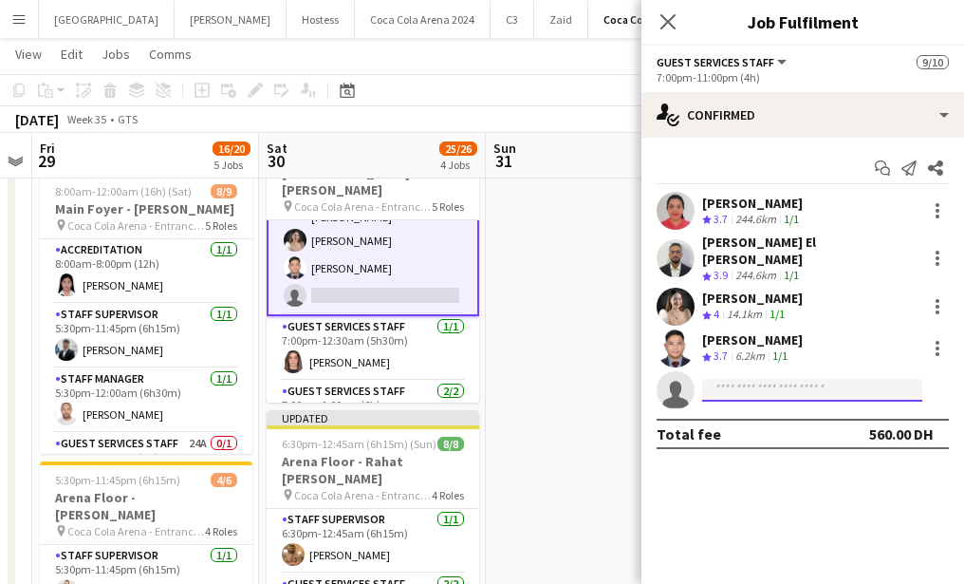
click at [744, 379] on input at bounding box center [812, 390] width 220 height 23
paste input "**********"
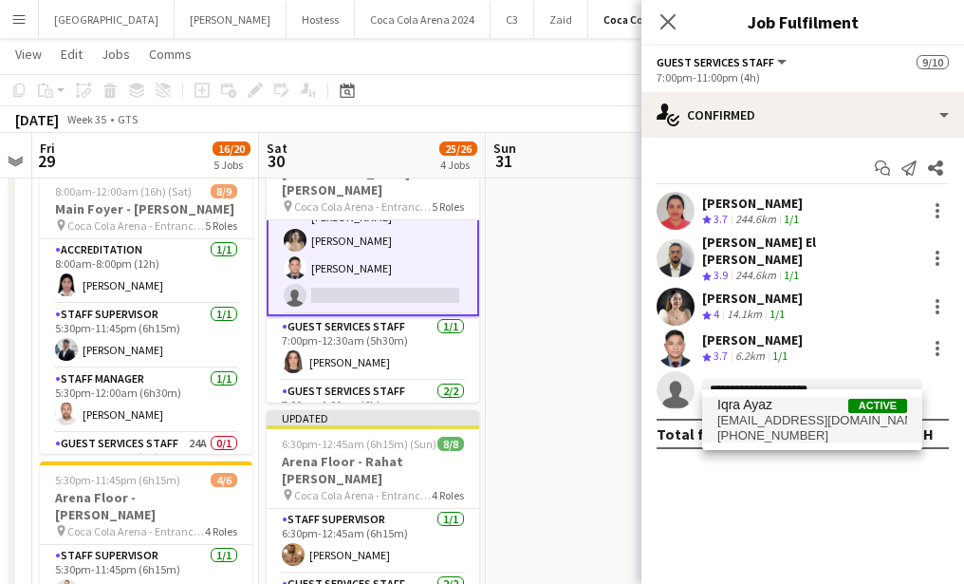
type input "**********"
click at [749, 426] on span "ayaziqra158@gmail.com" at bounding box center [812, 420] width 190 height 15
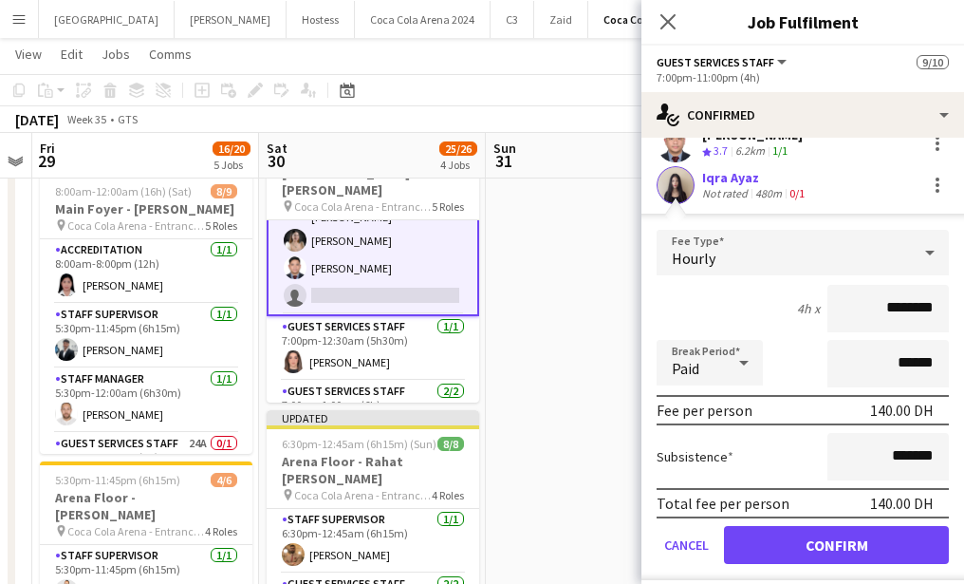
scroll to position [220, 0]
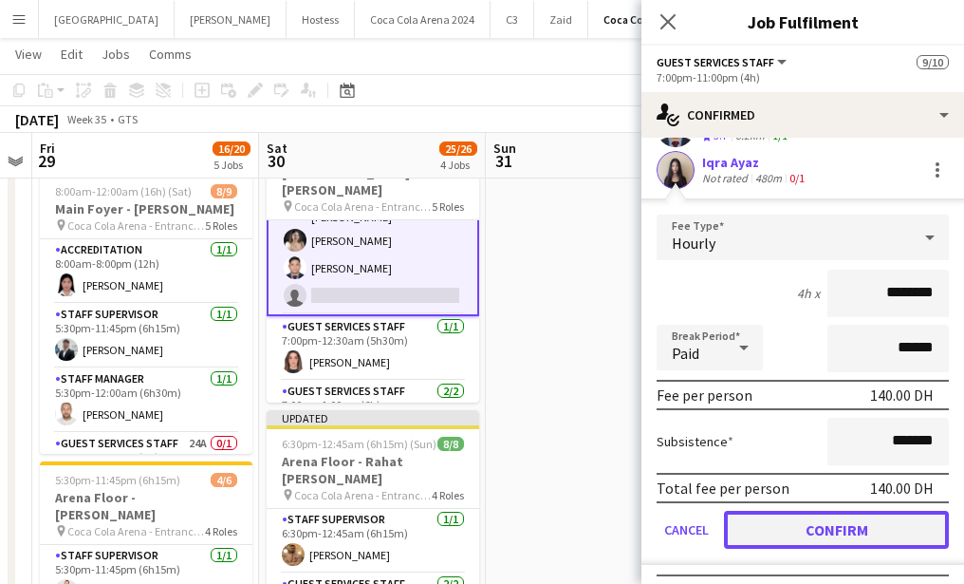
click at [766, 522] on button "Confirm" at bounding box center [836, 530] width 225 height 38
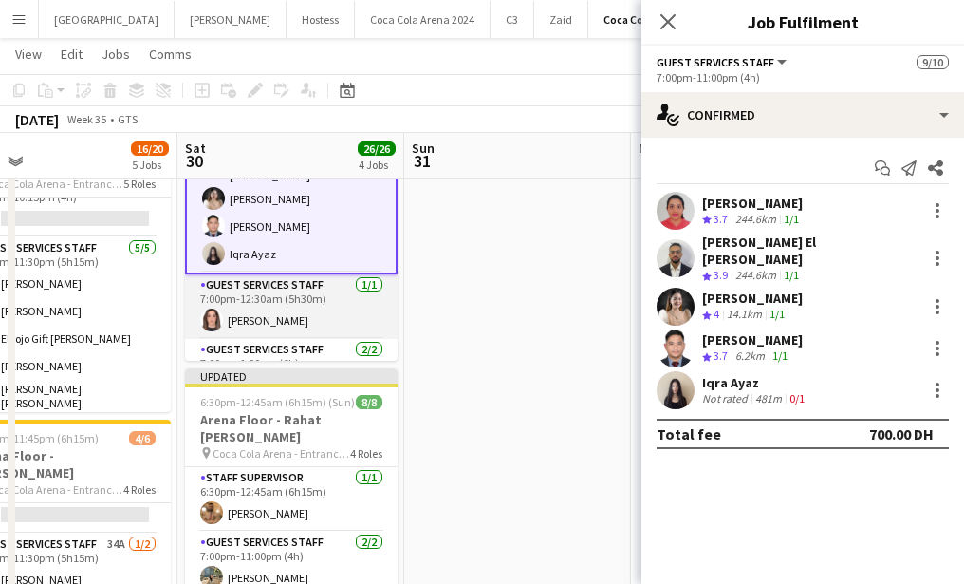
scroll to position [0, 0]
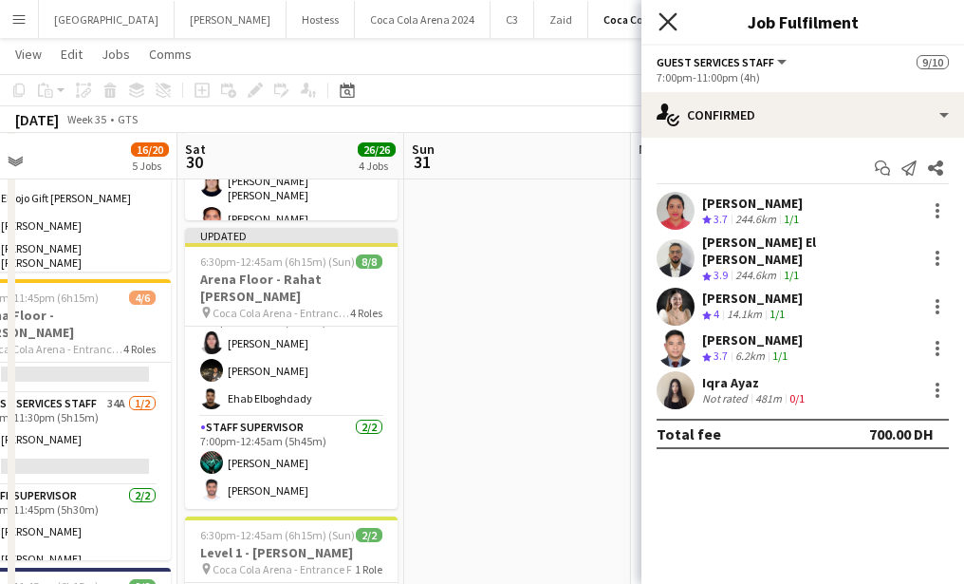
click at [670, 18] on icon at bounding box center [668, 21] width 18 height 18
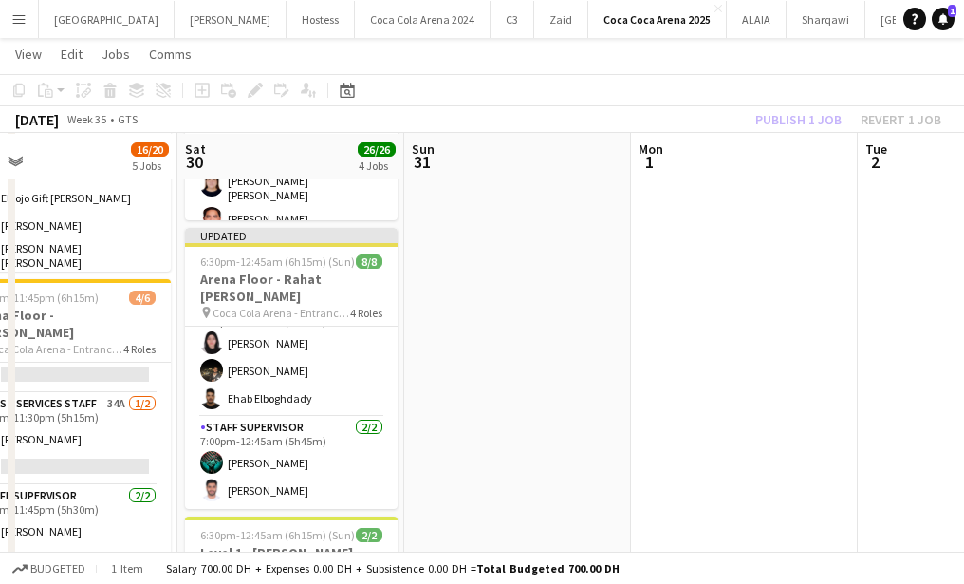
click at [810, 122] on div "Publish 1 job Revert 1 job" at bounding box center [849, 119] width 232 height 25
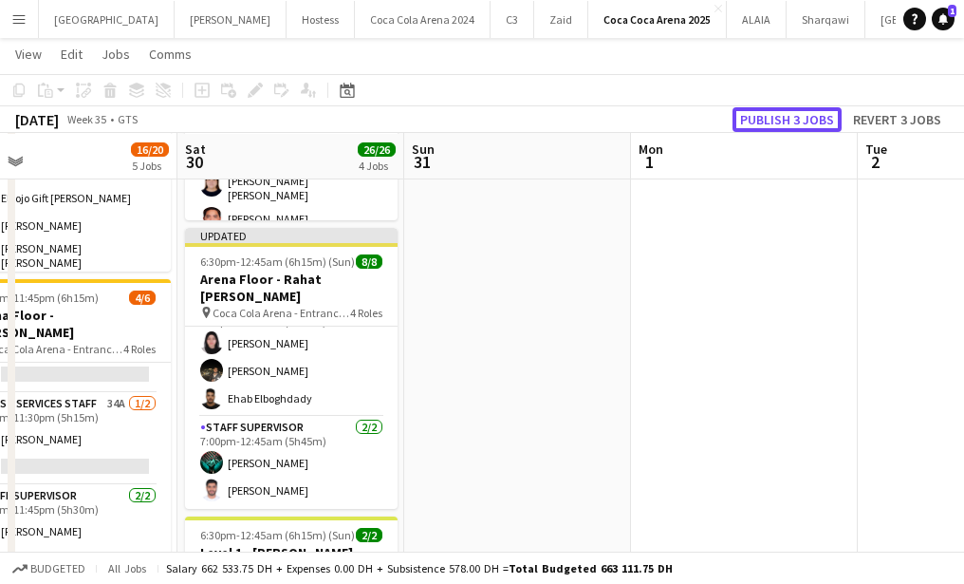
click at [810, 122] on button "Publish 3 jobs" at bounding box center [787, 119] width 109 height 25
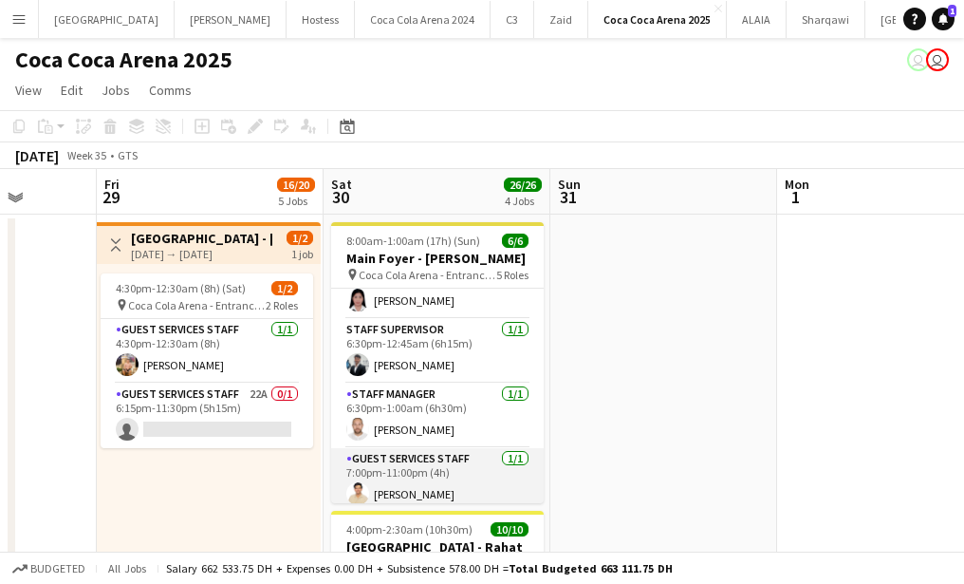
scroll to position [22, 0]
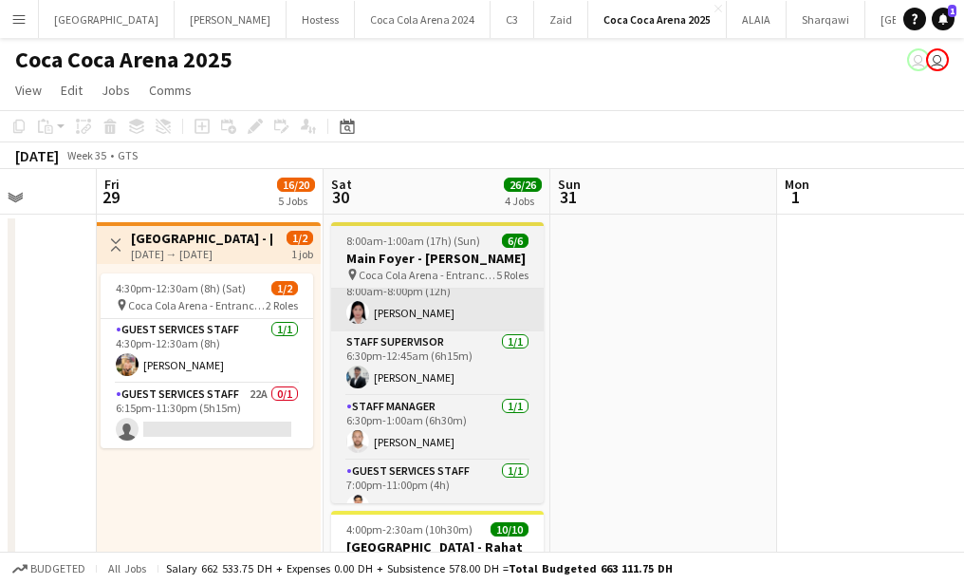
click at [404, 329] on app-card-role "Accreditation 1/1 8:00am-8:00pm (12h) Michelle Marie Brillo" at bounding box center [437, 299] width 213 height 65
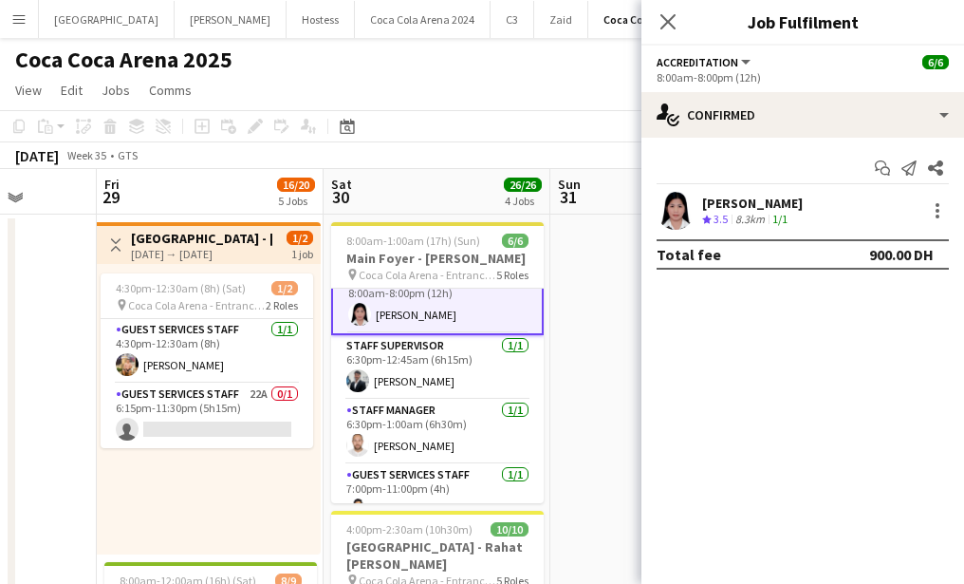
scroll to position [24, 0]
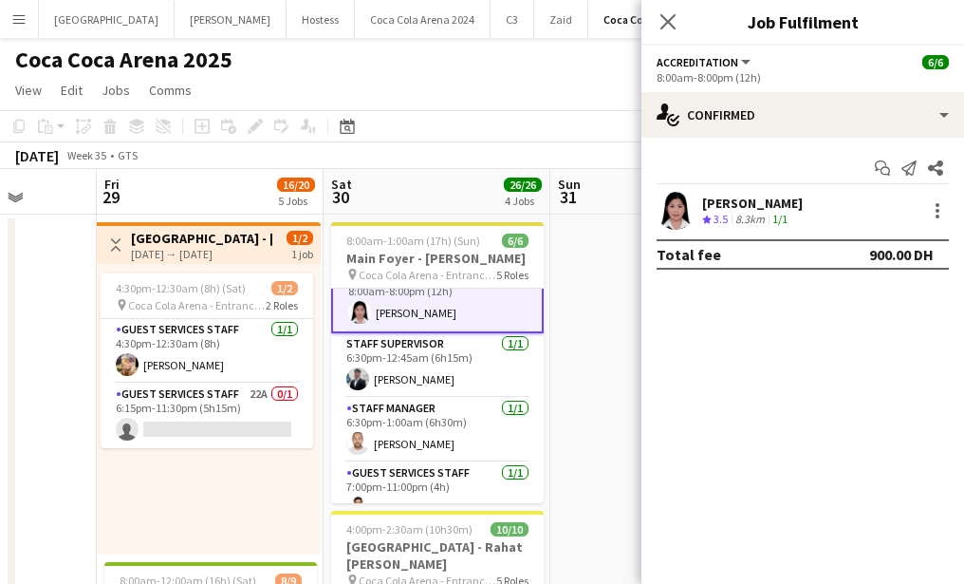
click at [669, 200] on app-user-avatar at bounding box center [676, 211] width 38 height 38
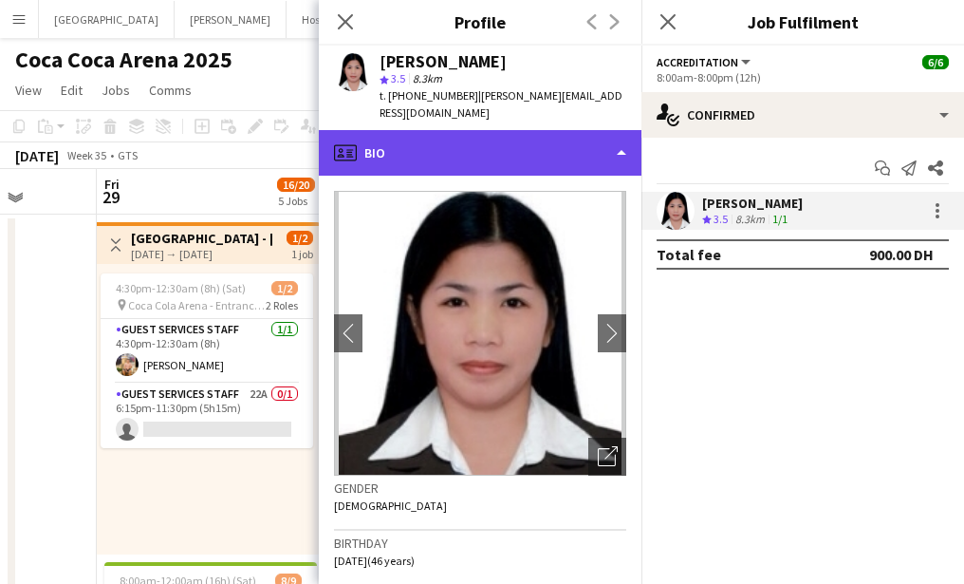
click at [435, 132] on div "profile Bio" at bounding box center [480, 153] width 323 height 46
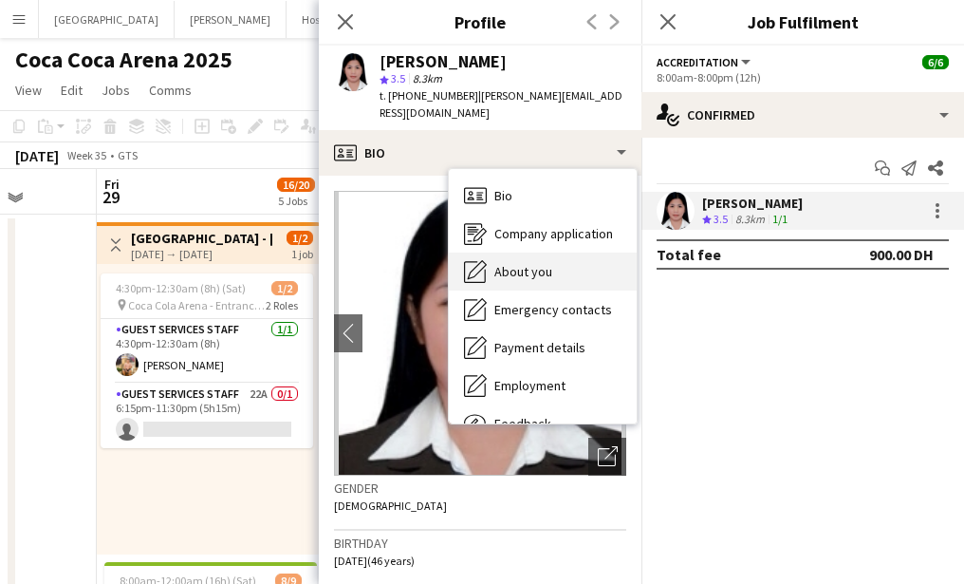
click at [509, 271] on span "About you" at bounding box center [523, 271] width 58 height 17
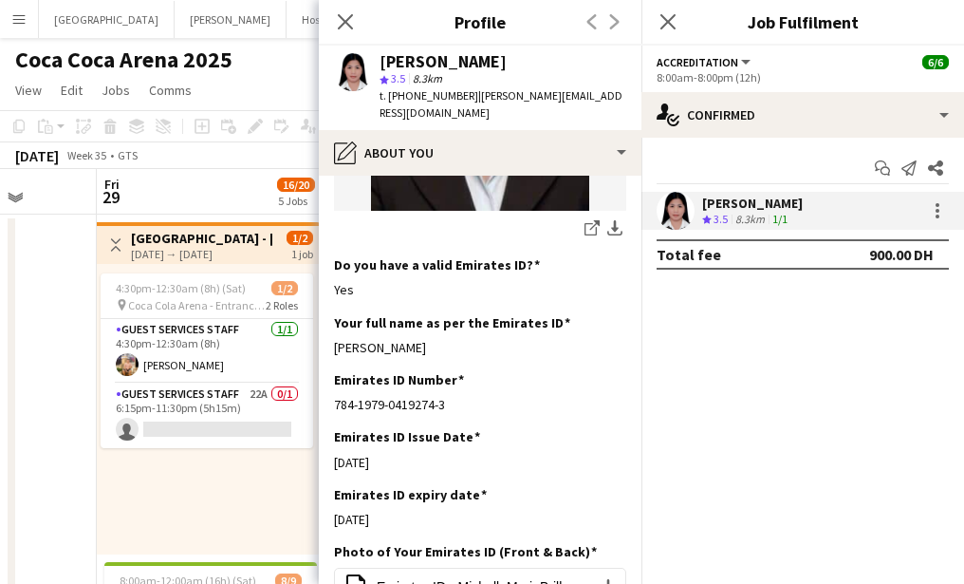
scroll to position [533, 0]
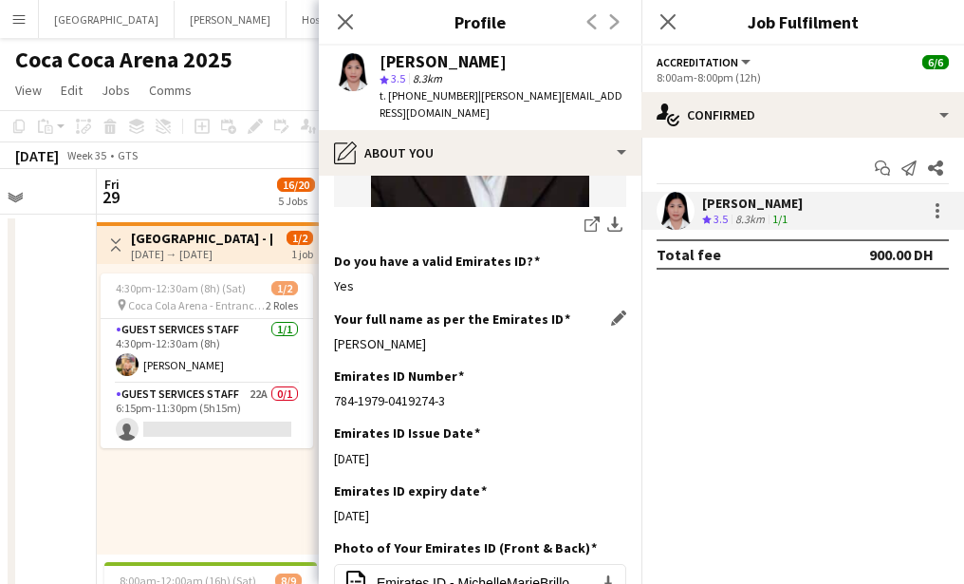
drag, startPoint x: 334, startPoint y: 338, endPoint x: 567, endPoint y: 341, distance: 233.5
click at [567, 341] on div "Michelle Marie Garcia Brillo" at bounding box center [480, 343] width 292 height 17
copy div "Michelle Marie Garcia Brillo"
click at [345, 18] on icon "Close pop-in" at bounding box center [345, 21] width 18 height 18
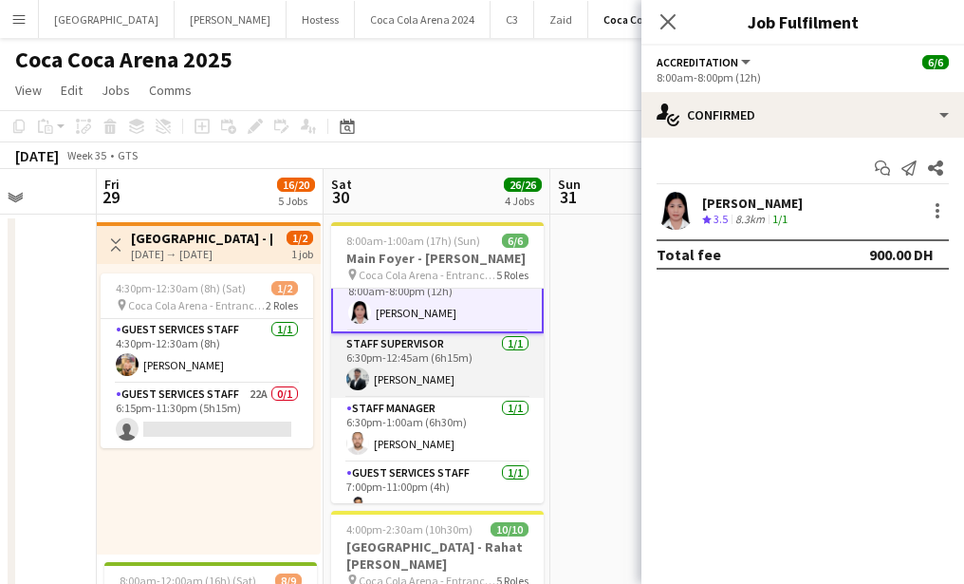
click at [435, 393] on app-card-role "Staff Supervisor 1/1 6:30pm-12:45am (6h15m) Osama Hejazi" at bounding box center [437, 365] width 213 height 65
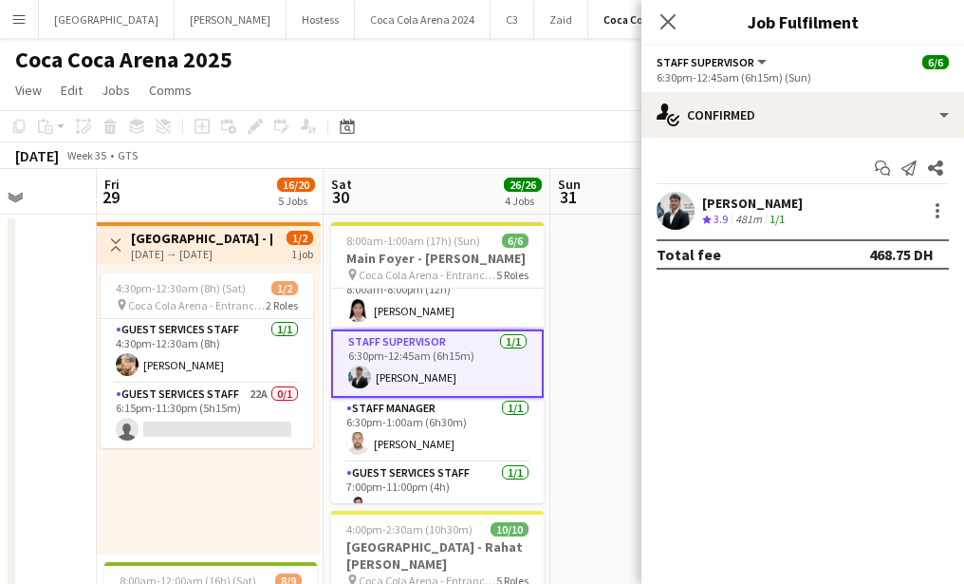
scroll to position [22, 0]
click at [678, 192] on app-user-avatar at bounding box center [676, 211] width 38 height 38
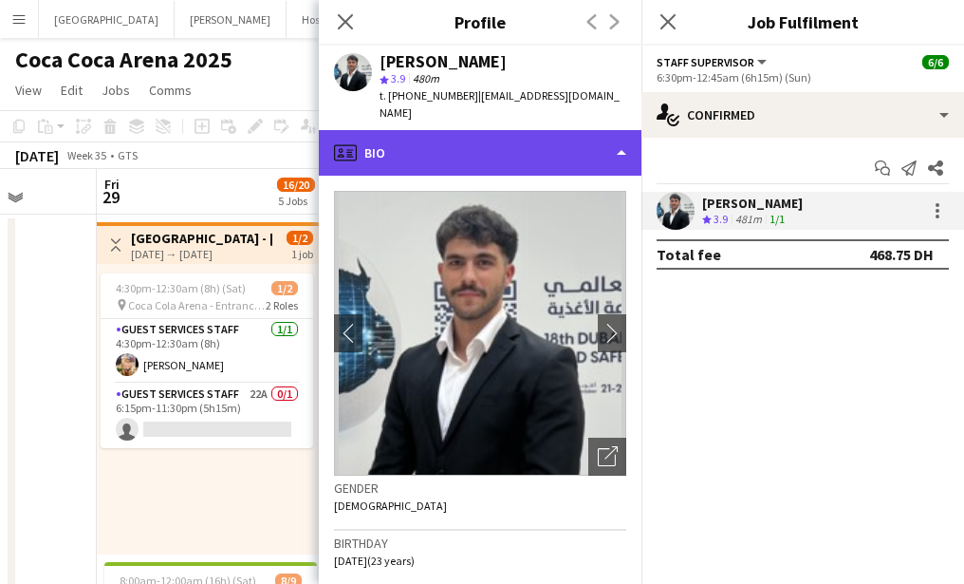
click at [453, 146] on div "profile Bio" at bounding box center [480, 153] width 323 height 46
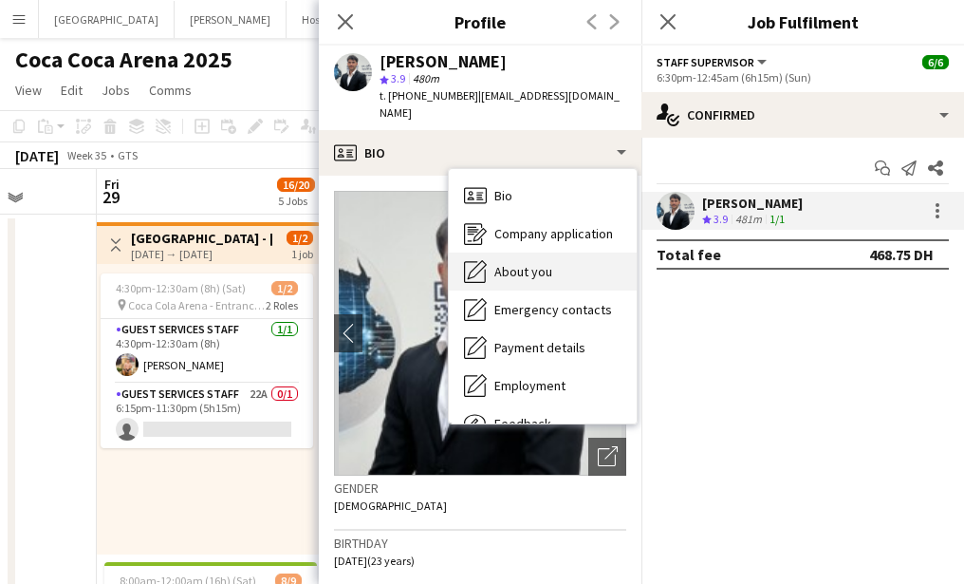
click at [513, 262] on div "About you About you" at bounding box center [543, 271] width 188 height 38
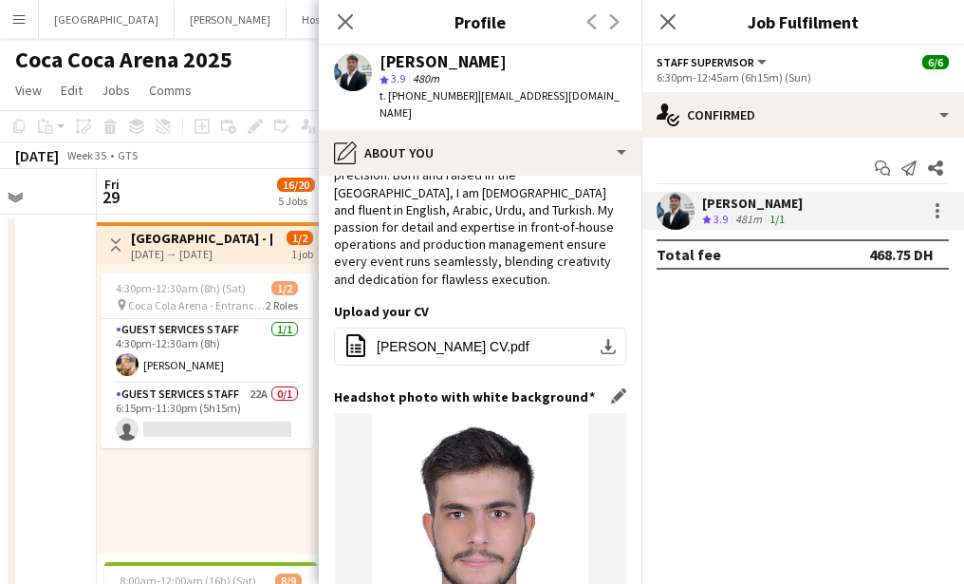
scroll to position [597, 0]
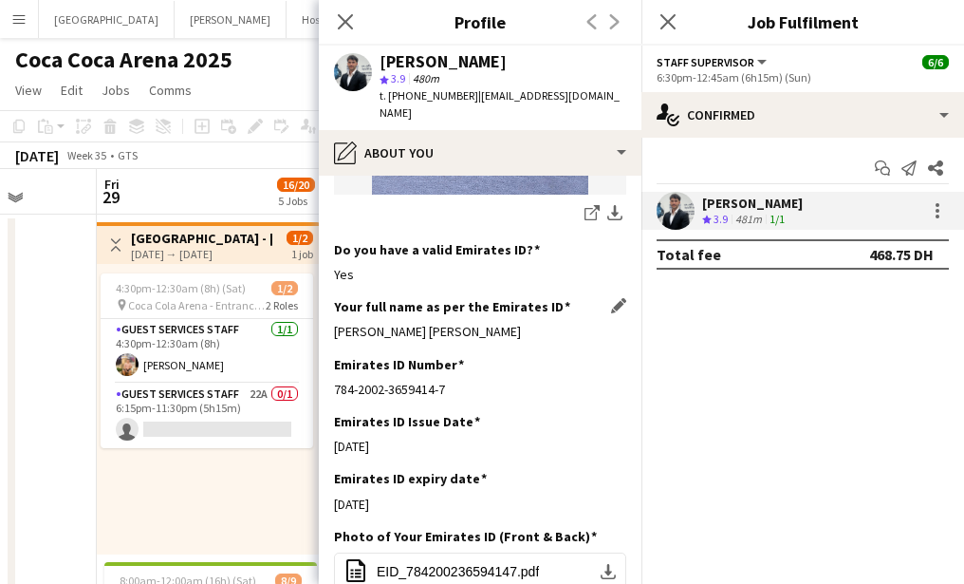
drag, startPoint x: 331, startPoint y: 298, endPoint x: 542, endPoint y: 304, distance: 210.7
click at [542, 304] on app-section-data-types "Bio Edit this field With five years of event management , I excel in client sat…" at bounding box center [480, 380] width 323 height 408
copy div "Osama Nasr Hejazi Molkab Lahlah"
click at [346, 24] on icon at bounding box center [345, 21] width 18 height 18
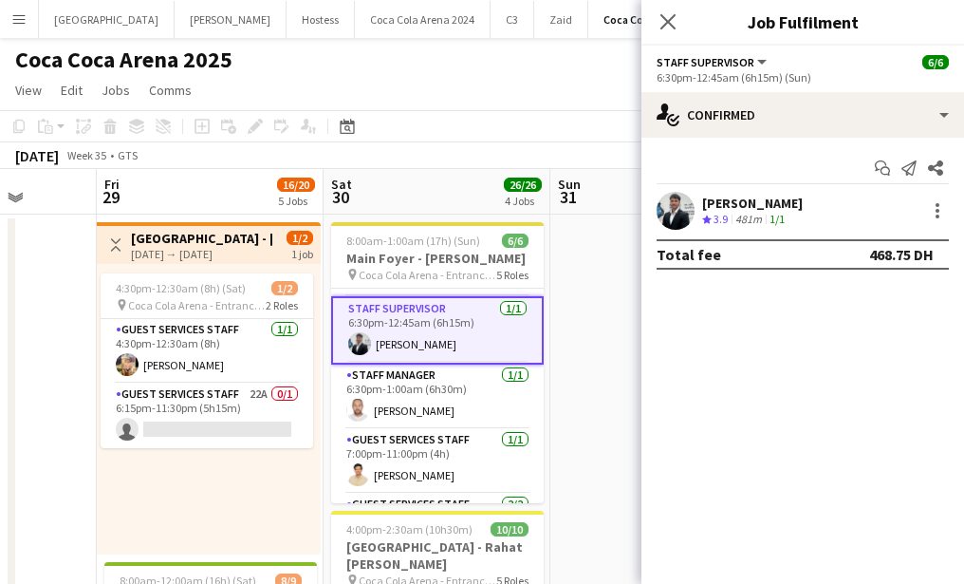
scroll to position [60, 0]
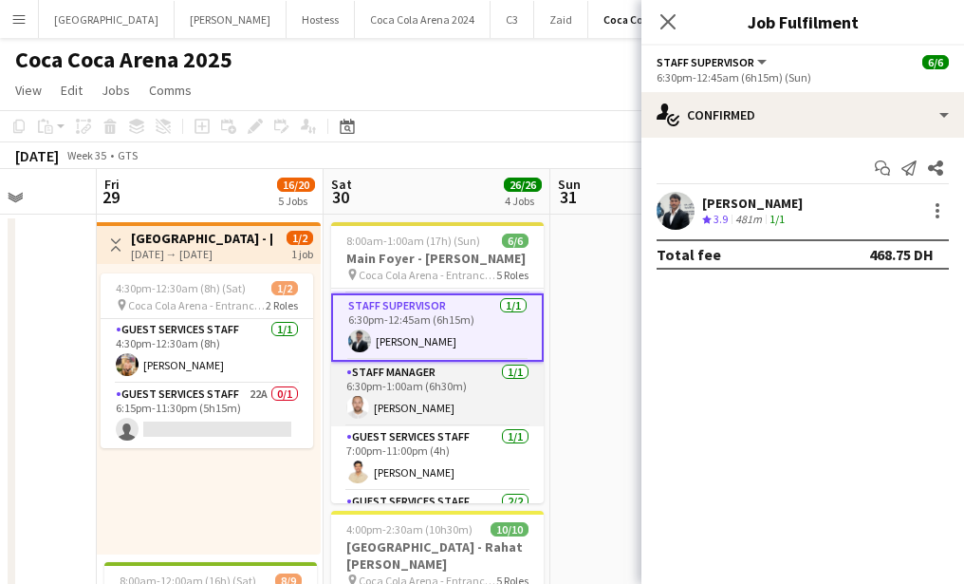
click at [412, 426] on app-card-role "Staff Manager 1/1 6:30pm-1:00am (6h30m) Ahmed Qadas" at bounding box center [437, 394] width 213 height 65
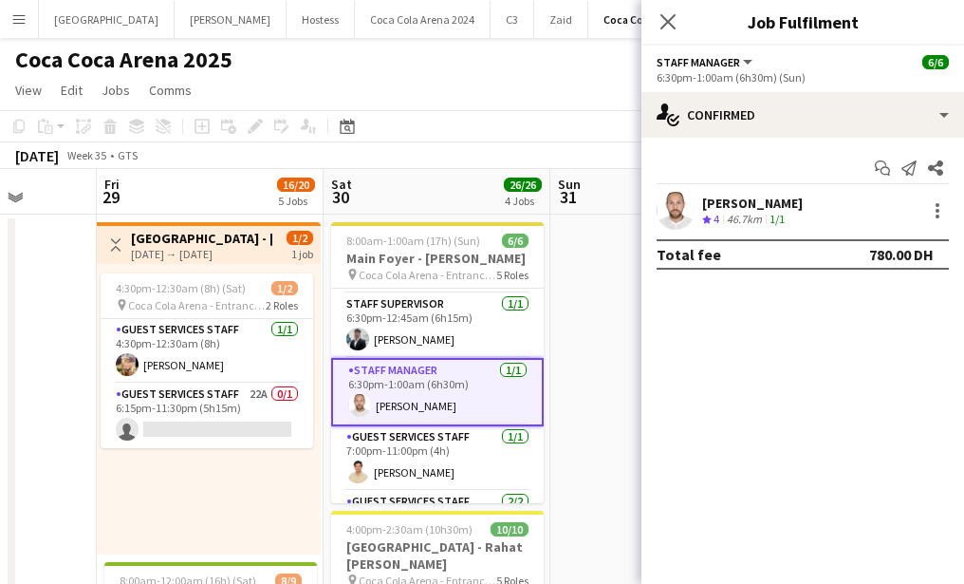
click at [678, 208] on app-user-avatar at bounding box center [676, 211] width 38 height 38
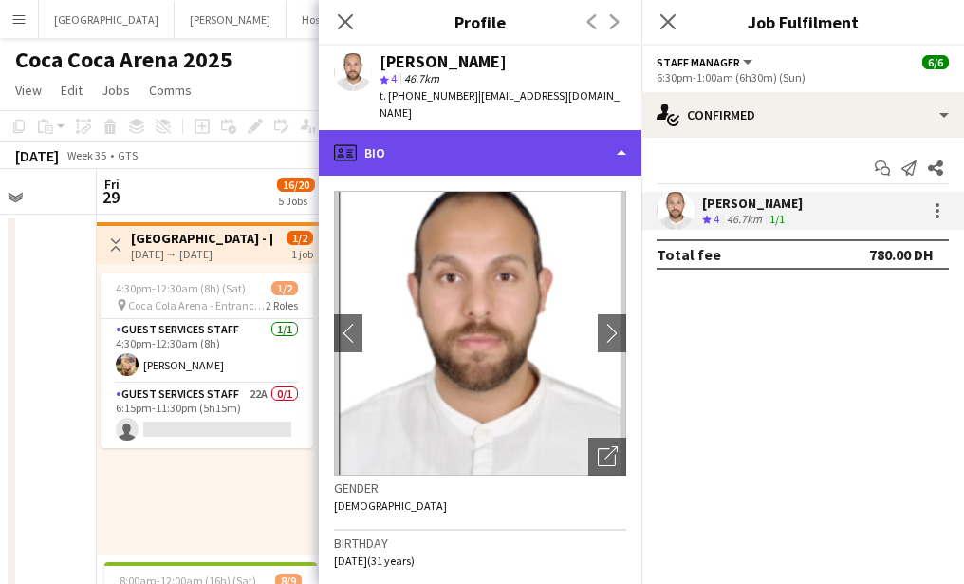
click at [435, 139] on div "profile Bio" at bounding box center [480, 153] width 323 height 46
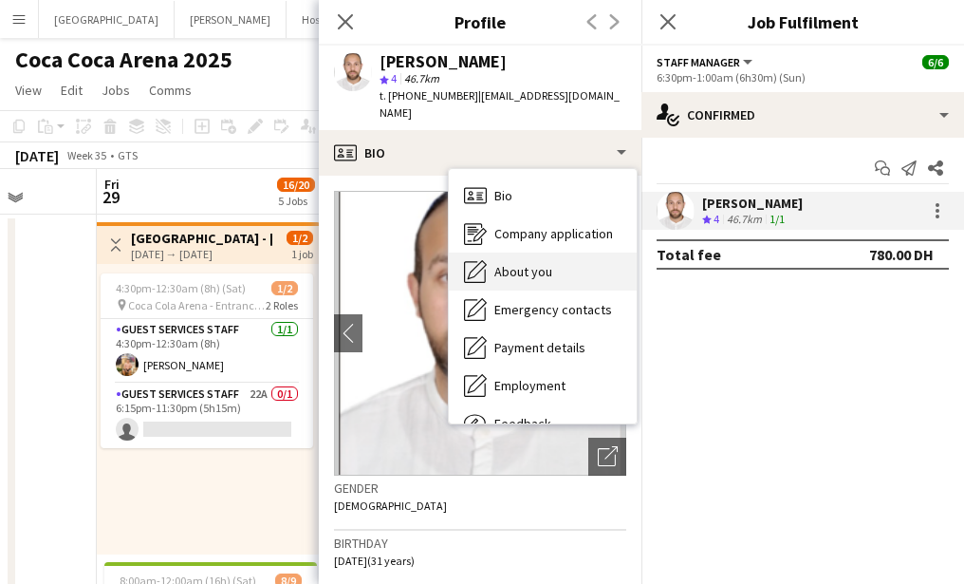
click at [505, 252] on div "About you About you" at bounding box center [543, 271] width 188 height 38
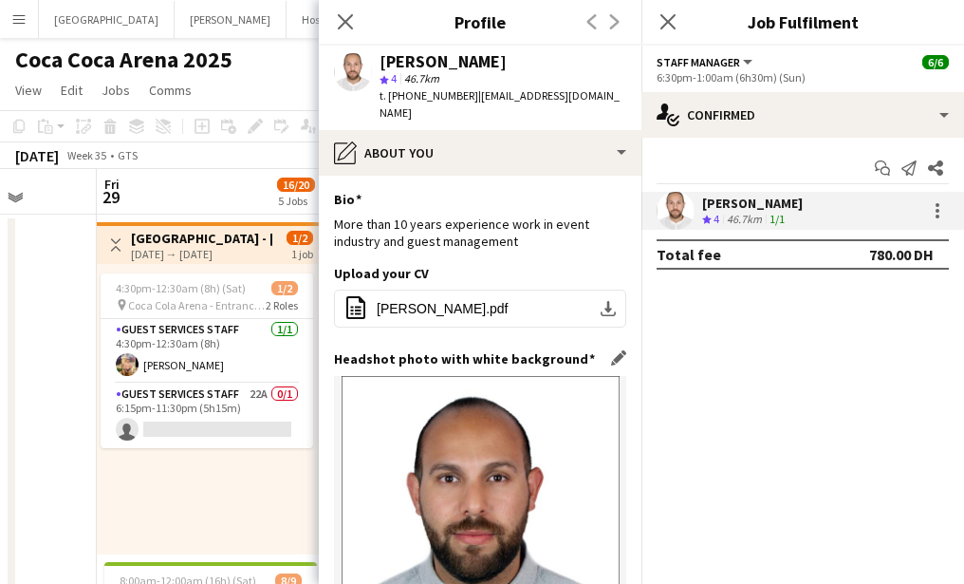
scroll to position [525, 0]
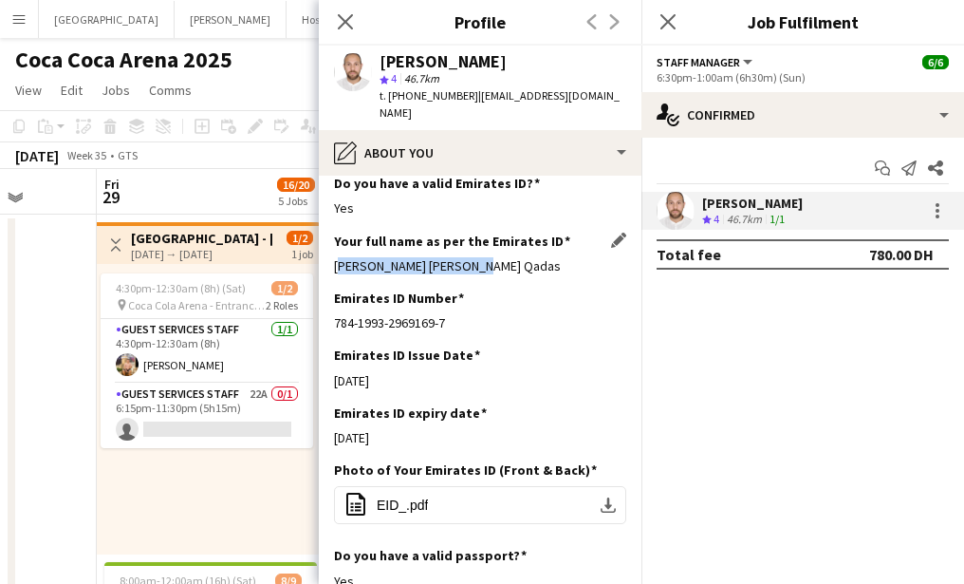
drag, startPoint x: 327, startPoint y: 252, endPoint x: 504, endPoint y: 251, distance: 176.5
click at [504, 251] on app-section-data-types "Bio Edit this field More than 10 years experience work in event industry and gu…" at bounding box center [480, 380] width 323 height 408
copy div "Ahmed Asad Hasan Qadas"
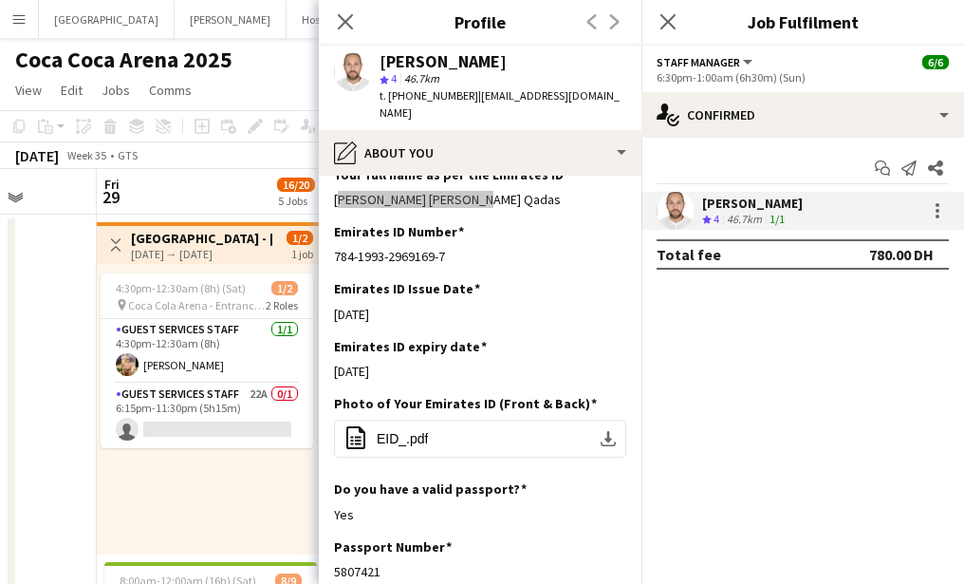
scroll to position [598, 0]
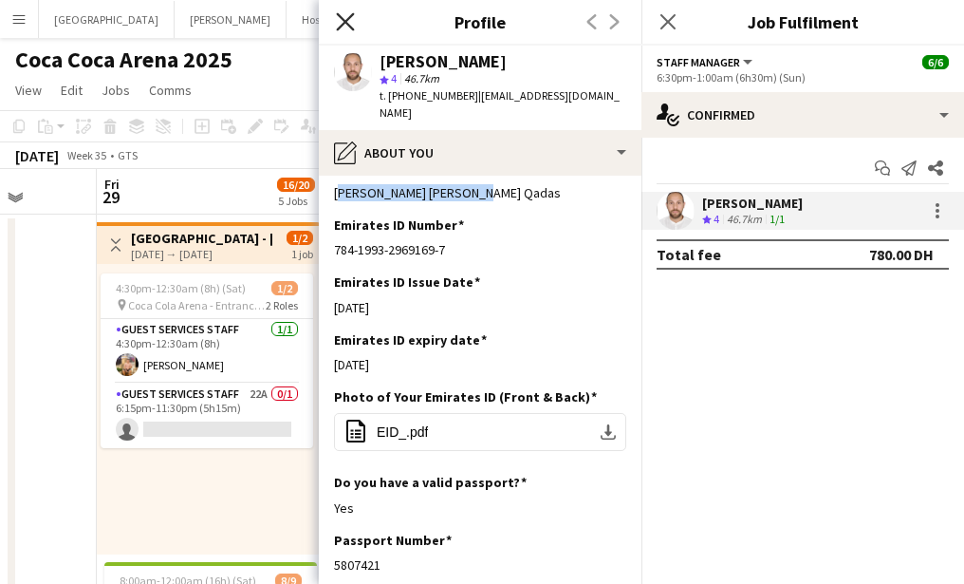
click at [343, 17] on icon "Close pop-in" at bounding box center [345, 21] width 18 height 18
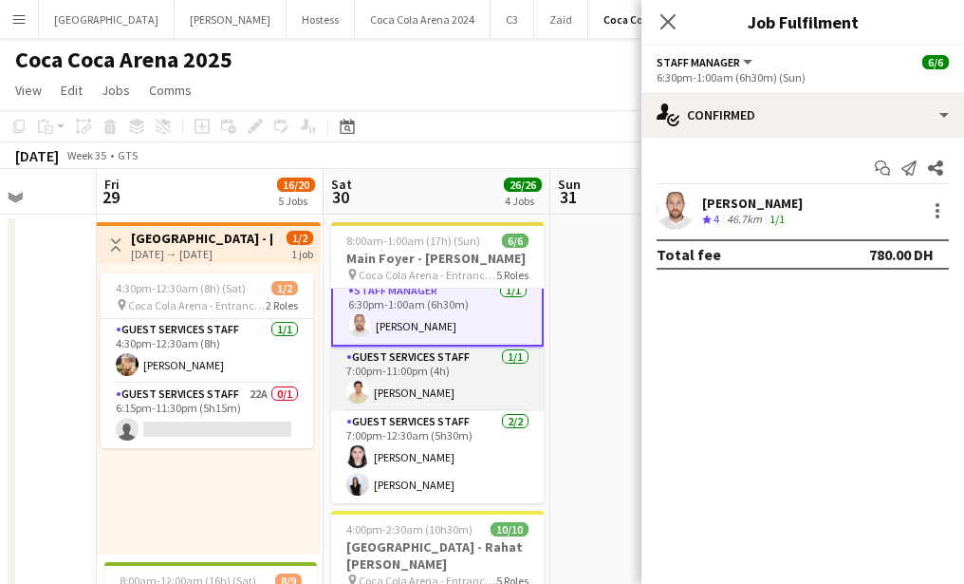
click at [402, 395] on app-card-role "Guest Services Staff 1/1 7:00pm-11:00pm (4h) Shahbaz Khan" at bounding box center [437, 378] width 213 height 65
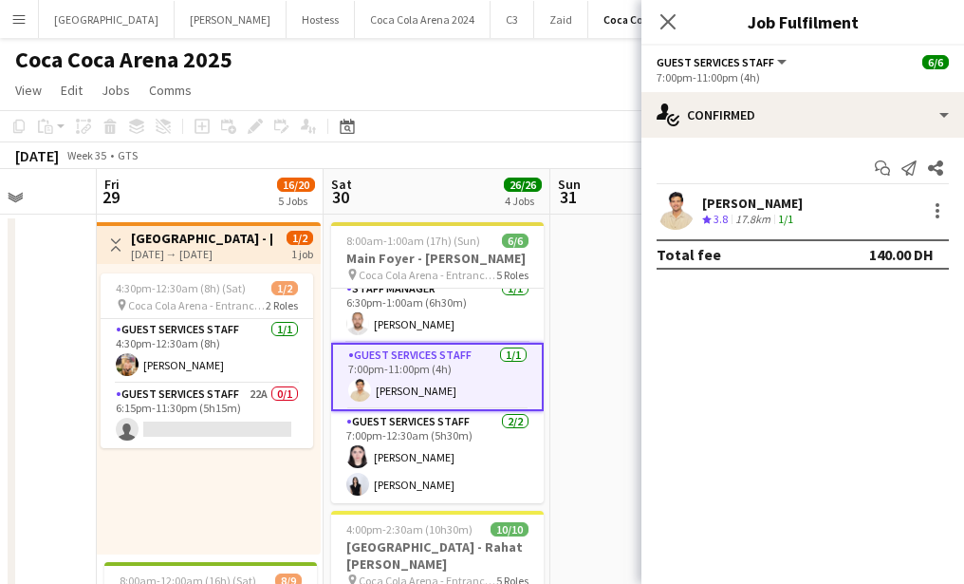
click at [669, 214] on app-user-avatar at bounding box center [676, 211] width 38 height 38
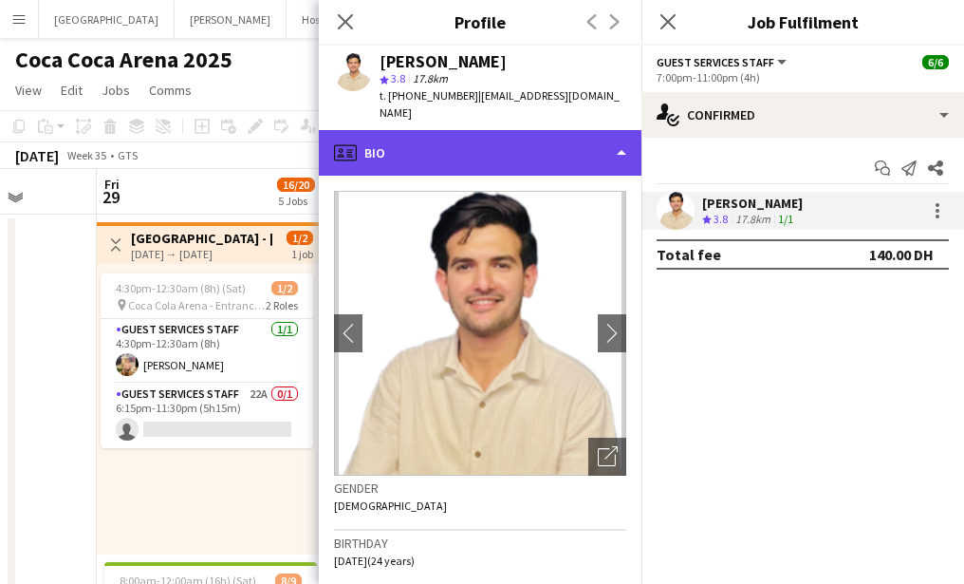
click at [443, 142] on div "profile Bio" at bounding box center [480, 153] width 323 height 46
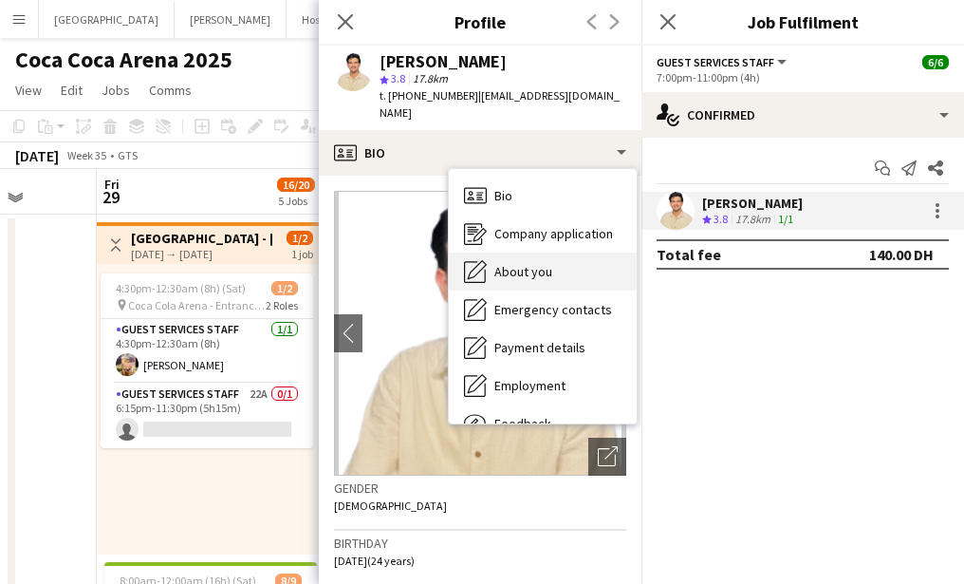
click at [503, 263] on span "About you" at bounding box center [523, 271] width 58 height 17
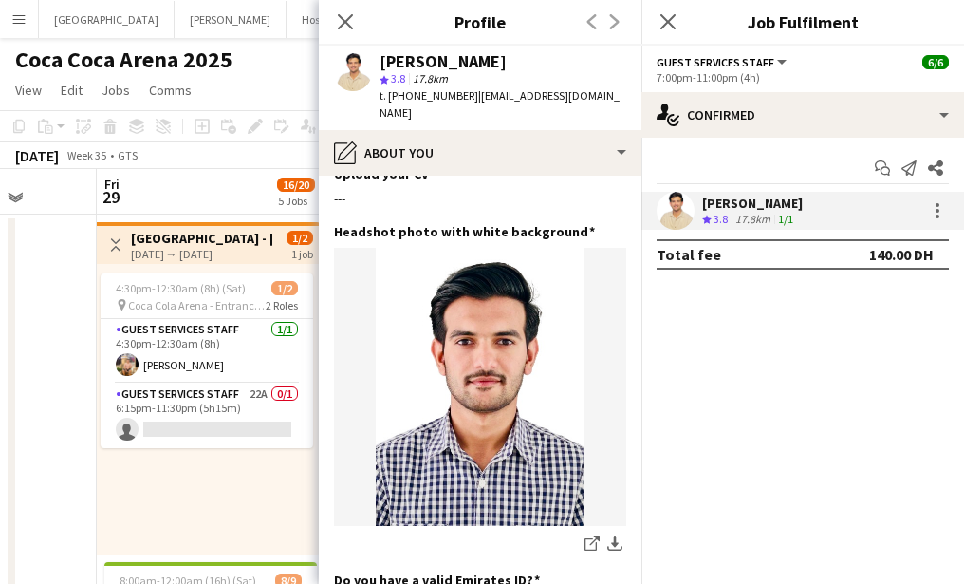
scroll to position [455, 0]
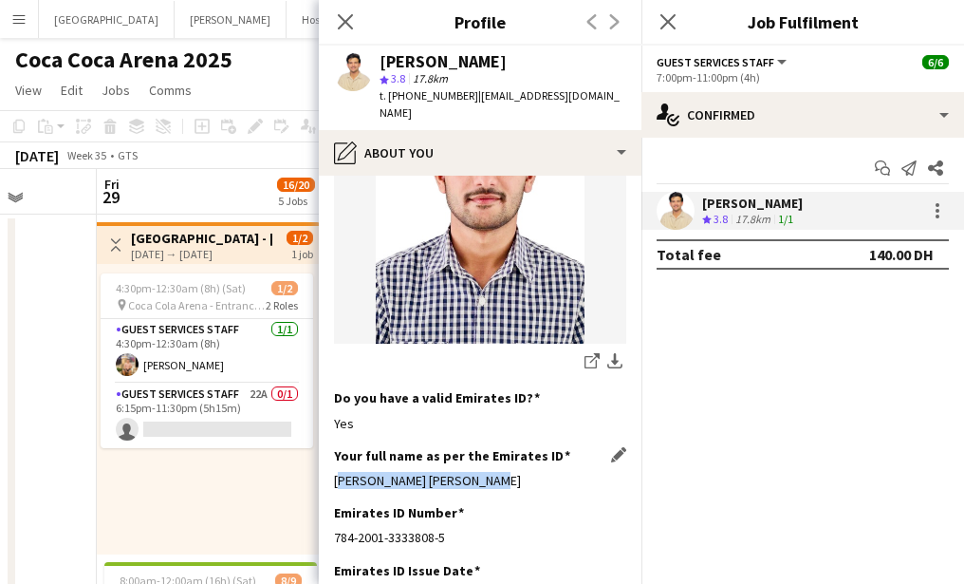
drag, startPoint x: 330, startPoint y: 441, endPoint x: 557, endPoint y: 450, distance: 227.0
click at [557, 450] on app-section-data-types "Bio Edit this field I’m Shahbaz Khan Mumtaz Khan, i have been in the event indu…" at bounding box center [480, 380] width 323 height 408
copy div "Shahbaz Khan Mumtaz Khan"
click at [346, 18] on icon "Close pop-in" at bounding box center [345, 21] width 18 height 18
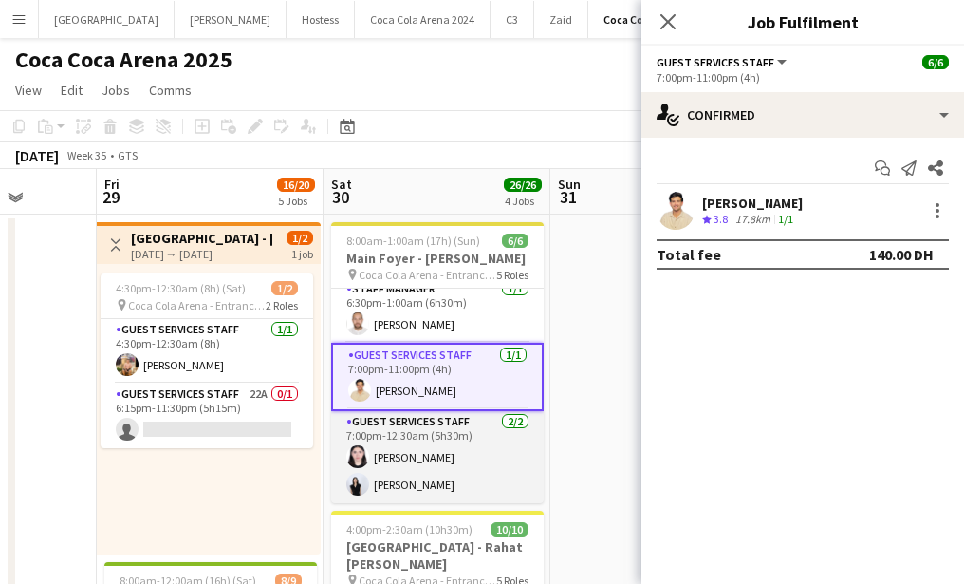
scroll to position [157, 0]
click at [403, 468] on app-card-role "Guest Services Staff 2/2 7:00pm-12:30am (5h30m) Lynne Elmawed Noor Ibrahim" at bounding box center [437, 457] width 213 height 92
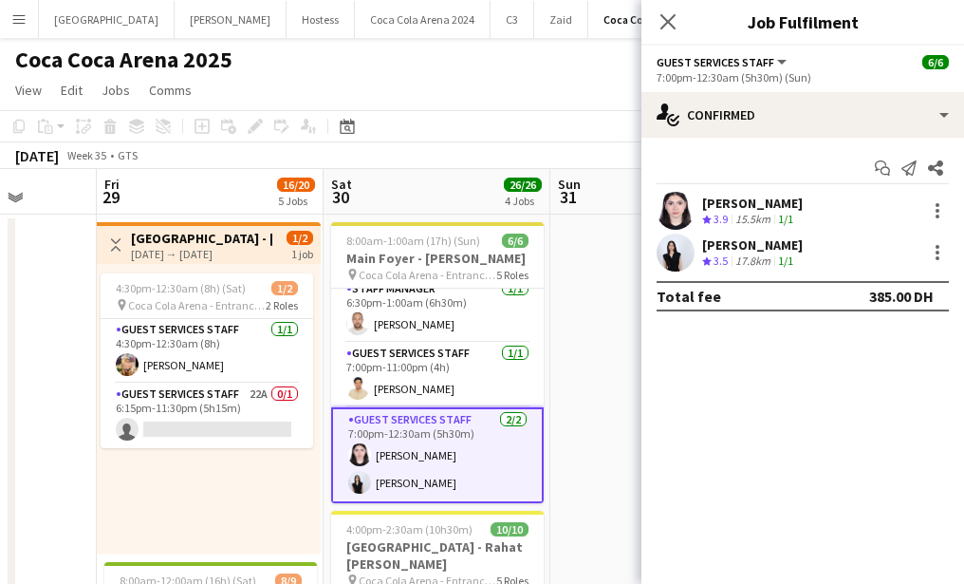
click at [671, 211] on app-user-avatar at bounding box center [676, 211] width 38 height 38
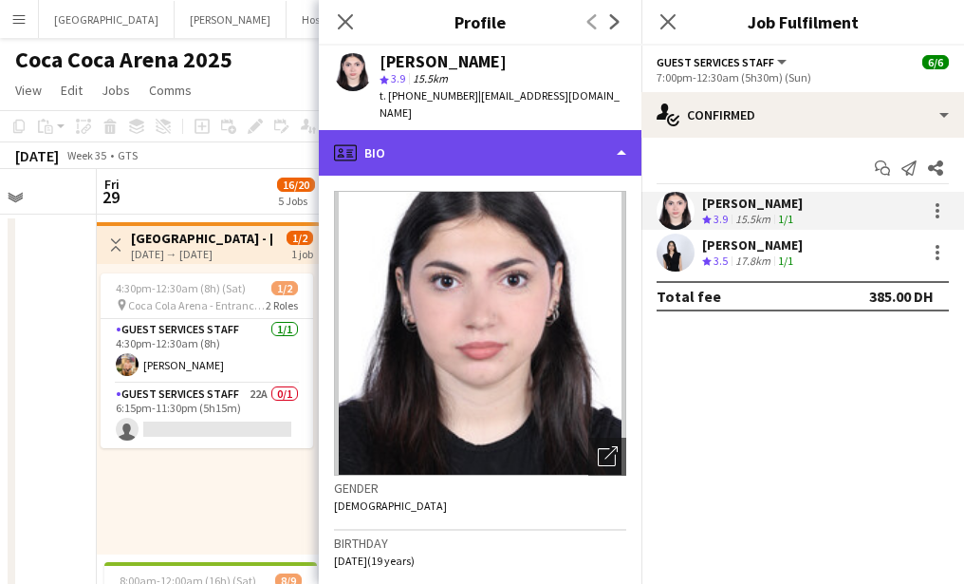
click at [432, 150] on div "profile Bio" at bounding box center [480, 153] width 323 height 46
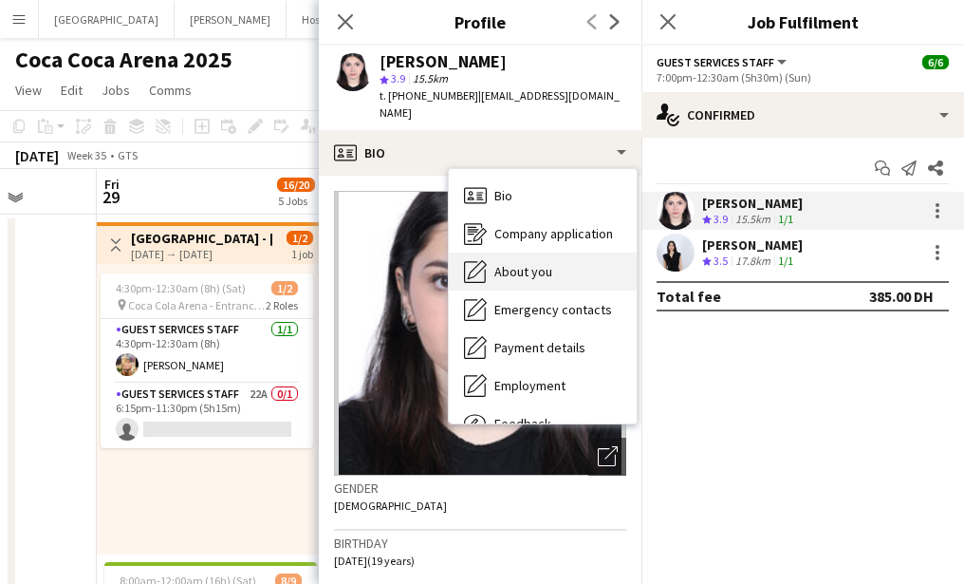
click at [497, 263] on span "About you" at bounding box center [523, 271] width 58 height 17
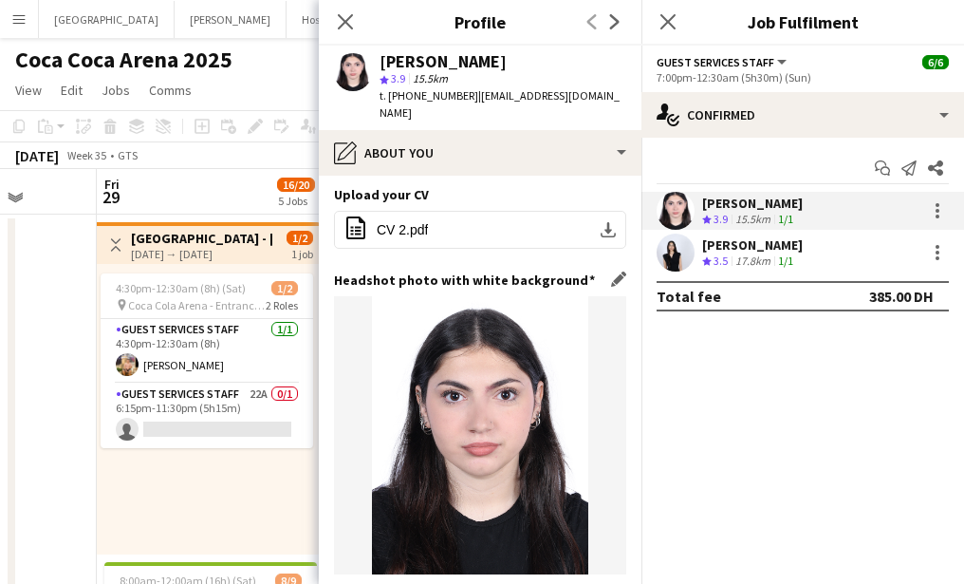
scroll to position [314, 0]
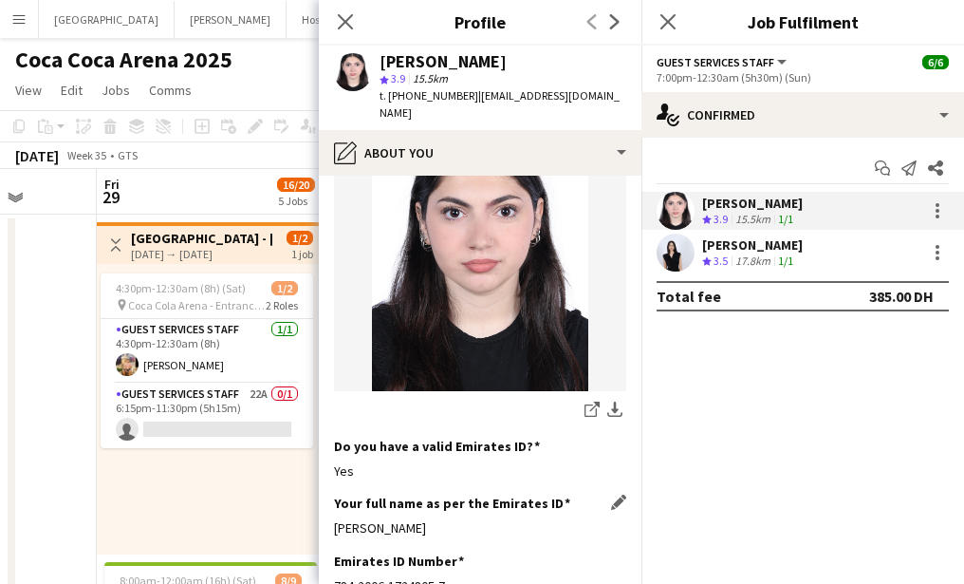
drag, startPoint x: 328, startPoint y: 513, endPoint x: 508, endPoint y: 512, distance: 179.4
click at [508, 513] on app-section-data-types "Bio Edit this field i have a love for learning and team work, and very passiona…" at bounding box center [480, 380] width 323 height 408
copy div "Lynne Omar El Mawed"
click at [680, 249] on app-user-avatar at bounding box center [676, 252] width 38 height 38
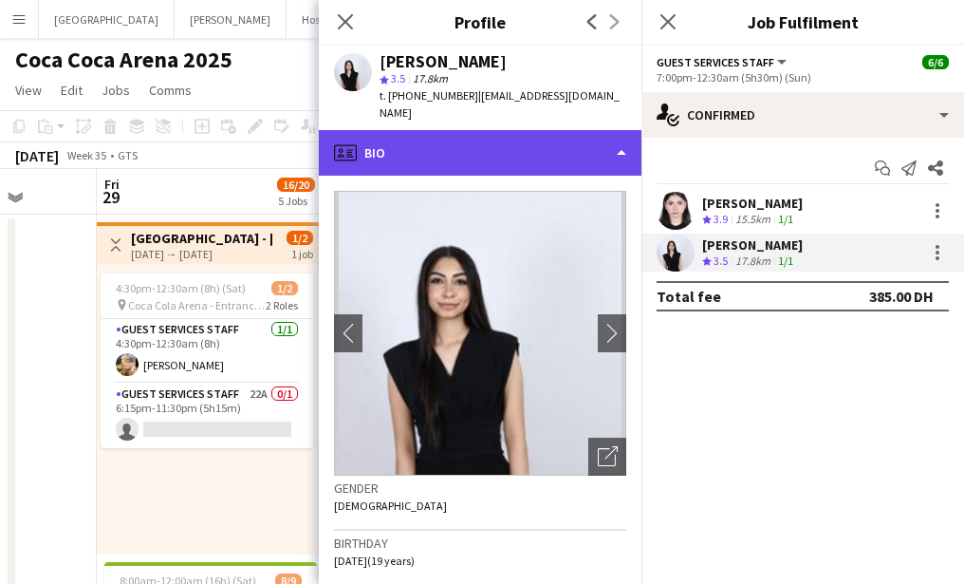
click at [455, 158] on div "profile Bio" at bounding box center [480, 153] width 323 height 46
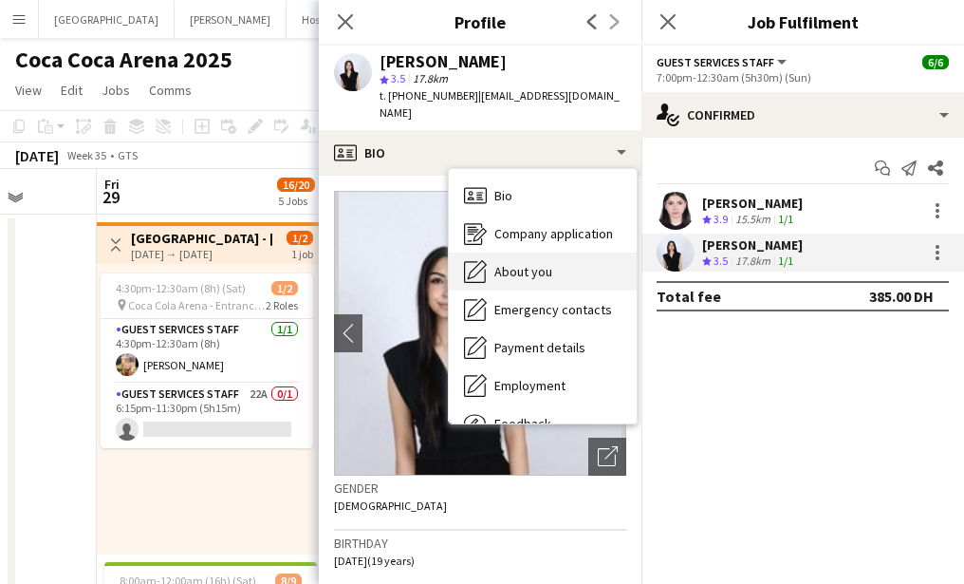
click at [517, 284] on div "About you About you" at bounding box center [543, 271] width 188 height 38
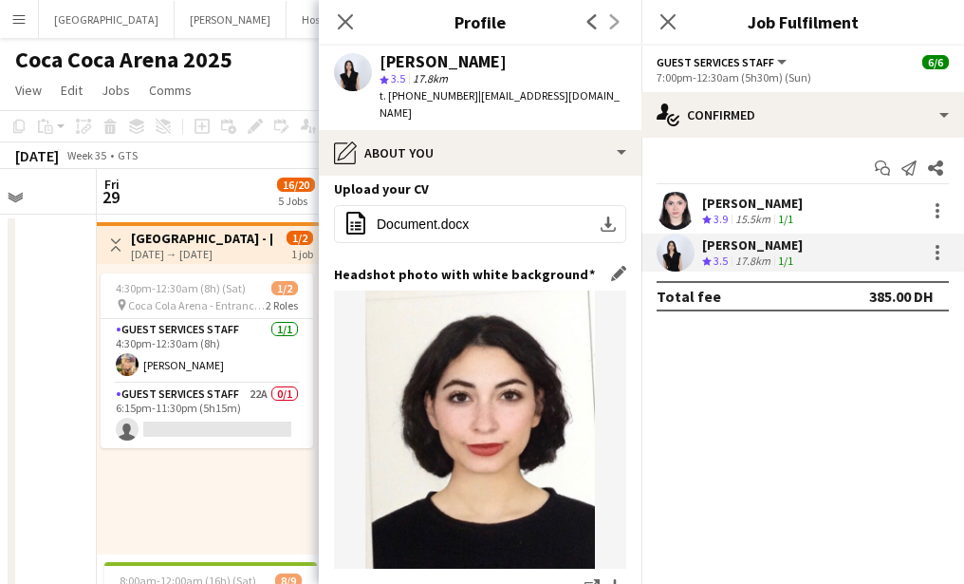
scroll to position [335, 0]
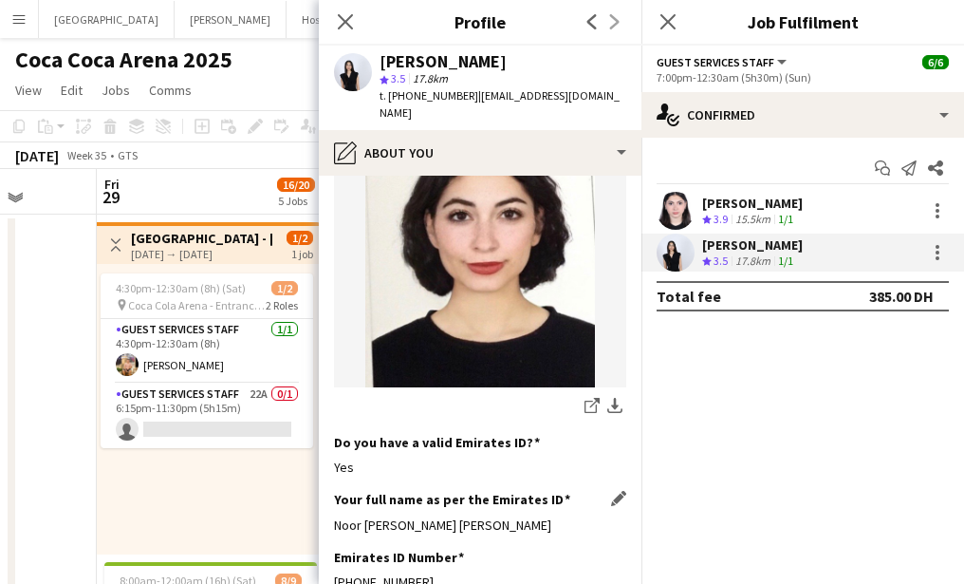
drag, startPoint x: 334, startPoint y: 523, endPoint x: 619, endPoint y: 519, distance: 284.7
click at [619, 519] on div "Noor Mahmoud Mohamed Mohamed Ibrahim" at bounding box center [480, 524] width 292 height 17
copy div "Noor Mahmoud Mohamed Mohamed Ibrahim"
click at [349, 27] on icon at bounding box center [345, 21] width 18 height 18
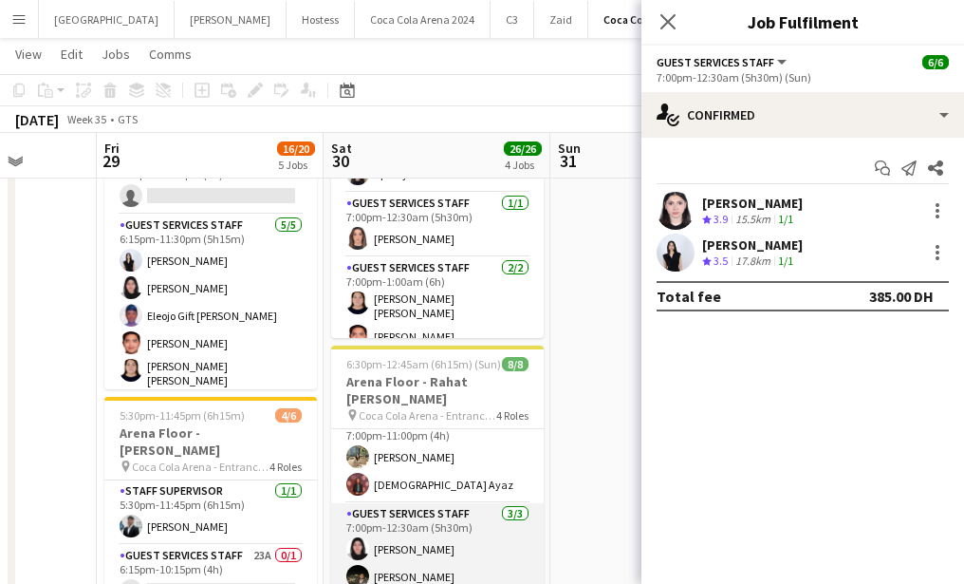
scroll to position [0, 0]
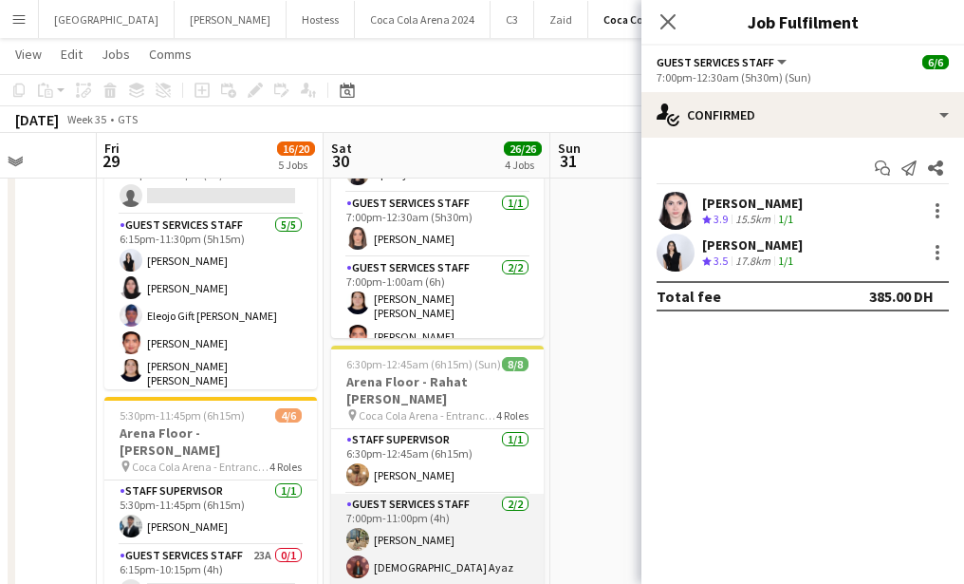
click at [424, 494] on app-card-role "Guest Services Staff 2/2 7:00pm-11:00pm (4h) Marium Younus Aqsa Ayaz" at bounding box center [437, 539] width 213 height 92
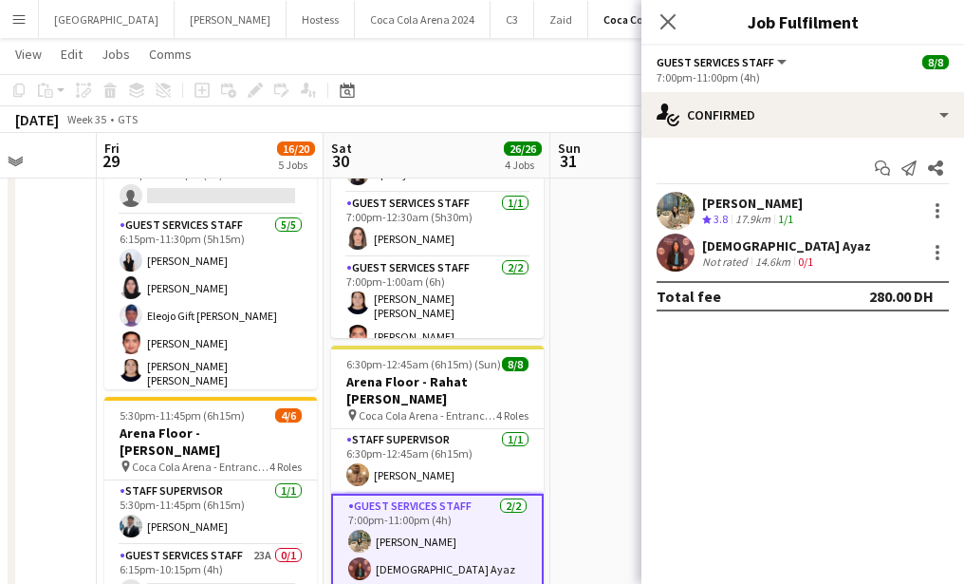
scroll to position [153, 0]
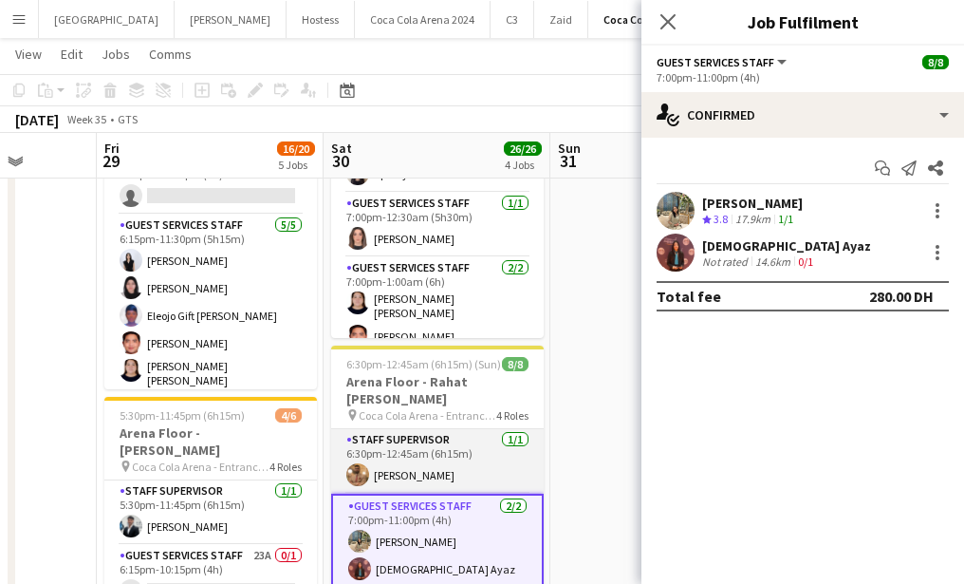
click at [431, 470] on app-card-role "Staff Supervisor 1/1 6:30pm-12:45am (6h15m) Mohamed Zogbour" at bounding box center [437, 461] width 213 height 65
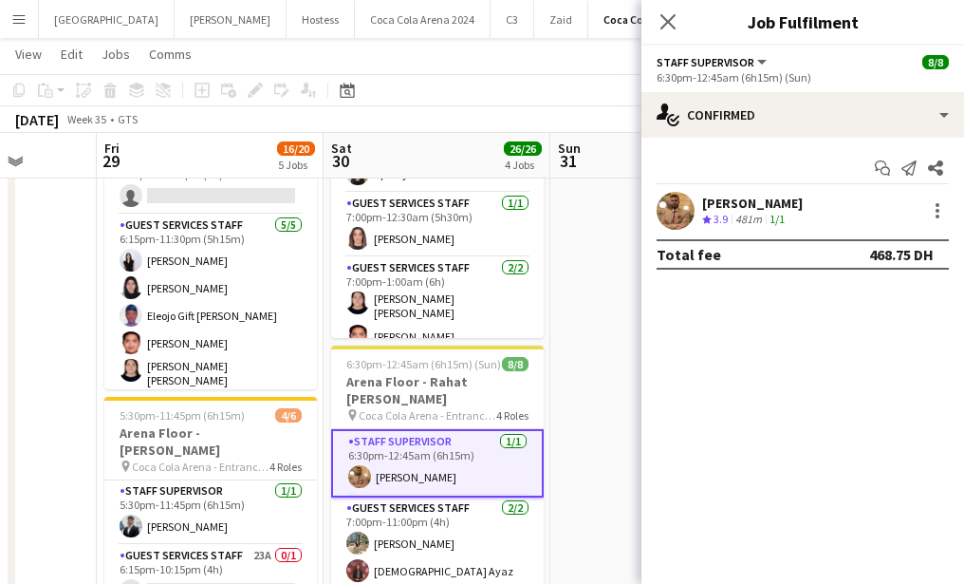
click at [668, 213] on app-user-avatar at bounding box center [676, 211] width 38 height 38
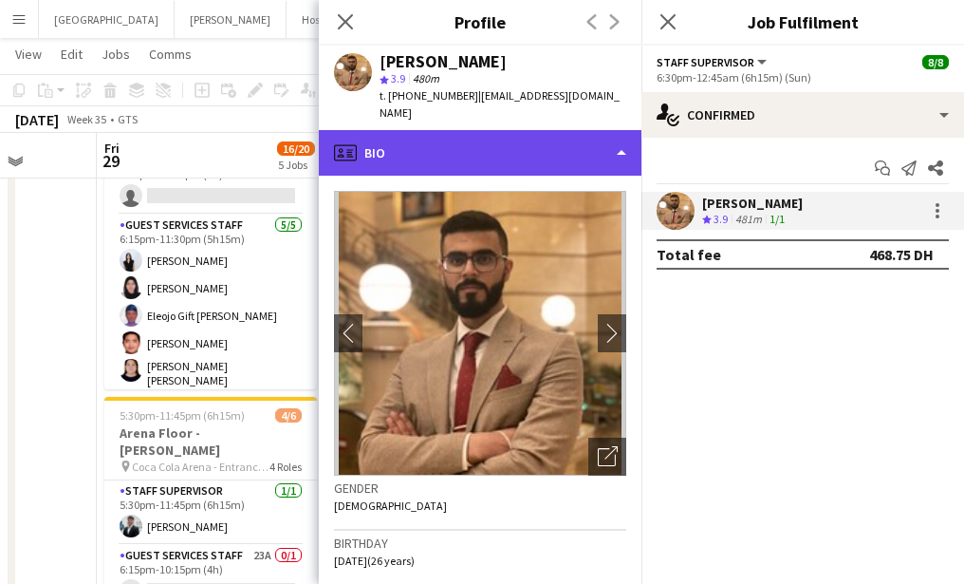
click at [430, 150] on div "profile Bio" at bounding box center [480, 153] width 323 height 46
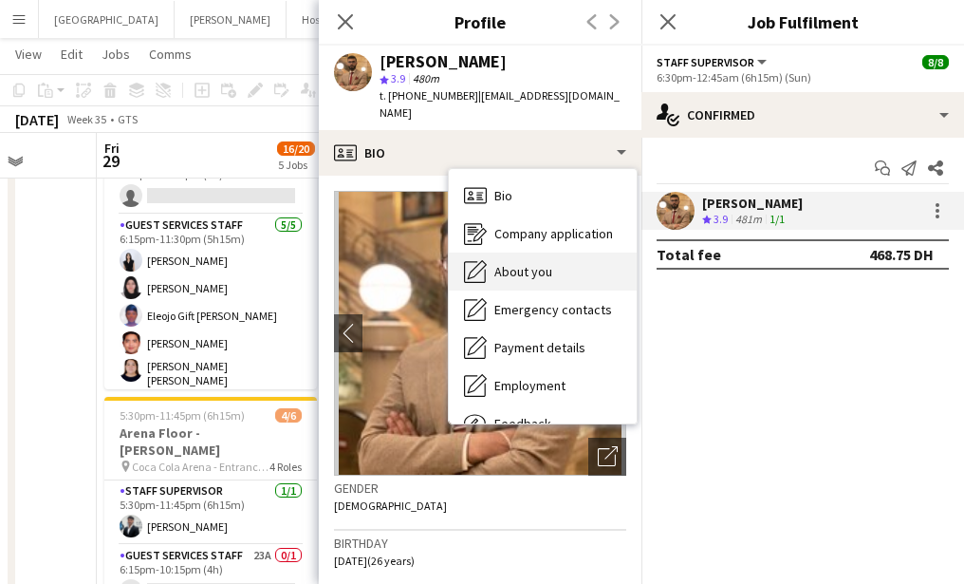
click at [490, 272] on div "About you About you" at bounding box center [543, 271] width 188 height 38
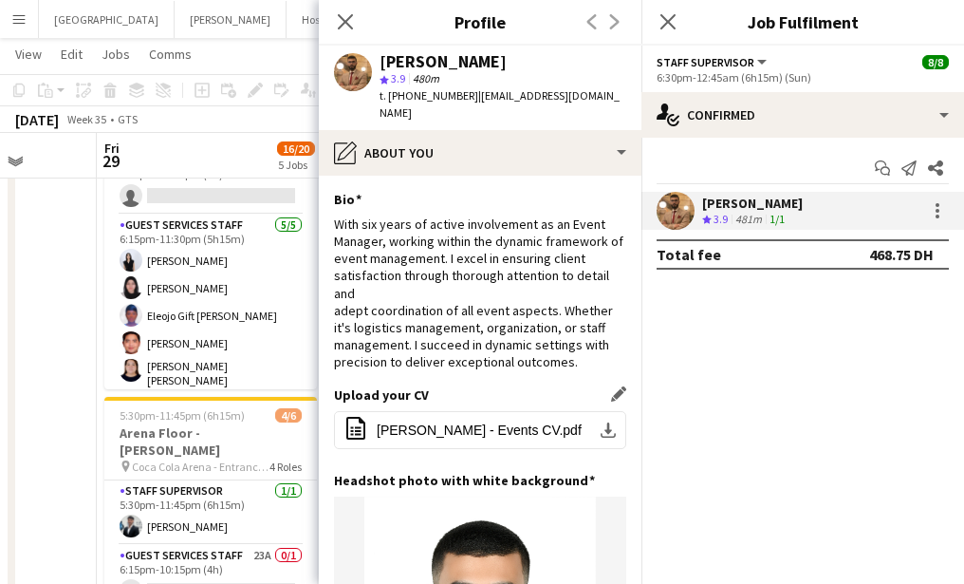
scroll to position [479, 0]
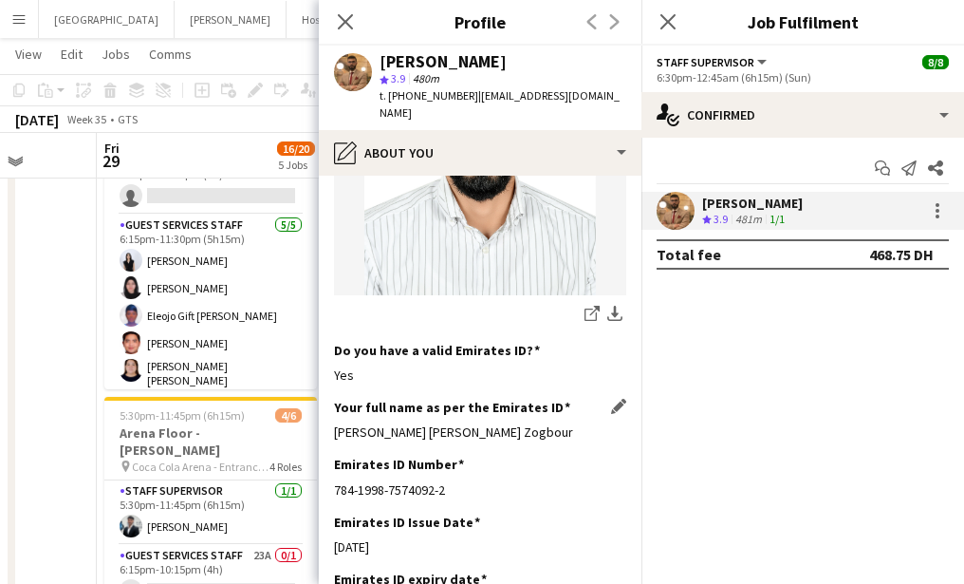
drag, startPoint x: 328, startPoint y: 419, endPoint x: 570, endPoint y: 419, distance: 242.0
click at [570, 419] on app-section-data-types "Bio Edit this field With six years of active involvement as an Event Manager, w…" at bounding box center [480, 380] width 323 height 408
copy div "Mohamed Nasr Mohamed Abdalla Zogbour"
click at [350, 27] on icon at bounding box center [345, 21] width 18 height 18
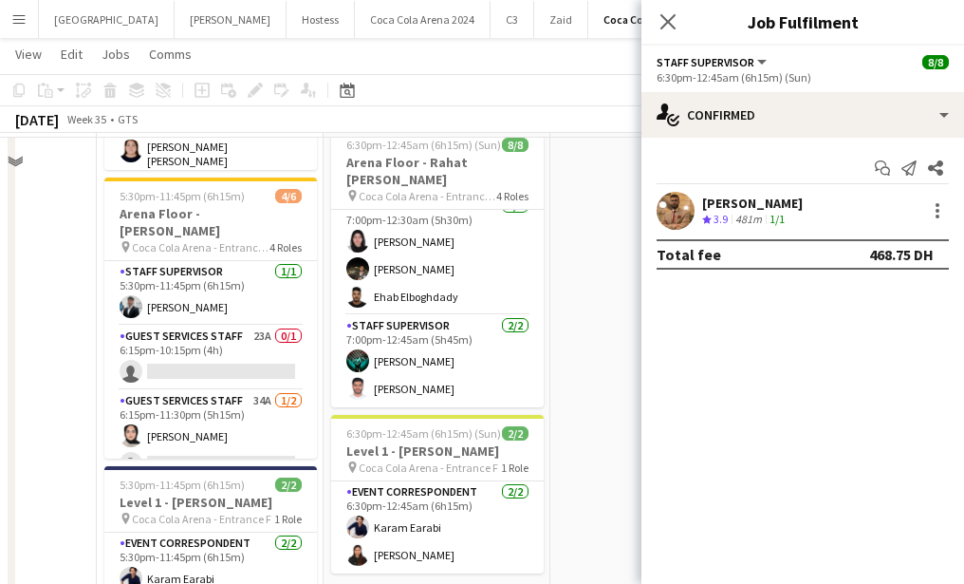
scroll to position [622, 0]
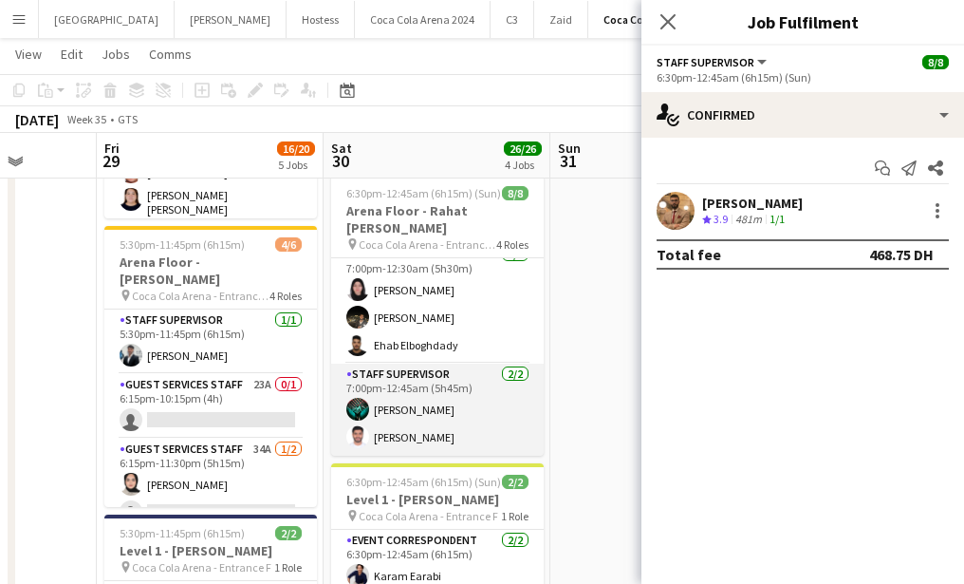
click at [409, 415] on app-card-role "Staff Supervisor 2/2 7:00pm-12:45am (5h45m) Jomari Monteverde Mohammed Balfaqih" at bounding box center [437, 409] width 213 height 92
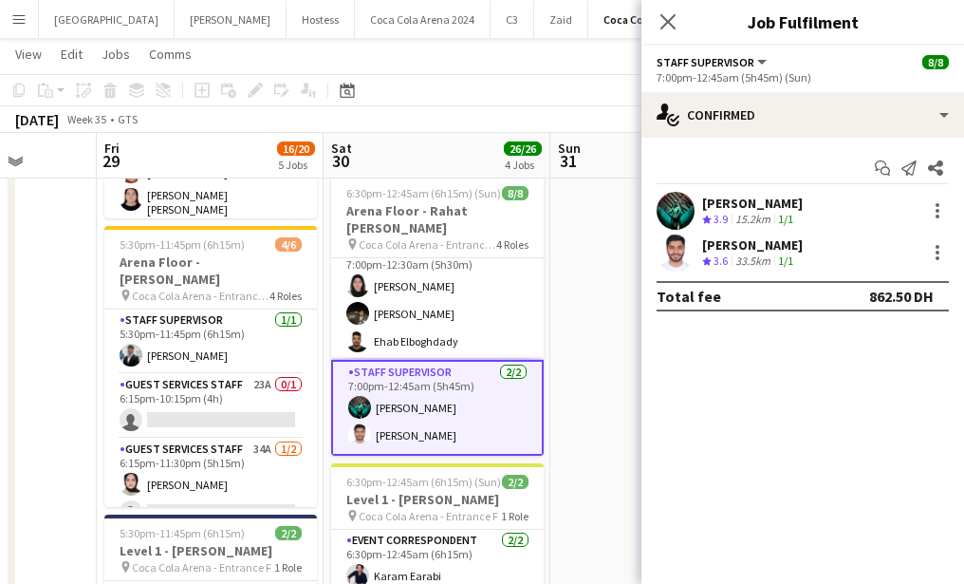
scroll to position [171, 0]
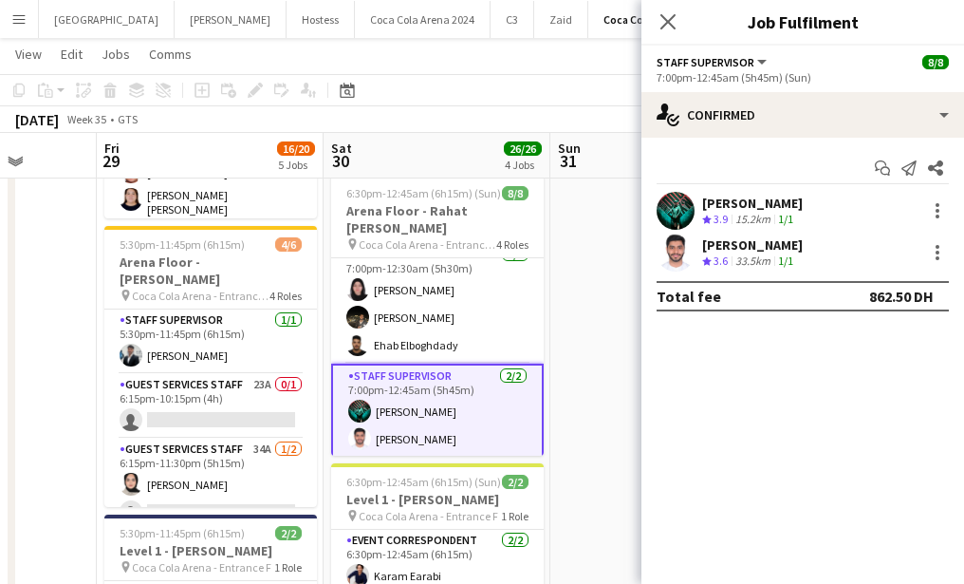
click at [673, 175] on div "Start chat Send notification Share" at bounding box center [803, 168] width 292 height 31
click at [674, 195] on app-user-avatar at bounding box center [676, 211] width 38 height 38
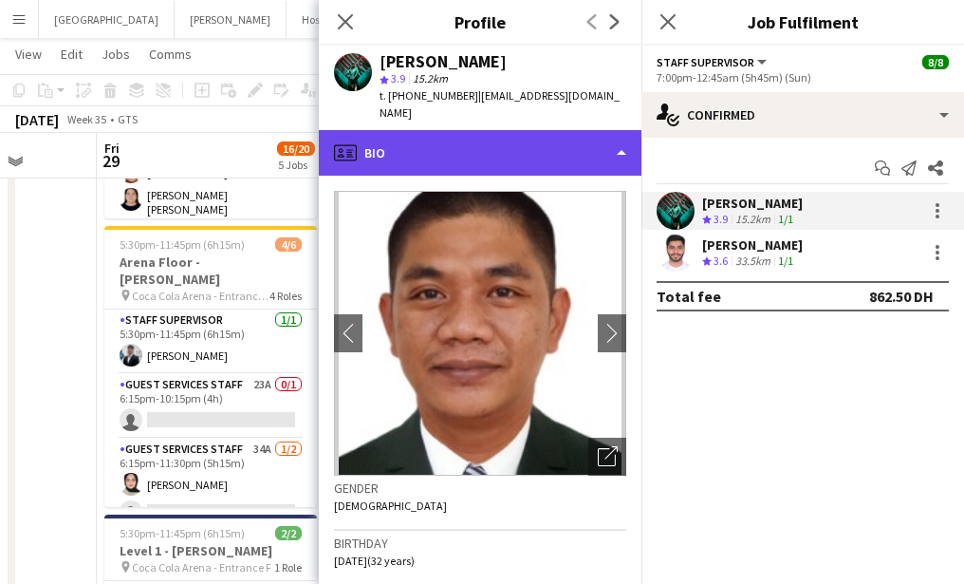
click at [465, 167] on div "profile Bio" at bounding box center [480, 153] width 323 height 46
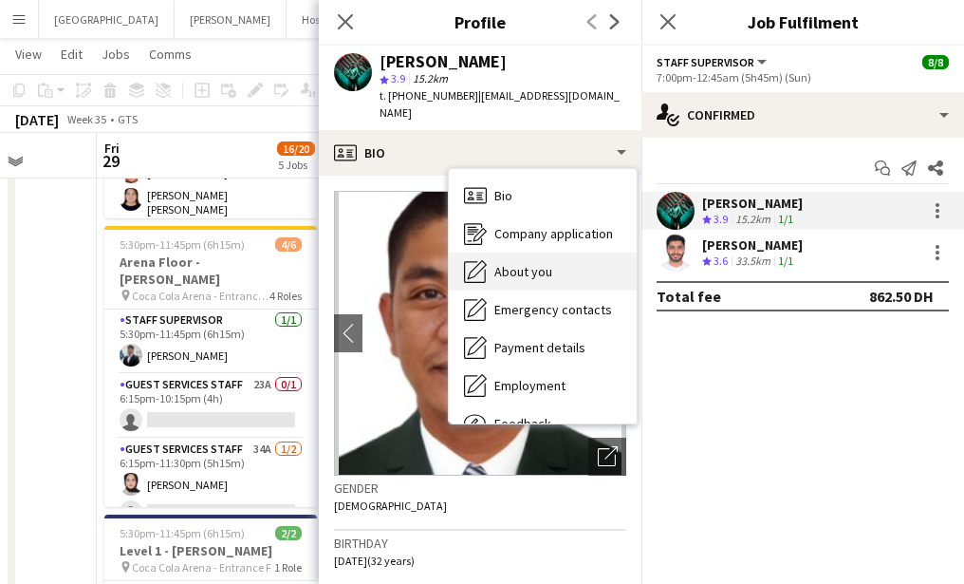
click at [510, 272] on span "About you" at bounding box center [523, 271] width 58 height 17
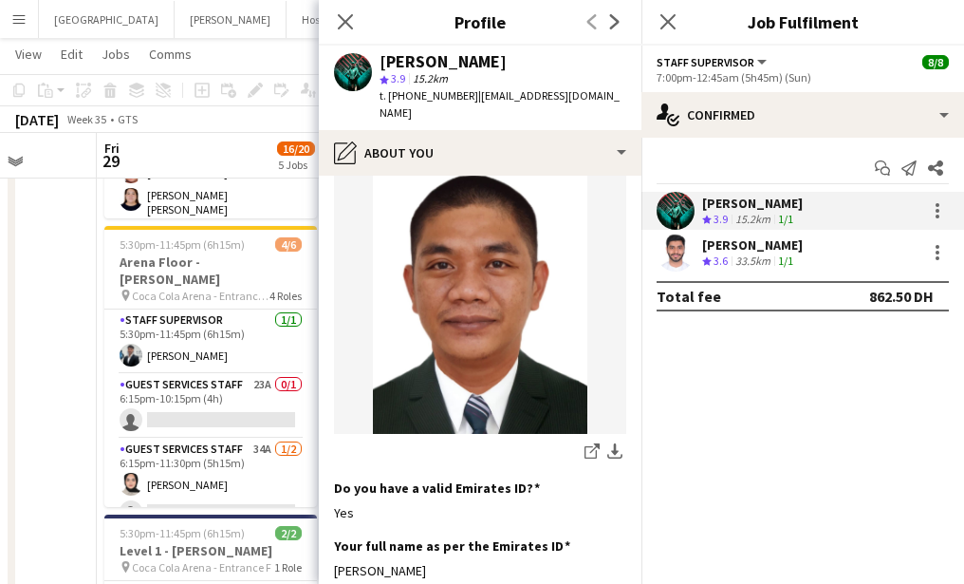
scroll to position [357, 0]
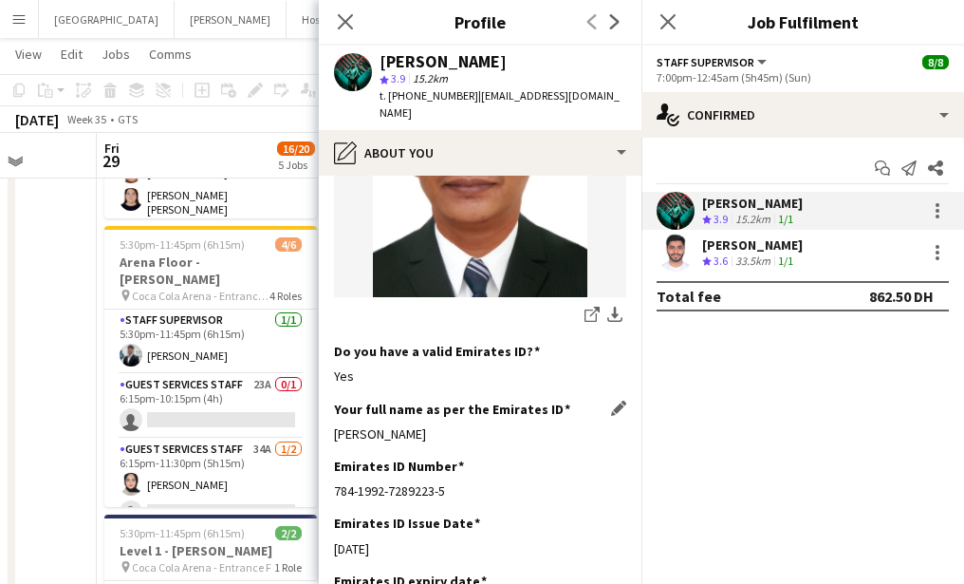
drag, startPoint x: 333, startPoint y: 433, endPoint x: 504, endPoint y: 433, distance: 170.8
click at [504, 433] on app-section-data-types "Bio Edit this field Hi am jomari monteverde i really enjoying to do some custom…" at bounding box center [480, 380] width 323 height 408
copy div "[PERSON_NAME]"
click at [674, 253] on app-user-avatar at bounding box center [676, 252] width 38 height 38
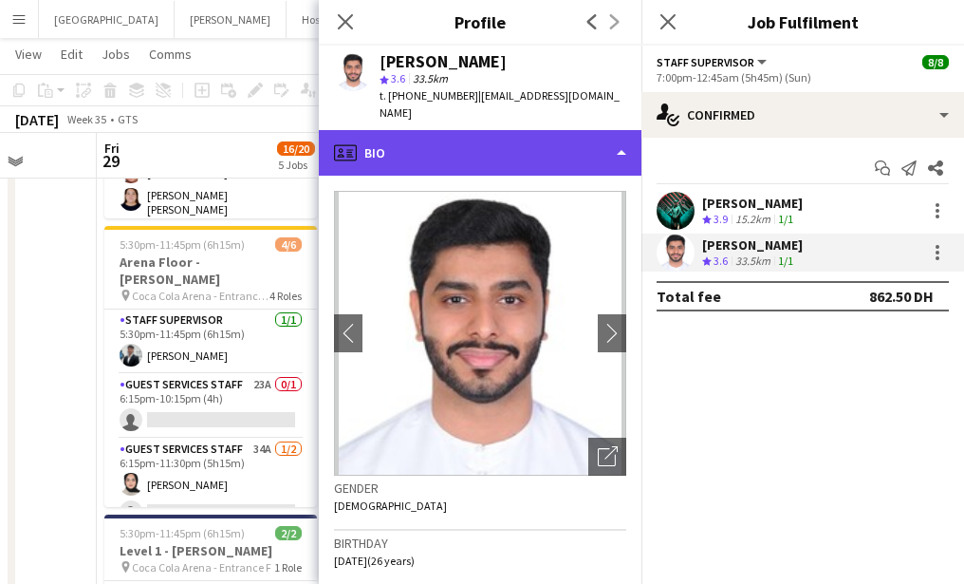
click at [469, 141] on div "profile Bio" at bounding box center [480, 153] width 323 height 46
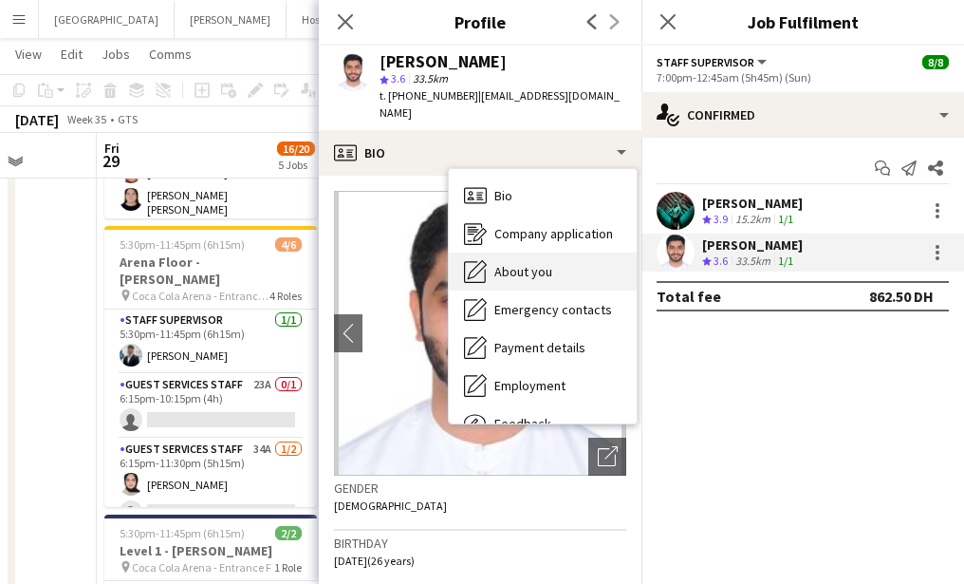
click at [517, 252] on div "About you About you" at bounding box center [543, 271] width 188 height 38
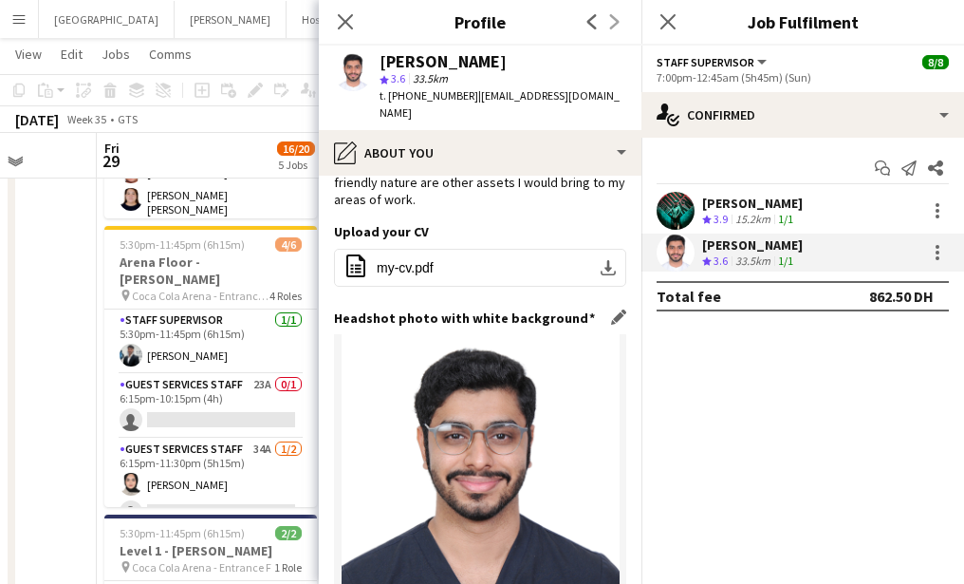
scroll to position [337, 0]
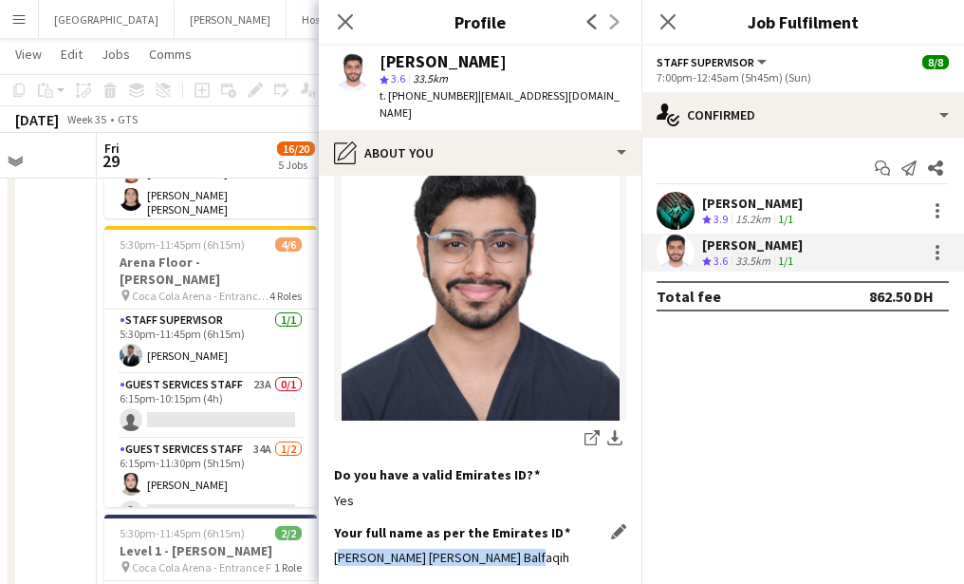
drag, startPoint x: 328, startPoint y: 537, endPoint x: 601, endPoint y: 536, distance: 272.3
click at [601, 536] on app-section-data-types "Bio Edit this field Initially, I wish to associate on a trainee basis to enhanc…" at bounding box center [480, 380] width 323 height 408
copy div "Mohammed Omar Abdullah Balfaqih"
click at [342, 18] on icon at bounding box center [345, 21] width 18 height 18
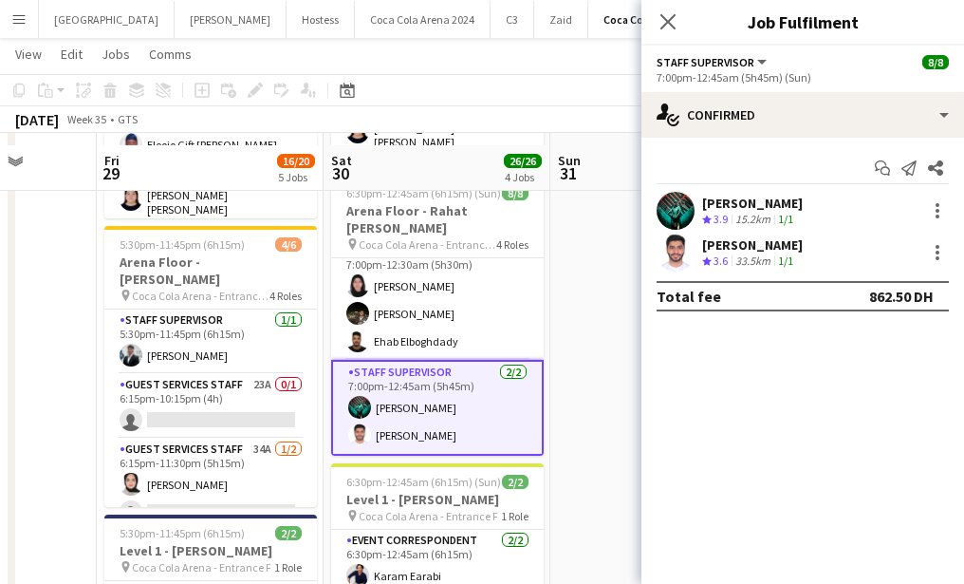
scroll to position [647, 0]
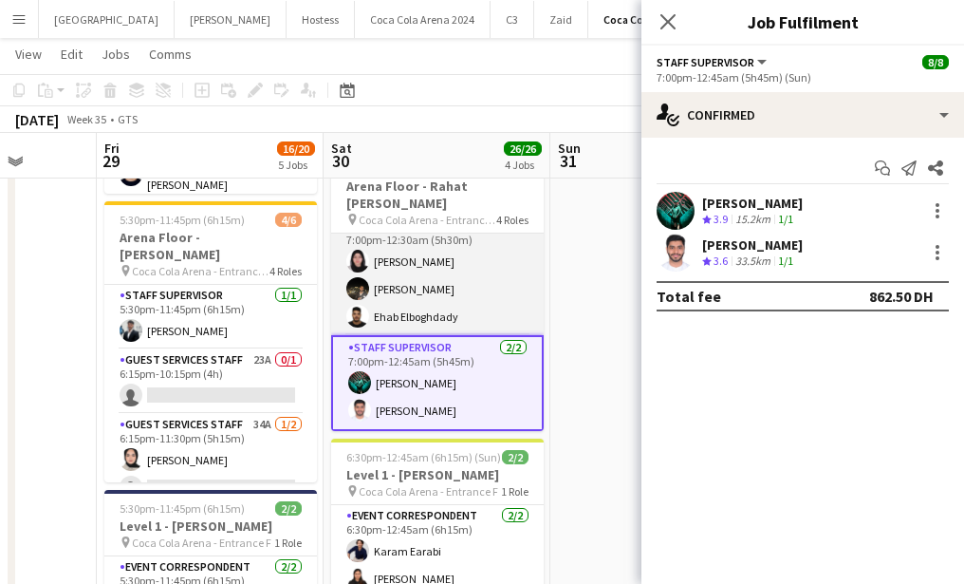
click at [399, 278] on app-card-role "Guest Services Staff 3/3 7:00pm-12:30am (5h30m) Rawan Sarris Zeyad Elboghdady E…" at bounding box center [437, 275] width 213 height 120
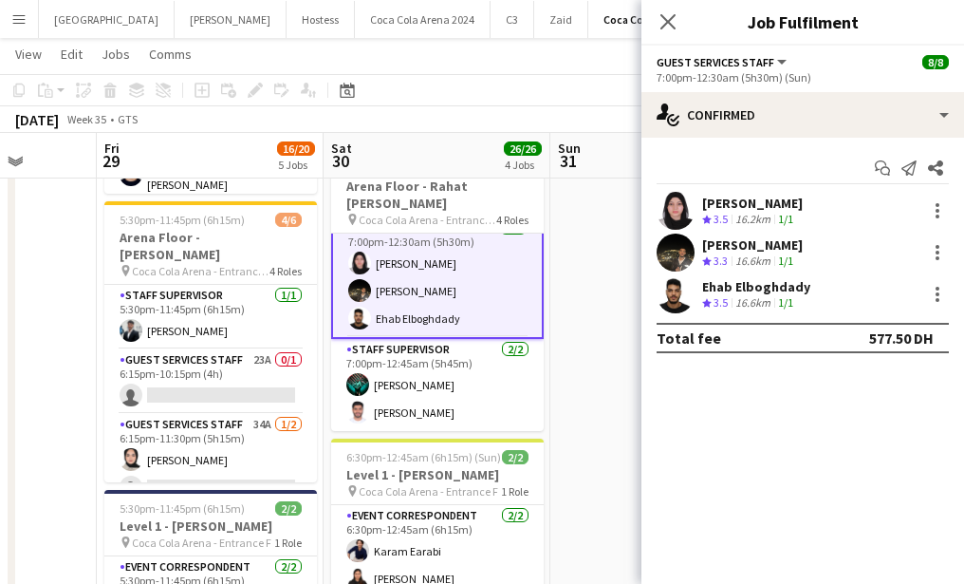
click at [668, 216] on app-user-avatar at bounding box center [676, 211] width 38 height 38
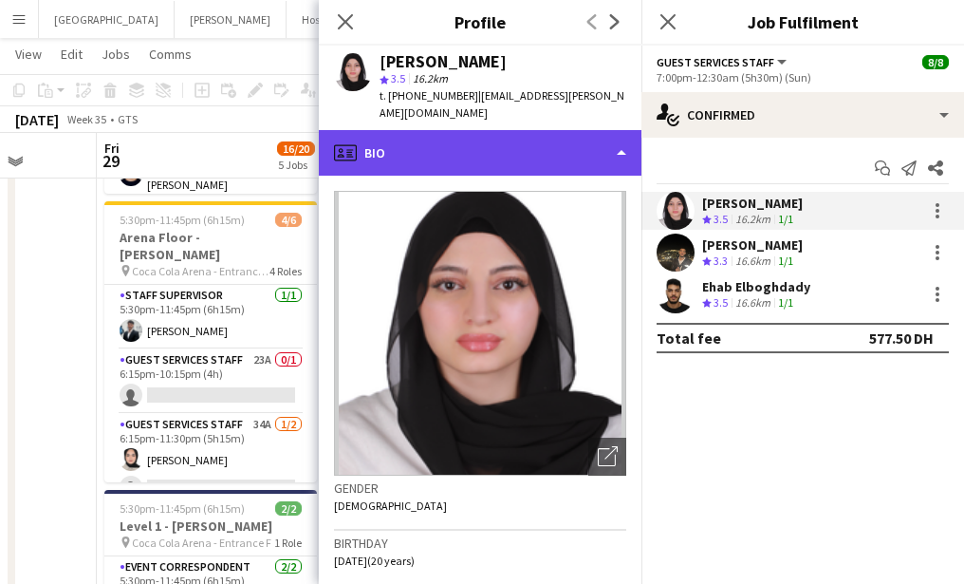
click at [418, 136] on div "profile Bio" at bounding box center [480, 153] width 323 height 46
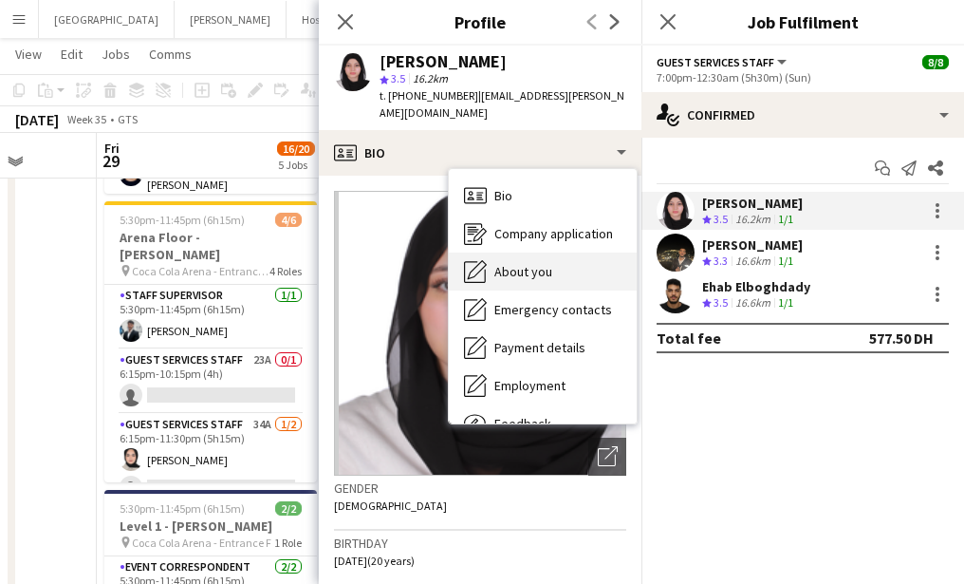
click at [502, 263] on span "About you" at bounding box center [523, 271] width 58 height 17
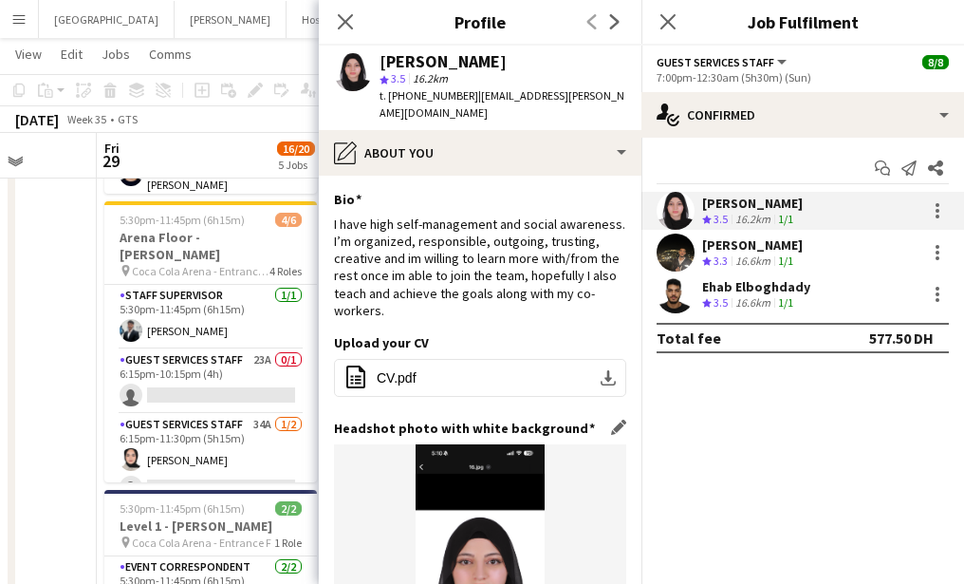
scroll to position [314, 0]
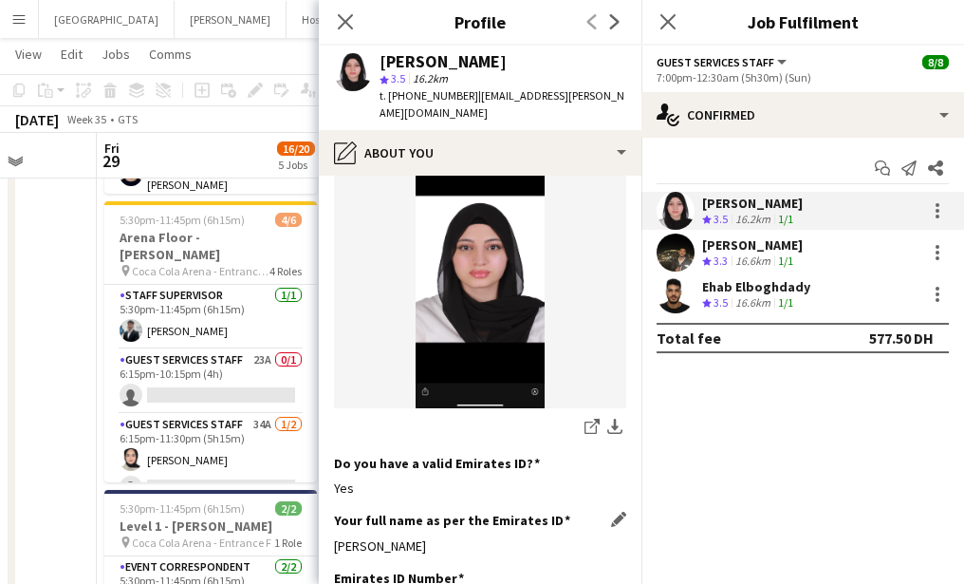
drag, startPoint x: 329, startPoint y: 525, endPoint x: 529, endPoint y: 525, distance: 199.3
click at [529, 525] on app-section-data-types "Bio Edit this field I have high self-management and social awareness. I’m organ…" at bounding box center [480, 380] width 323 height 408
click at [686, 252] on app-user-avatar at bounding box center [676, 252] width 38 height 38
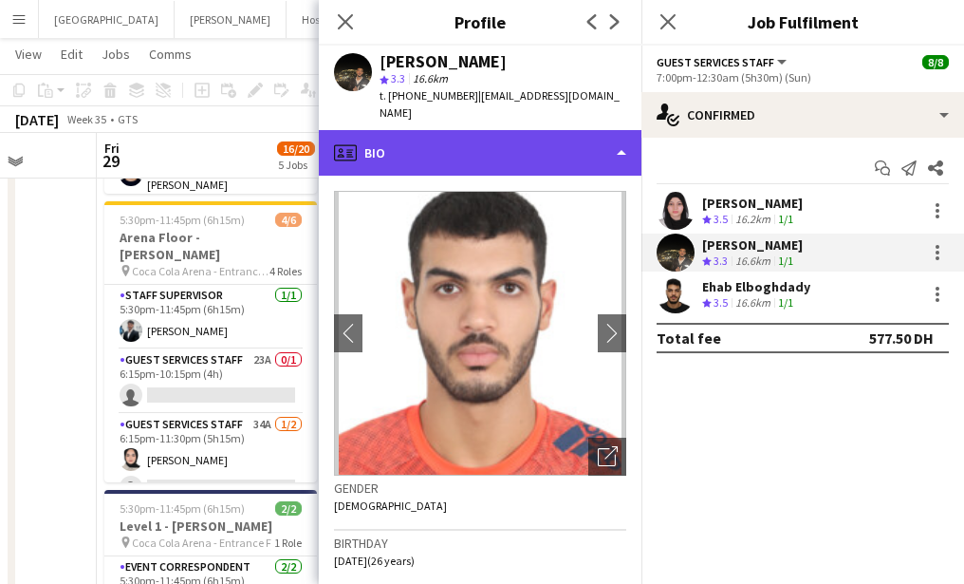
click at [457, 130] on div "profile Bio" at bounding box center [480, 153] width 323 height 46
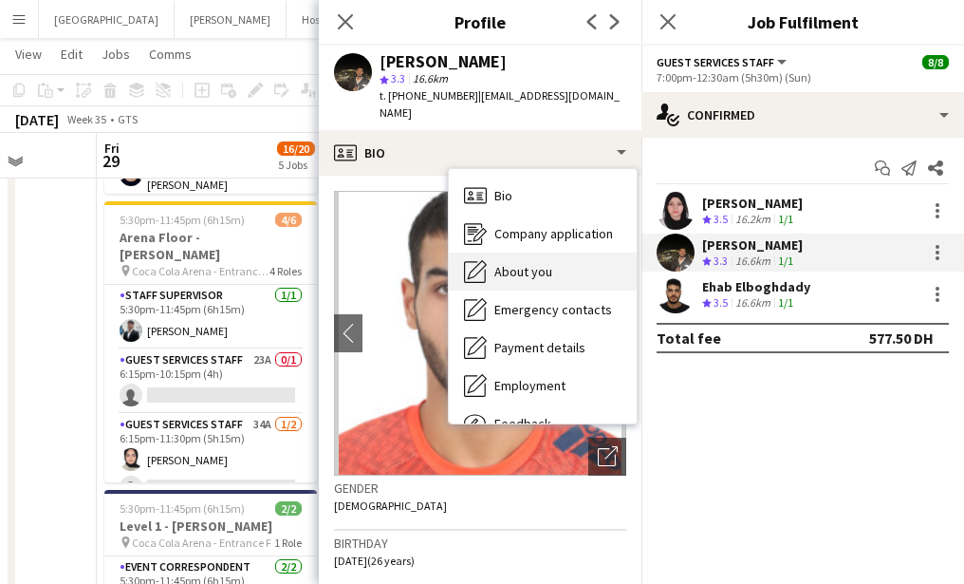
click at [512, 263] on span "About you" at bounding box center [523, 271] width 58 height 17
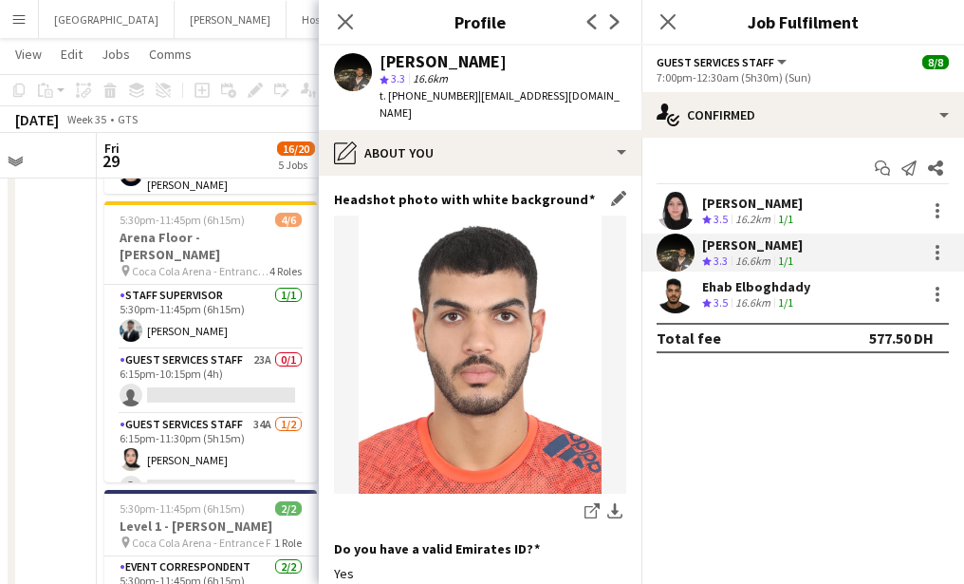
scroll to position [306, 0]
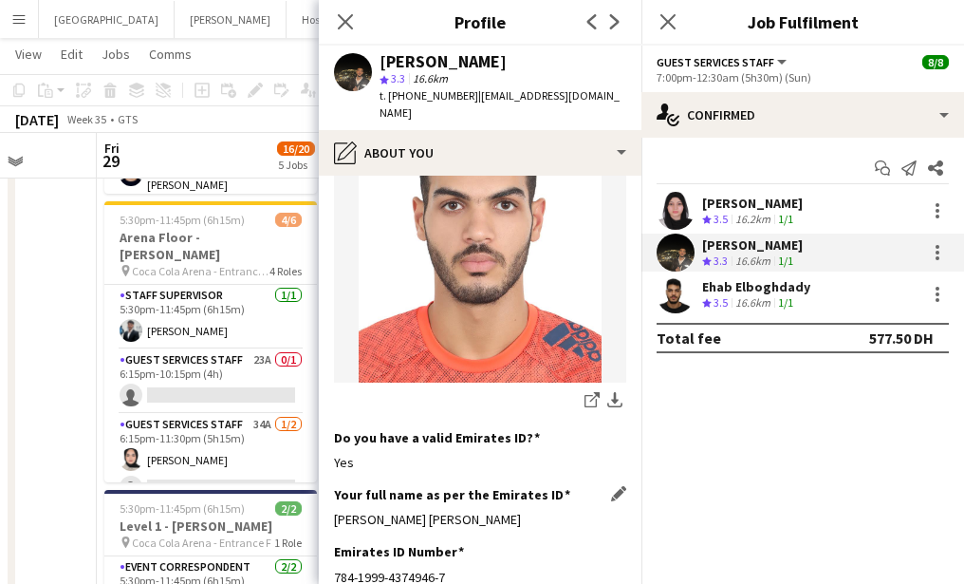
drag, startPoint x: 330, startPoint y: 501, endPoint x: 604, endPoint y: 501, distance: 273.3
click at [604, 501] on app-section-data-types "Bio Edit this field I gained various knowledge and experience through out my wo…" at bounding box center [480, 380] width 323 height 408
click at [675, 297] on app-user-avatar at bounding box center [676, 294] width 38 height 38
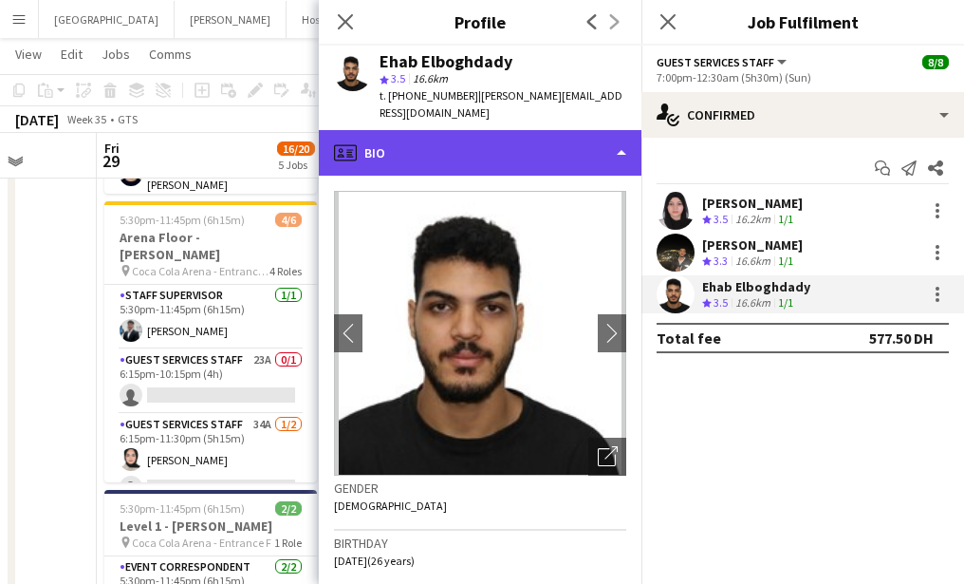
click at [470, 132] on div "profile Bio" at bounding box center [480, 153] width 323 height 46
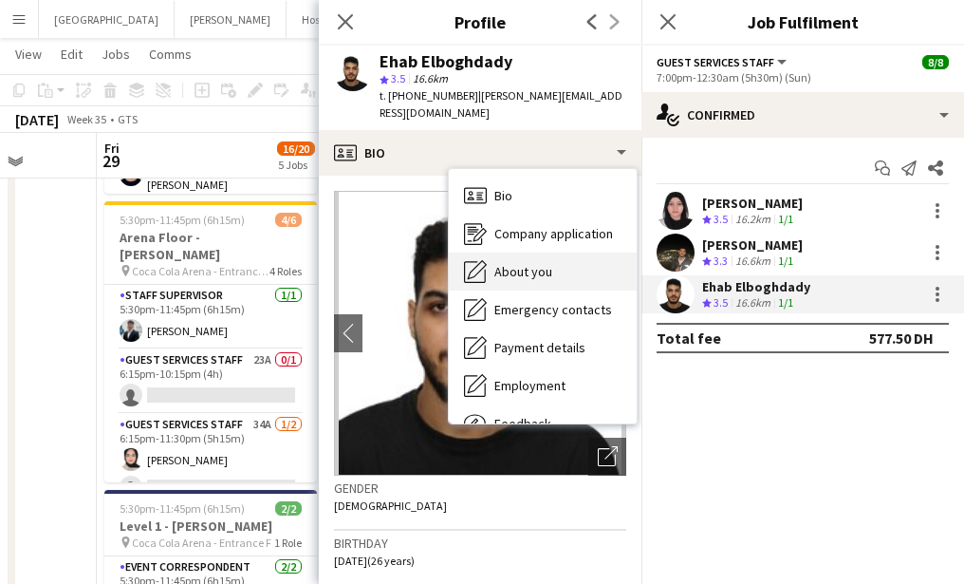
click at [523, 263] on span "About you" at bounding box center [523, 271] width 58 height 17
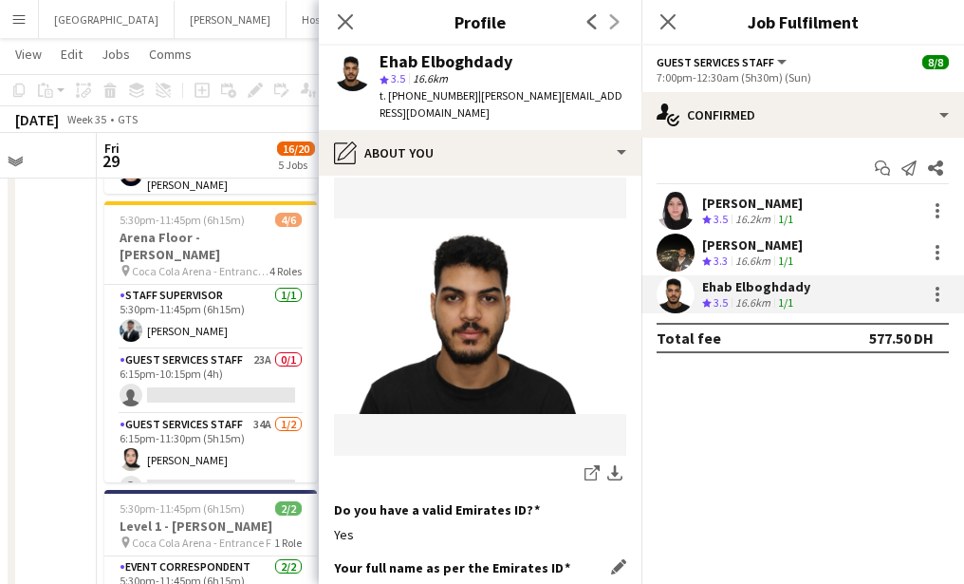
scroll to position [353, 0]
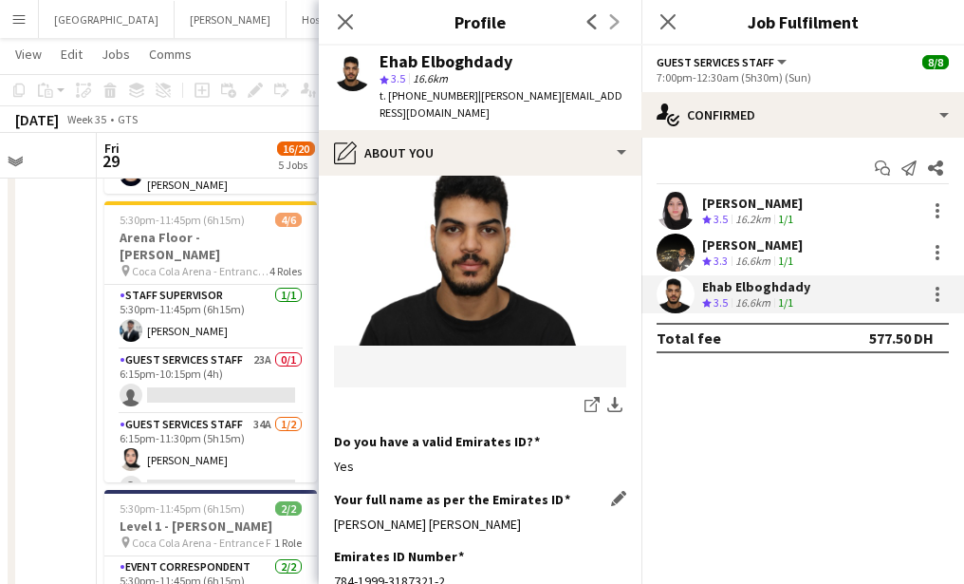
drag, startPoint x: 331, startPoint y: 506, endPoint x: 599, endPoint y: 513, distance: 267.7
click at [600, 513] on app-section-data-types "Bio Edit this field I’ve built experience in event coordination and management.…" at bounding box center [480, 380] width 323 height 408
click at [354, 20] on app-icon "Close pop-in" at bounding box center [346, 23] width 28 height 28
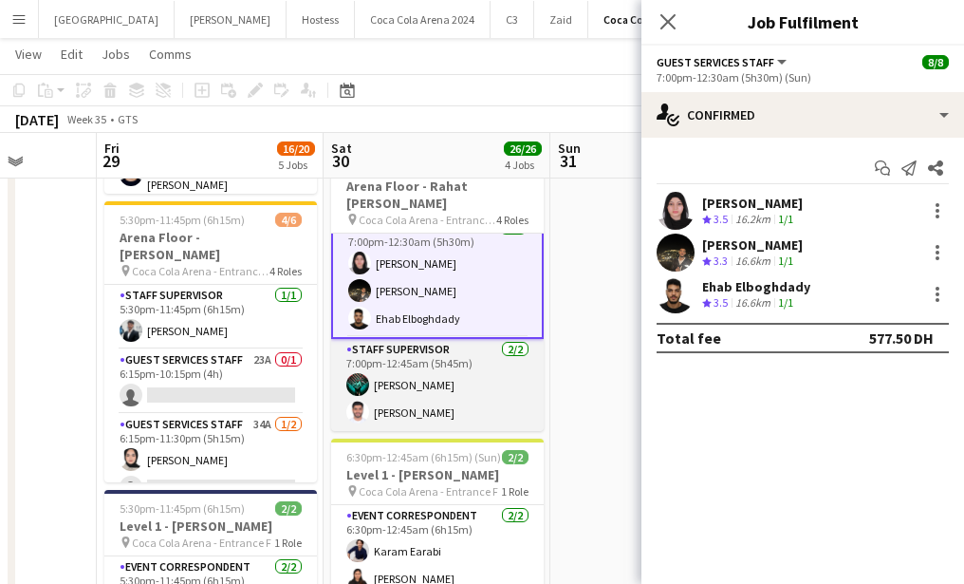
click at [409, 393] on app-card-role "Staff Supervisor 2/2 7:00pm-12:45am (5h45m) Jomari Monteverde Mohammed Balfaqih" at bounding box center [437, 385] width 213 height 92
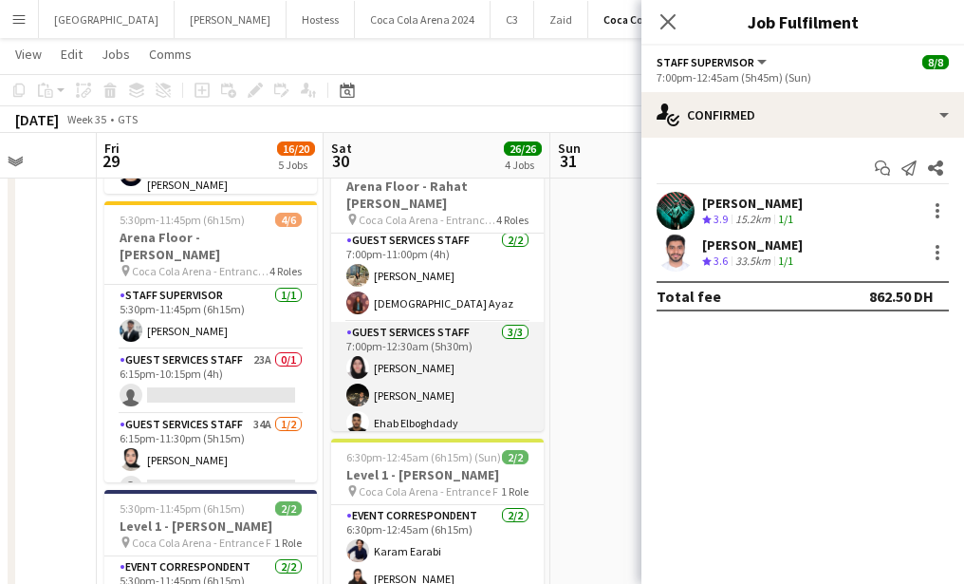
scroll to position [65, 0]
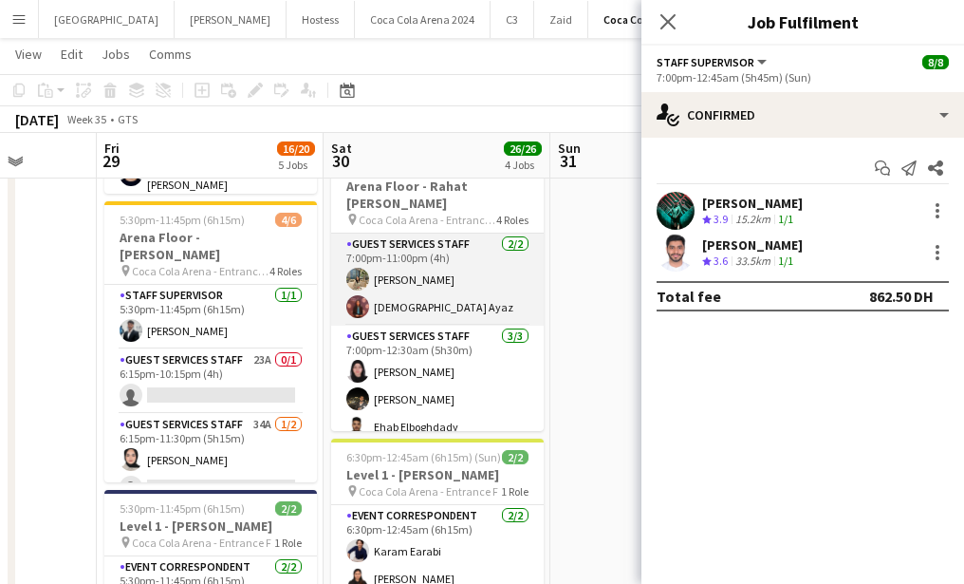
click at [401, 307] on app-card-role "Guest Services Staff 2/2 7:00pm-11:00pm (4h) Marium Younus Aqsa Ayaz" at bounding box center [437, 279] width 213 height 92
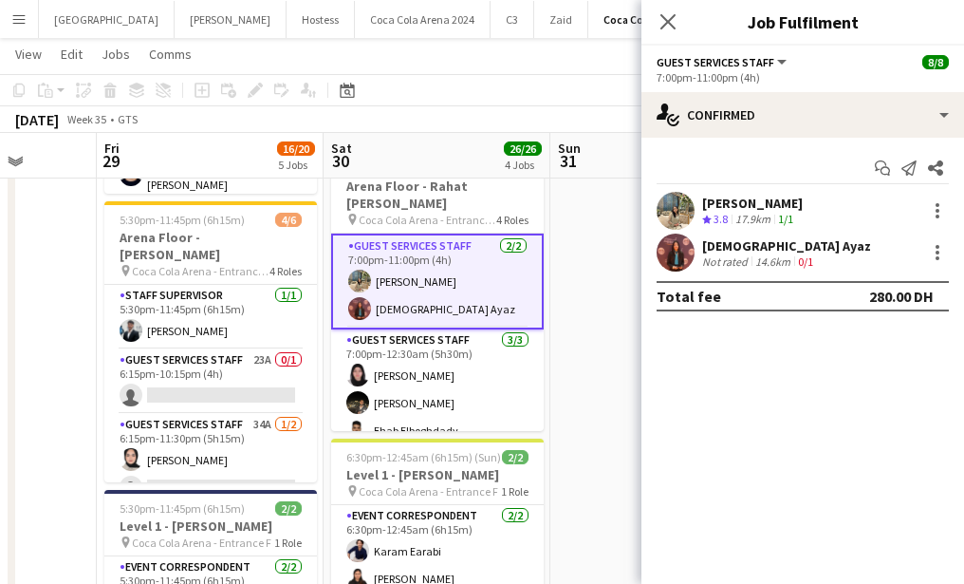
click at [682, 206] on app-user-avatar at bounding box center [676, 211] width 38 height 38
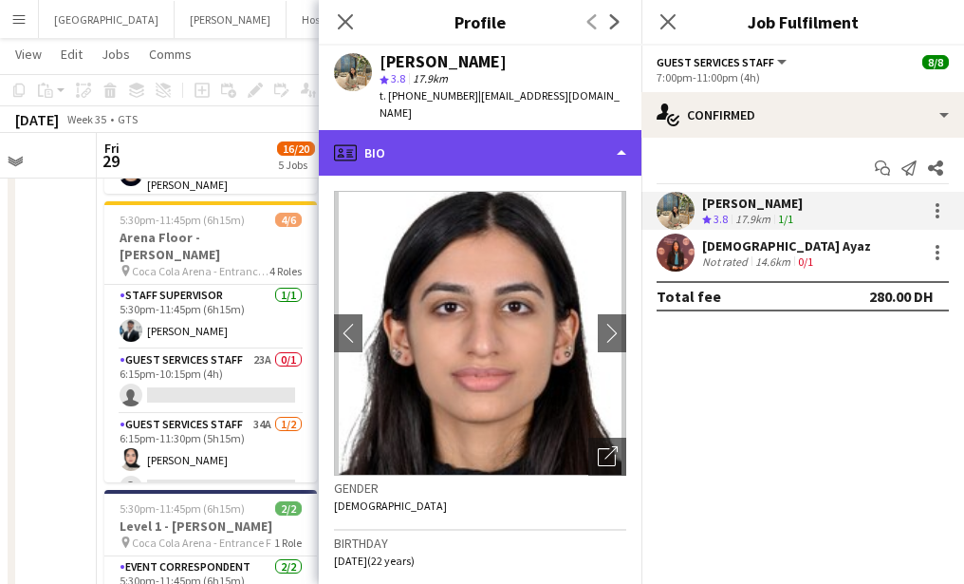
click at [454, 130] on div "profile Bio" at bounding box center [480, 153] width 323 height 46
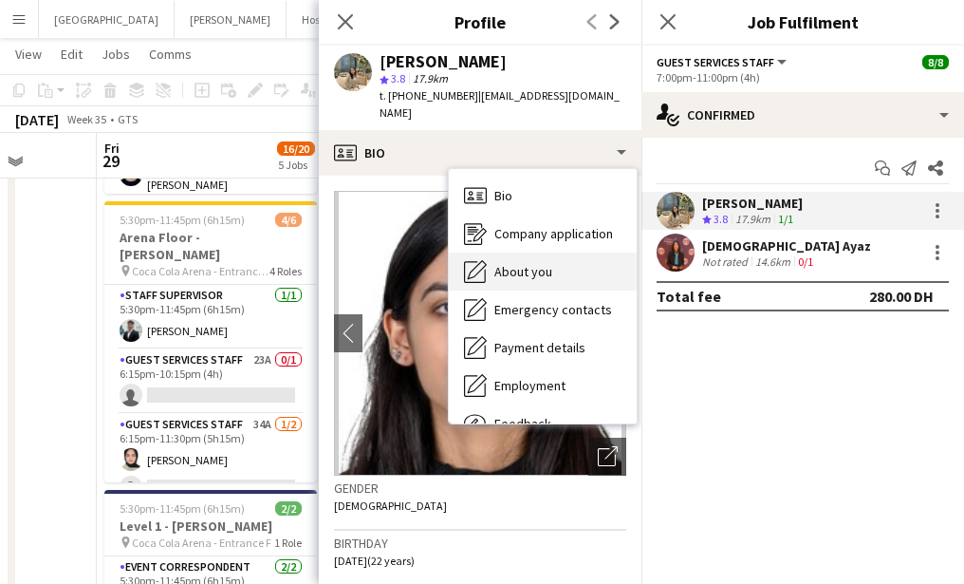
click at [520, 263] on span "About you" at bounding box center [523, 271] width 58 height 17
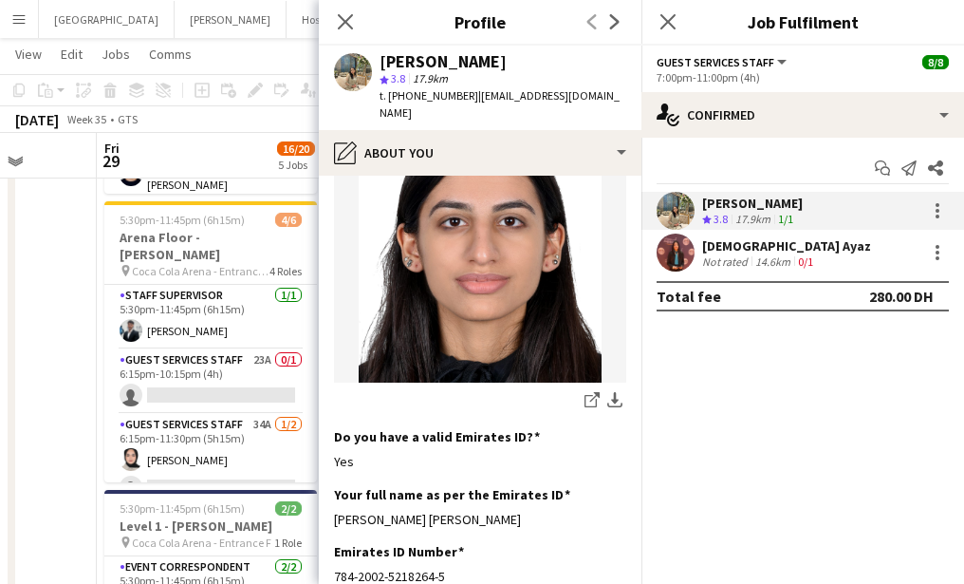
scroll to position [463, 0]
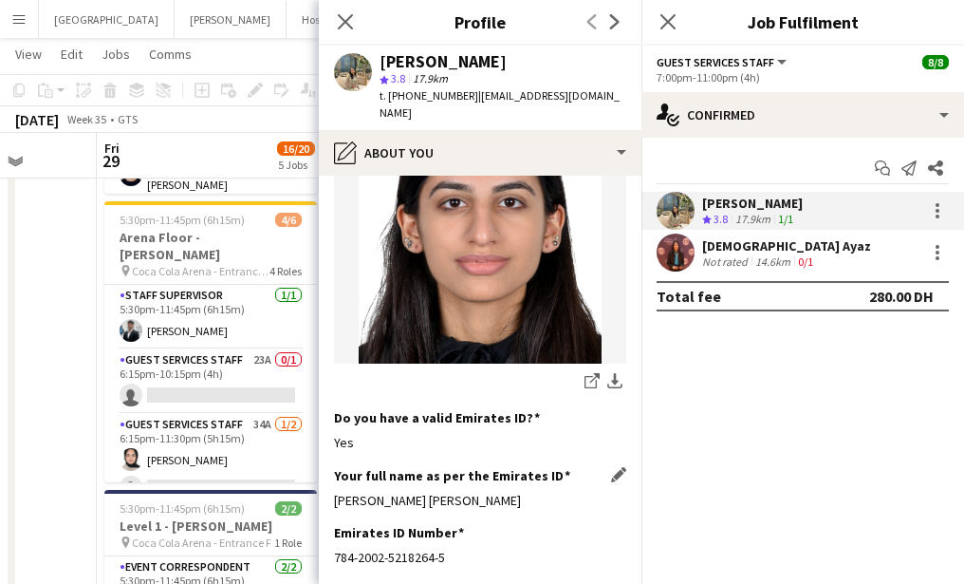
drag, startPoint x: 334, startPoint y: 448, endPoint x: 613, endPoint y: 447, distance: 279.0
click at [613, 492] on div "Marium Younus Muhammad Younus" at bounding box center [480, 500] width 292 height 17
click at [673, 255] on app-user-avatar at bounding box center [676, 252] width 38 height 38
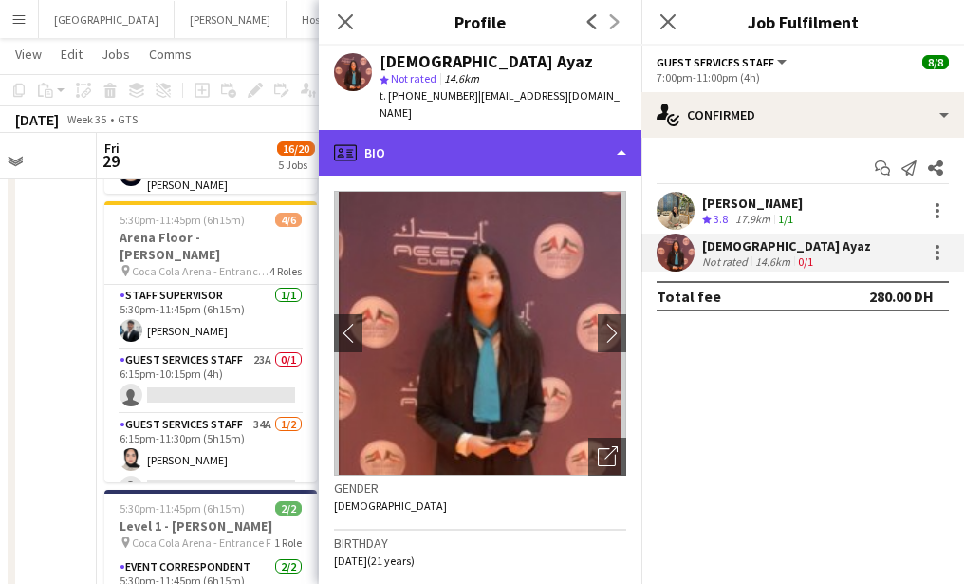
click at [469, 136] on div "profile Bio" at bounding box center [480, 153] width 323 height 46
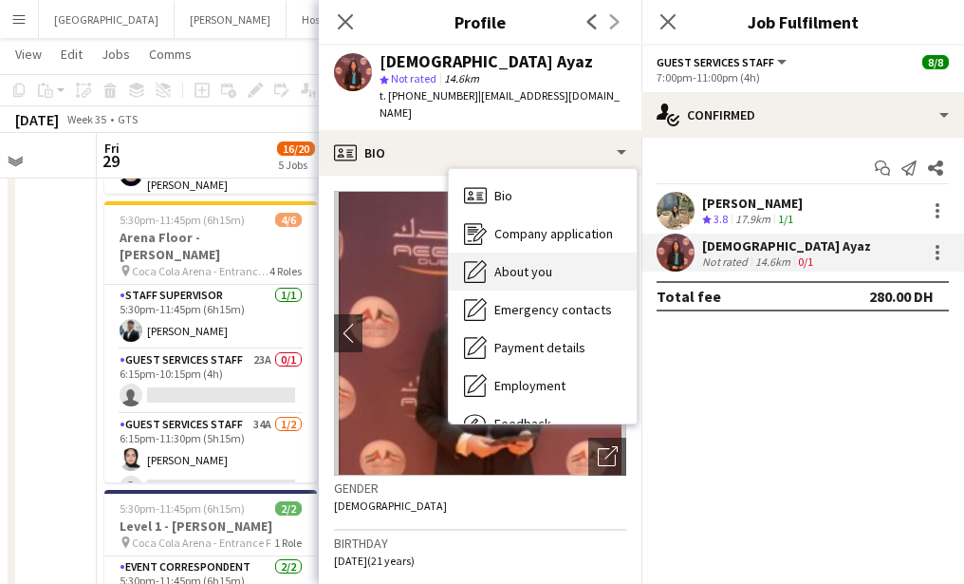
click at [530, 263] on span "About you" at bounding box center [523, 271] width 58 height 17
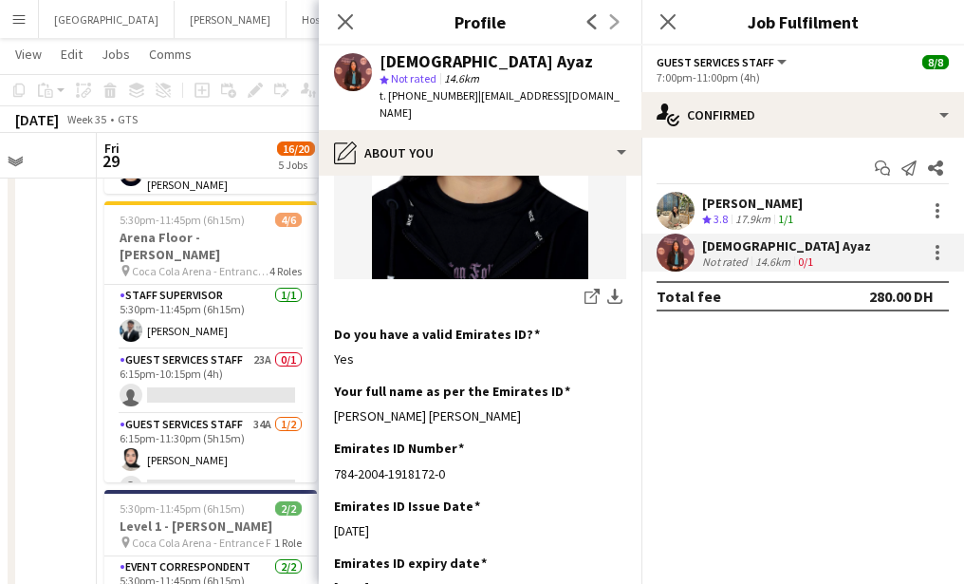
scroll to position [419, 0]
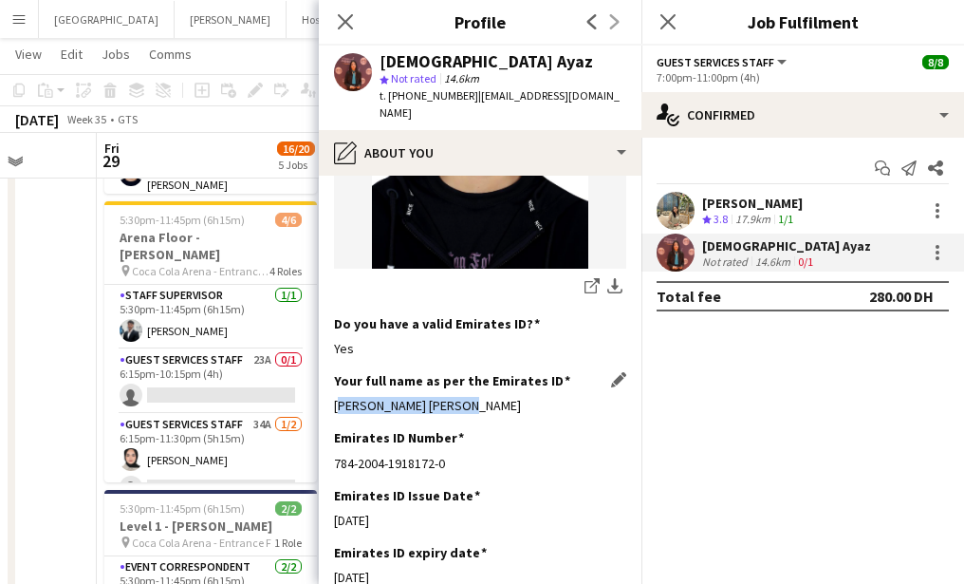
drag, startPoint x: 341, startPoint y: 388, endPoint x: 543, endPoint y: 393, distance: 202.2
click at [543, 393] on app-section-data-types "Bio Edit this field This is Aqsa Ayaz. I am a University Student and have 3 yea…" at bounding box center [480, 380] width 323 height 408
click at [346, 23] on icon at bounding box center [345, 21] width 18 height 18
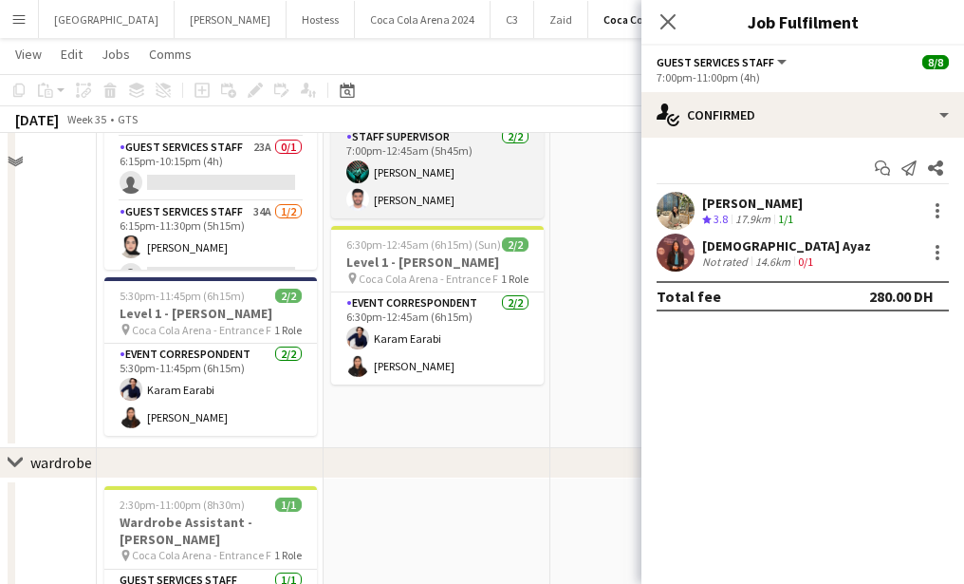
scroll to position [870, 0]
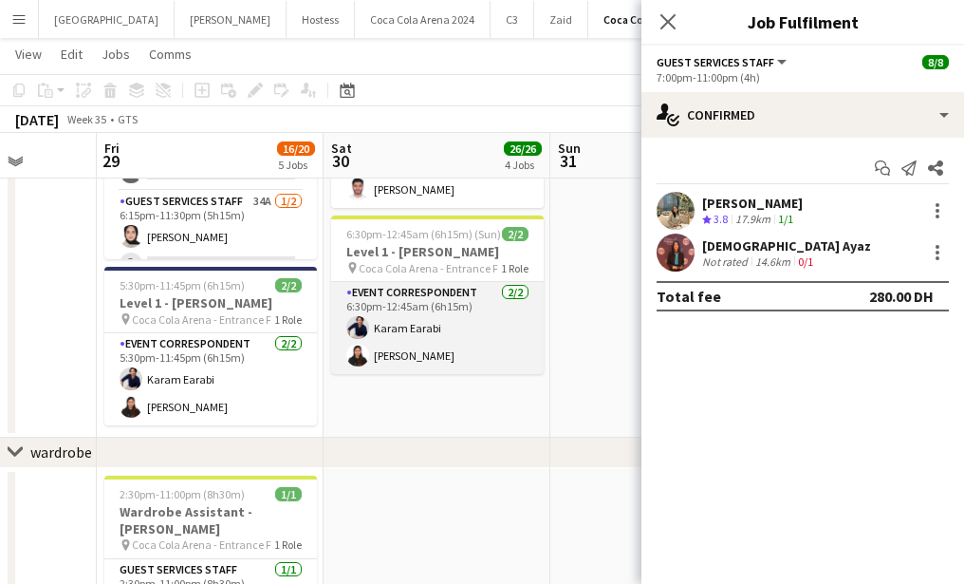
click at [412, 342] on app-card-role "Event Correspondent 2/2 6:30pm-12:45am (6h15m) Karam Earabi Preethika Anbalagan" at bounding box center [437, 328] width 213 height 92
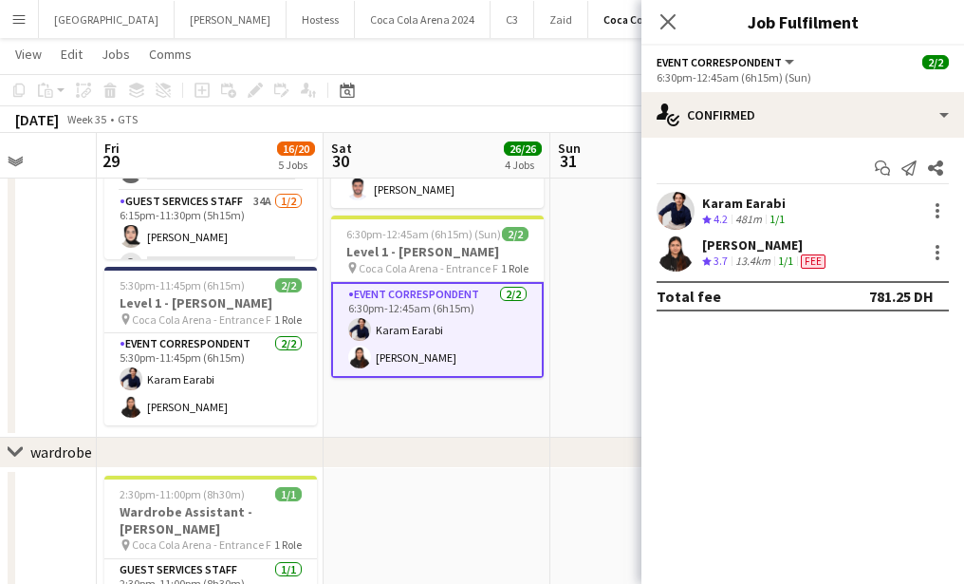
click at [676, 211] on app-user-avatar at bounding box center [676, 211] width 38 height 38
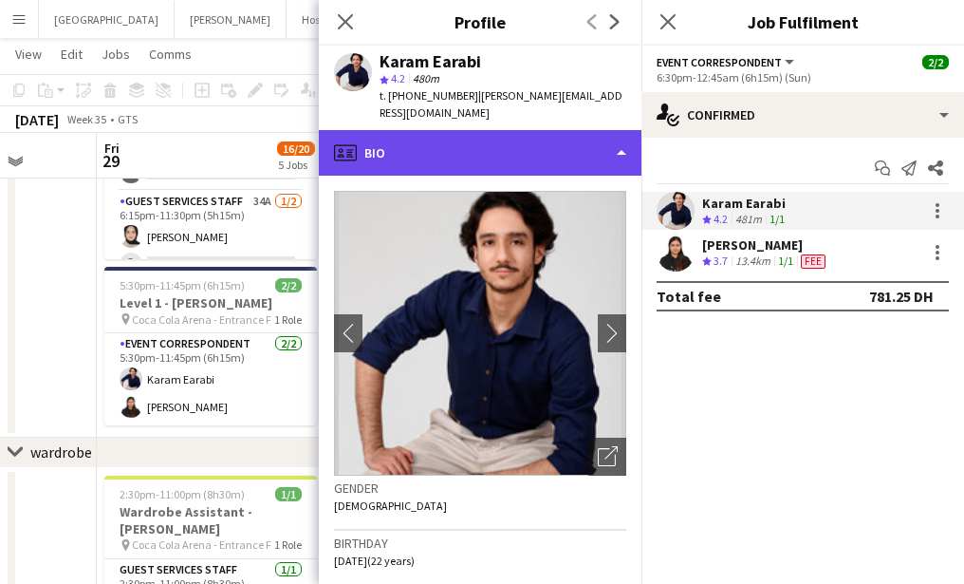
click at [460, 130] on div "profile Bio" at bounding box center [480, 153] width 323 height 46
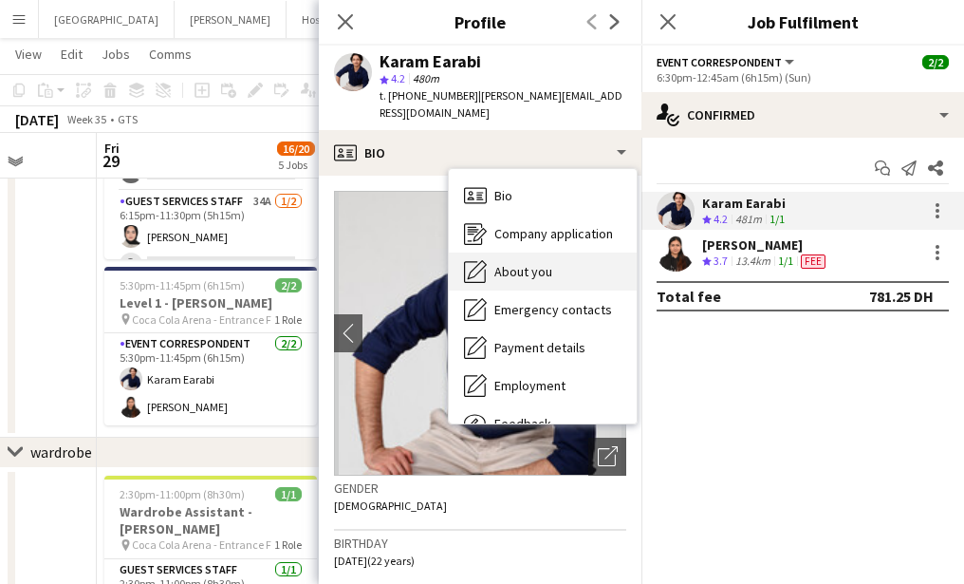
click at [523, 263] on span "About you" at bounding box center [523, 271] width 58 height 17
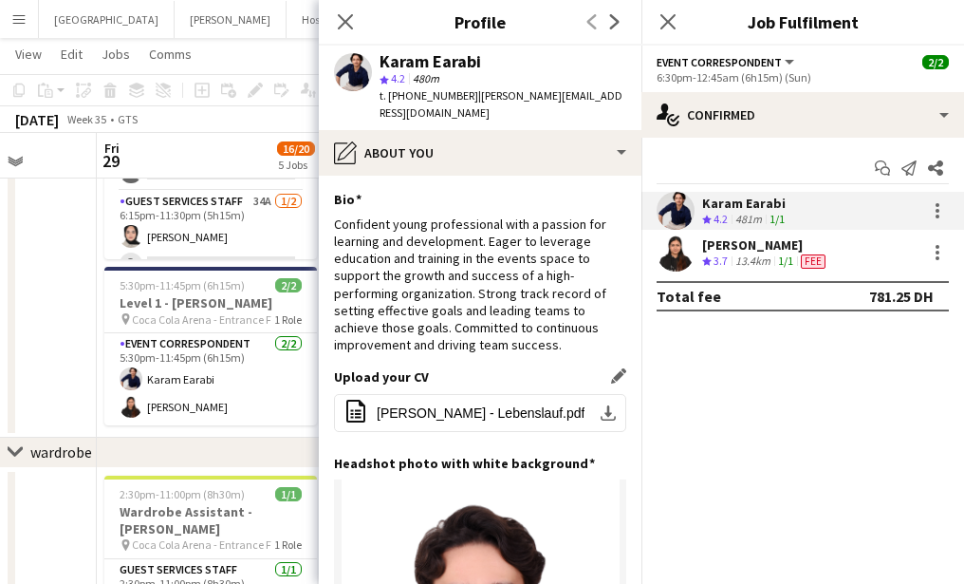
scroll to position [397, 0]
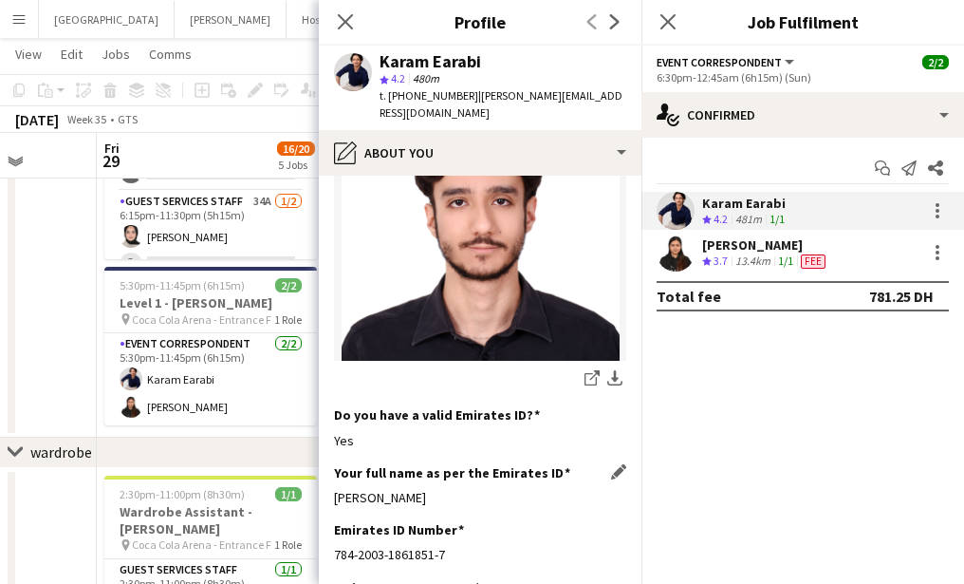
drag, startPoint x: 331, startPoint y: 478, endPoint x: 539, endPoint y: 481, distance: 207.8
click at [539, 481] on app-section-data-types "Bio Edit this field Confident young professional with a passion for learning an…" at bounding box center [480, 380] width 323 height 408
click at [345, 16] on icon "Close pop-in" at bounding box center [345, 21] width 18 height 18
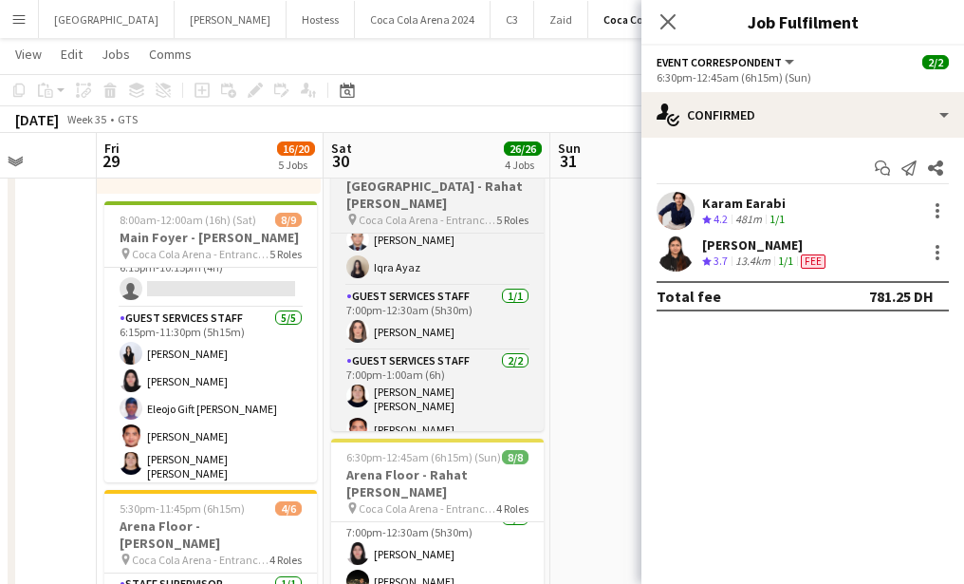
scroll to position [354, 0]
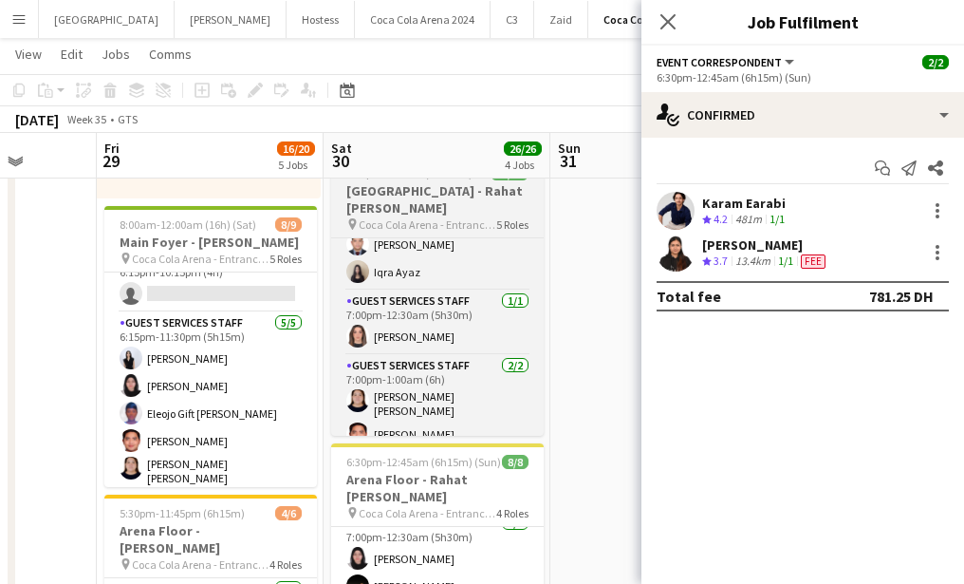
click at [407, 210] on h3 "[GEOGRAPHIC_DATA] - Rahat [PERSON_NAME]" at bounding box center [437, 199] width 213 height 34
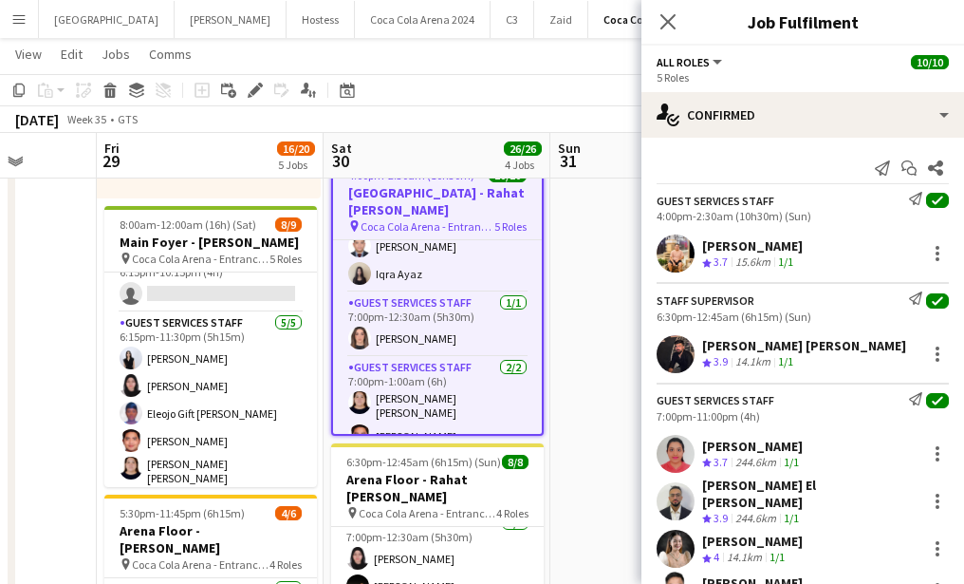
click at [665, 253] on app-user-avatar at bounding box center [676, 253] width 38 height 38
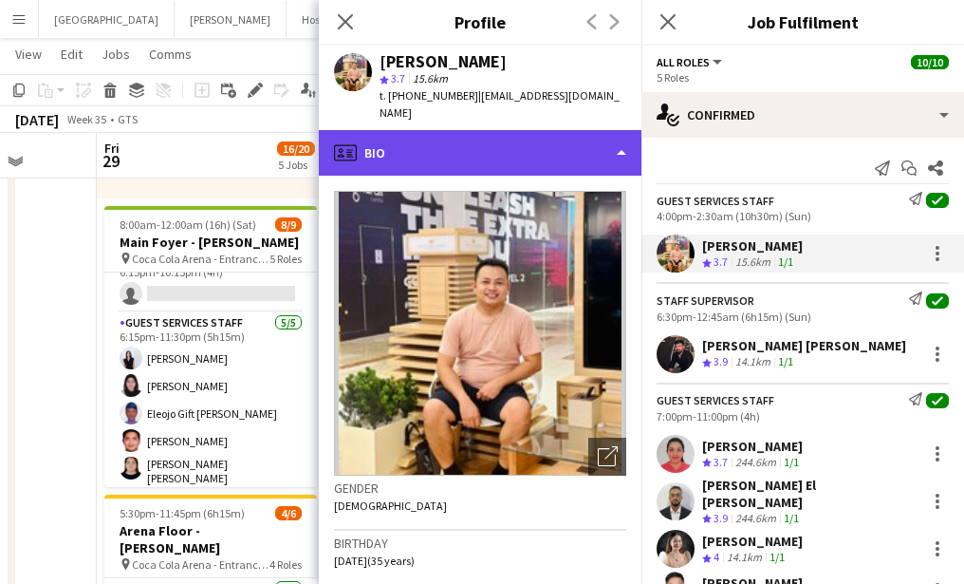
click at [446, 163] on div "profile Bio" at bounding box center [480, 153] width 323 height 46
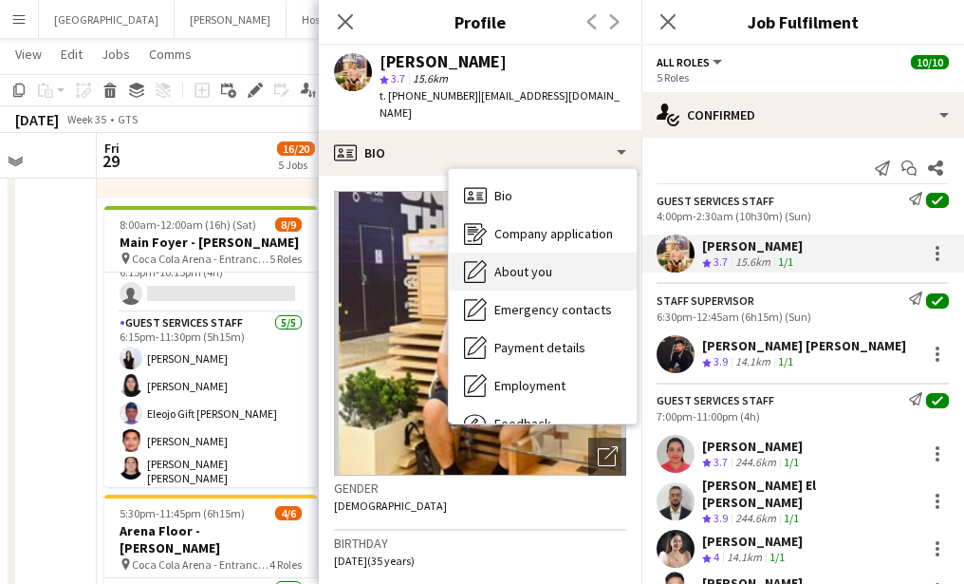
click at [515, 279] on span "About you" at bounding box center [523, 271] width 58 height 17
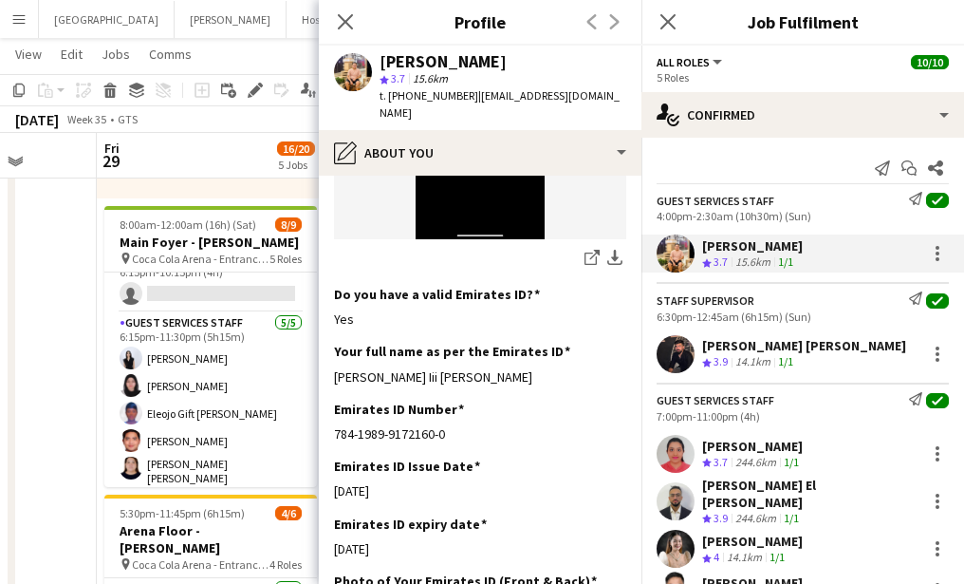
scroll to position [572, 0]
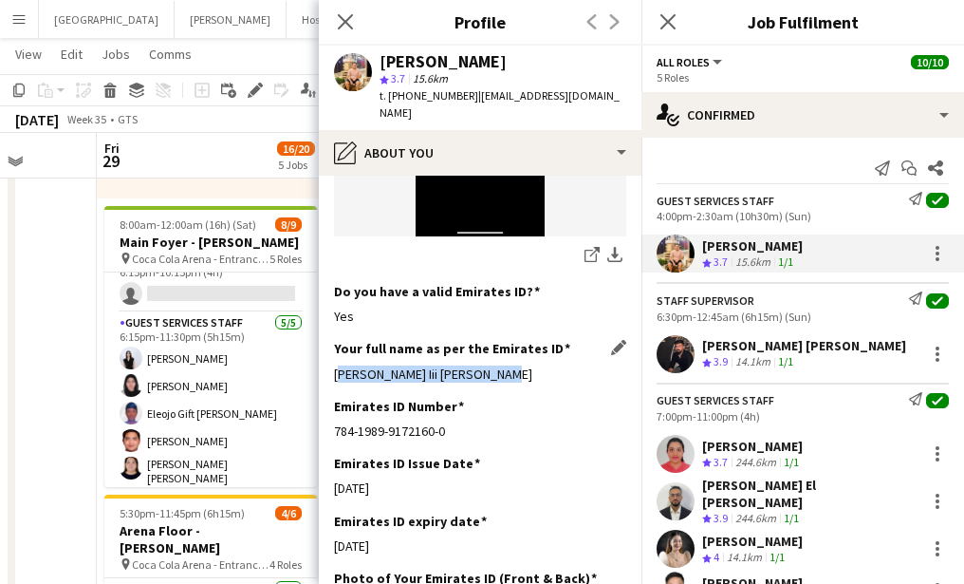
drag, startPoint x: 328, startPoint y: 359, endPoint x: 539, endPoint y: 359, distance: 210.7
click at [539, 359] on app-section-data-types "Bio Edit this field Hi im domingo hernandez lll 34yrs old.I’m a free lancer. Iv…" at bounding box center [480, 380] width 323 height 408
click at [660, 355] on app-user-avatar at bounding box center [676, 354] width 38 height 38
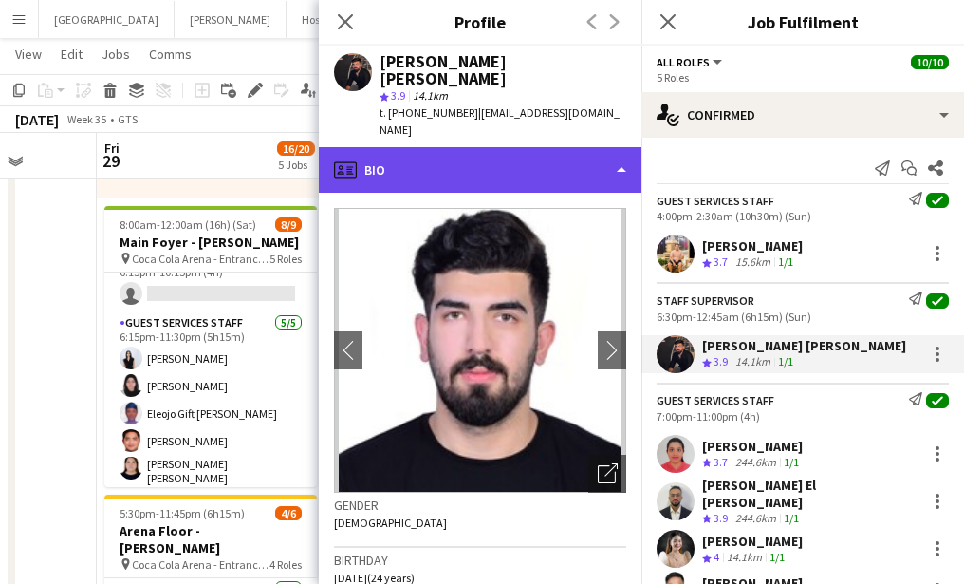
click at [454, 147] on div "profile Bio" at bounding box center [480, 170] width 323 height 46
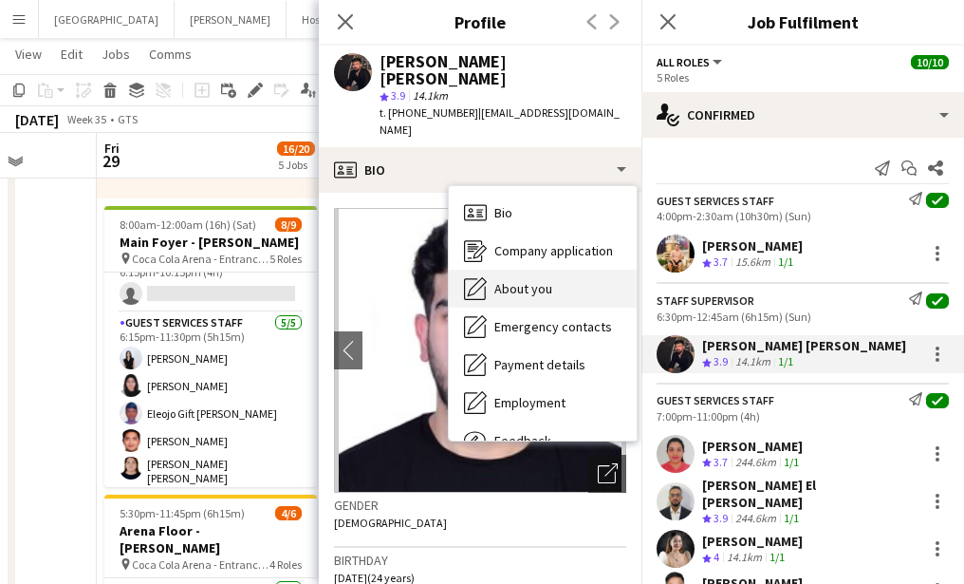
click at [514, 280] on span "About you" at bounding box center [523, 288] width 58 height 17
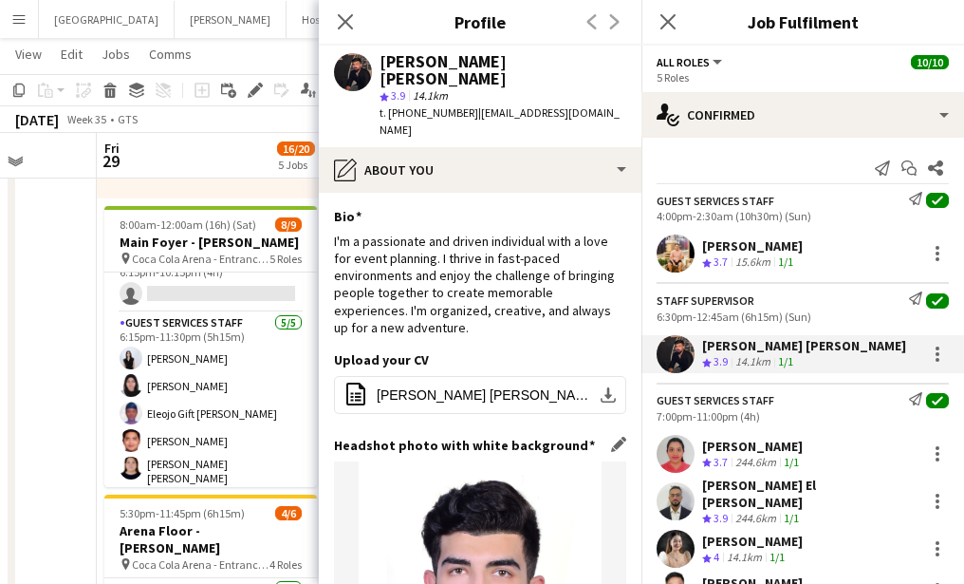
scroll to position [480, 0]
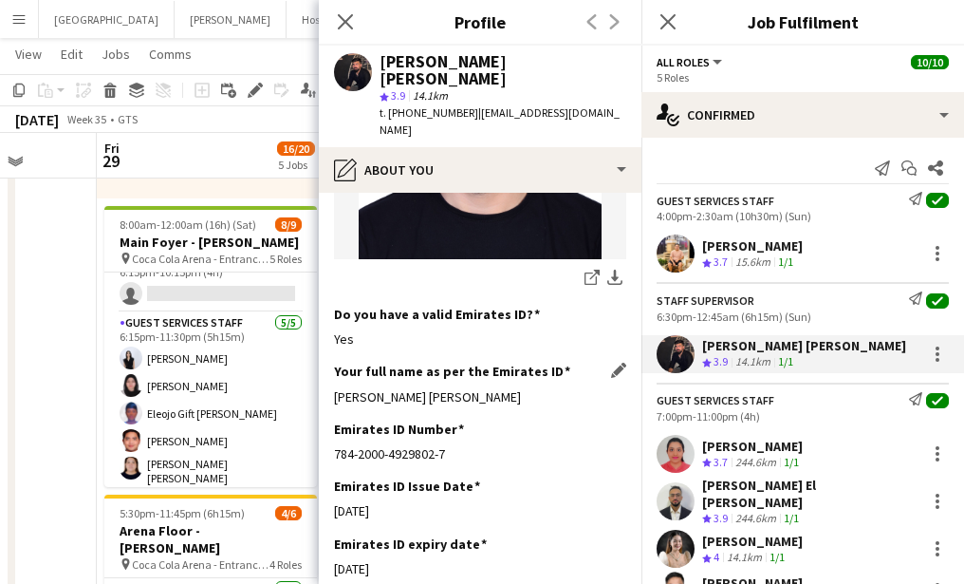
drag, startPoint x: 328, startPoint y: 342, endPoint x: 544, endPoint y: 344, distance: 215.4
click at [543, 344] on app-section-data-types "Bio Edit this field I'm a passionate and driven individual with a love for even…" at bounding box center [480, 388] width 323 height 391
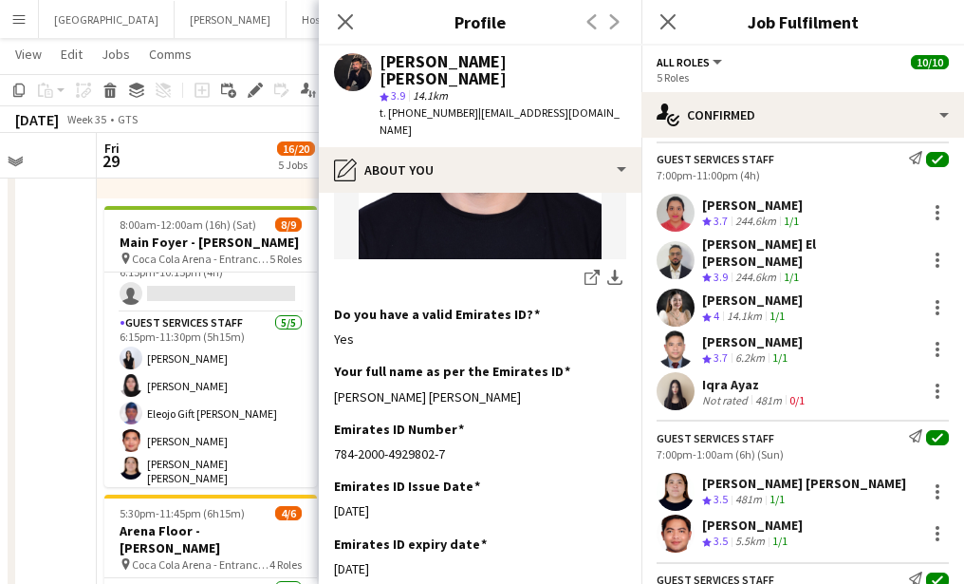
click at [677, 514] on app-user-avatar at bounding box center [676, 533] width 38 height 38
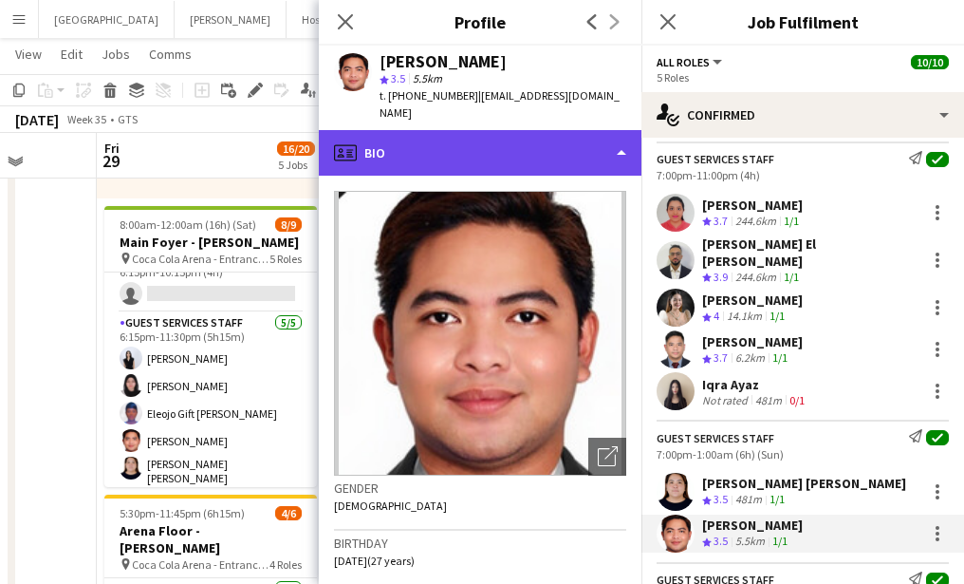
click at [454, 143] on div "profile Bio" at bounding box center [480, 153] width 323 height 46
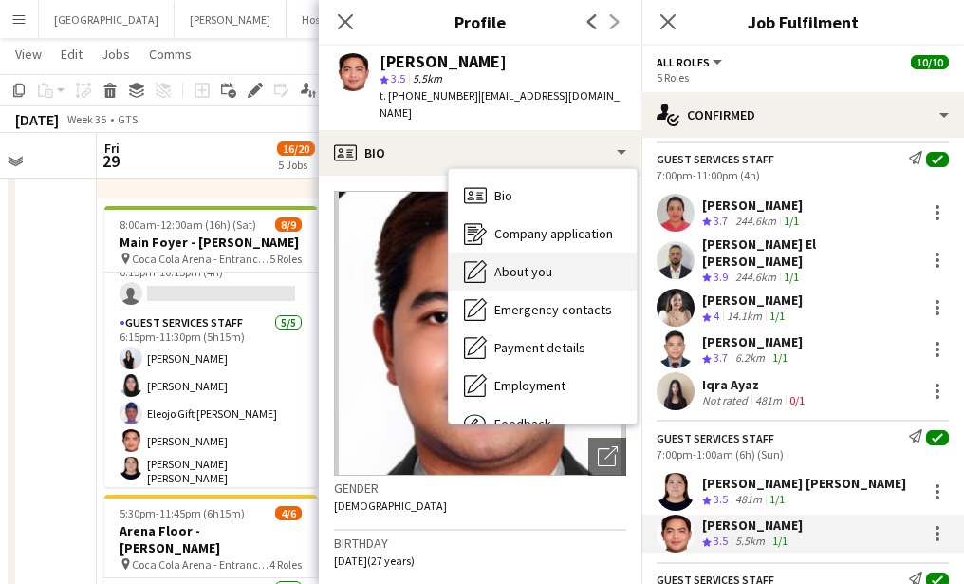
click at [500, 263] on span "About you" at bounding box center [523, 271] width 58 height 17
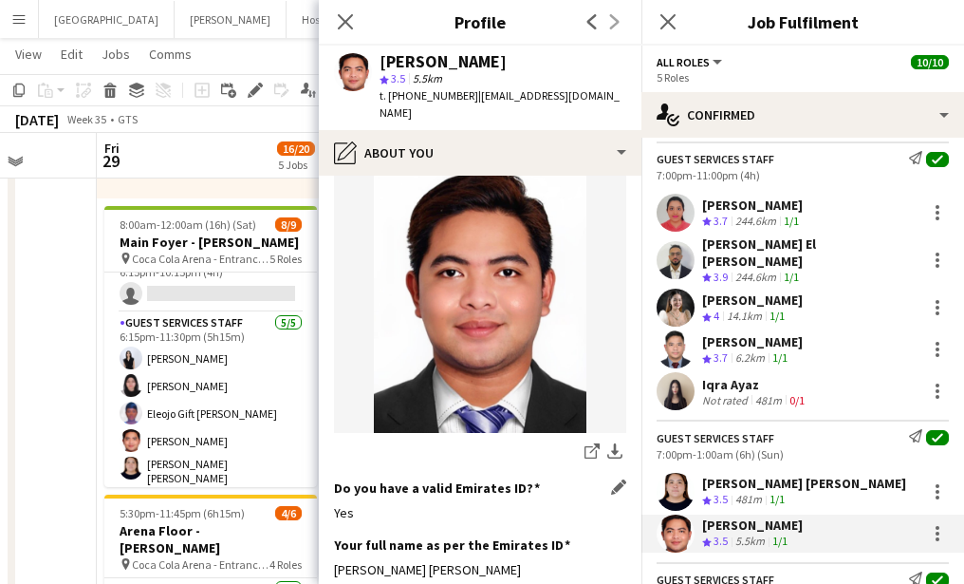
scroll to position [436, 0]
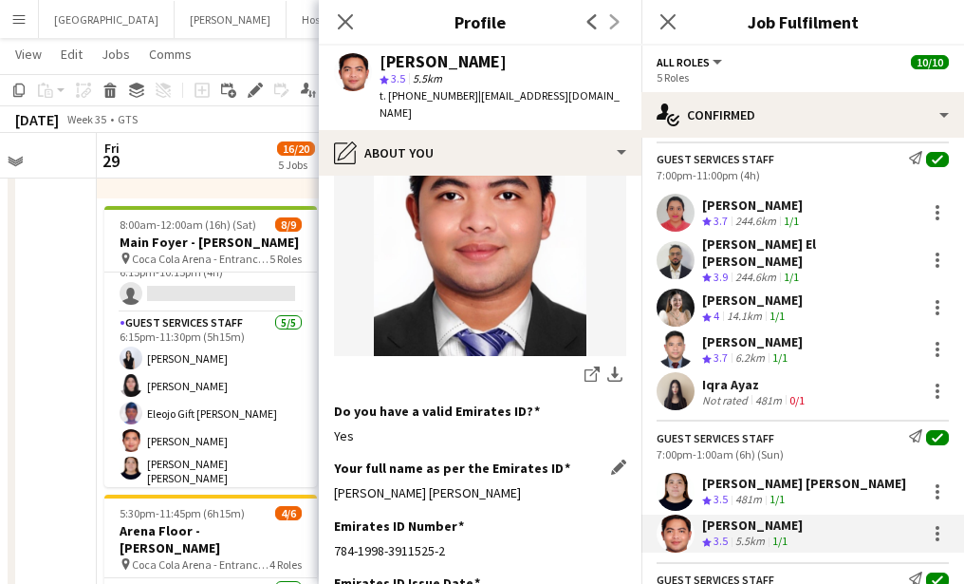
drag, startPoint x: 334, startPoint y: 494, endPoint x: 523, endPoint y: 494, distance: 188.8
click at [523, 494] on div "Patrick Dominique Pestano Castro" at bounding box center [480, 492] width 292 height 17
click at [679, 476] on app-user-avatar at bounding box center [676, 492] width 38 height 38
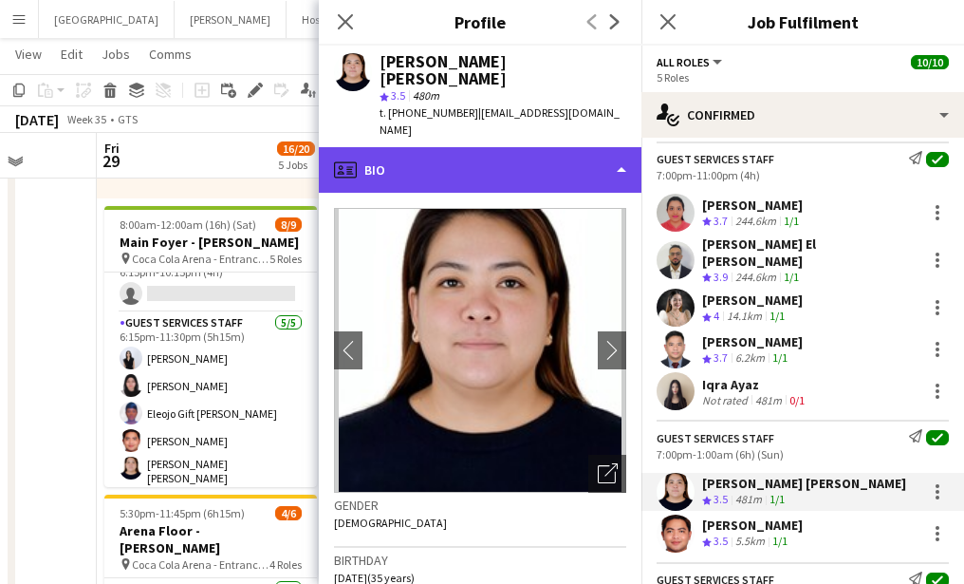
click at [435, 147] on div "profile Bio" at bounding box center [480, 170] width 323 height 46
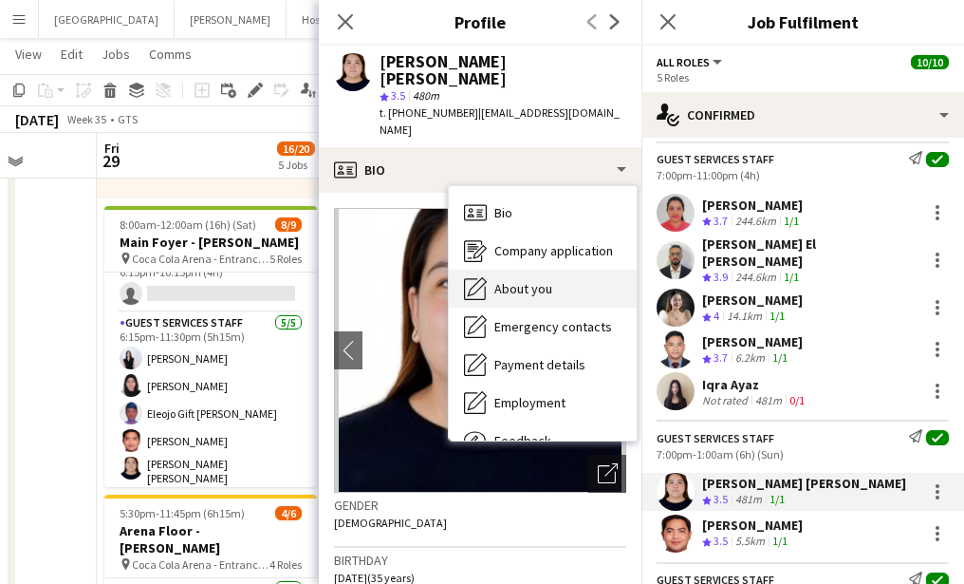
click at [518, 280] on span "About you" at bounding box center [523, 288] width 58 height 17
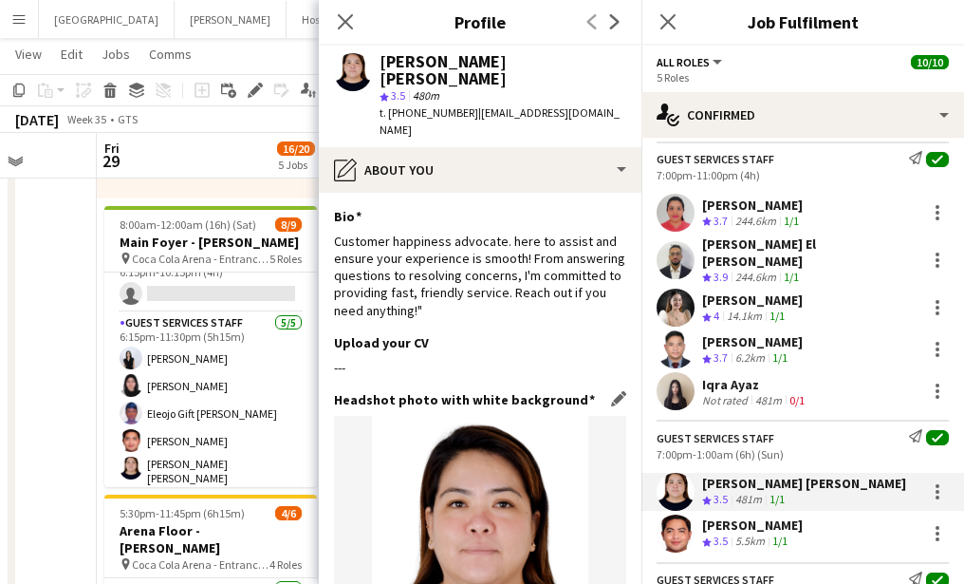
scroll to position [369, 0]
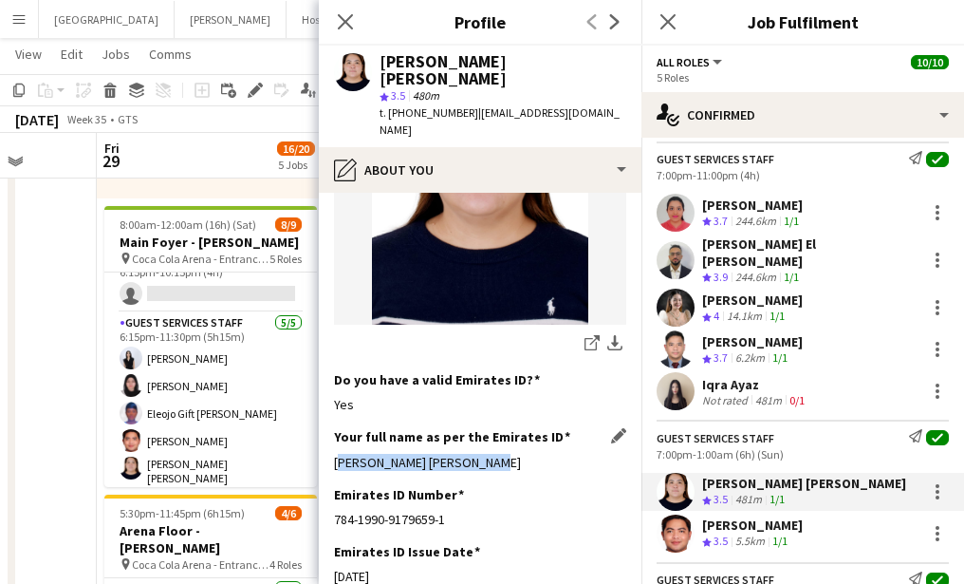
drag, startPoint x: 327, startPoint y: 429, endPoint x: 532, endPoint y: 429, distance: 205.0
click at [532, 429] on app-section-data-types "Bio Edit this field Customer happiness advocate. here to assist and ensure your…" at bounding box center [480, 388] width 323 height 391
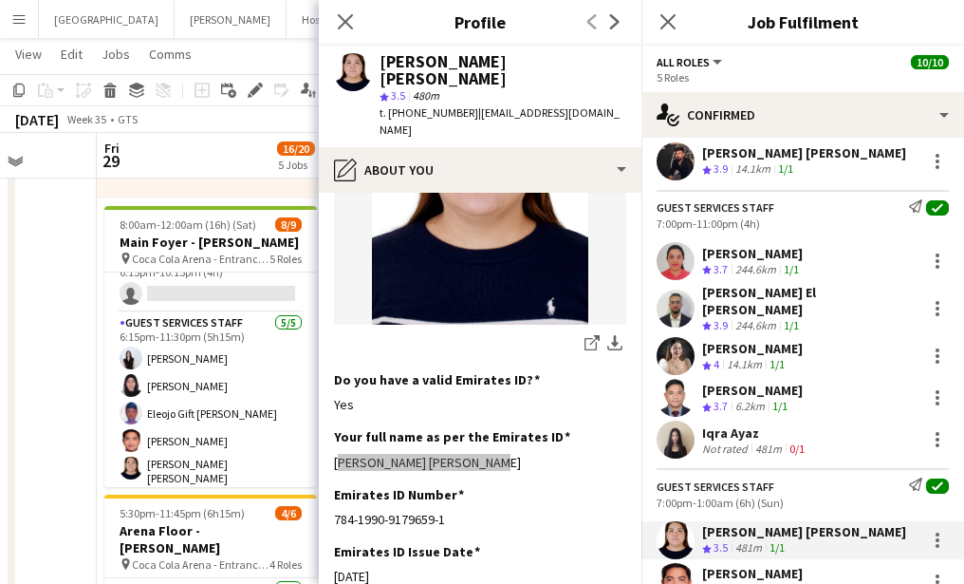
scroll to position [191, 0]
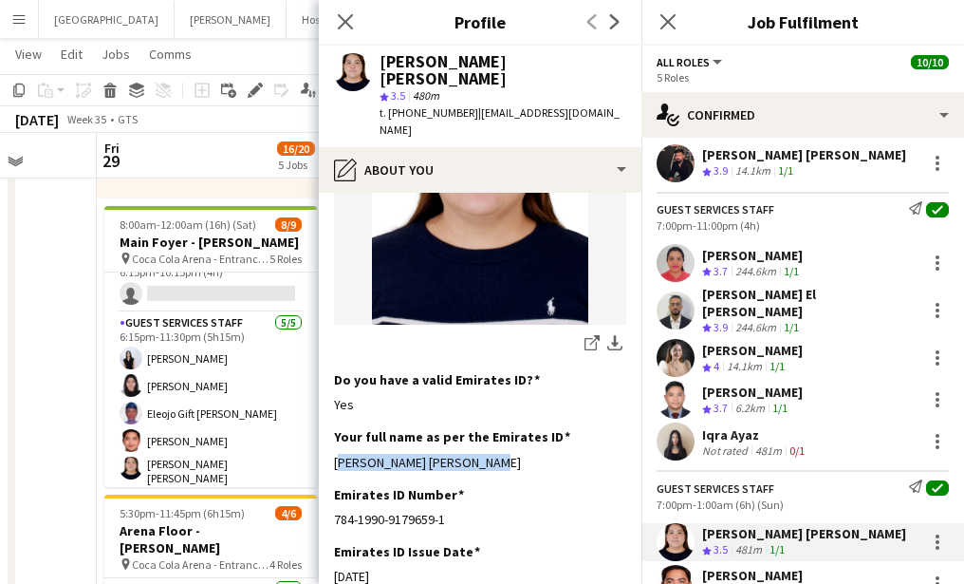
click at [675, 264] on app-user-avatar at bounding box center [676, 263] width 38 height 38
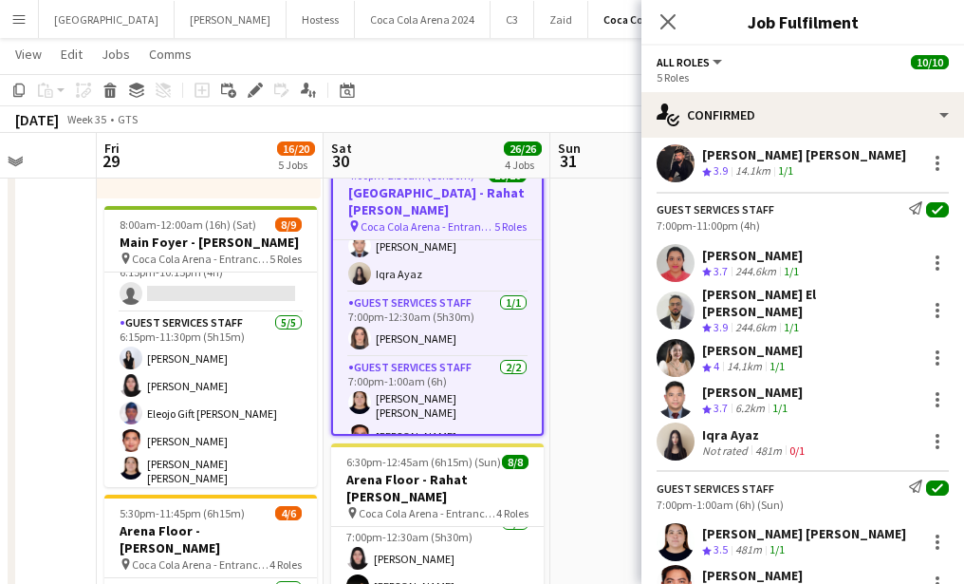
click at [671, 270] on app-user-avatar at bounding box center [676, 263] width 38 height 38
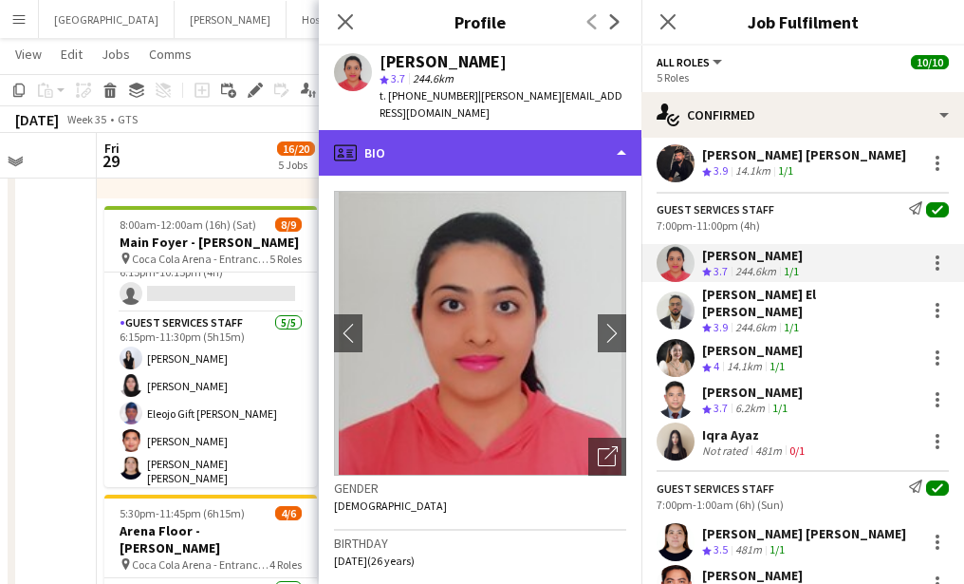
click at [429, 148] on div "profile Bio" at bounding box center [480, 153] width 323 height 46
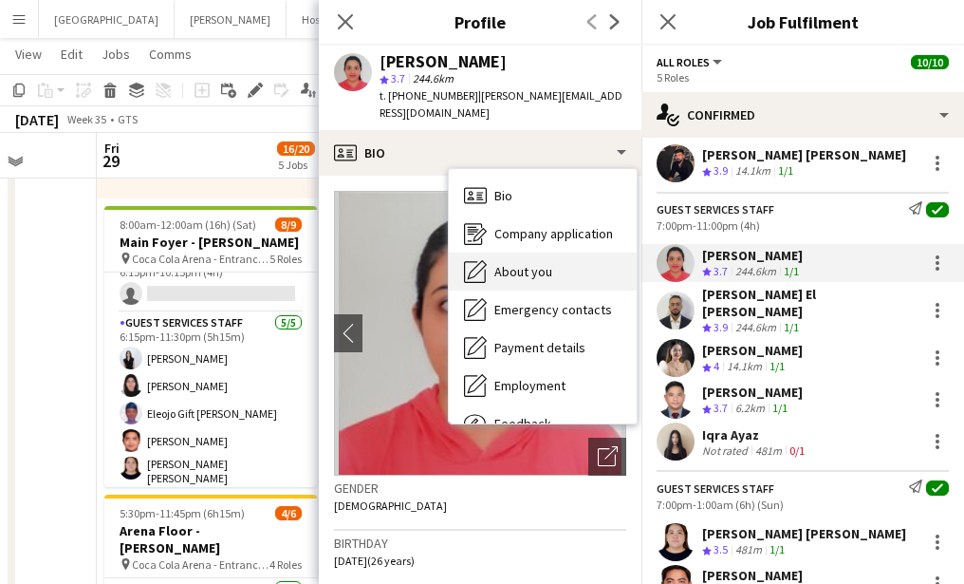
click at [497, 263] on span "About you" at bounding box center [523, 271] width 58 height 17
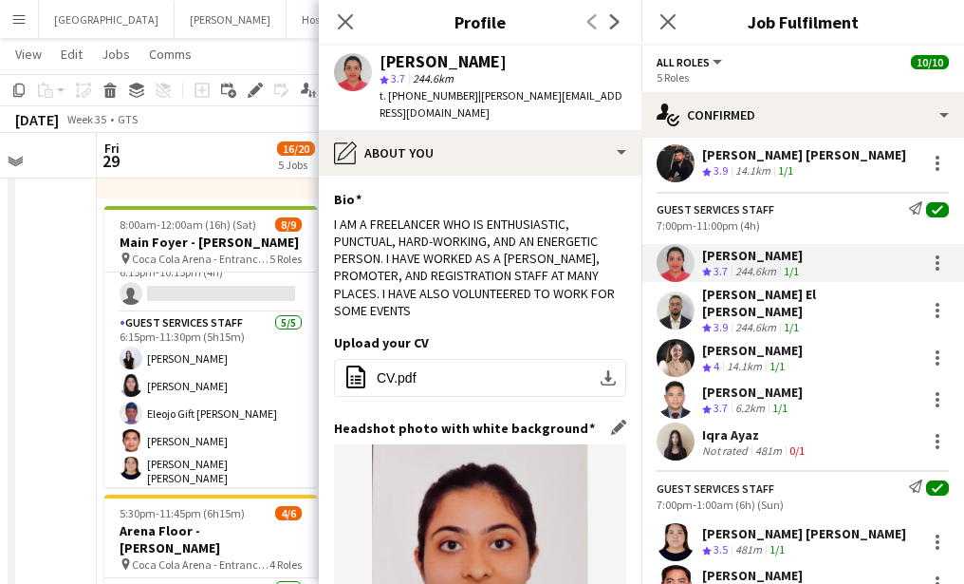
scroll to position [395, 0]
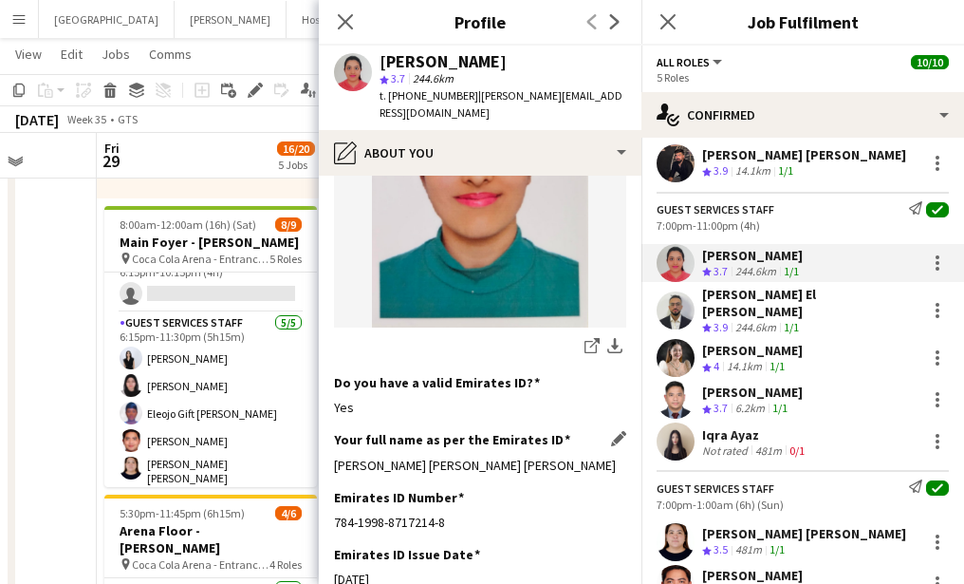
drag, startPoint x: 330, startPoint y: 432, endPoint x: 618, endPoint y: 432, distance: 287.5
click at [618, 432] on app-section-data-types "Bio Edit this field I AM A FREELANCER WHO IS ENTHUSIASTIC, PUNCTUAL, HARD-WORKI…" at bounding box center [480, 380] width 323 height 408
click at [677, 392] on app-user-avatar at bounding box center [676, 400] width 38 height 38
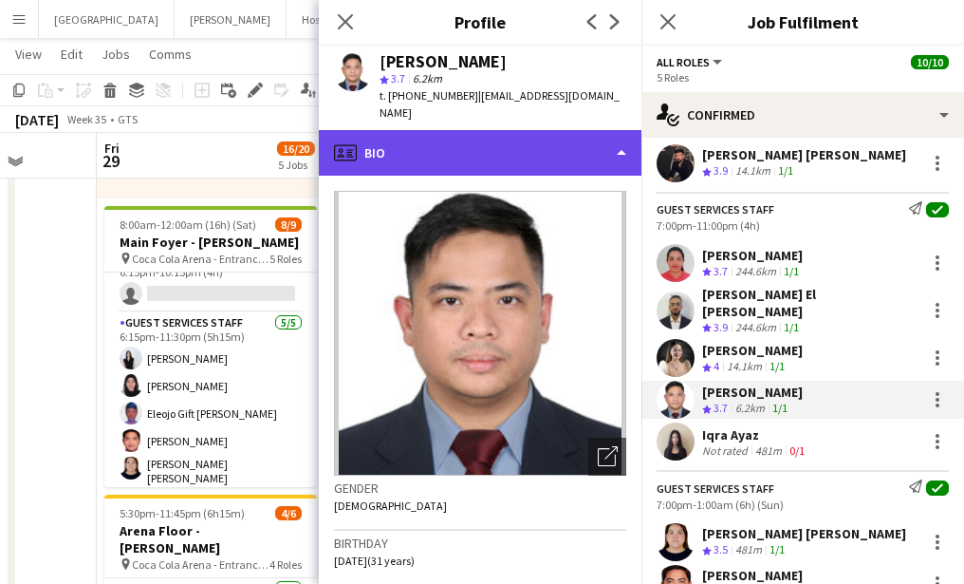
click at [450, 130] on div "profile Bio" at bounding box center [480, 153] width 323 height 46
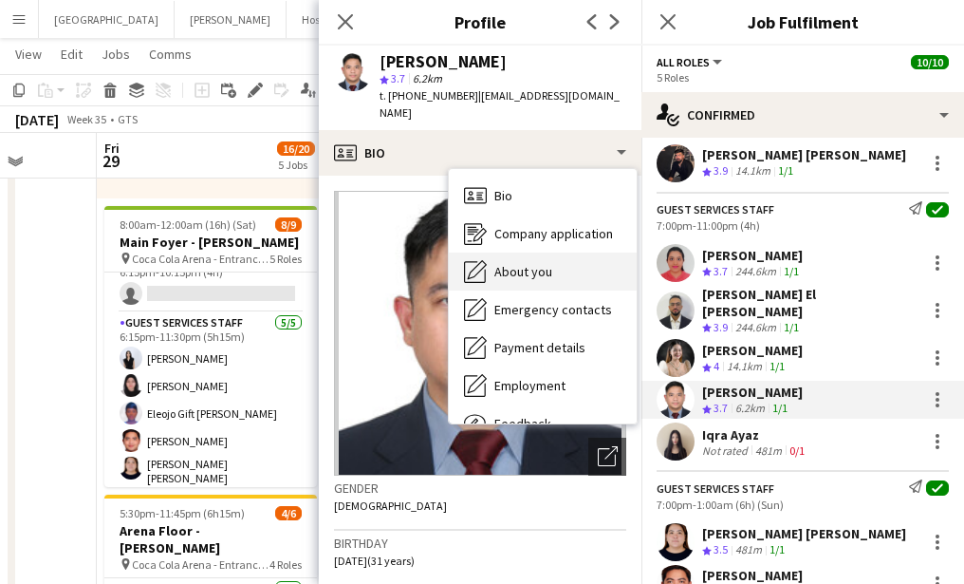
click at [520, 263] on span "About you" at bounding box center [523, 271] width 58 height 17
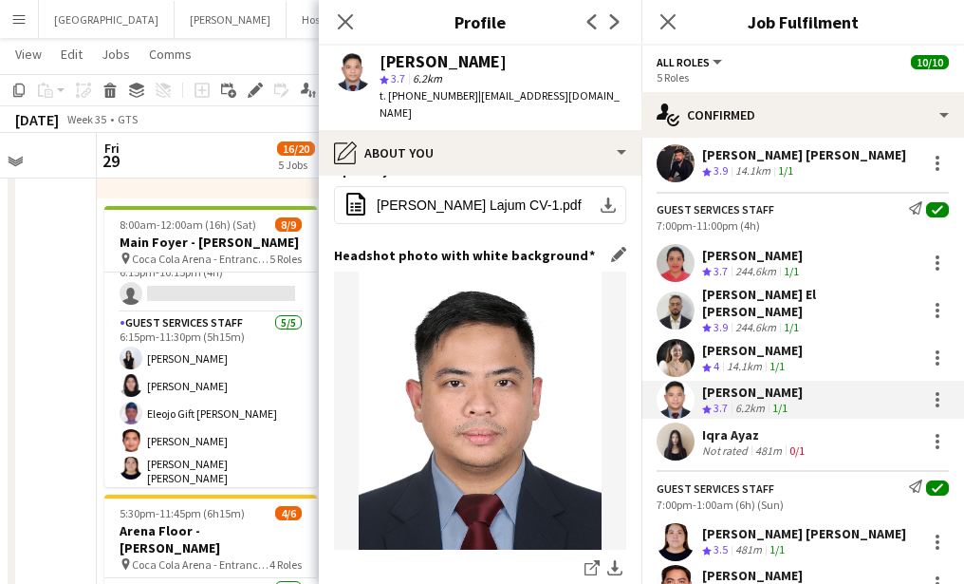
scroll to position [332, 0]
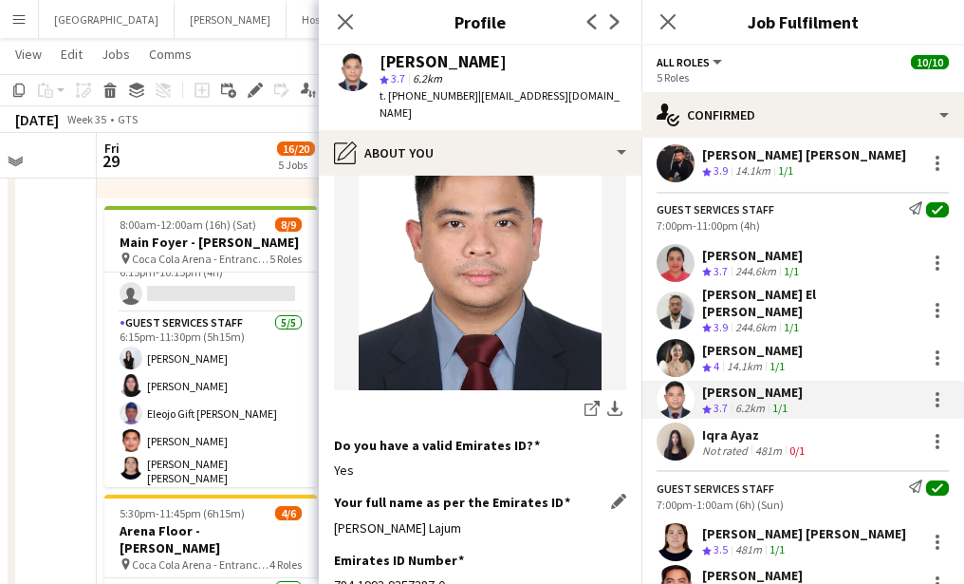
drag, startPoint x: 331, startPoint y: 508, endPoint x: 569, endPoint y: 508, distance: 238.2
click at [569, 508] on app-section-data-types "Bio Edit this field My 4 years experience in hospitality has taught me a great …" at bounding box center [480, 380] width 323 height 408
click at [678, 303] on app-user-avatar at bounding box center [676, 310] width 38 height 38
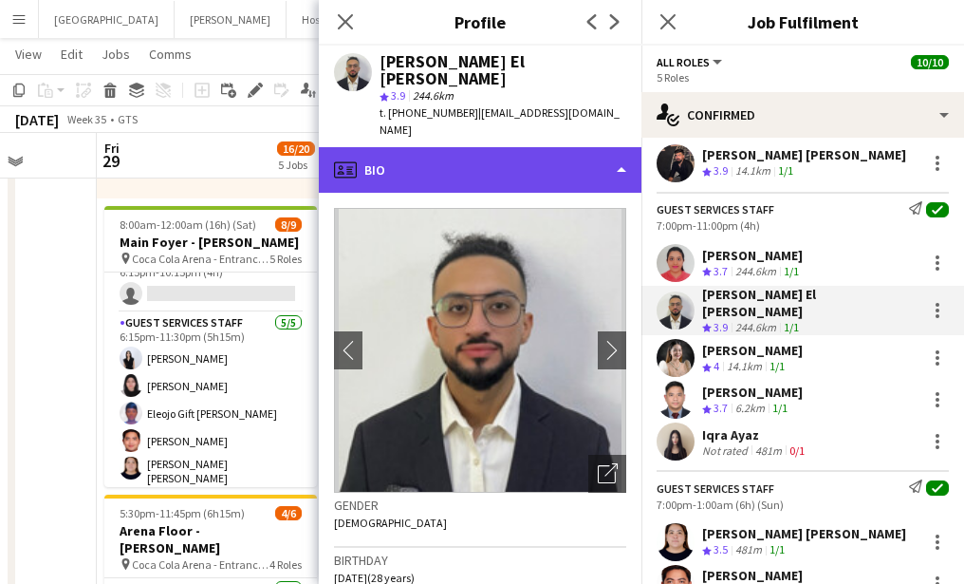
click at [457, 149] on div "profile Bio" at bounding box center [480, 170] width 323 height 46
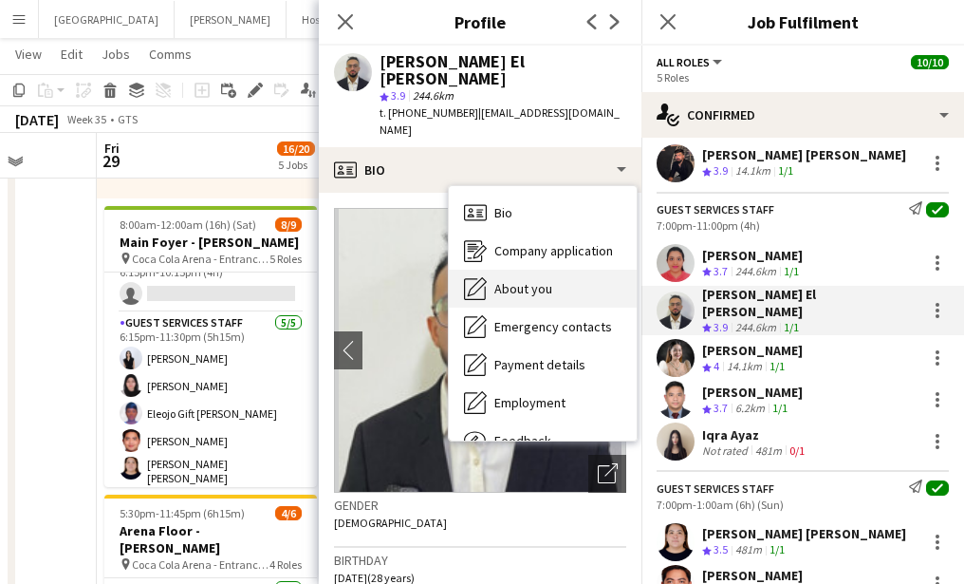
click at [516, 280] on span "About you" at bounding box center [523, 288] width 58 height 17
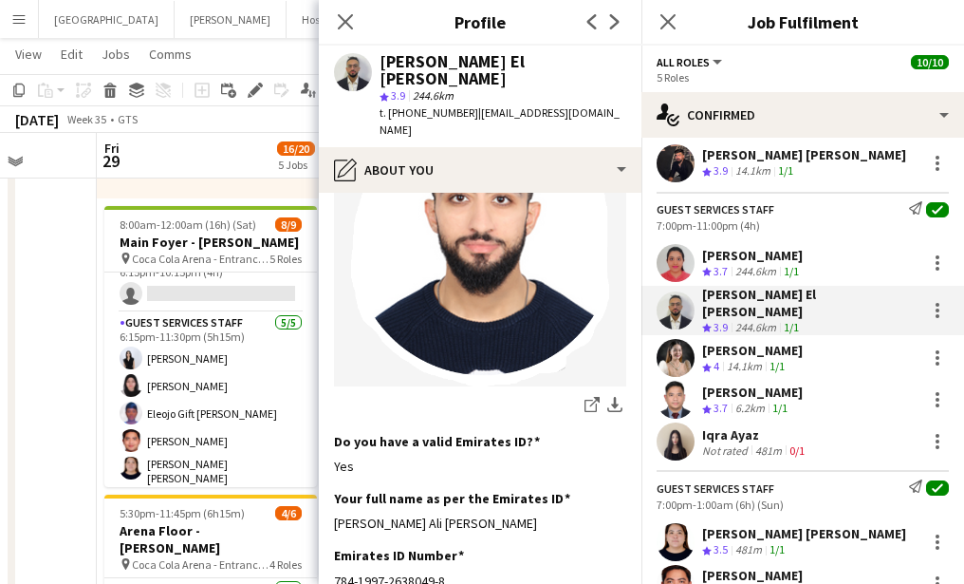
scroll to position [511, 0]
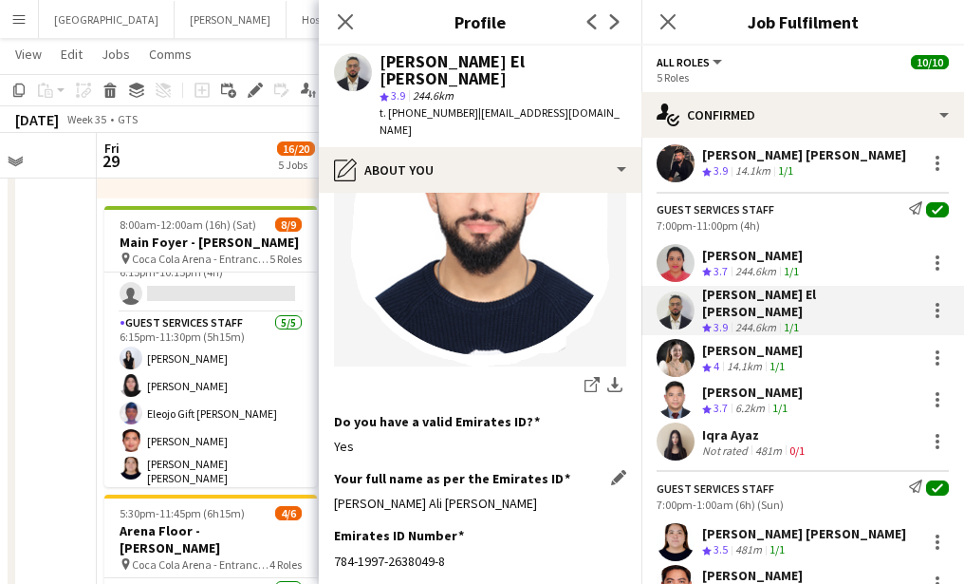
drag, startPoint x: 333, startPoint y: 472, endPoint x: 551, endPoint y: 470, distance: 218.3
click at [551, 494] on div "Khaled Yehya Ali Mohamed Elmalah" at bounding box center [480, 502] width 292 height 17
click at [677, 261] on app-user-avatar at bounding box center [676, 263] width 38 height 38
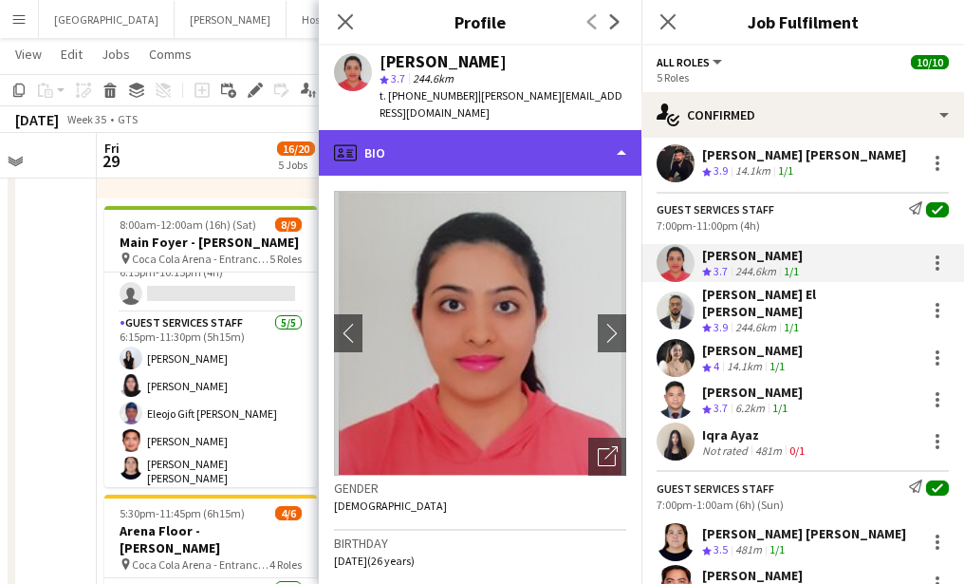
click at [458, 131] on div "profile Bio" at bounding box center [480, 153] width 323 height 46
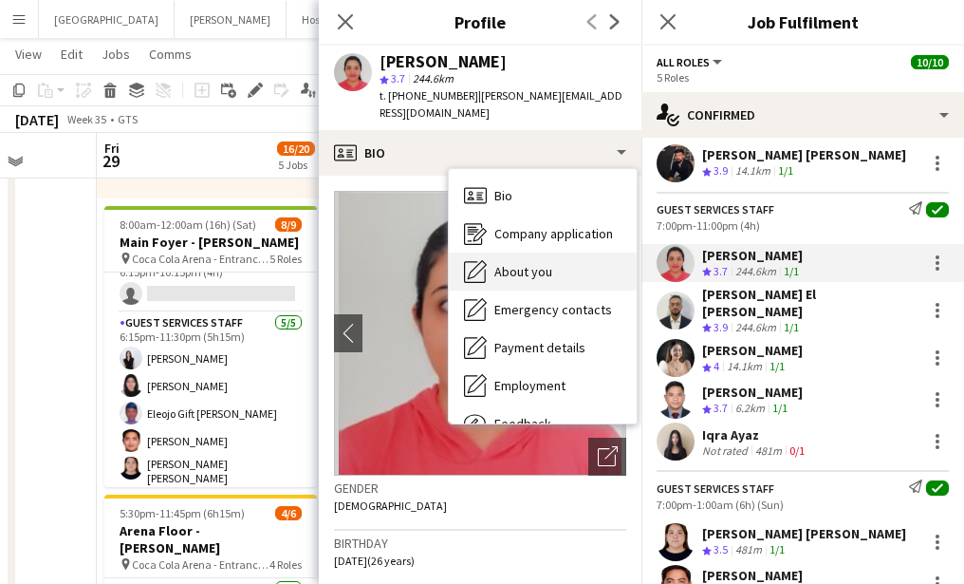
click at [510, 252] on div "About you About you" at bounding box center [543, 271] width 188 height 38
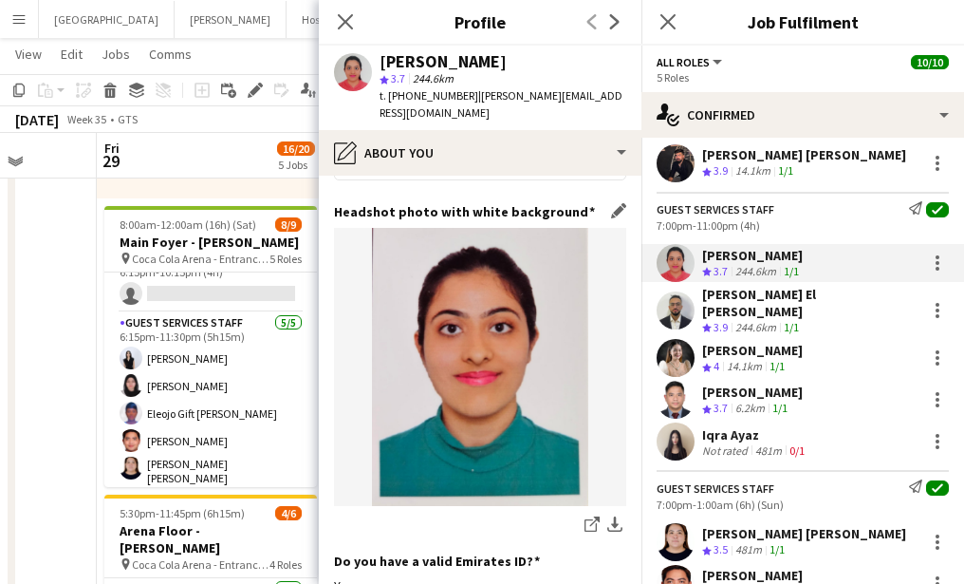
scroll to position [601, 0]
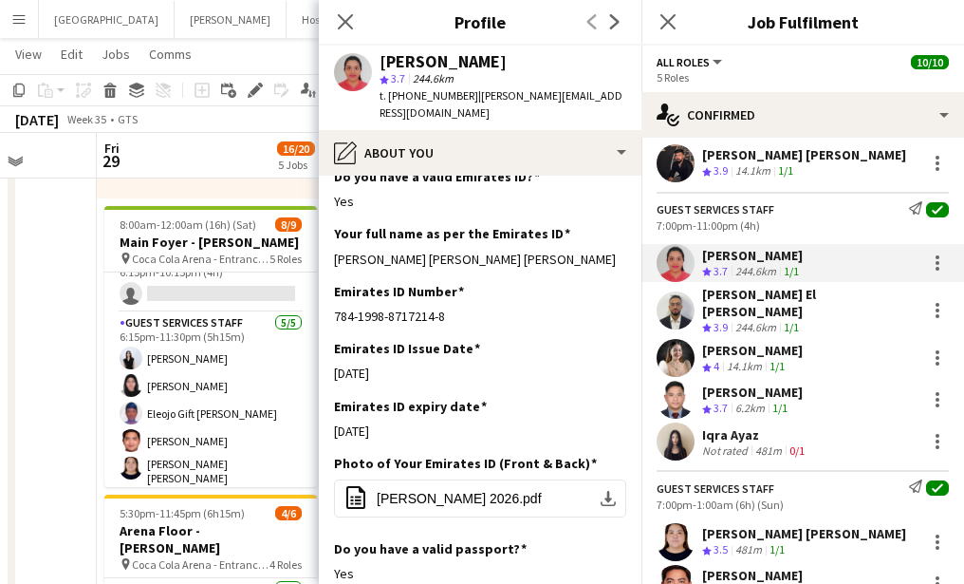
drag, startPoint x: 329, startPoint y: 225, endPoint x: 639, endPoint y: 226, distance: 309.4
click at [639, 226] on app-section-data-types "Bio Edit this field I AM A FREELANCER WHO IS ENTHUSIASTIC, PUNCTUAL, HARD-WORKI…" at bounding box center [480, 380] width 323 height 408
click at [677, 348] on app-user-avatar at bounding box center [676, 358] width 38 height 38
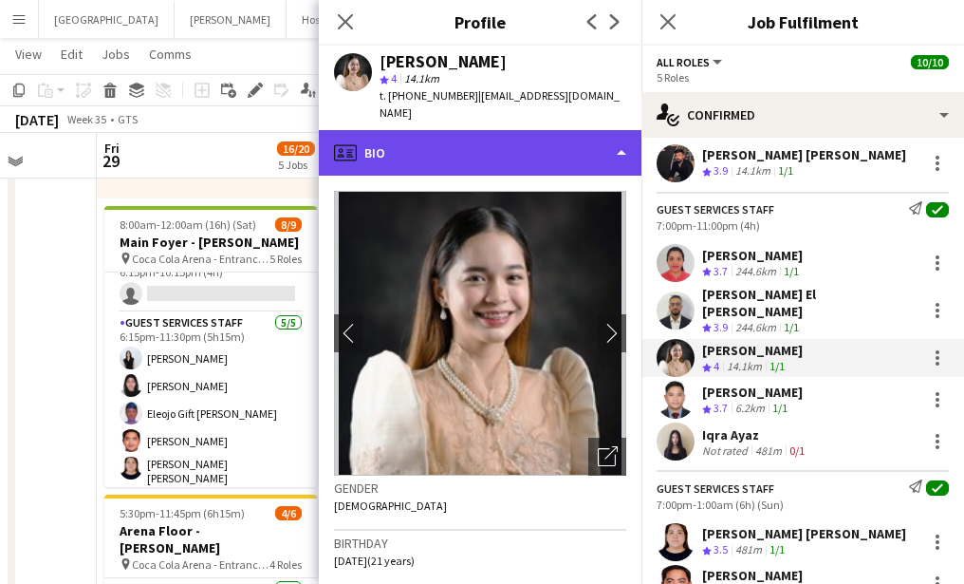
click at [453, 130] on div "profile Bio" at bounding box center [480, 153] width 323 height 46
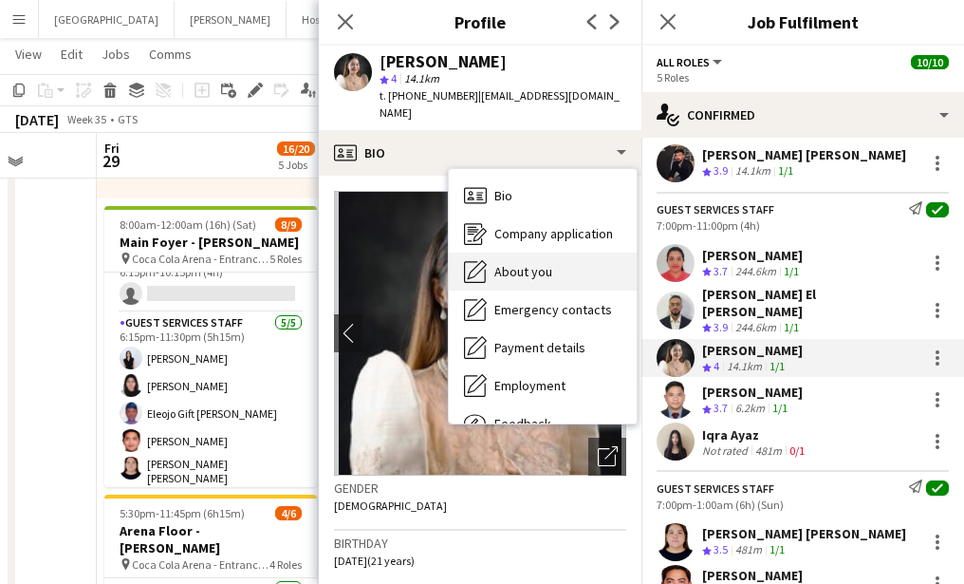
click at [511, 263] on span "About you" at bounding box center [523, 271] width 58 height 17
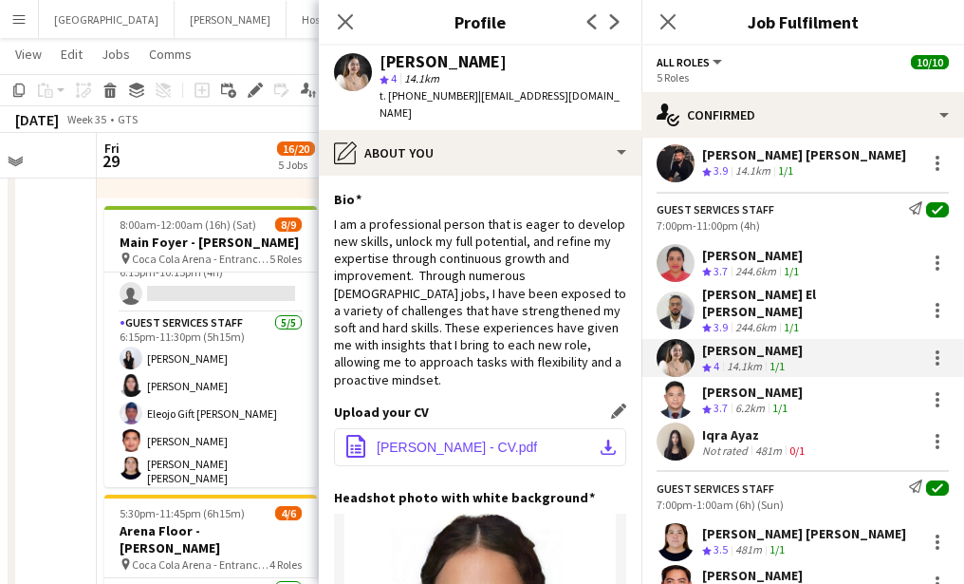
scroll to position [454, 0]
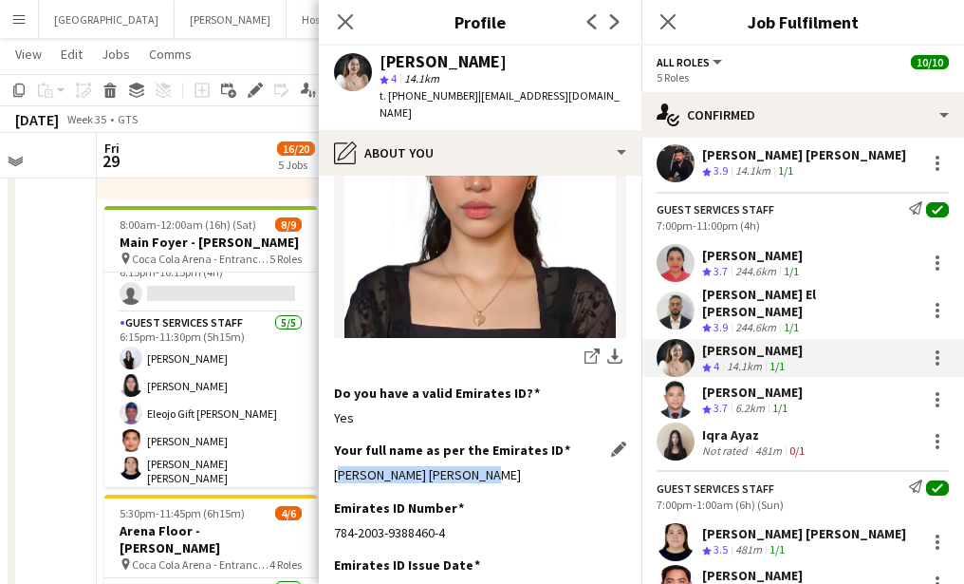
drag, startPoint x: 327, startPoint y: 437, endPoint x: 517, endPoint y: 437, distance: 189.8
click at [517, 437] on app-section-data-types "Bio Edit this field I am a professional person that is eager to develop new ski…" at bounding box center [480, 380] width 323 height 408
click at [672, 435] on app-user-avatar at bounding box center [676, 441] width 38 height 38
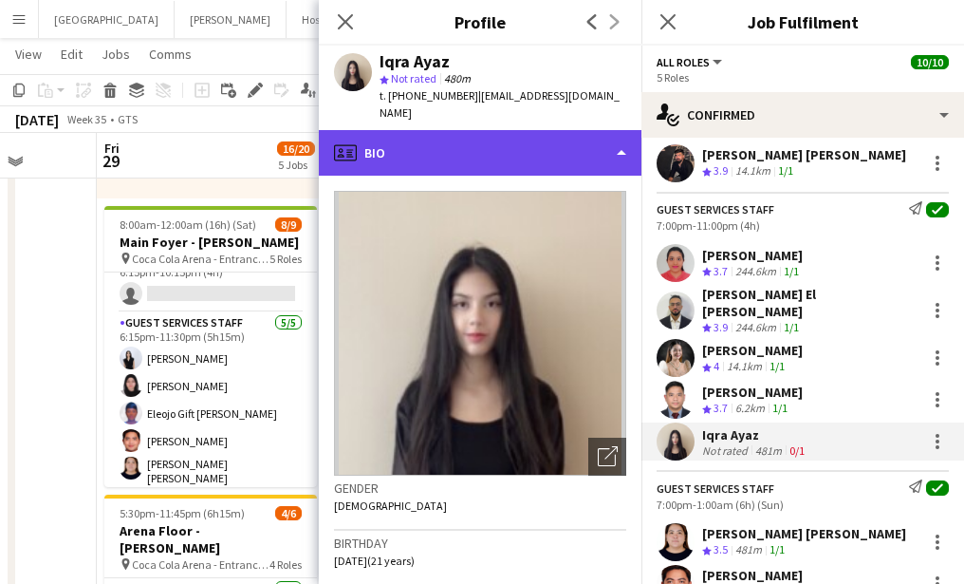
click at [462, 130] on div "profile Bio" at bounding box center [480, 153] width 323 height 46
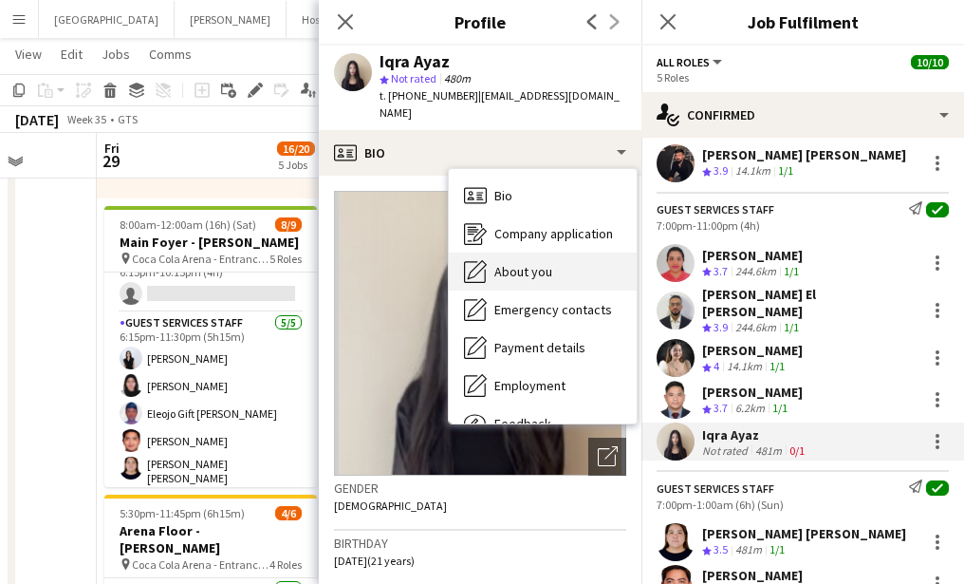
click at [512, 263] on span "About you" at bounding box center [523, 271] width 58 height 17
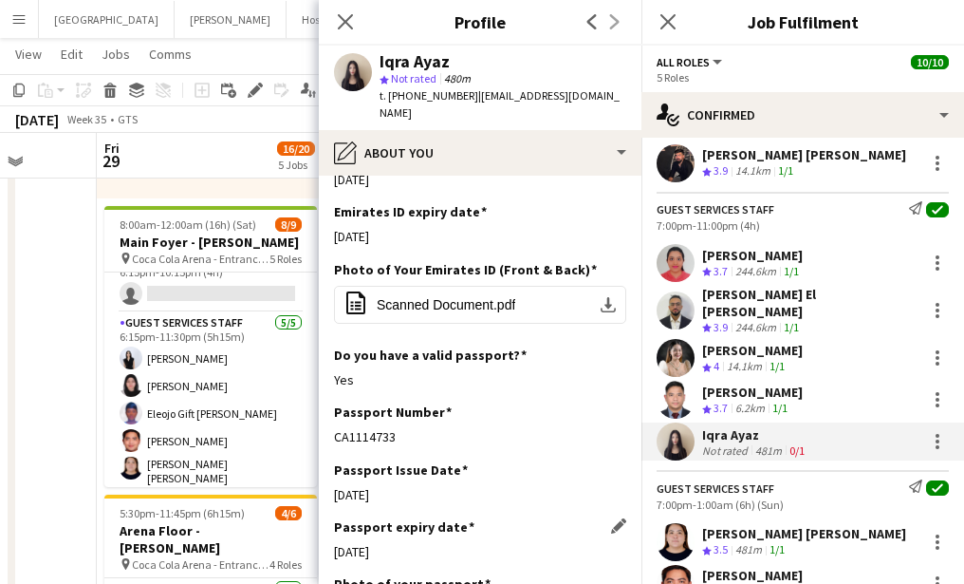
scroll to position [797, 0]
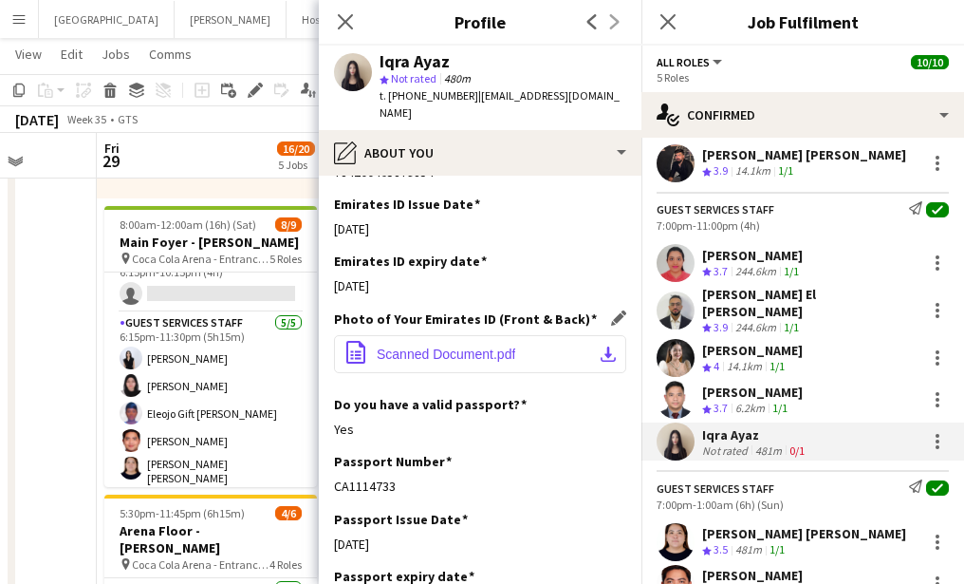
click at [433, 346] on span "Scanned Document.pdf" at bounding box center [446, 353] width 139 height 15
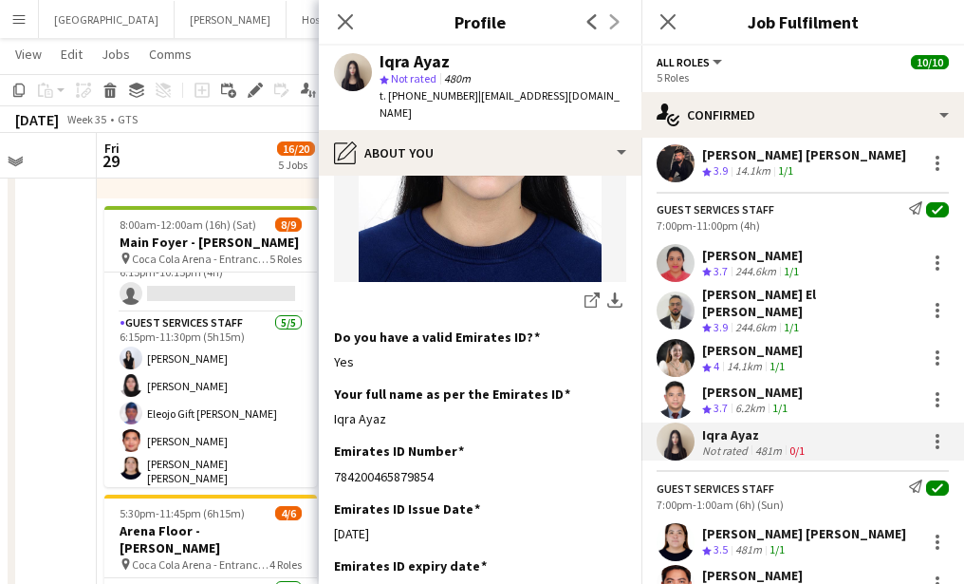
scroll to position [521, 0]
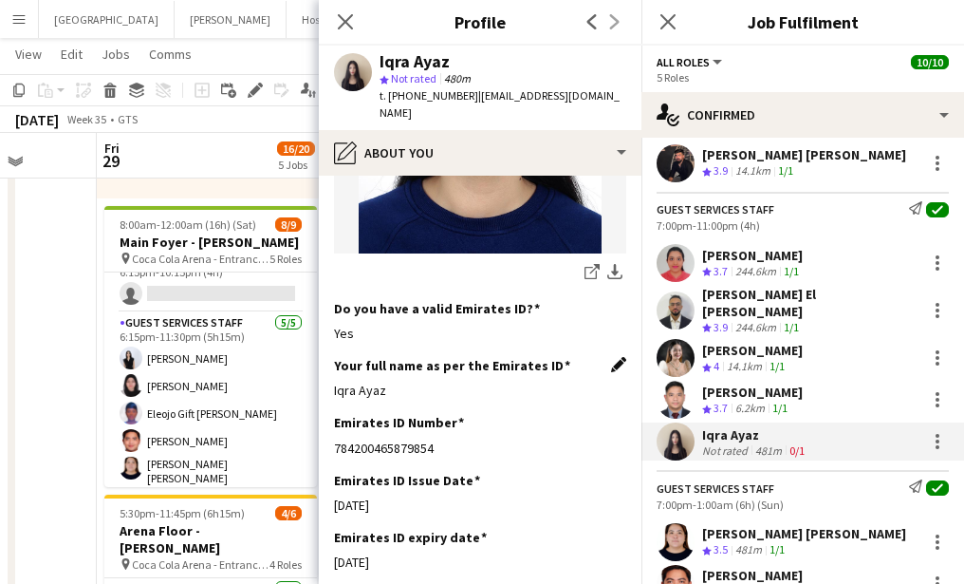
click at [613, 357] on app-icon "Edit this field" at bounding box center [618, 364] width 15 height 15
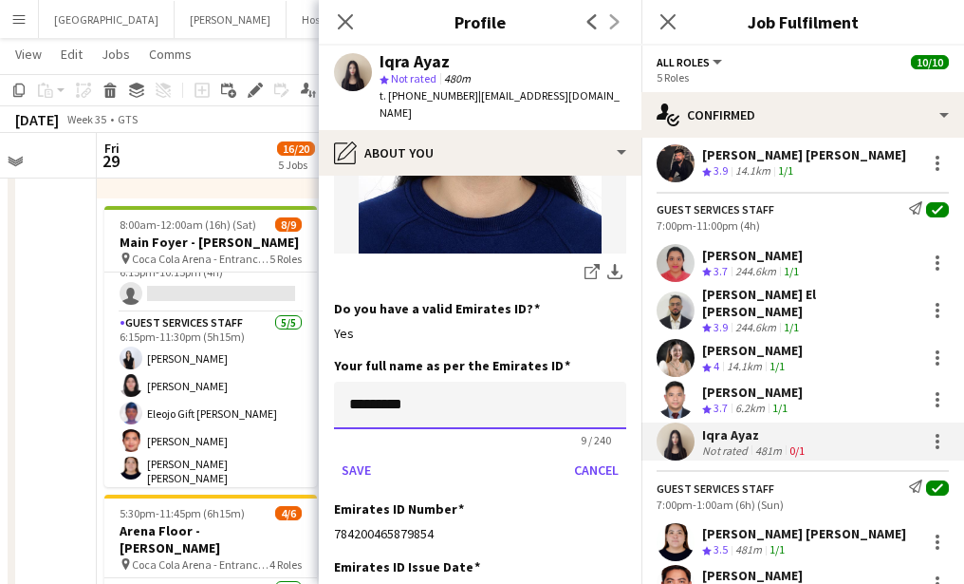
click at [453, 381] on input "*********" at bounding box center [480, 404] width 292 height 47
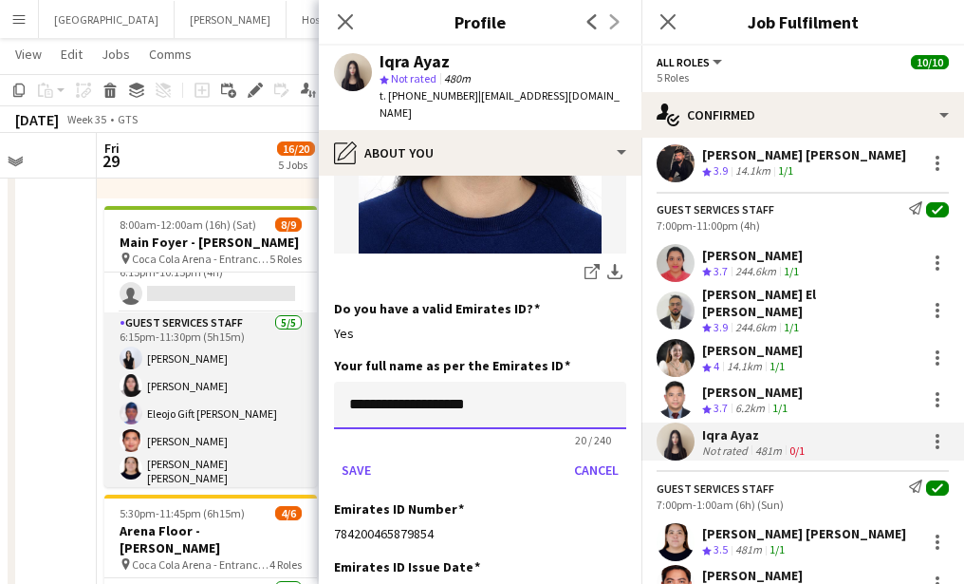
drag, startPoint x: 526, startPoint y: 376, endPoint x: 280, endPoint y: 373, distance: 245.8
click at [280, 375] on body "Menu Boards Boards Boards All jobs Status Workforce Workforce My Workforce Recr…" at bounding box center [482, 428] width 964 height 1565
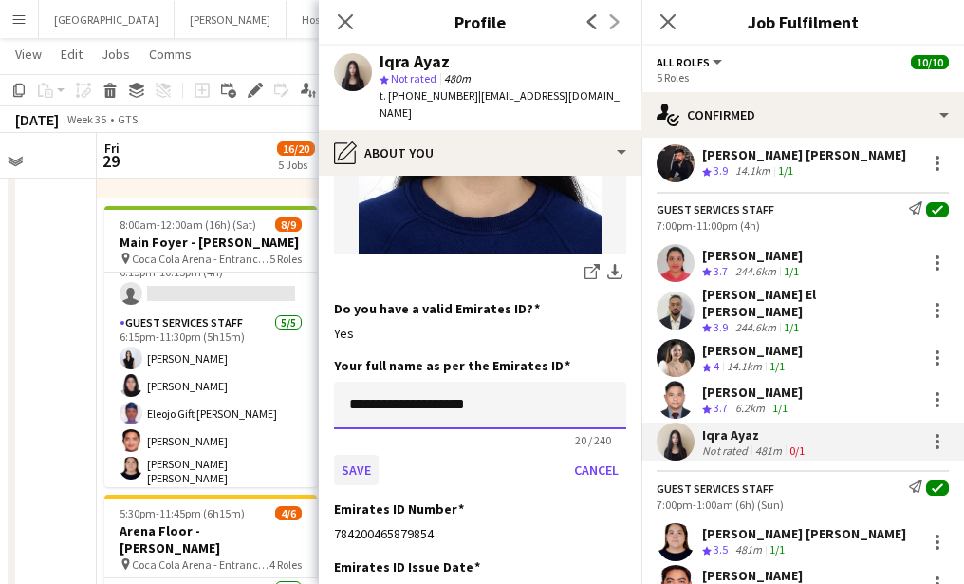
type input "**********"
click at [351, 455] on button "Save" at bounding box center [356, 470] width 45 height 30
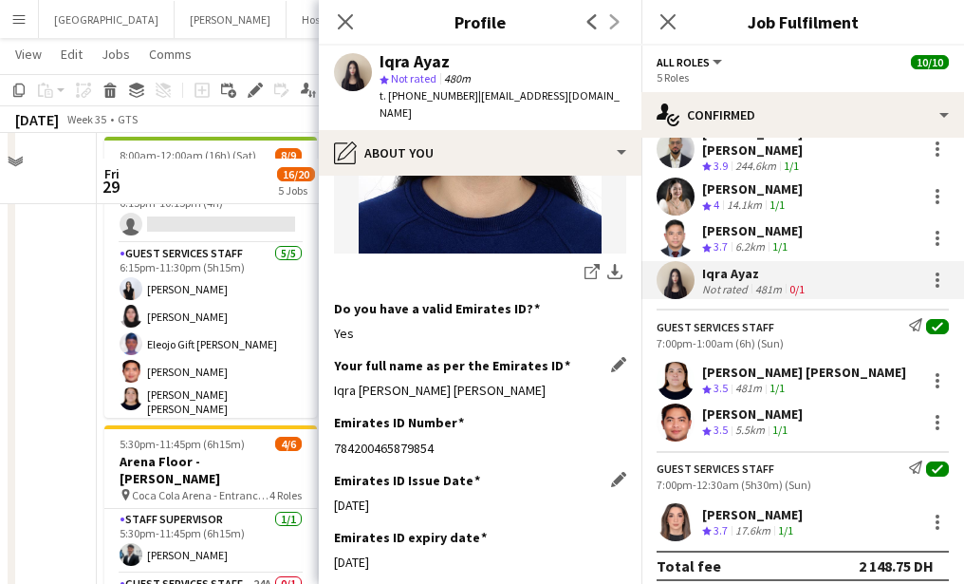
scroll to position [466, 0]
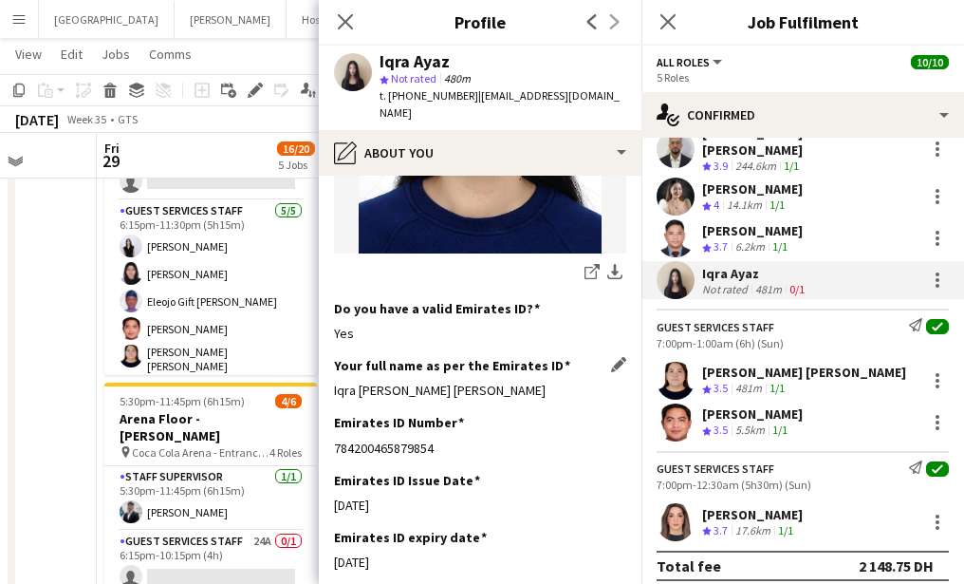
click at [675, 506] on app-user-avatar at bounding box center [676, 522] width 38 height 38
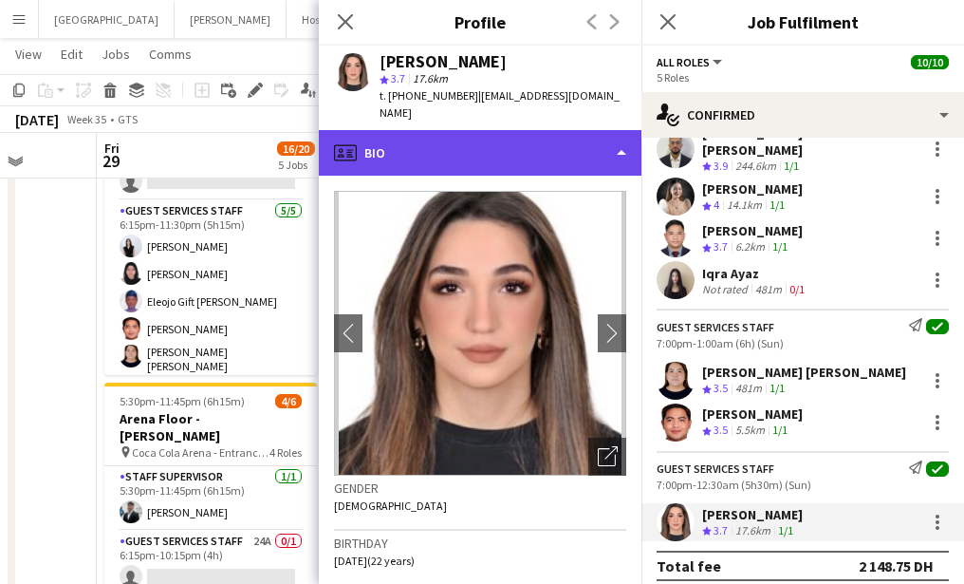
click at [435, 141] on div "profile Bio" at bounding box center [480, 153] width 323 height 46
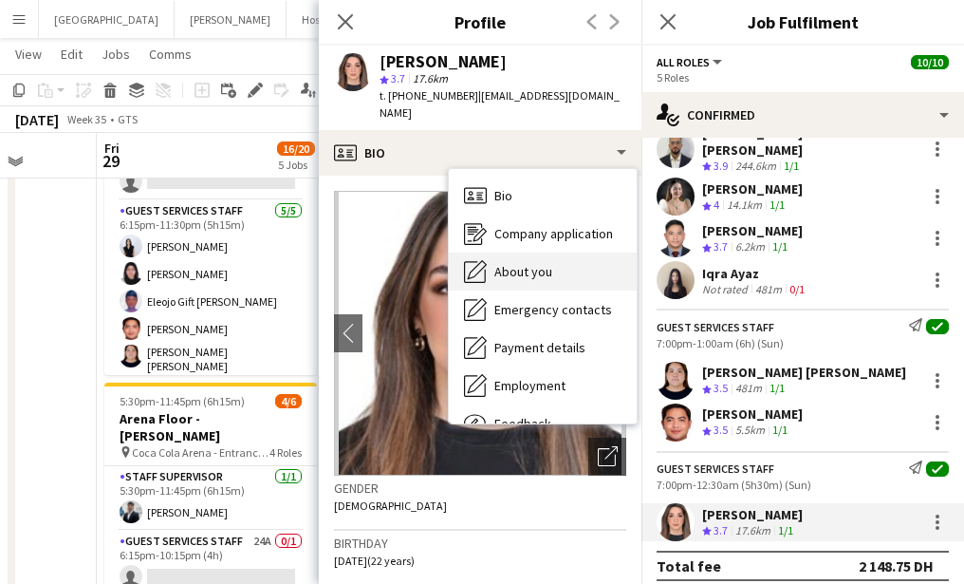
click at [490, 252] on div "About you About you" at bounding box center [543, 271] width 188 height 38
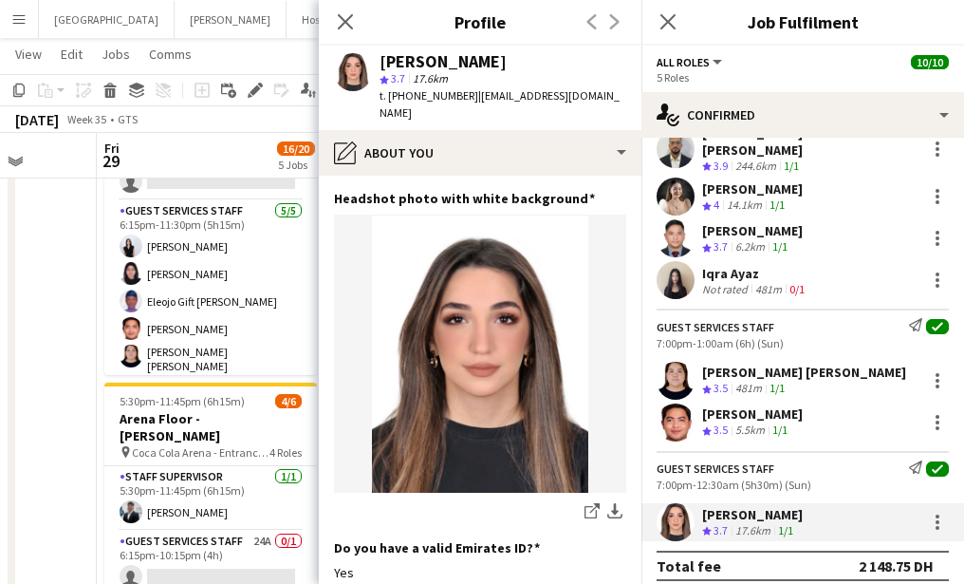
scroll to position [492, 0]
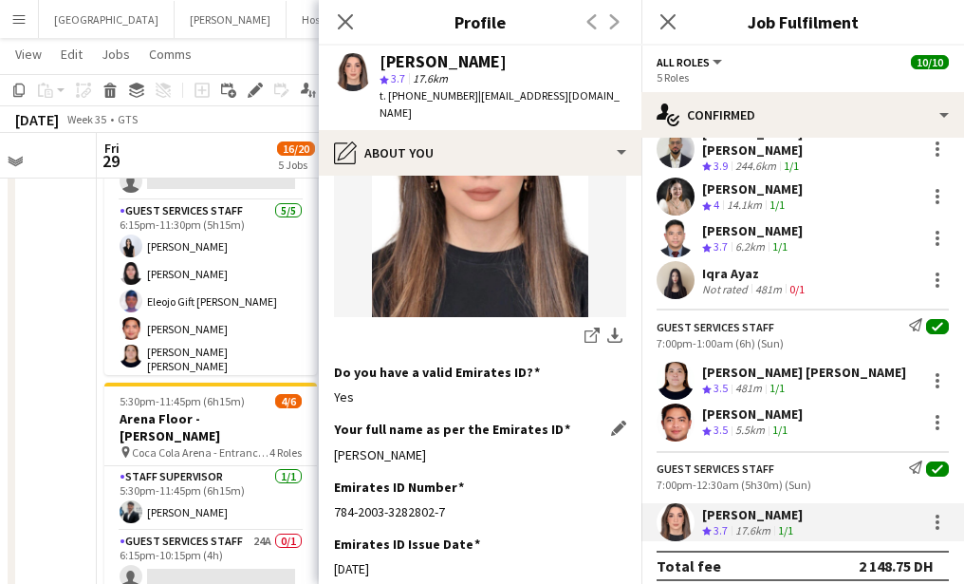
drag, startPoint x: 332, startPoint y: 418, endPoint x: 447, endPoint y: 418, distance: 114.8
click at [447, 418] on app-section-data-types "Bio Edit this field Hey, I’m Lin , applying for a part-time ushering job. I bri…" at bounding box center [480, 380] width 323 height 408
click at [346, 21] on icon at bounding box center [345, 21] width 18 height 18
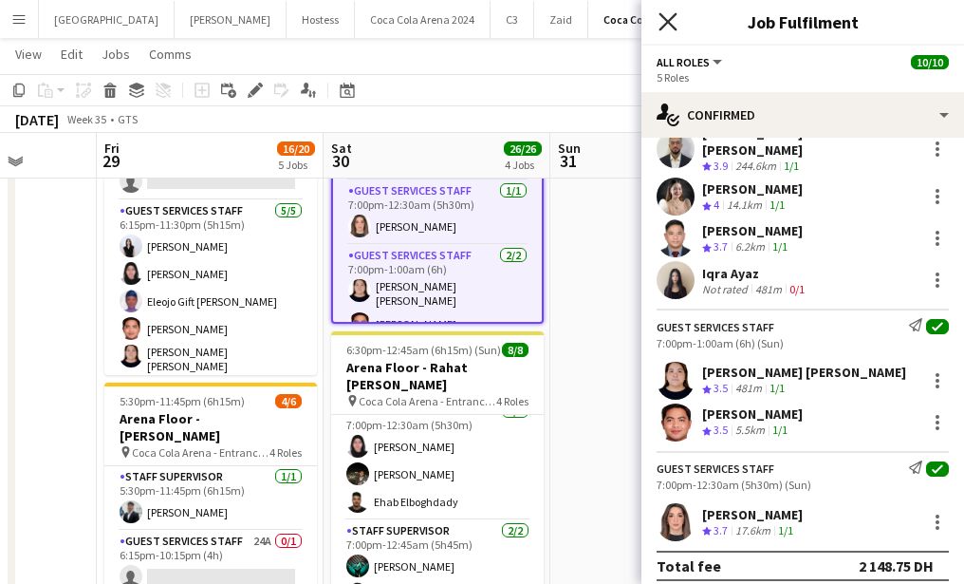
click at [662, 29] on icon "Close pop-in" at bounding box center [668, 21] width 18 height 18
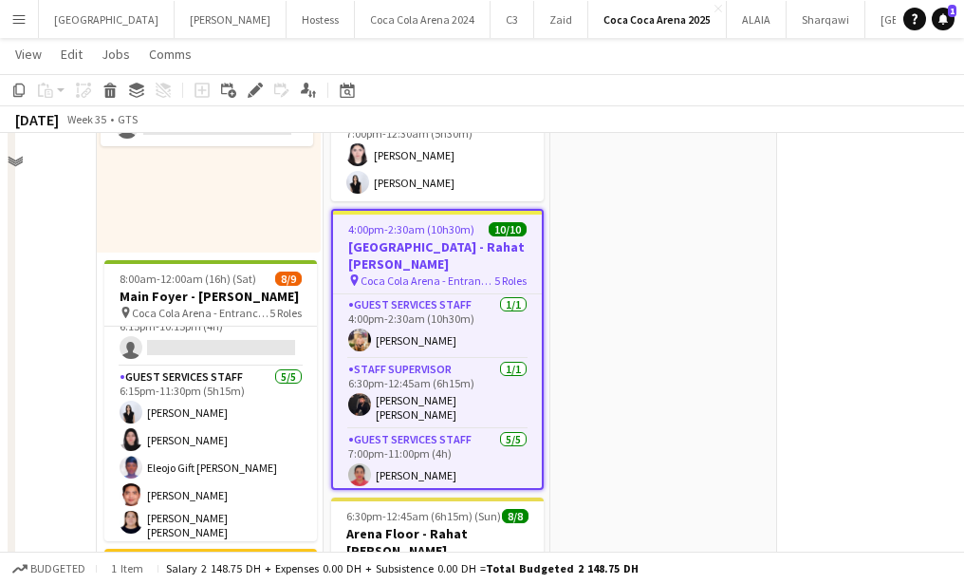
scroll to position [0, 0]
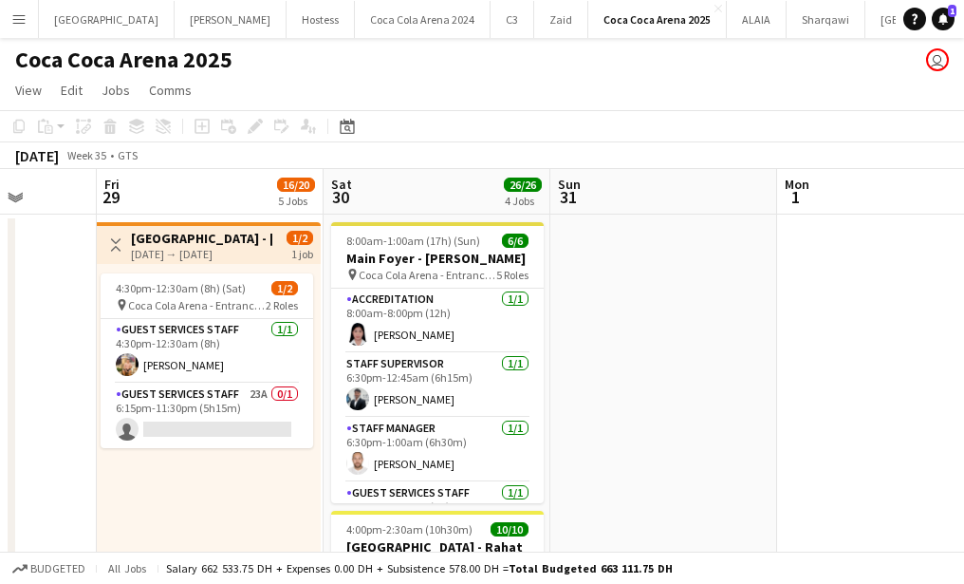
click at [15, 21] on app-icon "Menu" at bounding box center [18, 18] width 15 height 15
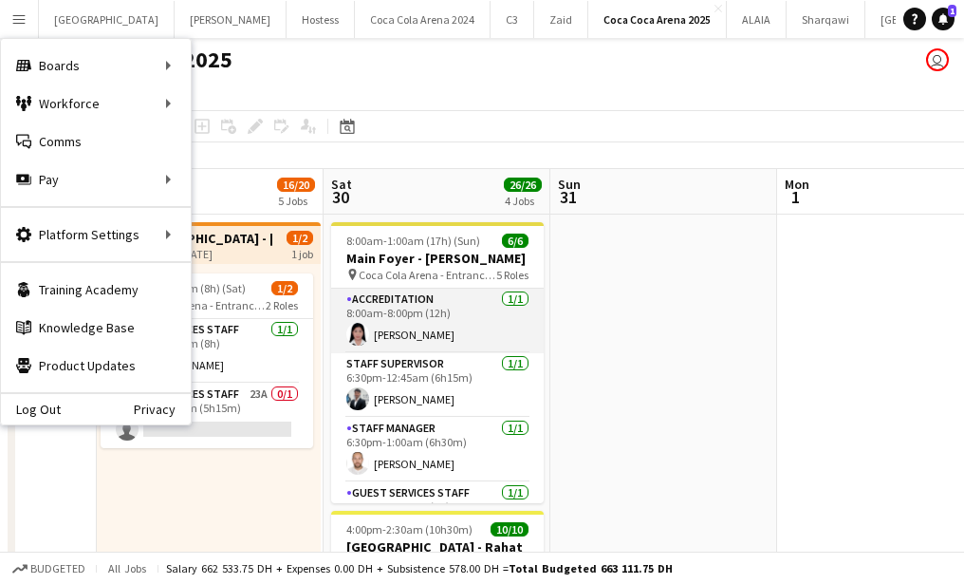
click at [404, 353] on app-card-role "Accreditation 1/1 8:00am-8:00pm (12h) Michelle Marie Brillo" at bounding box center [437, 320] width 213 height 65
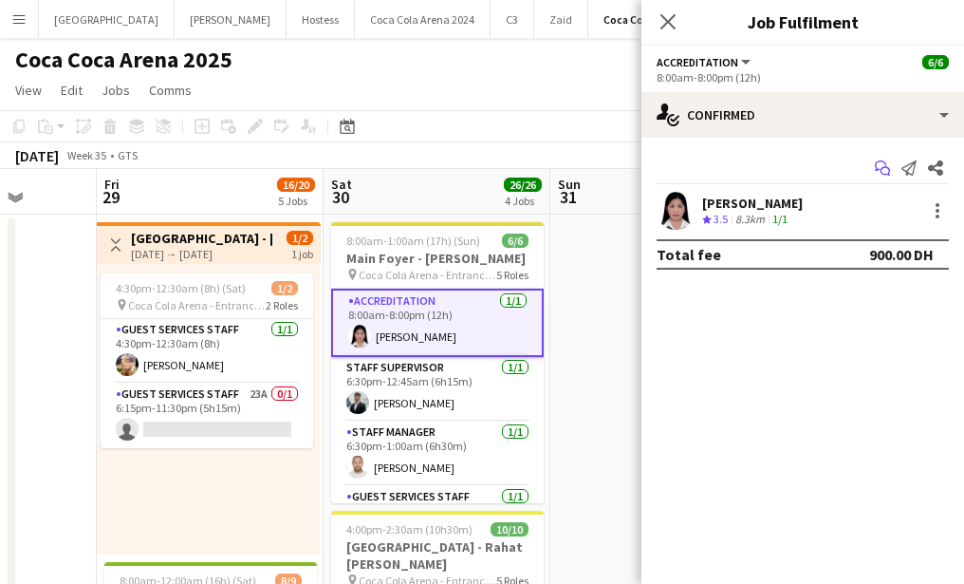
click at [883, 172] on icon "Start chat" at bounding box center [882, 167] width 15 height 15
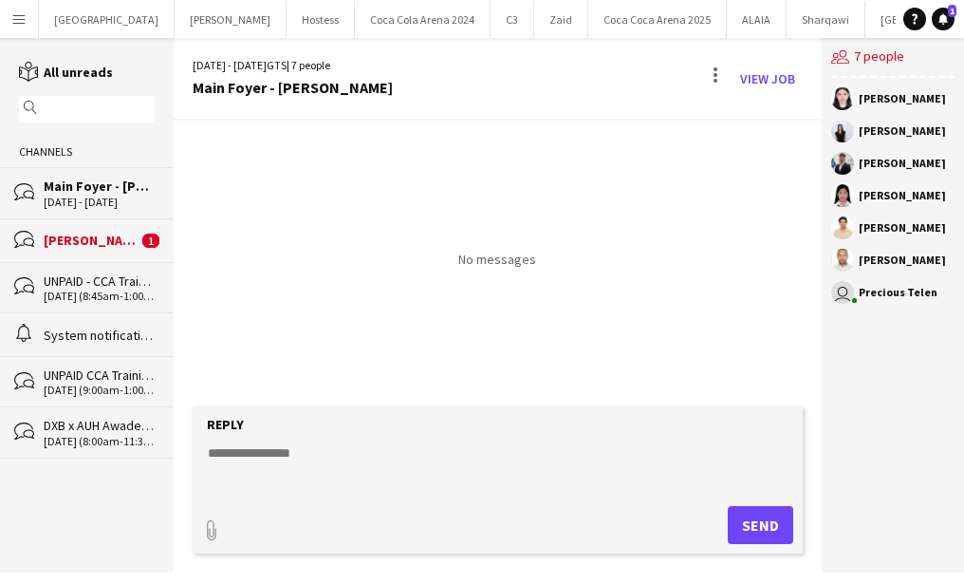
click at [121, 220] on div "bubbles Huda Emad 1" at bounding box center [87, 240] width 174 height 44
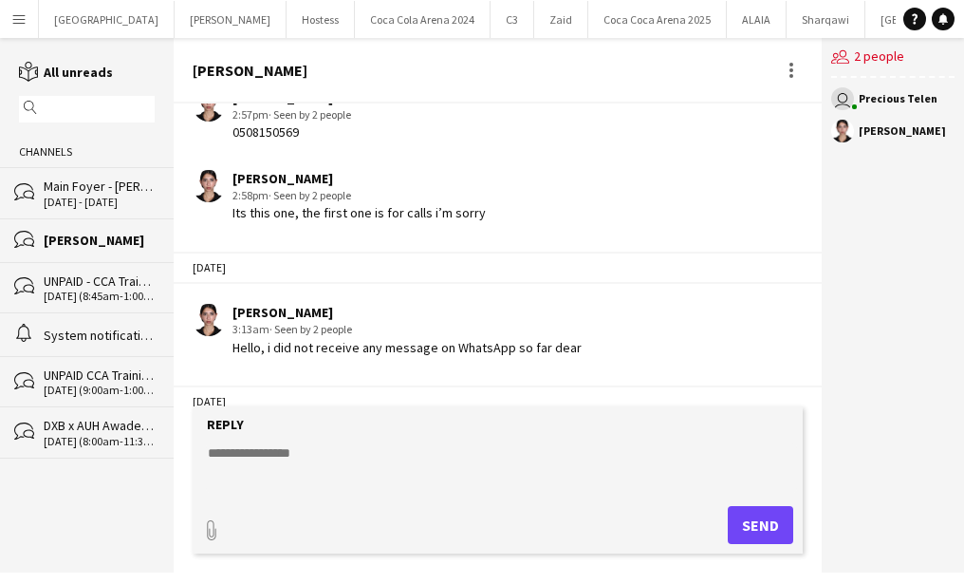
scroll to position [450, 0]
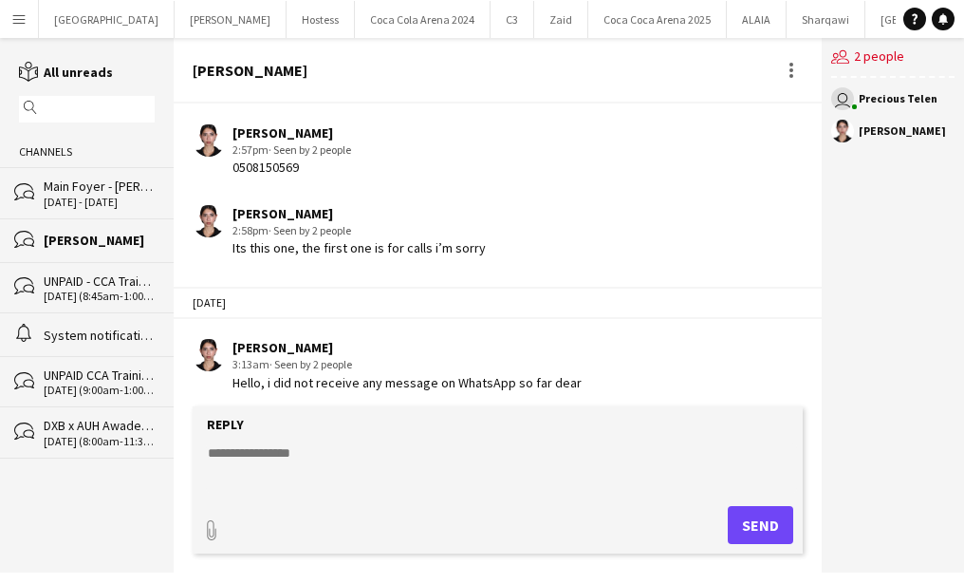
drag, startPoint x: 227, startPoint y: 167, endPoint x: 318, endPoint y: 170, distance: 91.1
click at [318, 170] on div "Huda Emad 2:57pm · Seen by 2 people 0508150569" at bounding box center [452, 150] width 519 height 52
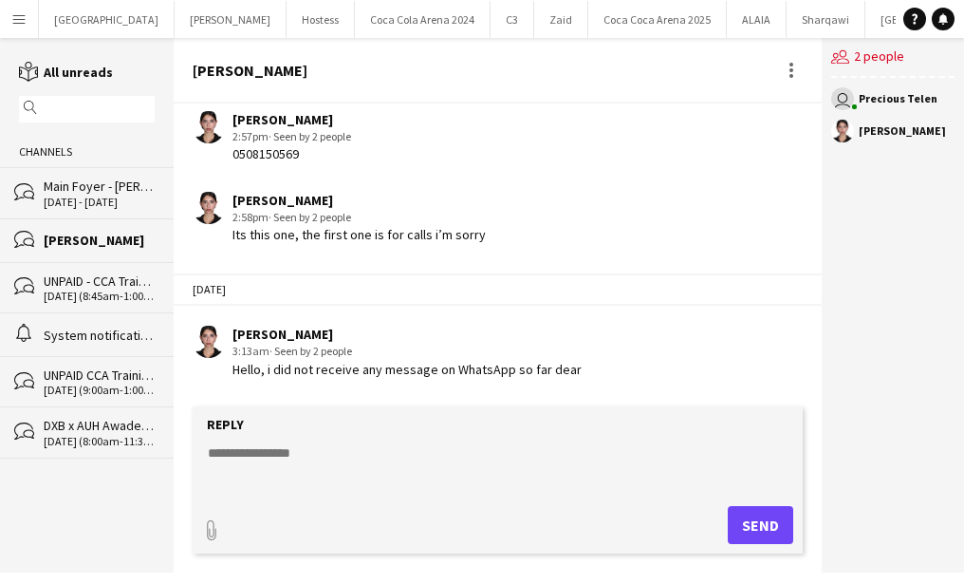
scroll to position [461, 0]
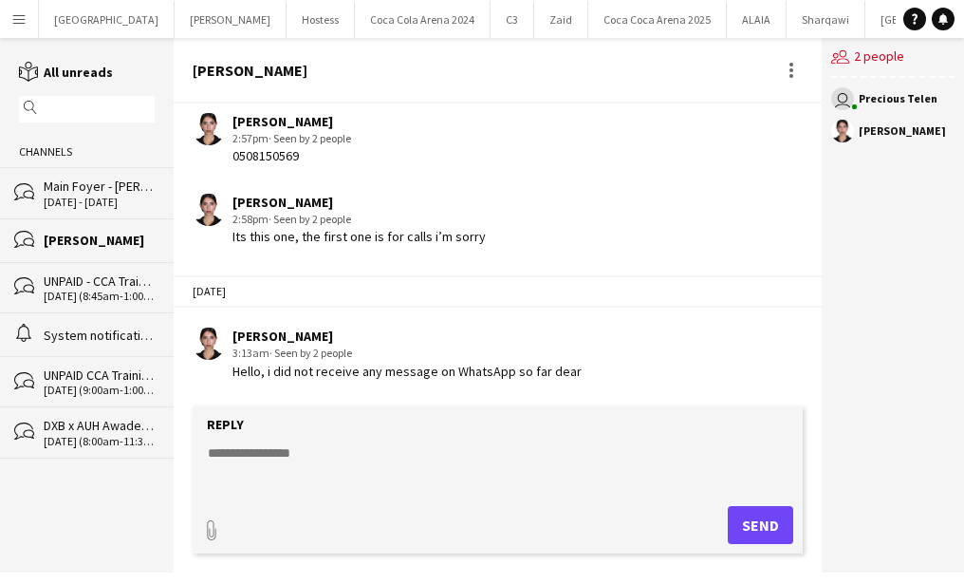
click at [188, 68] on div "[PERSON_NAME]" at bounding box center [498, 70] width 648 height 65
drag, startPoint x: 188, startPoint y: 68, endPoint x: 357, endPoint y: 69, distance: 168.9
click at [357, 69] on div "[PERSON_NAME]" at bounding box center [498, 70] width 648 height 65
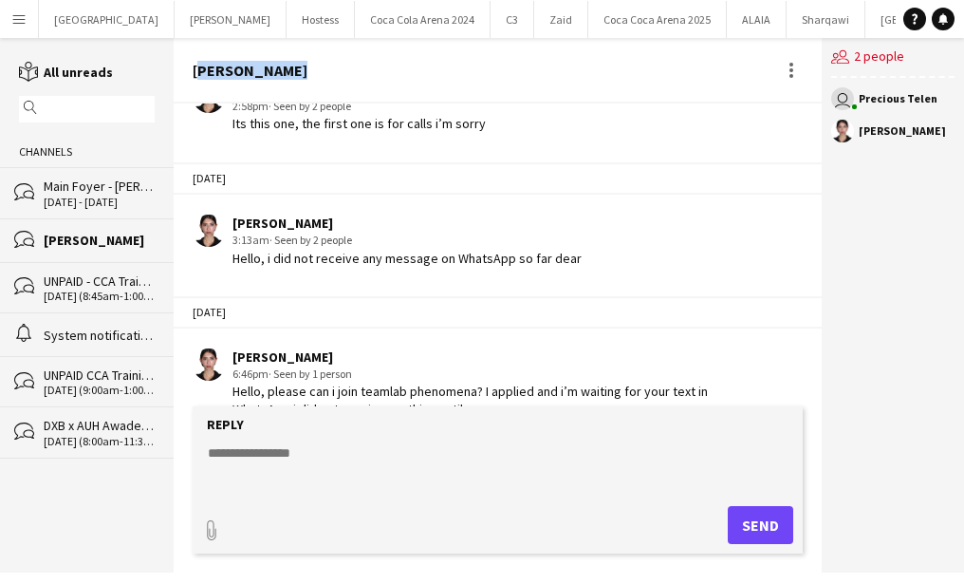
scroll to position [608, 0]
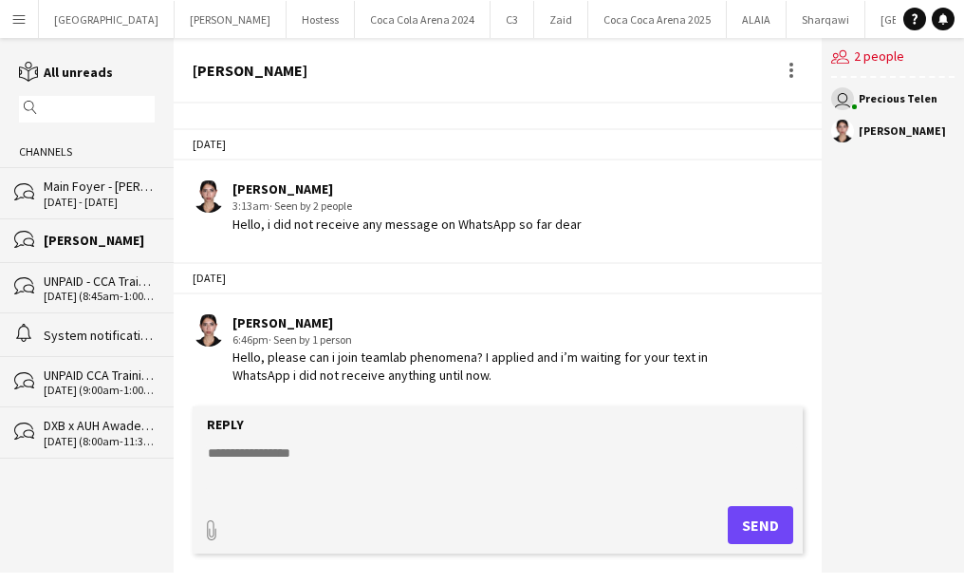
click at [93, 190] on div "Main Foyer - [PERSON_NAME]" at bounding box center [99, 185] width 111 height 17
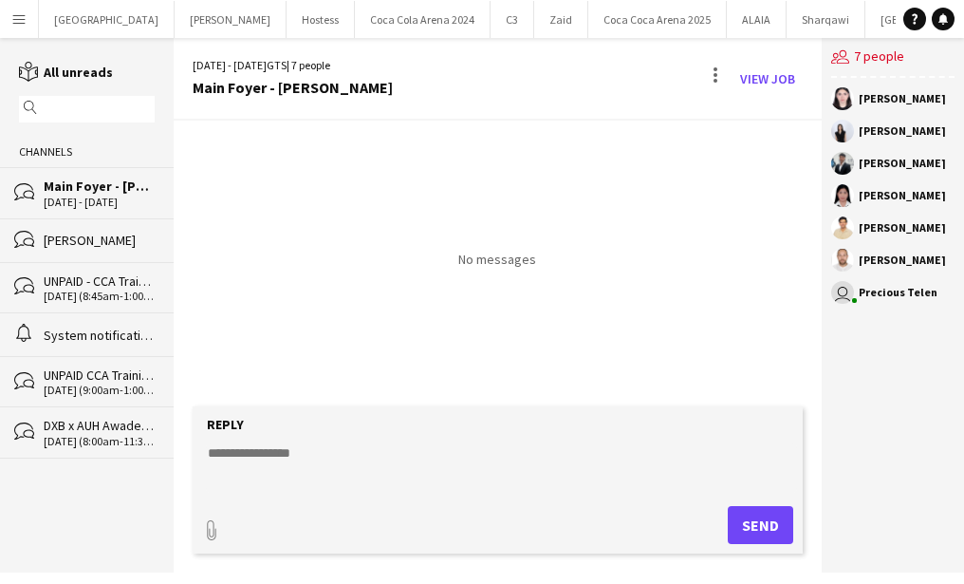
click at [93, 376] on div "UNPAID CCA Training - Refresher Course (Active Staff)" at bounding box center [99, 374] width 111 height 17
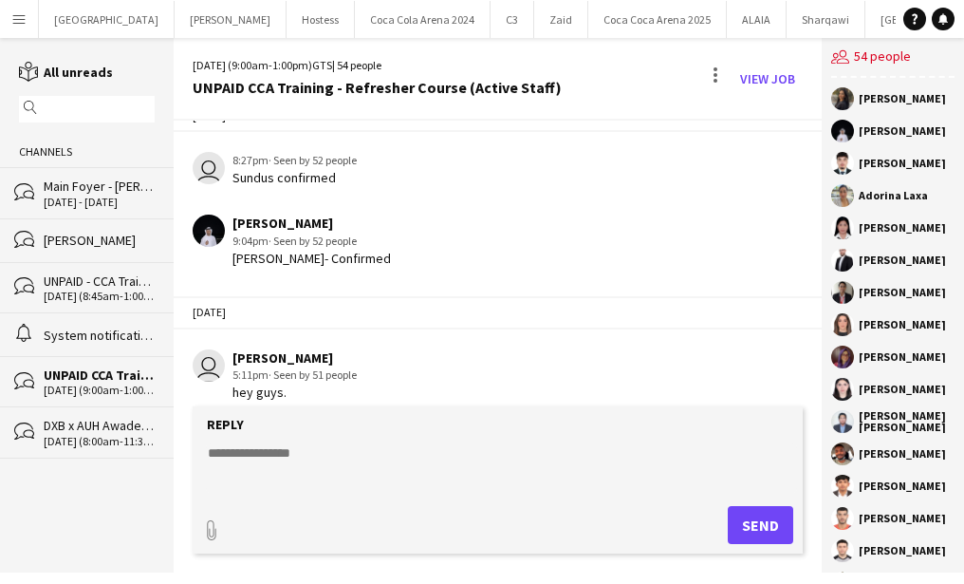
scroll to position [2379, 0]
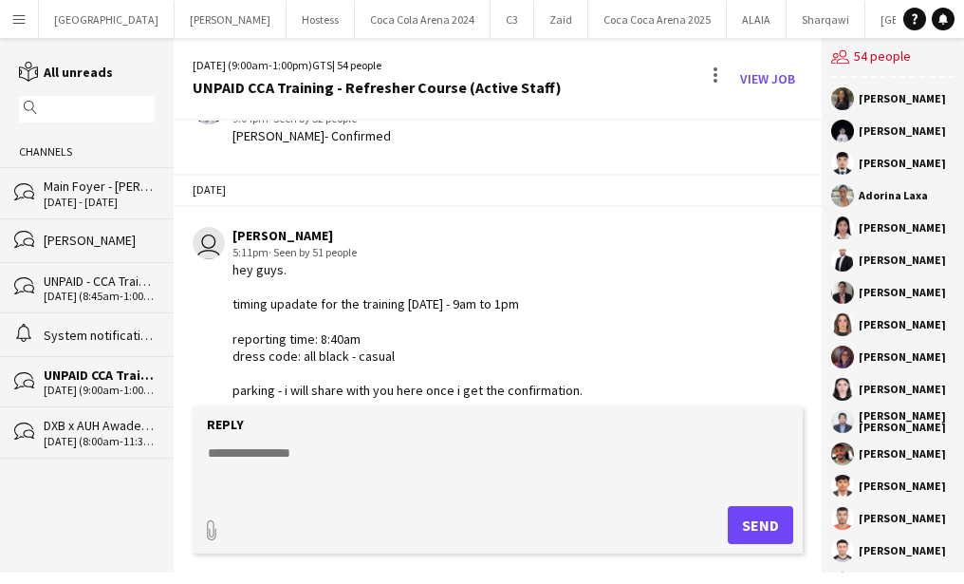
click at [105, 410] on div "bubbles DXB x AUH Awadees 09-08-2025 (8:00am-11:30pm)" at bounding box center [87, 431] width 174 height 51
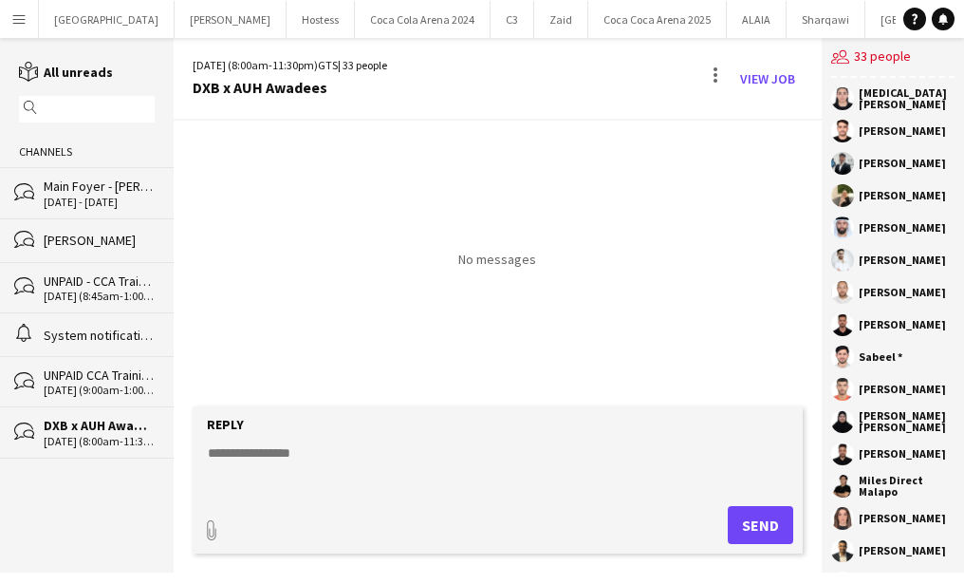
click at [98, 195] on div "30 - 31 Aug 2025" at bounding box center [99, 201] width 111 height 13
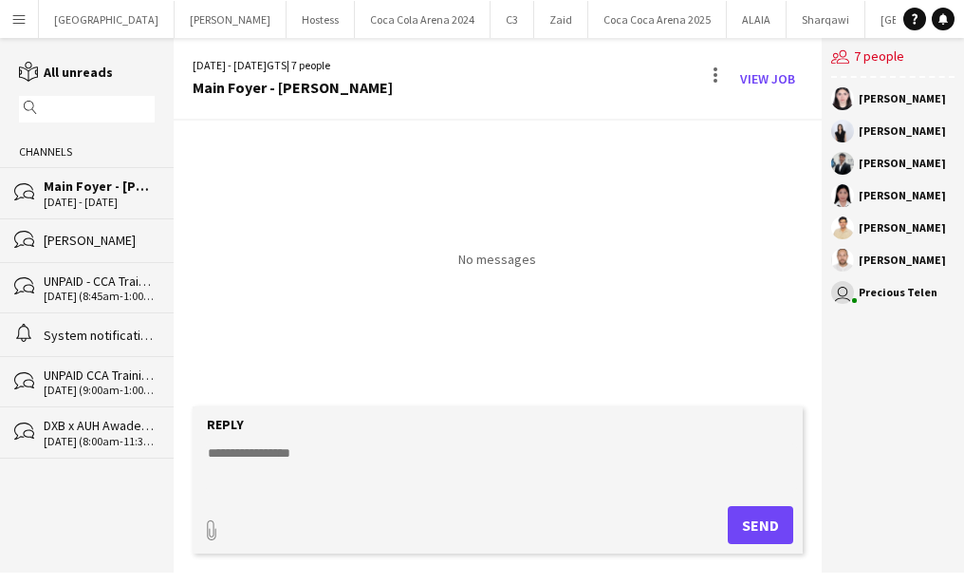
click at [390, 461] on textarea at bounding box center [501, 467] width 591 height 49
paste textarea "**********"
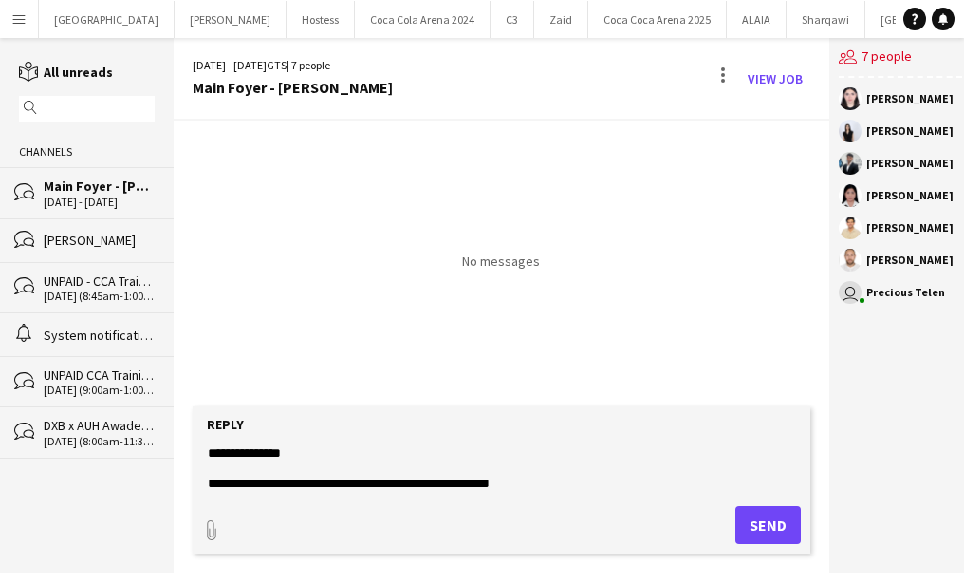
drag, startPoint x: 375, startPoint y: 481, endPoint x: 337, endPoint y: 481, distance: 38.0
click at [337, 481] on textarea "**********" at bounding box center [501, 467] width 591 height 49
drag, startPoint x: 277, startPoint y: 90, endPoint x: 452, endPoint y: 92, distance: 174.6
click at [452, 92] on div "30 - 31 Aug 2025 GTS | 7 people Main Foyer - Rahat Fateh Ali Khan View Job" at bounding box center [502, 79] width 656 height 83
click at [443, 488] on textarea "**********" at bounding box center [501, 467] width 591 height 49
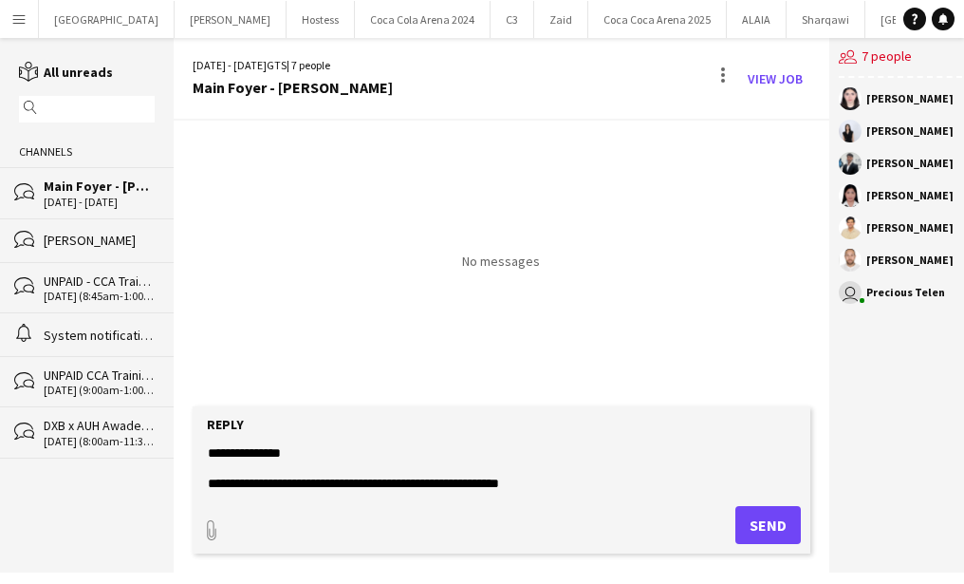
drag, startPoint x: 431, startPoint y: 480, endPoint x: 550, endPoint y: 478, distance: 119.6
click at [550, 478] on textarea "**********" at bounding box center [501, 467] width 591 height 49
paste textarea "*"
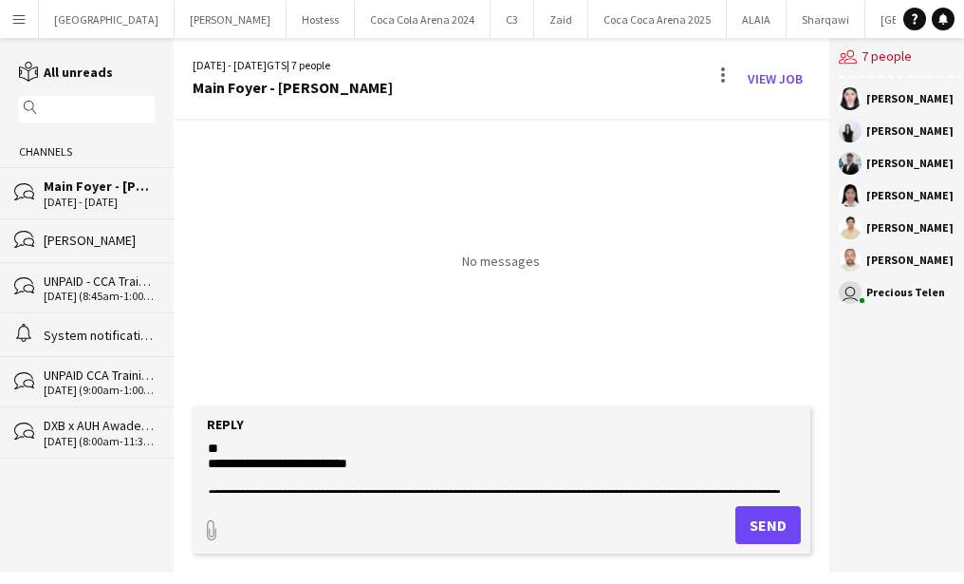
scroll to position [135, 0]
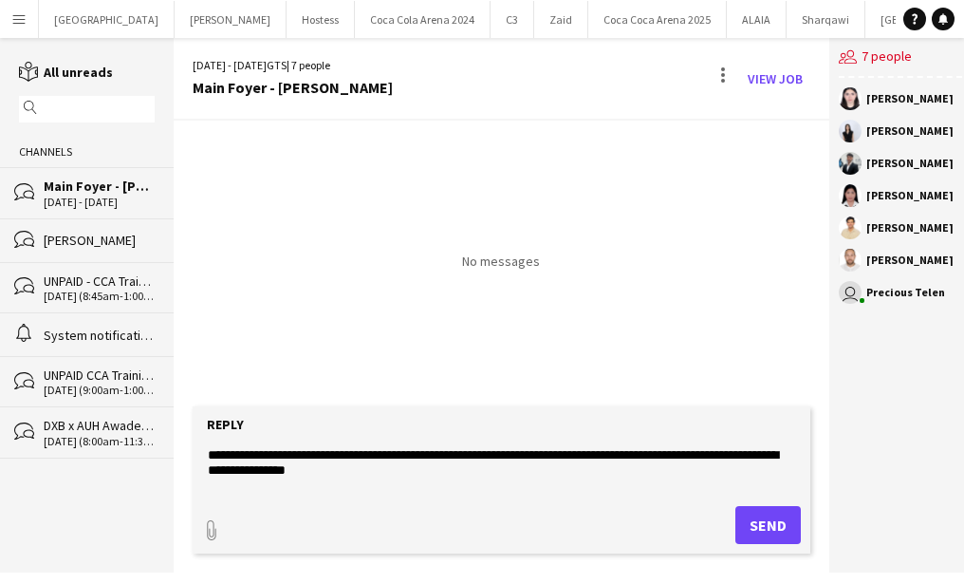
click at [366, 455] on textarea "**********" at bounding box center [501, 467] width 591 height 49
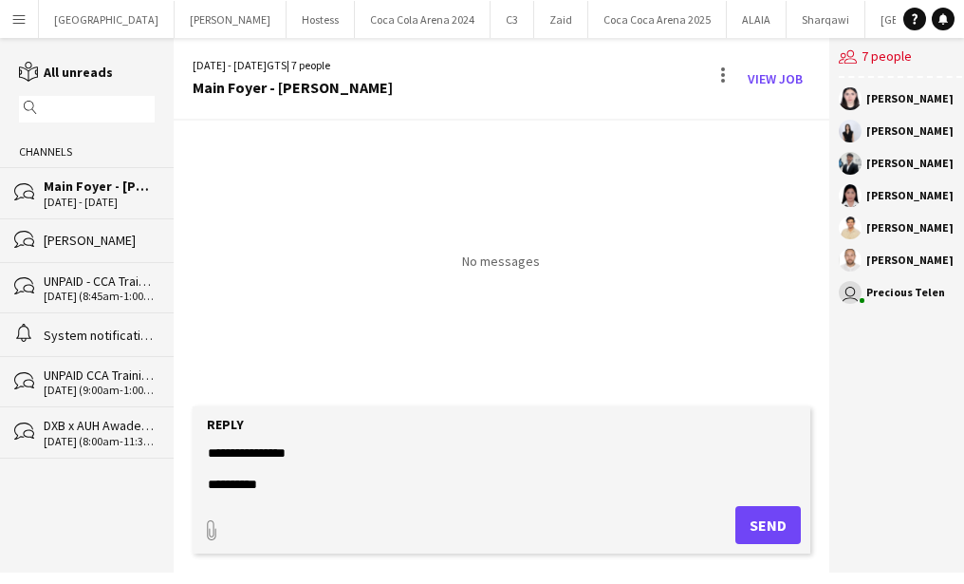
type textarea "**********"
click at [743, 525] on button "Send" at bounding box center [767, 525] width 65 height 38
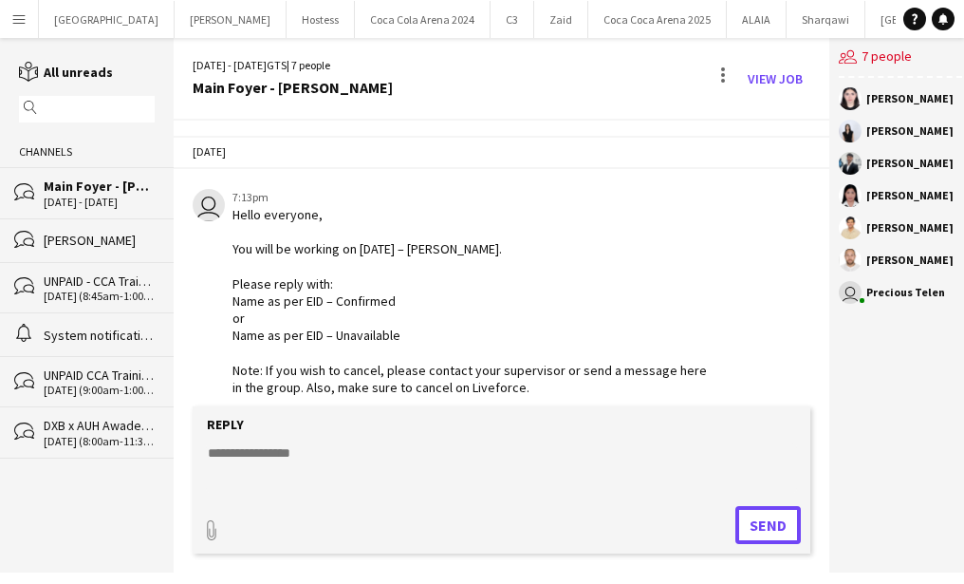
scroll to position [47, 0]
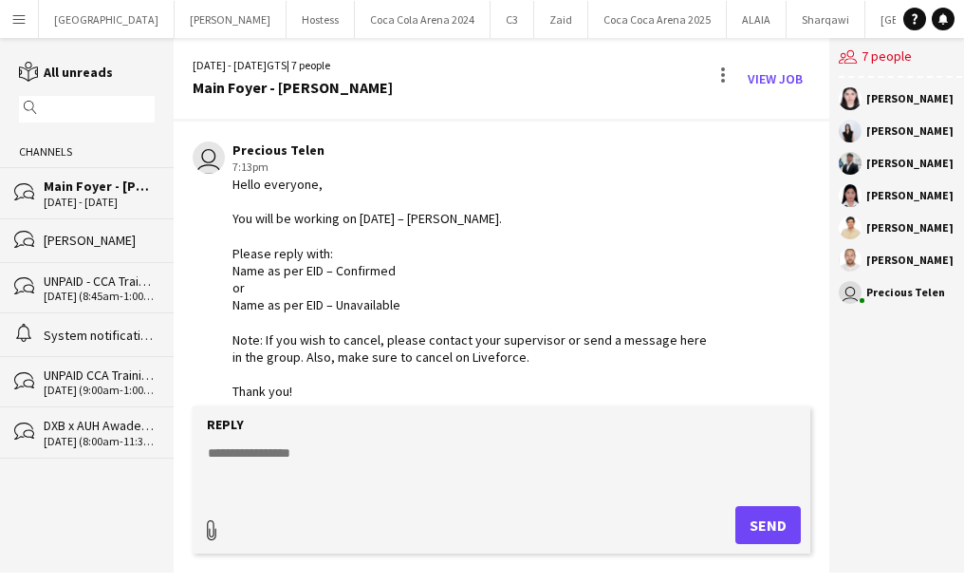
type input "**********"
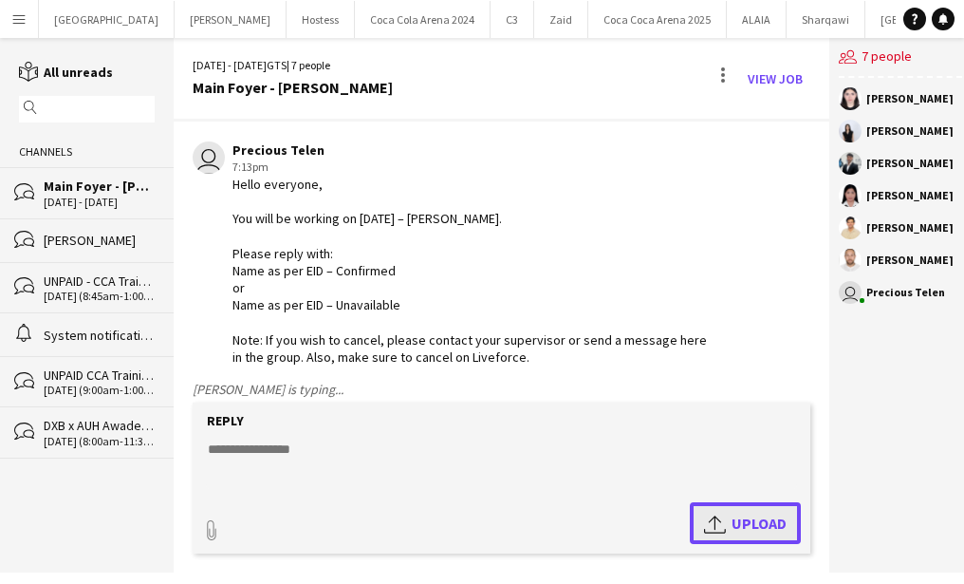
click at [725, 524] on span "Upload Upload" at bounding box center [745, 522] width 83 height 23
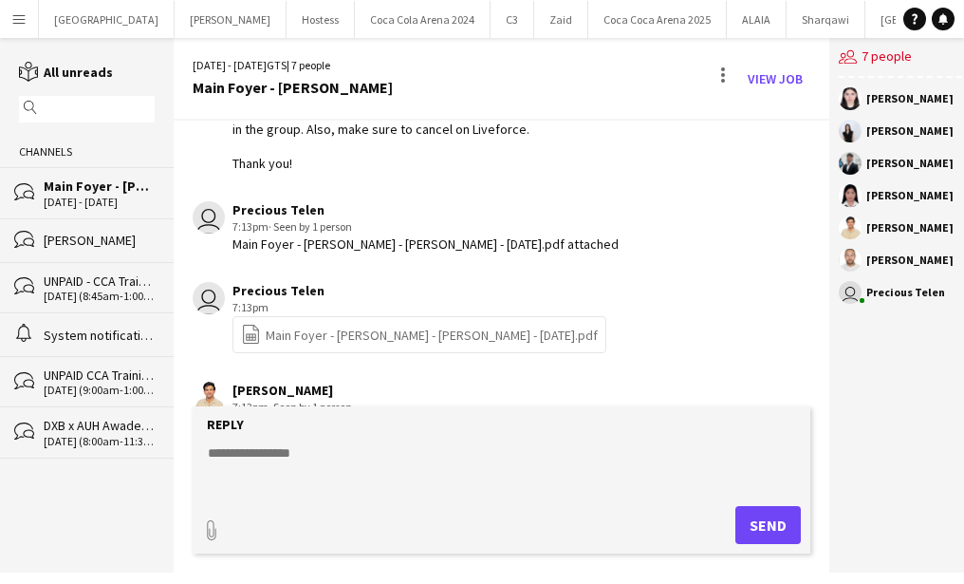
scroll to position [325, 0]
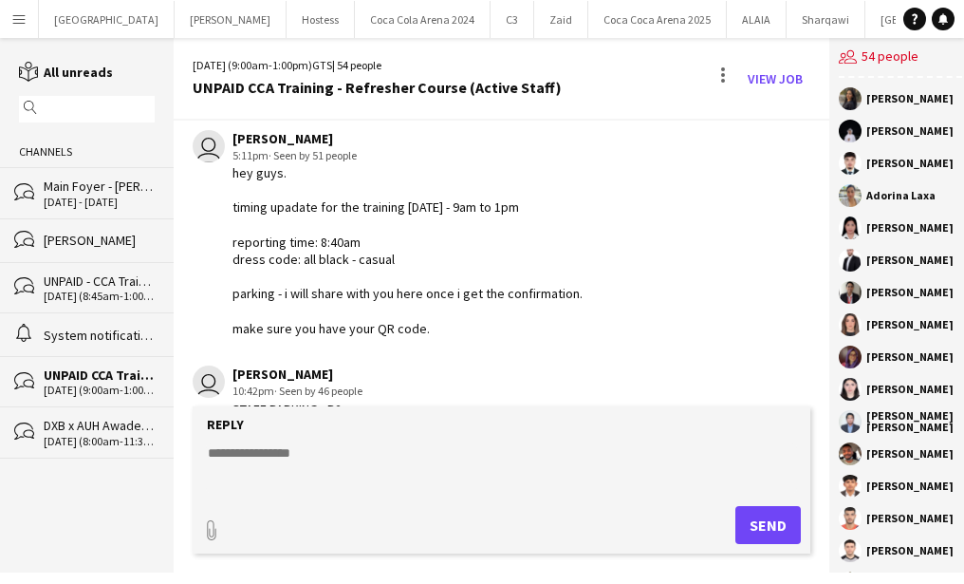
scroll to position [2493, 0]
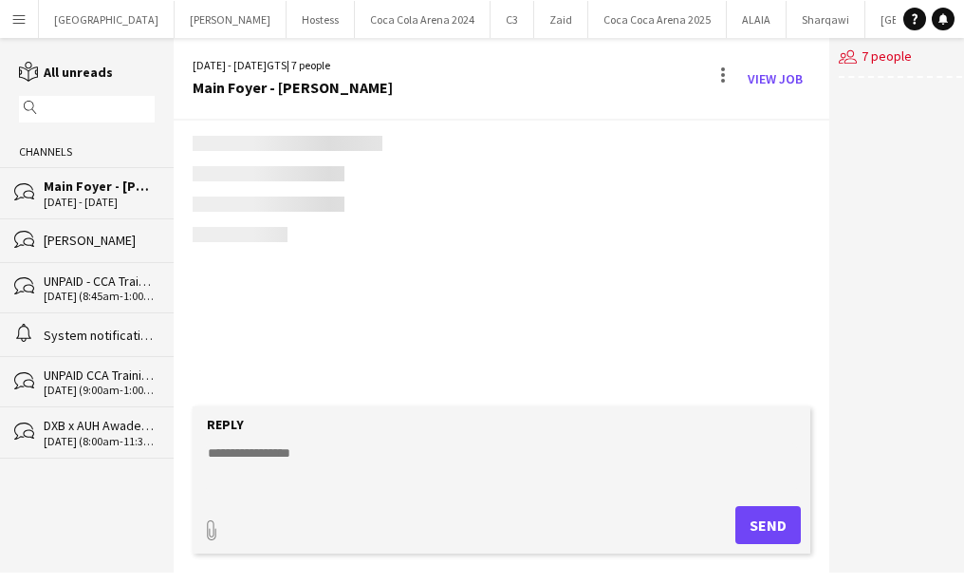
scroll to position [325, 0]
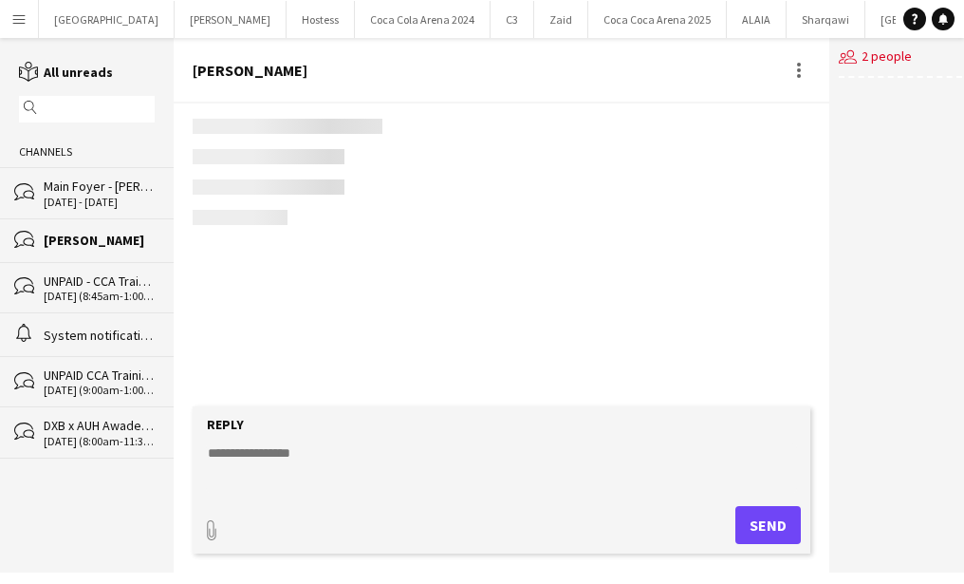
scroll to position [608, 0]
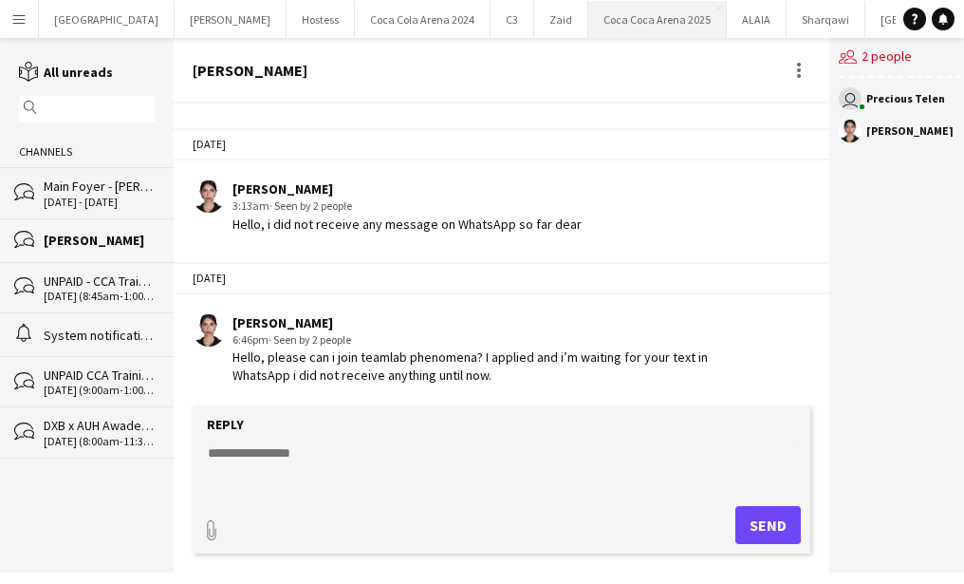
click at [588, 24] on button "[GEOGRAPHIC_DATA] 2025 Close" at bounding box center [657, 19] width 139 height 37
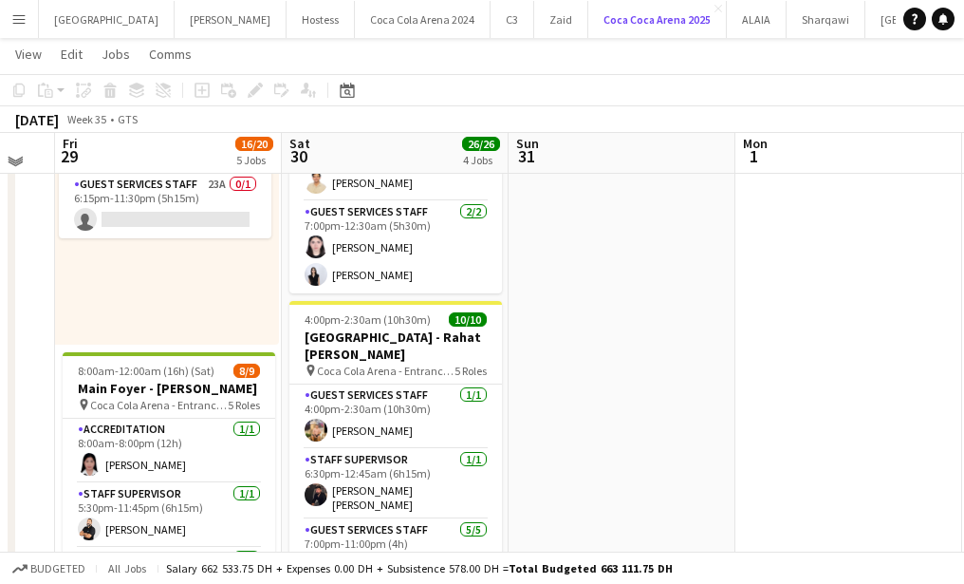
scroll to position [209, 0]
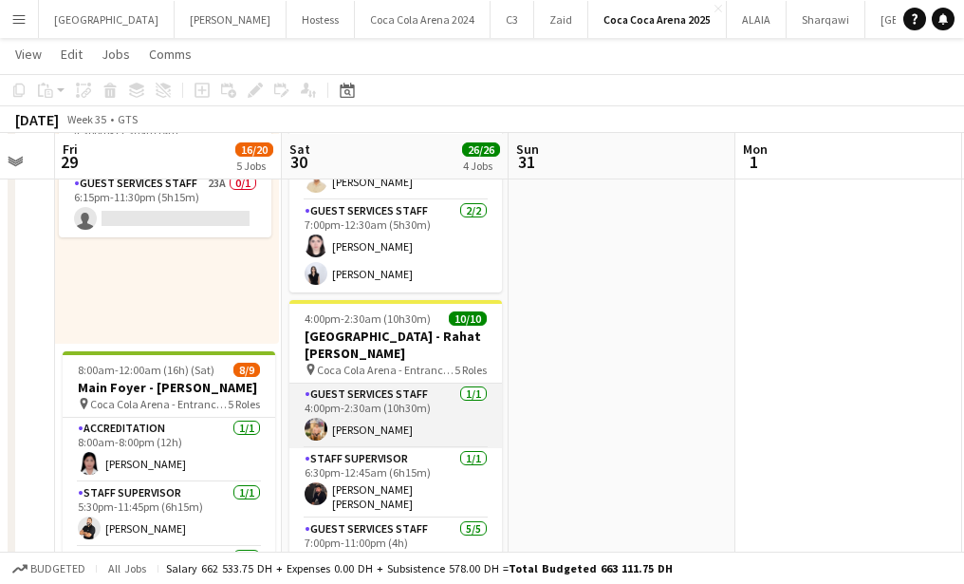
click at [370, 421] on app-card-role "Guest Services Staff 1/1 4:00pm-2:30am (10h30m) Domingo Hernandez III" at bounding box center [395, 415] width 213 height 65
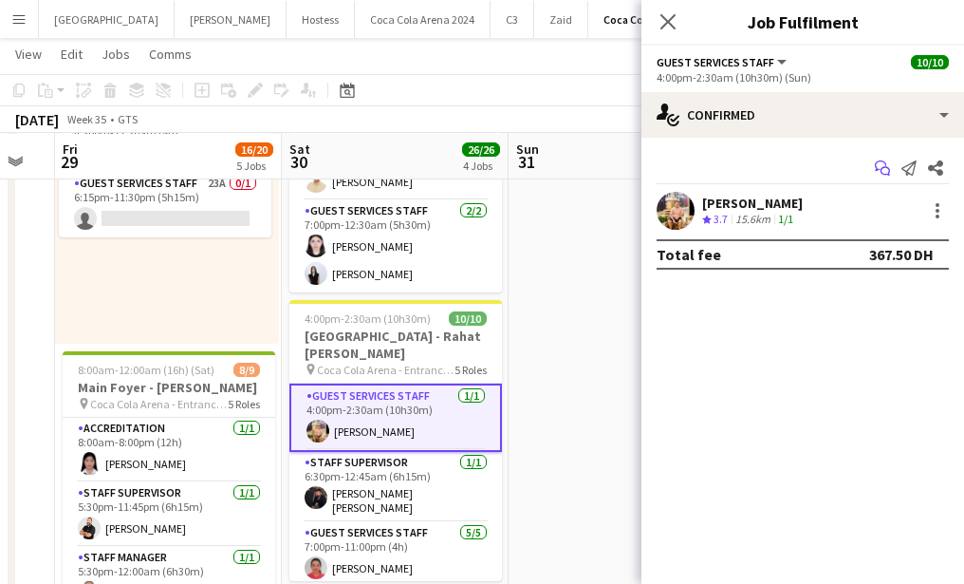
click at [884, 169] on icon "Start chat" at bounding box center [882, 167] width 15 height 15
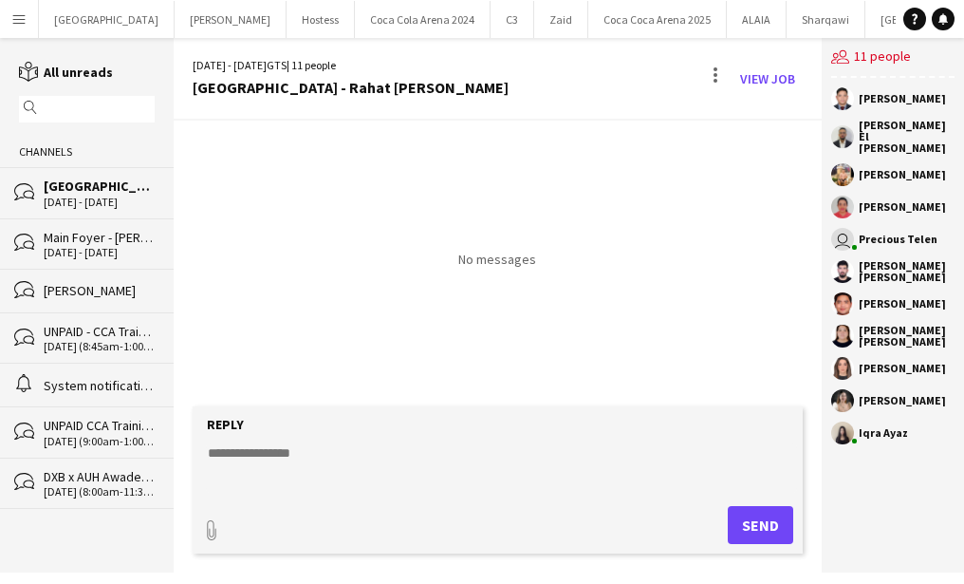
click at [407, 434] on form "Reply paperclip Send" at bounding box center [498, 479] width 610 height 147
click at [401, 450] on textarea at bounding box center [501, 467] width 591 height 49
paste textarea "**********"
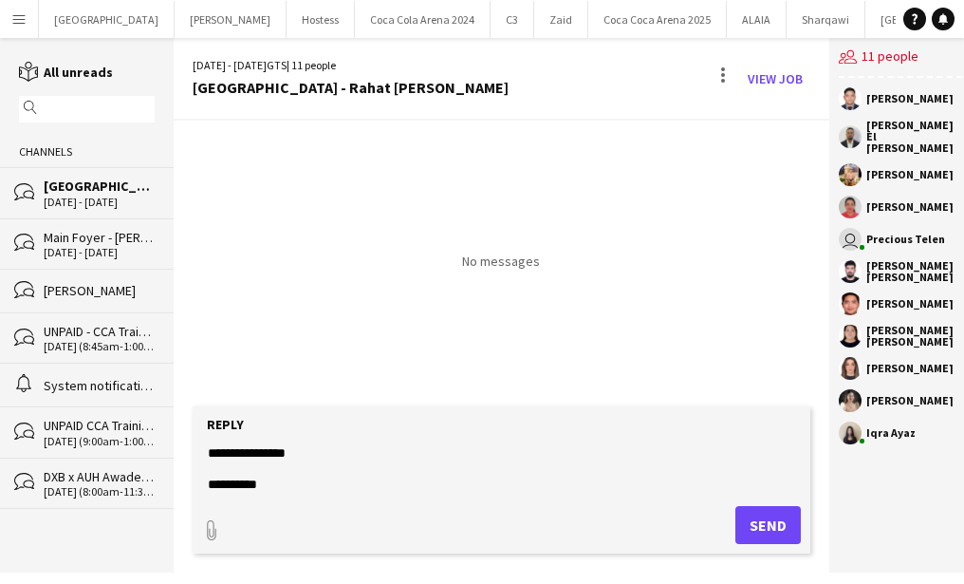
type textarea "**********"
click at [748, 521] on button "Send" at bounding box center [767, 525] width 65 height 38
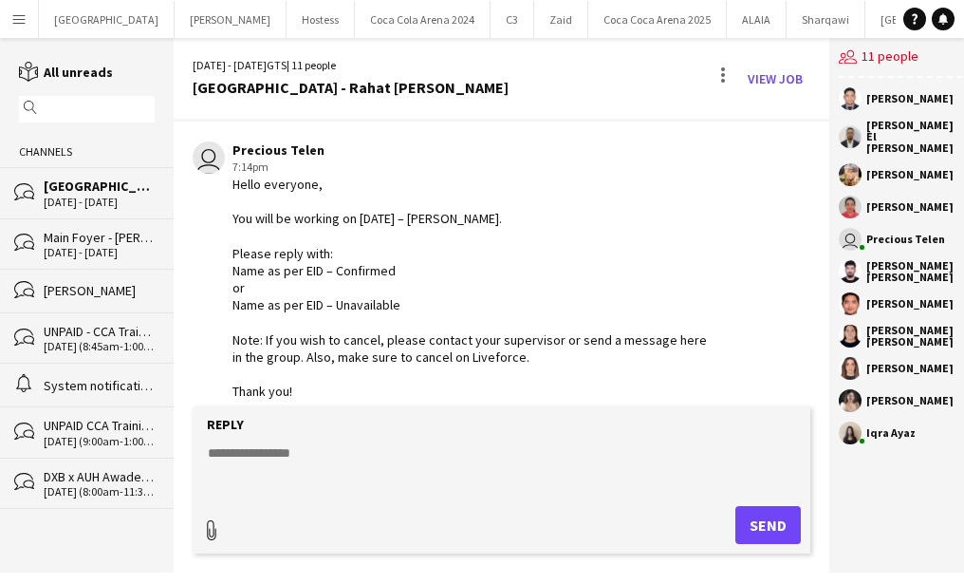
click at [209, 518] on div "paperclip" at bounding box center [212, 525] width 20 height 38
type input "**********"
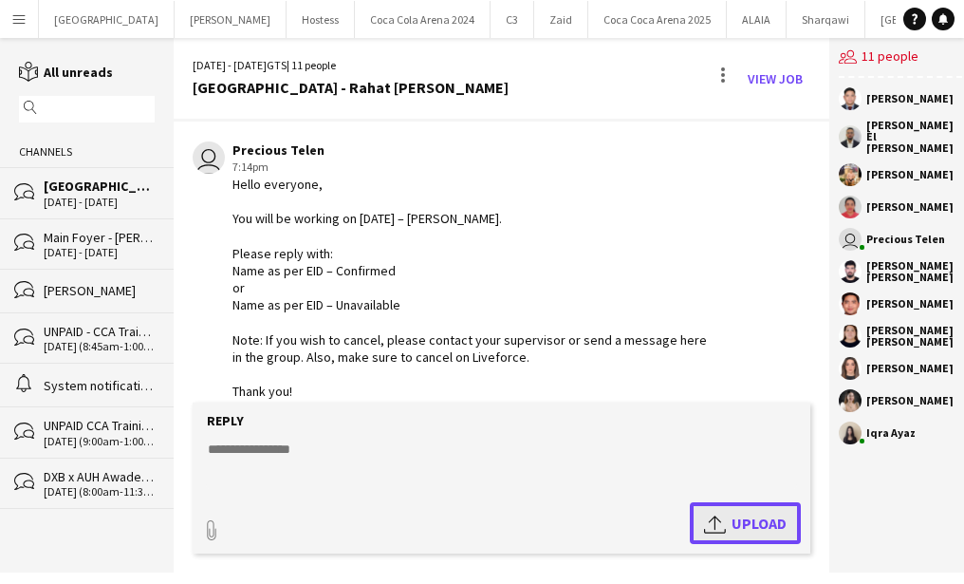
click at [749, 511] on span "Upload Upload" at bounding box center [745, 522] width 83 height 23
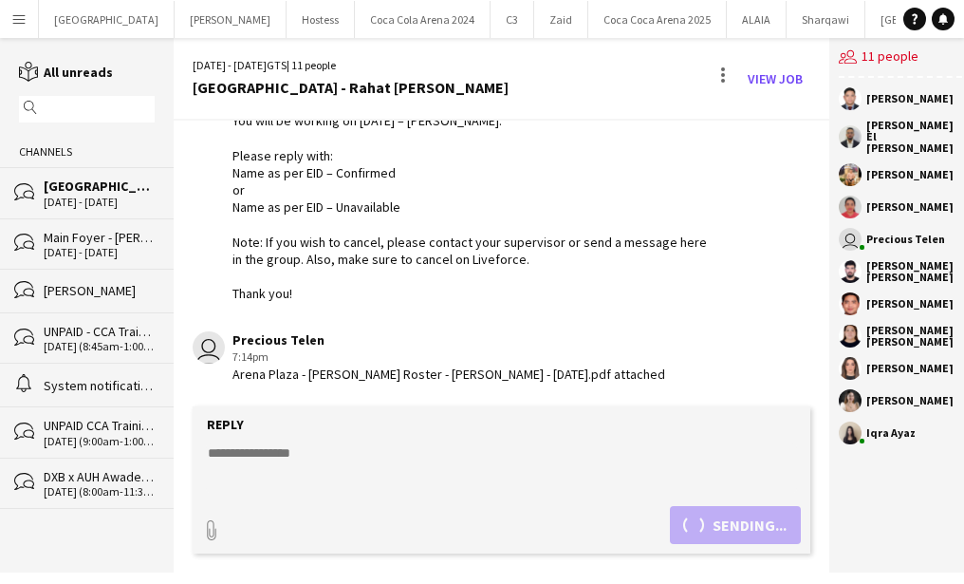
scroll to position [228, 0]
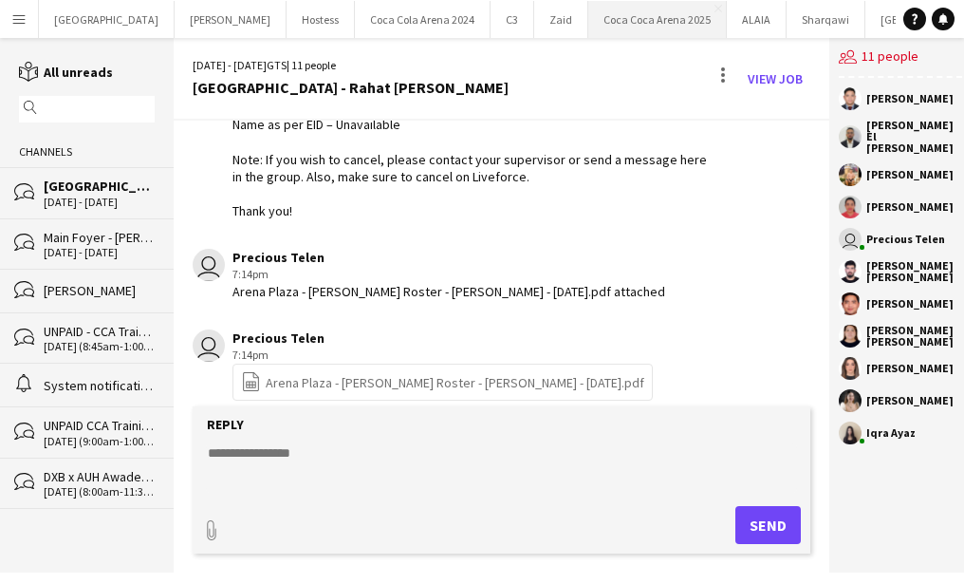
click at [588, 21] on button "[GEOGRAPHIC_DATA] 2025 Close" at bounding box center [657, 19] width 139 height 37
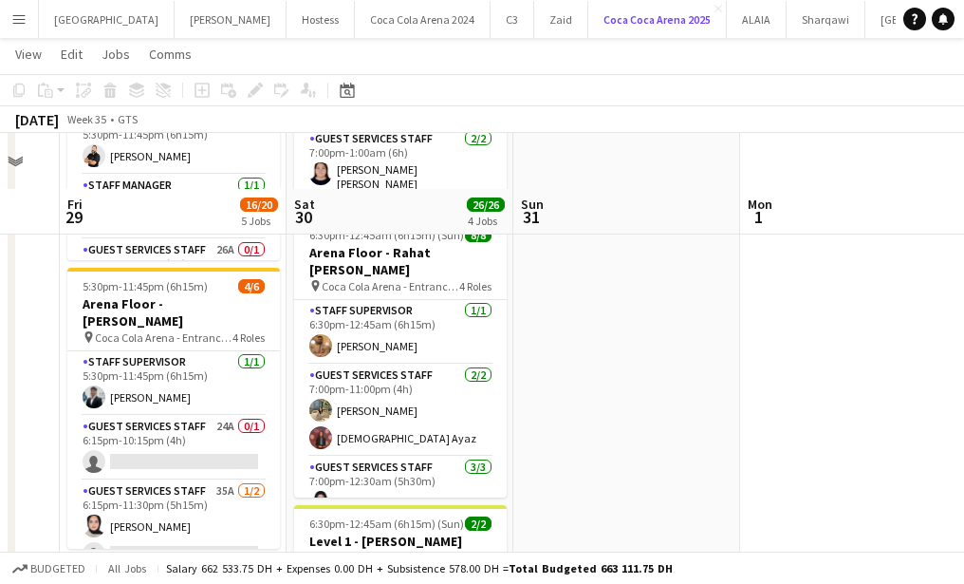
scroll to position [637, 0]
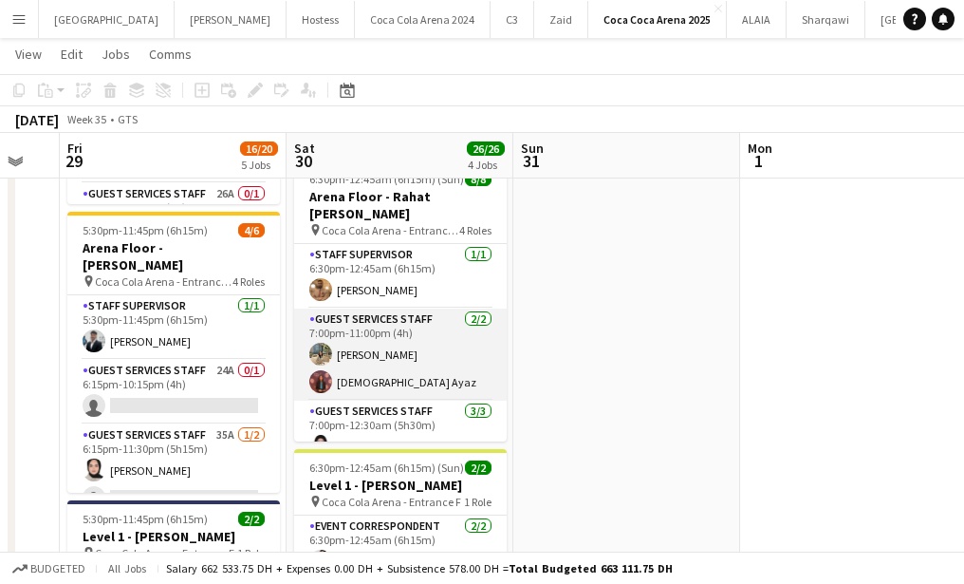
click at [389, 325] on app-card-role "Guest Services Staff 2/2 7:00pm-11:00pm (4h) Marium Younus Aqsa Ayaz" at bounding box center [400, 354] width 213 height 92
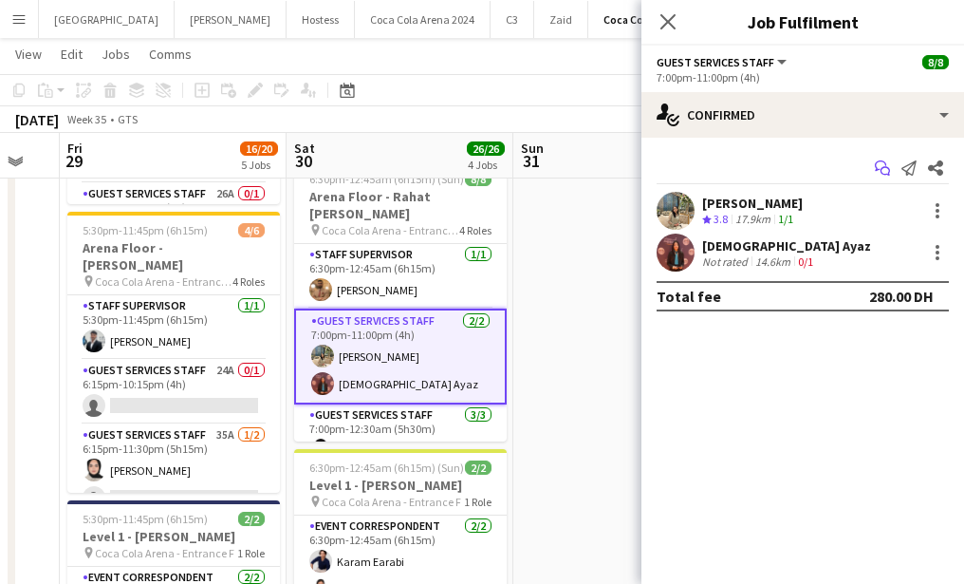
click at [877, 168] on icon at bounding box center [880, 165] width 11 height 10
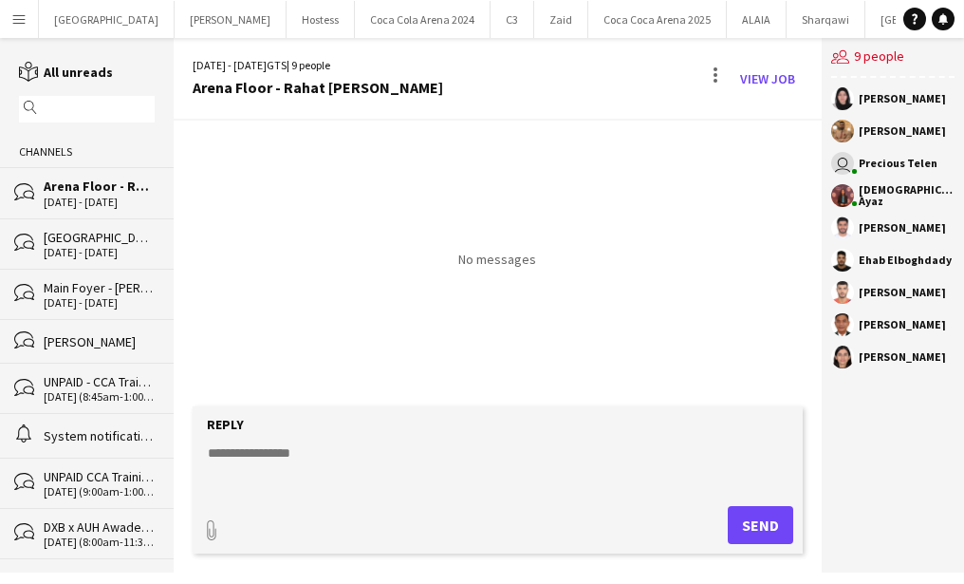
click at [425, 445] on textarea at bounding box center [501, 467] width 591 height 49
paste textarea "**********"
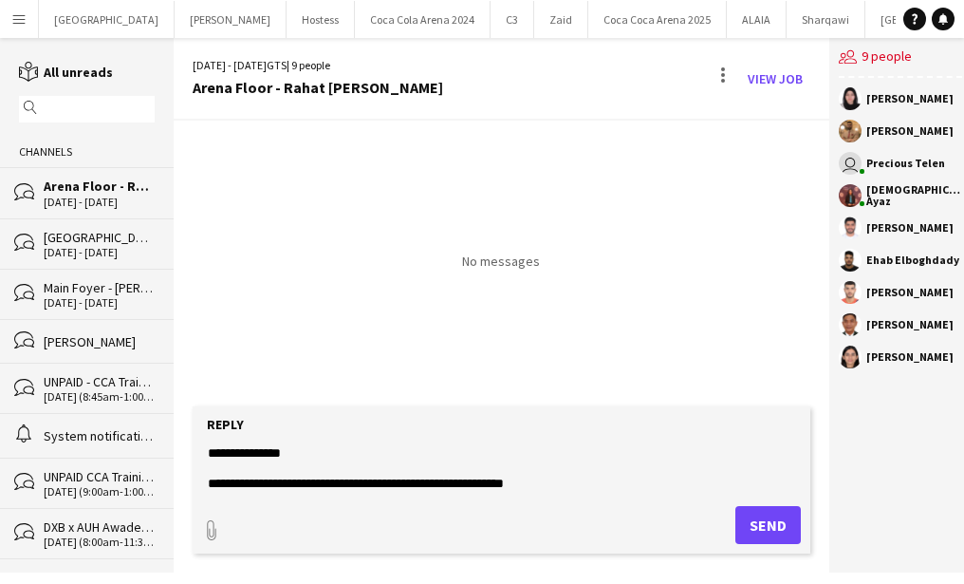
scroll to position [152, 0]
type textarea "**********"
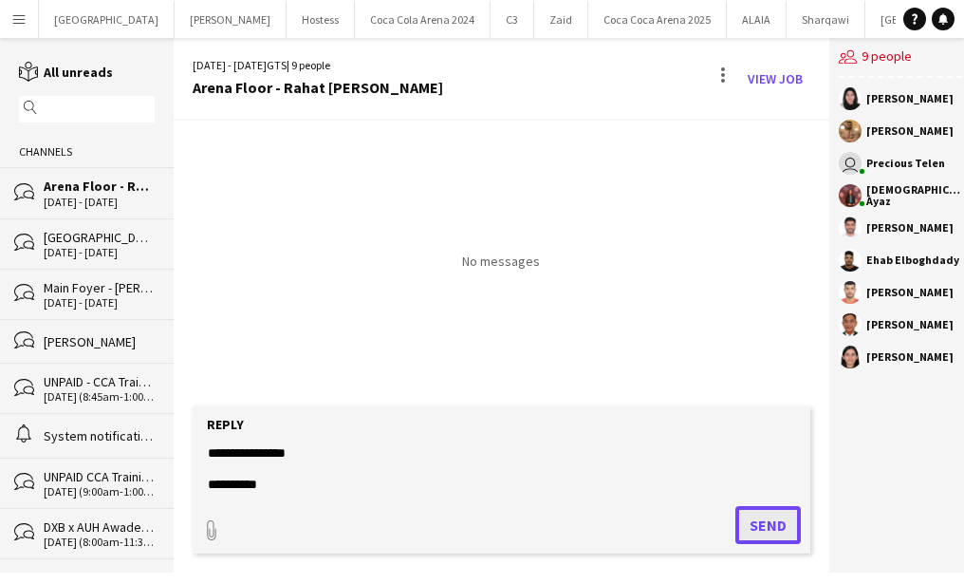
click at [774, 532] on button "Send" at bounding box center [767, 525] width 65 height 38
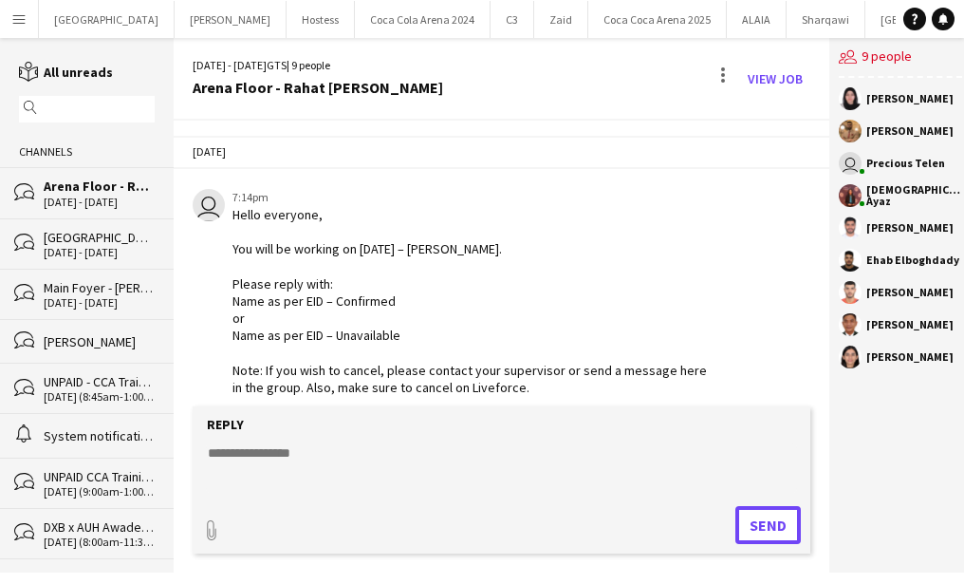
scroll to position [47, 0]
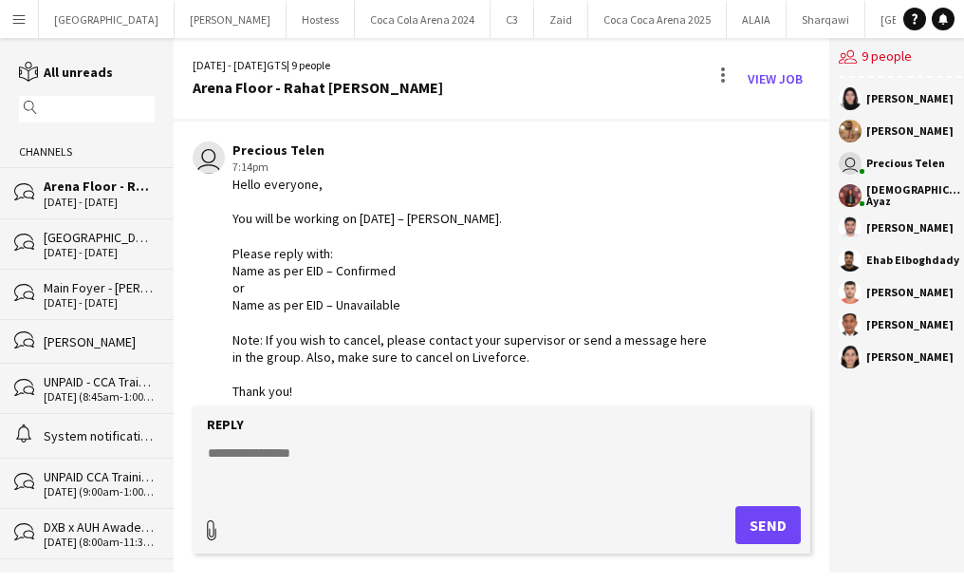
type input "**********"
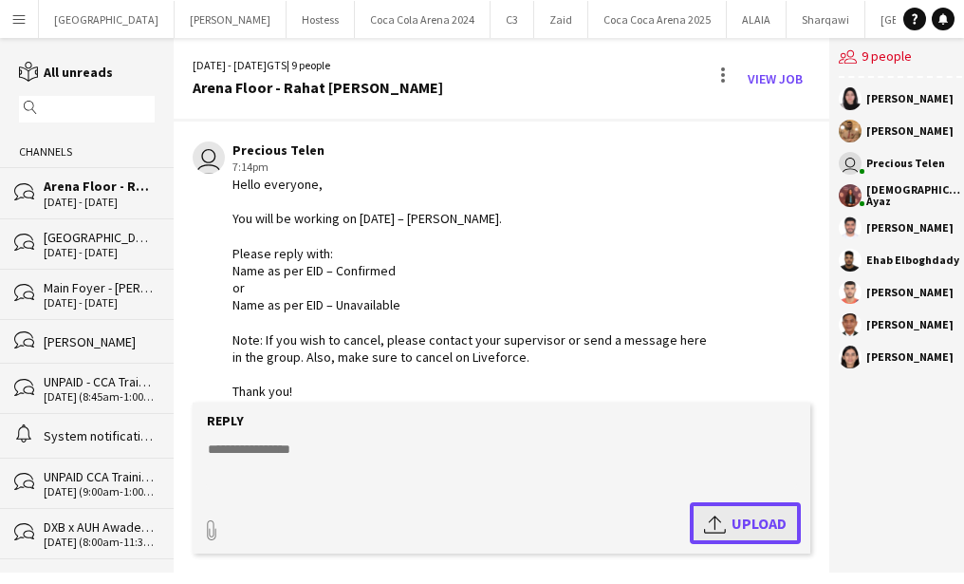
click at [704, 516] on app-icon "Upload" at bounding box center [718, 522] width 28 height 23
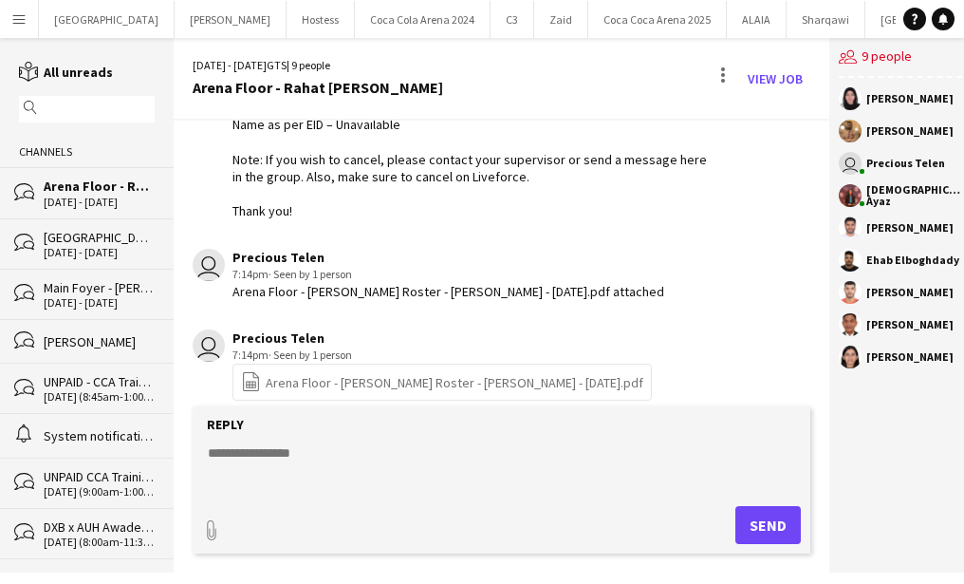
scroll to position [245, 0]
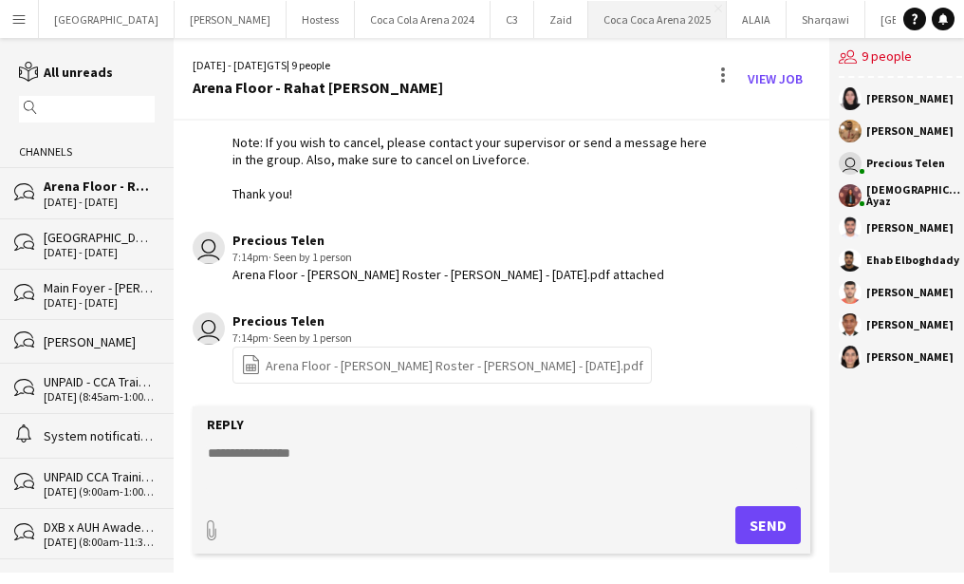
click at [588, 24] on button "[GEOGRAPHIC_DATA] 2025 Close" at bounding box center [657, 19] width 139 height 37
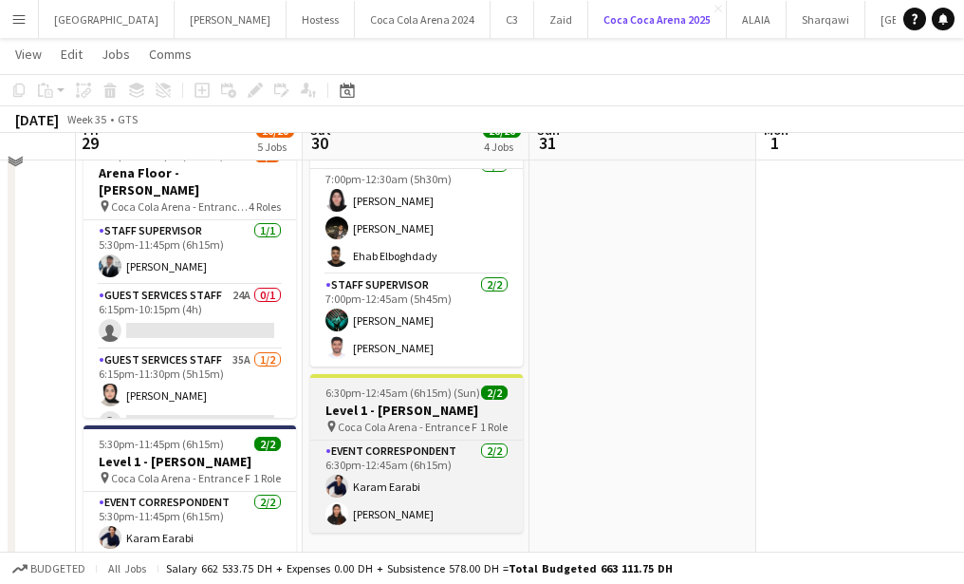
scroll to position [745, 0]
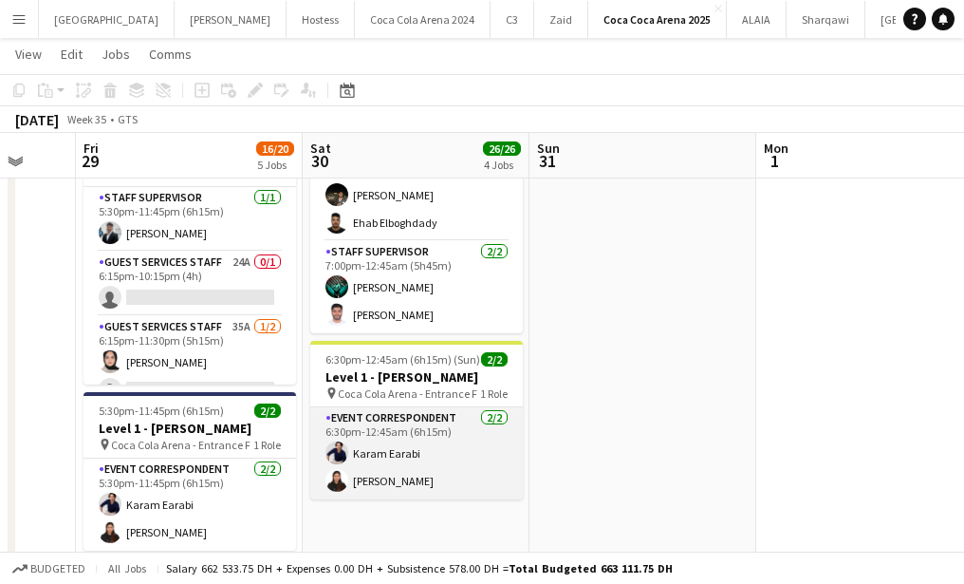
click at [451, 410] on app-card-role "Event Correspondent 2/2 6:30pm-12:45am (6h15m) Karam Earabi Preethika Anbalagan" at bounding box center [416, 453] width 213 height 92
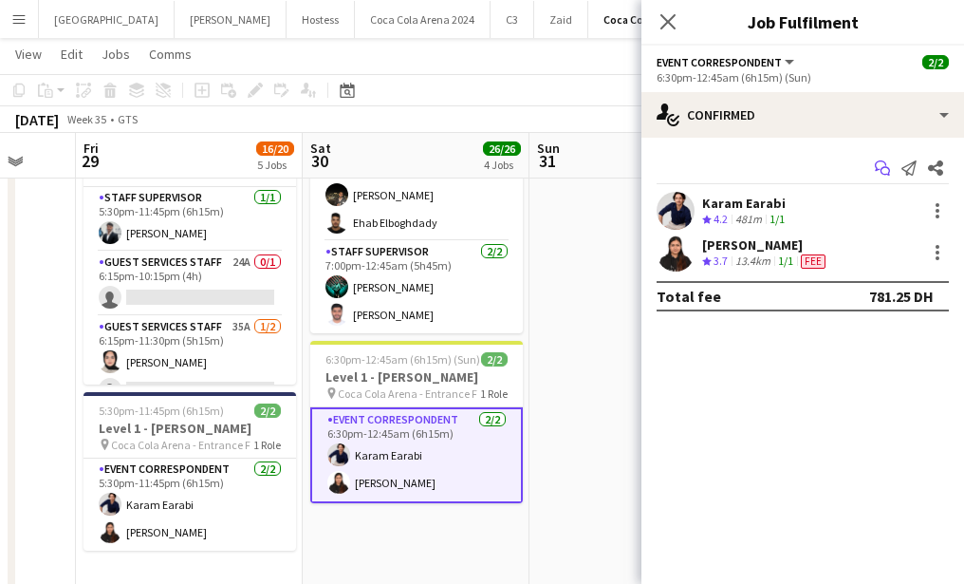
click at [874, 166] on app-icon "Start chat" at bounding box center [882, 168] width 27 height 27
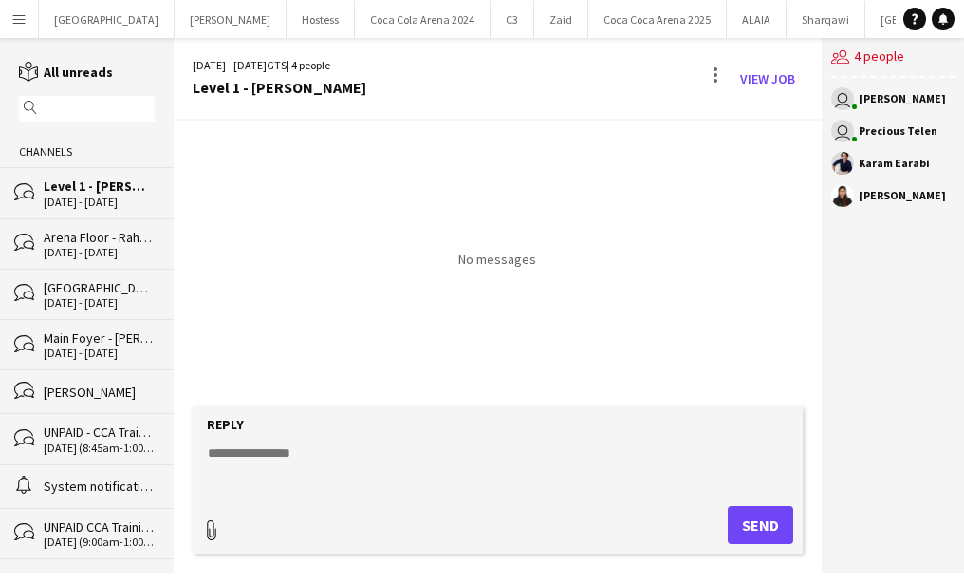
type input "**********"
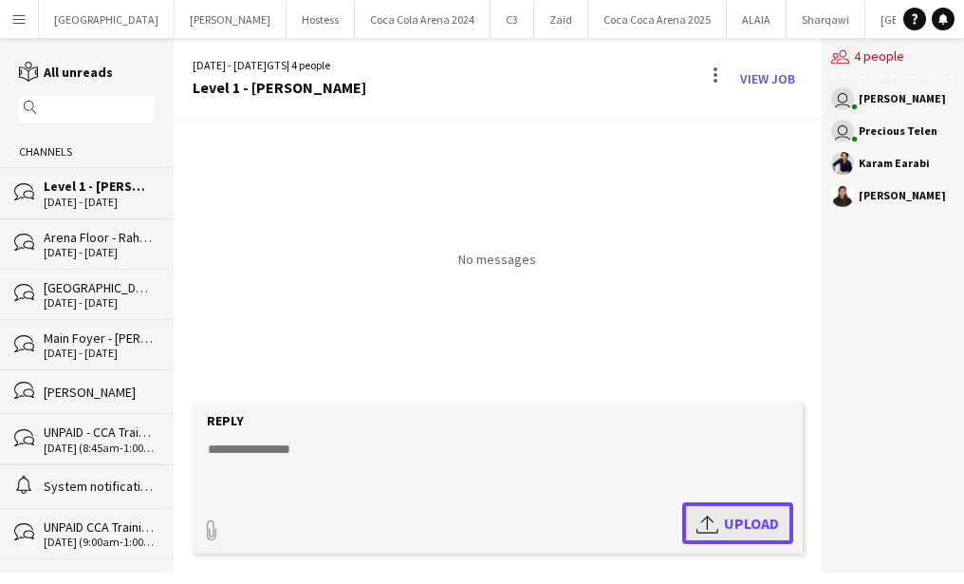
click at [728, 519] on span "Upload Upload" at bounding box center [738, 522] width 83 height 23
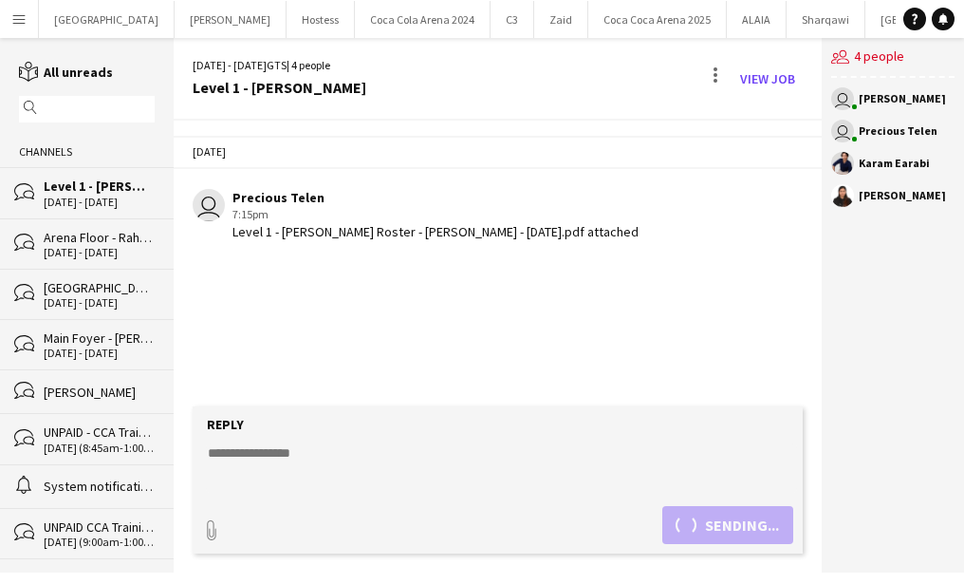
click at [420, 474] on textarea at bounding box center [501, 467] width 591 height 49
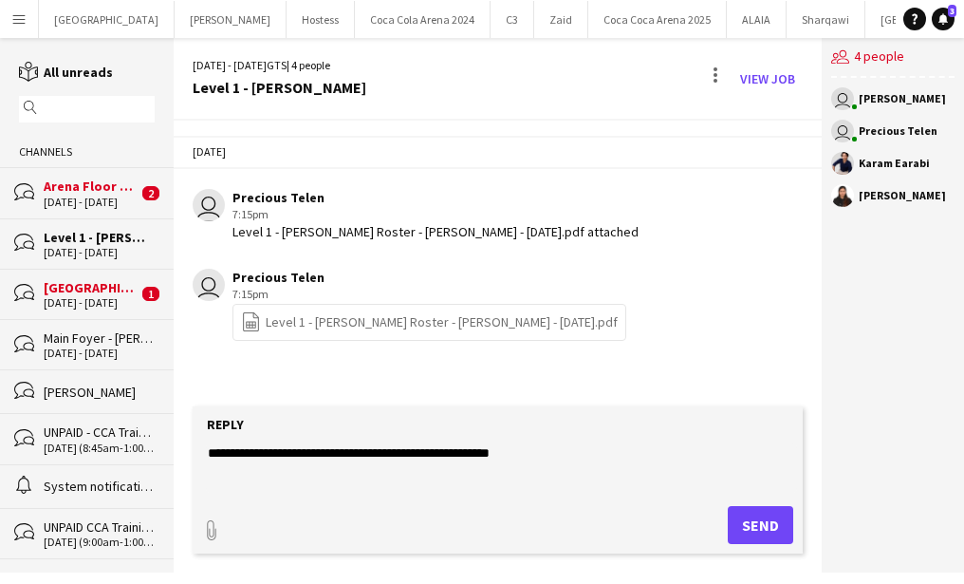
click at [460, 449] on textarea "**********" at bounding box center [501, 467] width 591 height 49
drag, startPoint x: 644, startPoint y: 452, endPoint x: 712, endPoint y: 449, distance: 67.4
click at [712, 449] on textarea "**********" at bounding box center [501, 467] width 591 height 49
click at [682, 458] on textarea "**********" at bounding box center [501, 467] width 591 height 49
click at [745, 455] on textarea "**********" at bounding box center [501, 467] width 591 height 49
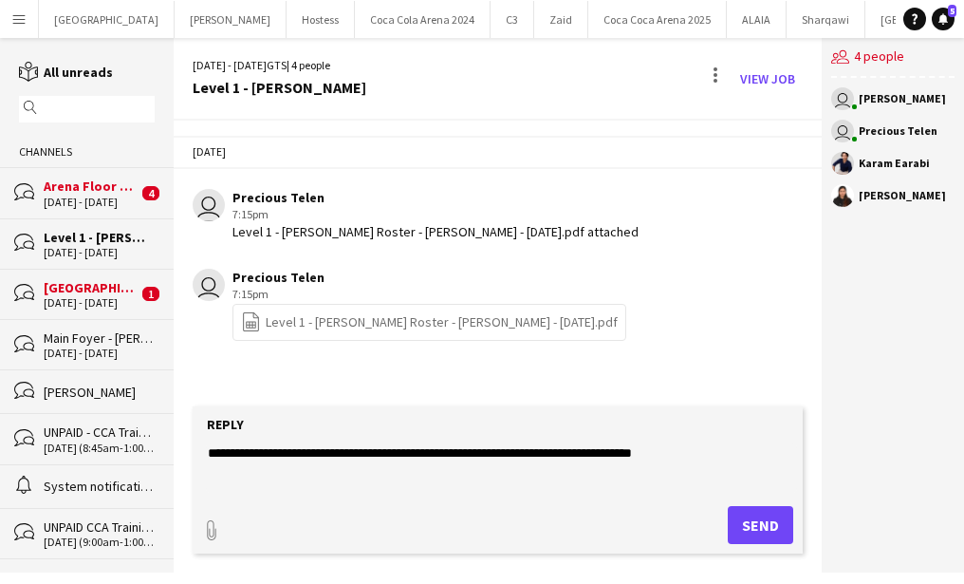
click at [639, 454] on textarea "**********" at bounding box center [501, 467] width 591 height 49
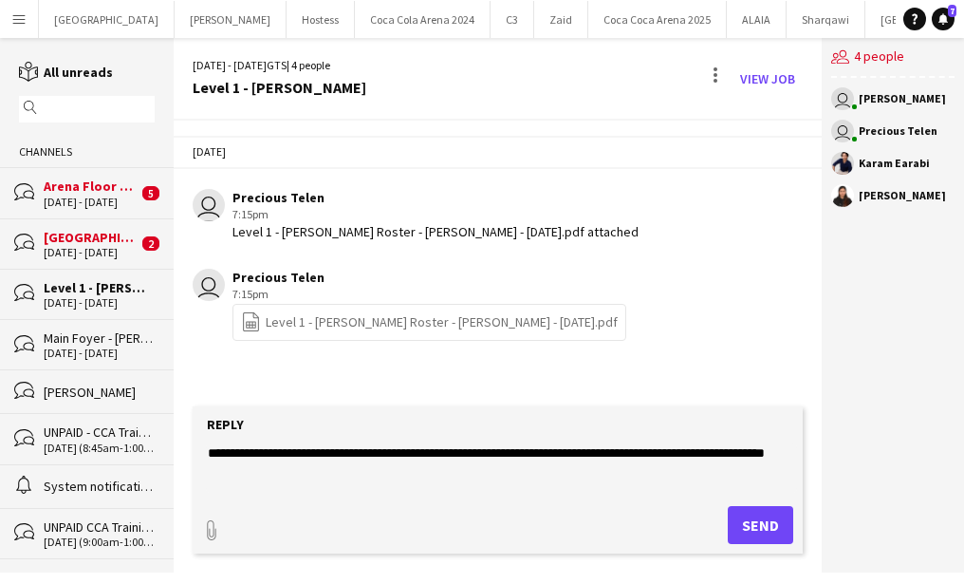
type textarea "**********"
drag, startPoint x: 332, startPoint y: 477, endPoint x: 175, endPoint y: 446, distance: 160.6
click at [175, 446] on app-message-form "**********" at bounding box center [498, 489] width 648 height 166
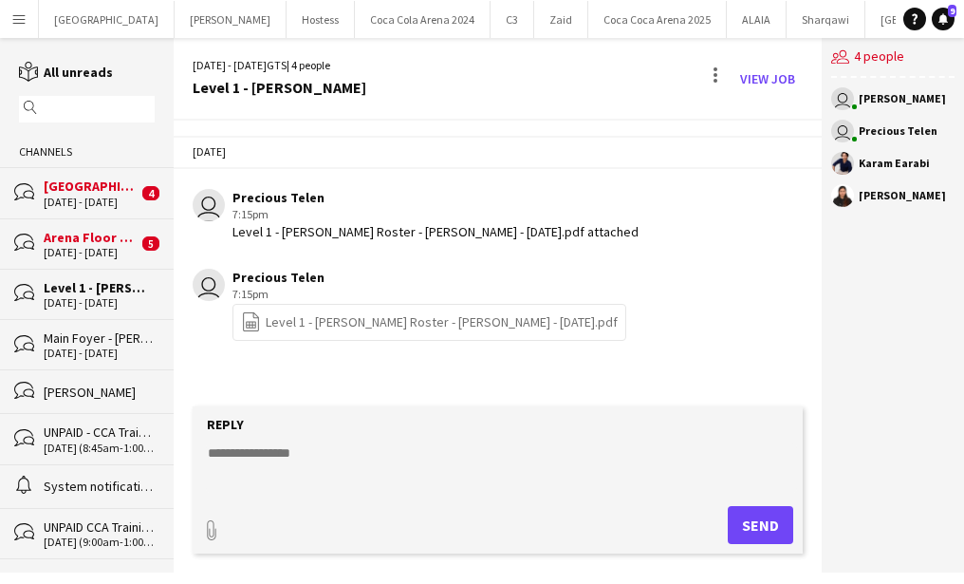
click at [464, 478] on textarea at bounding box center [501, 467] width 591 height 49
paste textarea "**********"
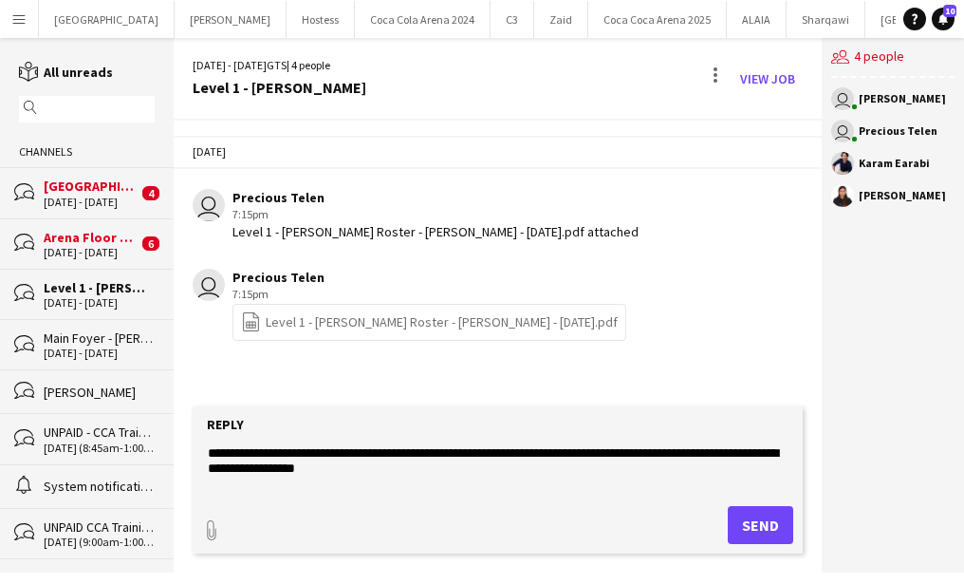
type textarea "**********"
click at [771, 519] on button "Send" at bounding box center [760, 525] width 65 height 38
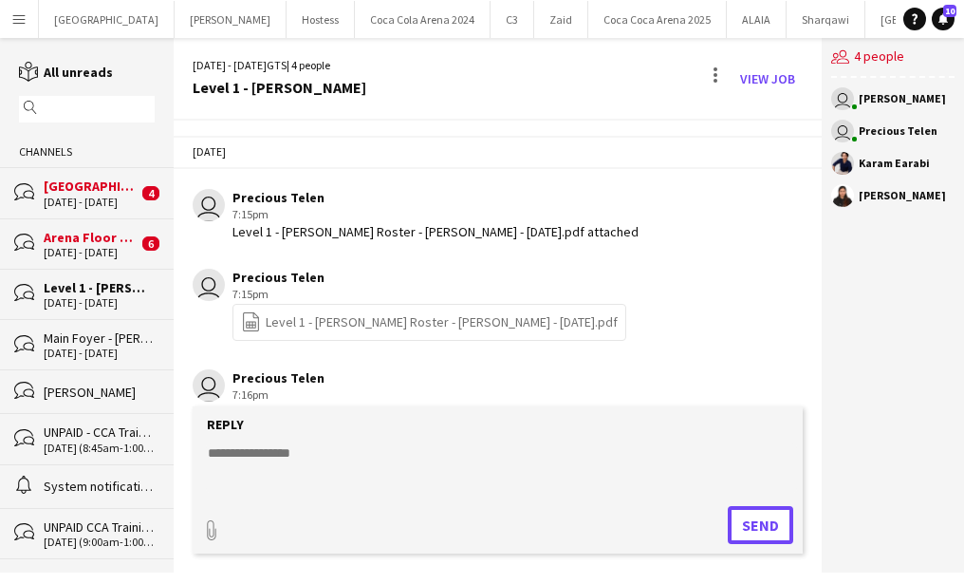
scroll to position [55, 0]
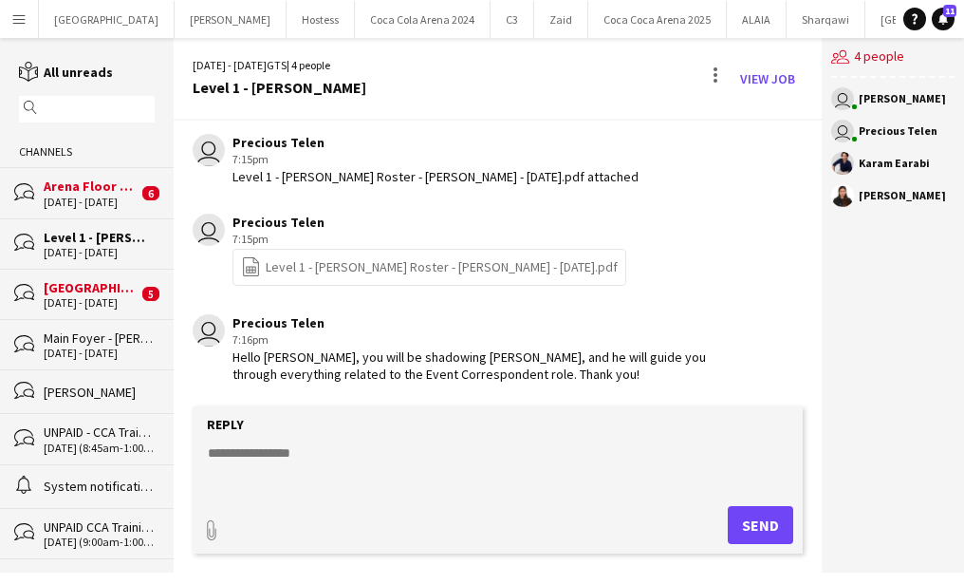
click at [85, 289] on div "[GEOGRAPHIC_DATA] - Rahat [PERSON_NAME]" at bounding box center [91, 287] width 94 height 17
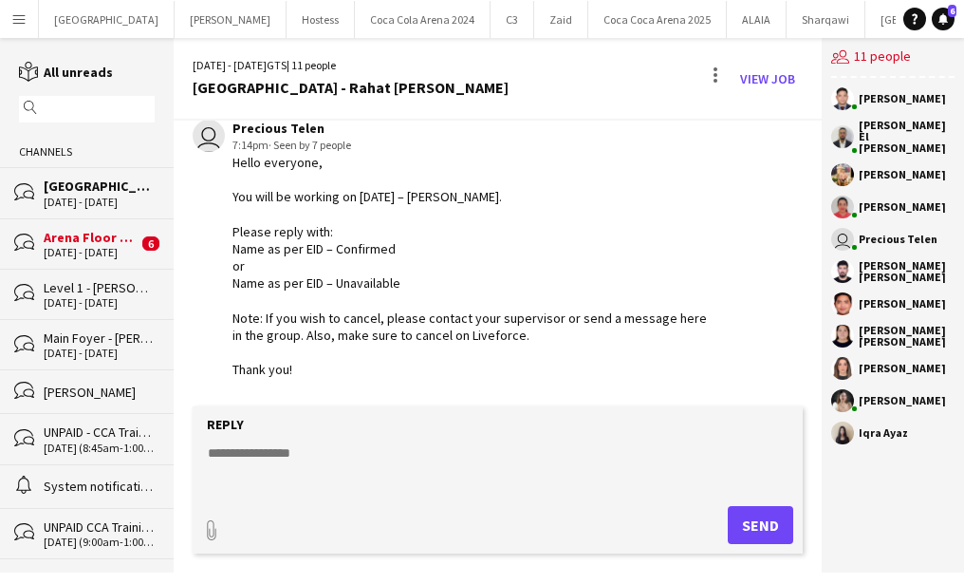
scroll to position [648, 0]
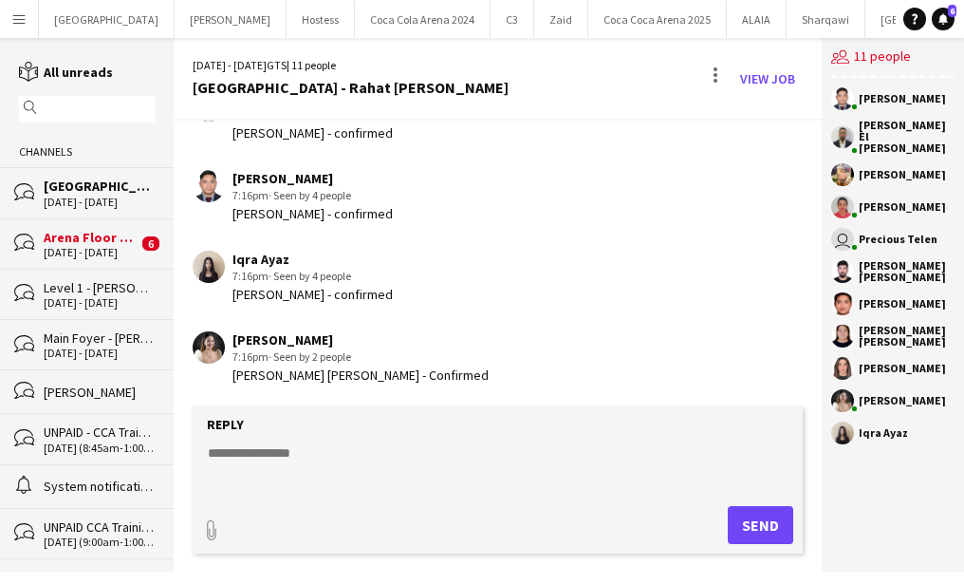
click at [112, 238] on div "Arena Floor - Rahat [PERSON_NAME]" at bounding box center [91, 237] width 94 height 17
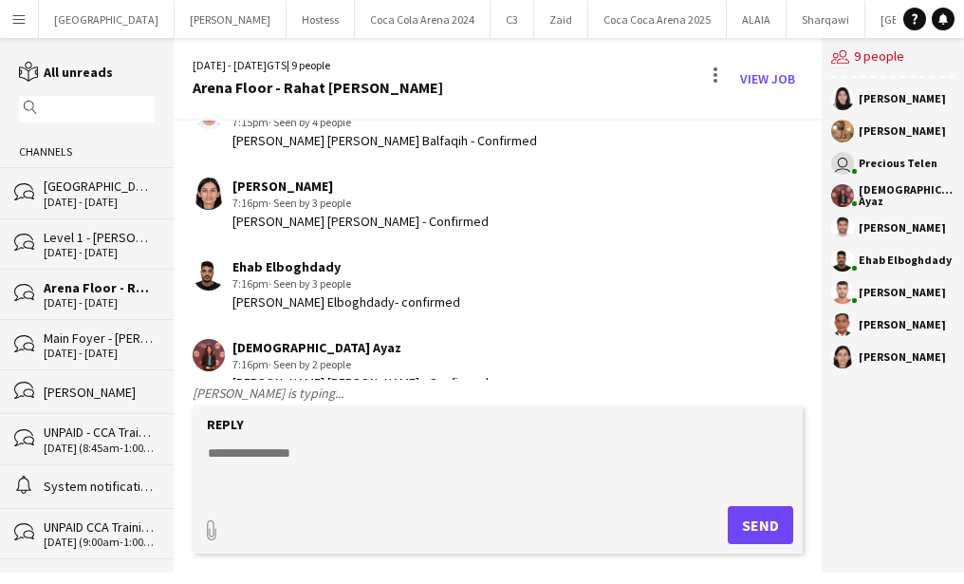
scroll to position [756, 0]
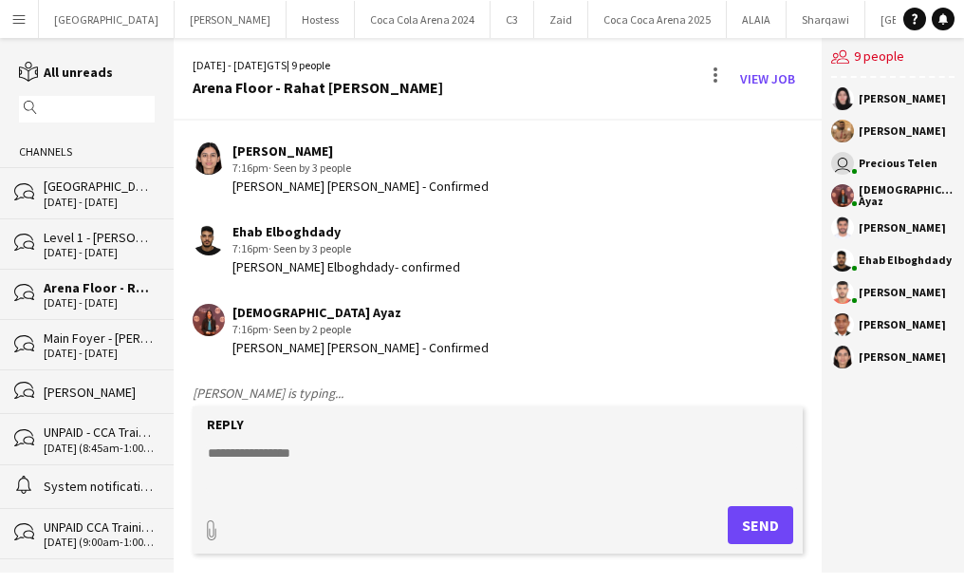
click at [688, 218] on app-chat-message "Ehab Elboghdady 7:16pm · Seen by 3 people Ehab Elboghdady- confirmed" at bounding box center [498, 249] width 648 height 71
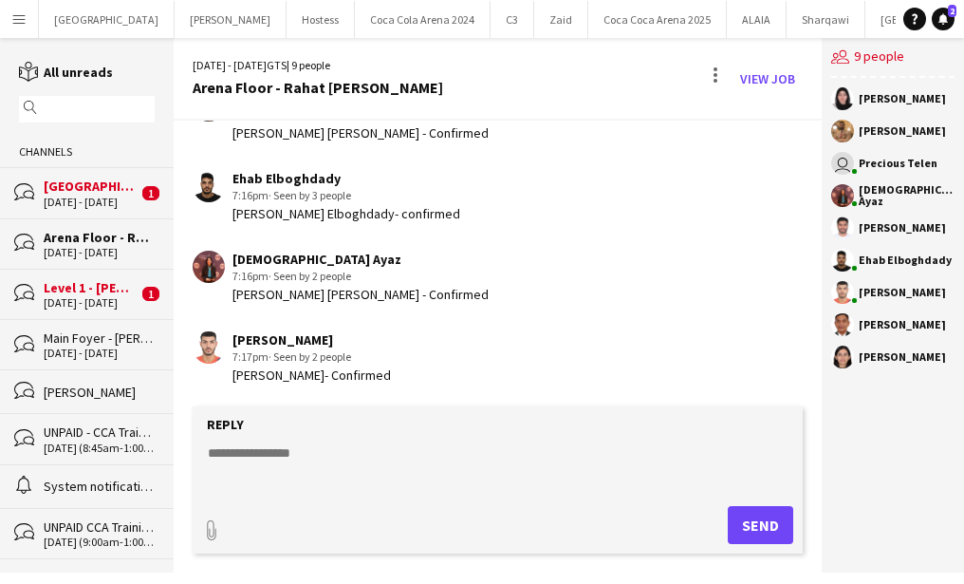
click at [103, 192] on div "[GEOGRAPHIC_DATA] - Rahat [PERSON_NAME]" at bounding box center [91, 185] width 94 height 17
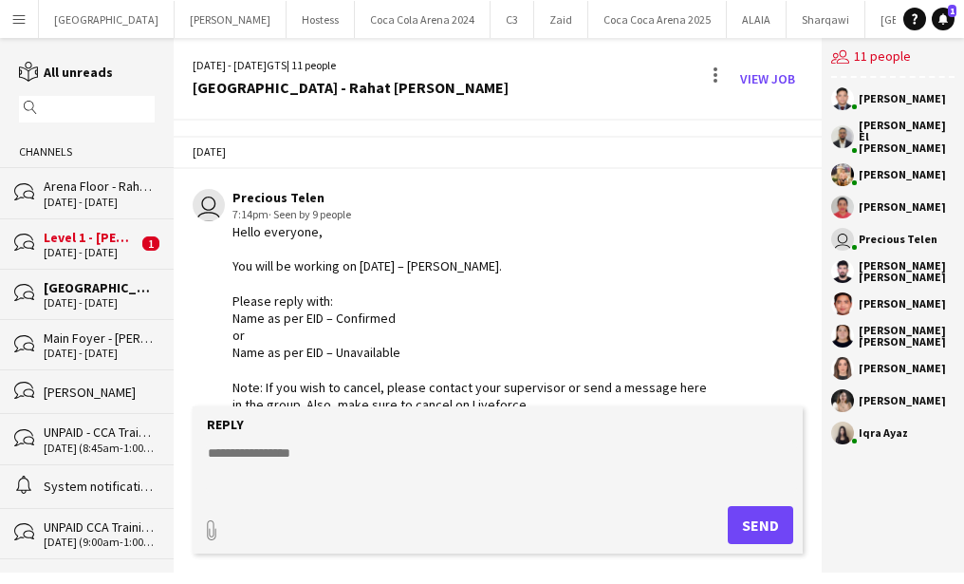
scroll to position [729, 0]
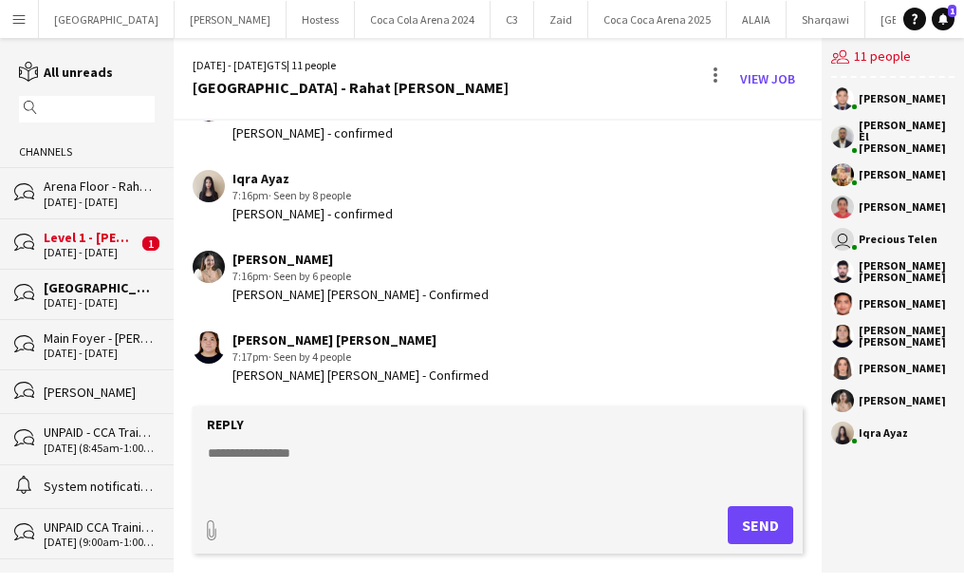
click at [116, 246] on div "30 - 31 Aug 2025" at bounding box center [91, 252] width 94 height 13
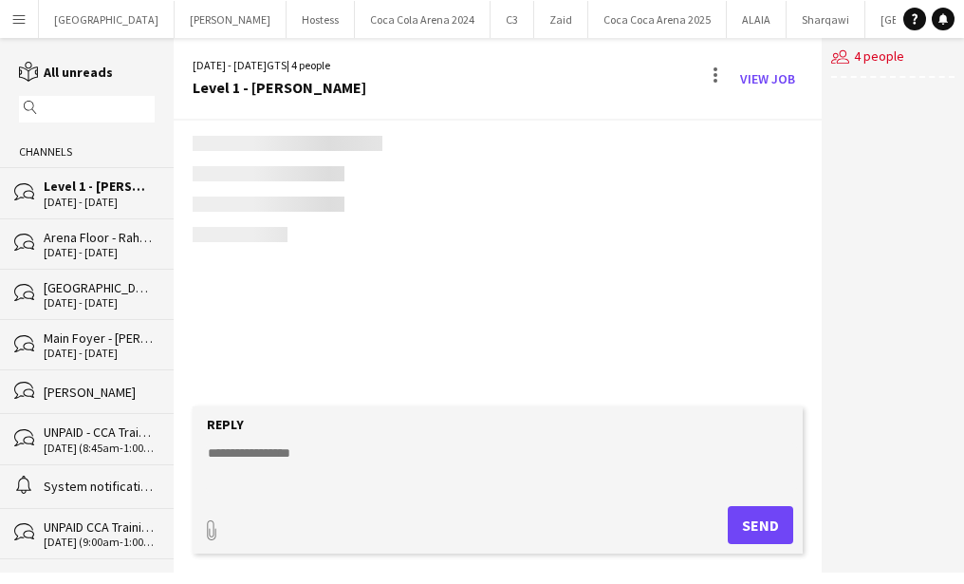
scroll to position [136, 0]
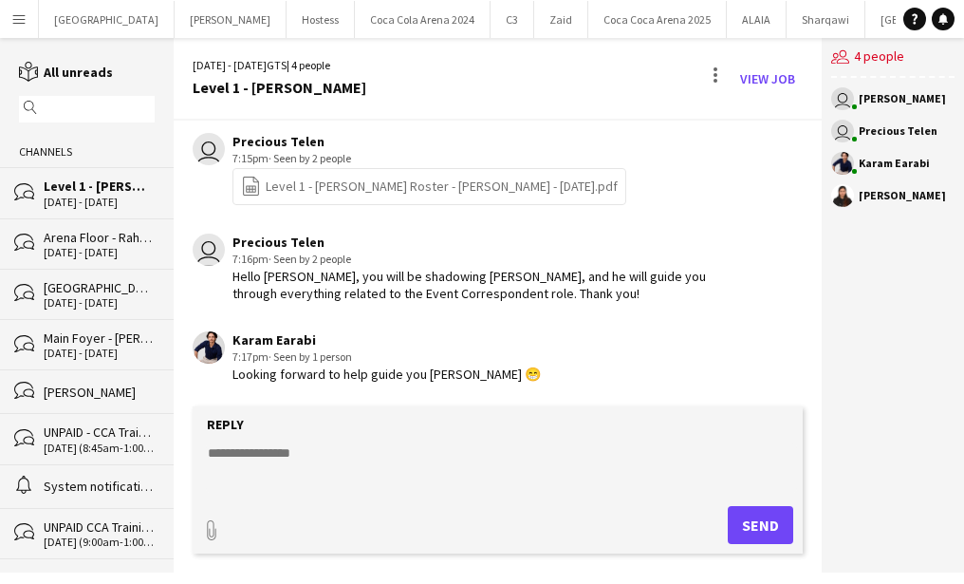
click at [662, 338] on div "Karam Earabi 7:17pm · Seen by 1 person Looking forward to help guide you Preeth…" at bounding box center [452, 357] width 519 height 52
click at [317, 466] on textarea at bounding box center [501, 467] width 591 height 49
type textarea "*"
click at [85, 291] on div "[GEOGRAPHIC_DATA] - Rahat [PERSON_NAME]" at bounding box center [91, 287] width 94 height 17
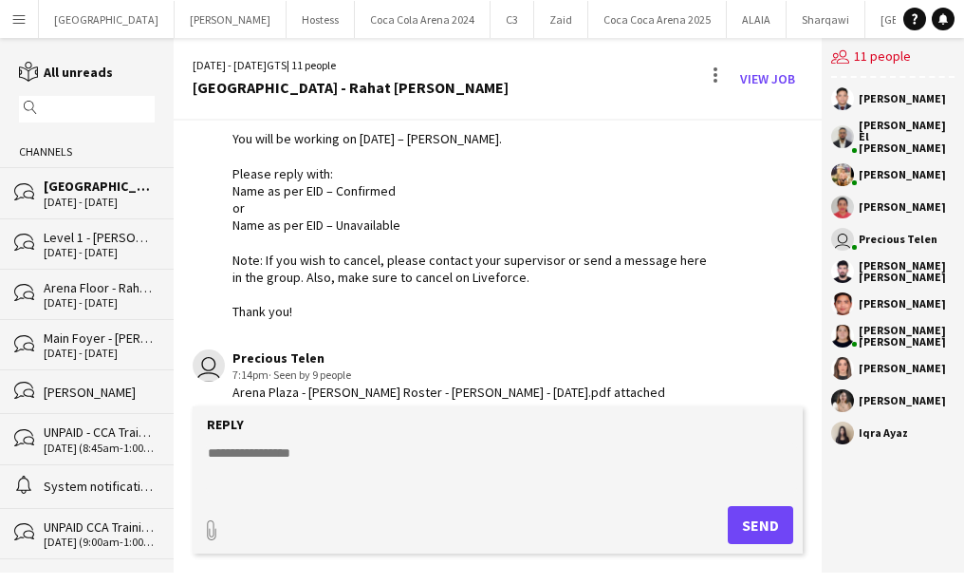
scroll to position [9, 0]
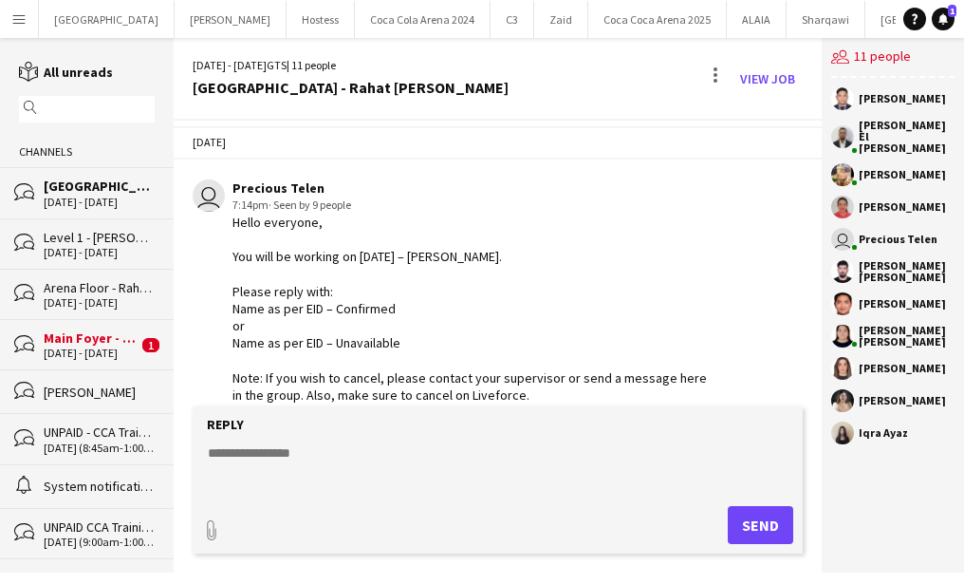
click at [81, 338] on div "Main Foyer - [PERSON_NAME]" at bounding box center [91, 337] width 94 height 17
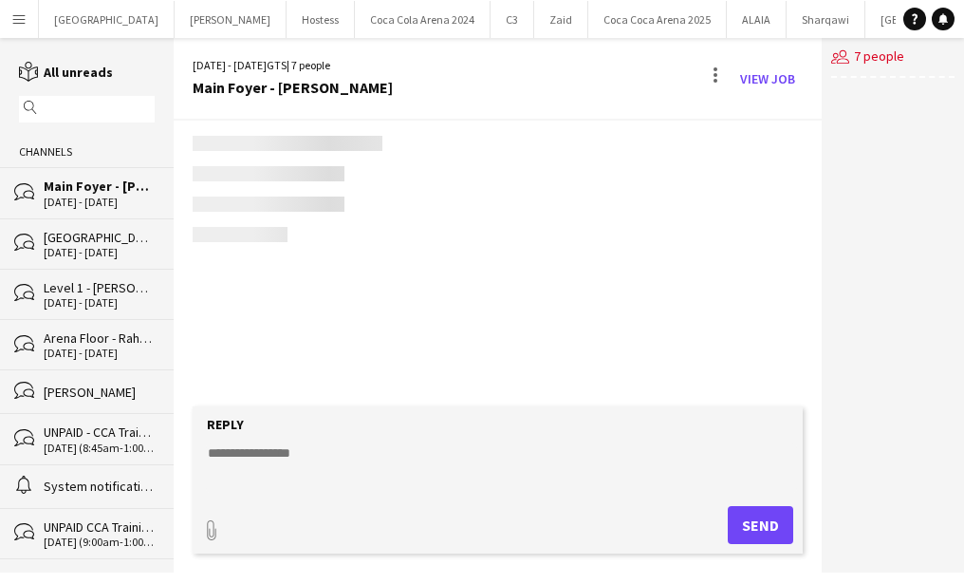
scroll to position [406, 0]
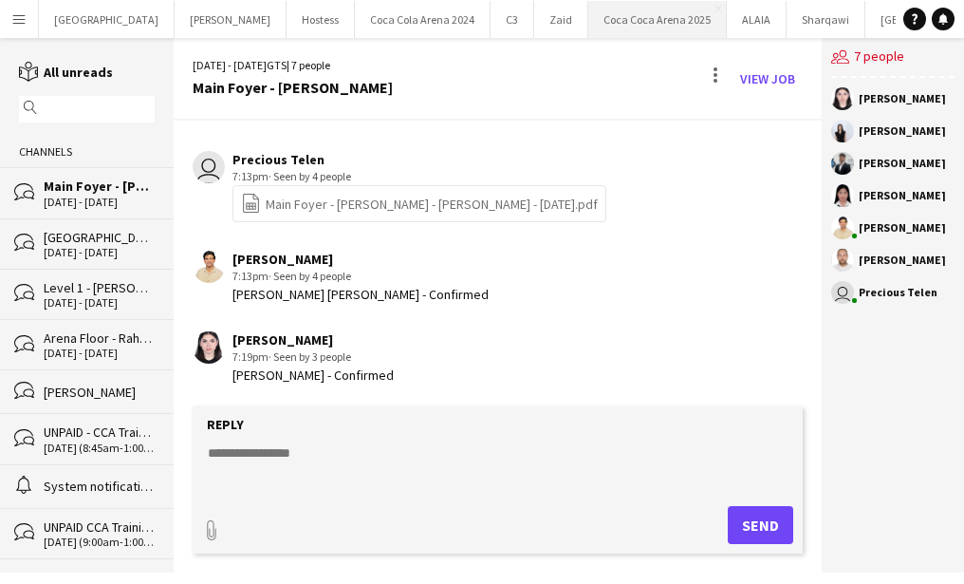
click at [588, 28] on button "[GEOGRAPHIC_DATA] 2025 Close" at bounding box center [657, 19] width 139 height 37
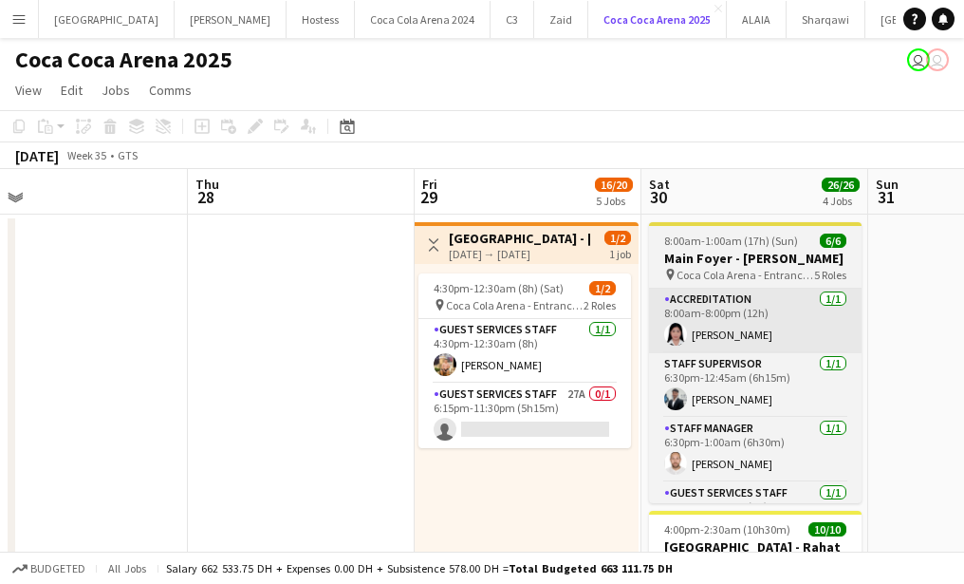
scroll to position [0, 622]
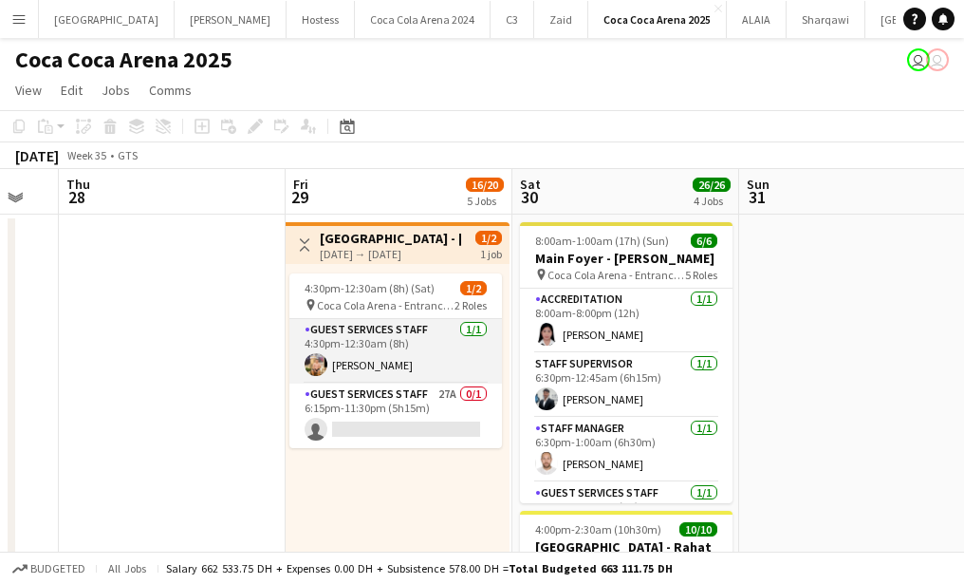
click at [395, 374] on app-card-role "Guest Services Staff 1/1 4:30pm-12:30am (8h) Domingo Hernandez III" at bounding box center [395, 351] width 213 height 65
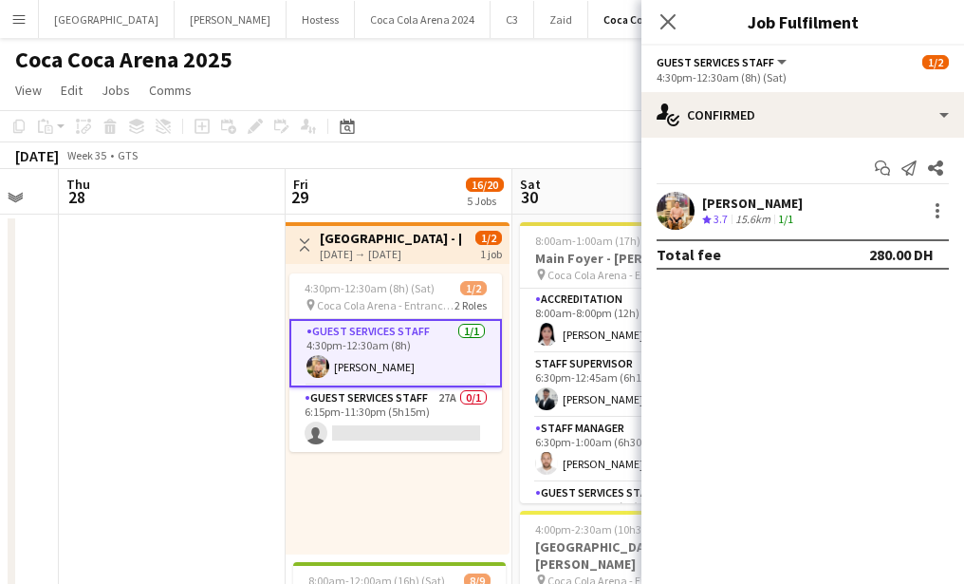
click at [659, 222] on div at bounding box center [676, 211] width 38 height 38
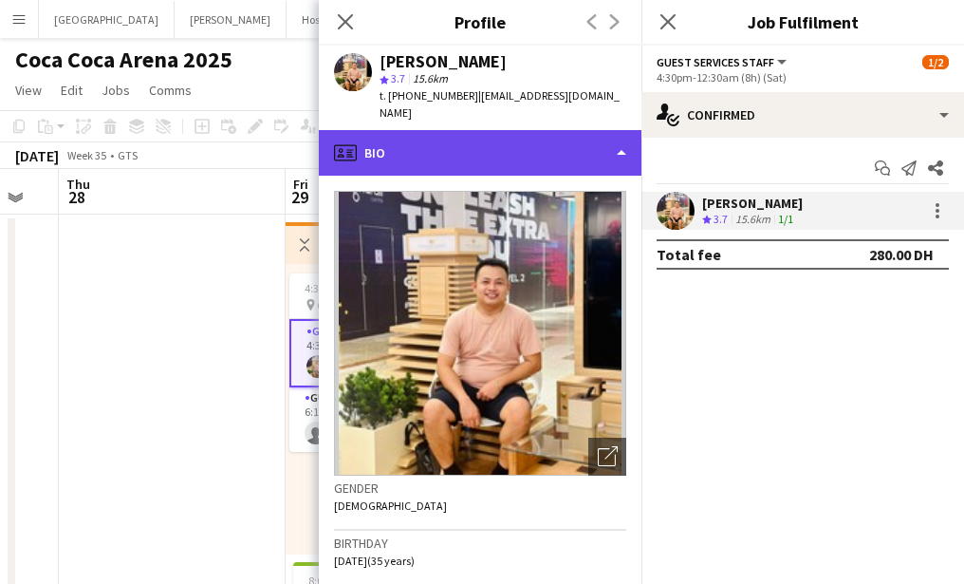
click at [498, 154] on div "profile Bio" at bounding box center [480, 153] width 323 height 46
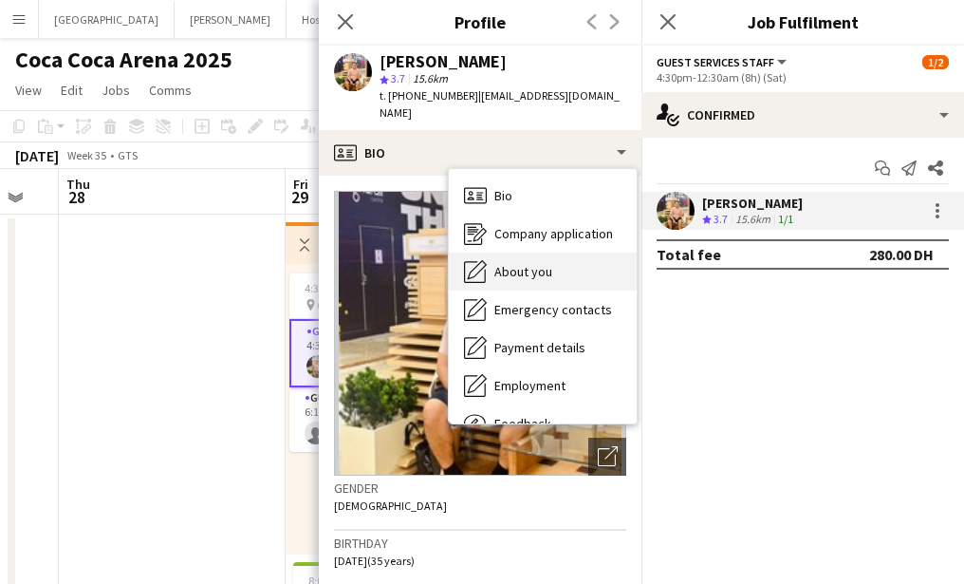
click at [542, 261] on div "About you About you" at bounding box center [543, 271] width 188 height 38
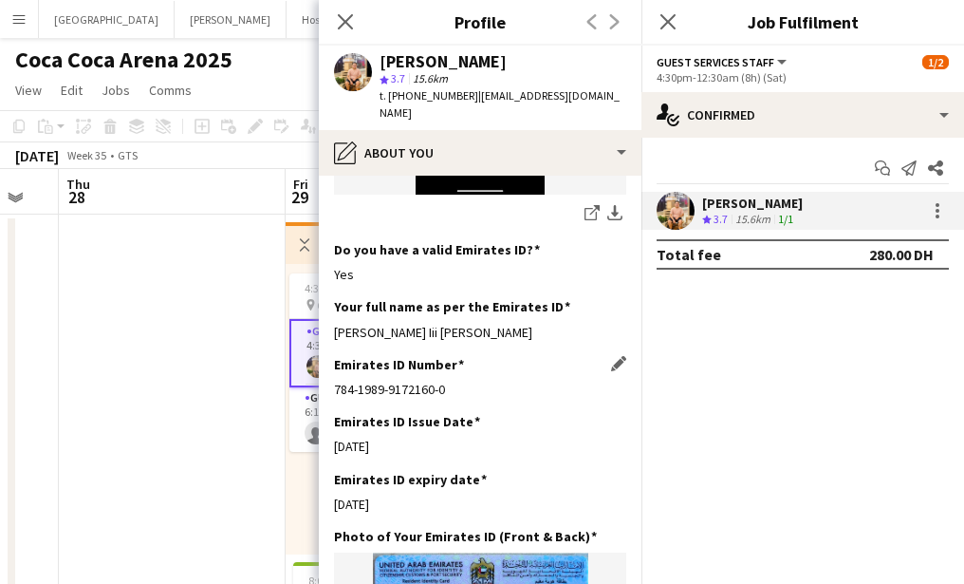
scroll to position [599, 0]
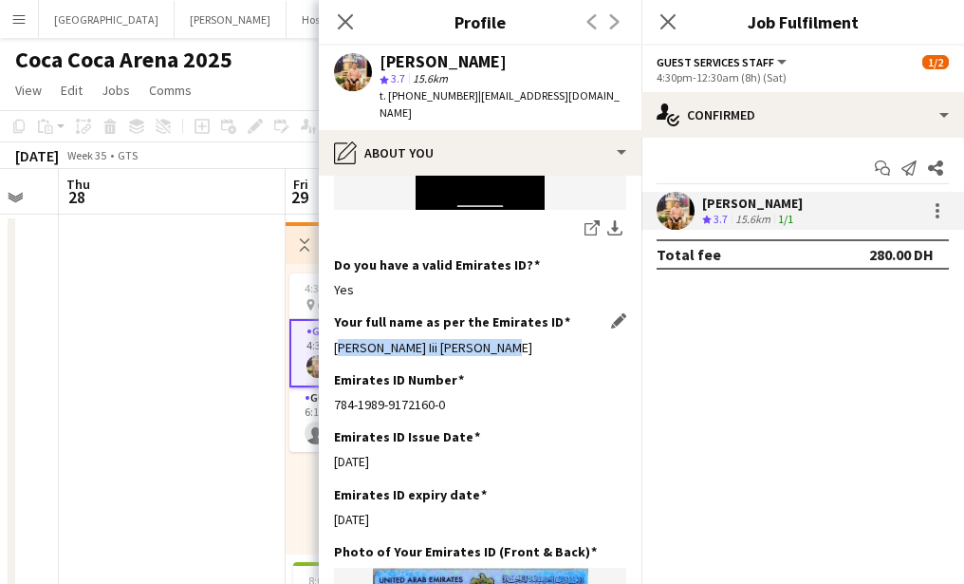
drag, startPoint x: 331, startPoint y: 330, endPoint x: 529, endPoint y: 329, distance: 197.4
click at [529, 329] on app-section-data-types "Bio Edit this field Hi im domingo hernandez lll 34yrs old.I’m a free lancer. Iv…" at bounding box center [480, 380] width 323 height 408
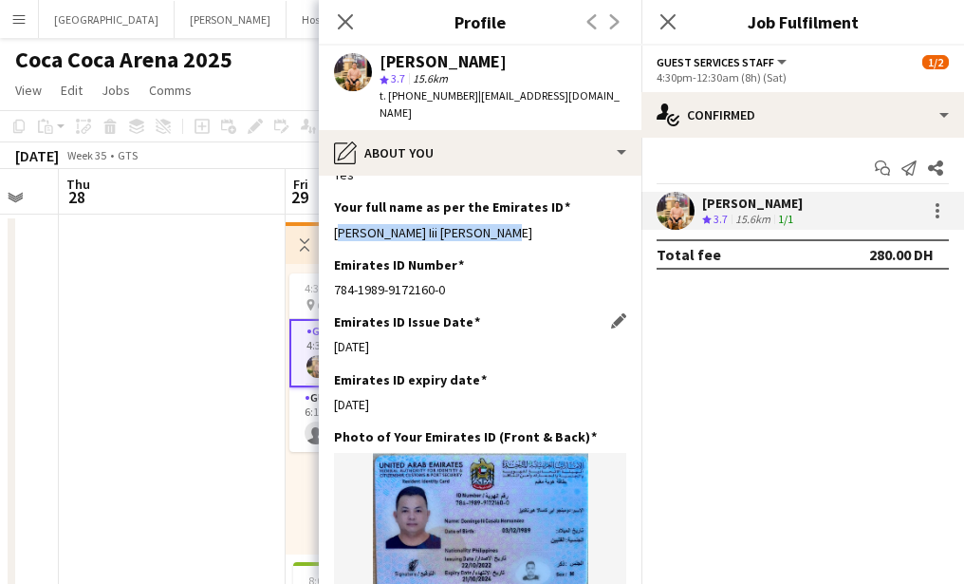
scroll to position [763, 0]
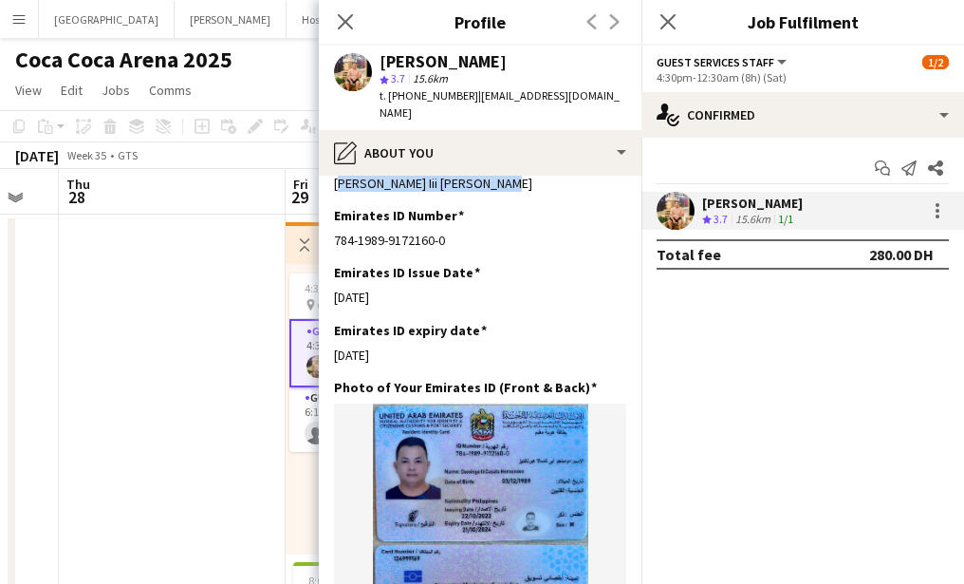
drag, startPoint x: 300, startPoint y: 489, endPoint x: 310, endPoint y: 489, distance: 10.4
click at [300, 489] on div "4:30pm-12:30am (8h) (Sat) 1/2 pin Coca Cola Arena - Entrance F 2 Roles Guest Se…" at bounding box center [398, 409] width 224 height 290
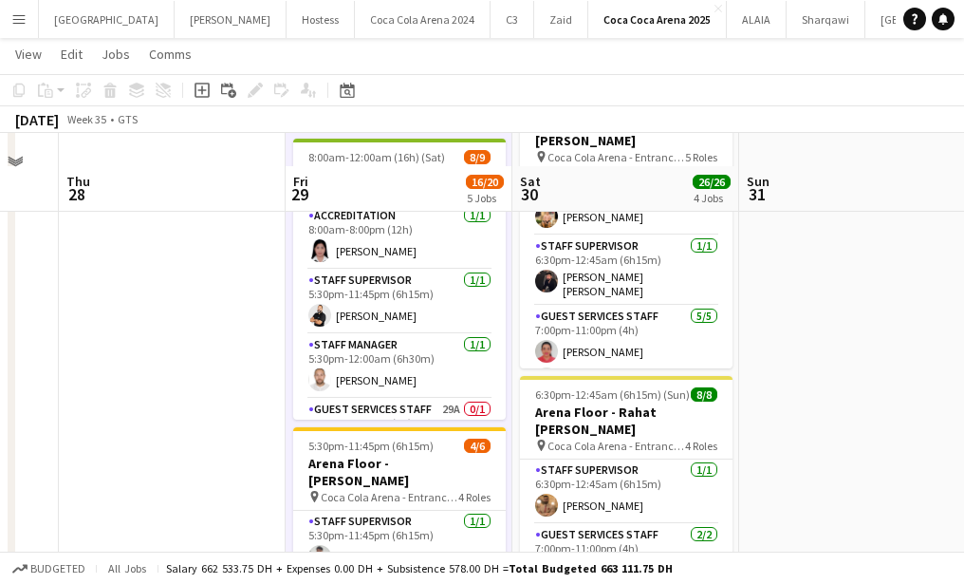
scroll to position [455, 0]
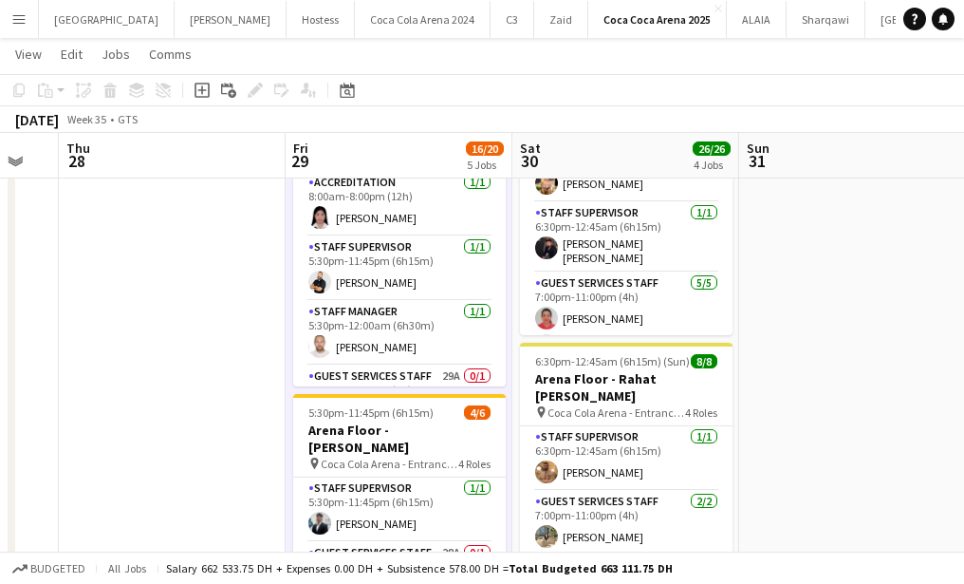
click at [363, 304] on app-card-role "Staff Manager 1/1 5:30pm-12:00am (6h30m) Ahmed Qadas" at bounding box center [399, 333] width 213 height 65
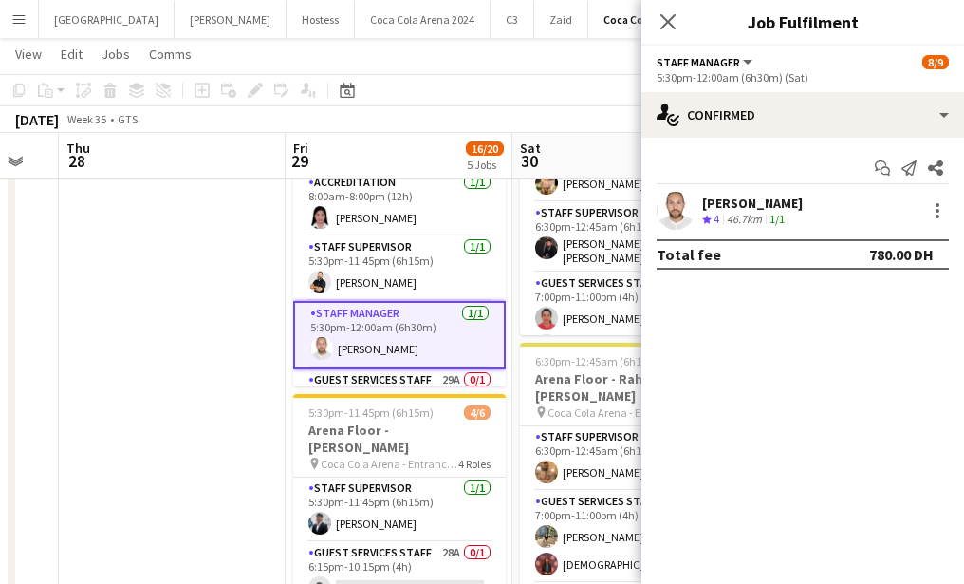
click at [675, 204] on app-user-avatar at bounding box center [676, 211] width 38 height 38
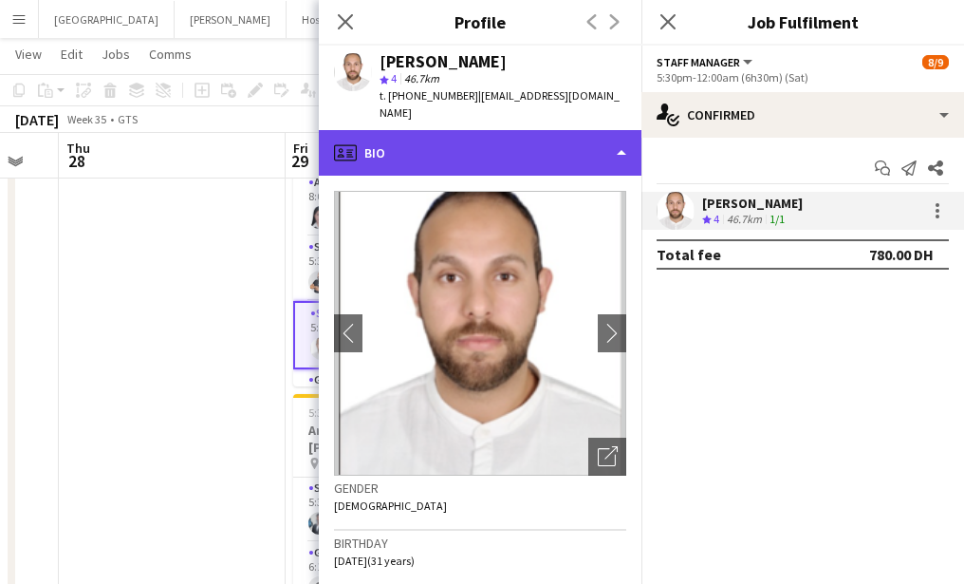
click at [447, 133] on div "profile Bio" at bounding box center [480, 153] width 323 height 46
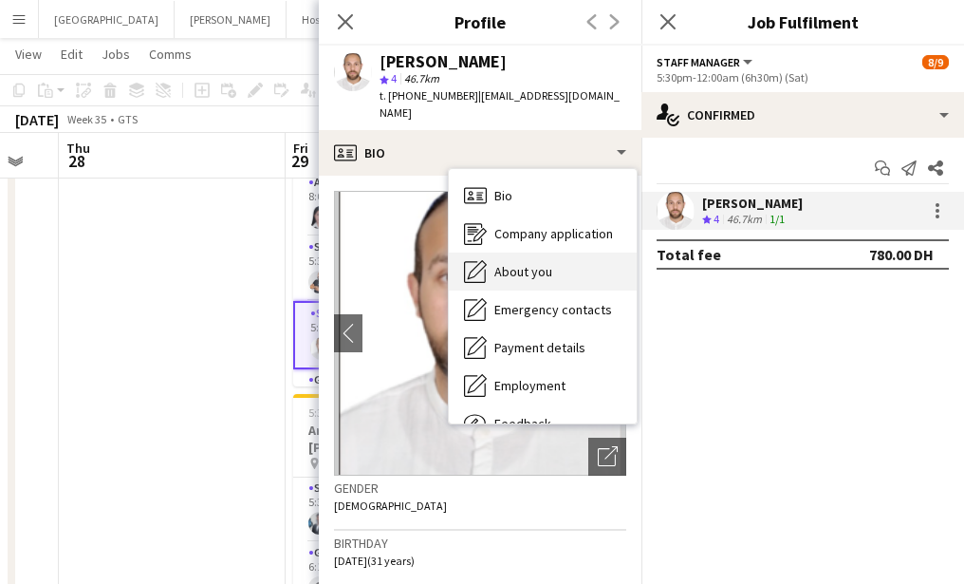
click at [501, 263] on span "About you" at bounding box center [523, 271] width 58 height 17
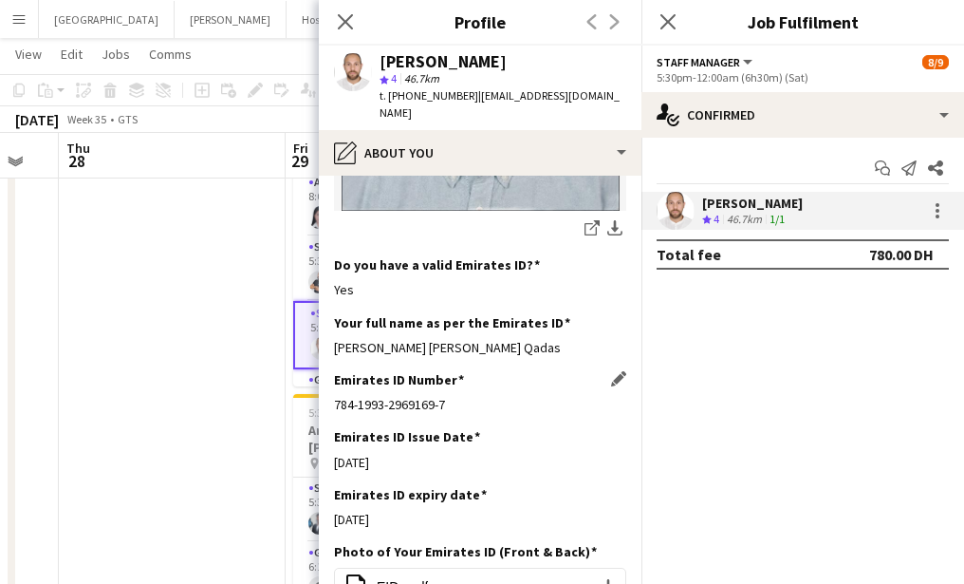
scroll to position [458, 0]
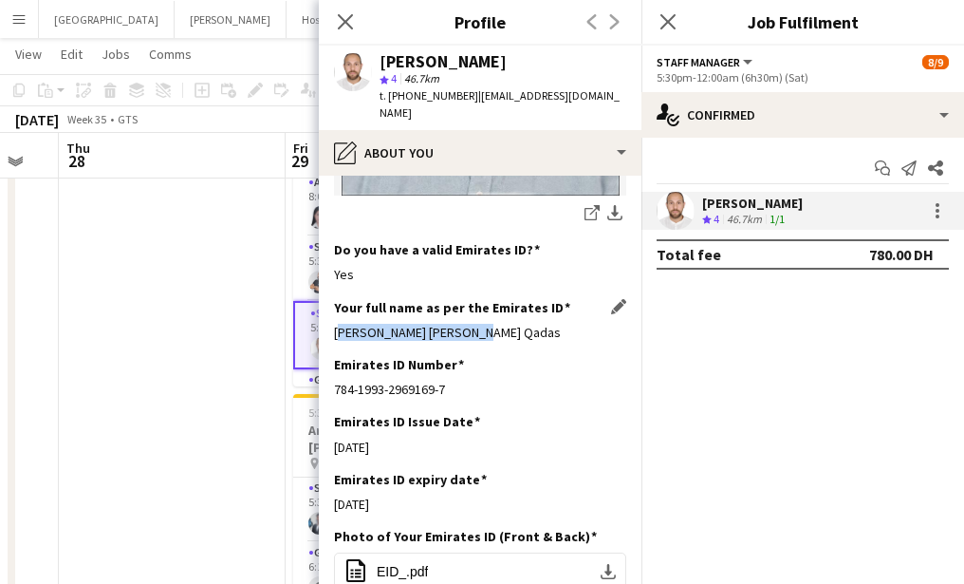
drag, startPoint x: 330, startPoint y: 322, endPoint x: 508, endPoint y: 326, distance: 177.5
click at [508, 326] on app-section-data-types "Bio Edit this field More than 10 years experience work in event industry and gu…" at bounding box center [480, 380] width 323 height 408
click at [350, 15] on icon at bounding box center [345, 21] width 18 height 18
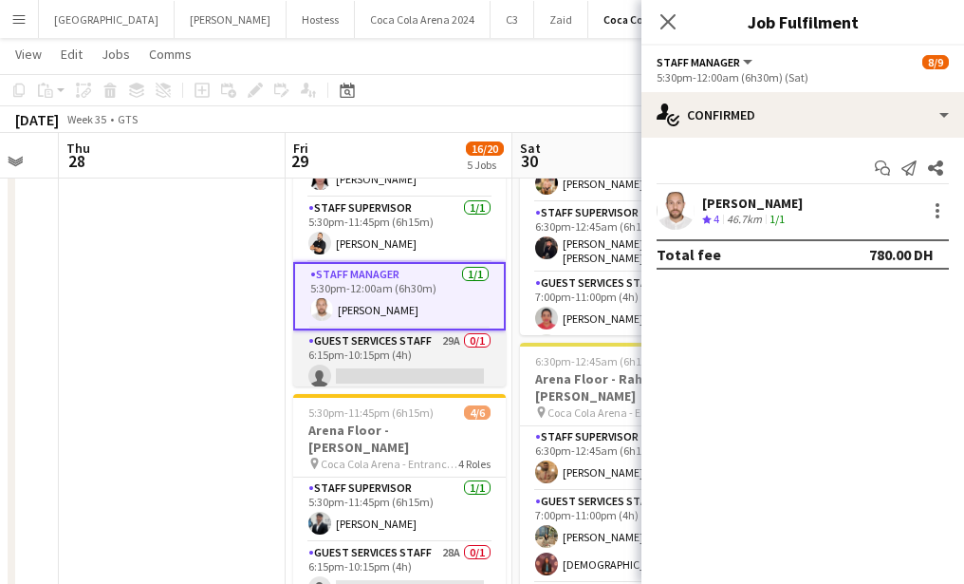
scroll to position [0, 0]
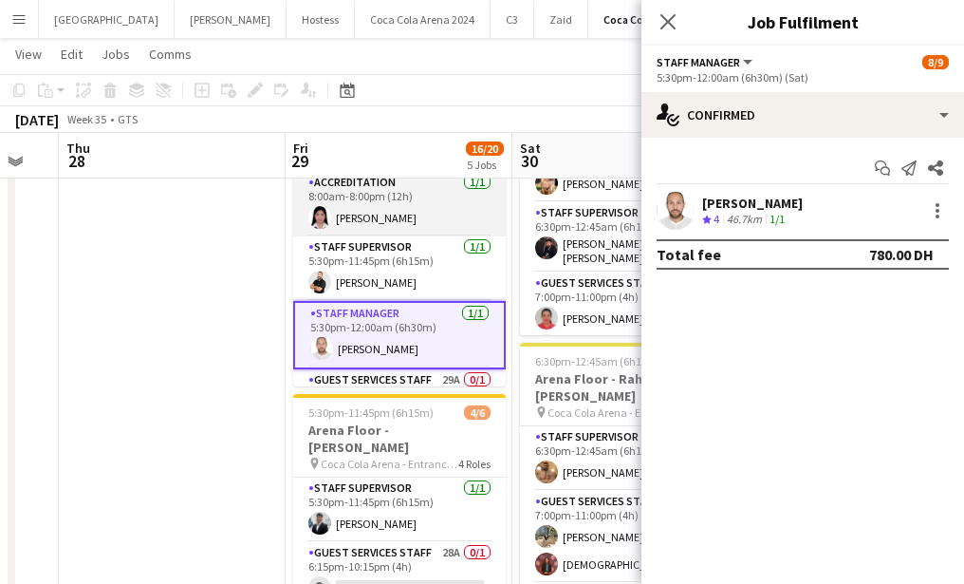
click at [359, 228] on app-card-role "Accreditation 1/1 8:00am-8:00pm (12h) Michelle Marie Brillo" at bounding box center [399, 204] width 213 height 65
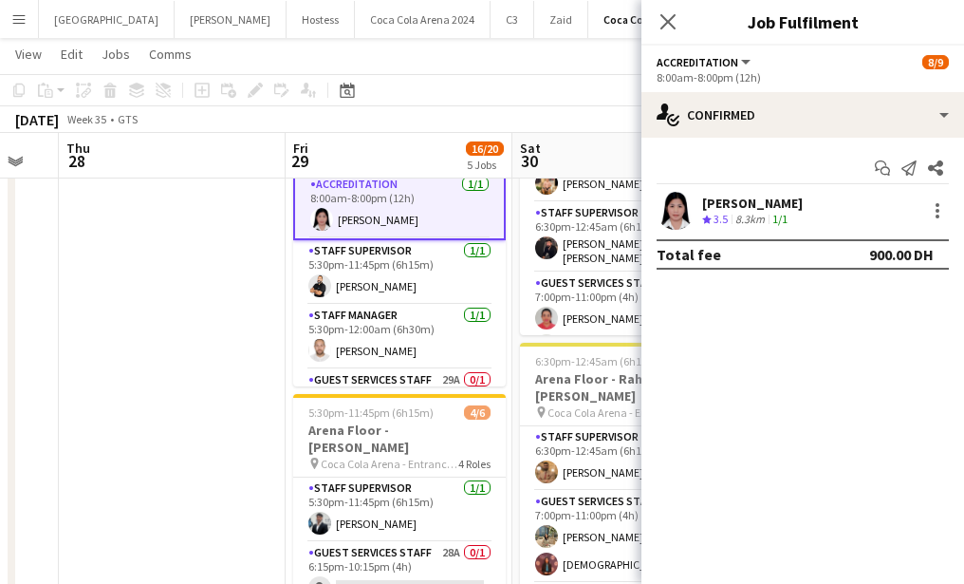
click at [677, 218] on app-user-avatar at bounding box center [676, 211] width 38 height 38
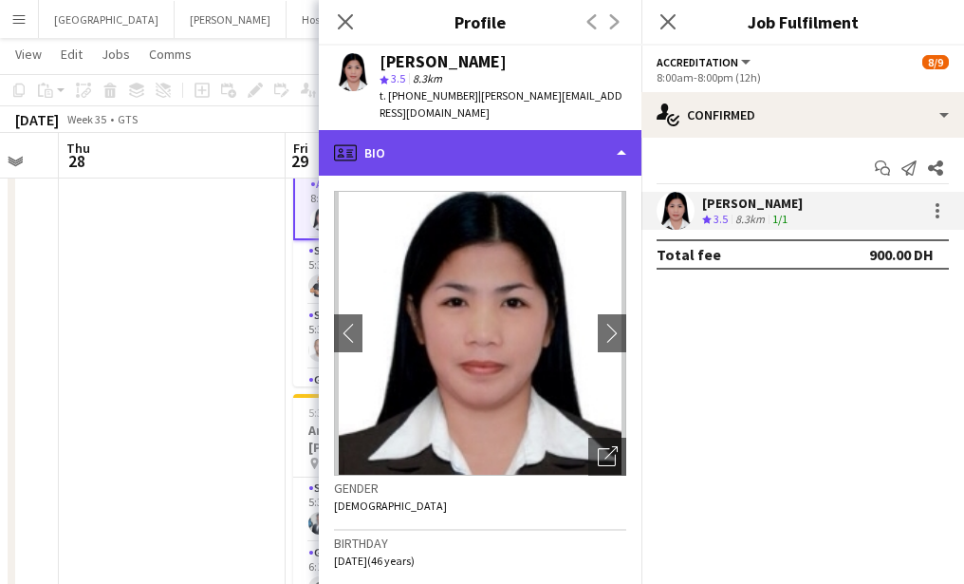
click at [470, 158] on div "profile Bio" at bounding box center [480, 153] width 323 height 46
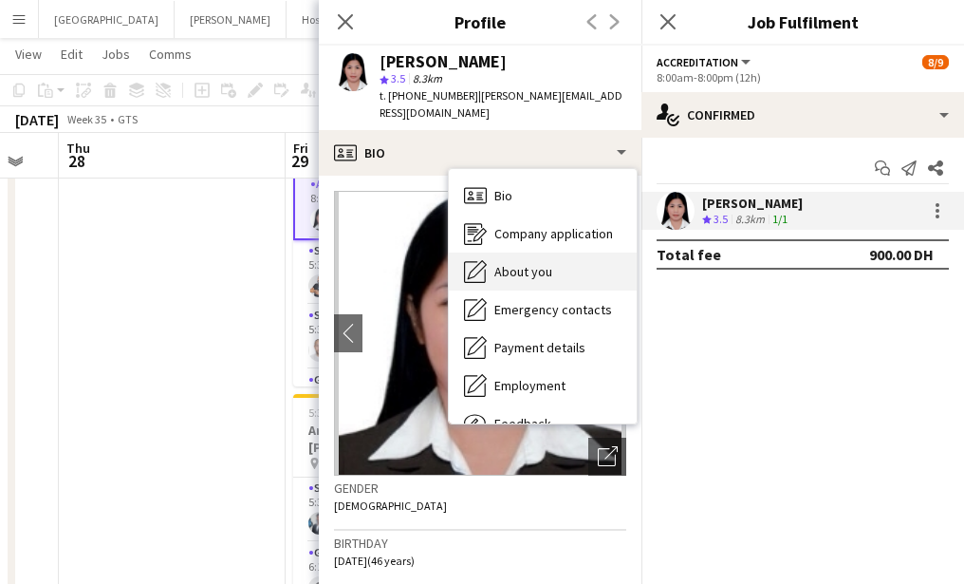
click at [513, 277] on span "About you" at bounding box center [523, 271] width 58 height 17
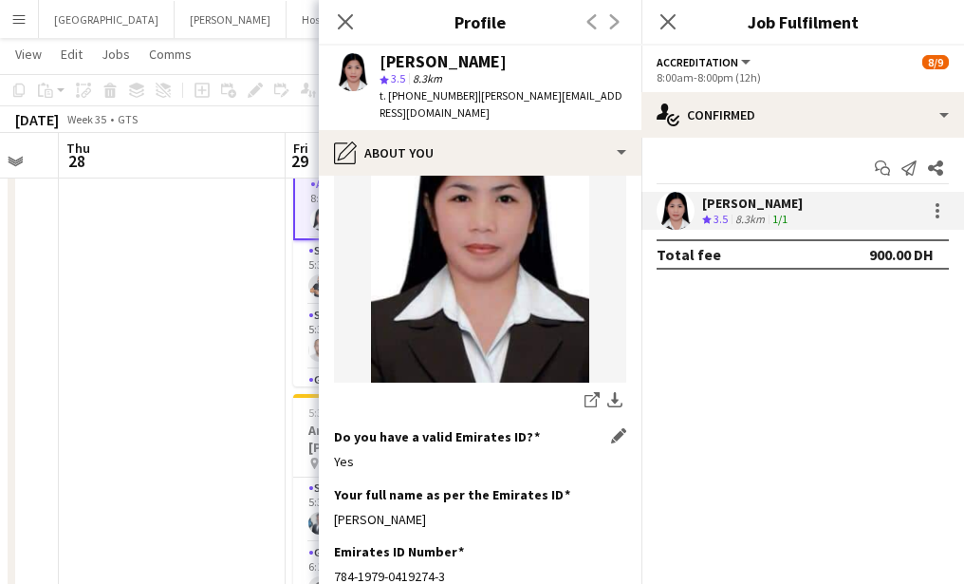
scroll to position [359, 0]
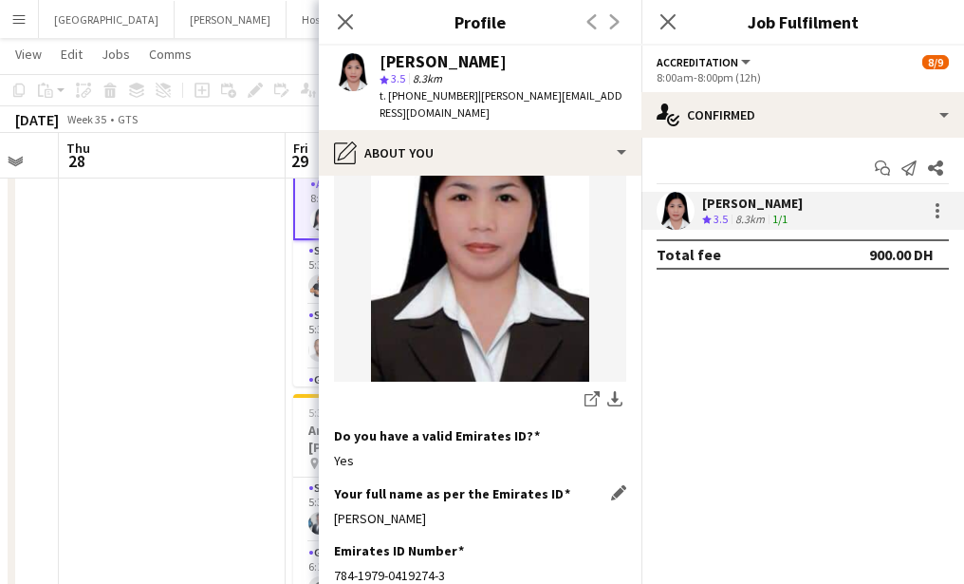
drag, startPoint x: 332, startPoint y: 517, endPoint x: 529, endPoint y: 517, distance: 196.4
click at [529, 517] on app-section-data-types "Bio Edit this field 10+ years of success working as freelancer with different a…" at bounding box center [480, 380] width 323 height 408
click at [350, 14] on icon at bounding box center [345, 21] width 18 height 18
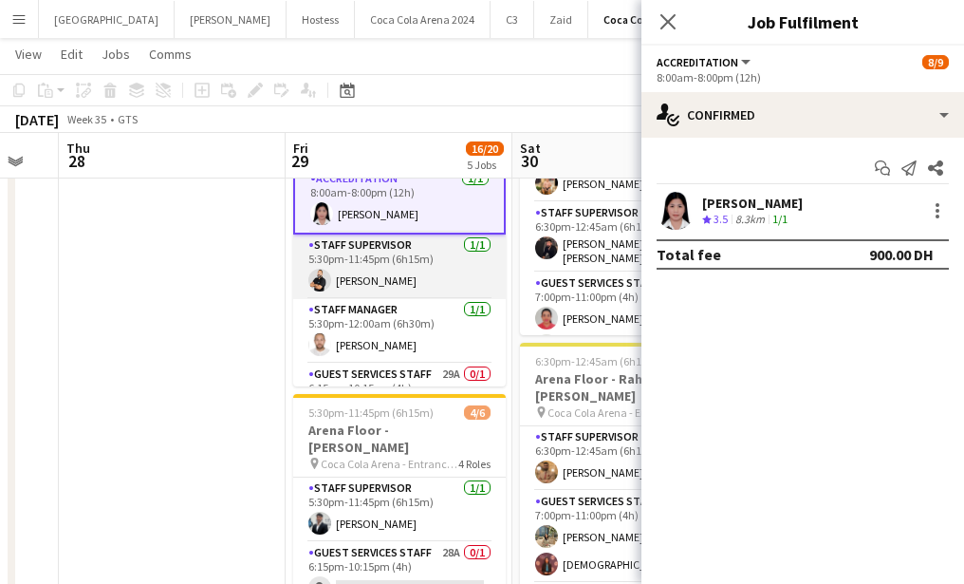
scroll to position [0, 0]
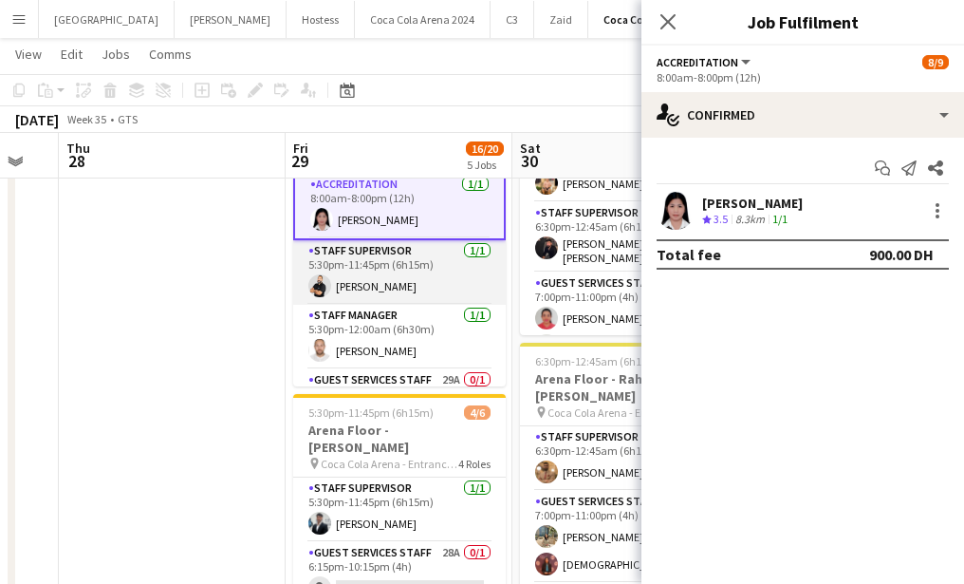
click at [374, 290] on app-card-role "Staff Supervisor 1/1 5:30pm-11:45pm (6h15m) Osama Nour" at bounding box center [399, 272] width 213 height 65
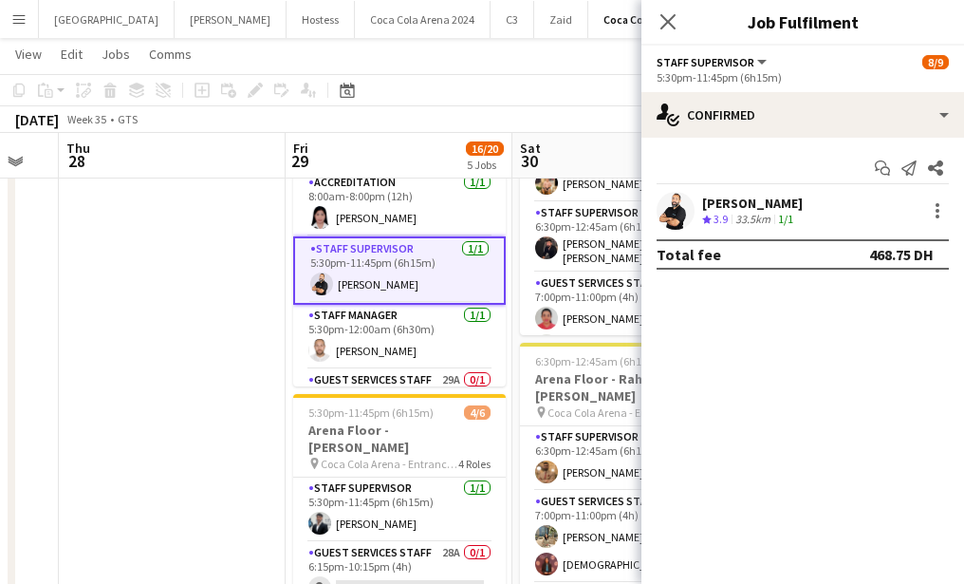
click at [664, 213] on app-user-avatar at bounding box center [676, 211] width 38 height 38
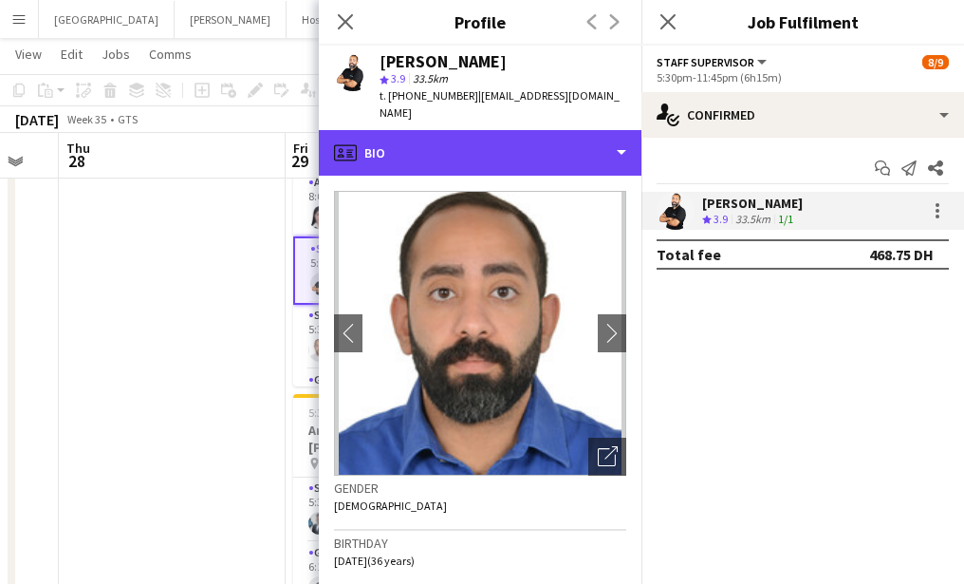
click at [445, 135] on div "profile Bio" at bounding box center [480, 153] width 323 height 46
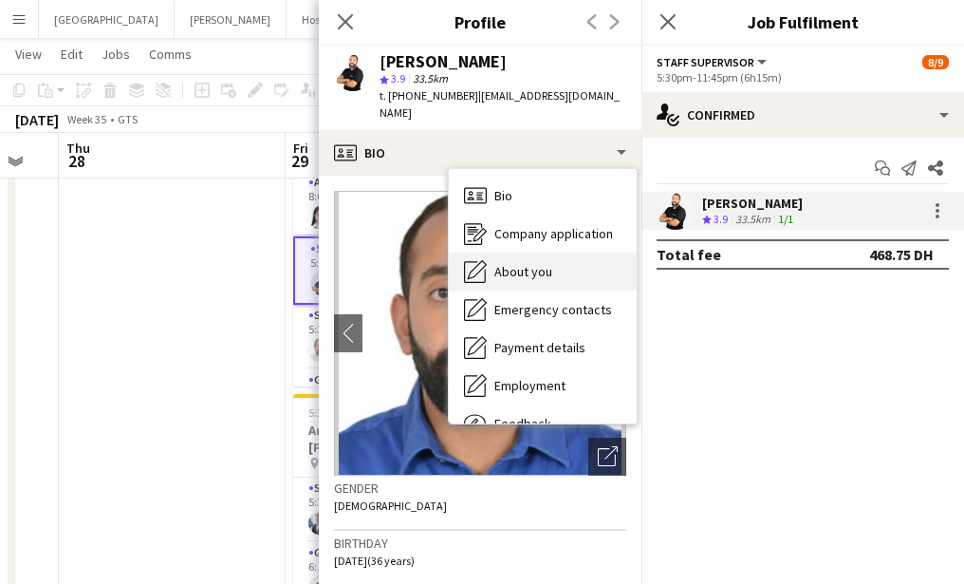
click at [512, 263] on span "About you" at bounding box center [523, 271] width 58 height 17
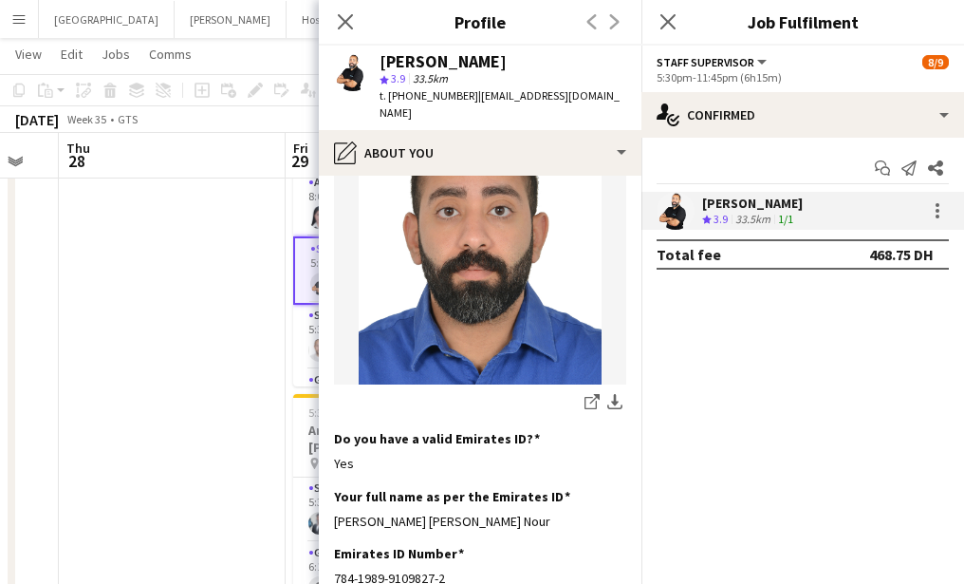
scroll to position [474, 0]
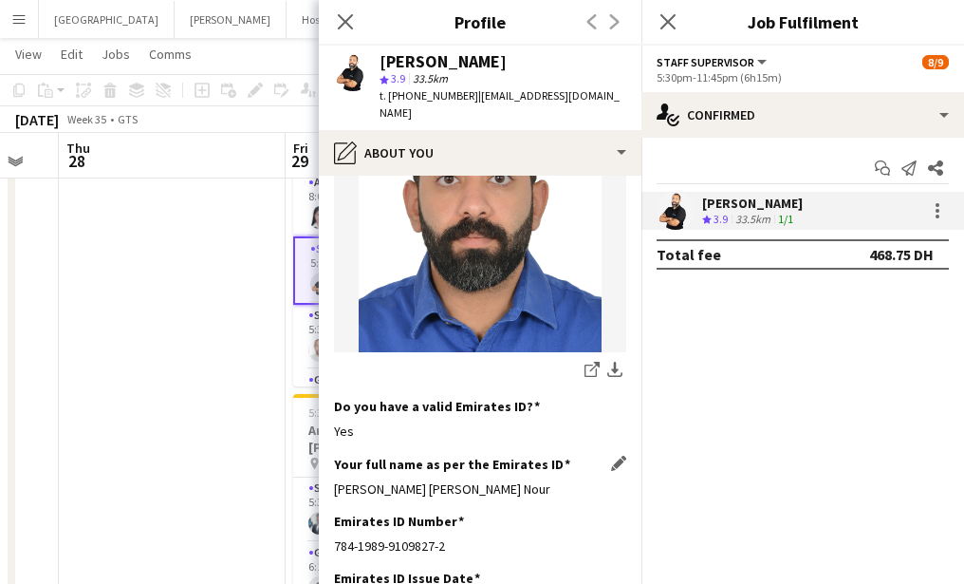
drag, startPoint x: 334, startPoint y: 434, endPoint x: 614, endPoint y: 433, distance: 279.9
click at [614, 480] on div "Osama Mohamed Mahmoud Elhendawy Nour" at bounding box center [480, 488] width 292 height 17
click at [344, 14] on icon "Close pop-in" at bounding box center [345, 21] width 18 height 18
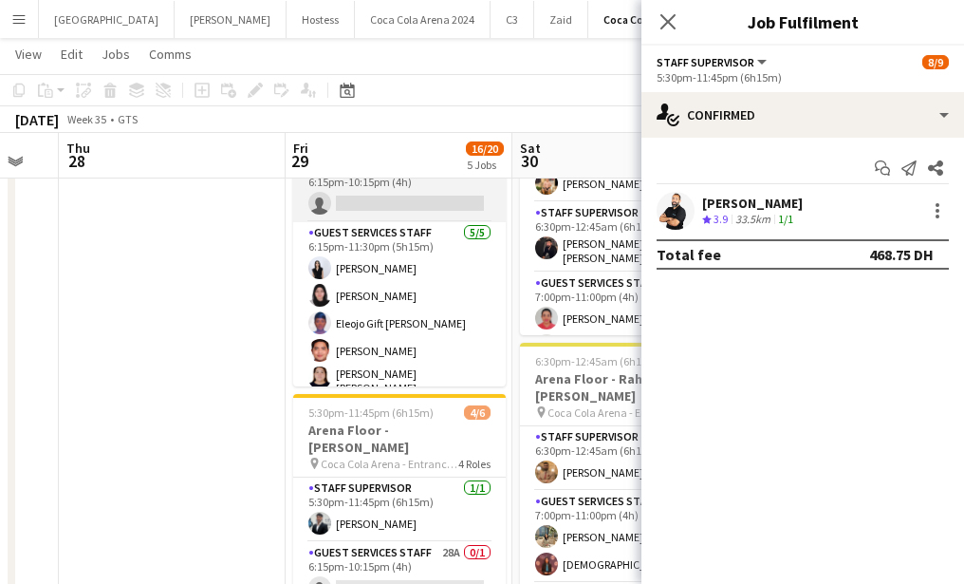
scroll to position [214, 0]
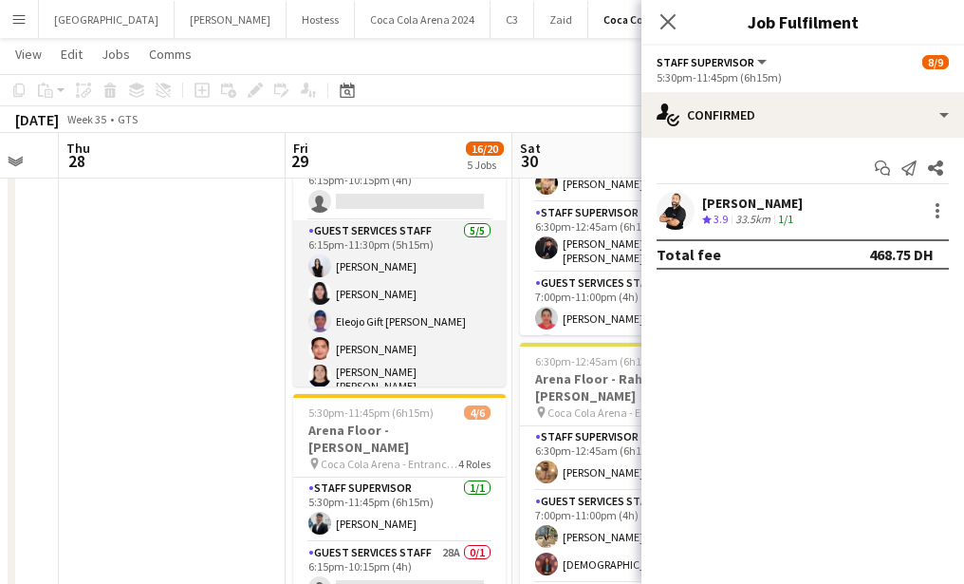
click at [399, 326] on app-card-role "Guest Services Staff 5/5 6:15pm-11:30pm (5h15m) Noor Ibrahim Rawan Sarris Eleoj…" at bounding box center [399, 310] width 213 height 180
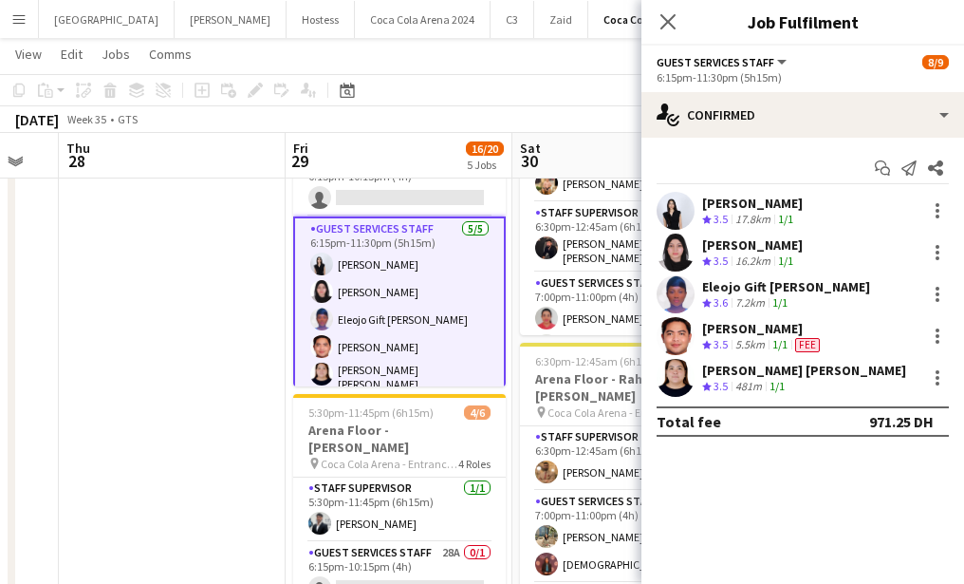
scroll to position [210, 0]
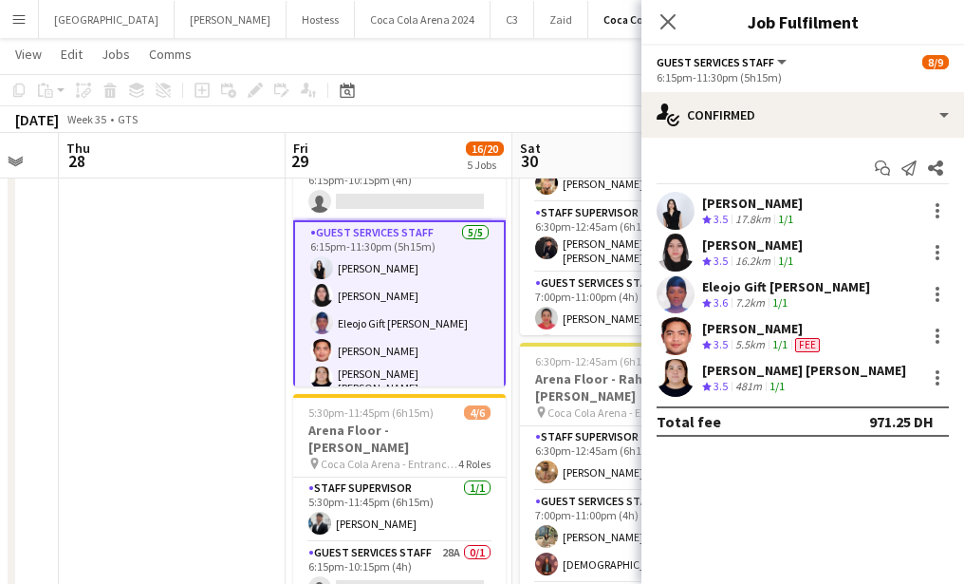
click at [670, 209] on app-user-avatar at bounding box center [676, 211] width 38 height 38
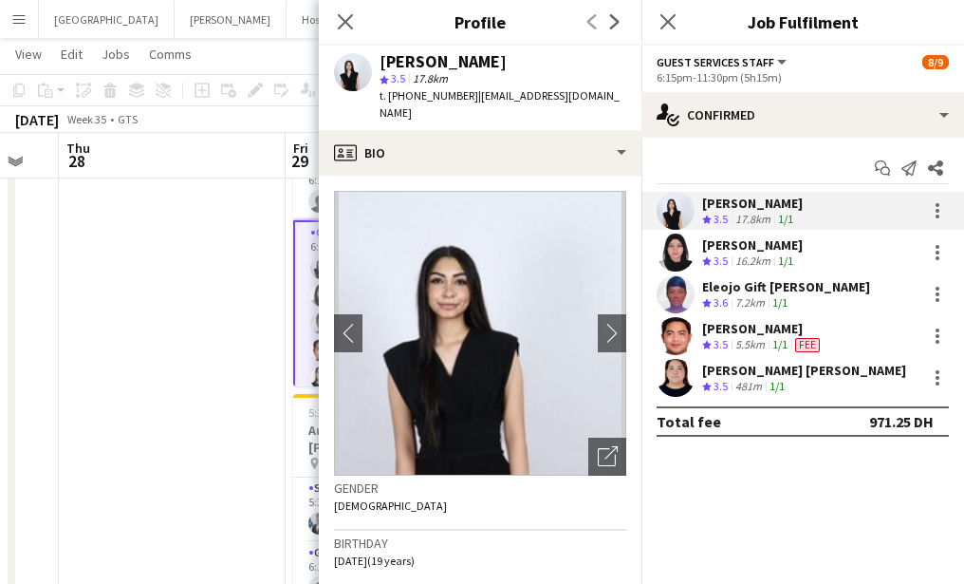
click at [675, 325] on app-user-avatar at bounding box center [676, 336] width 38 height 38
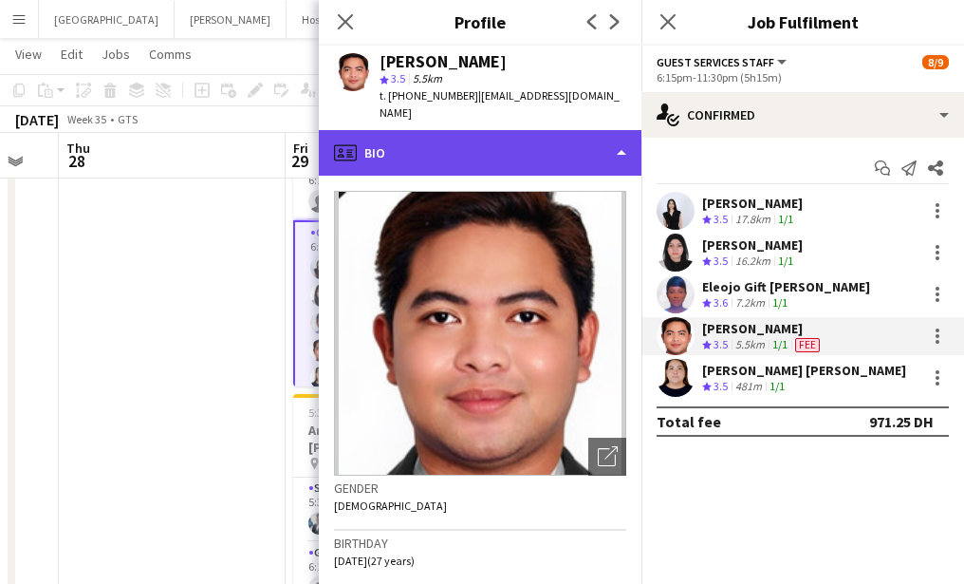
click at [480, 152] on div "profile Bio" at bounding box center [480, 153] width 323 height 46
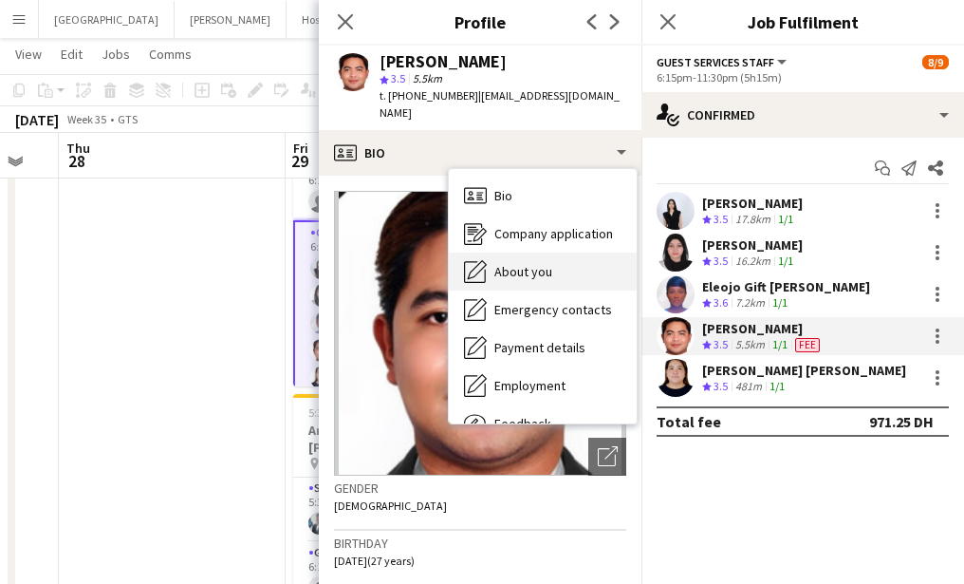
click at [534, 272] on span "About you" at bounding box center [523, 271] width 58 height 17
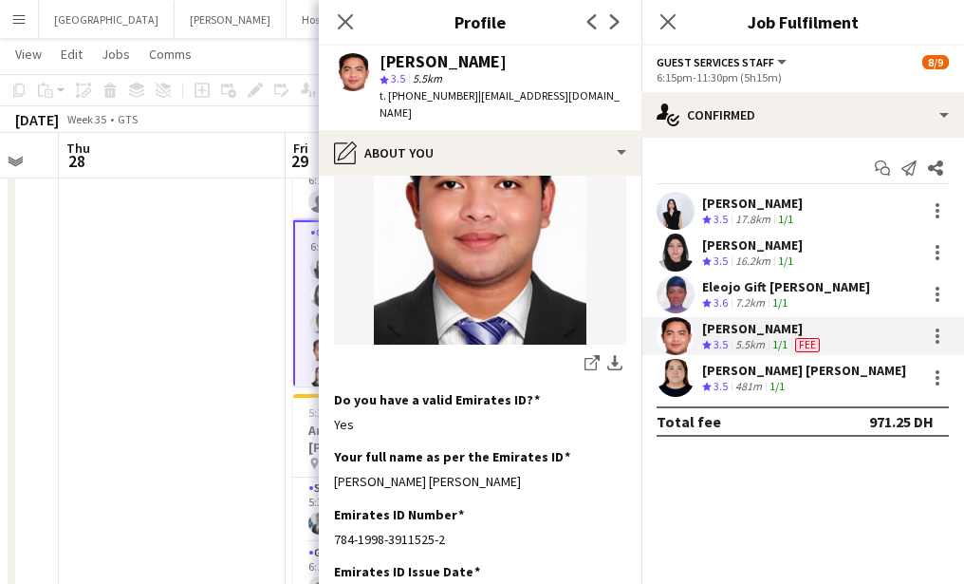
scroll to position [536, 0]
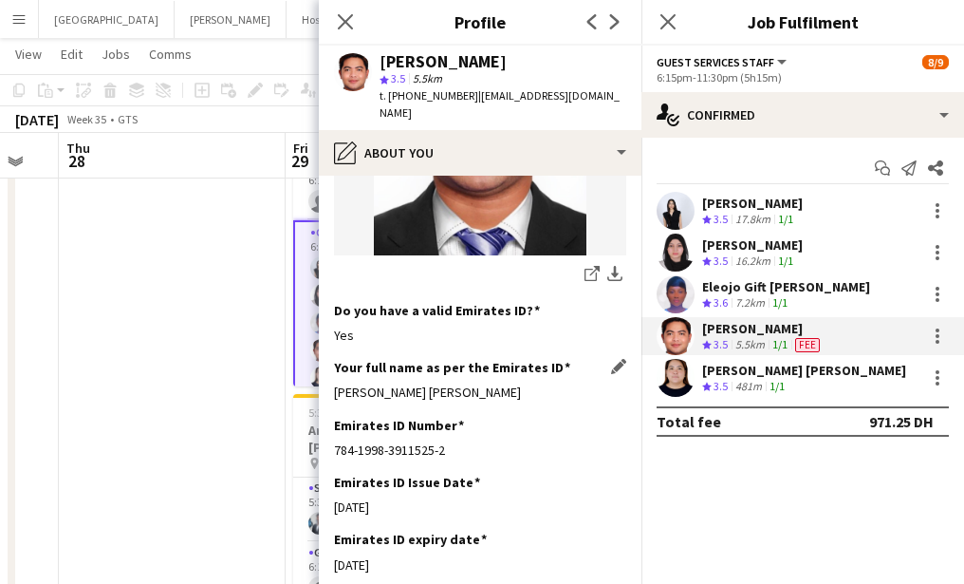
drag, startPoint x: 334, startPoint y: 397, endPoint x: 555, endPoint y: 397, distance: 221.1
click at [555, 397] on div "Patrick Dominique Pestano Castro" at bounding box center [480, 391] width 292 height 17
click at [680, 388] on app-user-avatar at bounding box center [676, 378] width 38 height 38
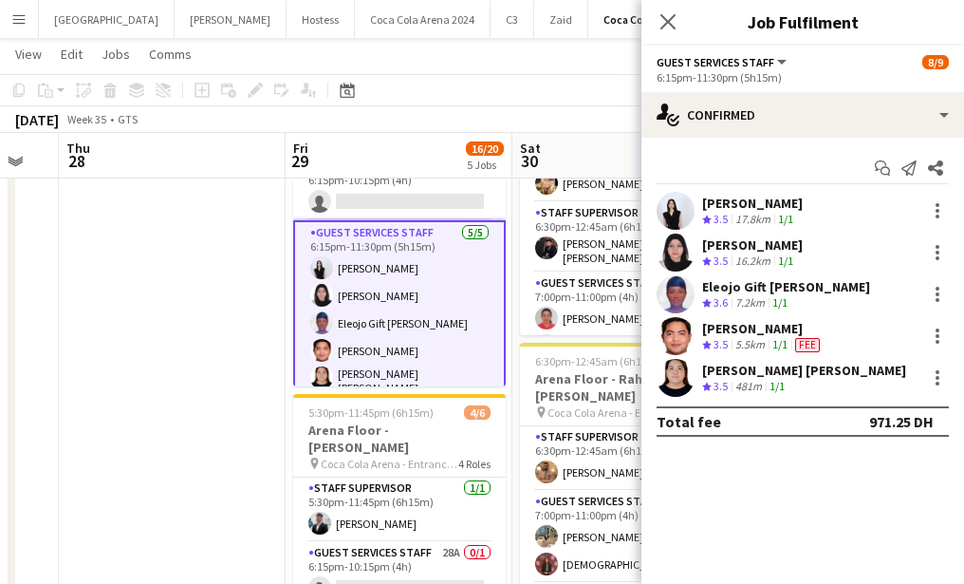
click at [673, 382] on app-user-avatar at bounding box center [676, 378] width 38 height 38
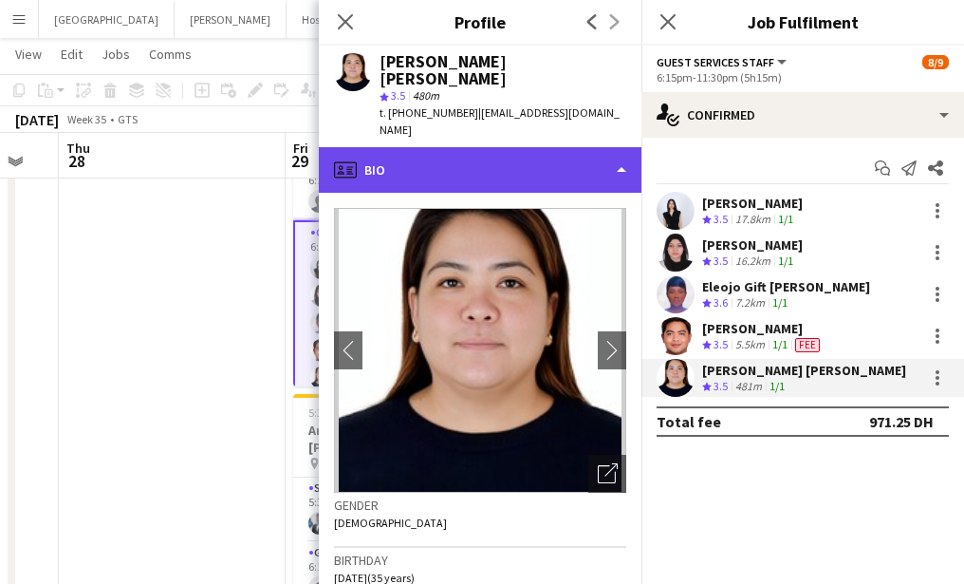
click at [471, 148] on div "profile Bio" at bounding box center [480, 170] width 323 height 46
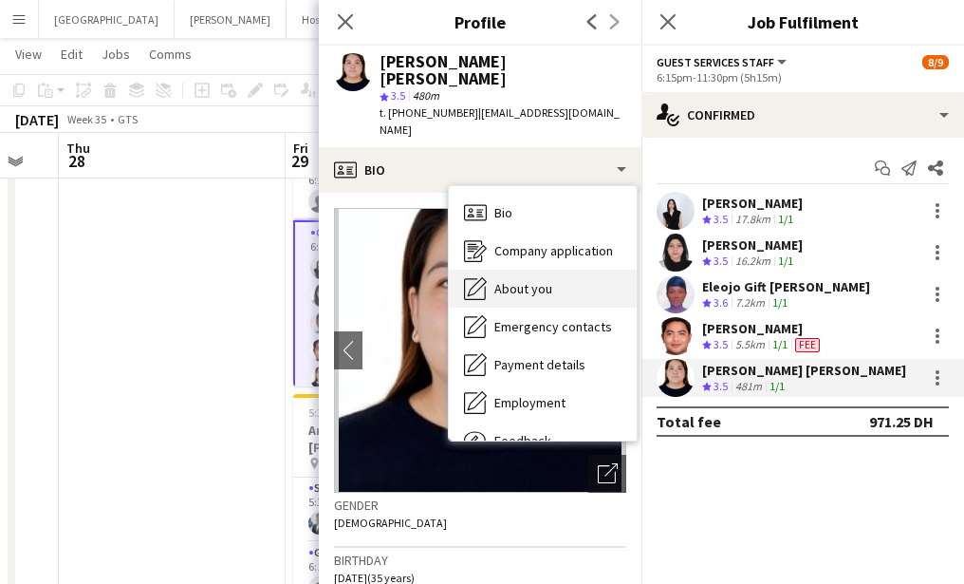
click at [530, 280] on span "About you" at bounding box center [523, 288] width 58 height 17
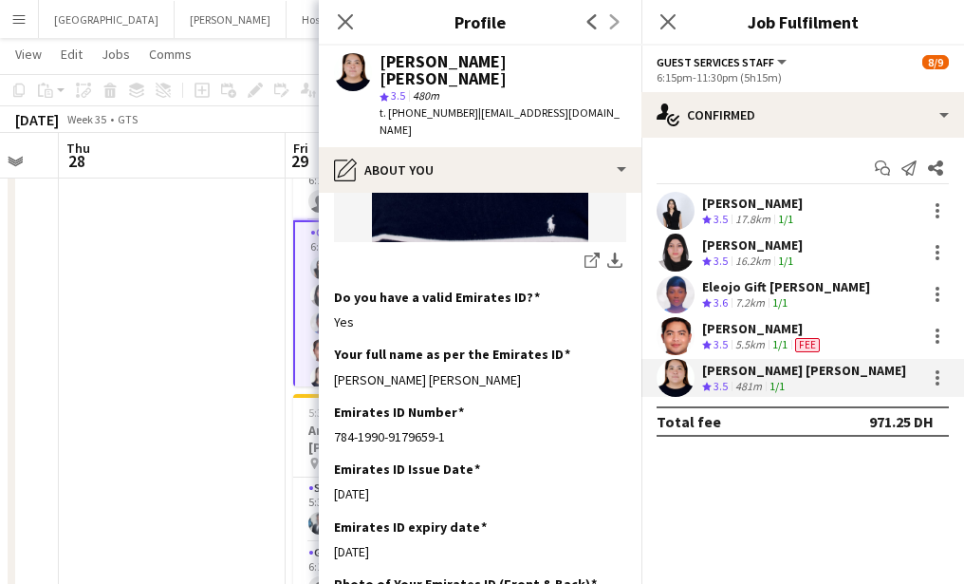
scroll to position [456, 0]
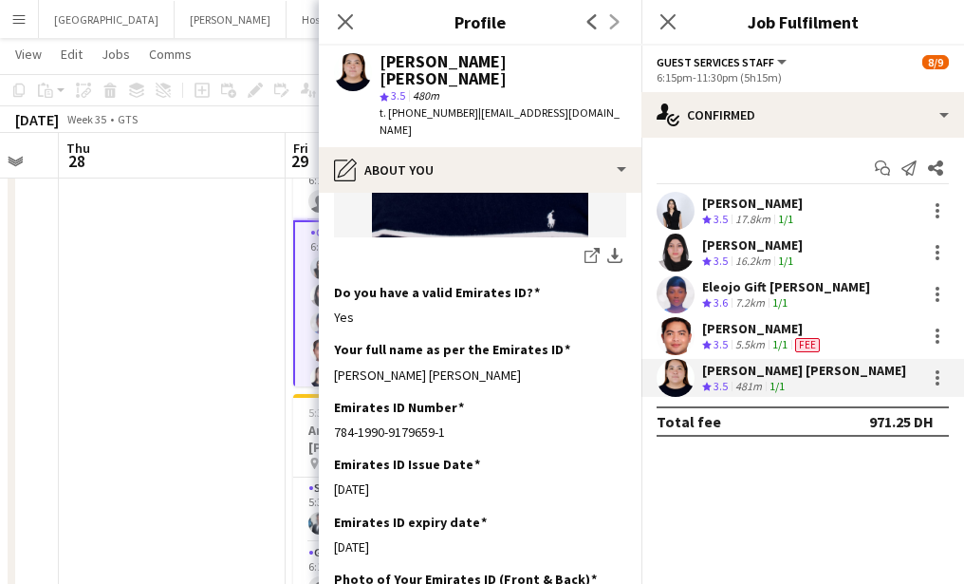
click at [330, 346] on app-section-data-types "Bio Edit this field Customer happiness advocate. here to assist and ensure your…" at bounding box center [480, 388] width 323 height 391
drag, startPoint x: 330, startPoint y: 345, endPoint x: 508, endPoint y: 344, distance: 177.5
click at [508, 344] on app-section-data-types "Bio Edit this field Customer happiness advocate. here to assist and ensure your…" at bounding box center [480, 388] width 323 height 391
click at [665, 216] on app-user-avatar at bounding box center [676, 211] width 38 height 38
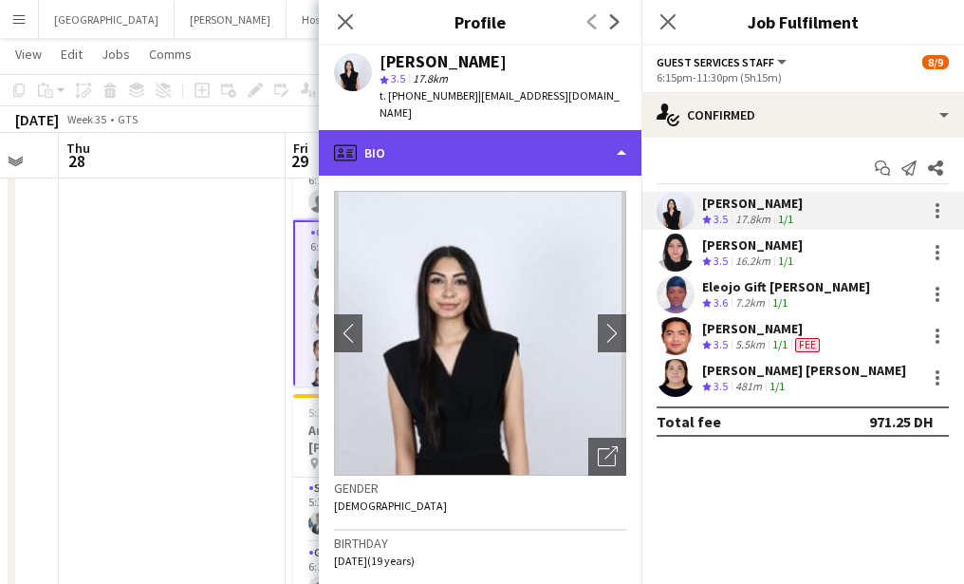
click at [469, 165] on div "profile Bio" at bounding box center [480, 153] width 323 height 46
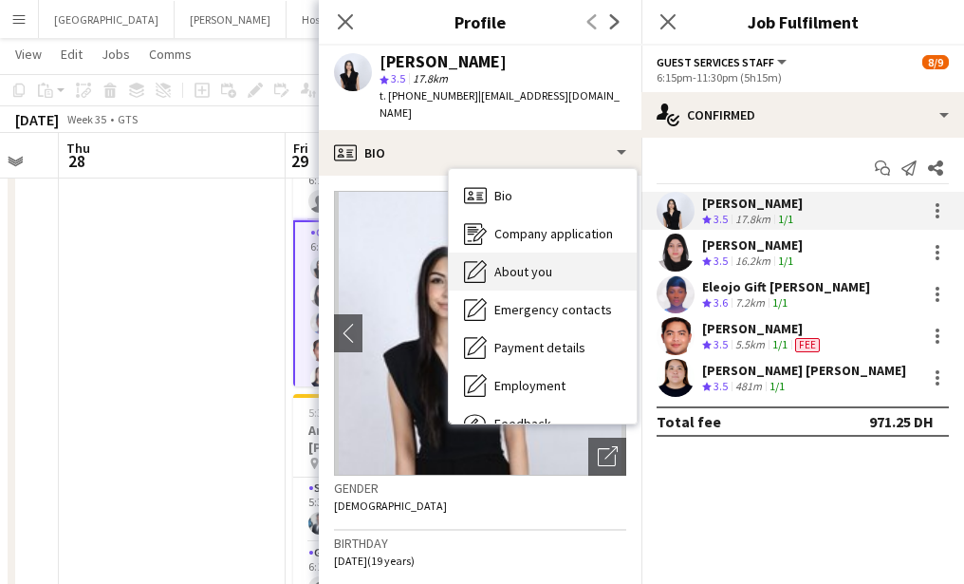
click at [511, 263] on span "About you" at bounding box center [523, 271] width 58 height 17
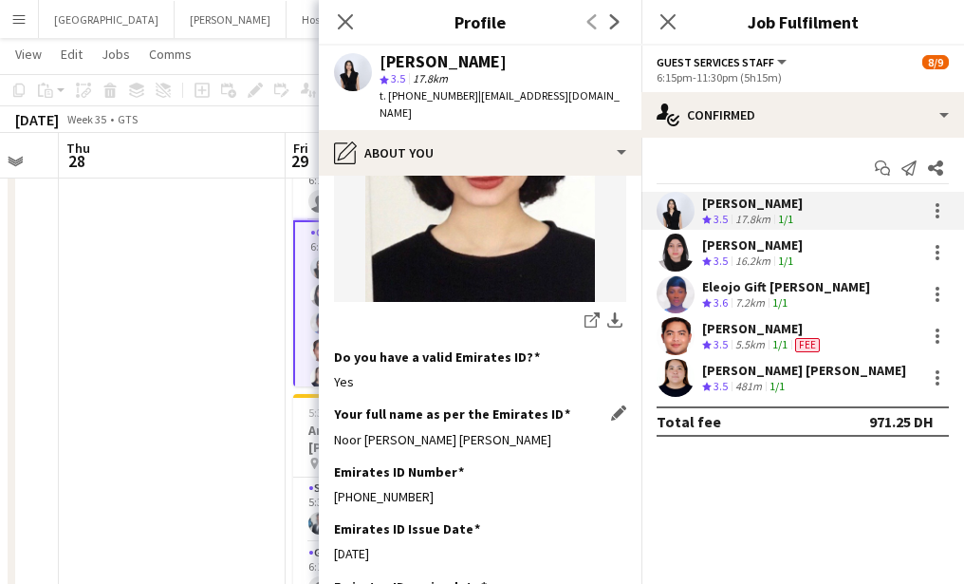
scroll to position [434, 0]
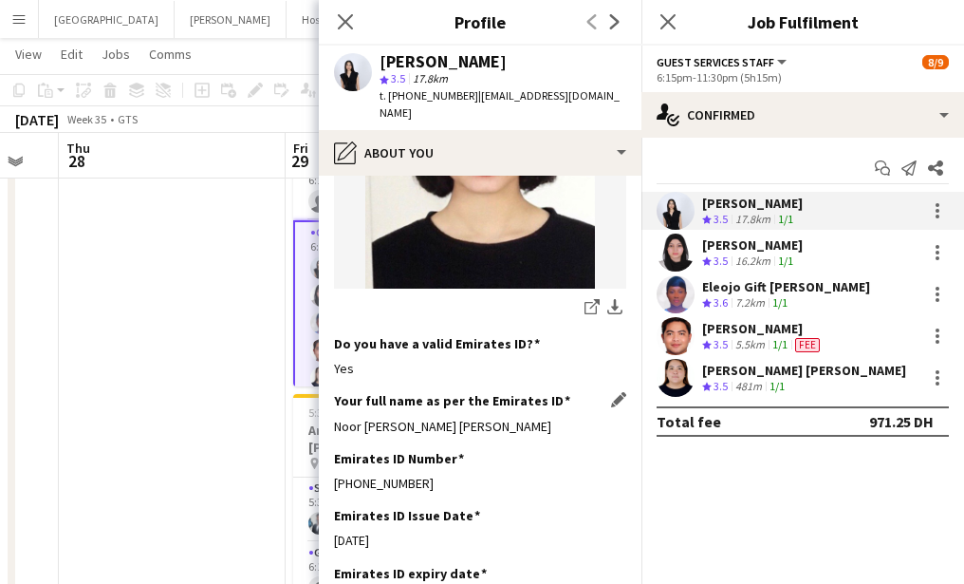
drag, startPoint x: 333, startPoint y: 429, endPoint x: 591, endPoint y: 428, distance: 258.1
click at [591, 428] on app-section-data-types "Bio Edit this field My name is Noor Mahmoud I'm Egyptian , 19 years old . I’m c…" at bounding box center [480, 380] width 323 height 408
click at [671, 290] on app-user-avatar at bounding box center [676, 294] width 38 height 38
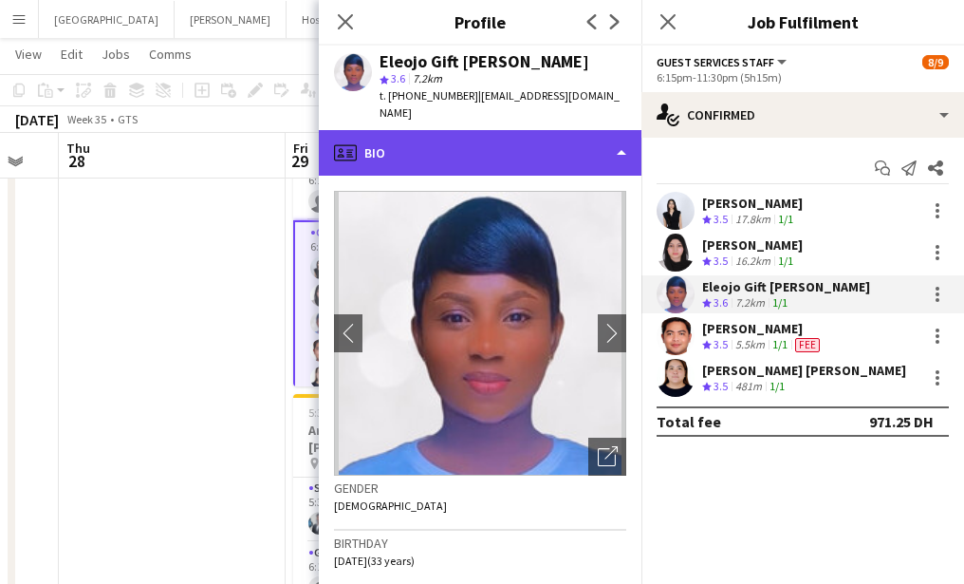
click at [466, 136] on div "profile Bio" at bounding box center [480, 153] width 323 height 46
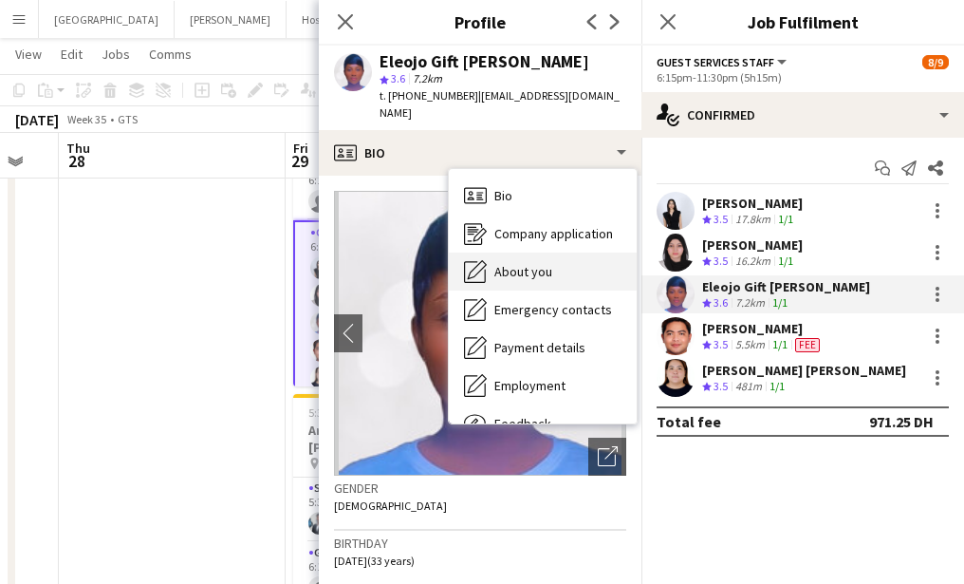
click at [511, 263] on span "About you" at bounding box center [523, 271] width 58 height 17
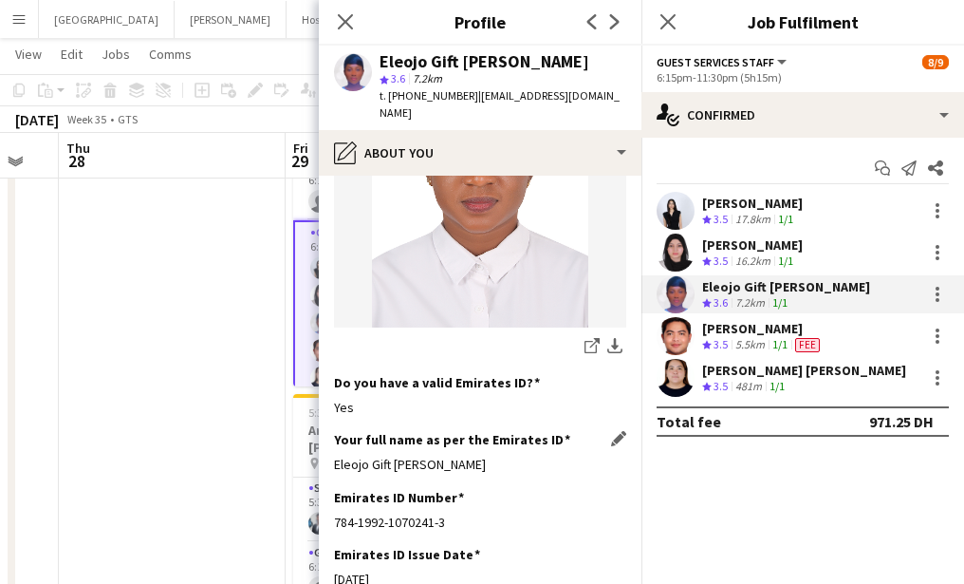
scroll to position [477, 0]
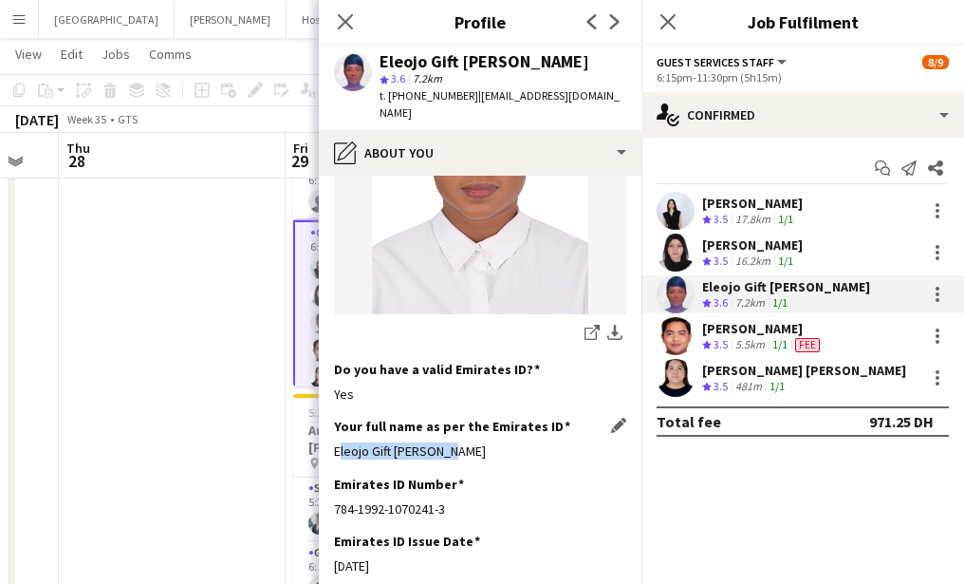
drag, startPoint x: 332, startPoint y: 437, endPoint x: 494, endPoint y: 437, distance: 162.3
click at [494, 437] on app-section-data-types "Bio Edit this field I’m Mrs Mohammed Eleojo Gift. Worked as an hostess at Addre…" at bounding box center [480, 380] width 323 height 408
click at [672, 246] on app-user-avatar at bounding box center [676, 252] width 38 height 38
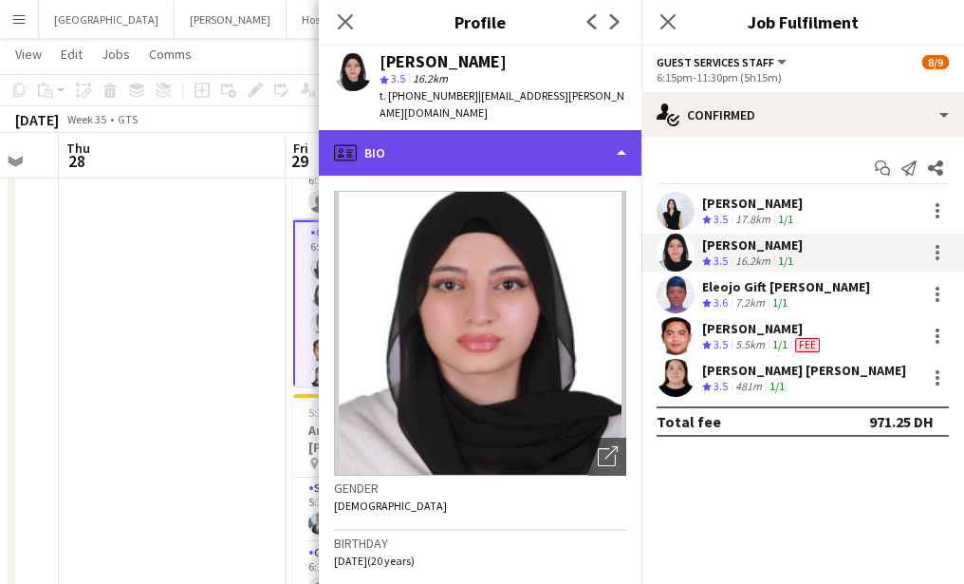
click at [481, 135] on div "profile Bio" at bounding box center [480, 153] width 323 height 46
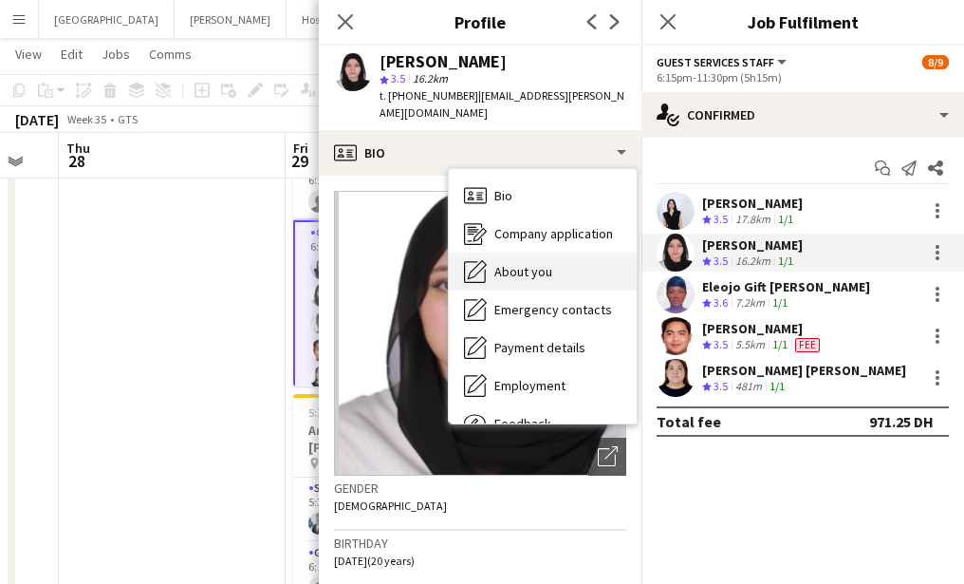
click at [537, 266] on div "About you About you" at bounding box center [543, 271] width 188 height 38
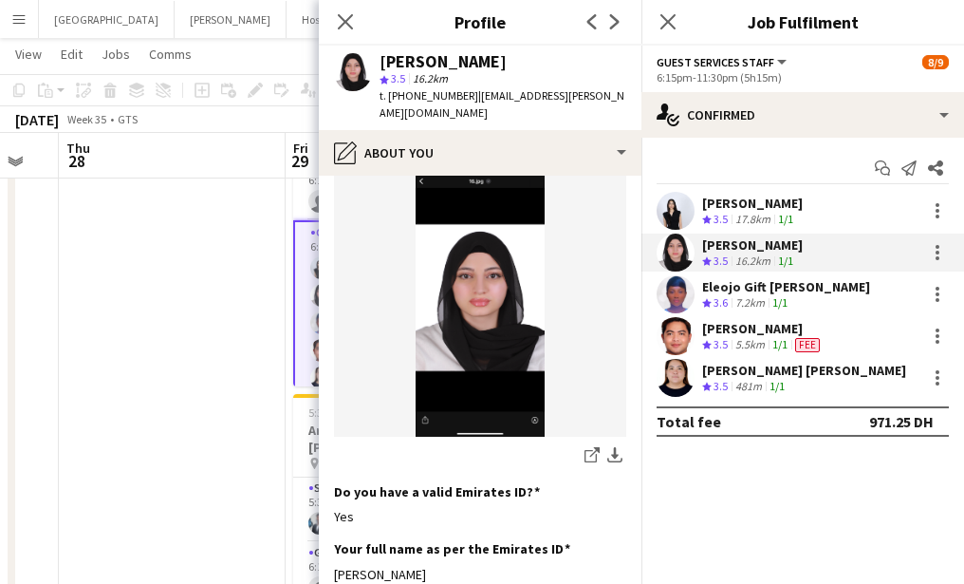
scroll to position [460, 0]
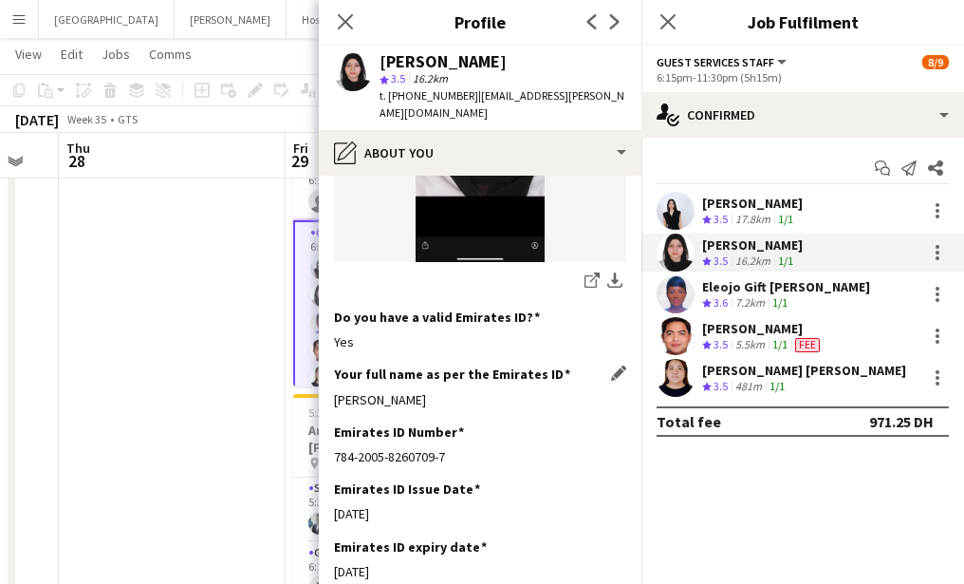
drag, startPoint x: 332, startPoint y: 379, endPoint x: 493, endPoint y: 378, distance: 161.3
click at [493, 378] on app-section-data-types "Bio Edit this field I have high self-management and social awareness. I’m organ…" at bounding box center [480, 380] width 323 height 408
click at [352, 21] on icon "Close pop-in" at bounding box center [345, 21] width 18 height 18
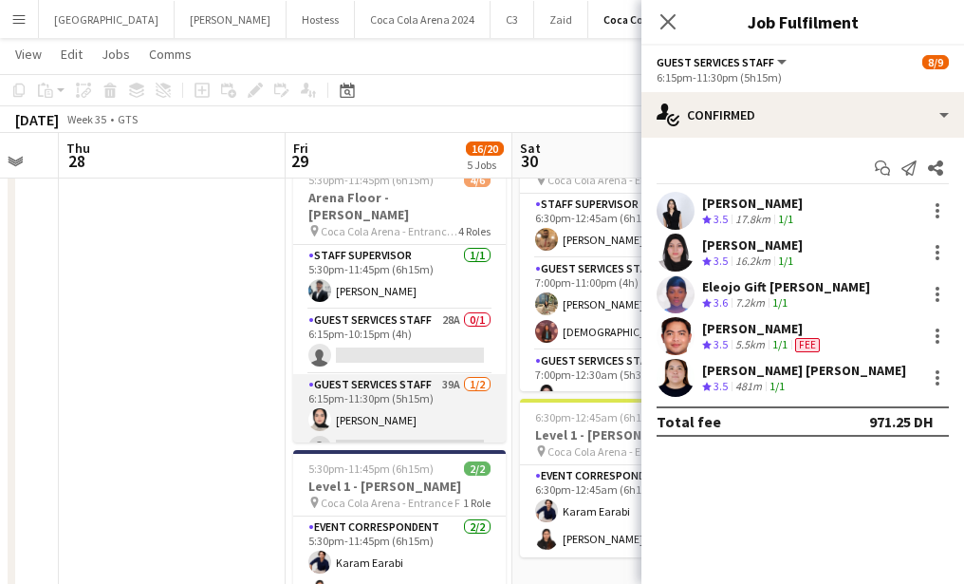
scroll to position [686, 0]
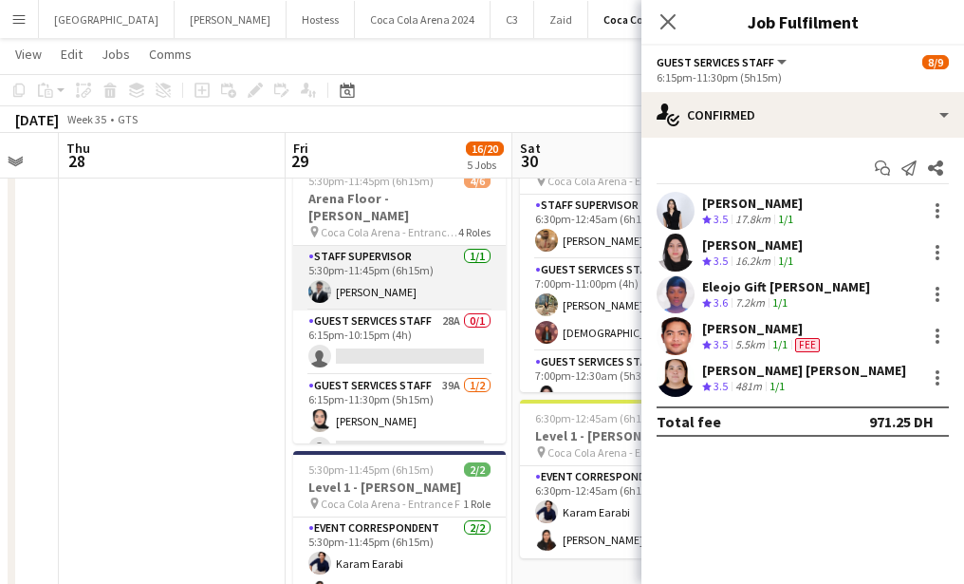
click at [387, 278] on app-card-role "Staff Supervisor [DATE] 5:30pm-11:45pm (6h15m) [PERSON_NAME]" at bounding box center [399, 278] width 213 height 65
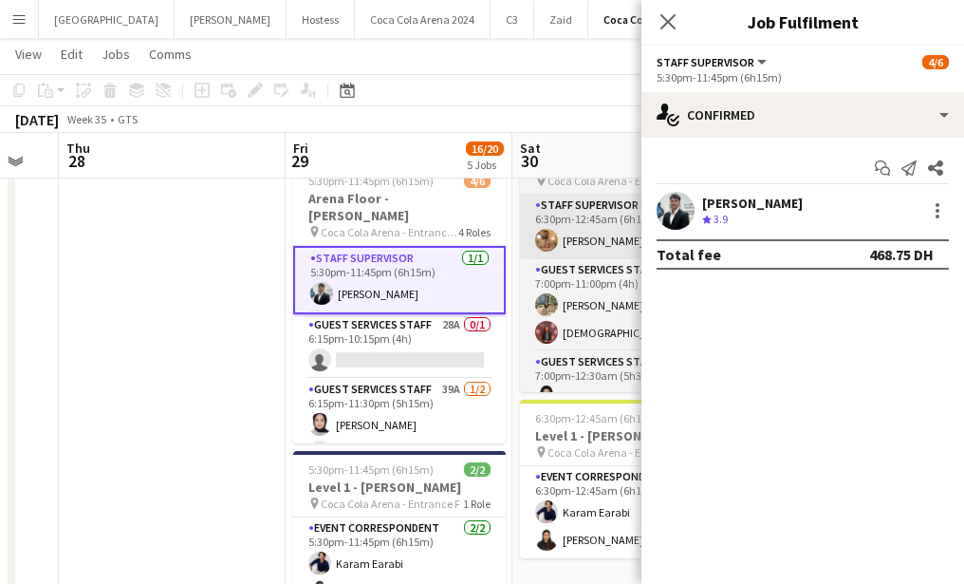
scroll to position [218, 0]
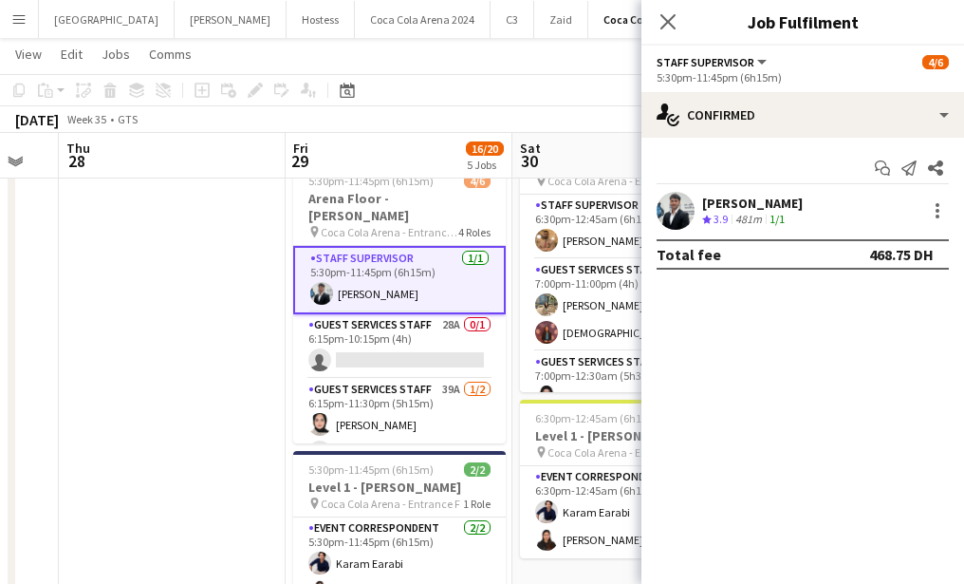
click at [665, 203] on app-user-avatar at bounding box center [676, 211] width 38 height 38
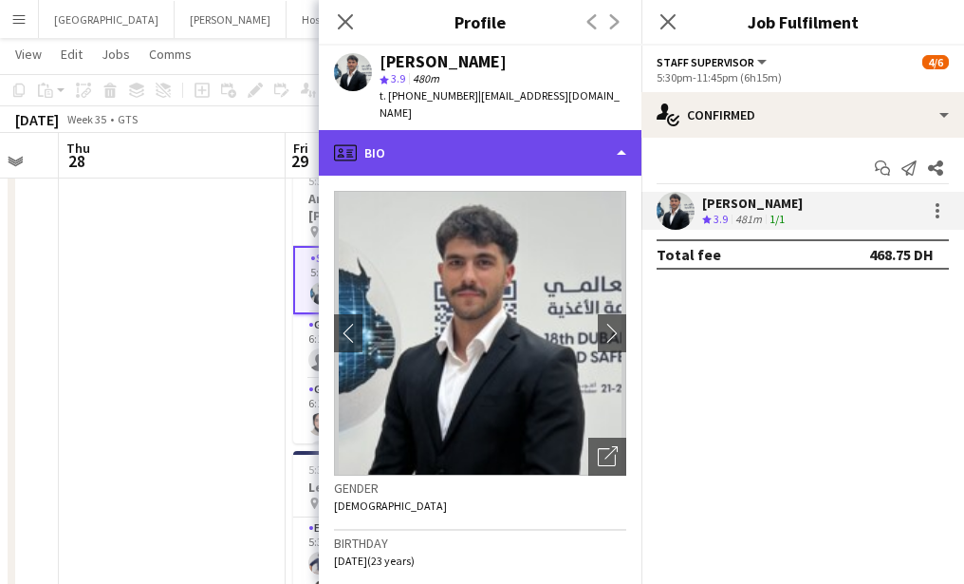
click at [466, 140] on div "profile Bio" at bounding box center [480, 153] width 323 height 46
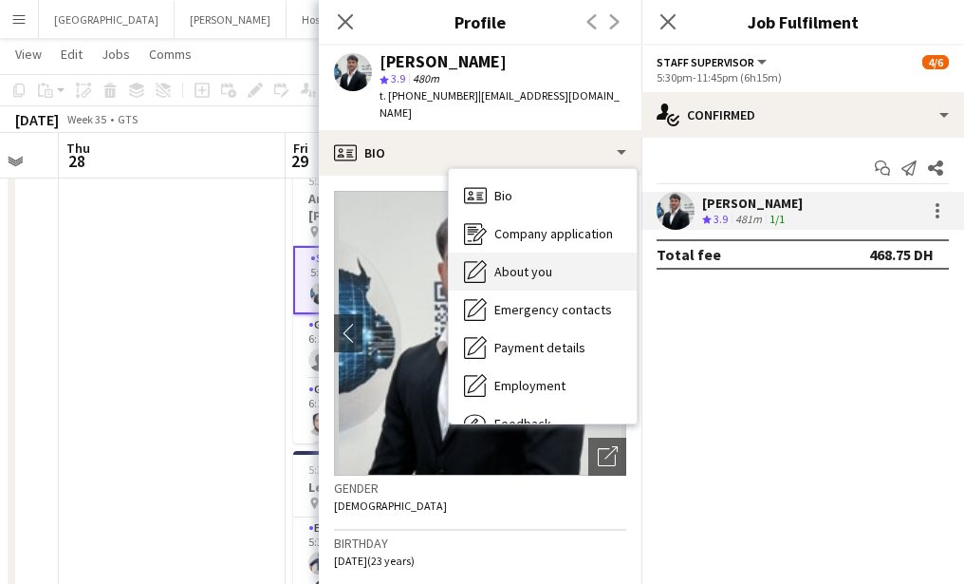
click at [506, 263] on span "About you" at bounding box center [523, 271] width 58 height 17
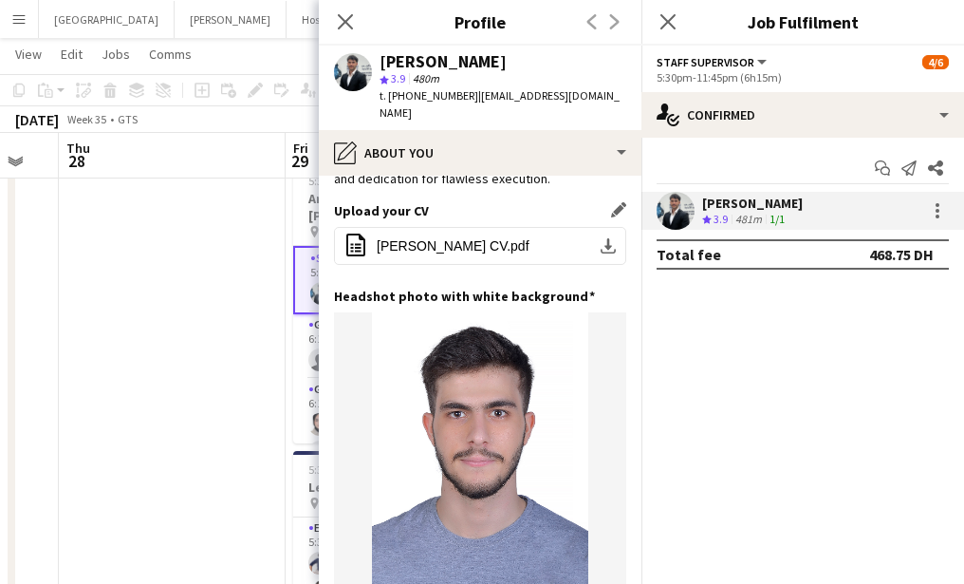
scroll to position [401, 0]
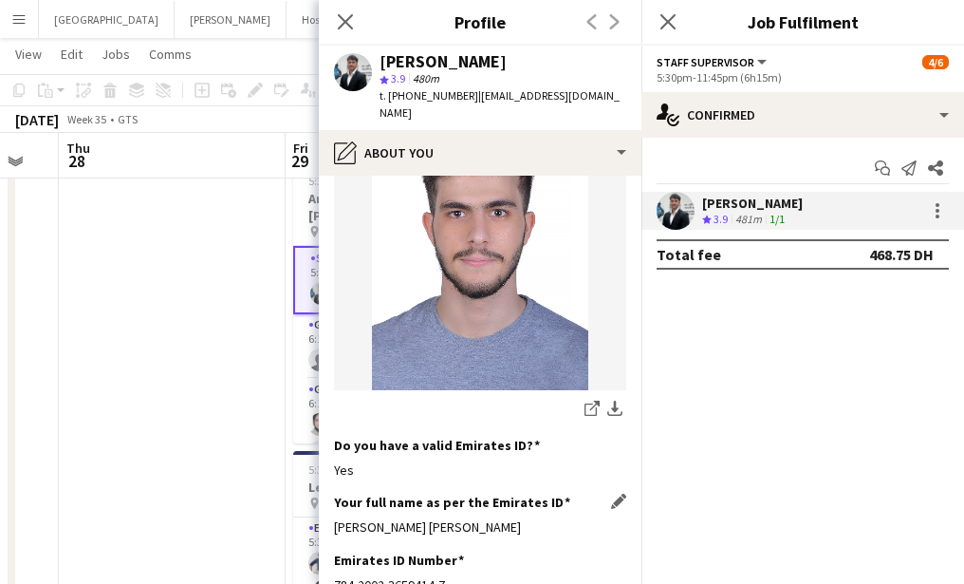
drag, startPoint x: 324, startPoint y: 490, endPoint x: 529, endPoint y: 490, distance: 205.0
click at [528, 490] on app-section-data-types "Bio Edit this field With five years of event management , I excel in client sat…" at bounding box center [480, 380] width 323 height 408
click at [344, 25] on icon "Close pop-in" at bounding box center [345, 21] width 18 height 18
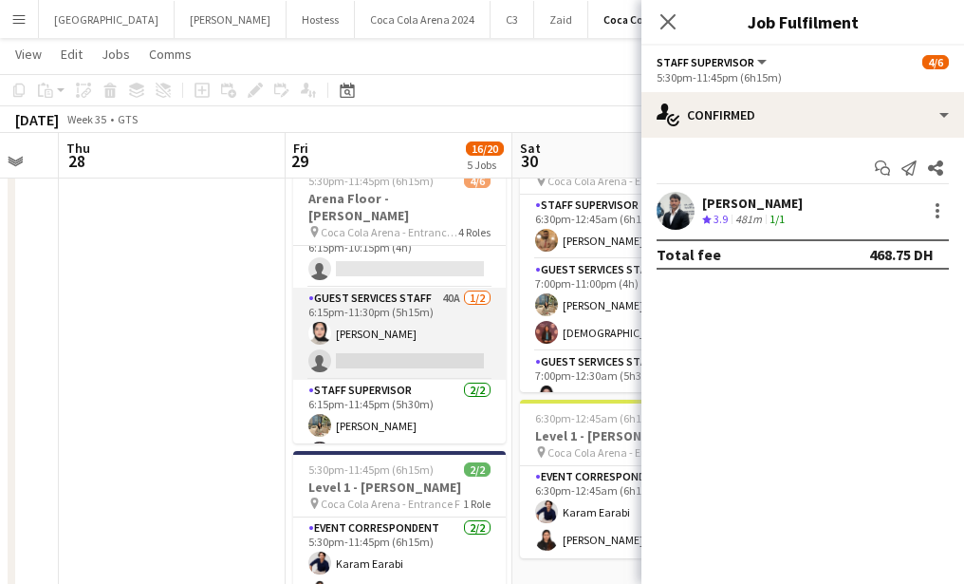
click at [379, 307] on app-card-role "Guest Services Staff 40A 1/2 6:15pm-11:30pm (5h15m) Zeen Shehab single-neutral-…" at bounding box center [399, 334] width 213 height 92
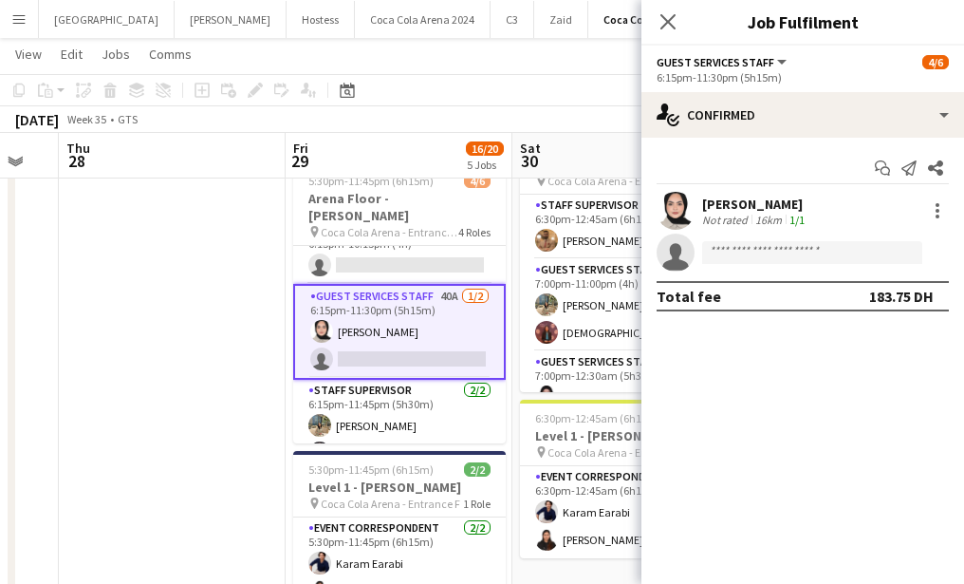
scroll to position [87, 0]
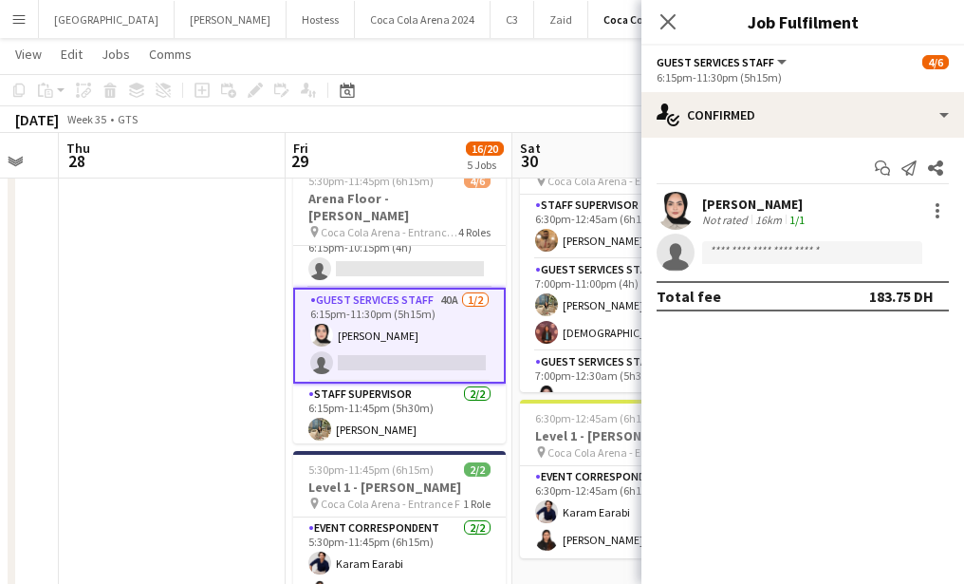
click at [675, 204] on app-user-avatar at bounding box center [676, 211] width 38 height 38
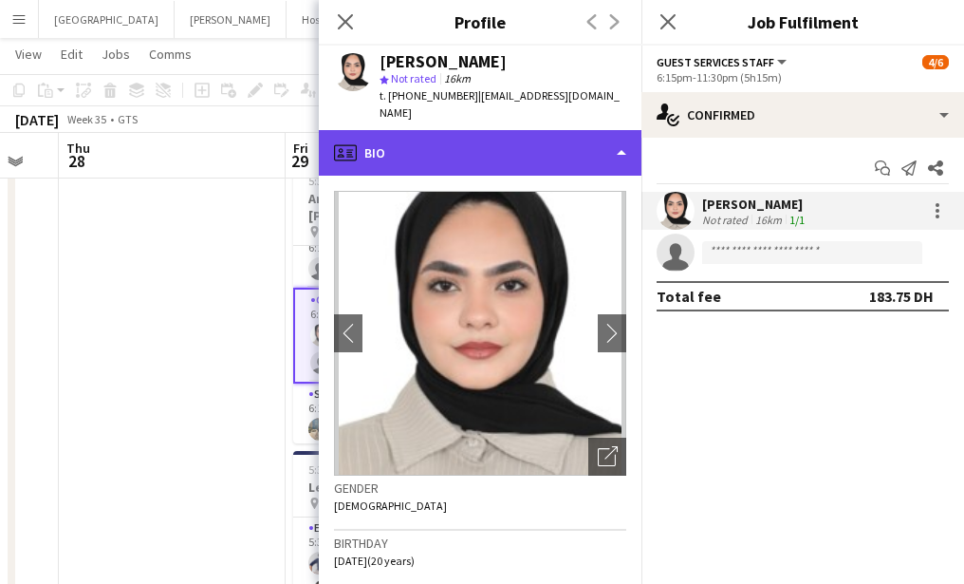
click at [461, 137] on div "profile Bio" at bounding box center [480, 153] width 323 height 46
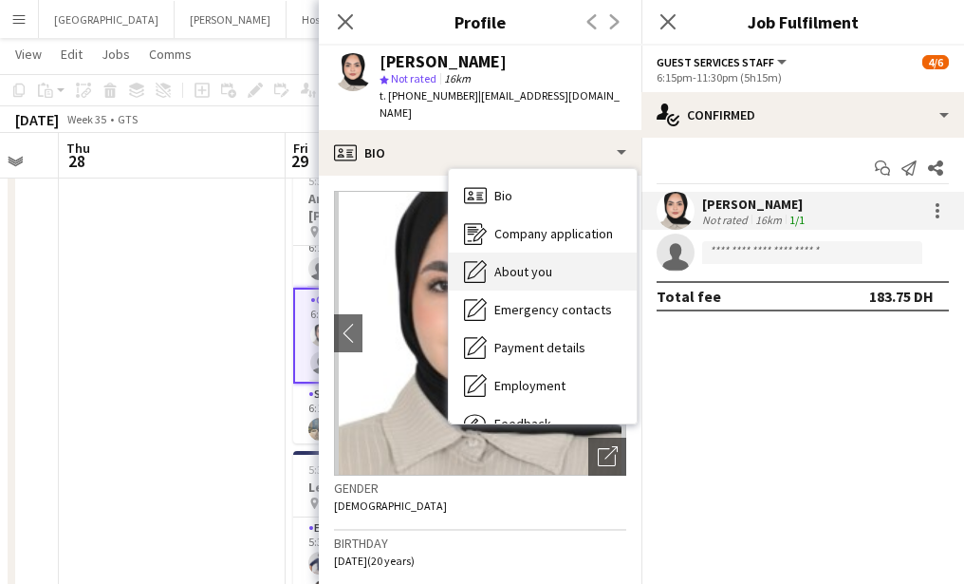
click at [515, 263] on span "About you" at bounding box center [523, 271] width 58 height 17
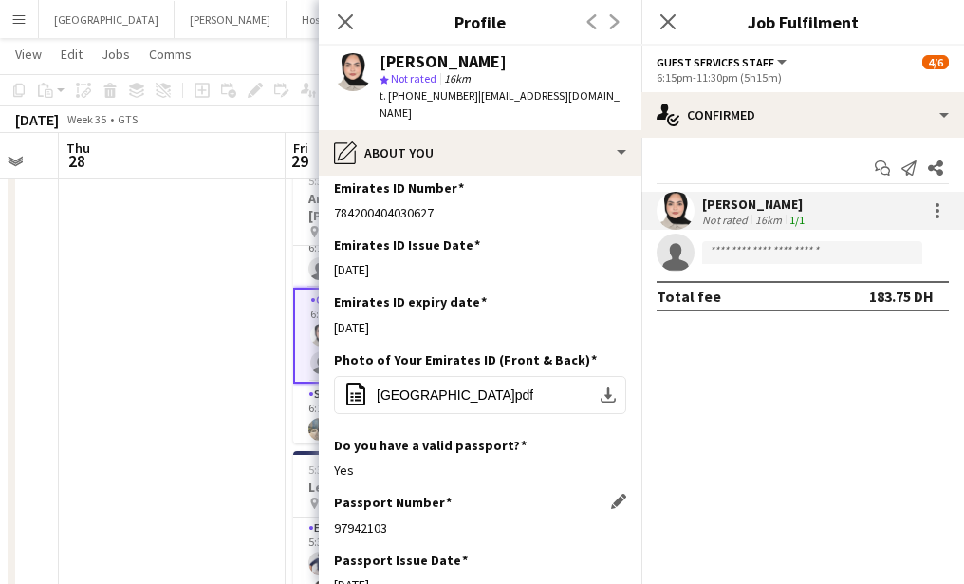
scroll to position [775, 0]
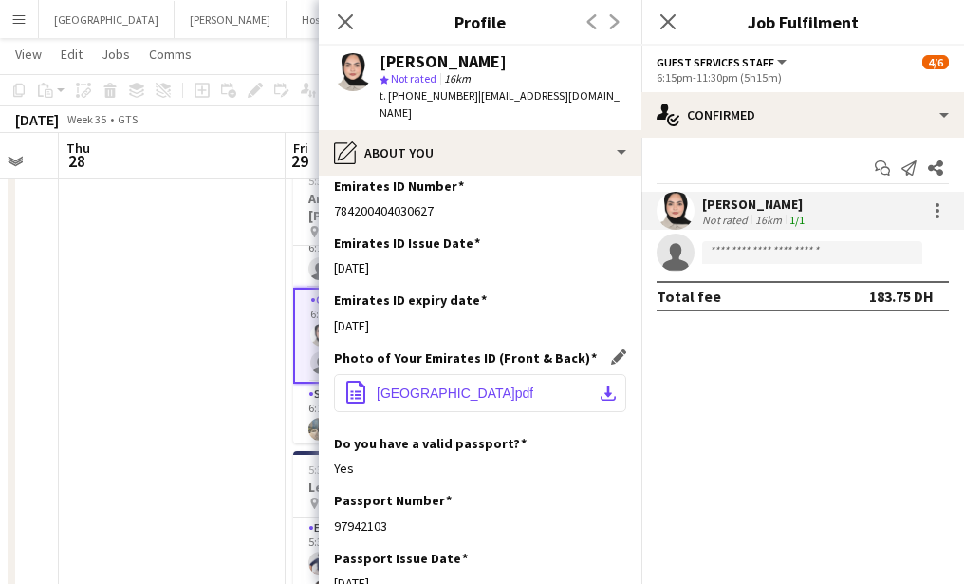
click at [424, 385] on span "UNITED ARAB EMIRATES.pdf" at bounding box center [455, 392] width 157 height 15
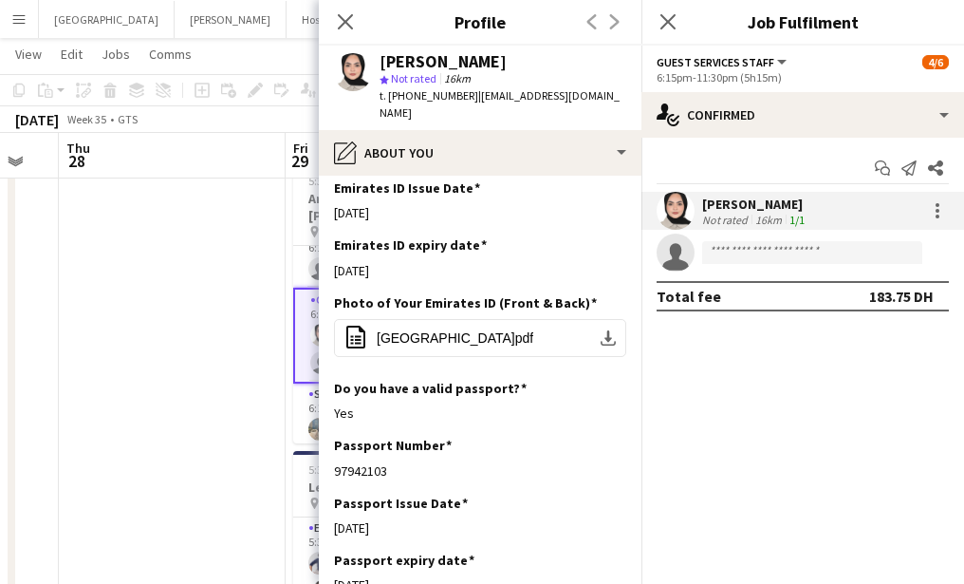
scroll to position [662, 0]
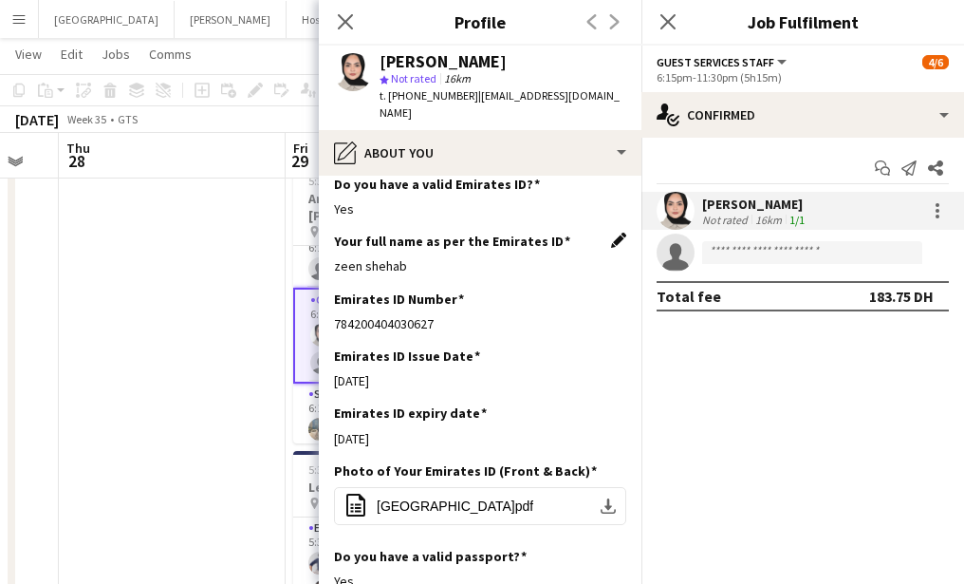
click at [613, 232] on app-icon "Edit this field" at bounding box center [618, 239] width 15 height 15
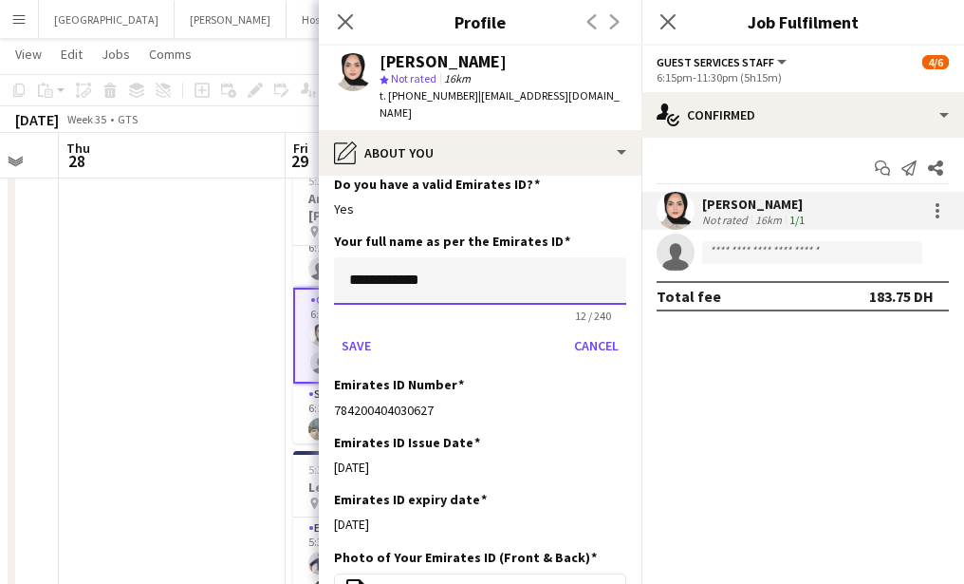
drag, startPoint x: 462, startPoint y: 264, endPoint x: 199, endPoint y: 261, distance: 262.9
click at [199, 261] on body "Menu Boards Boards Boards All jobs Status Workforce Workforce My Workforce Recr…" at bounding box center [482, 110] width 964 height 1592
paste input
drag, startPoint x: 447, startPoint y: 269, endPoint x: 219, endPoint y: 249, distance: 228.6
click at [219, 250] on body "Menu Boards Boards Boards All jobs Status Workforce Workforce My Workforce Recr…" at bounding box center [482, 110] width 964 height 1592
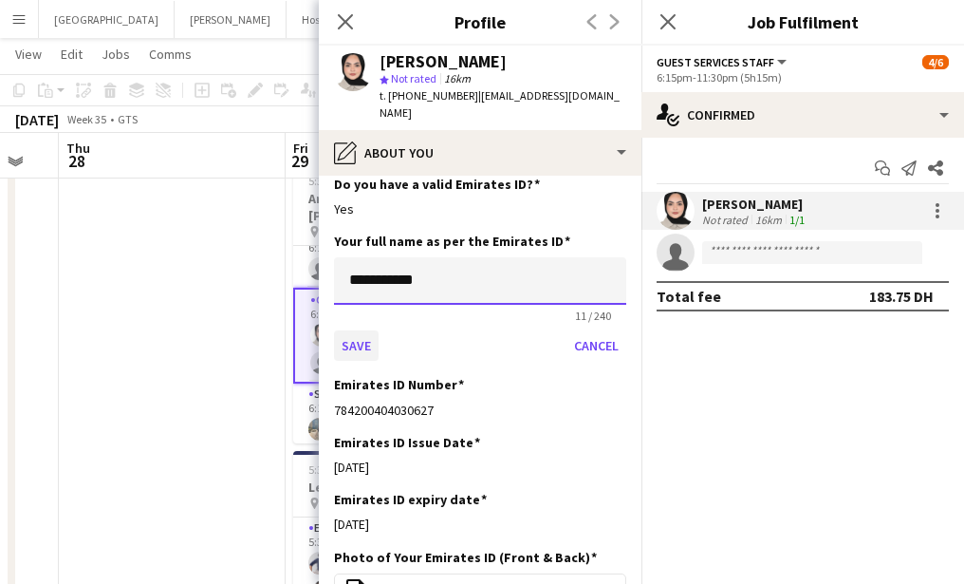
type input "**********"
click at [370, 330] on button "Save" at bounding box center [356, 345] width 45 height 30
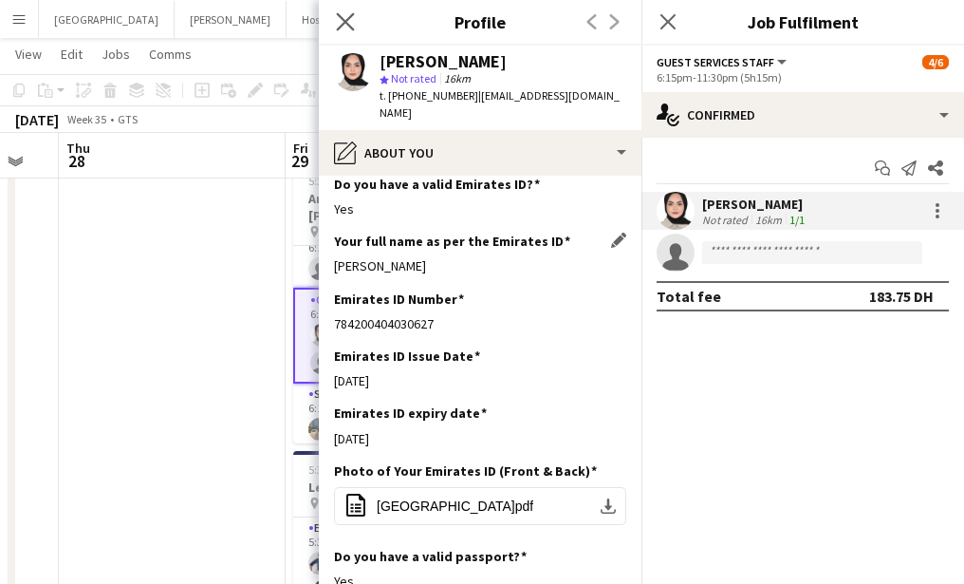
click at [338, 9] on app-icon "Close pop-in" at bounding box center [346, 23] width 28 height 28
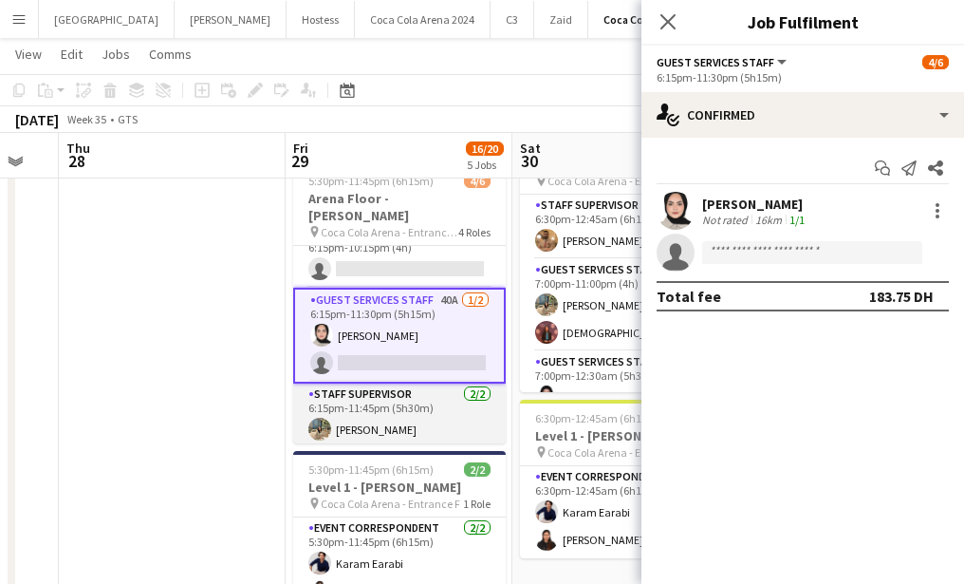
scroll to position [102, 0]
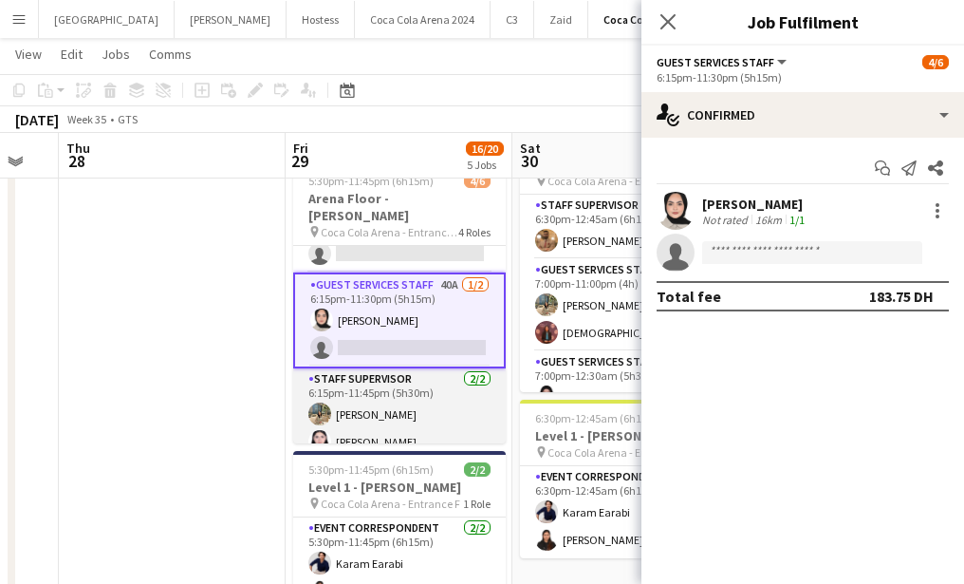
click at [370, 395] on app-card-role "Staff Supervisor 2/2 6:15pm-11:45pm (5h30m) Marium Younus Lynne Elmawed" at bounding box center [399, 414] width 213 height 92
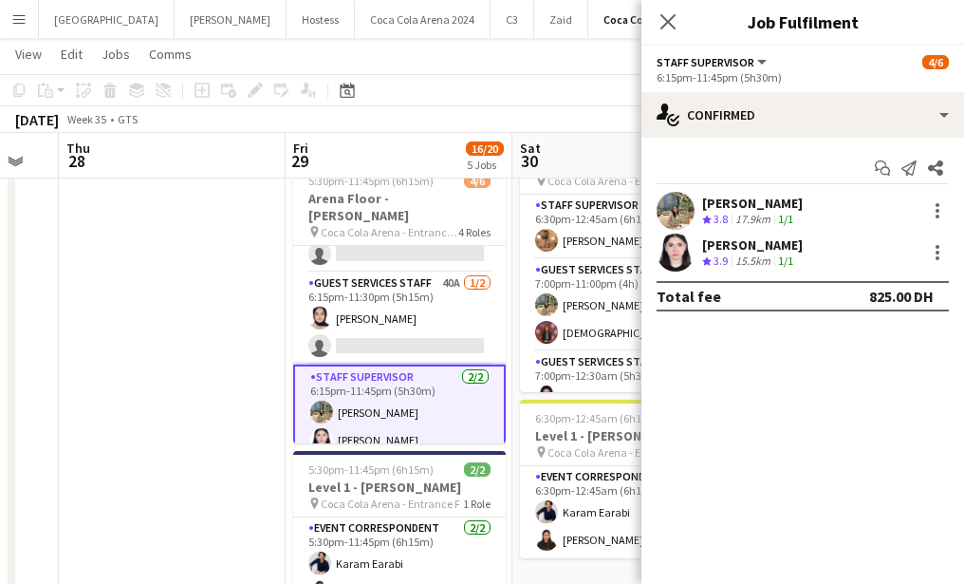
scroll to position [0, 622]
click at [673, 213] on app-user-avatar at bounding box center [676, 211] width 38 height 38
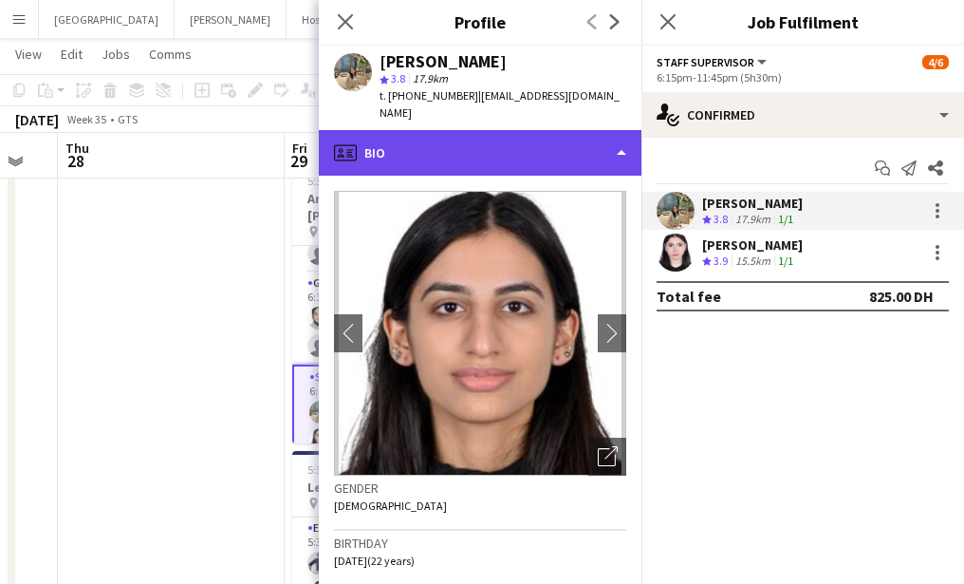
click at [486, 146] on div "profile Bio" at bounding box center [480, 153] width 323 height 46
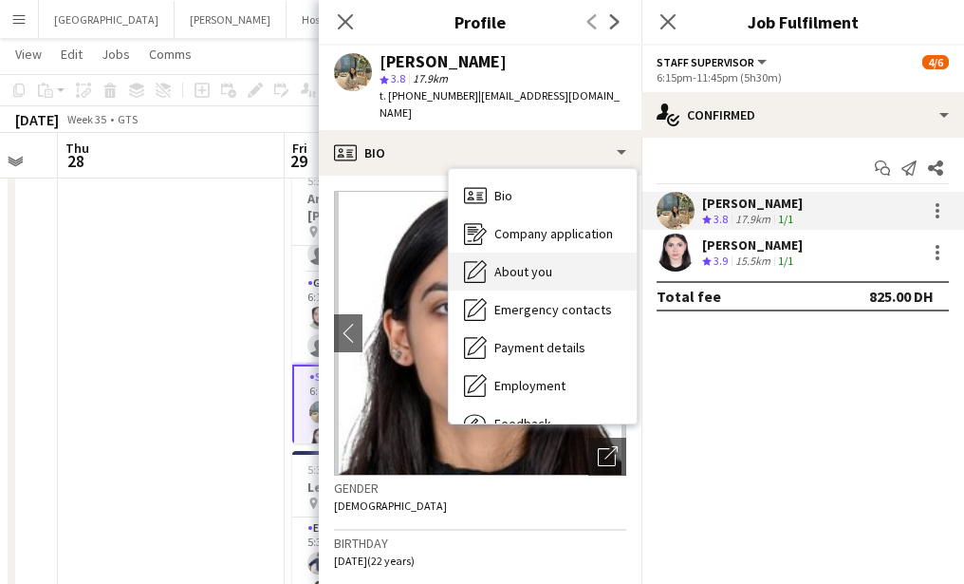
click at [534, 263] on span "About you" at bounding box center [523, 271] width 58 height 17
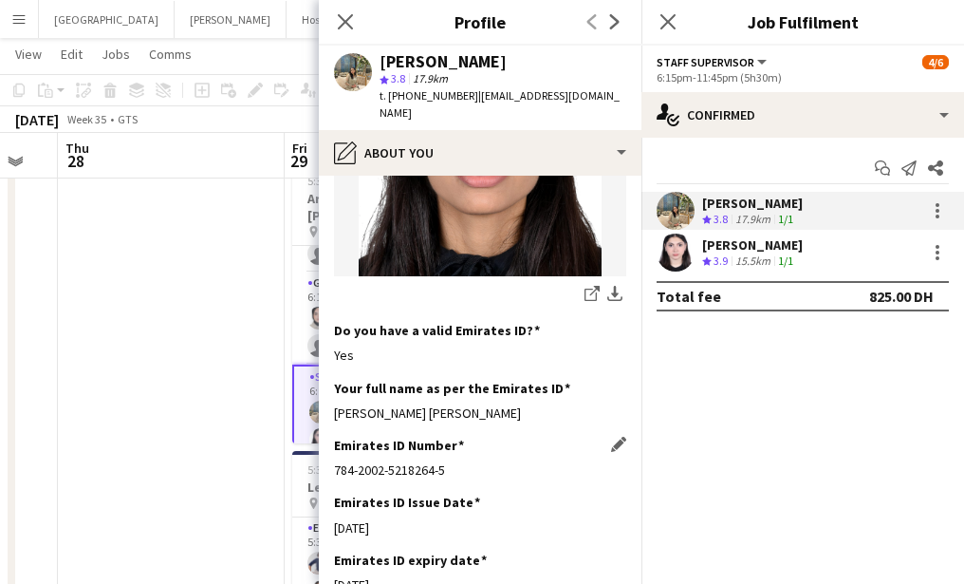
scroll to position [567, 0]
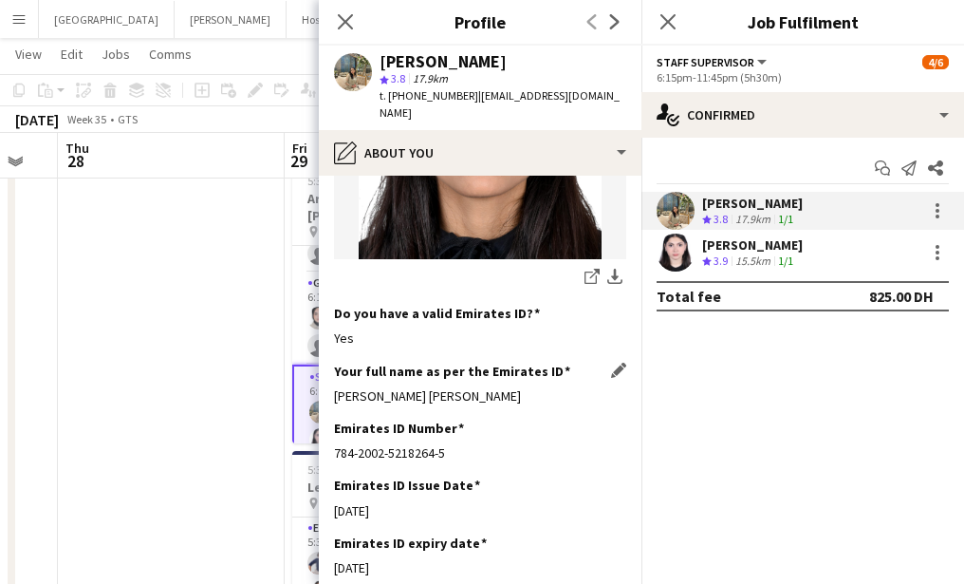
drag, startPoint x: 328, startPoint y: 344, endPoint x: 558, endPoint y: 344, distance: 229.6
click at [558, 344] on app-section-data-types "Bio Edit this field Hello, my name is Marium Younus, I am currently 22 years ol…" at bounding box center [480, 380] width 323 height 408
click at [681, 257] on app-user-avatar at bounding box center [676, 252] width 38 height 38
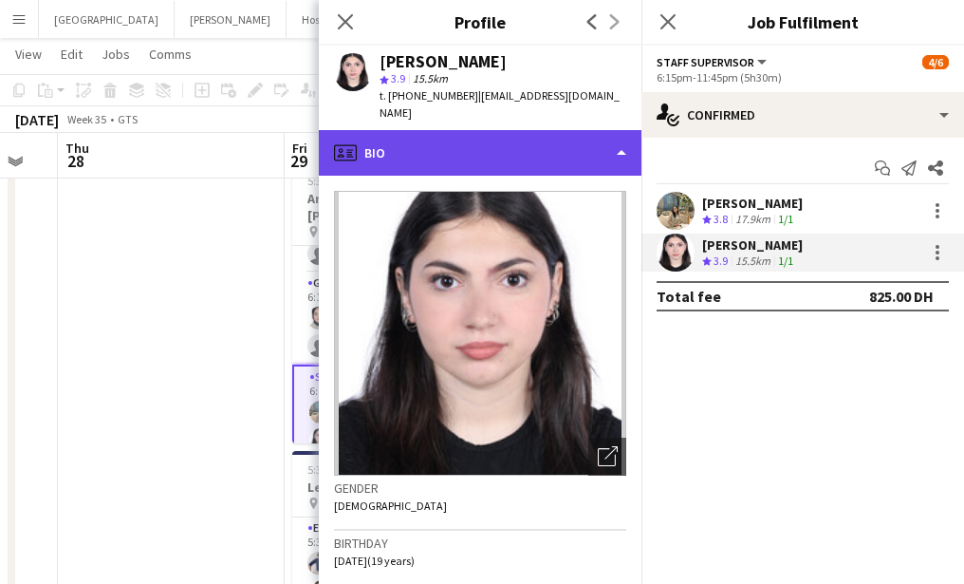
click at [491, 150] on div "profile Bio" at bounding box center [480, 153] width 323 height 46
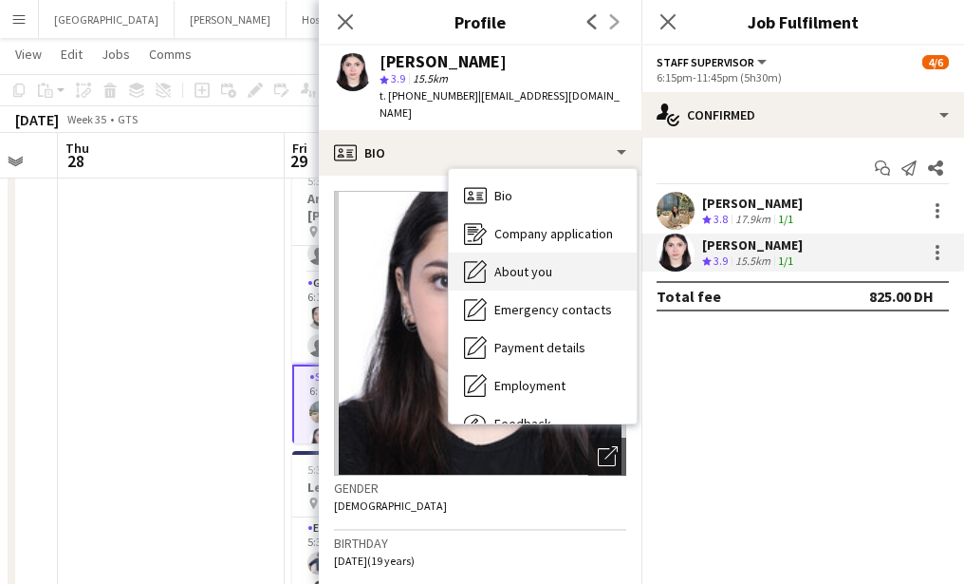
click at [530, 263] on span "About you" at bounding box center [523, 271] width 58 height 17
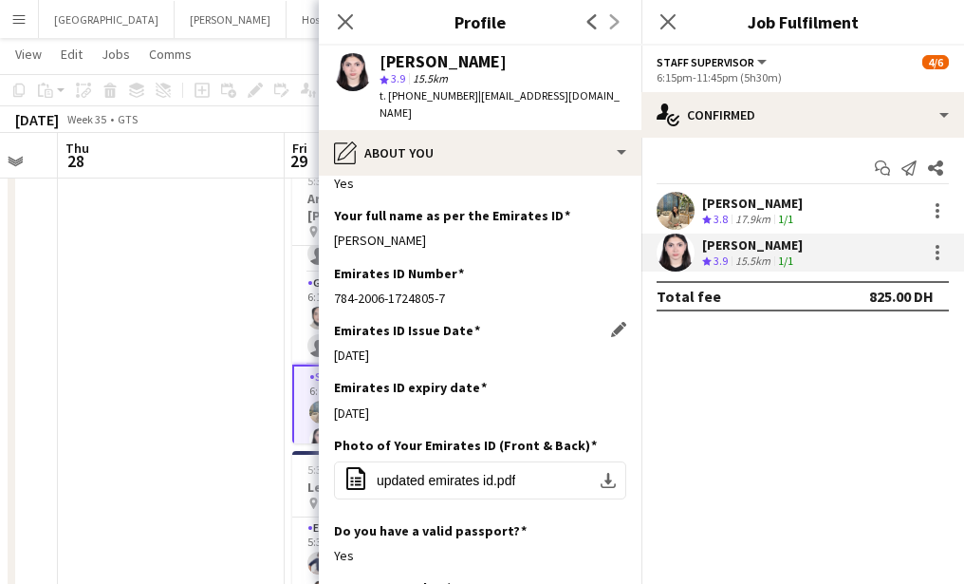
scroll to position [579, 0]
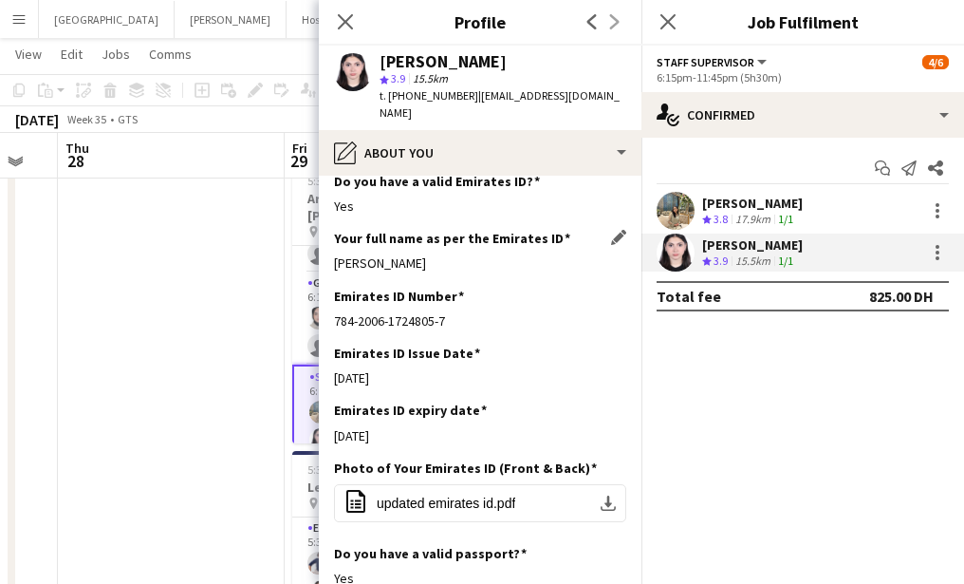
drag, startPoint x: 329, startPoint y: 247, endPoint x: 495, endPoint y: 250, distance: 166.1
click at [494, 251] on app-section-data-types "Bio Edit this field i have a love for learning and team work, and very passiona…" at bounding box center [480, 380] width 323 height 408
click at [353, 20] on icon "Close pop-in" at bounding box center [345, 21] width 18 height 18
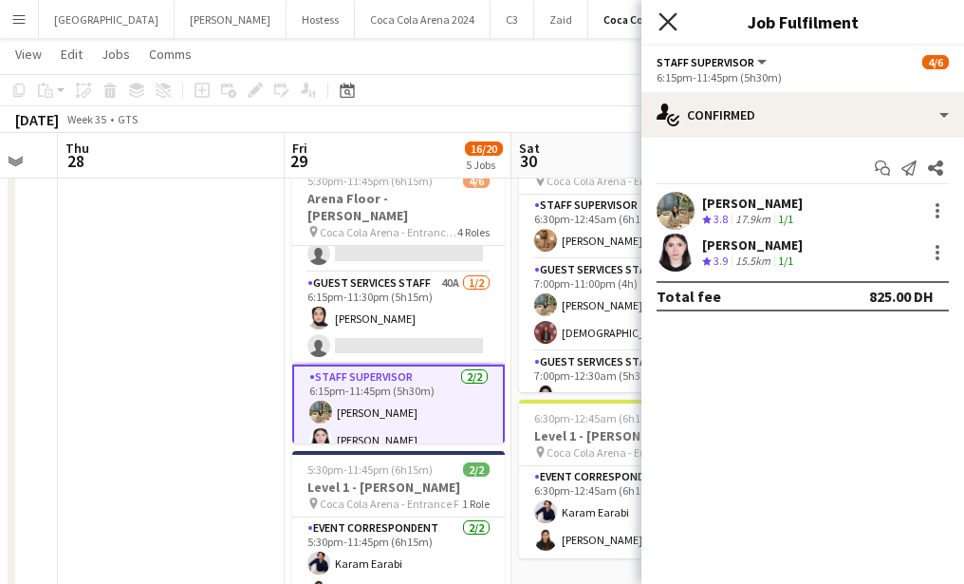
click at [665, 19] on icon at bounding box center [668, 21] width 18 height 18
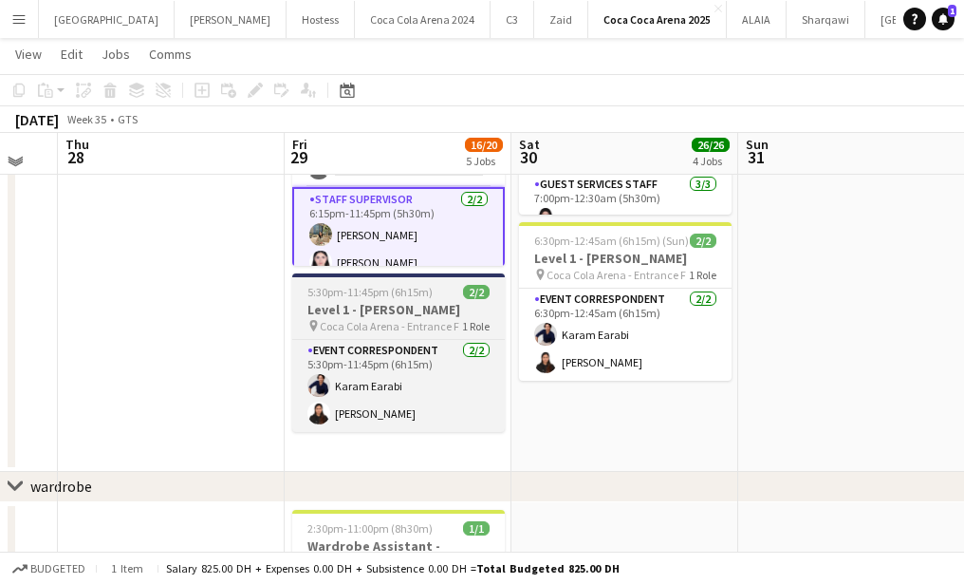
scroll to position [864, 0]
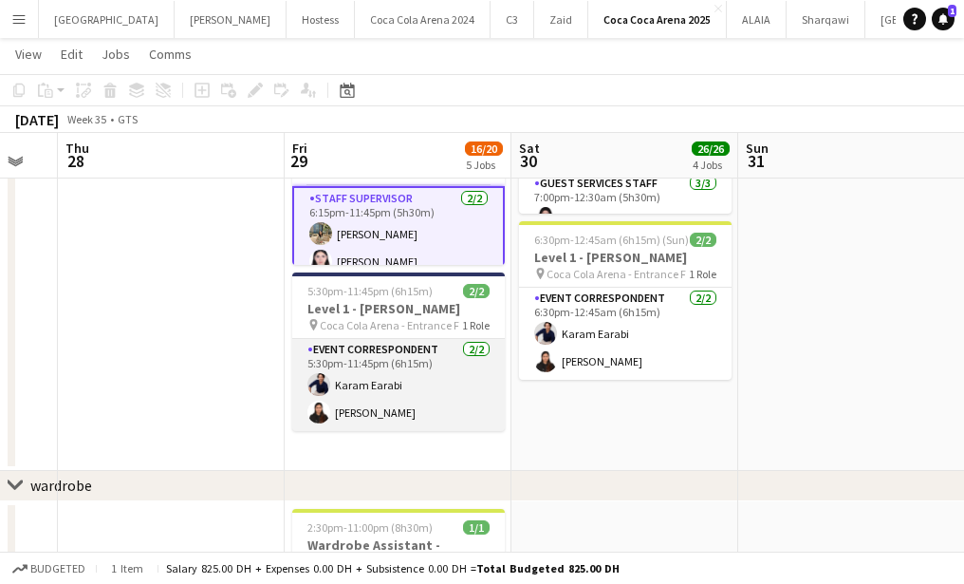
click at [374, 406] on app-card-role "Event Correspondent 2/2 5:30pm-11:45pm (6h15m) Karam Earabi Preethika Anbalagan" at bounding box center [398, 385] width 213 height 92
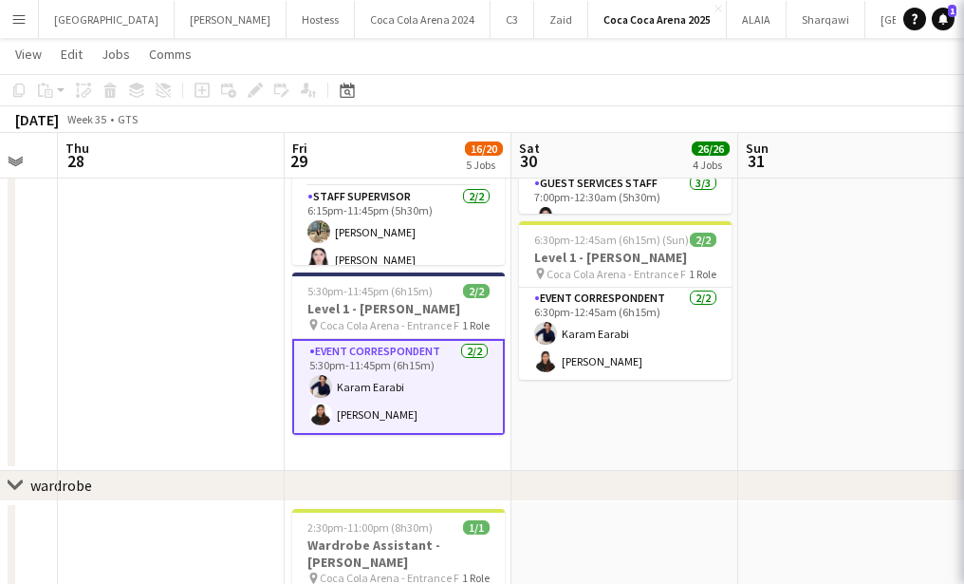
scroll to position [99, 0]
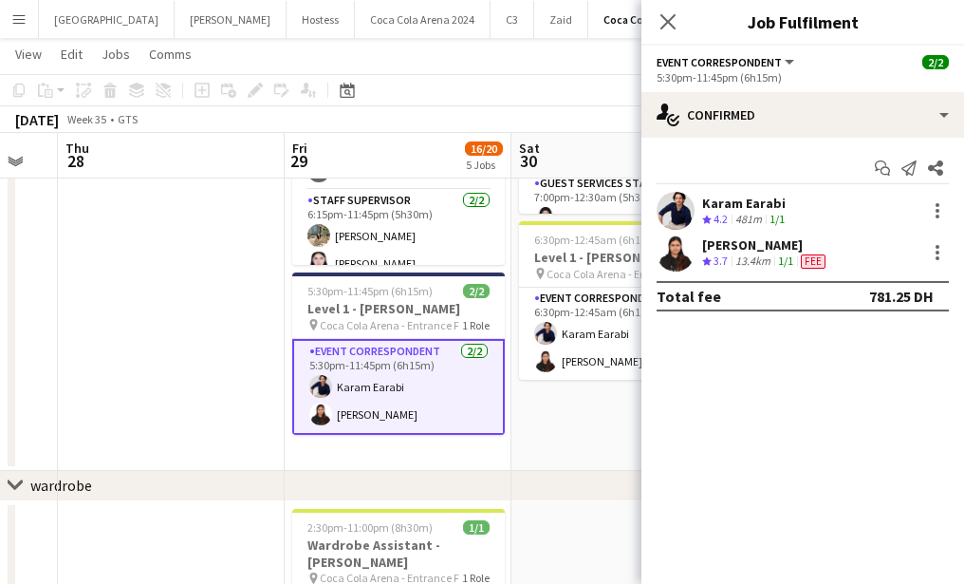
click at [675, 200] on app-user-avatar at bounding box center [676, 211] width 38 height 38
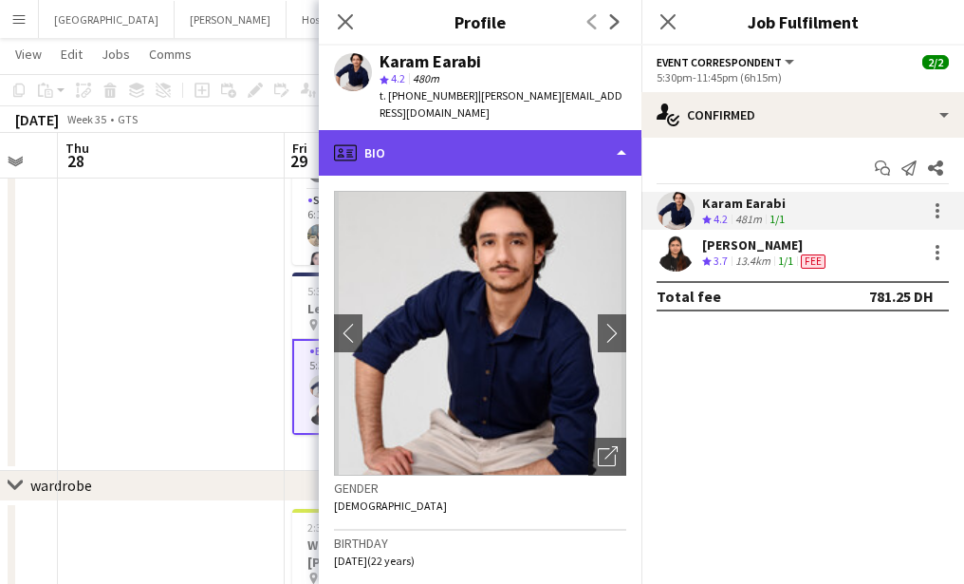
click at [462, 141] on div "profile Bio" at bounding box center [480, 153] width 323 height 46
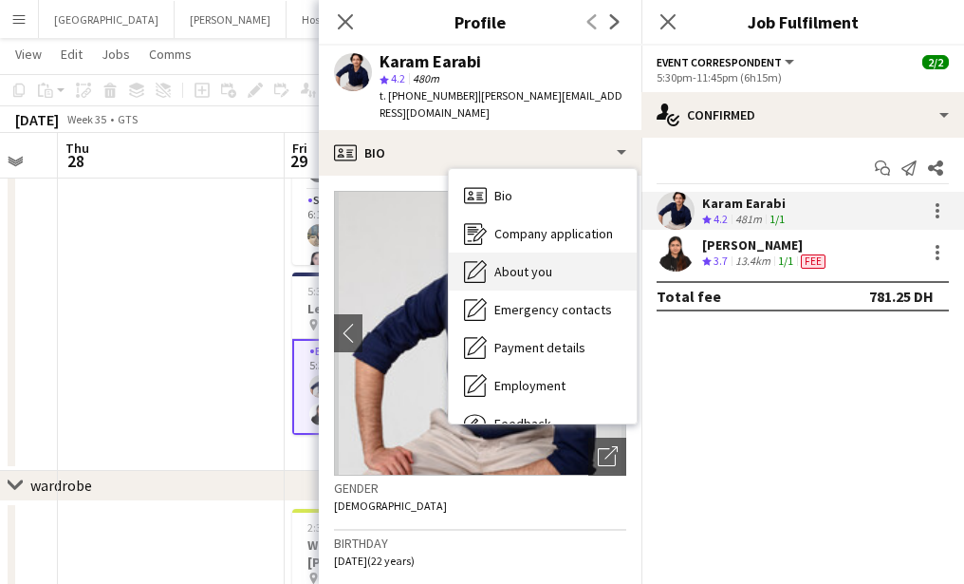
click at [506, 252] on div "About you About you" at bounding box center [543, 271] width 188 height 38
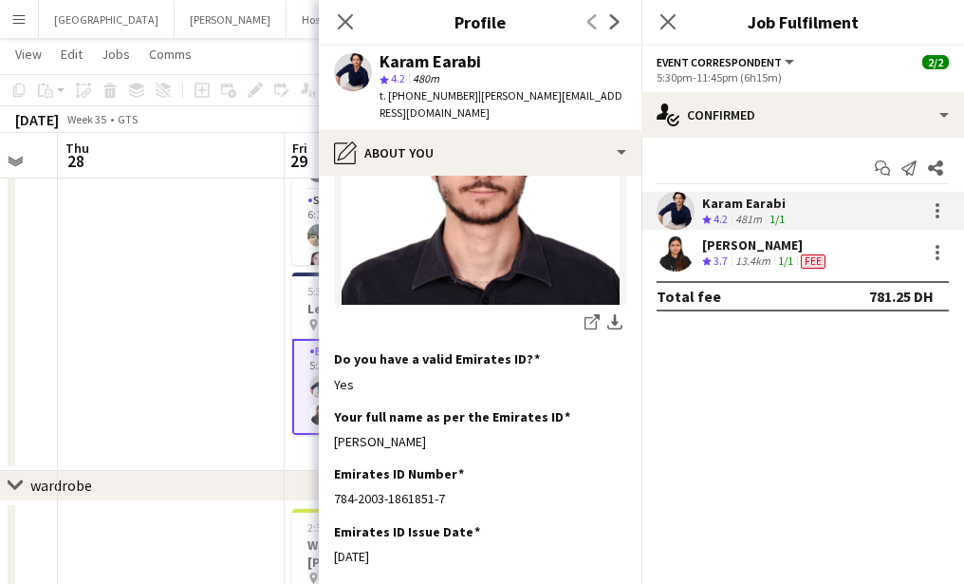
scroll to position [465, 0]
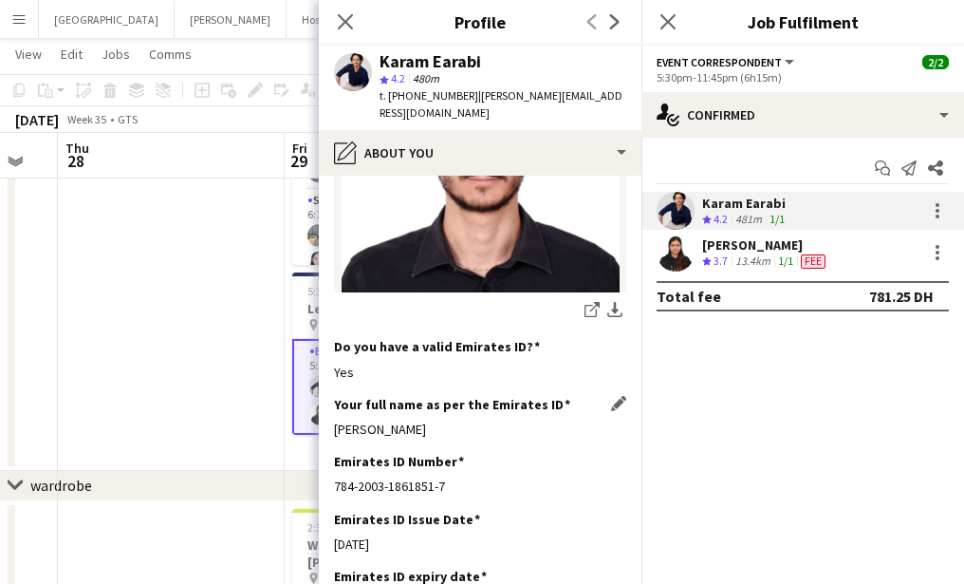
drag, startPoint x: 329, startPoint y: 412, endPoint x: 548, endPoint y: 405, distance: 218.4
click at [548, 405] on app-section-data-types "Bio Edit this field Confident young professional with a passion for learning an…" at bounding box center [480, 380] width 323 height 408
click at [344, 20] on icon at bounding box center [345, 21] width 18 height 18
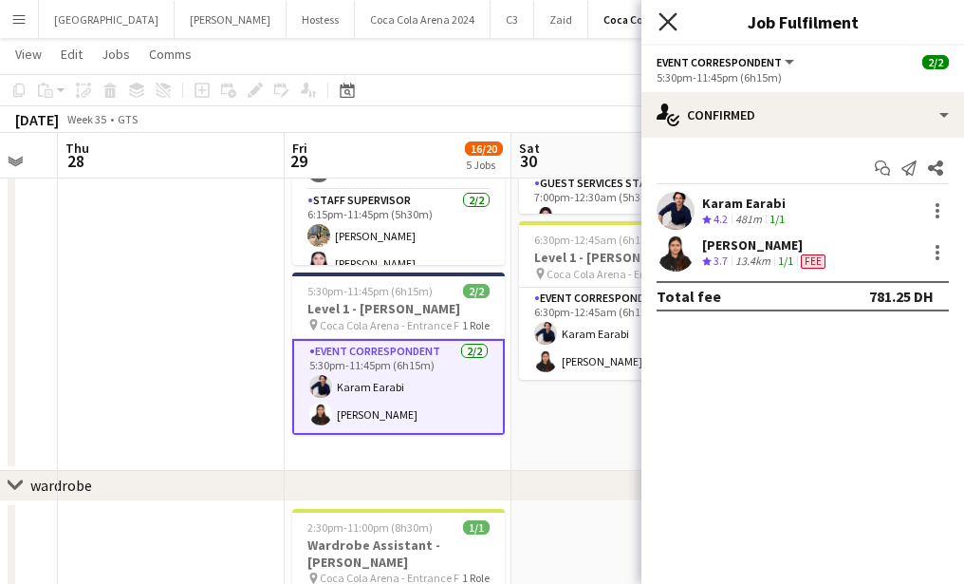
click at [673, 14] on icon "Close pop-in" at bounding box center [668, 21] width 18 height 18
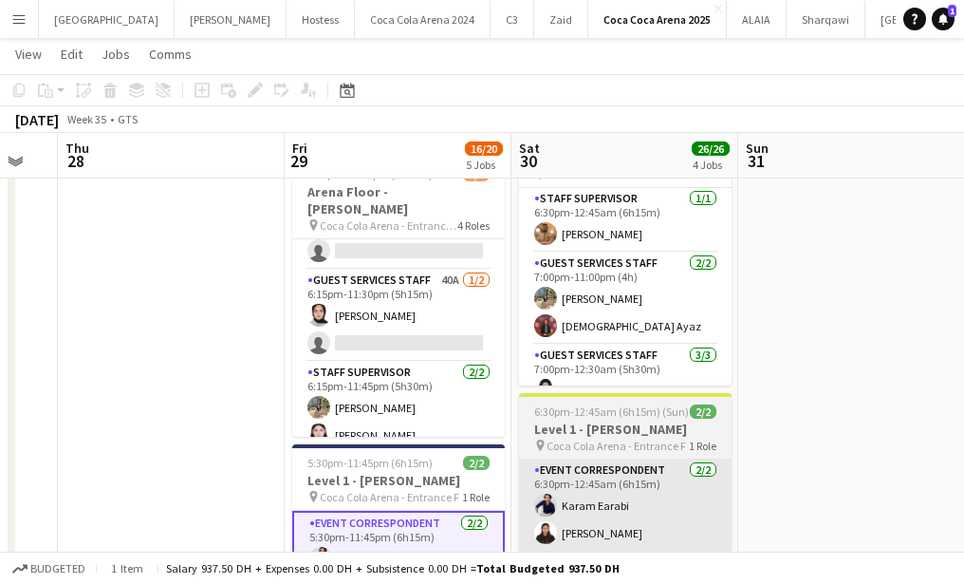
scroll to position [171, 0]
